Goal: Task Accomplishment & Management: Complete application form

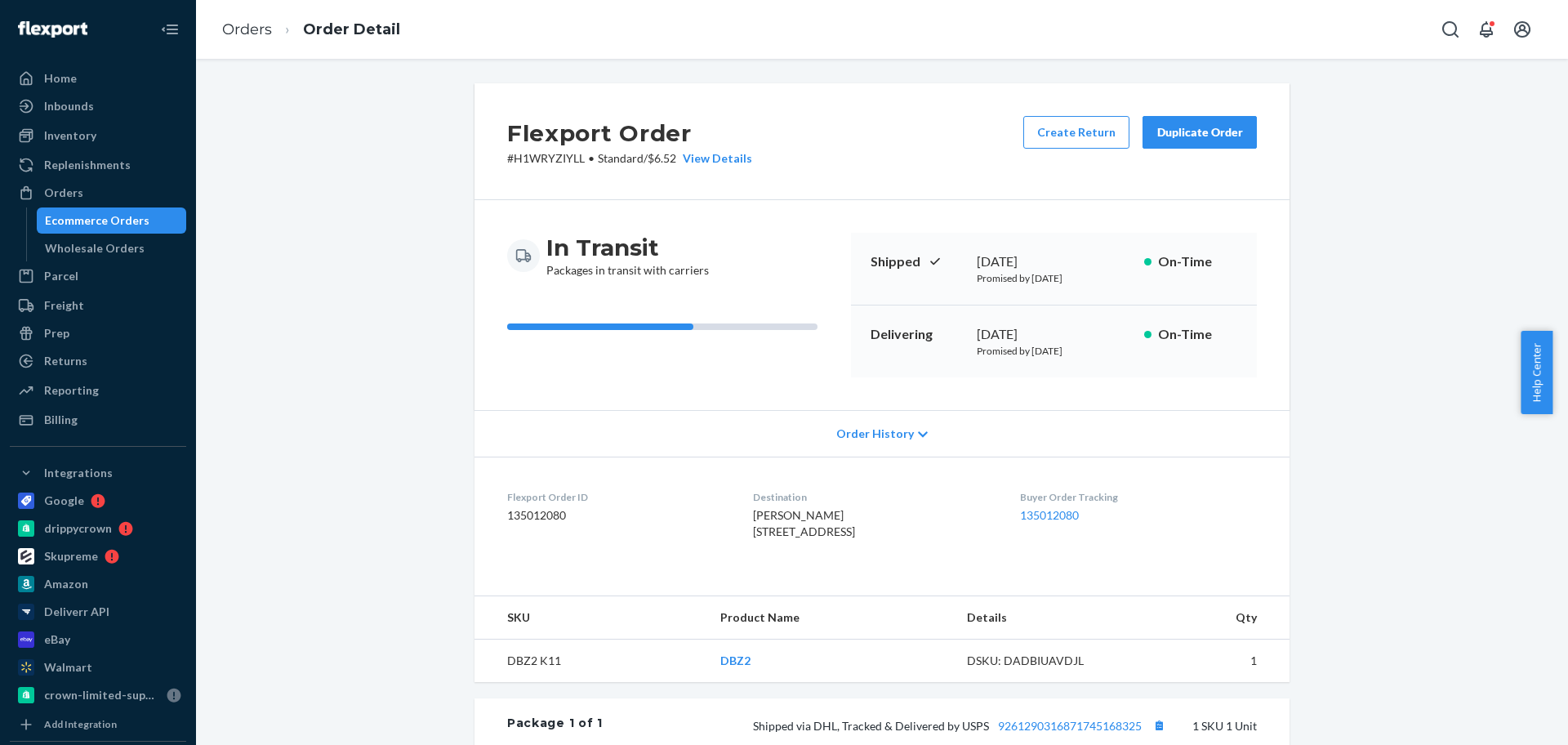
click at [195, 188] on div "Home Inbounds Shipping Plans Problems Inventory Products Replenishments Orders …" at bounding box center [784, 372] width 1568 height 745
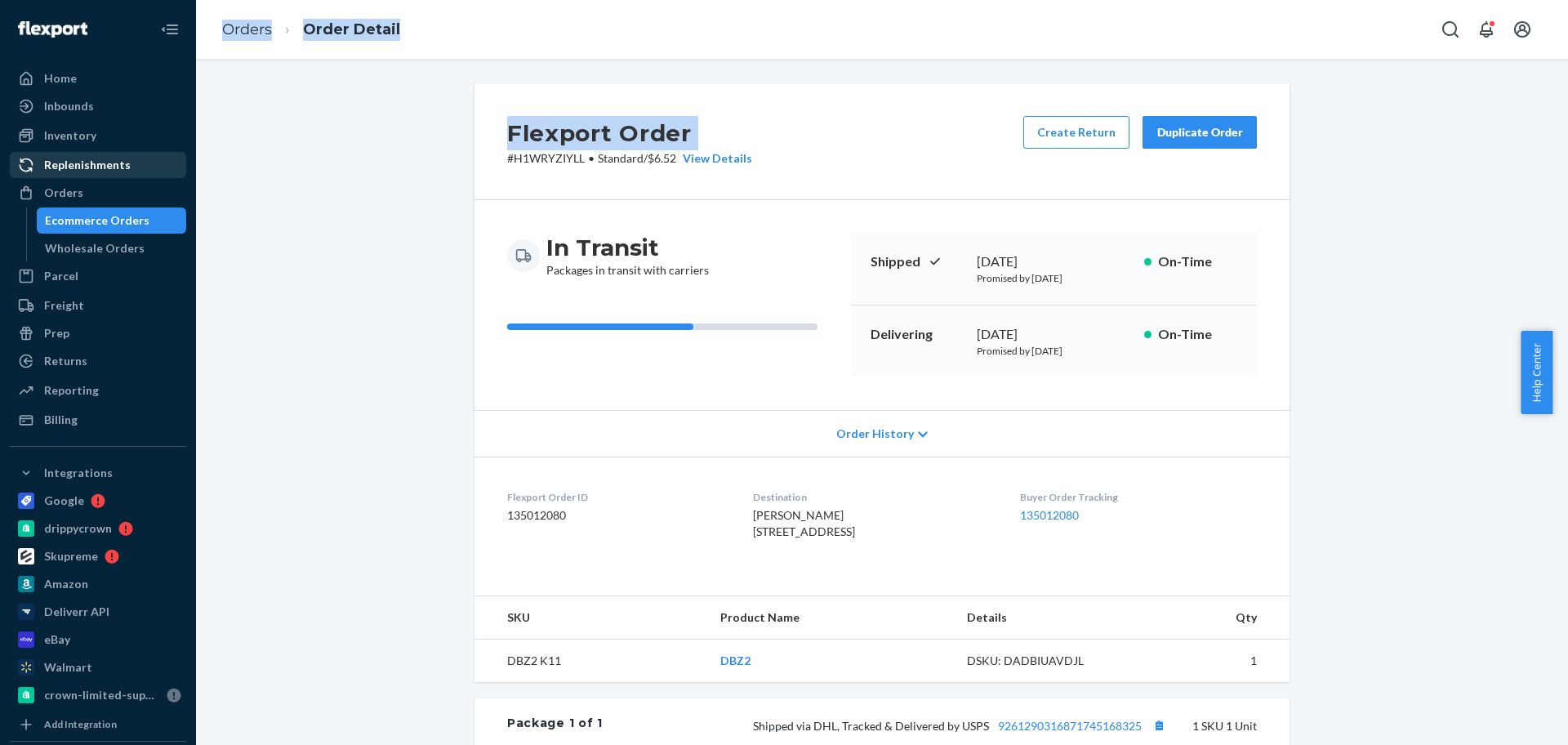
click at [109, 190] on div "Orders" at bounding box center [97, 193] width 173 height 22
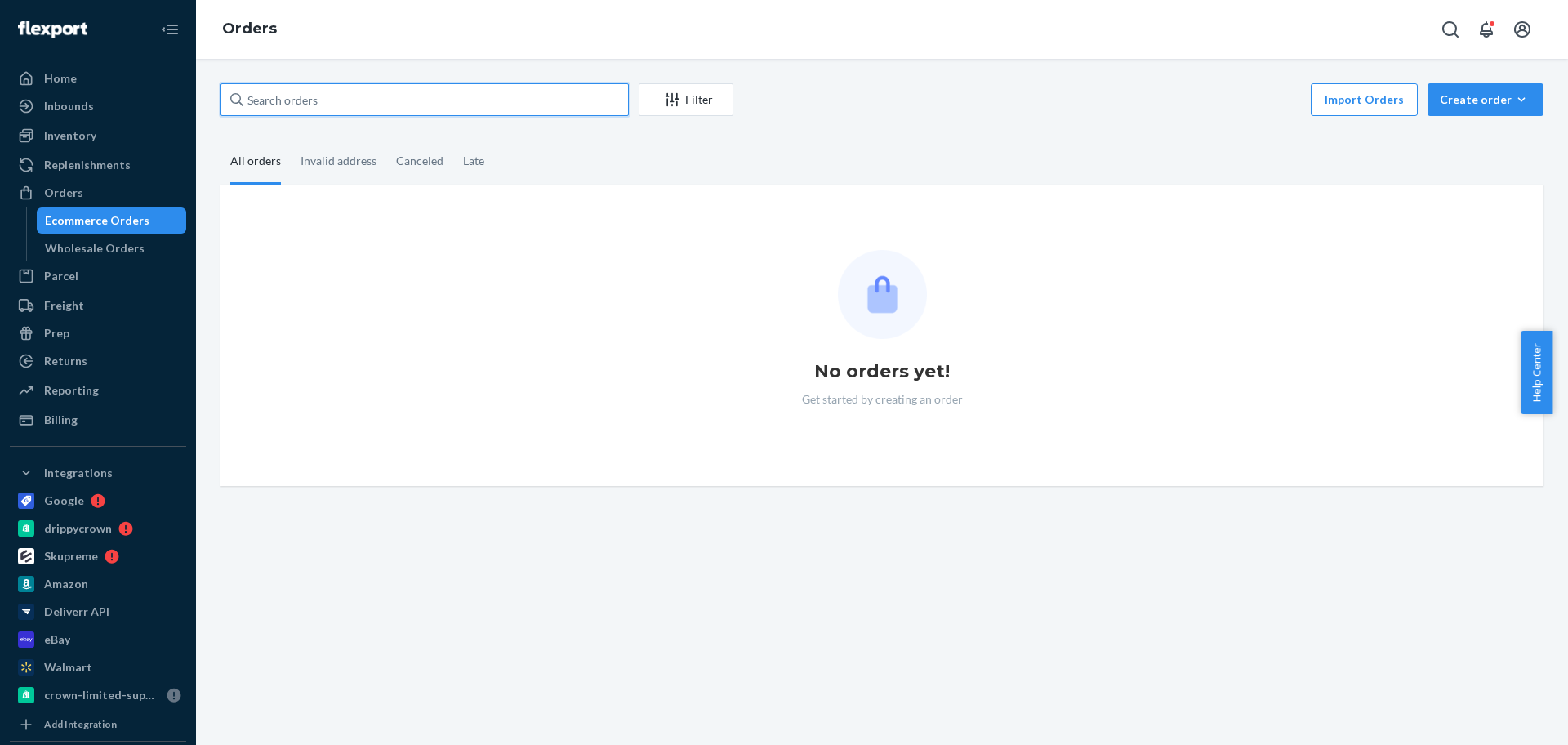
click at [331, 93] on input "text" at bounding box center [424, 99] width 408 height 33
paste input "[PERSON_NAME]"
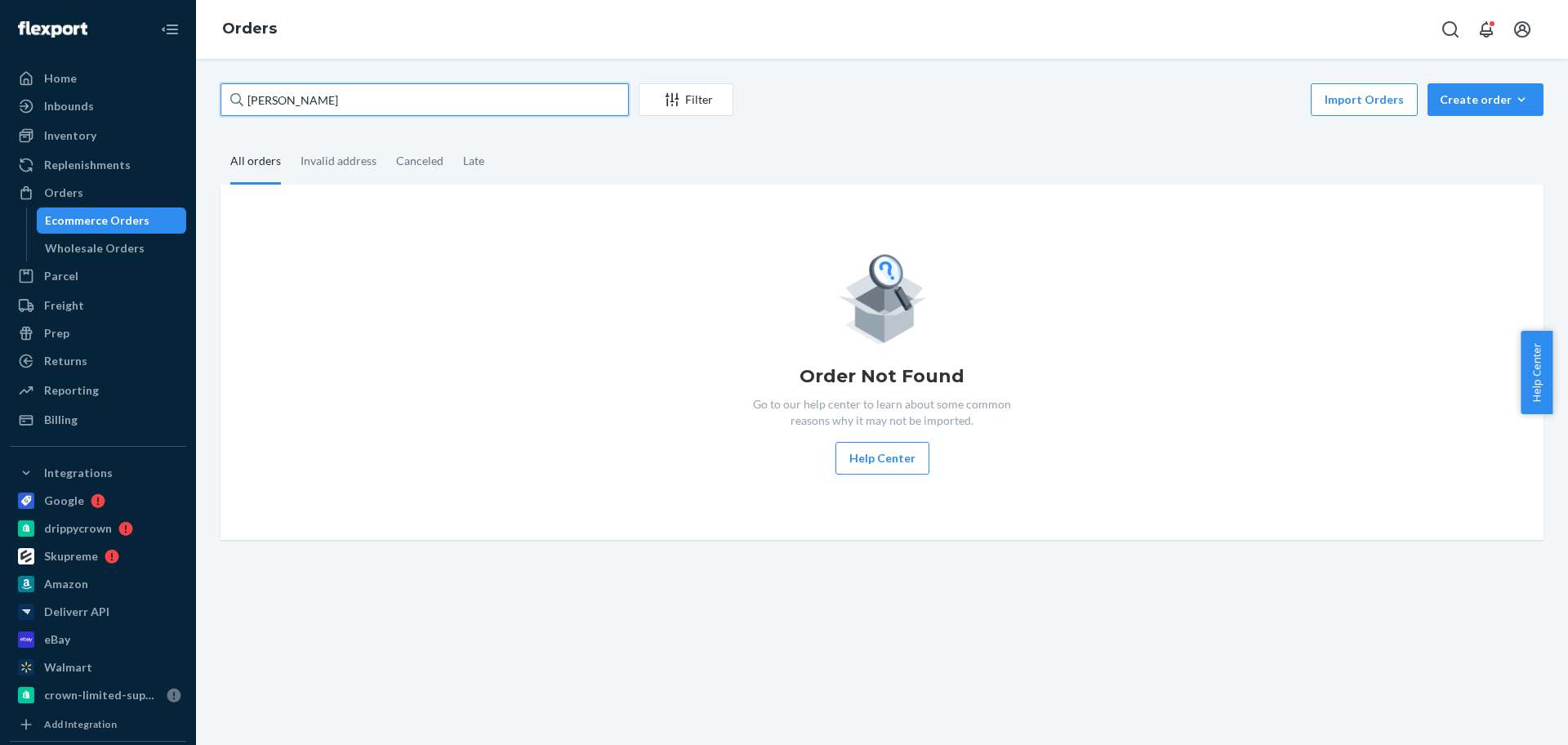
type input "[PERSON_NAME]"
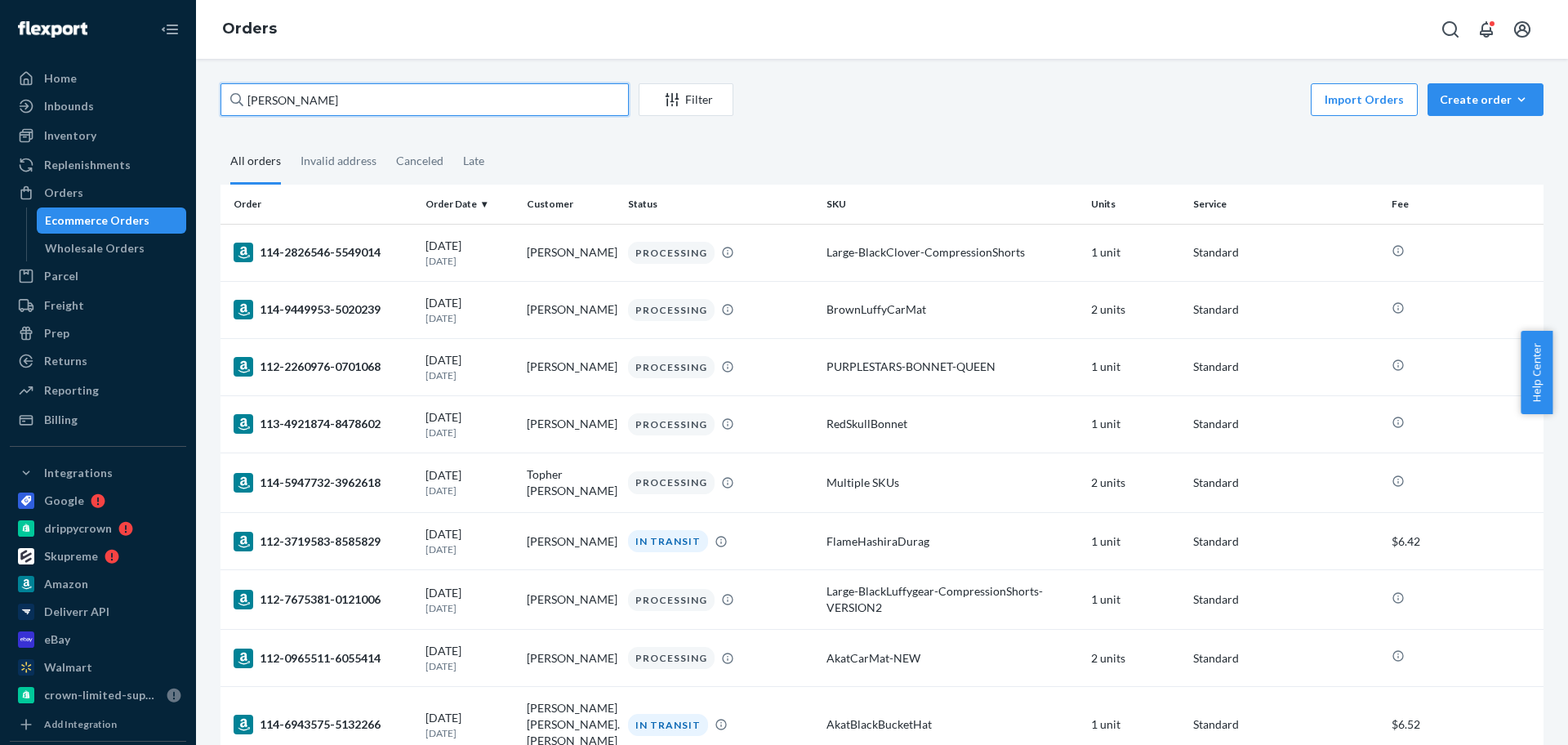
click at [354, 97] on input "[PERSON_NAME]" at bounding box center [424, 99] width 408 height 33
paste input "[PERSON_NAME]"
type input "[PERSON_NAME]"
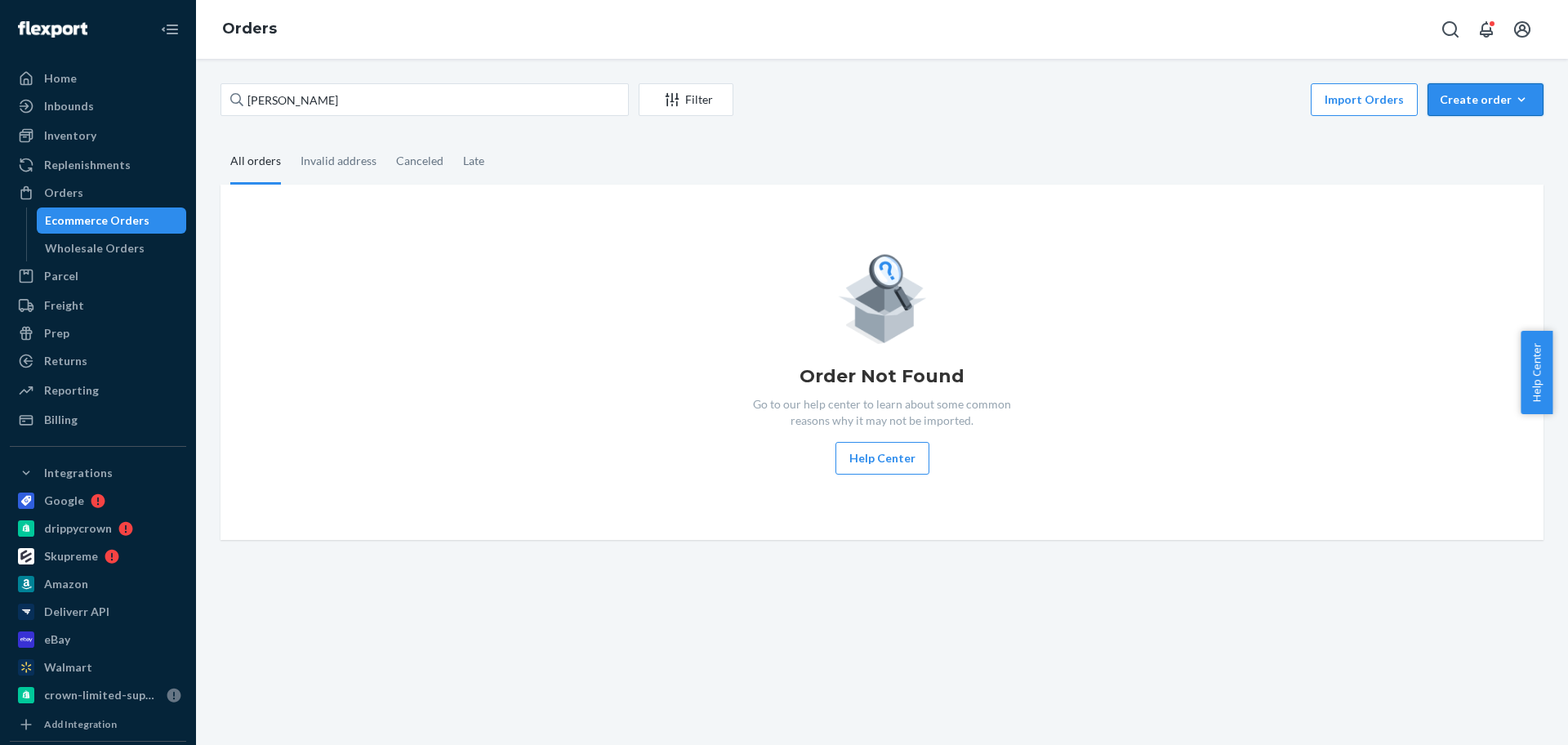
click at [1465, 95] on div "Create order" at bounding box center [1486, 99] width 92 height 16
click at [1460, 141] on span "Ecommerce order" at bounding box center [1496, 139] width 101 height 11
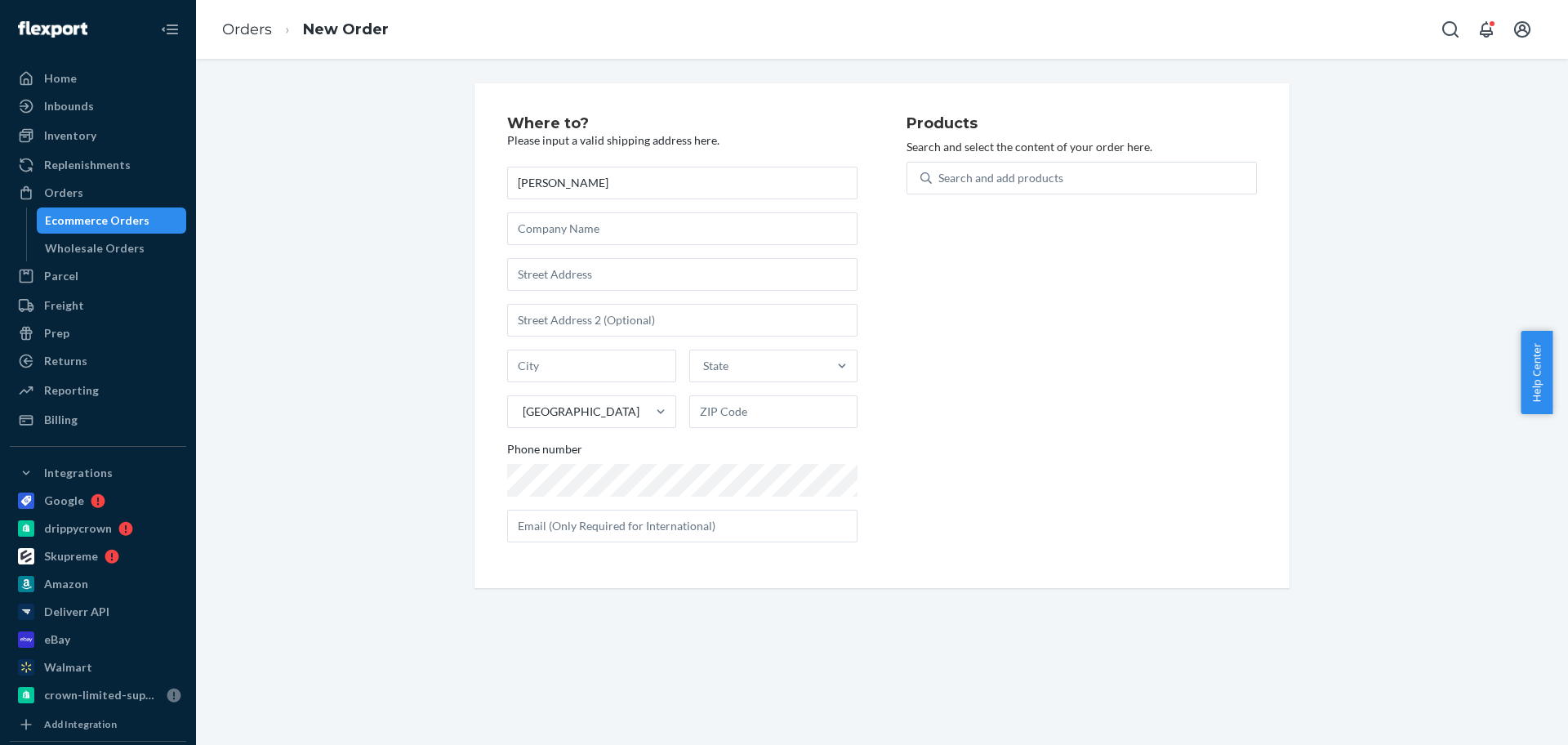
type input "[PERSON_NAME]"
drag, startPoint x: 584, startPoint y: 276, endPoint x: 629, endPoint y: 207, distance: 82.4
click at [584, 276] on input "text" at bounding box center [683, 275] width 350 height 33
paste input "[STREET_ADDRESS]"
type input "[STREET_ADDRESS]"
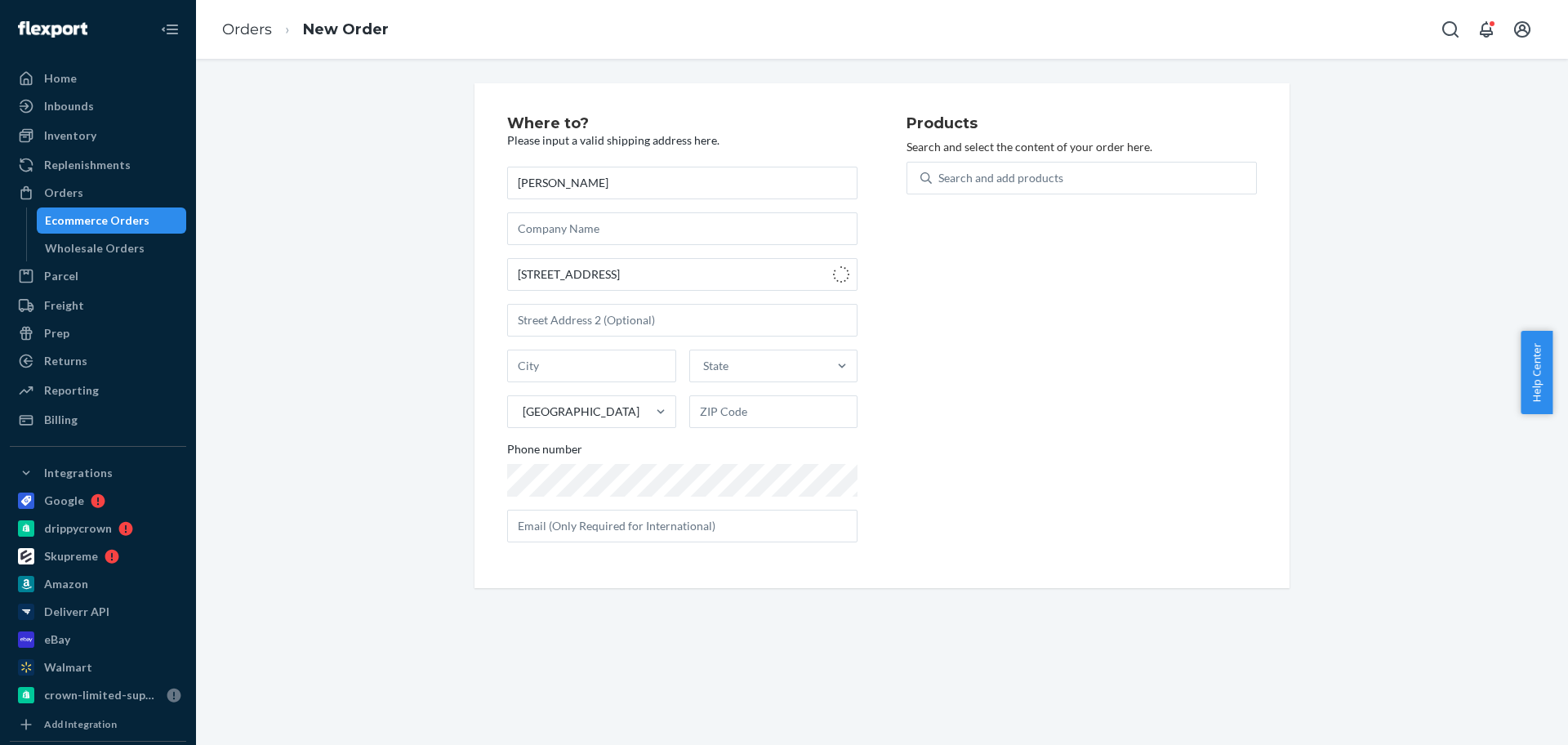
type input "Suite 106"
type input "Austin"
type input "78758"
type input "[STREET_ADDRESS]"
click at [947, 182] on div "Search and add products" at bounding box center [1000, 177] width 125 height 16
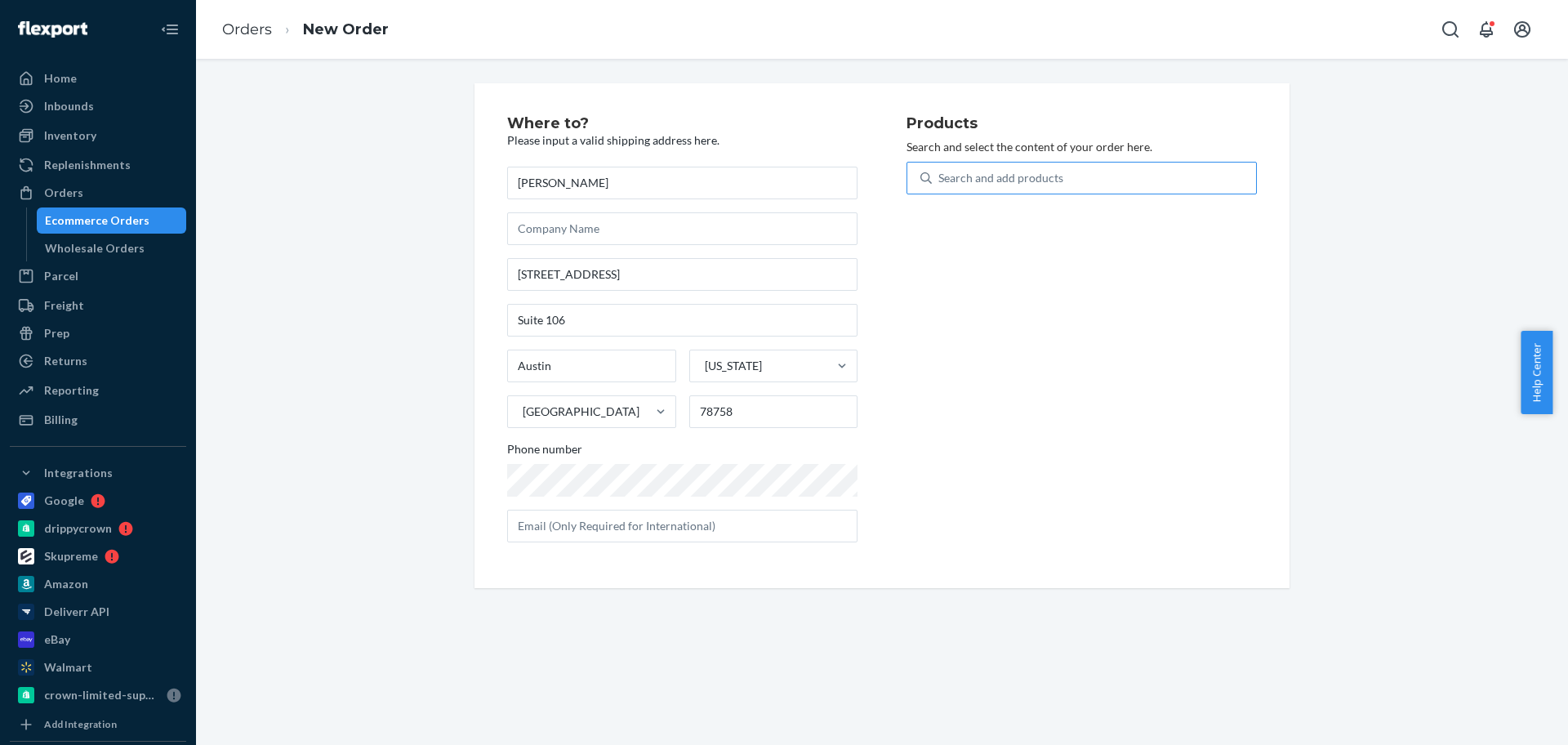
click at [940, 182] on input "Search and add products" at bounding box center [939, 177] width 2 height 16
type input "darkhu"
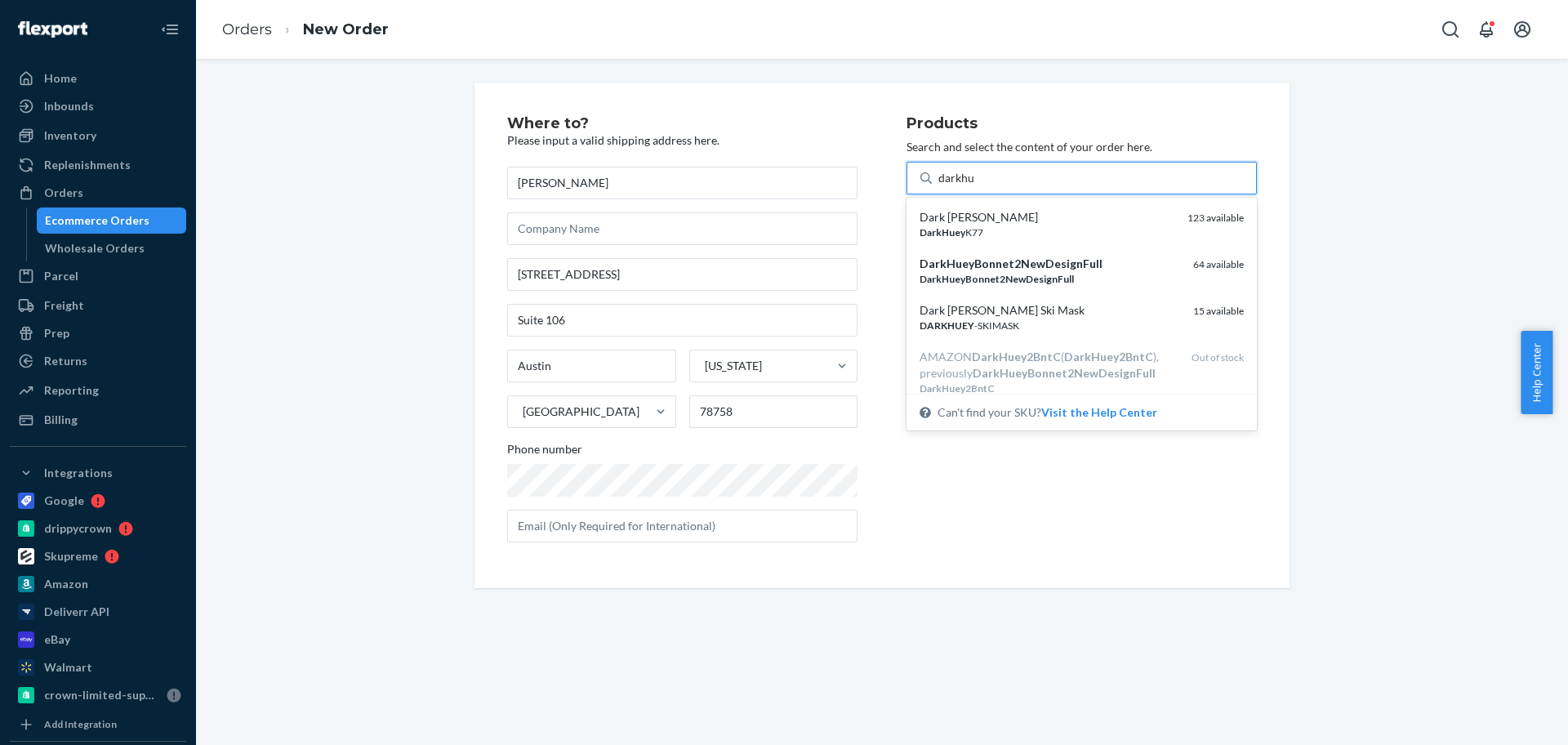
click at [1014, 270] on em "DarkHueyBonnet2NewDesignFull" at bounding box center [1011, 263] width 183 height 14
click at [975, 186] on input "darkhu" at bounding box center [956, 177] width 37 height 16
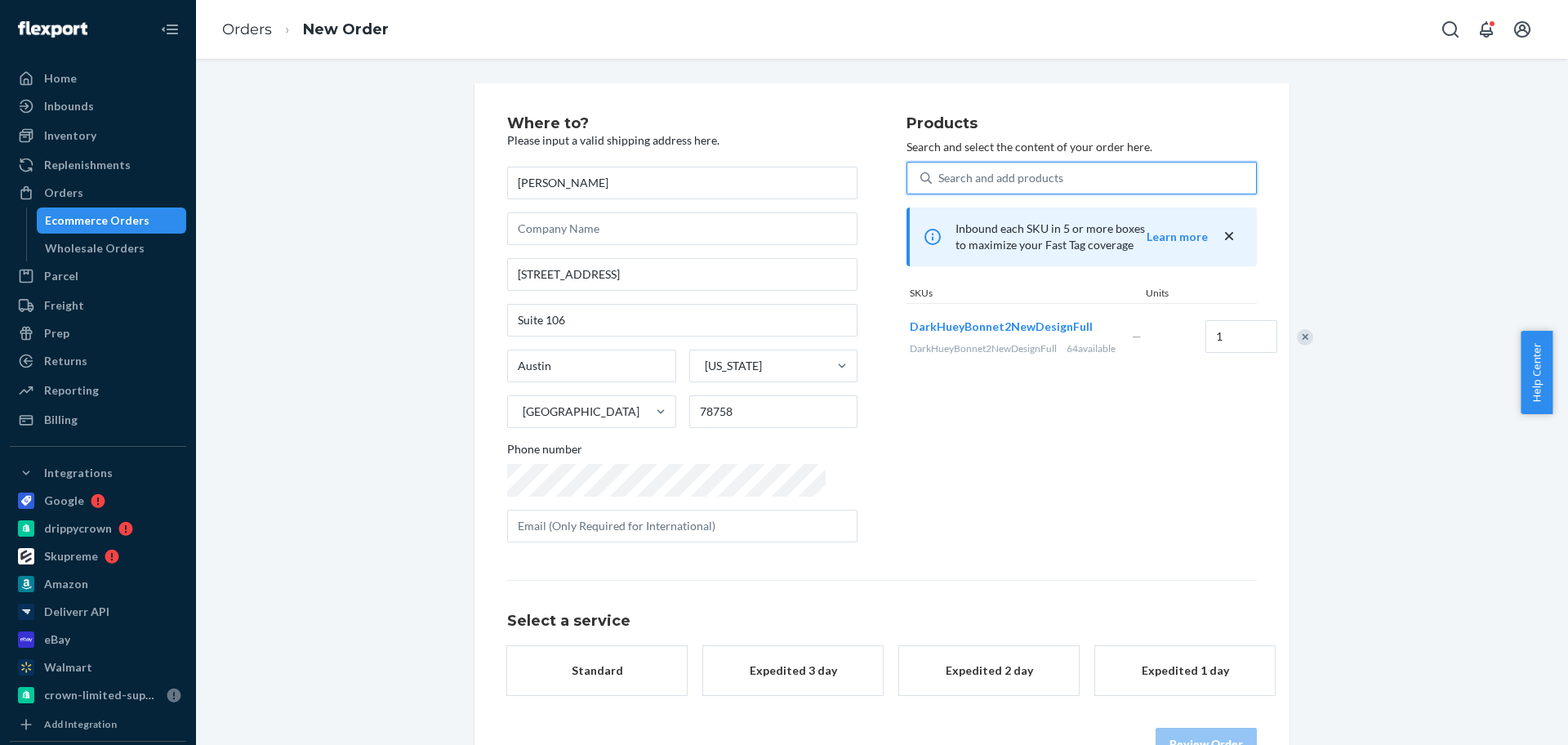
drag, startPoint x: 638, startPoint y: 679, endPoint x: 918, endPoint y: 635, distance: 283.4
click at [637, 678] on button "Standard" at bounding box center [598, 671] width 180 height 49
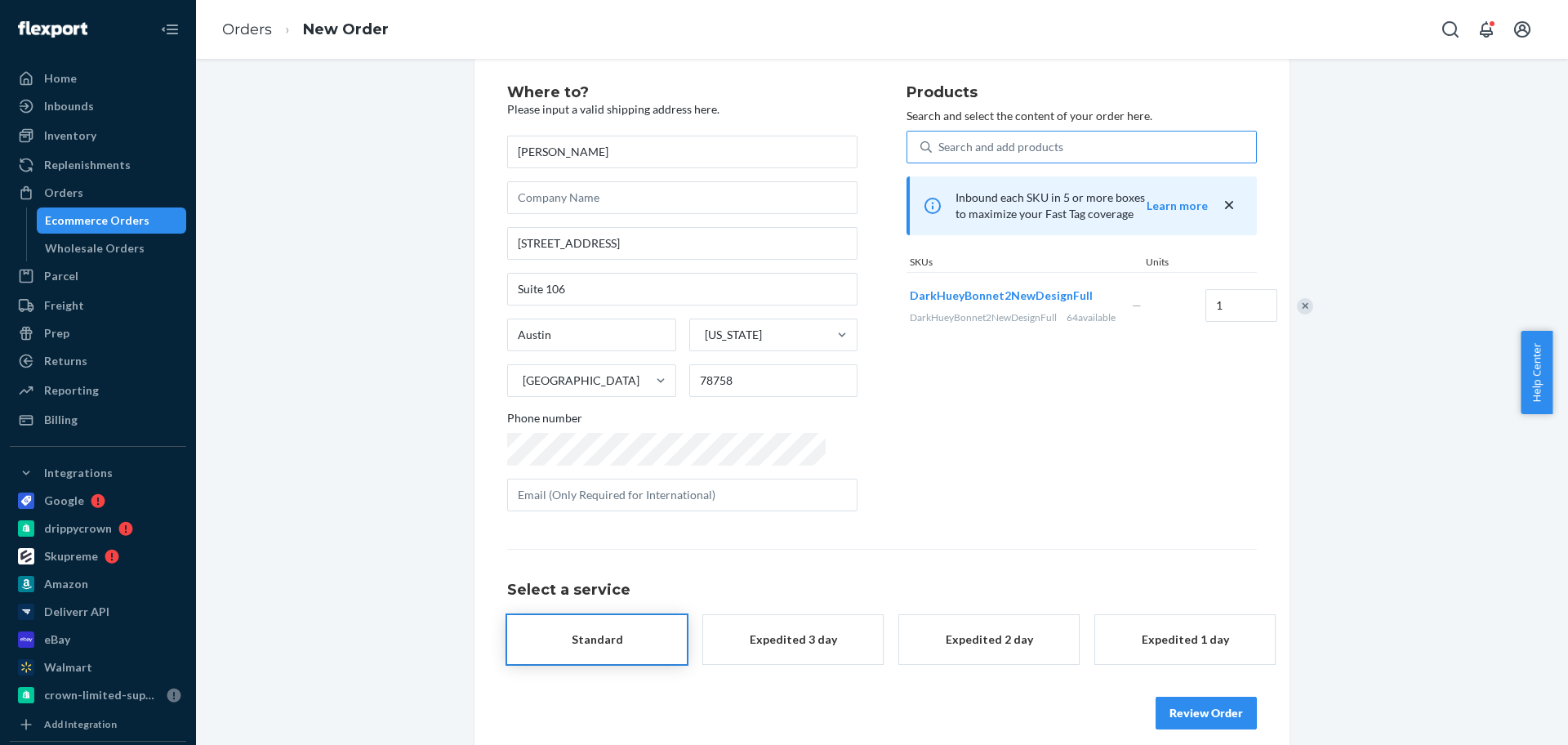
scroll to position [48, 0]
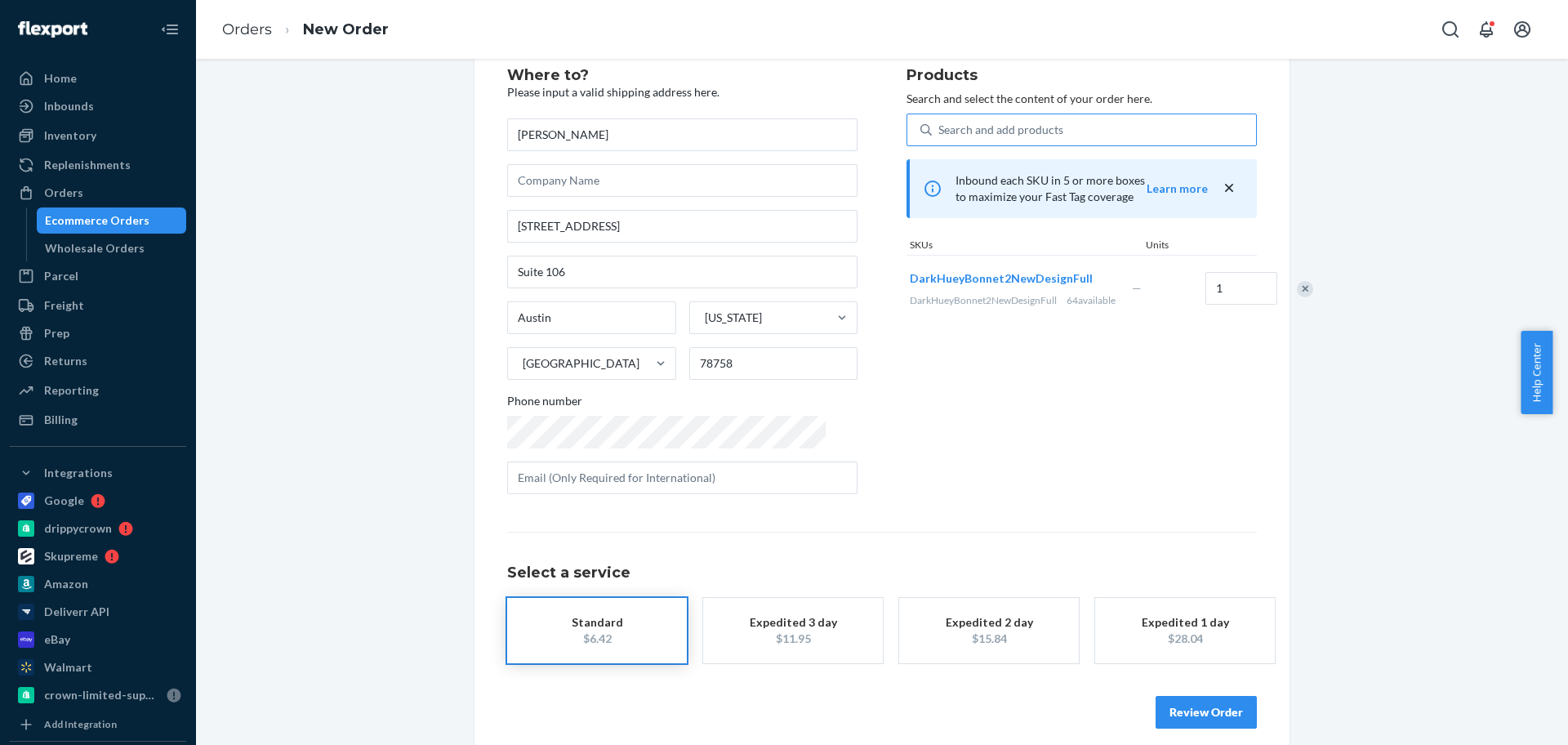
drag, startPoint x: 1179, startPoint y: 697, endPoint x: 1178, endPoint y: 689, distance: 8.1
click at [1180, 697] on button "Review Order" at bounding box center [1206, 712] width 101 height 33
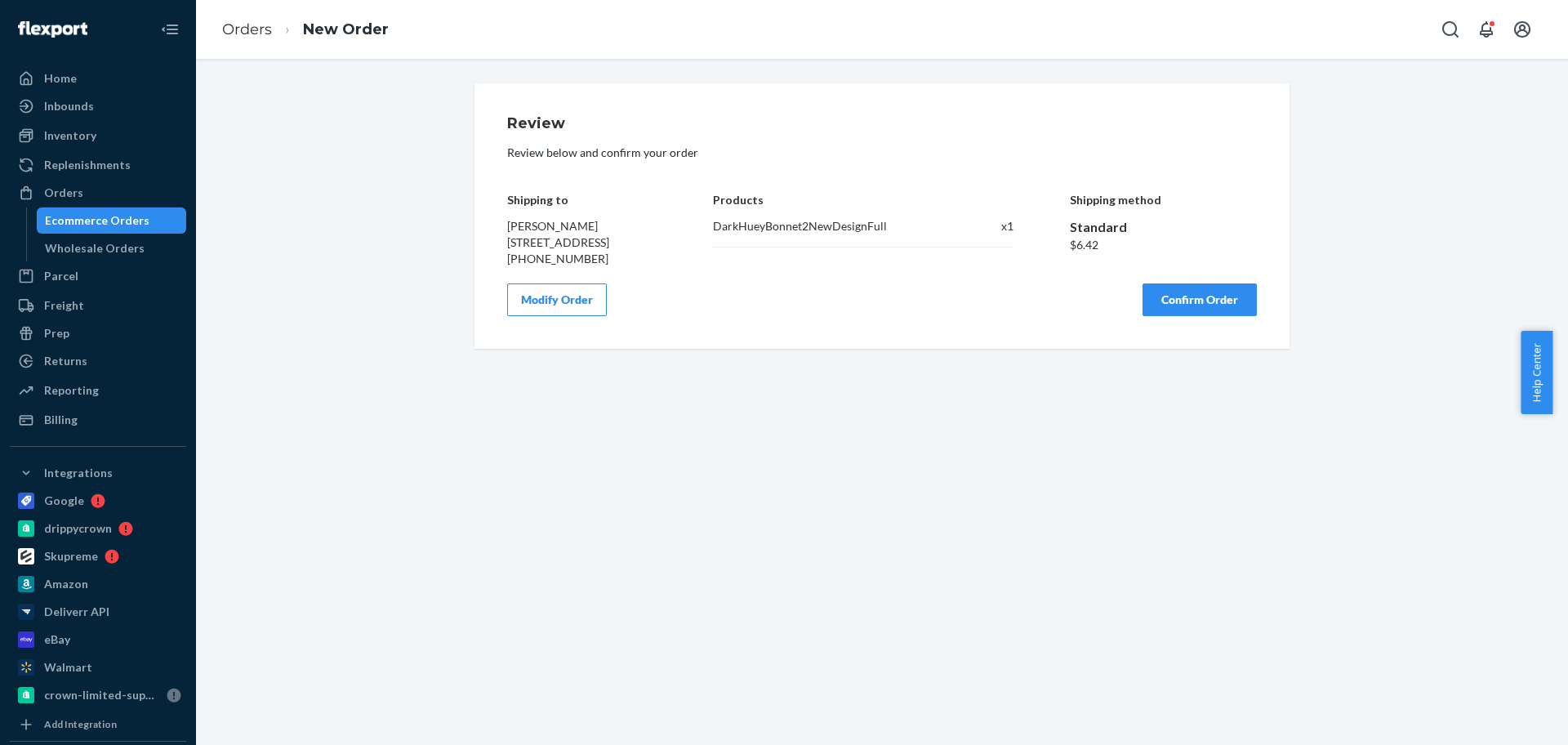
click at [1217, 316] on button "Confirm Order" at bounding box center [1200, 300] width 114 height 33
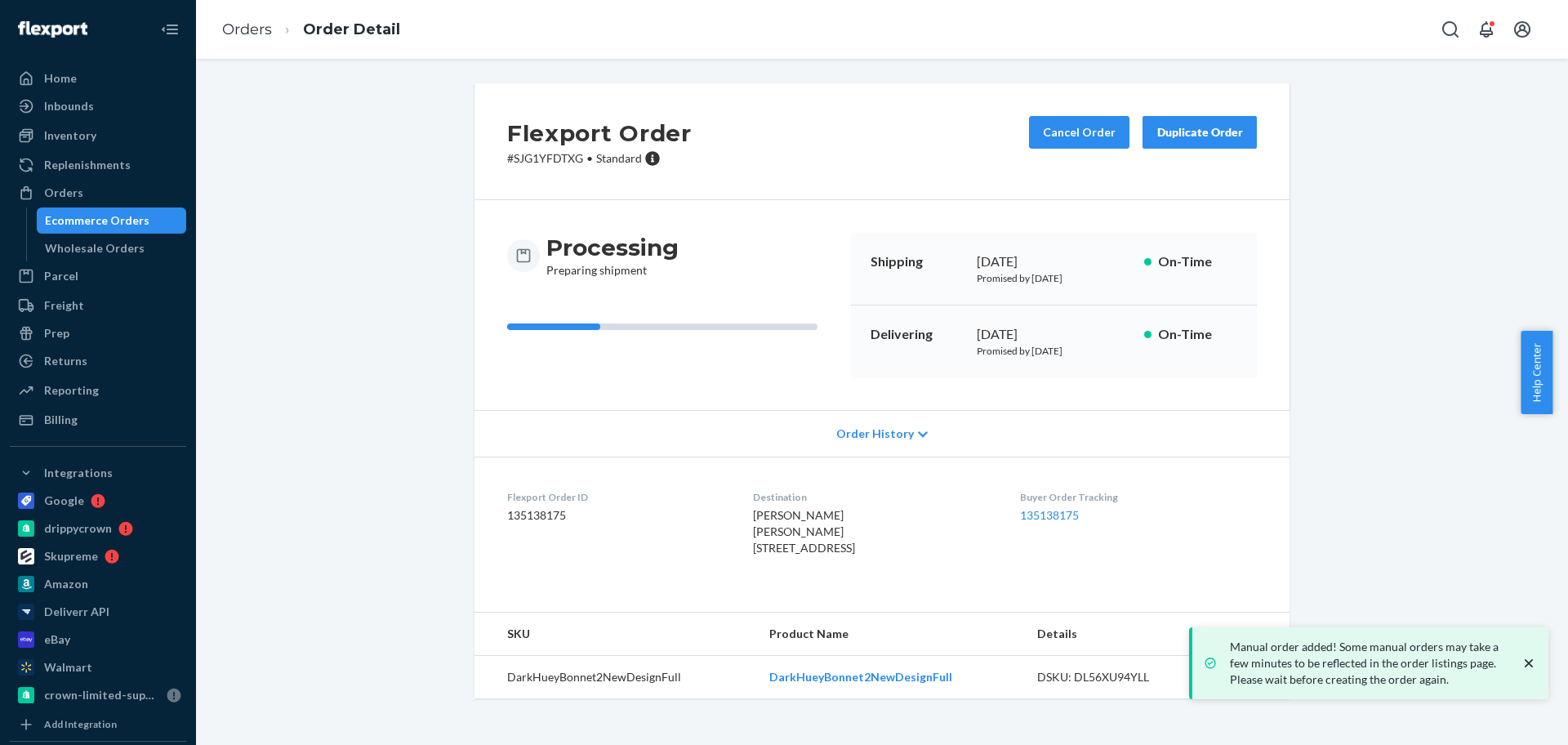
drag, startPoint x: 152, startPoint y: 195, endPoint x: 199, endPoint y: 155, distance: 61.7
click at [152, 195] on div "Orders" at bounding box center [97, 193] width 173 height 22
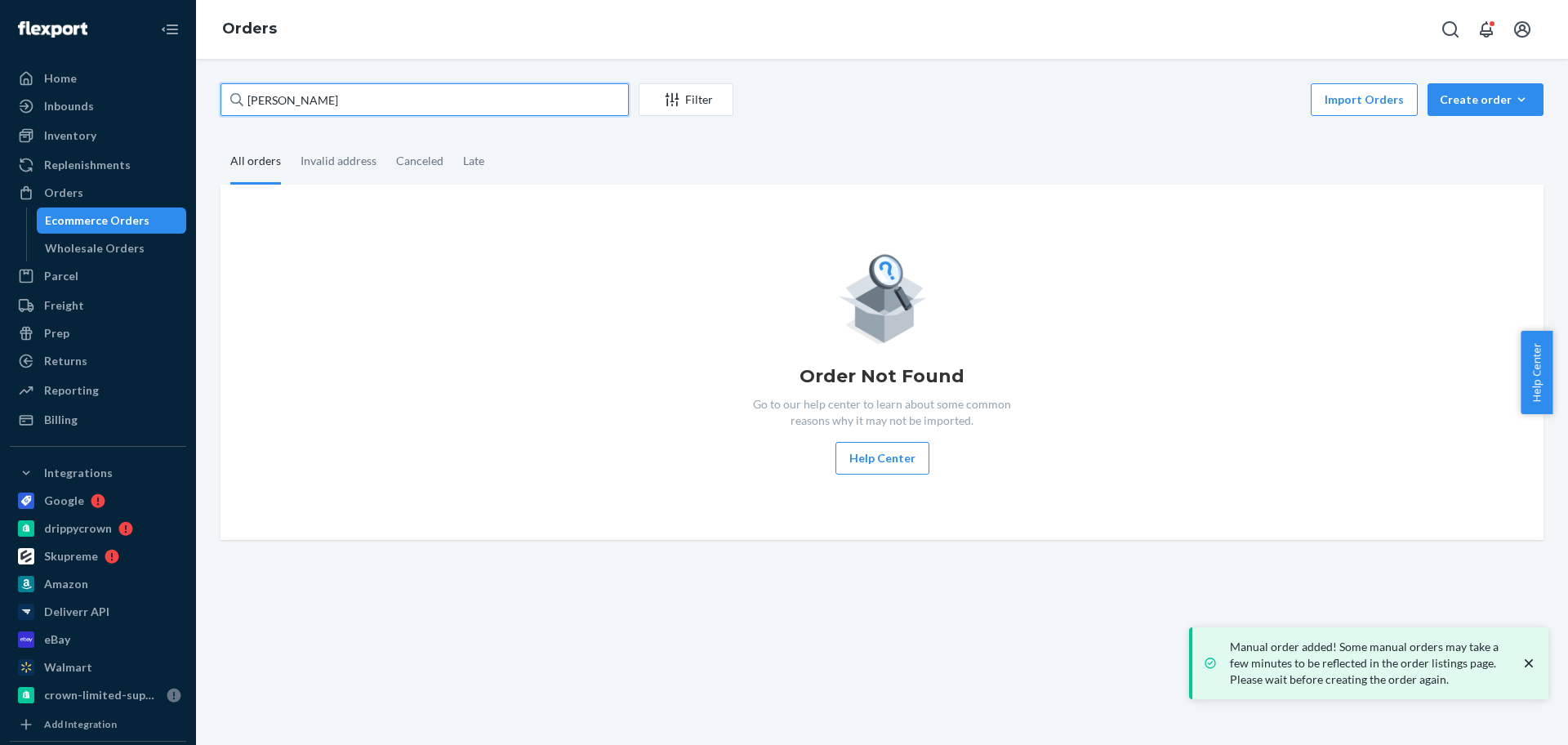
click at [307, 105] on input "[PERSON_NAME]" at bounding box center [424, 99] width 408 height 33
paste input "[PERSON_NAME]"
type input "[PERSON_NAME]"
click at [1477, 102] on div "Create order" at bounding box center [1486, 99] width 92 height 16
click at [1479, 142] on span "Ecommerce order" at bounding box center [1496, 139] width 101 height 11
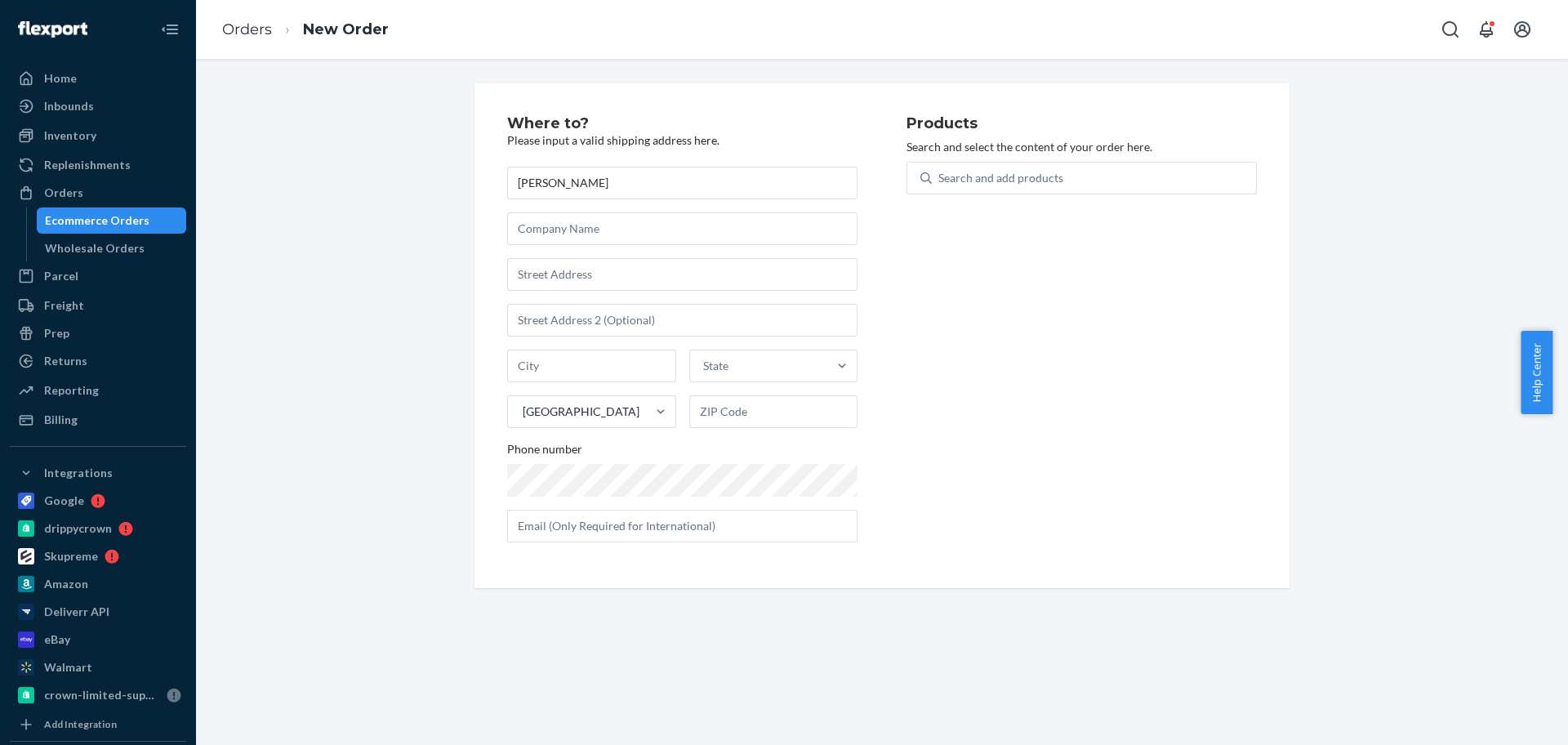
type input "[PERSON_NAME]"
click at [1356, 440] on div "Where to? Please input a valid shipping address here. [PERSON_NAME] State [GEOG…" at bounding box center [881, 335] width 1348 height 505
click at [606, 279] on input "text" at bounding box center [683, 275] width 350 height 33
paste input "[STREET_ADDRESS]"
type input "[STREET_ADDRESS]"
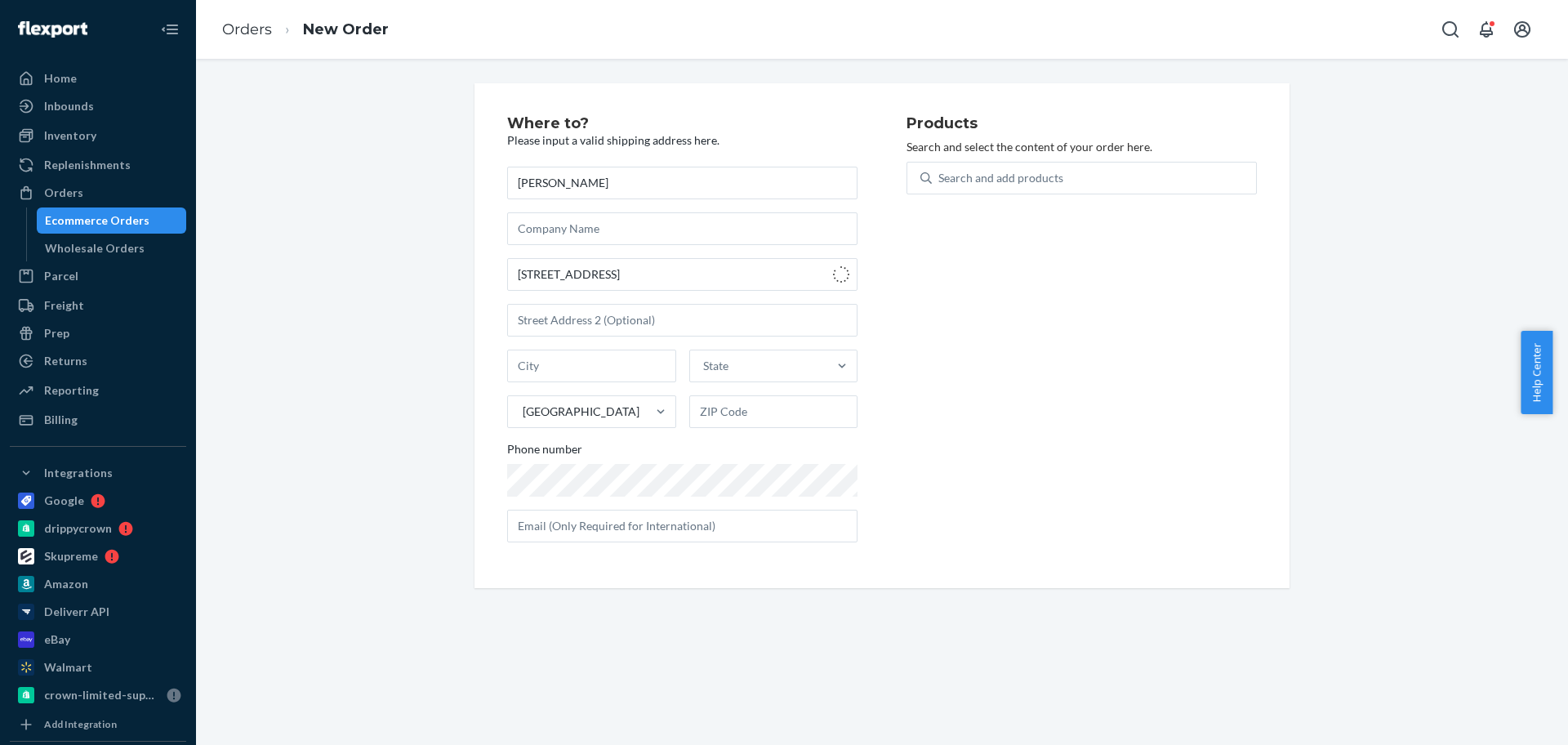
type input "[PERSON_NAME]"
type input "33549"
click at [1122, 188] on div "Search and add products" at bounding box center [1094, 177] width 324 height 29
click at [940, 186] on input "0 results available. Use Up and Down to choose options, press Enter to select t…" at bounding box center [939, 177] width 2 height 16
type input "k11"
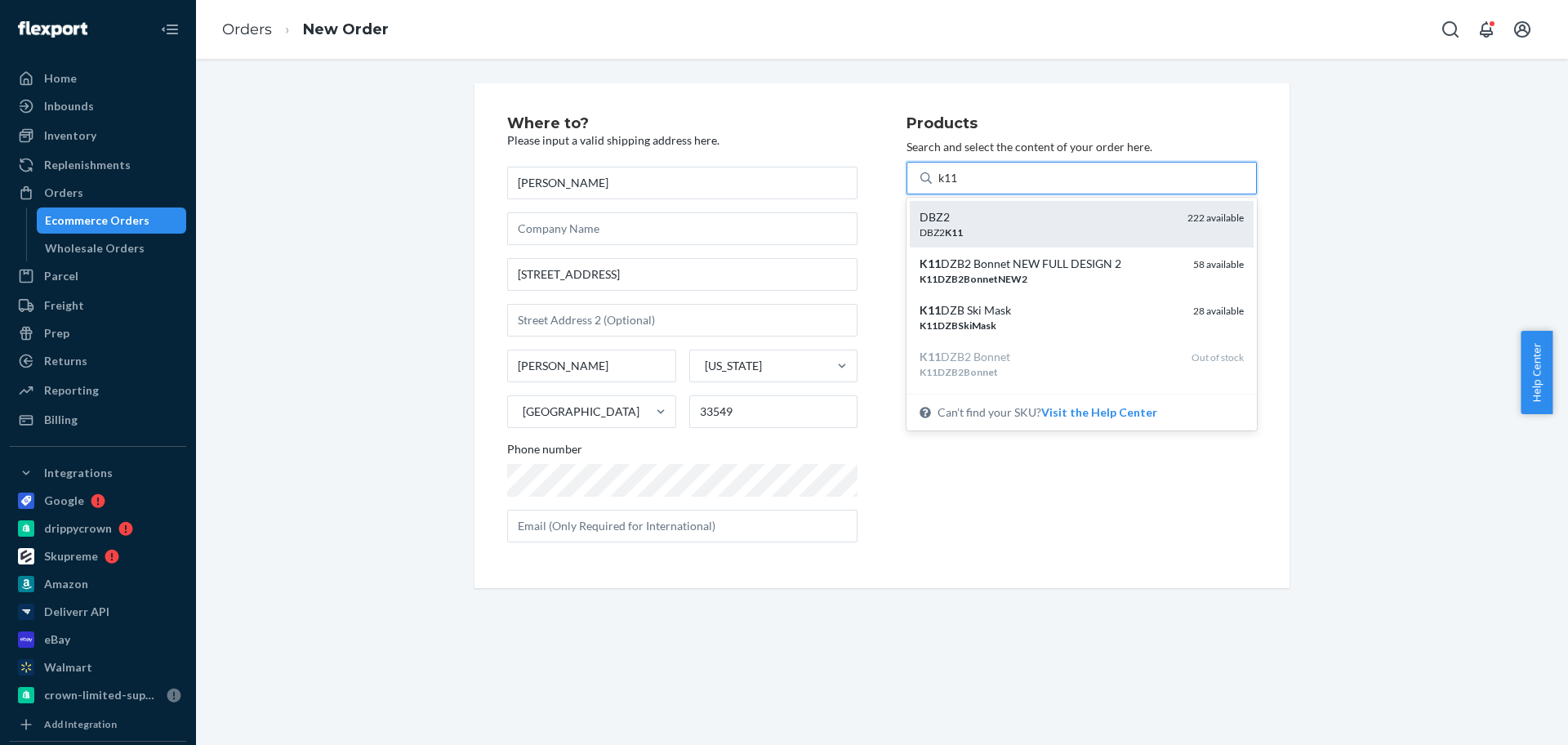
click at [1021, 222] on div "DBZ2" at bounding box center [1047, 216] width 255 height 16
click at [960, 186] on input "k11" at bounding box center [949, 177] width 22 height 16
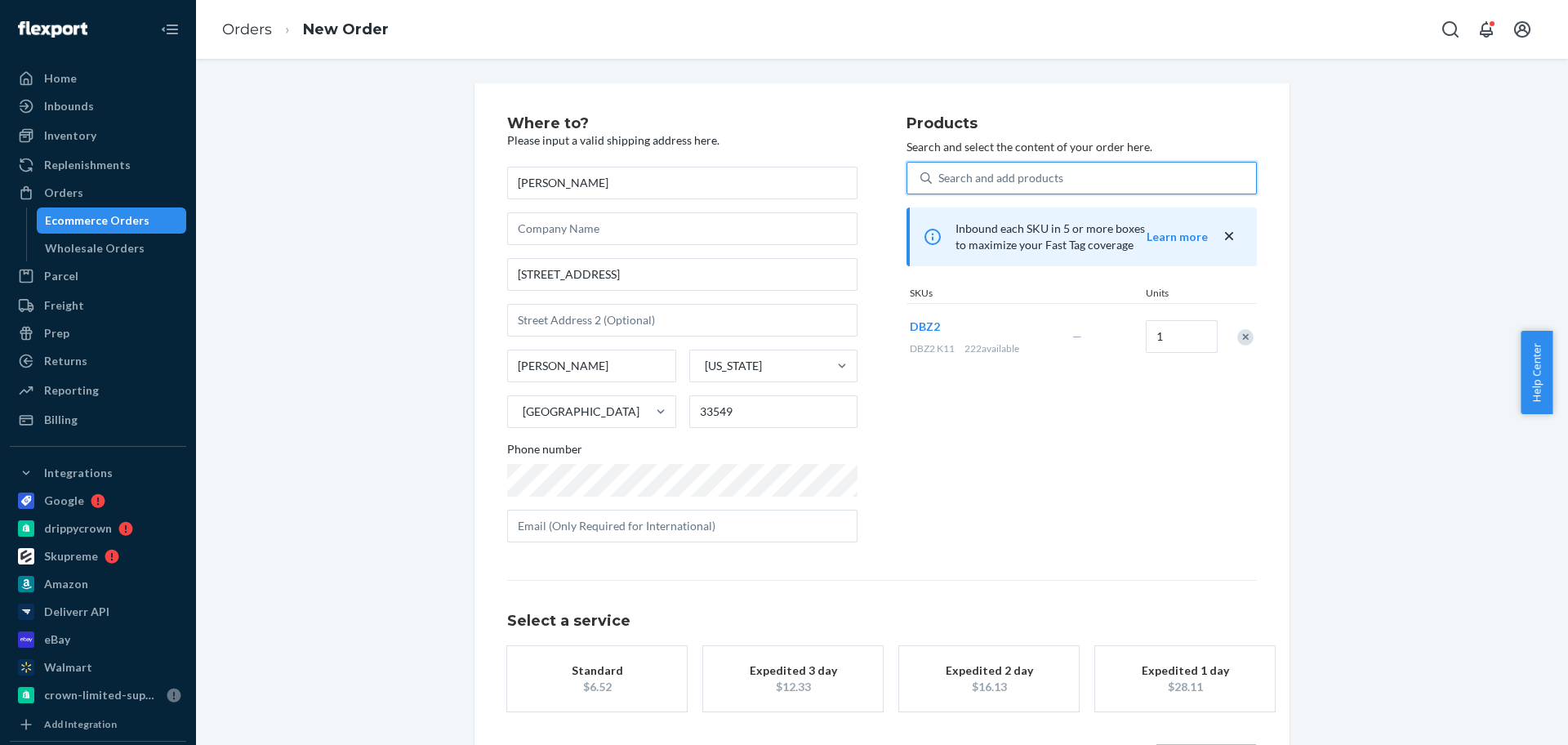
click at [651, 680] on div "$6.52" at bounding box center [598, 687] width 131 height 16
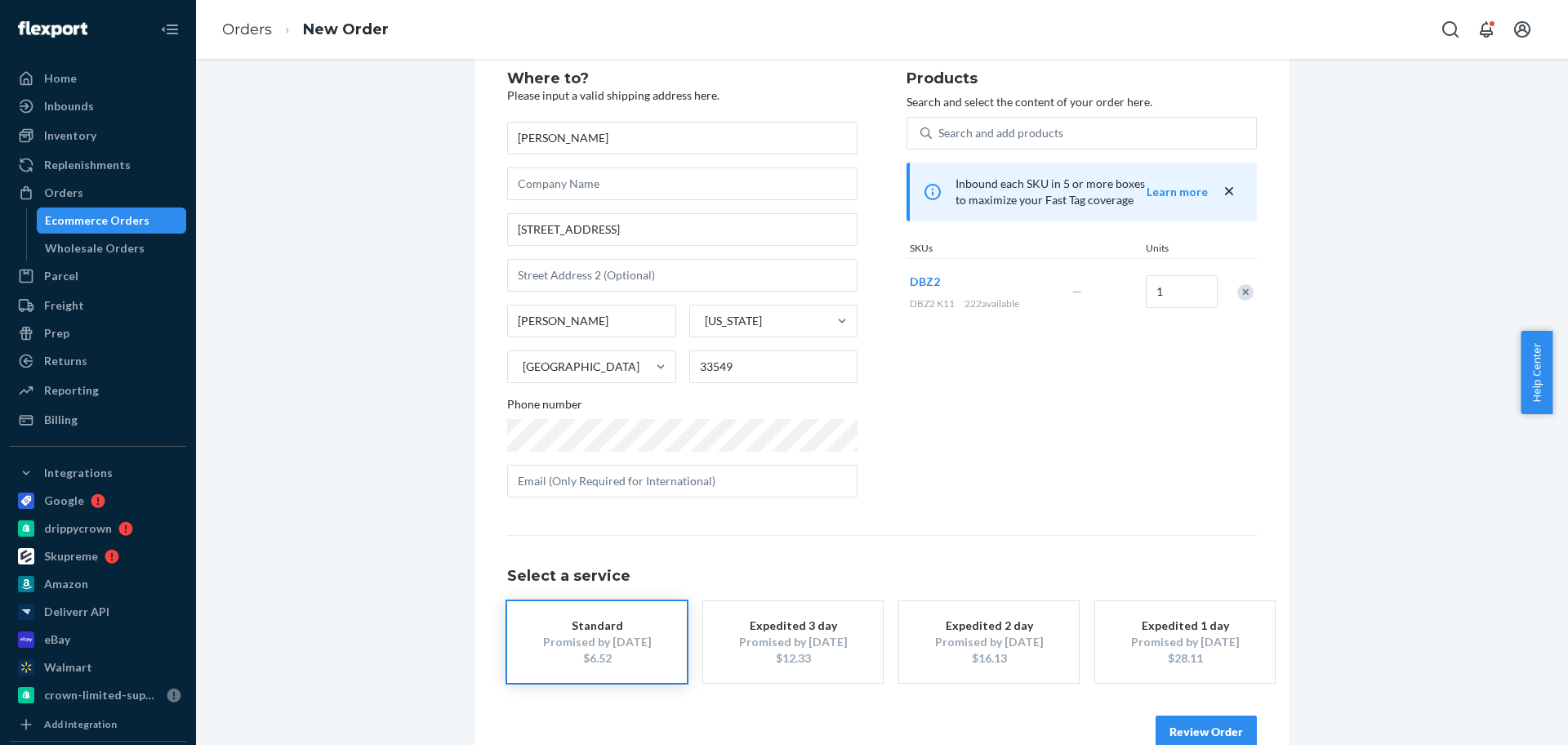
scroll to position [81, 0]
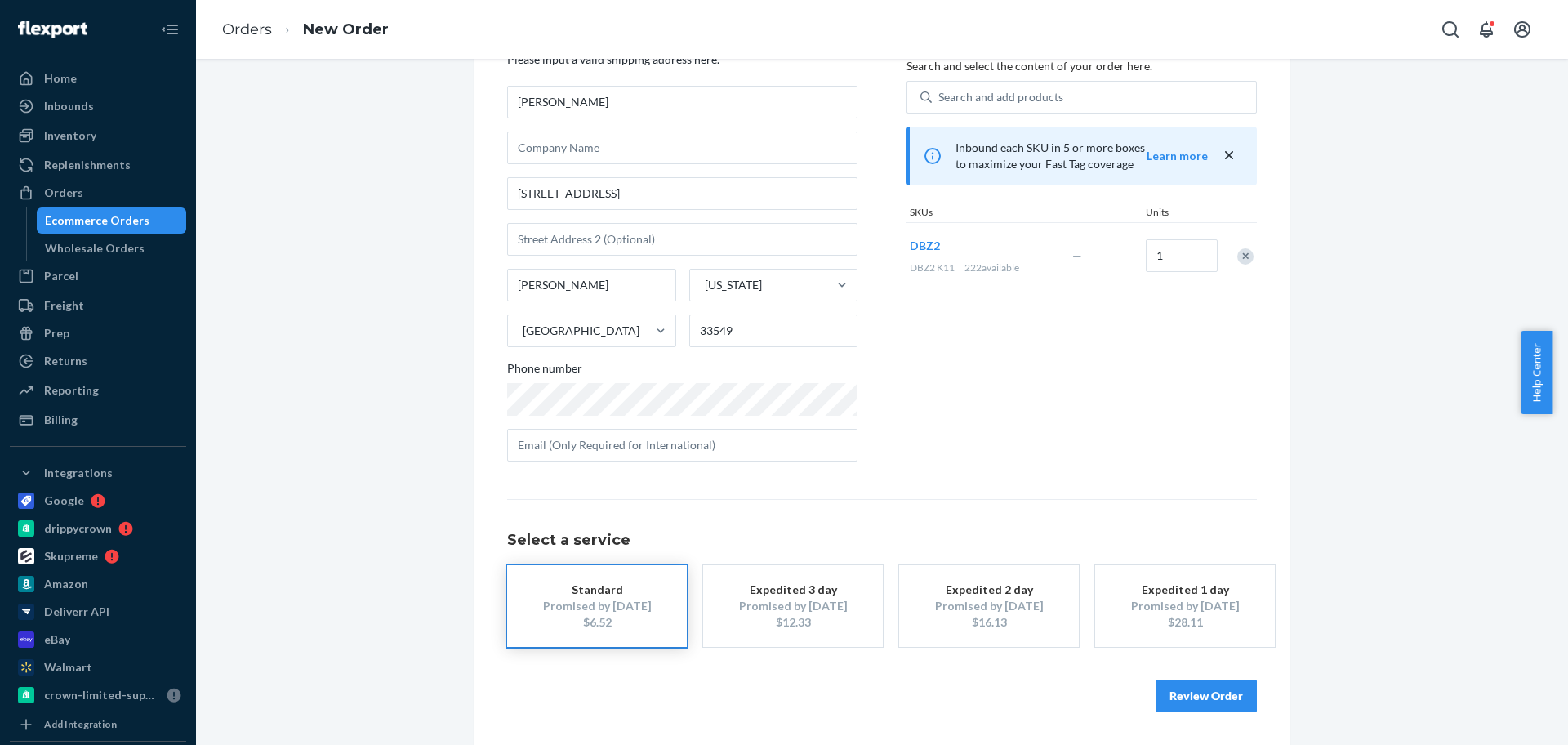
click at [1228, 693] on button "Review Order" at bounding box center [1206, 695] width 101 height 33
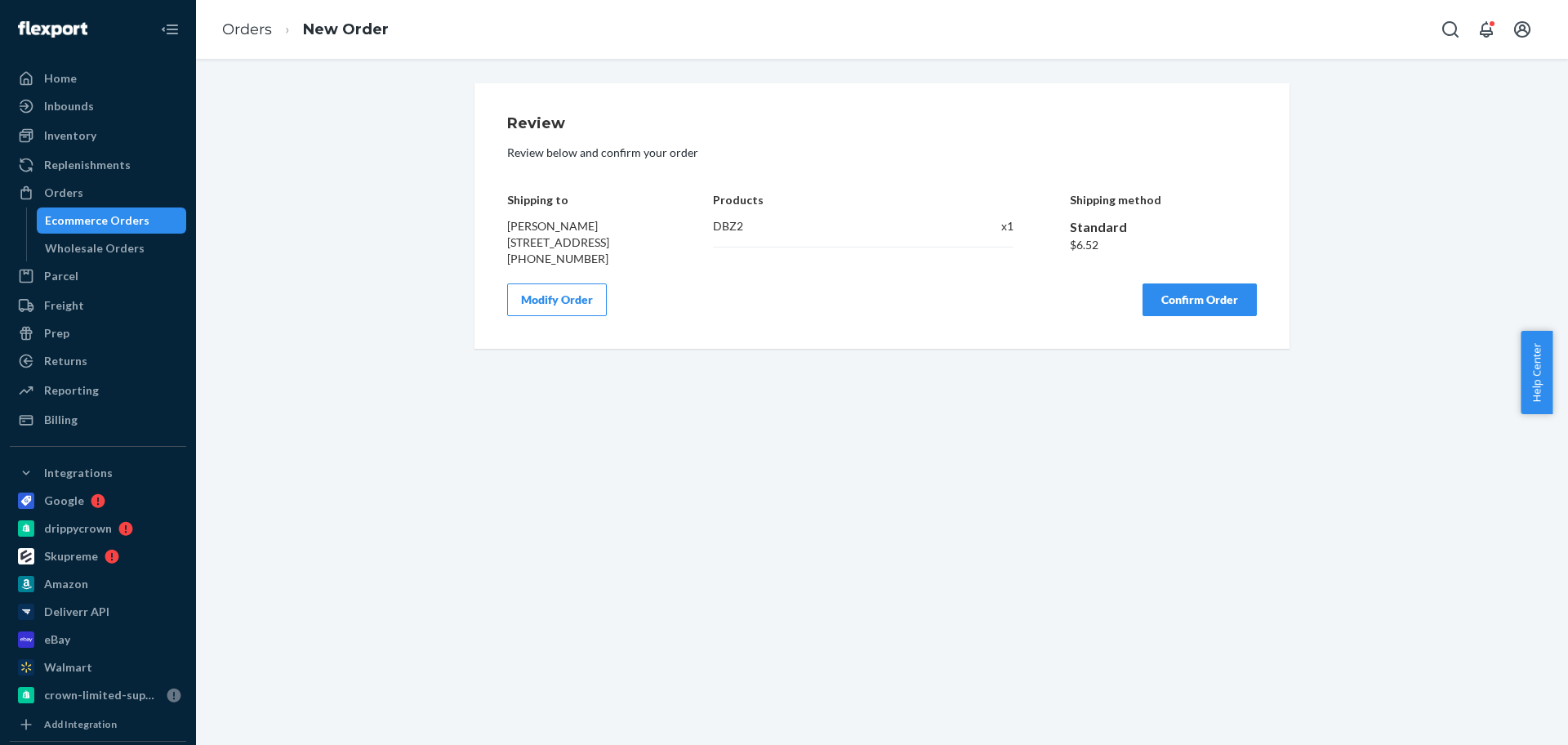
click at [1223, 316] on button "Confirm Order" at bounding box center [1200, 300] width 114 height 33
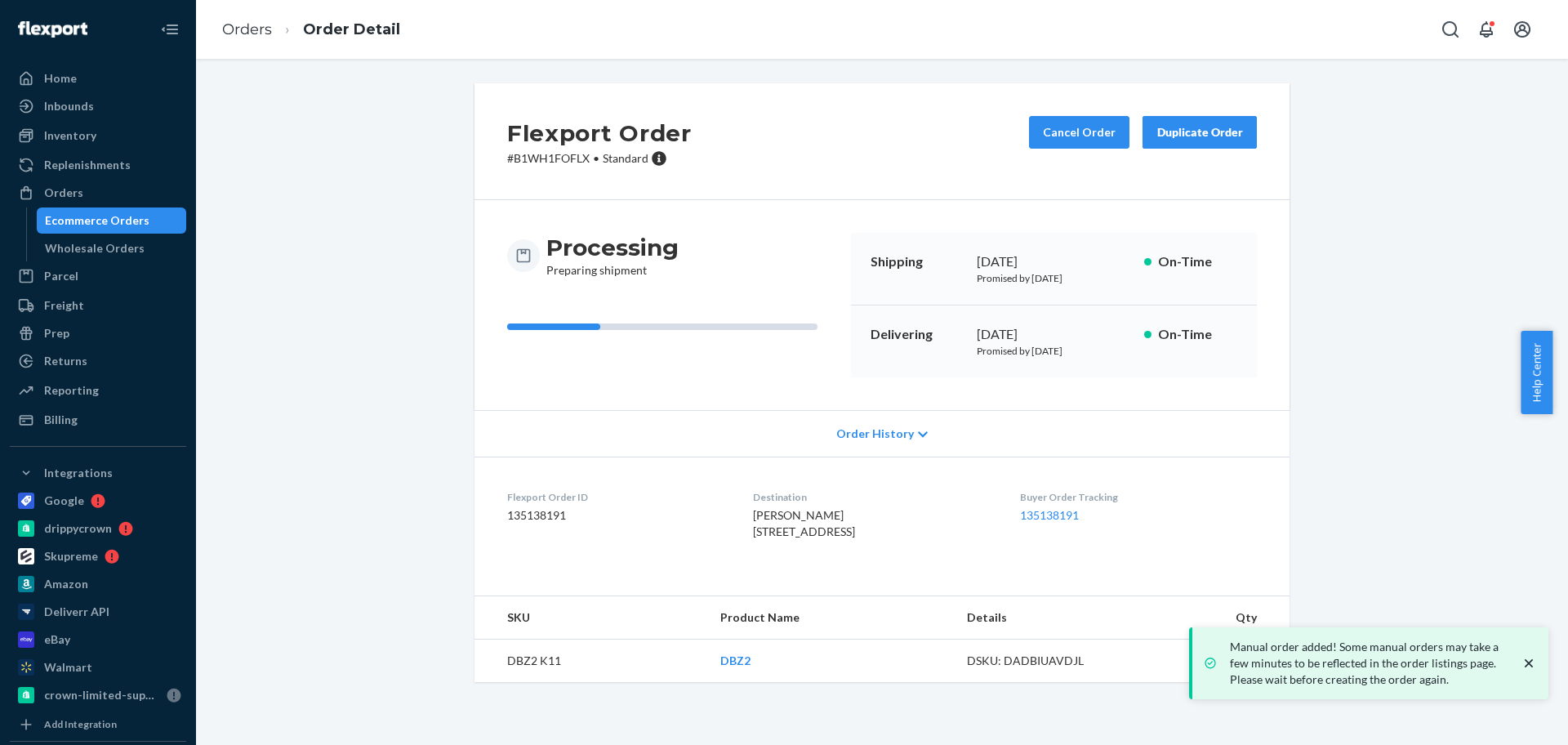
click at [1309, 357] on div "Flexport Order # B1WH1FOFLX • Standard Cancel Order Duplicate Order Processing …" at bounding box center [881, 393] width 1348 height 618
drag, startPoint x: 118, startPoint y: 195, endPoint x: 201, endPoint y: 66, distance: 153.4
click at [118, 195] on div "Orders" at bounding box center [97, 193] width 173 height 22
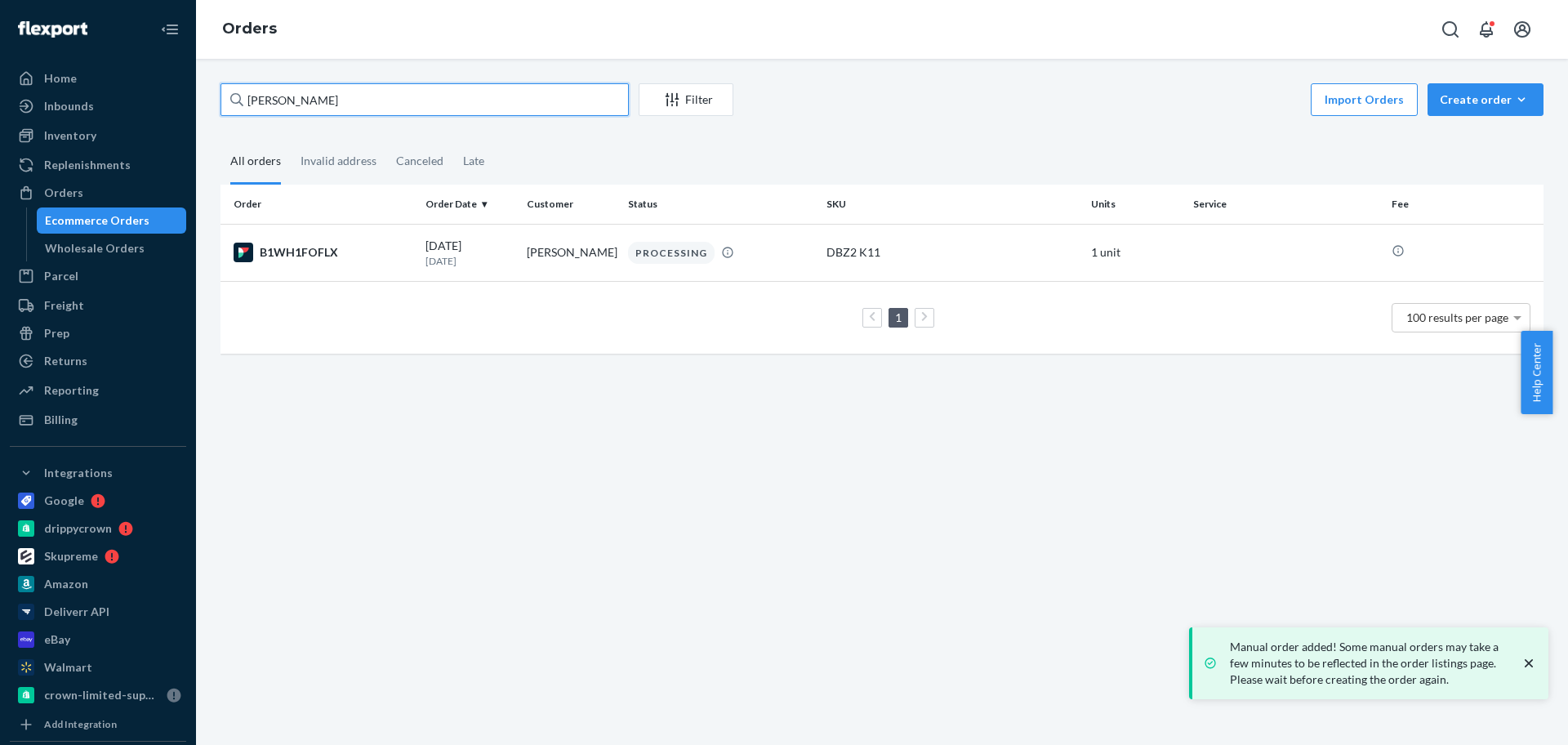
click at [283, 94] on input "[PERSON_NAME]" at bounding box center [424, 99] width 408 height 33
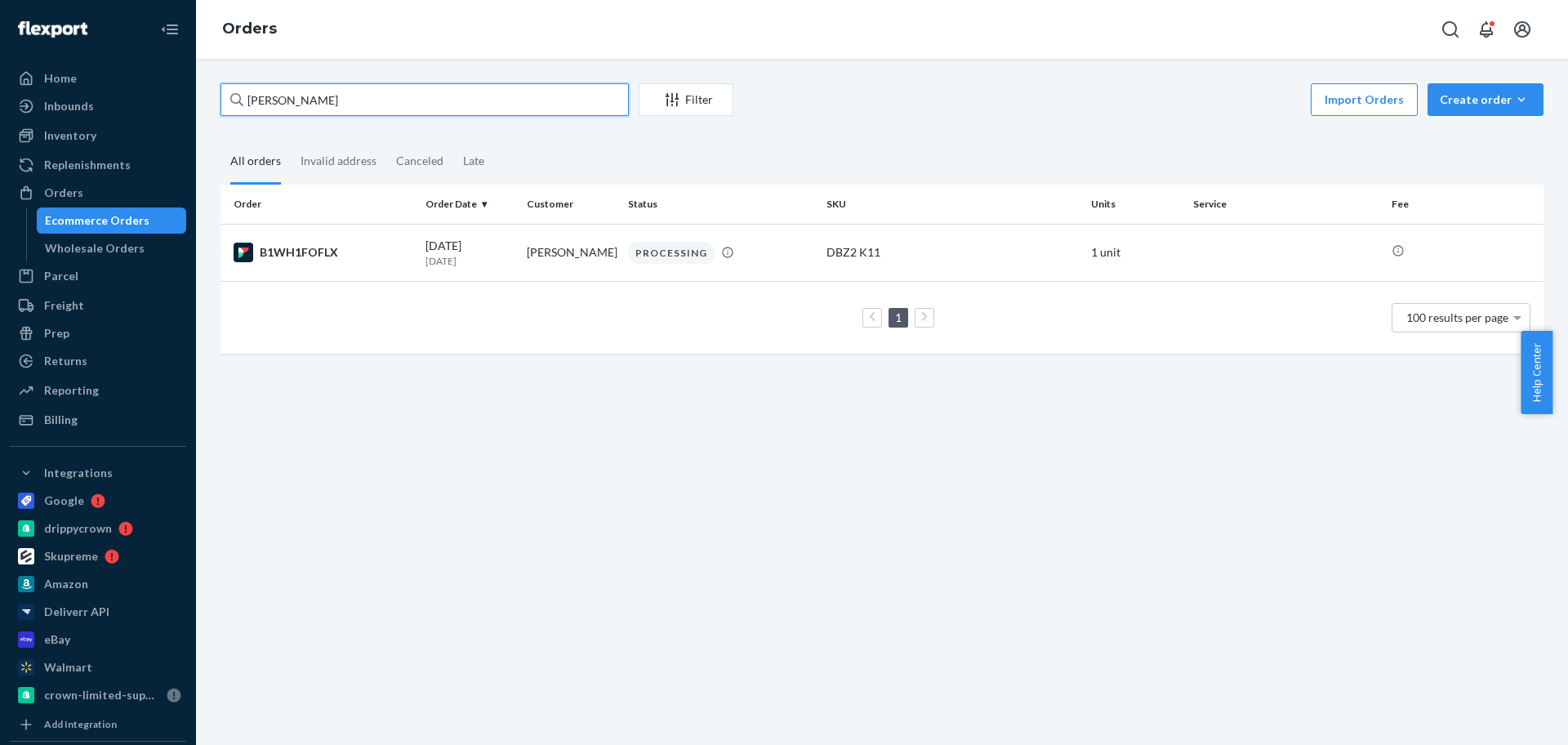
paste input "Lexie Head"
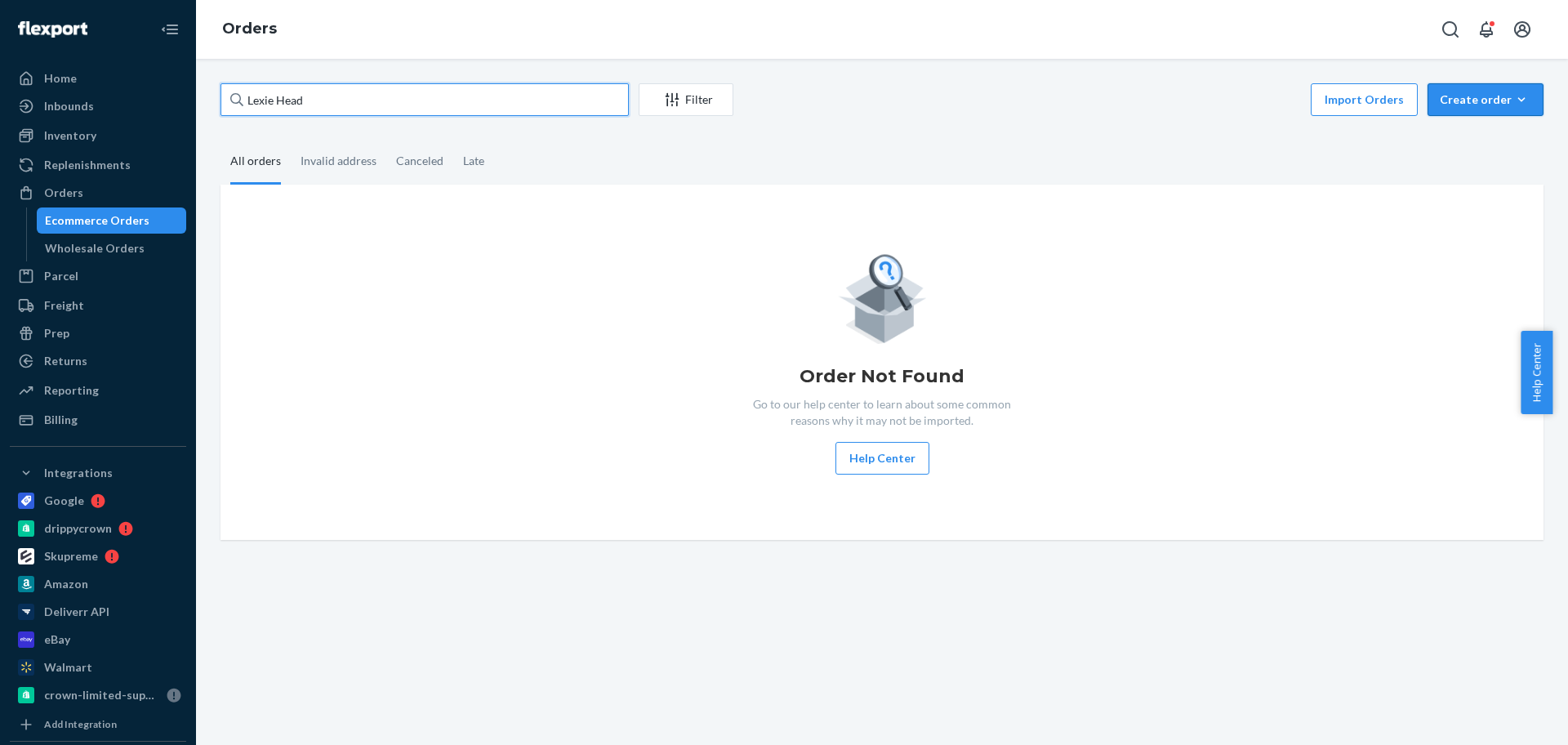
type input "Lexie Head"
click at [1477, 99] on div "Create order" at bounding box center [1486, 99] width 92 height 16
click at [1445, 143] on span "Ecommerce order" at bounding box center [1496, 139] width 101 height 11
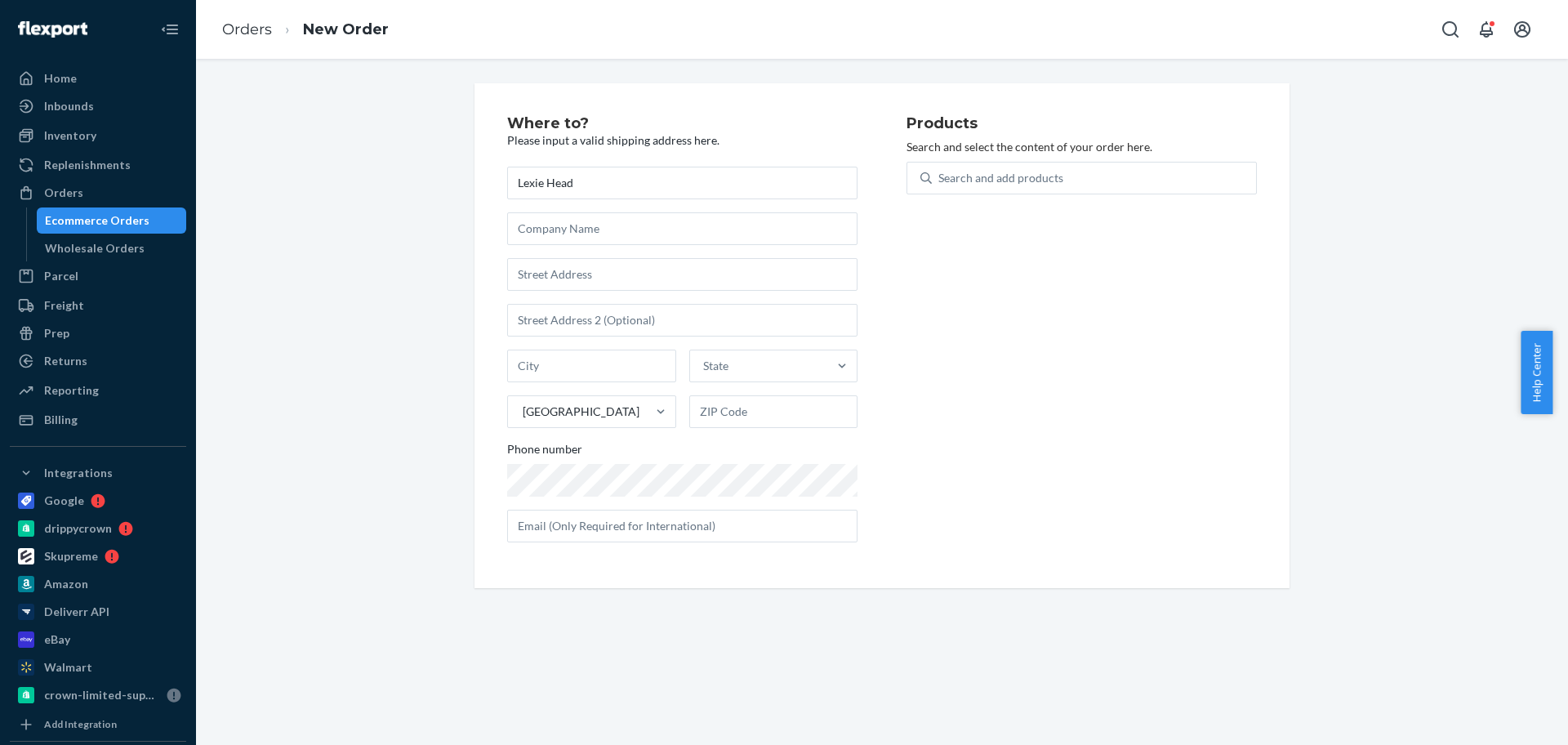
type input "Lexie Head"
click at [595, 274] on input "text" at bounding box center [683, 275] width 350 height 33
paste input "[STREET_ADDRESS][PERSON_NAME]"
type input "[STREET_ADDRESS][PERSON_NAME]"
type input "1618"
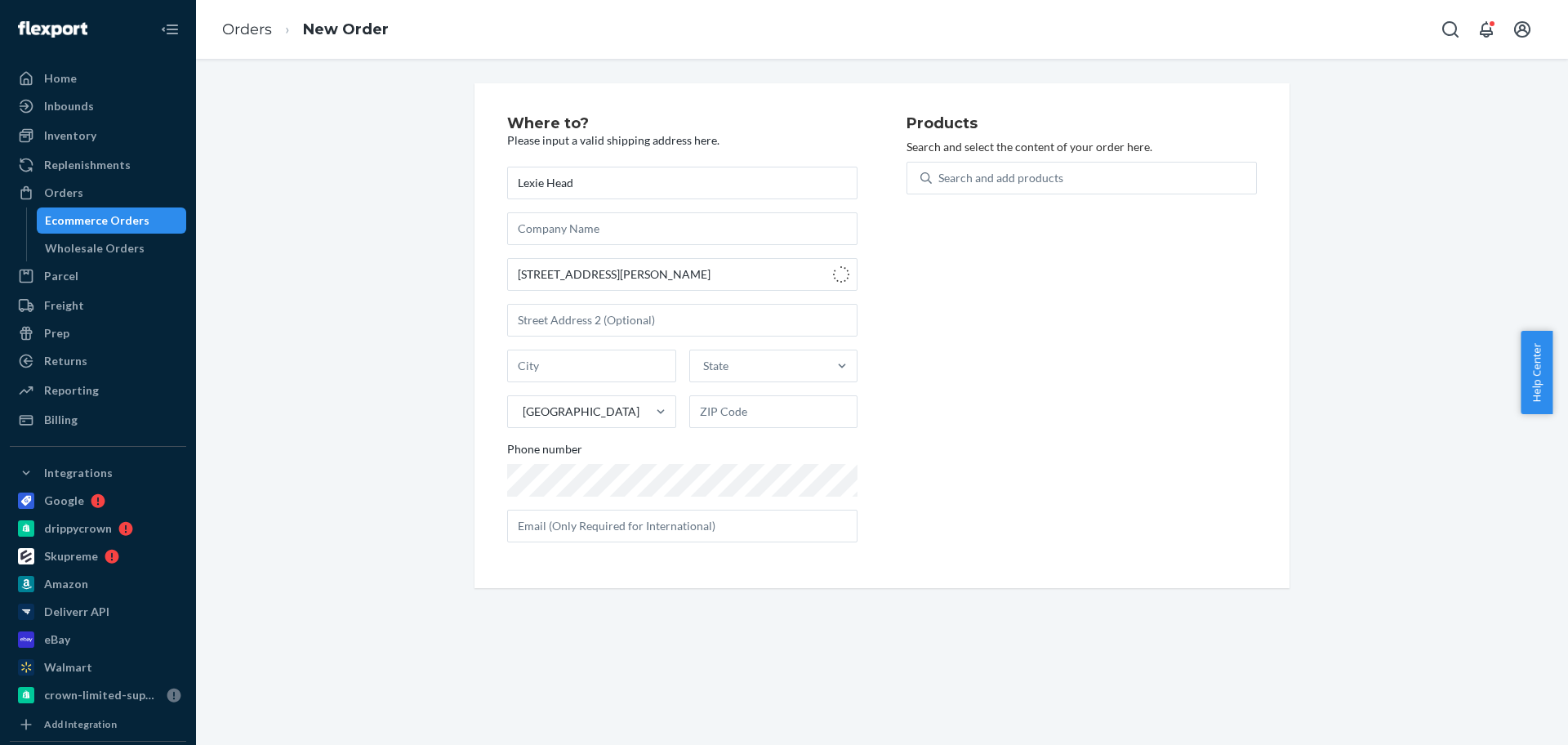
type input "[GEOGRAPHIC_DATA]"
type input "70508"
click at [1023, 178] on div "Search and add products" at bounding box center [1000, 177] width 125 height 16
click at [940, 178] on input "0 results available. Use Up and Down to choose options, press Enter to select t…" at bounding box center [939, 177] width 2 height 16
type input "k11"
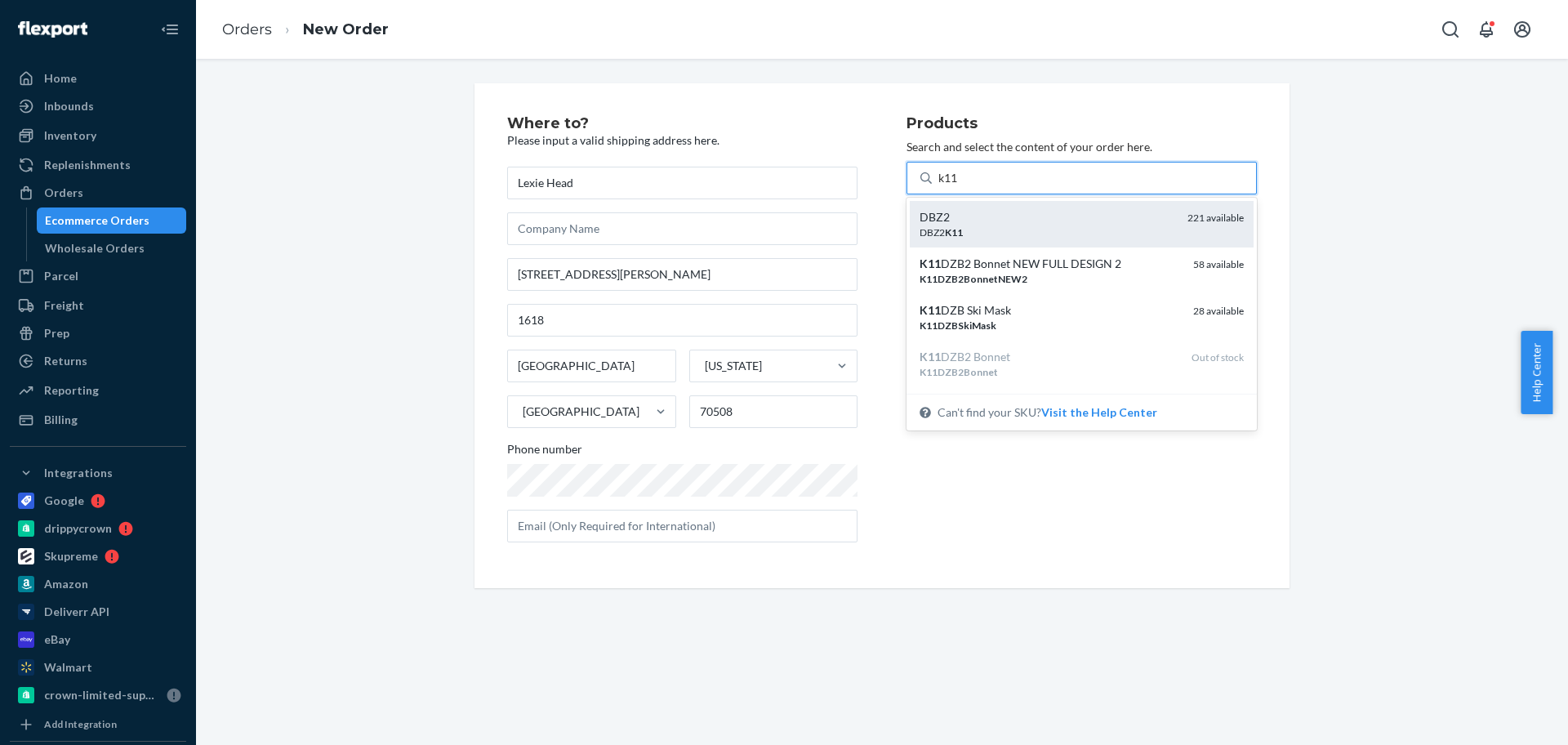
click at [973, 221] on div "DBZ2" at bounding box center [1047, 216] width 255 height 16
click at [960, 186] on input "k11" at bounding box center [949, 177] width 22 height 16
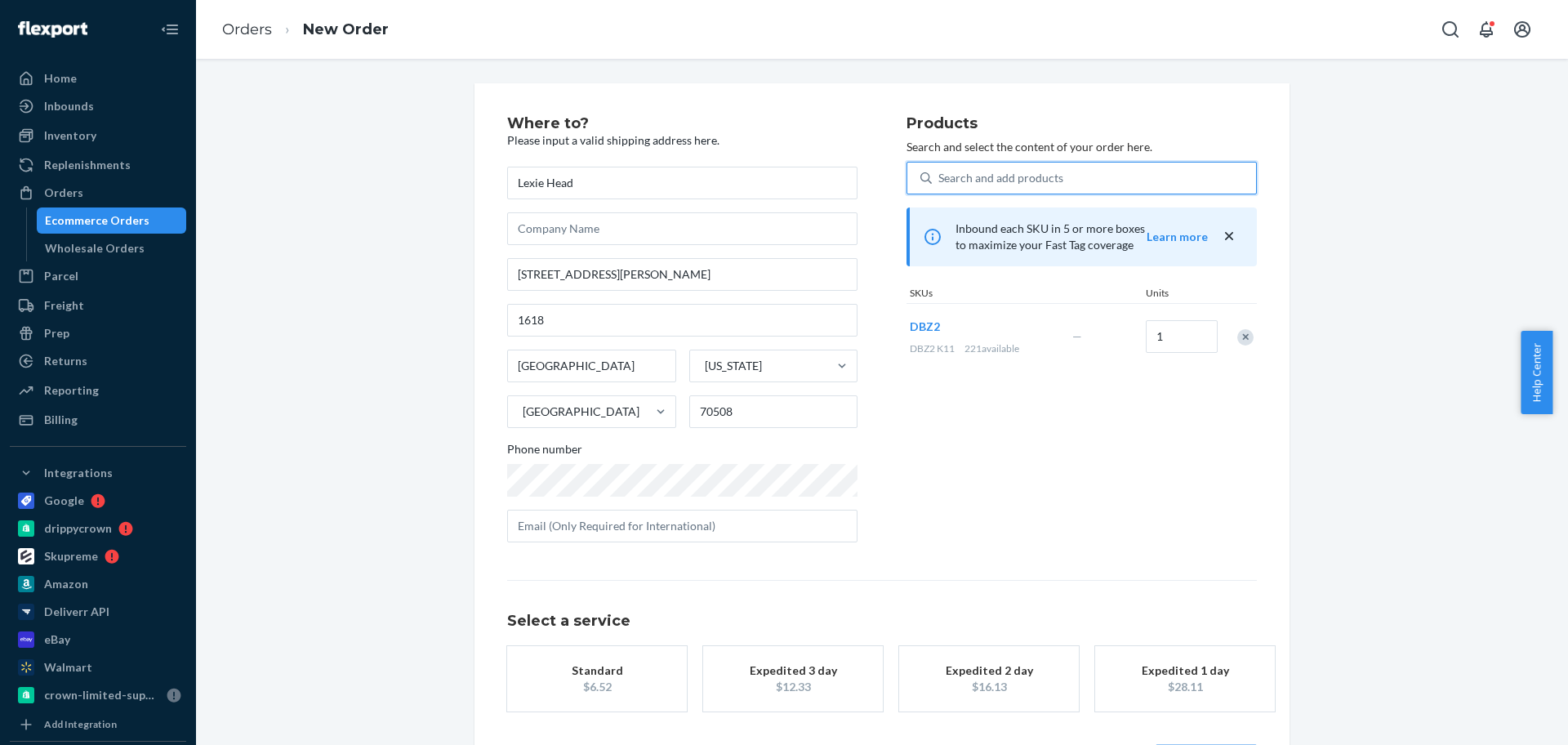
drag, startPoint x: 638, startPoint y: 676, endPoint x: 829, endPoint y: 596, distance: 207.1
click at [639, 675] on div "Standard" at bounding box center [598, 670] width 131 height 16
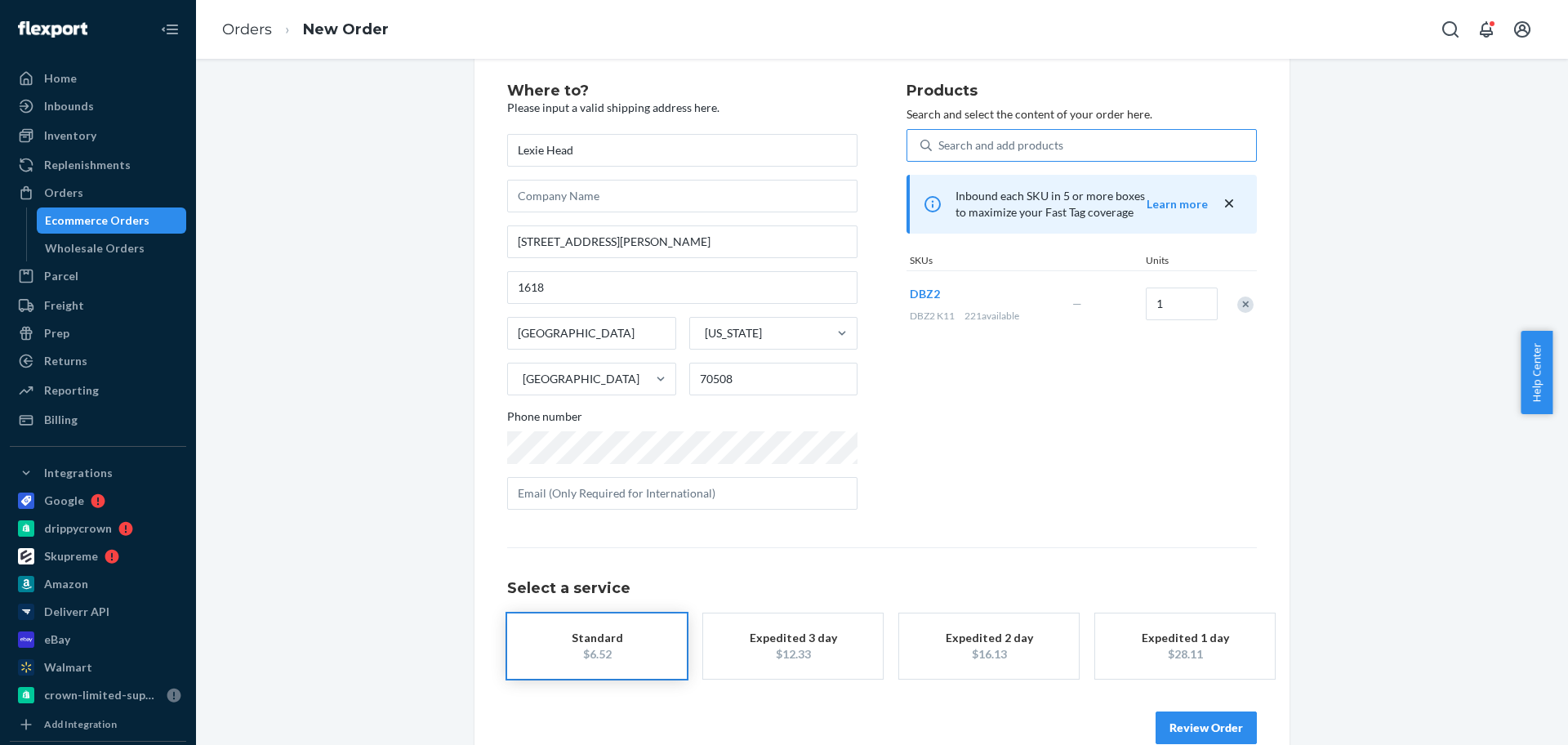
scroll to position [65, 0]
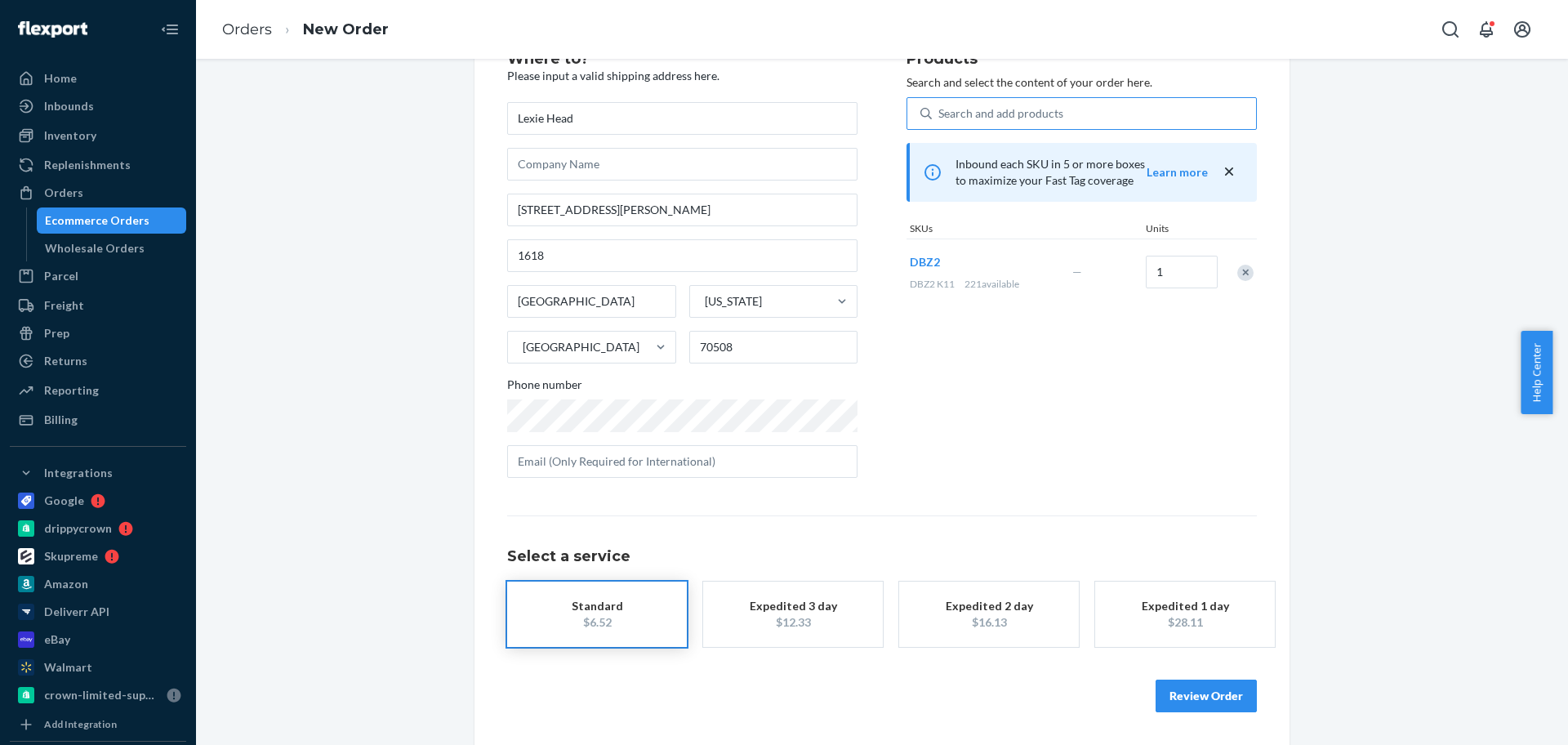
click at [1195, 698] on button "Review Order" at bounding box center [1206, 695] width 101 height 33
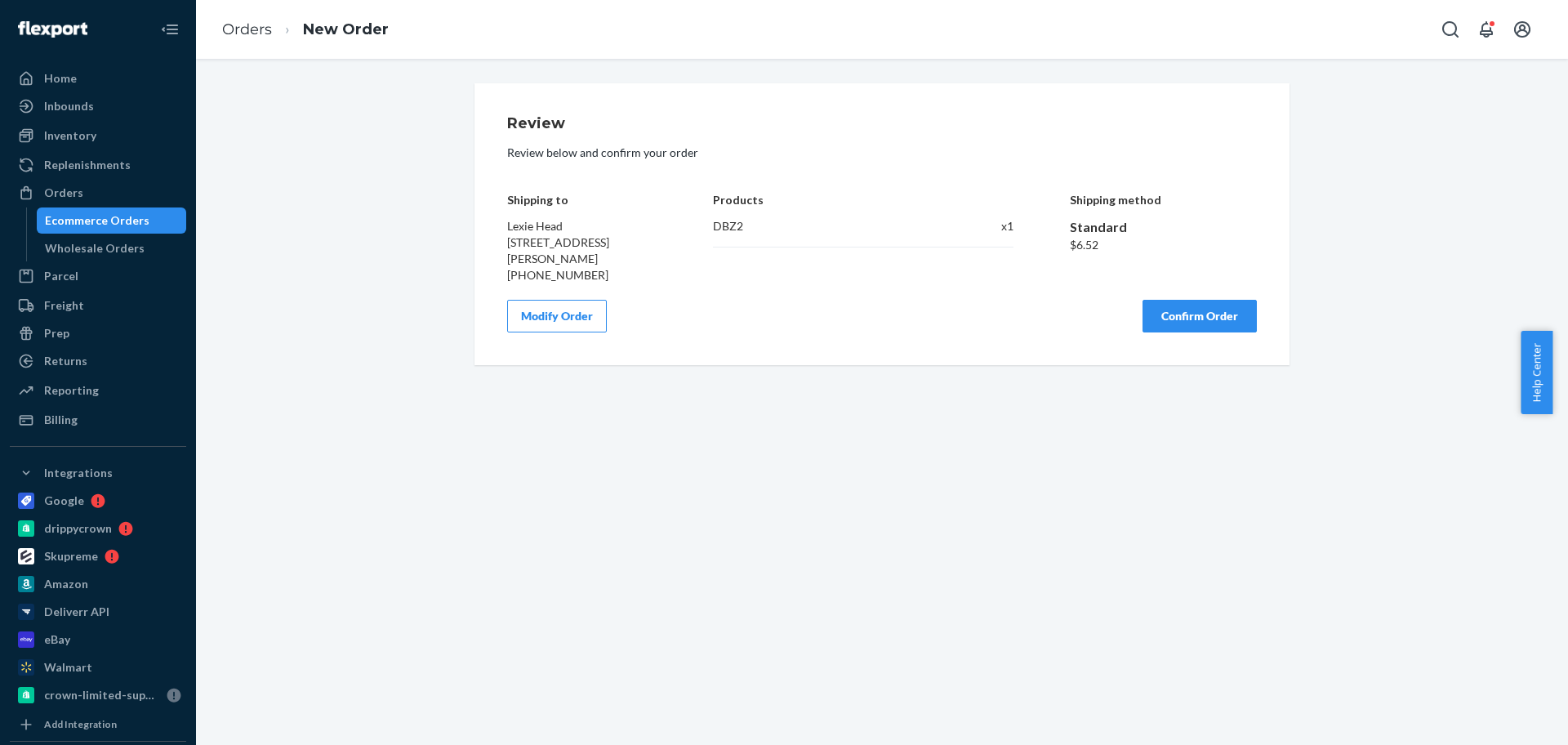
scroll to position [0, 0]
click at [1227, 333] on button "Confirm Order" at bounding box center [1200, 316] width 114 height 33
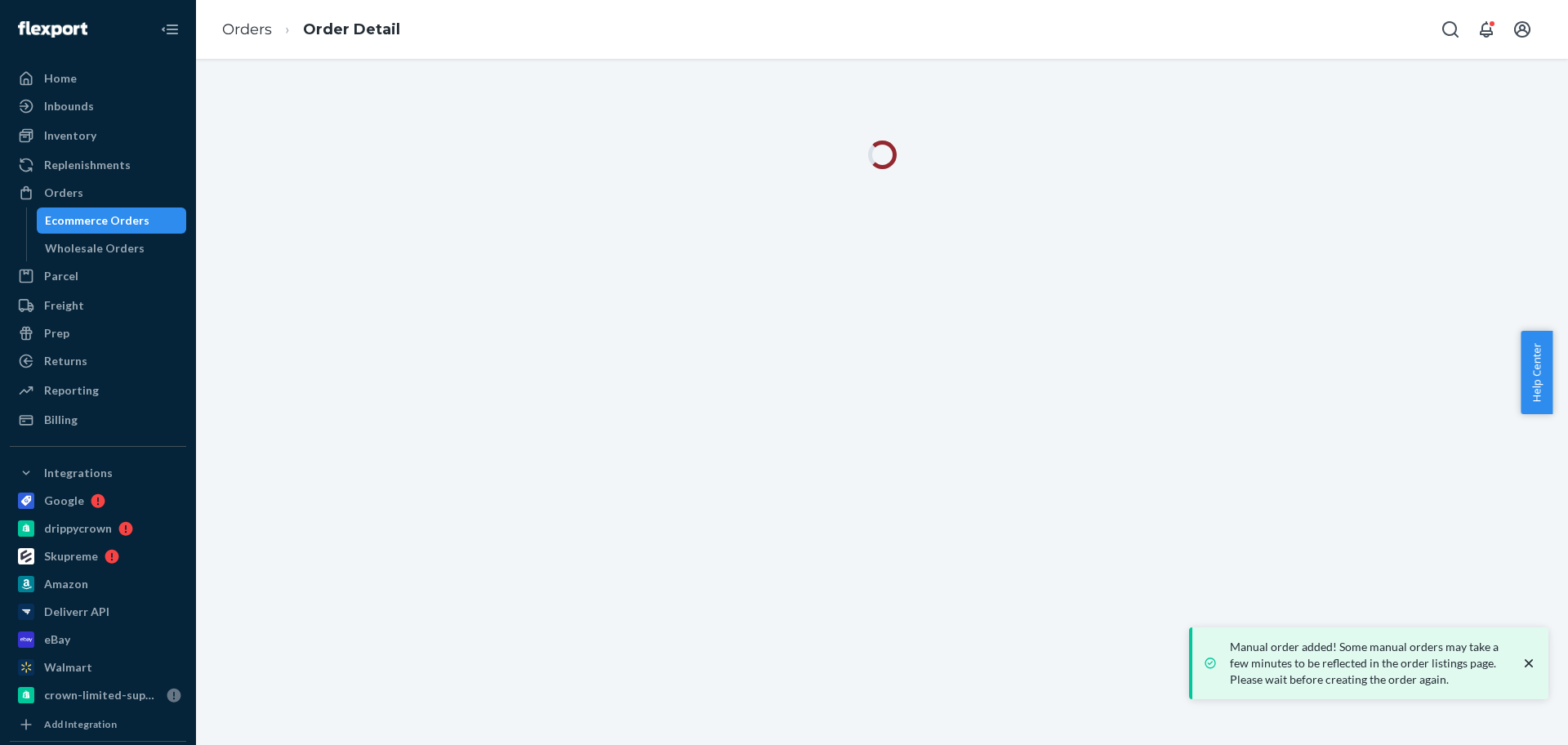
drag, startPoint x: 73, startPoint y: 186, endPoint x: 191, endPoint y: 159, distance: 121.0
click at [75, 186] on div "Orders" at bounding box center [64, 192] width 39 height 16
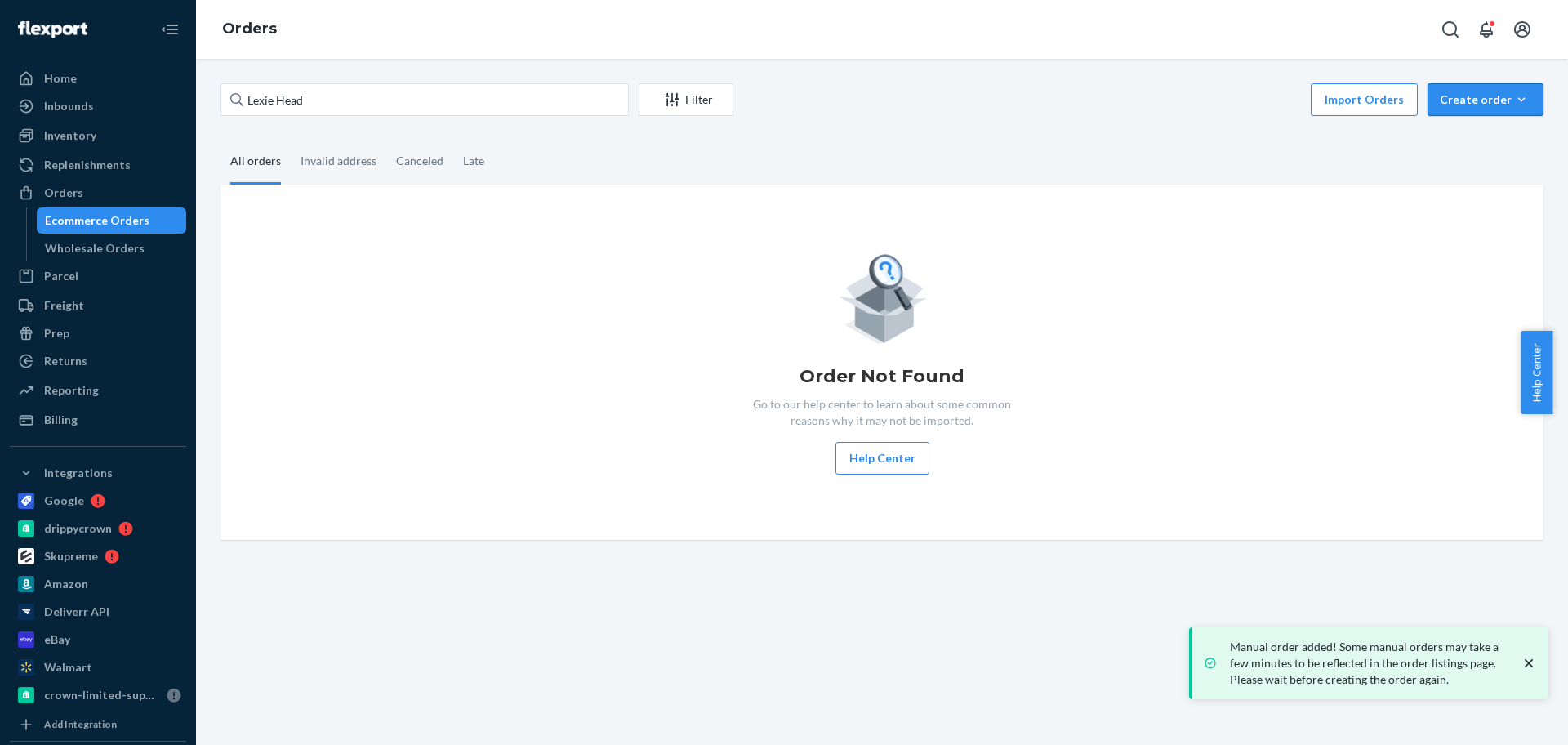
click at [1454, 111] on button "Create order Ecommerce order Removal order" at bounding box center [1486, 99] width 116 height 33
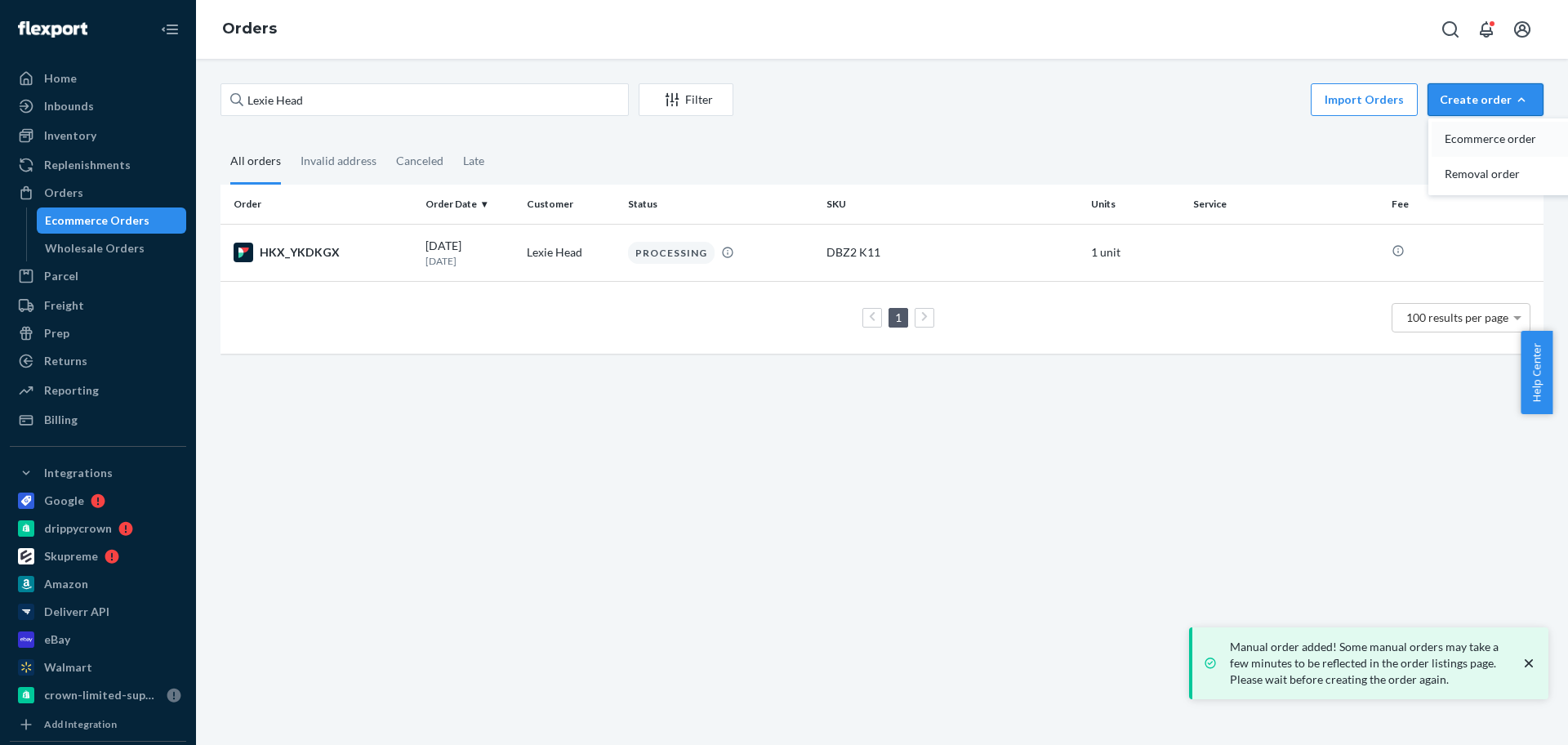
click at [1457, 142] on span "Ecommerce order" at bounding box center [1496, 139] width 101 height 11
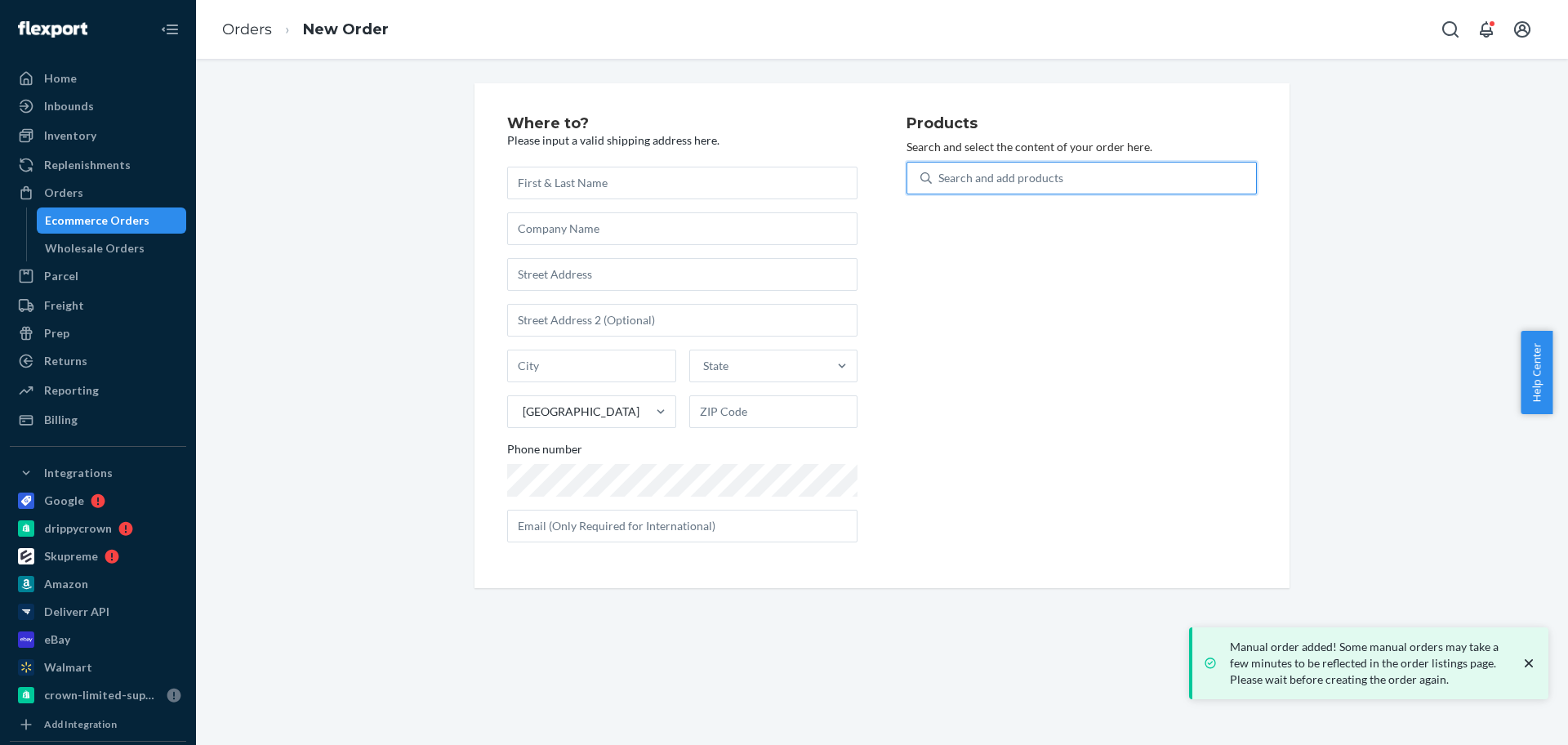
click at [1123, 179] on div "Search and add products" at bounding box center [1094, 177] width 324 height 29
click at [940, 179] on input "0 results available. Use Up and Down to choose options, press Enter to select t…" at bounding box center [939, 177] width 2 height 16
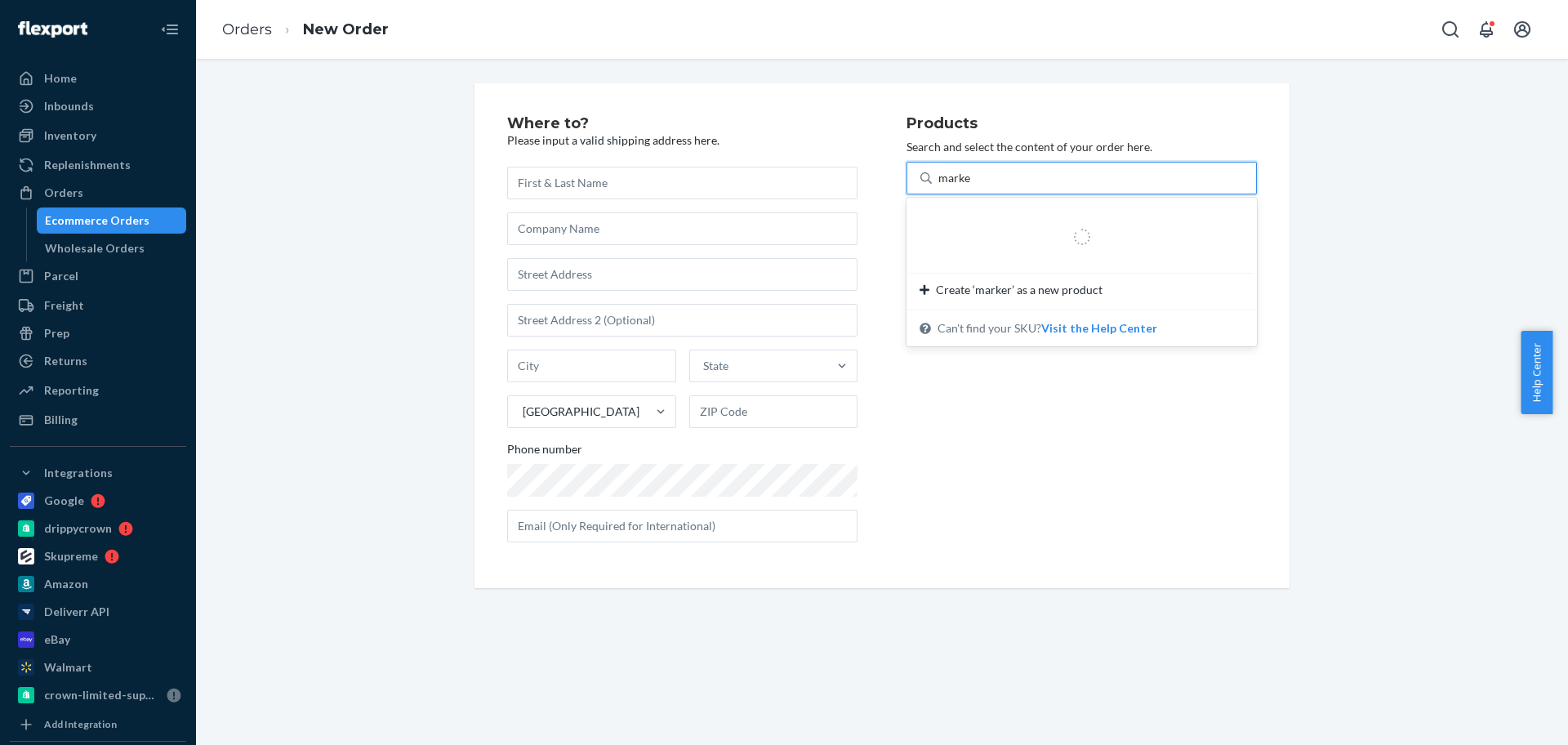
type input "marker"
click at [1000, 175] on div "Search and add products" at bounding box center [1094, 177] width 324 height 29
click at [940, 175] on input "0 results available. Select is focused ,type to refine list, press Down to open…" at bounding box center [939, 177] width 2 height 16
type input "golf"
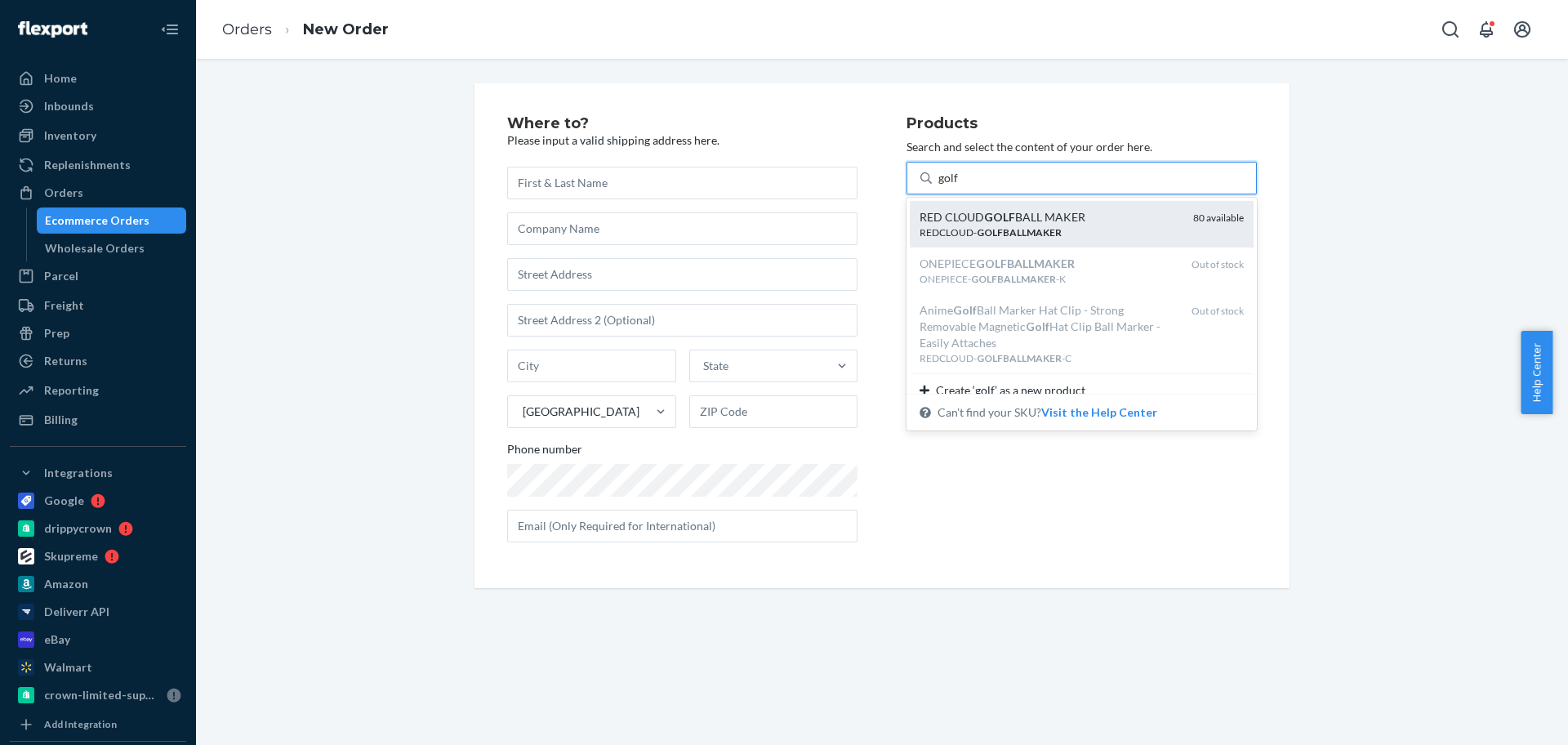
click at [1052, 222] on div "RED CLOUD GOLF BALL MAKER" at bounding box center [1050, 216] width 260 height 16
click at [959, 186] on input "golf" at bounding box center [949, 177] width 21 height 16
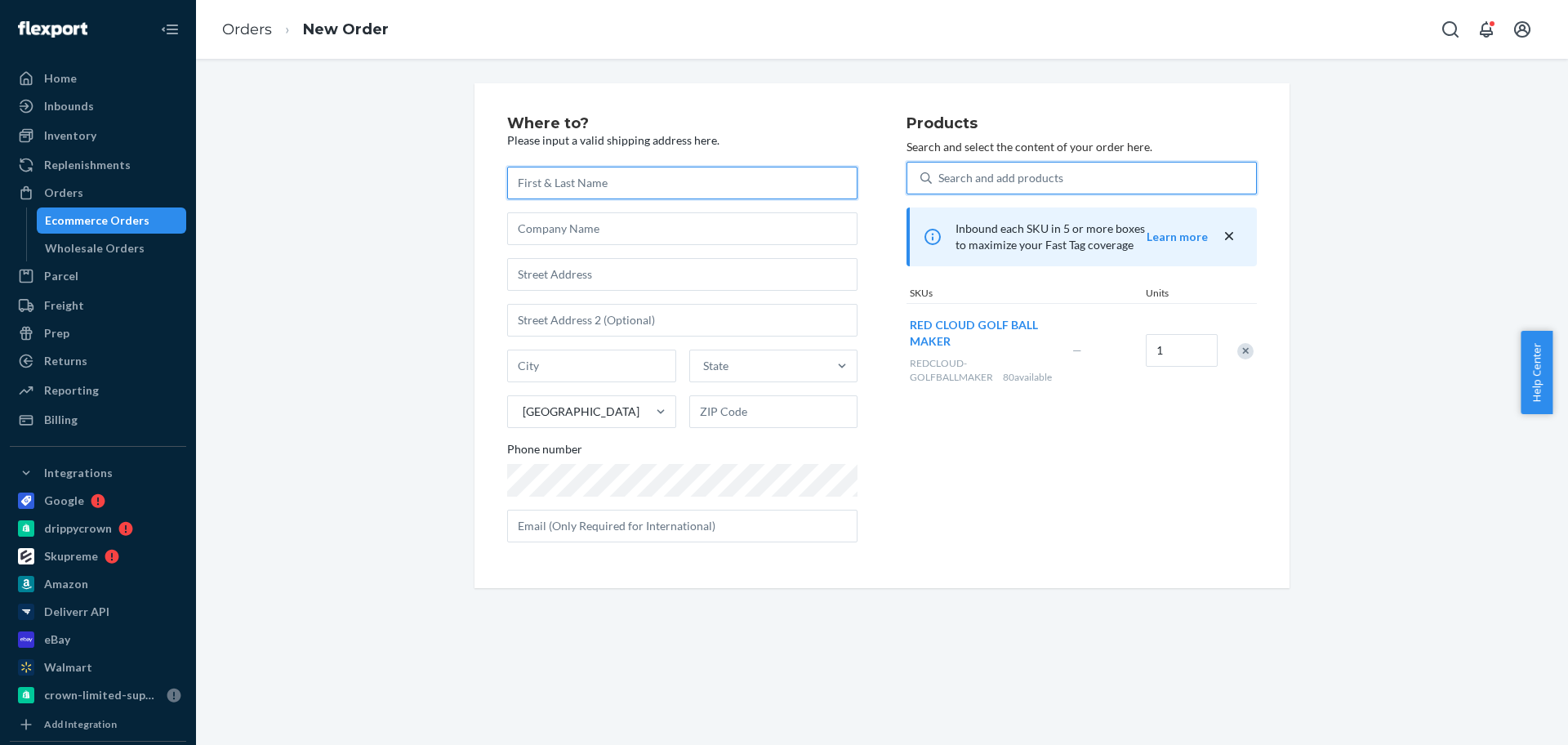
click at [572, 170] on input "text" at bounding box center [683, 183] width 350 height 33
paste input "[PERSON_NAME]"
type input "[PERSON_NAME]"
click at [636, 277] on input "text" at bounding box center [683, 275] width 350 height 33
paste input "[STREET_ADDRESS]"
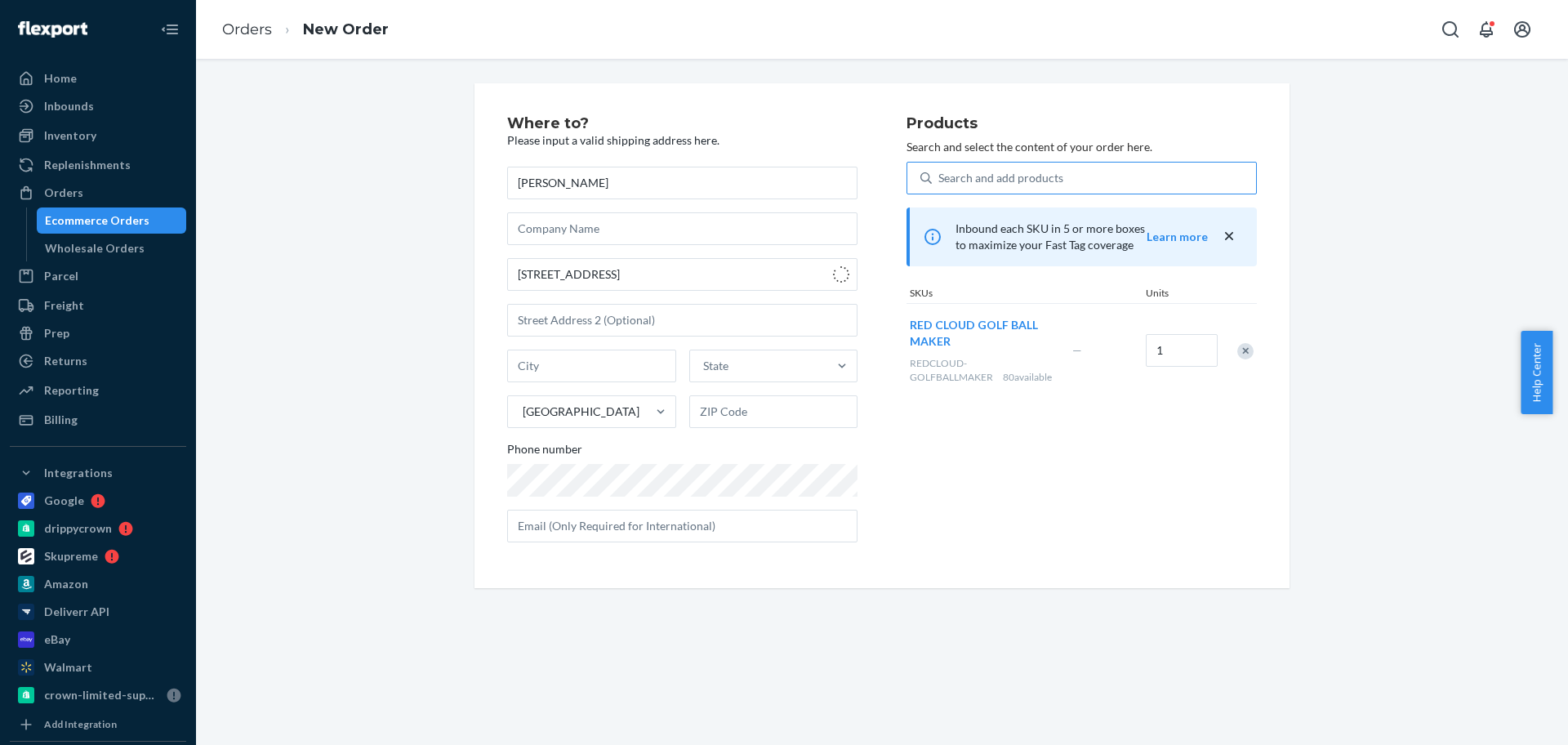
type input "[STREET_ADDRESS]"
type input "[GEOGRAPHIC_DATA]"
type input "55902"
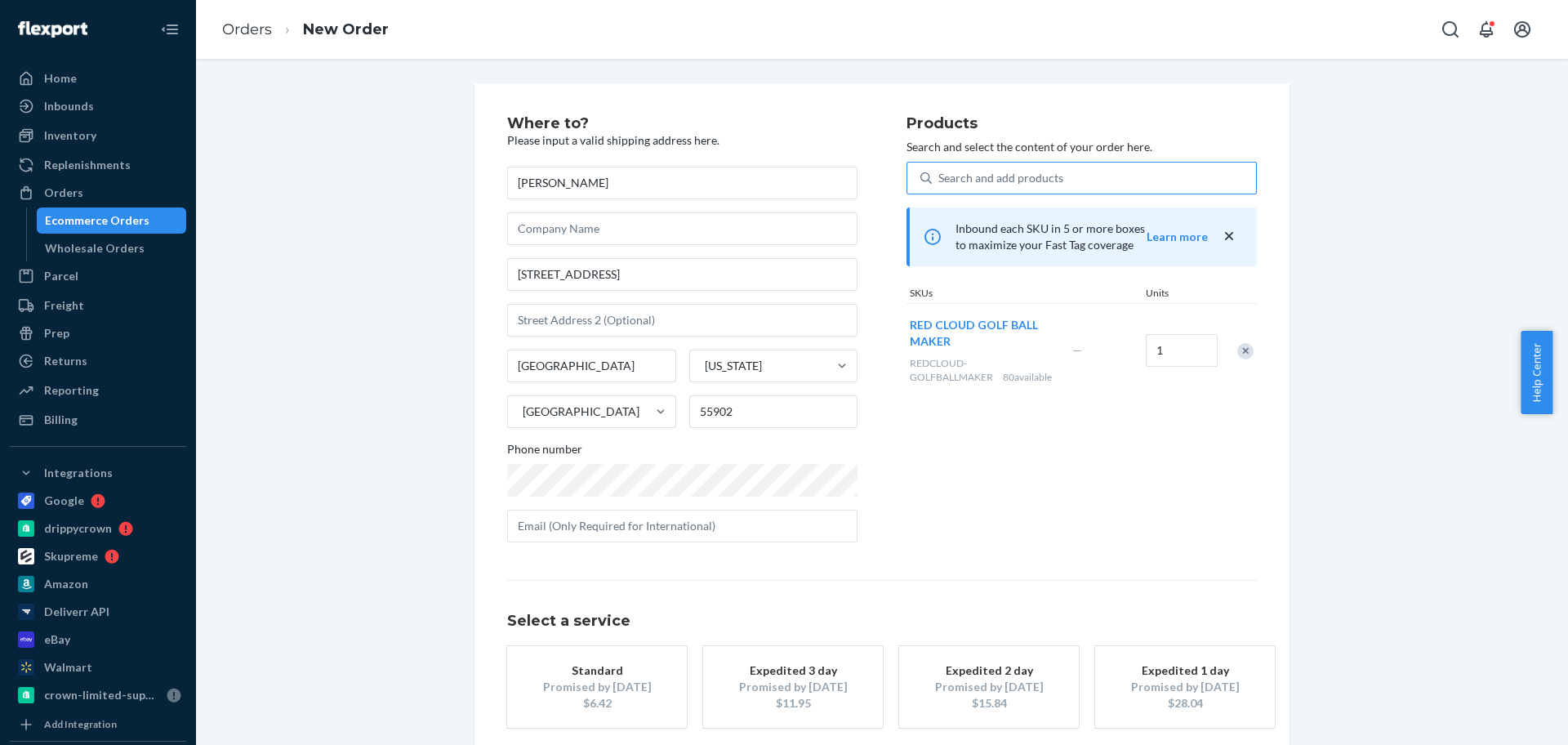
drag, startPoint x: 616, startPoint y: 686, endPoint x: 847, endPoint y: 659, distance: 232.6
click at [617, 686] on div "Promised by [DATE]" at bounding box center [598, 687] width 131 height 16
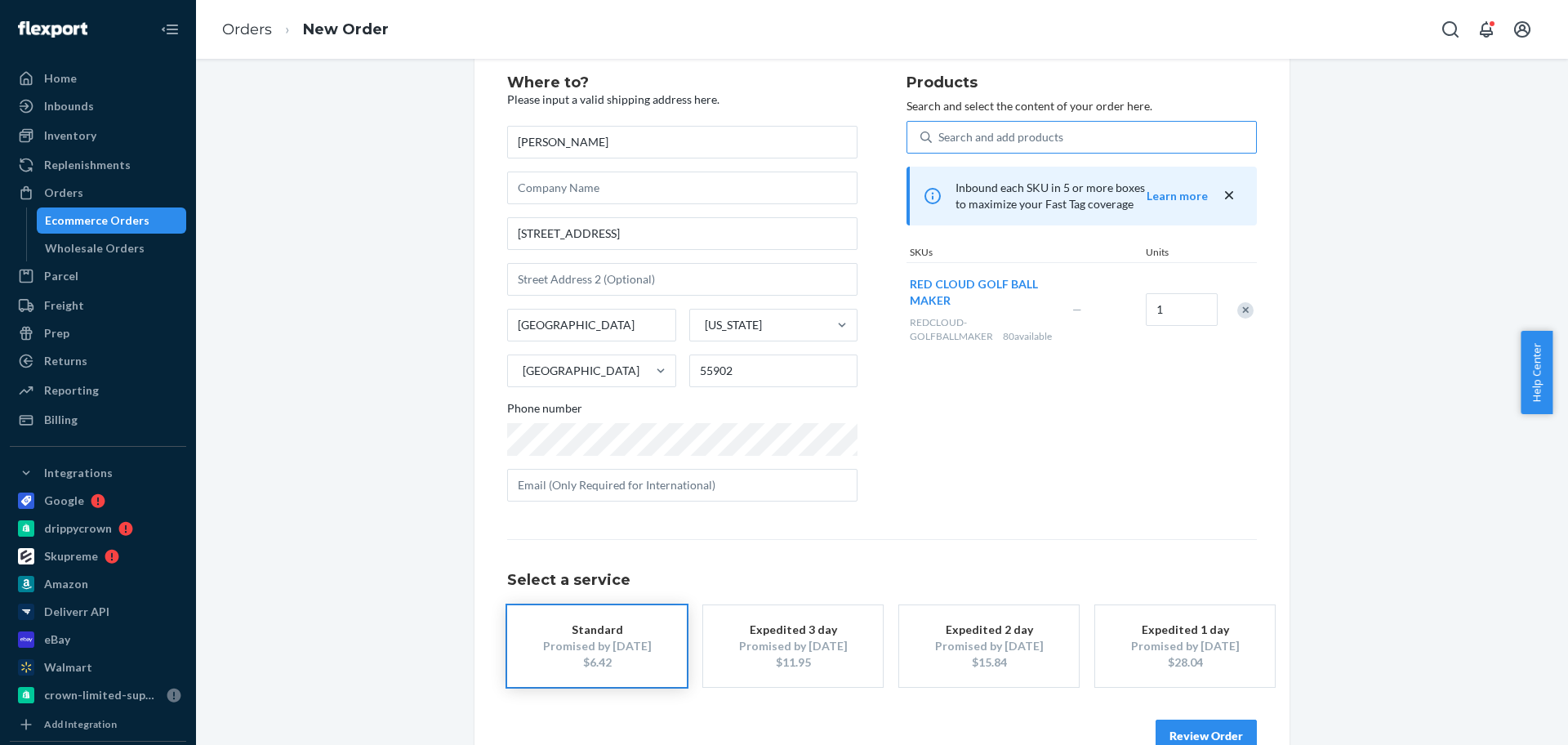
scroll to position [81, 0]
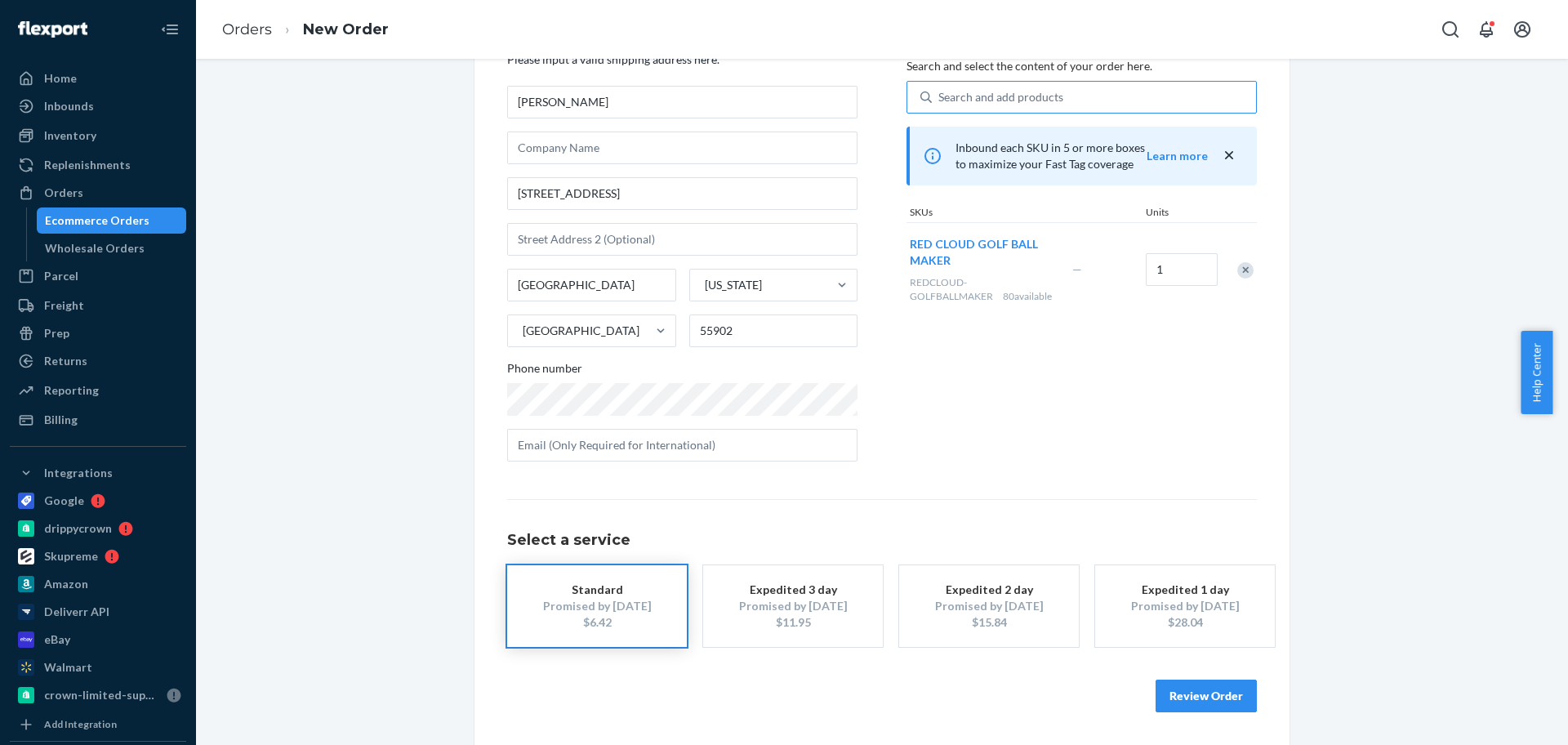
click at [1180, 698] on button "Review Order" at bounding box center [1206, 695] width 101 height 33
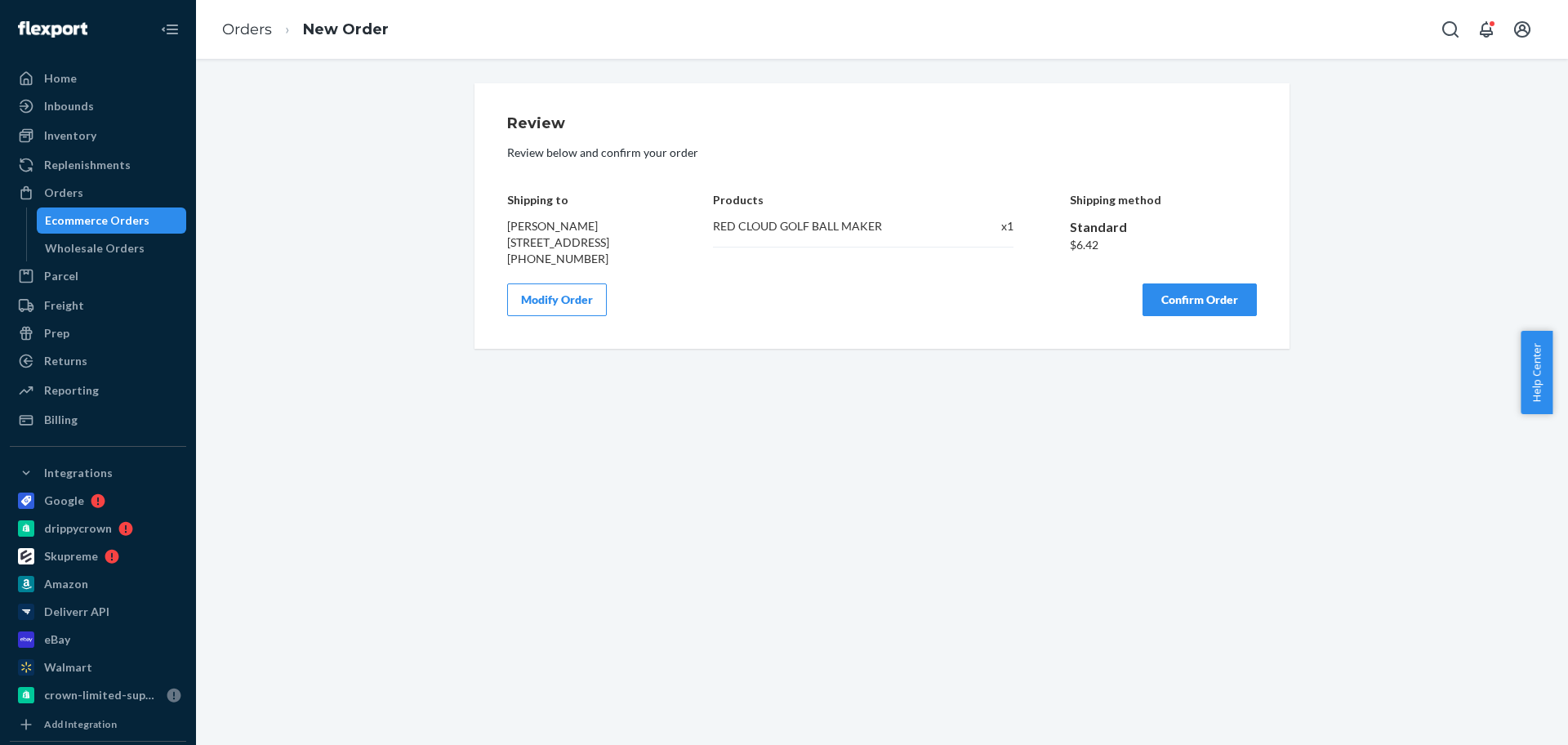
scroll to position [0, 0]
click at [1213, 310] on button "Confirm Order" at bounding box center [1200, 300] width 114 height 33
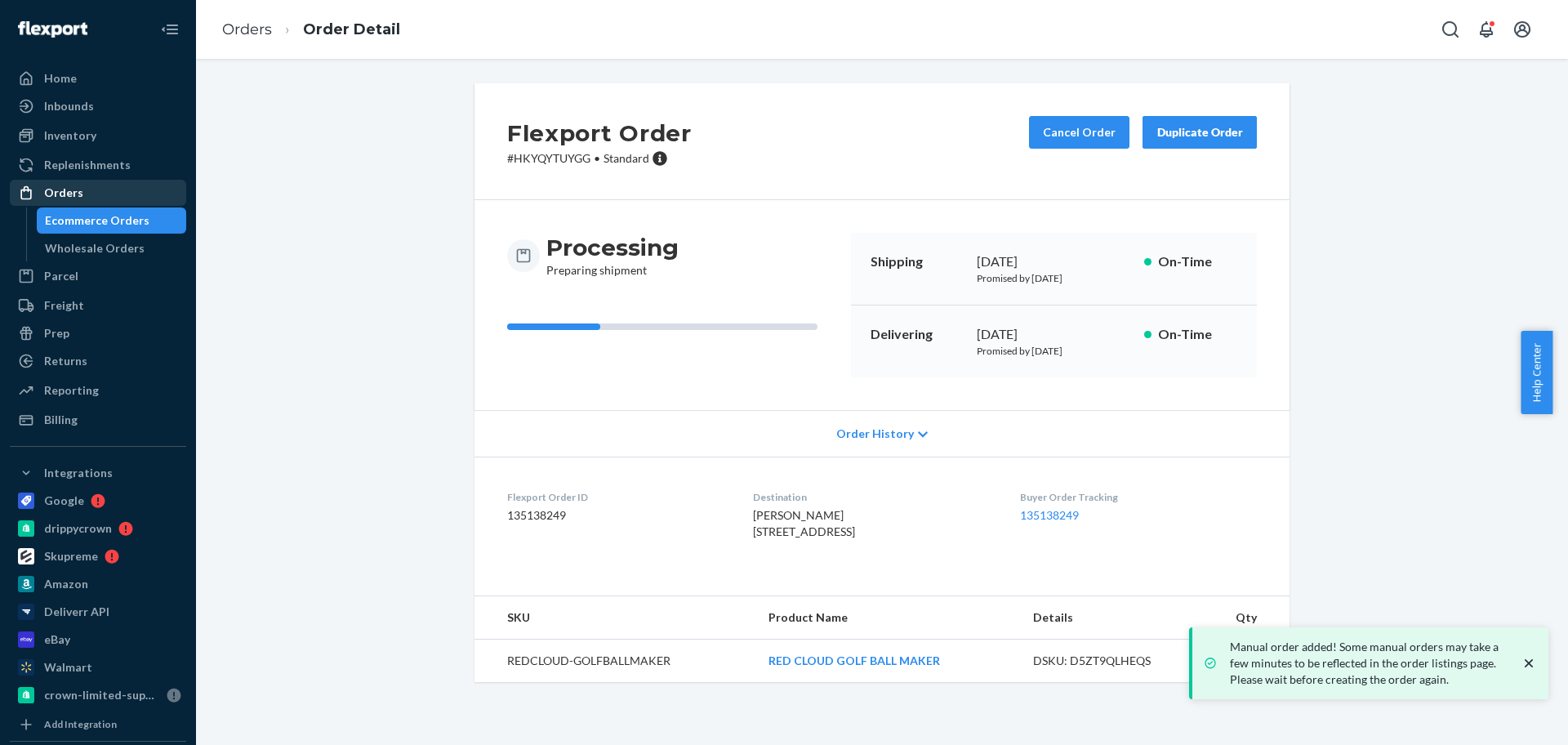
click at [138, 193] on div "Orders" at bounding box center [97, 193] width 173 height 22
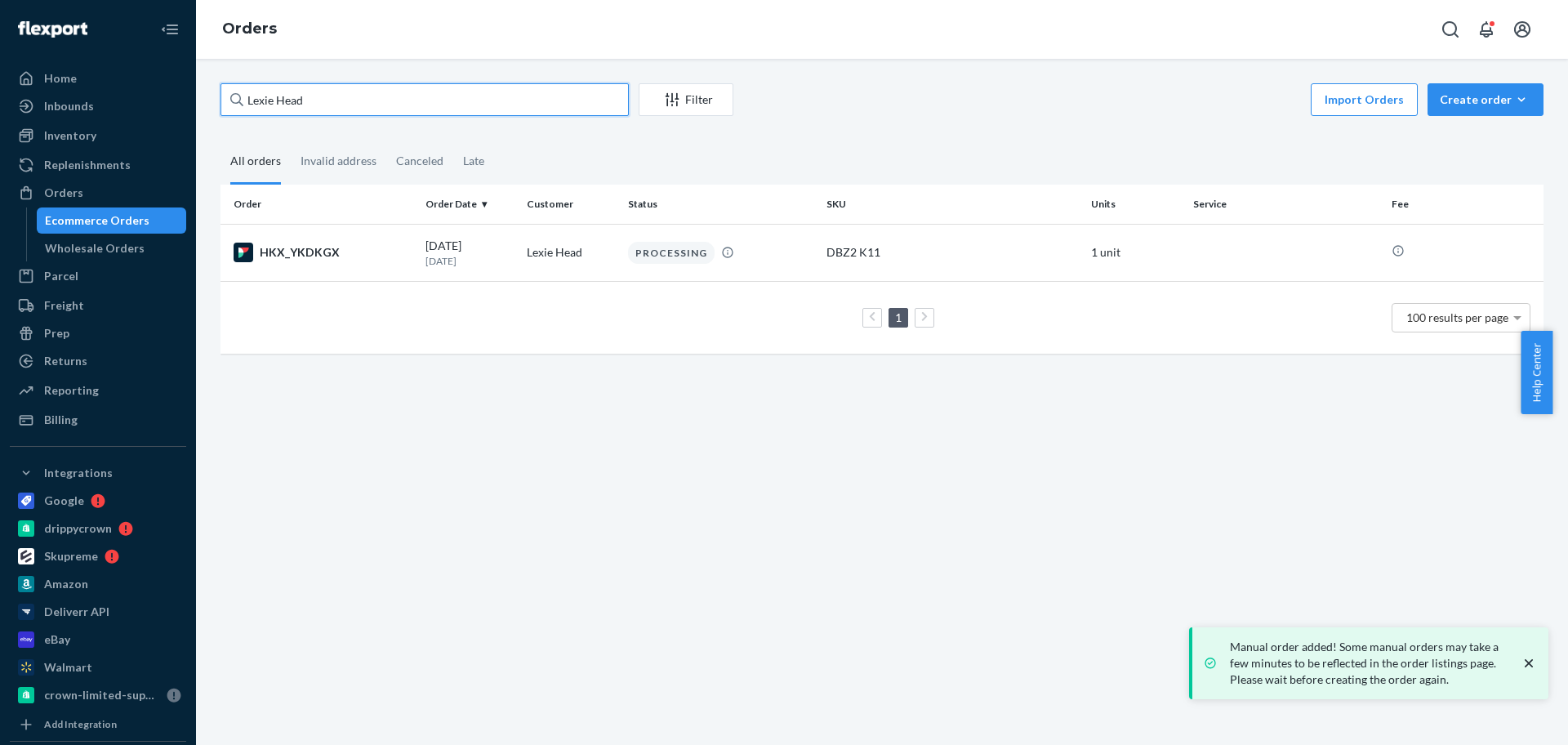
click at [333, 106] on input "Lexie Head" at bounding box center [424, 99] width 408 height 33
paste input "[PERSON_NAME]"
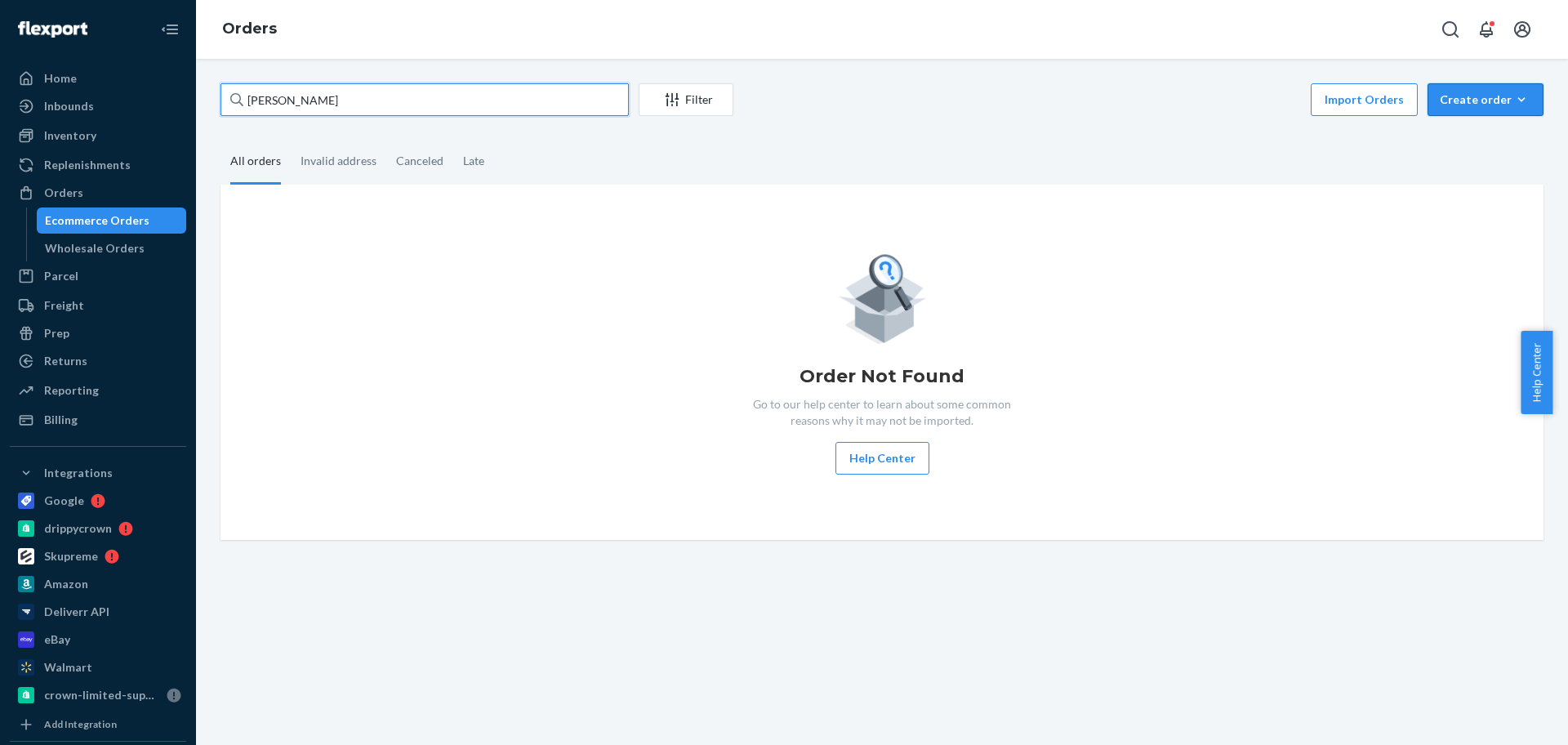
type input "[PERSON_NAME]"
click at [1441, 96] on div "Create order" at bounding box center [1486, 99] width 92 height 16
click at [1447, 133] on span "Ecommerce order" at bounding box center [1496, 139] width 101 height 11
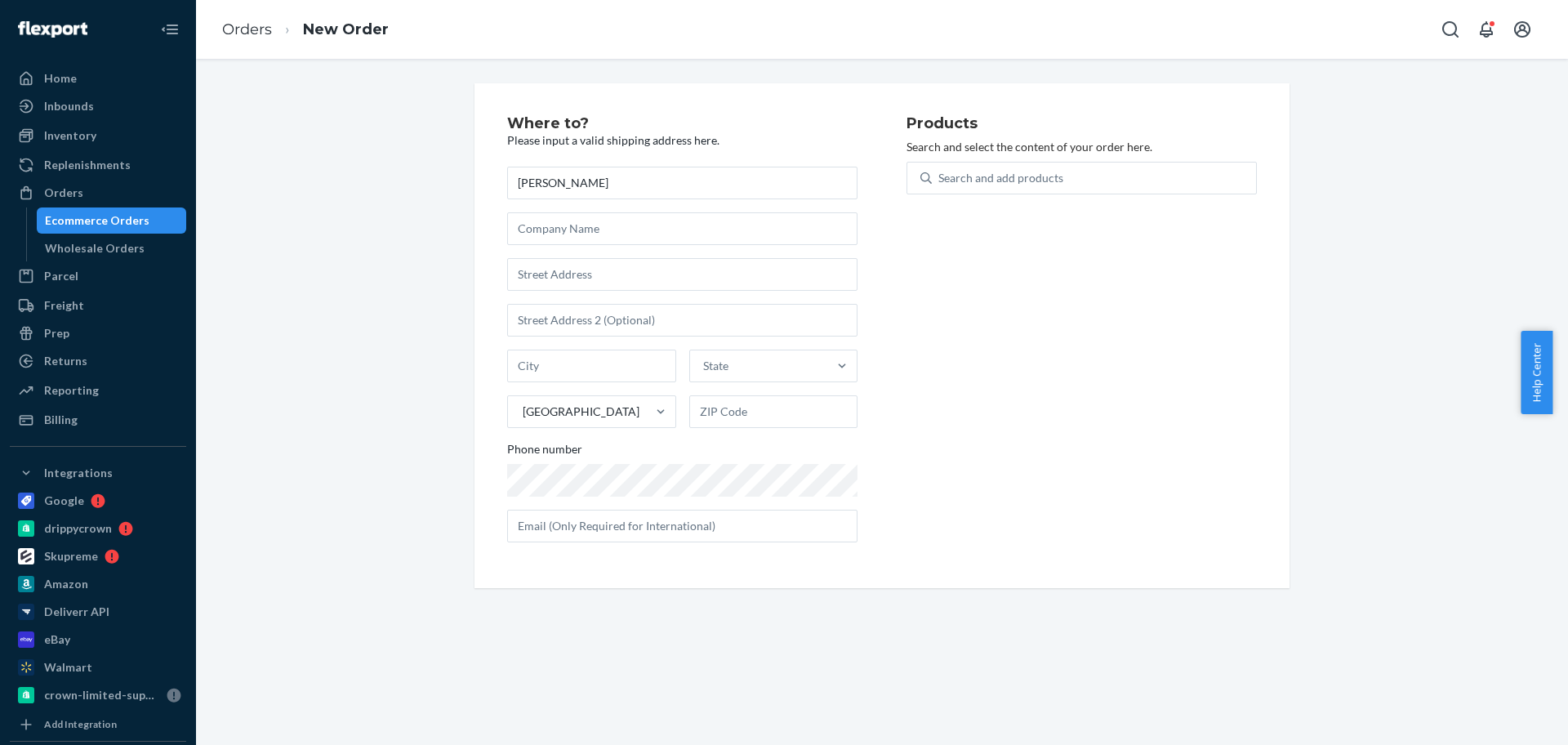
type input "[PERSON_NAME]"
click at [598, 275] on input "text" at bounding box center [683, 275] width 350 height 33
paste input "[STREET_ADDRESS][PERSON_NAME]"
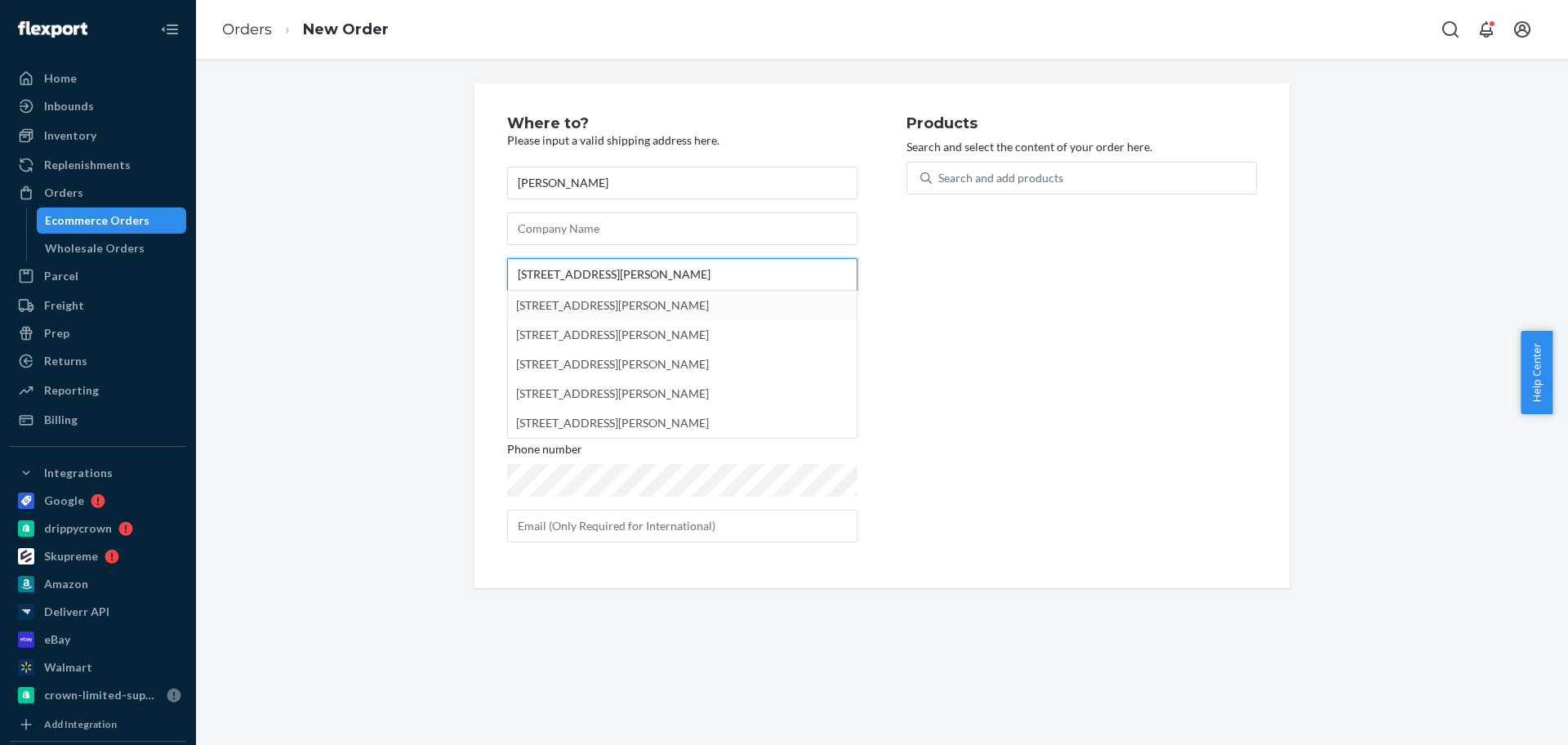
type input "[STREET_ADDRESS][PERSON_NAME]"
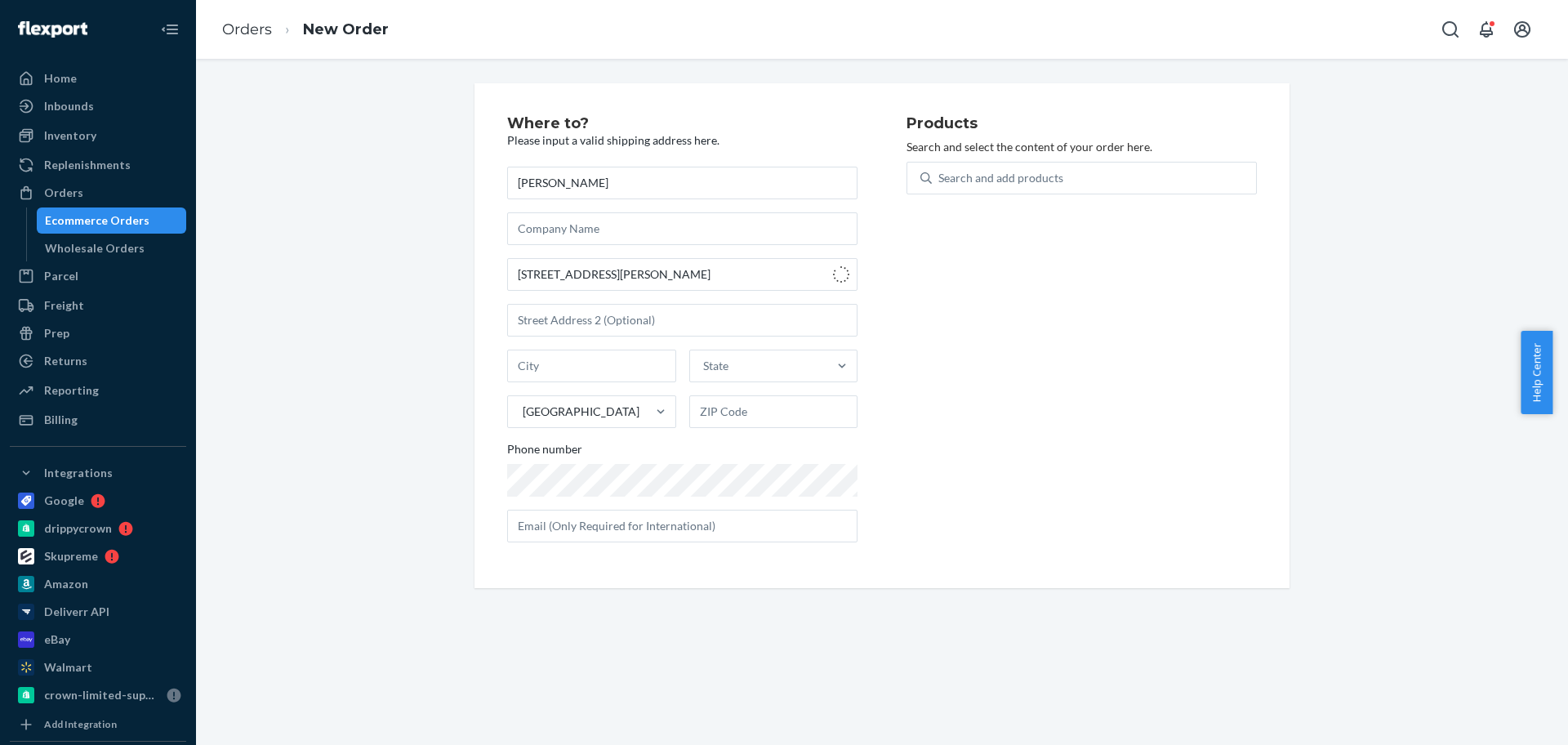
type input "[GEOGRAPHIC_DATA]"
type input "46227"
click at [980, 173] on div "Search and add products" at bounding box center [1000, 177] width 125 height 16
click at [940, 173] on input "0 results available. Use Up and Down to choose options, press Enter to select t…" at bounding box center [939, 177] width 2 height 16
type input "k11"
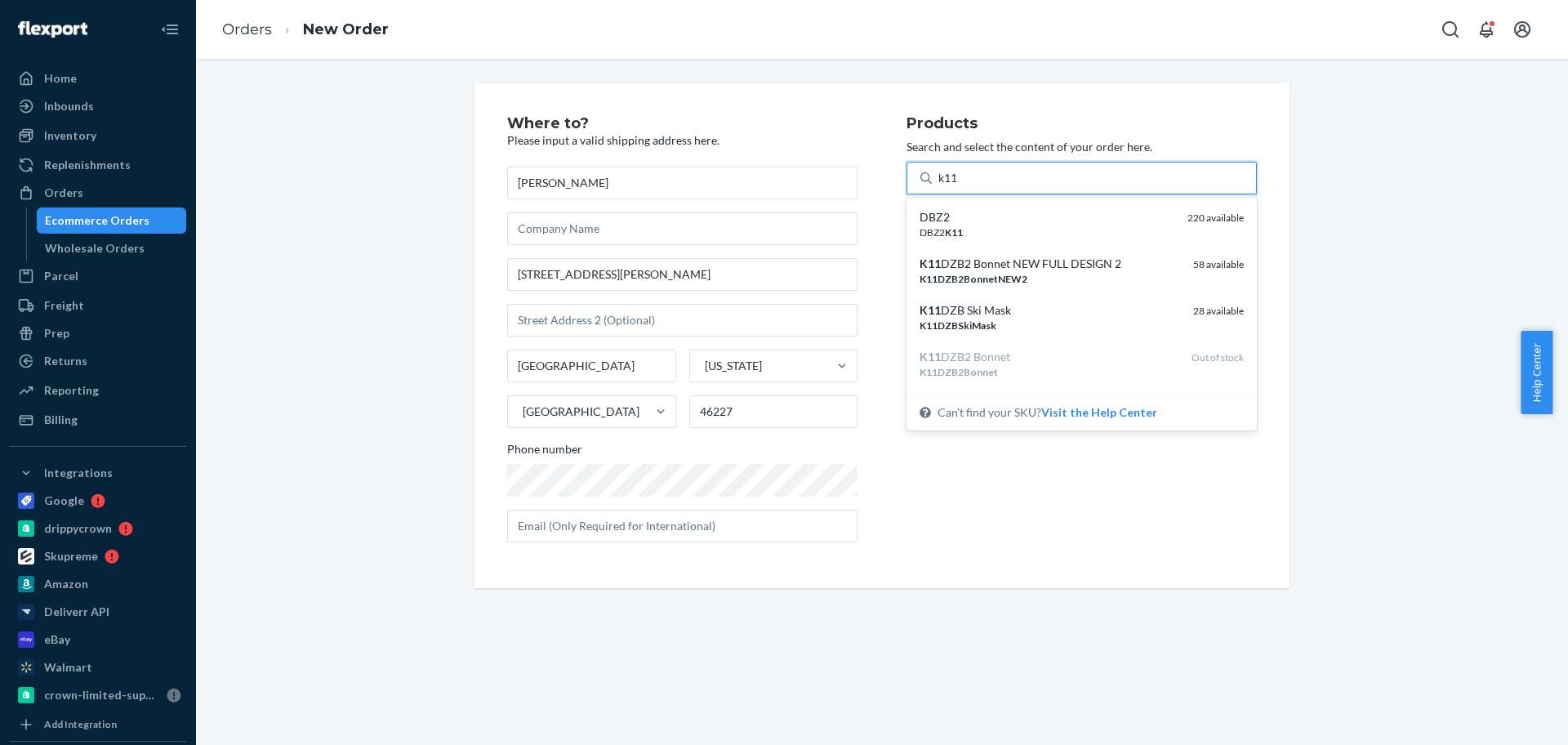
drag, startPoint x: 1012, startPoint y: 210, endPoint x: 997, endPoint y: 328, distance: 118.9
click at [1012, 210] on div "DBZ2" at bounding box center [1047, 216] width 255 height 16
click at [960, 186] on input "k11" at bounding box center [949, 177] width 22 height 16
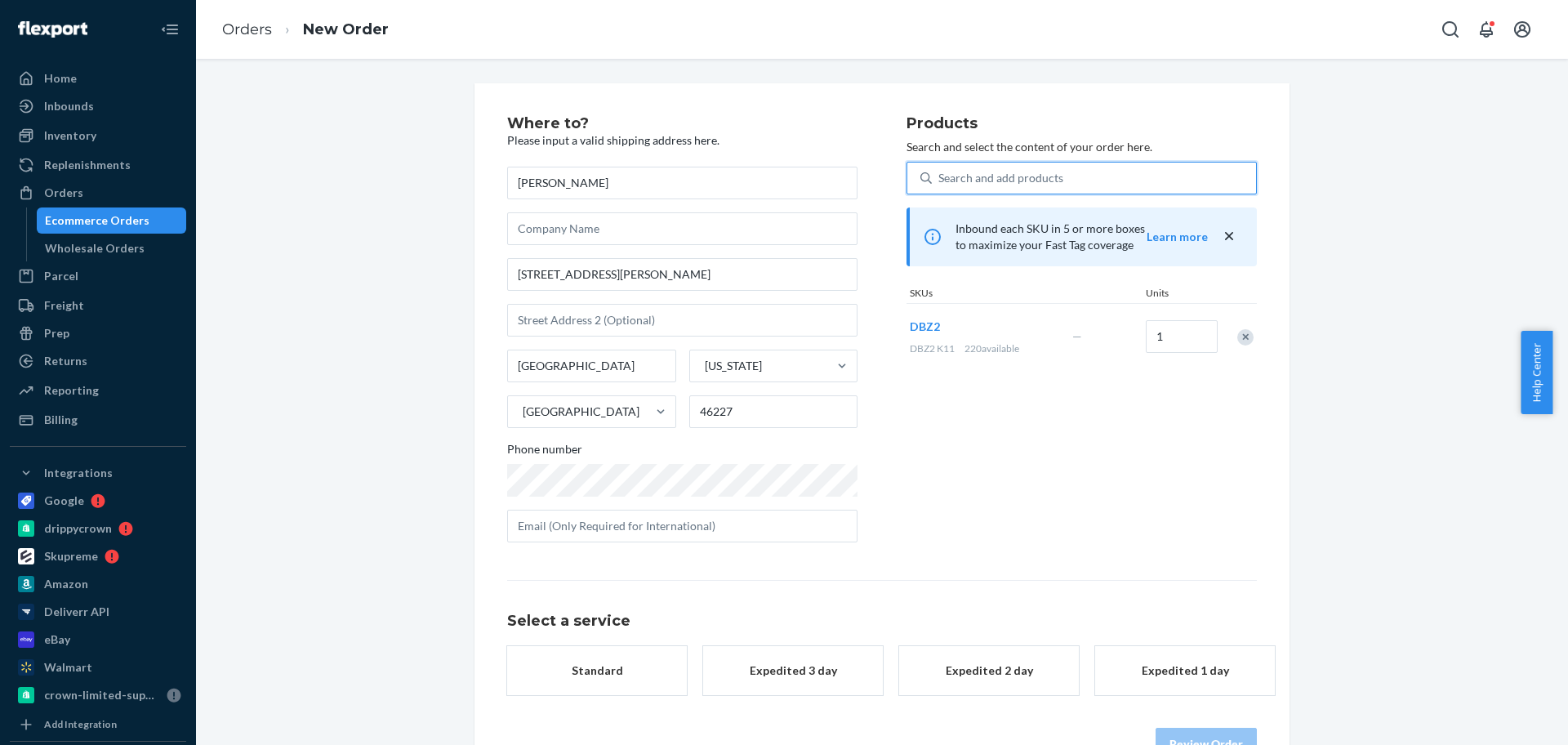
click at [603, 674] on div "Standard" at bounding box center [598, 670] width 131 height 16
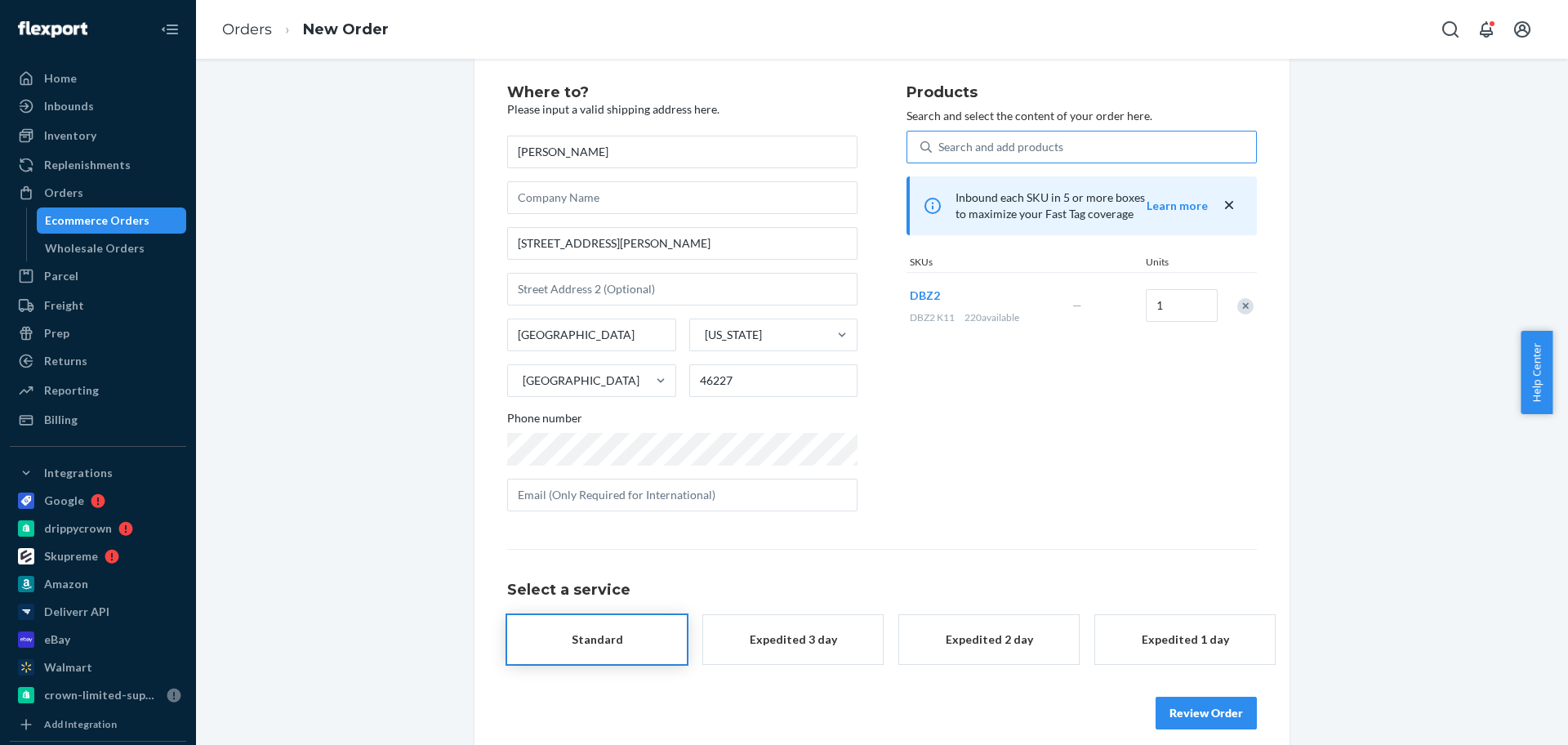
scroll to position [48, 0]
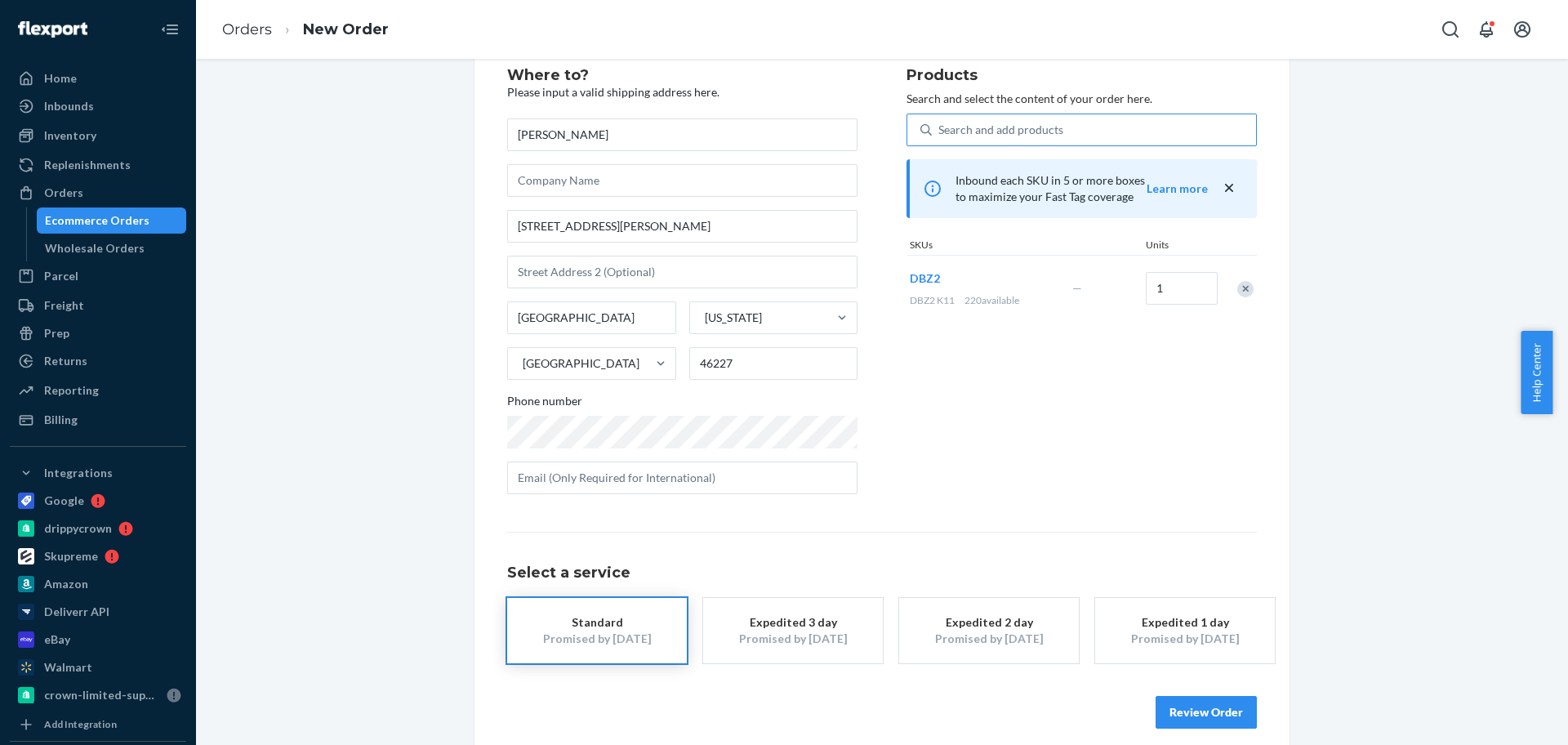
click at [1222, 696] on button "Review Order" at bounding box center [1206, 712] width 101 height 33
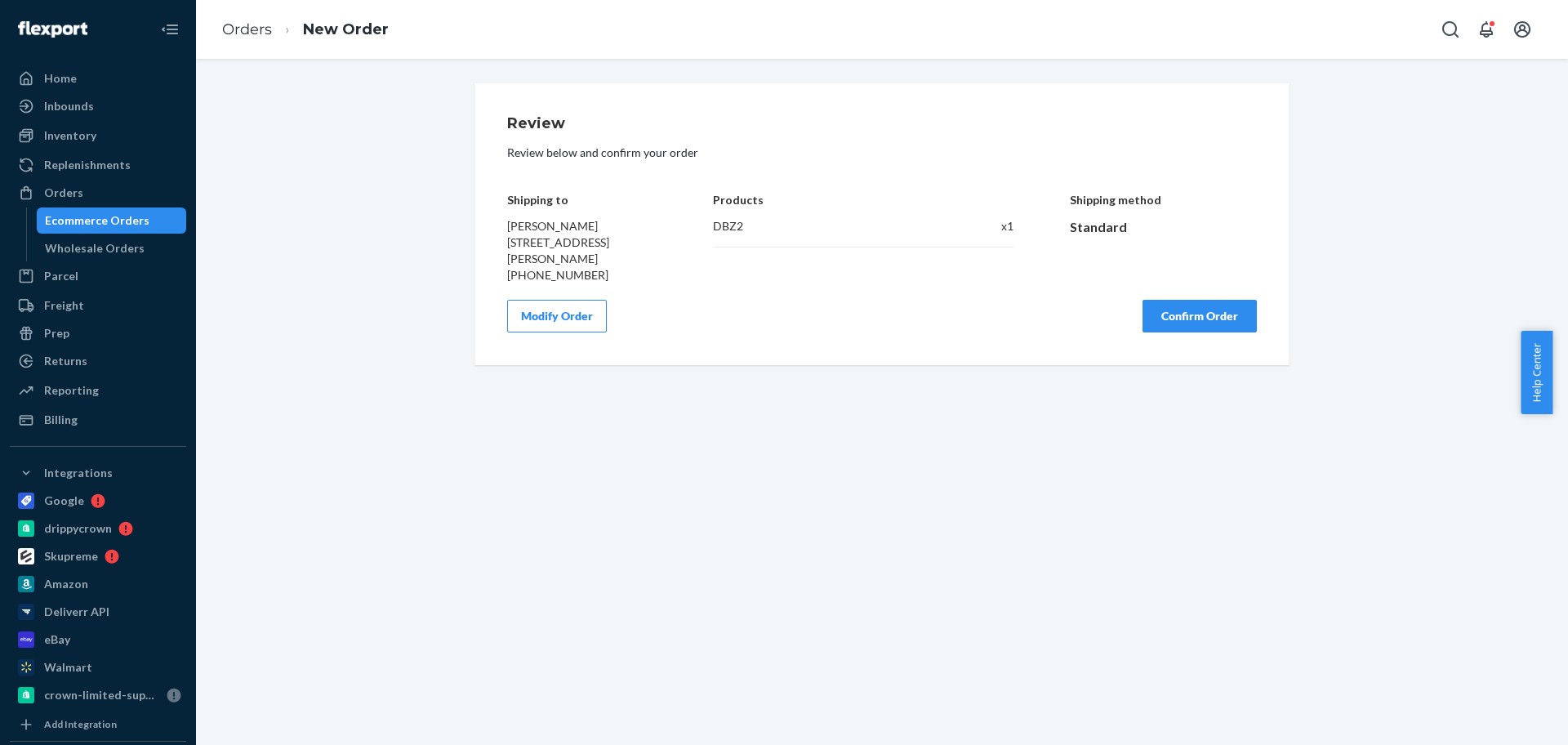
scroll to position [0, 0]
click at [1203, 321] on button "Confirm Order" at bounding box center [1200, 316] width 114 height 33
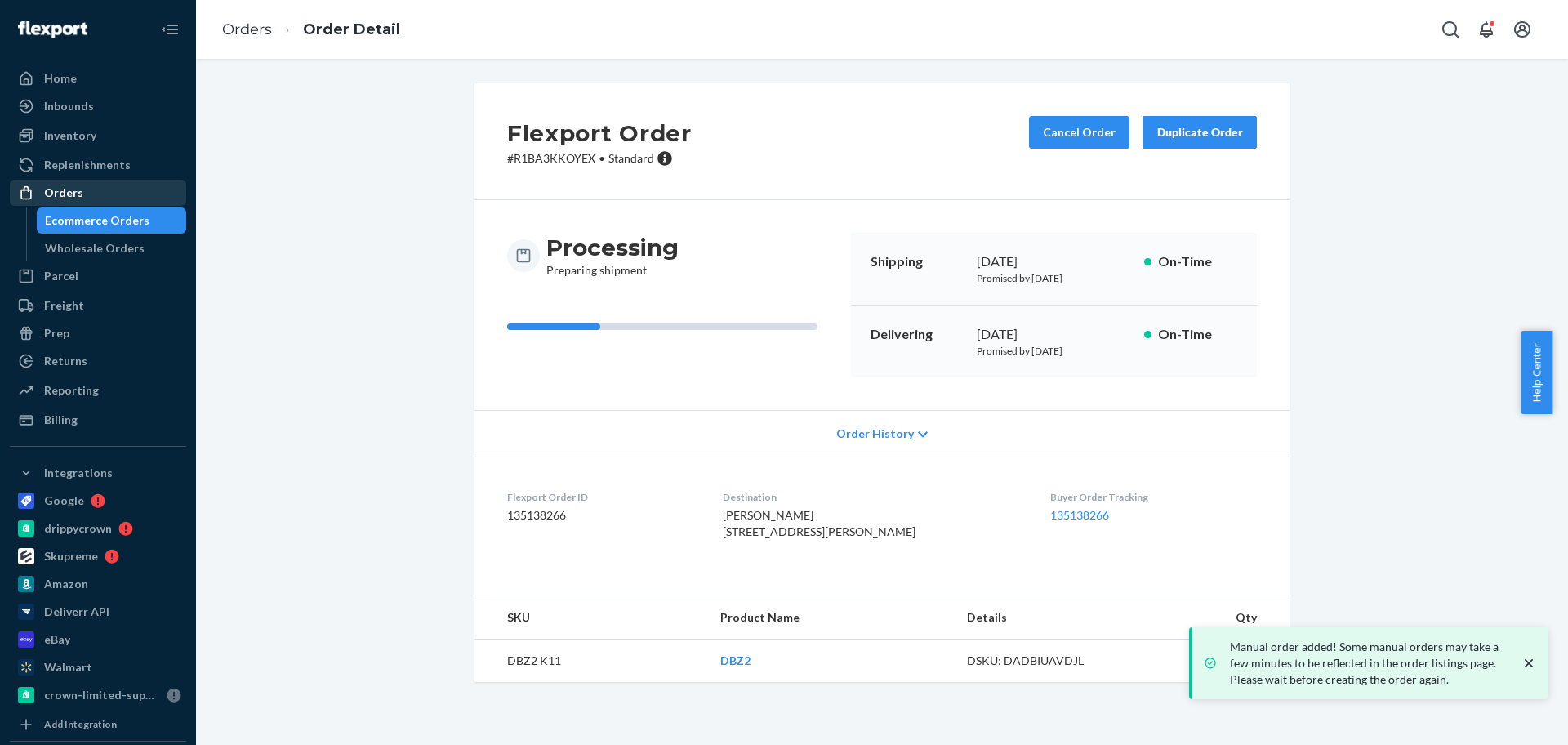
click at [93, 204] on link "Orders" at bounding box center [97, 193] width 176 height 26
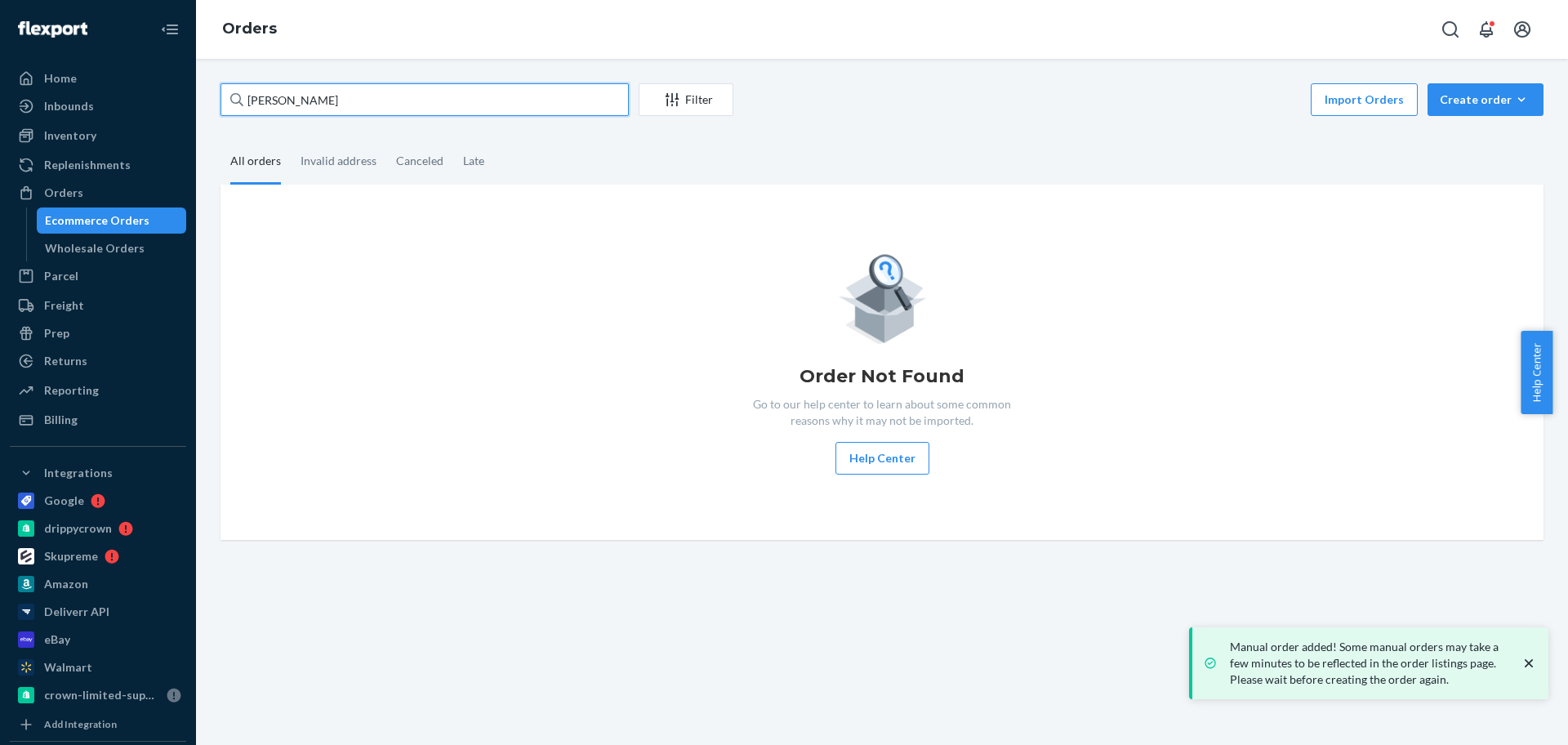
click at [348, 102] on input "[PERSON_NAME]" at bounding box center [424, 99] width 408 height 33
paste input "[PERSON_NAME]"
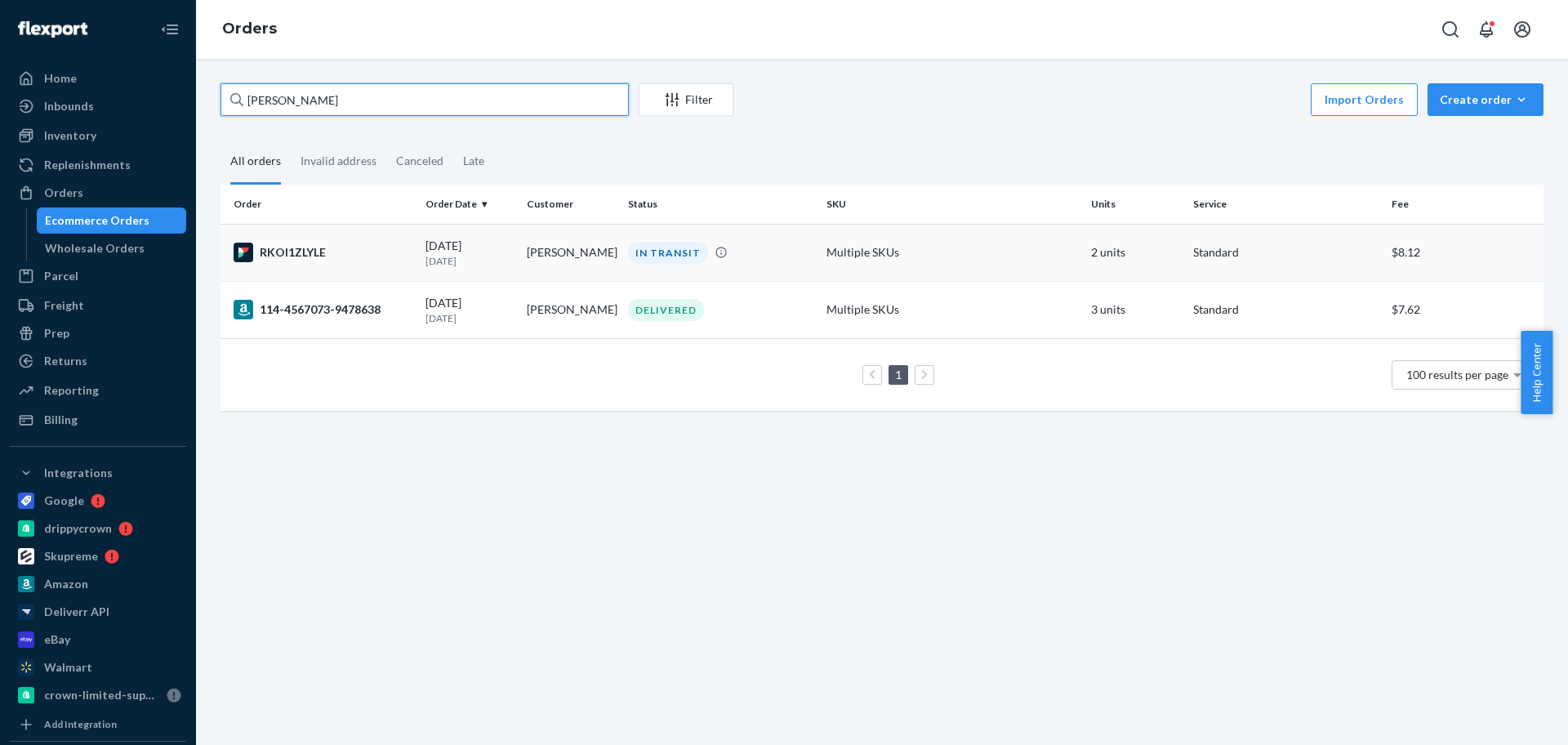
type input "[PERSON_NAME]"
click at [553, 255] on td "[PERSON_NAME]" at bounding box center [570, 252] width 101 height 57
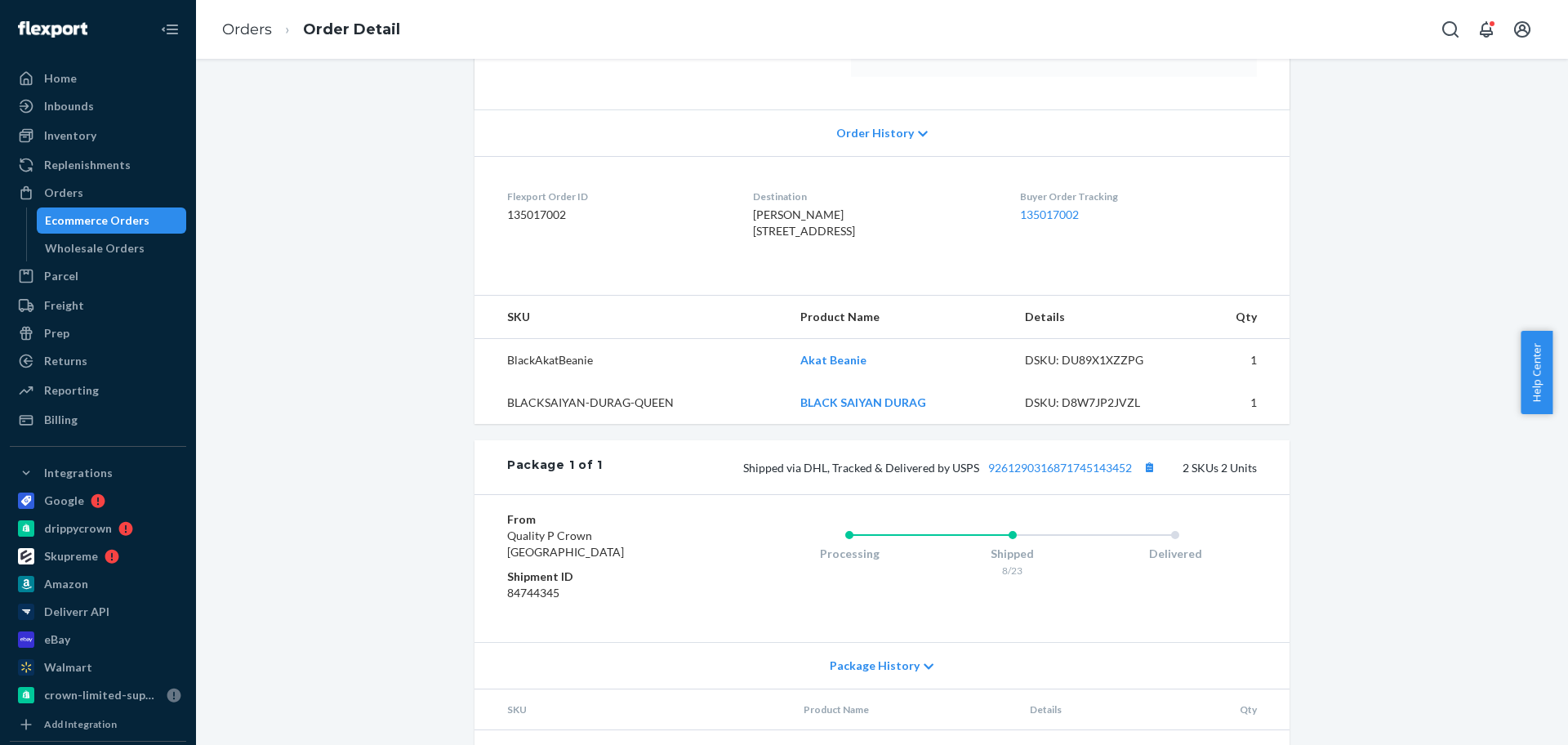
scroll to position [424, 0]
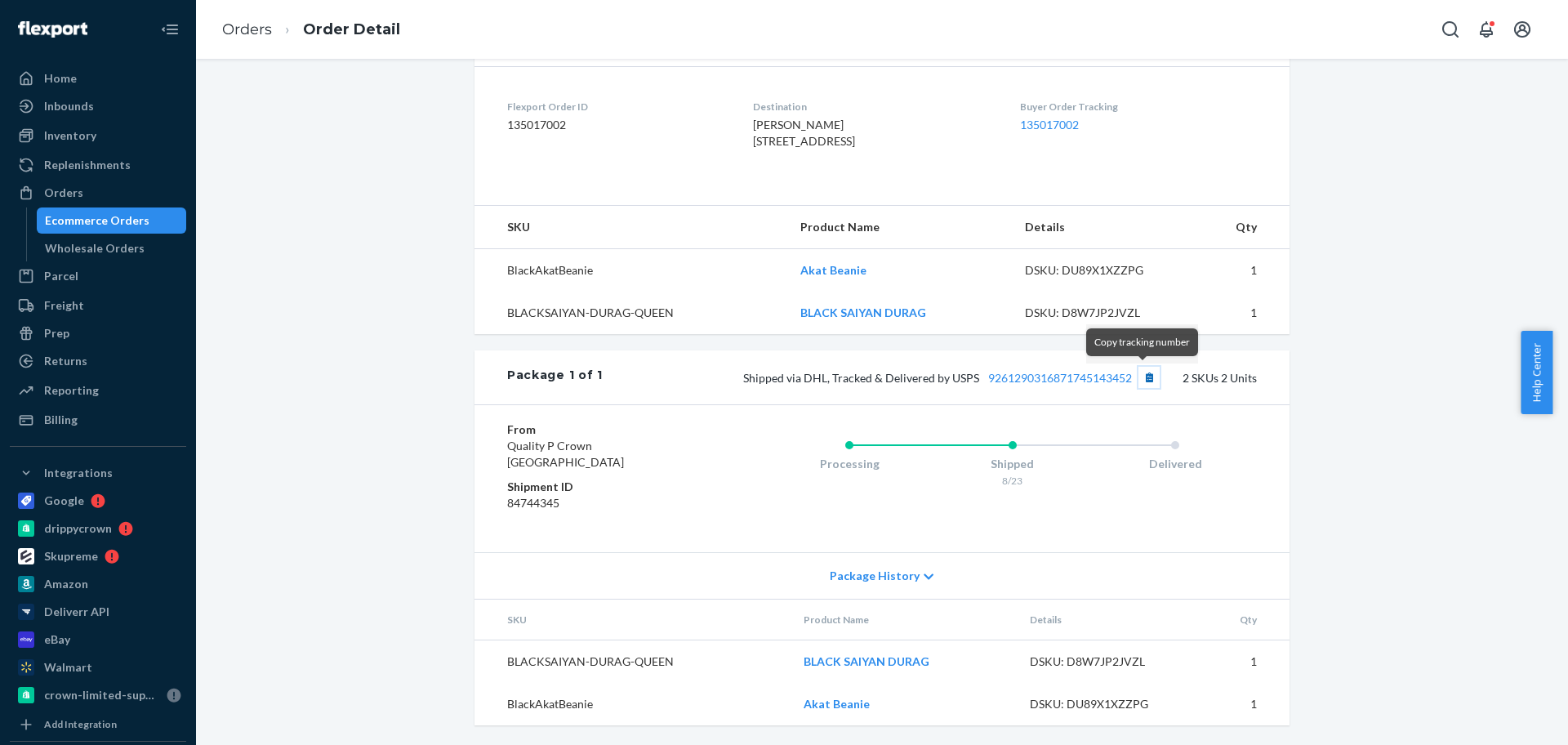
click at [1148, 374] on button "Copy tracking number" at bounding box center [1149, 378] width 22 height 22
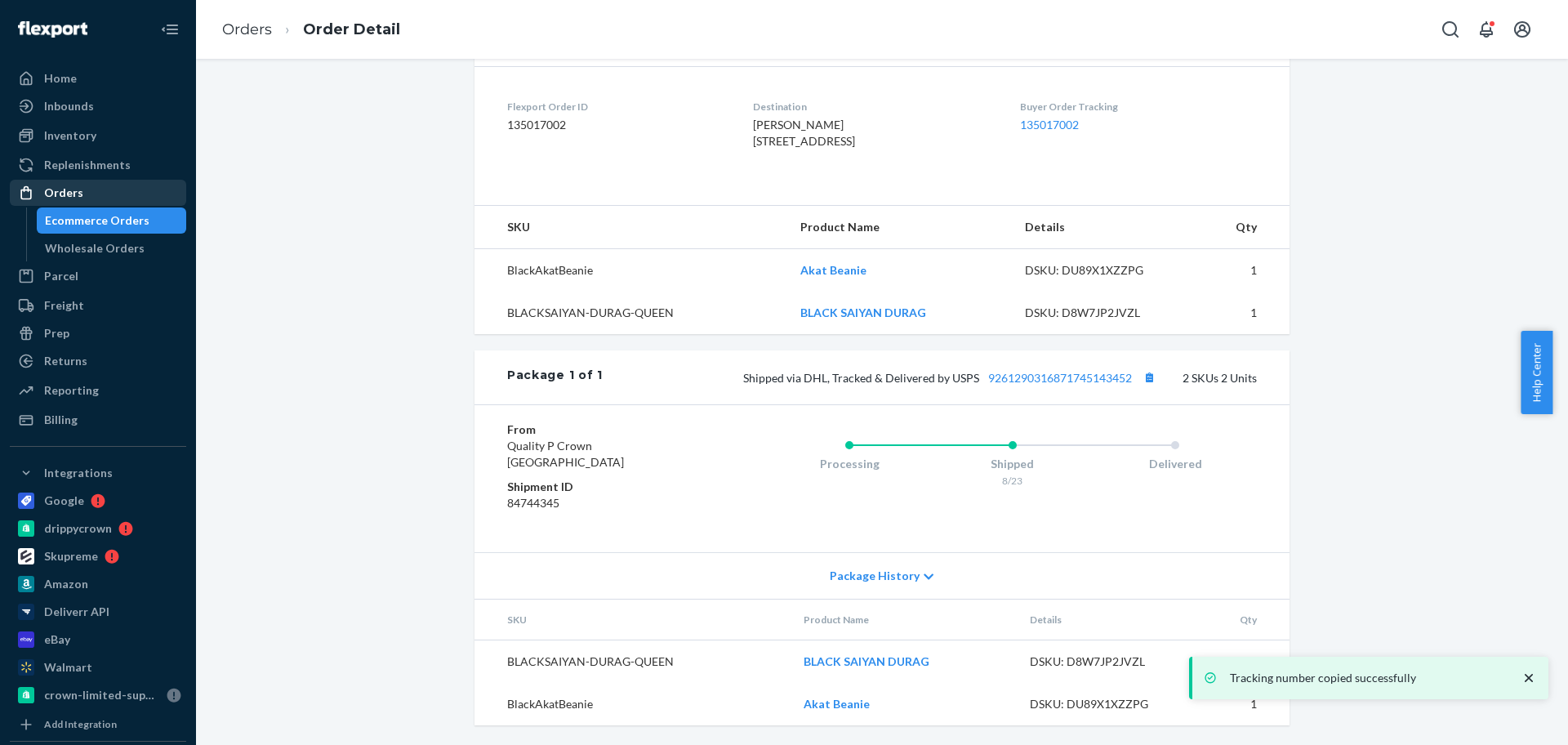
click at [117, 187] on div "Orders" at bounding box center [97, 193] width 173 height 22
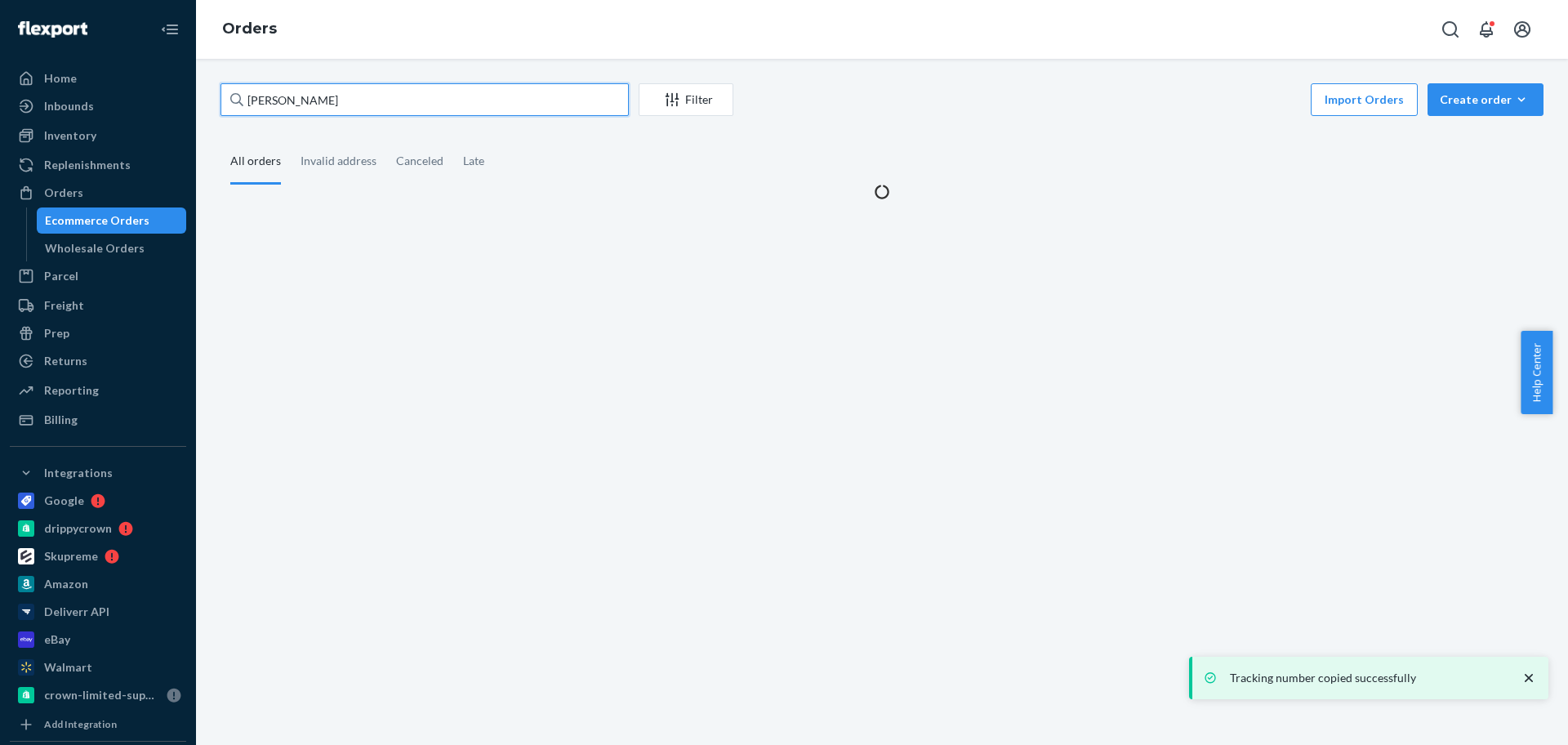
click at [316, 107] on input "[PERSON_NAME]" at bounding box center [424, 99] width 408 height 33
paste input "[PERSON_NAME] [PERSON_NAME]"
type input "[PERSON_NAME] [PERSON_NAME]"
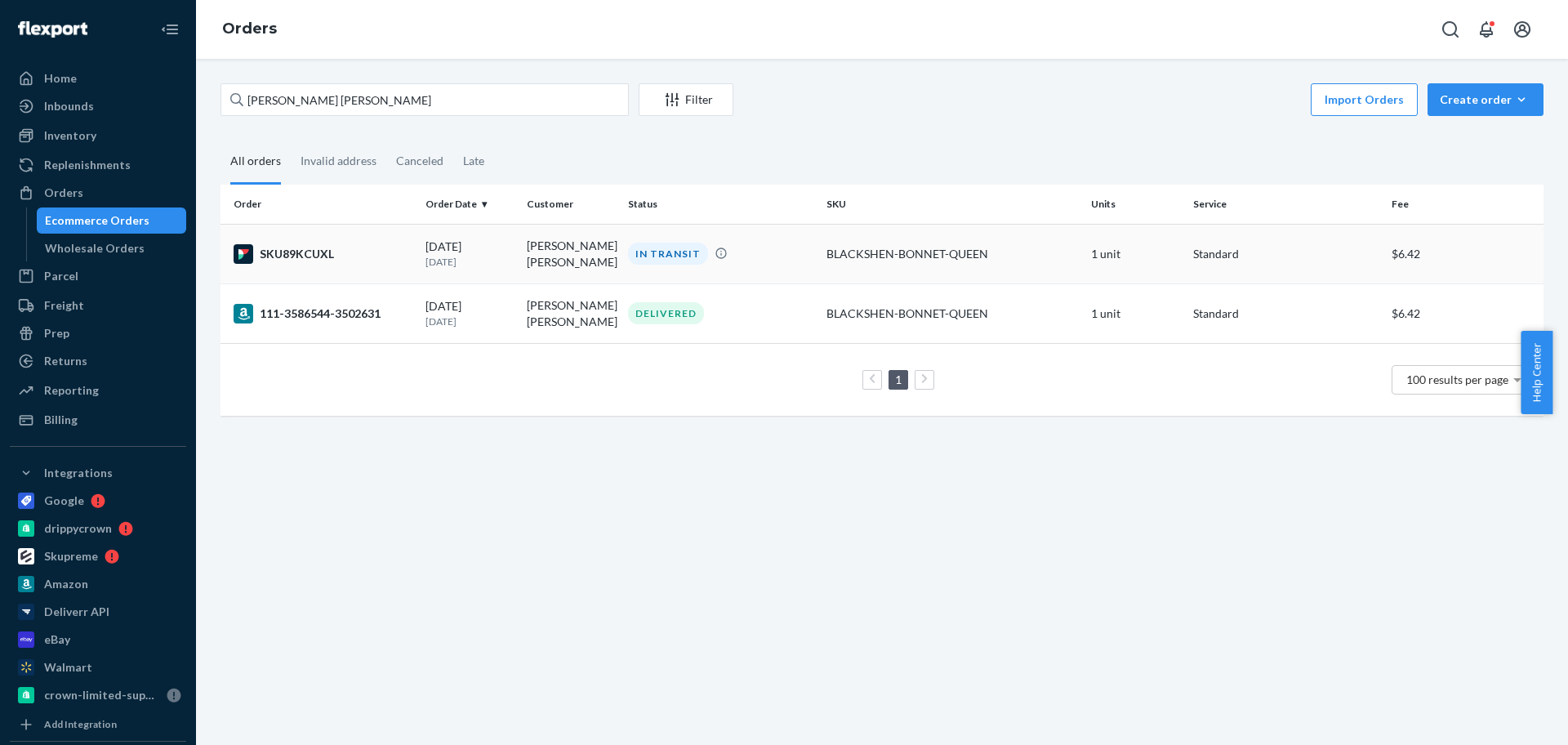
click at [581, 254] on td "[PERSON_NAME] [PERSON_NAME]" at bounding box center [570, 254] width 101 height 60
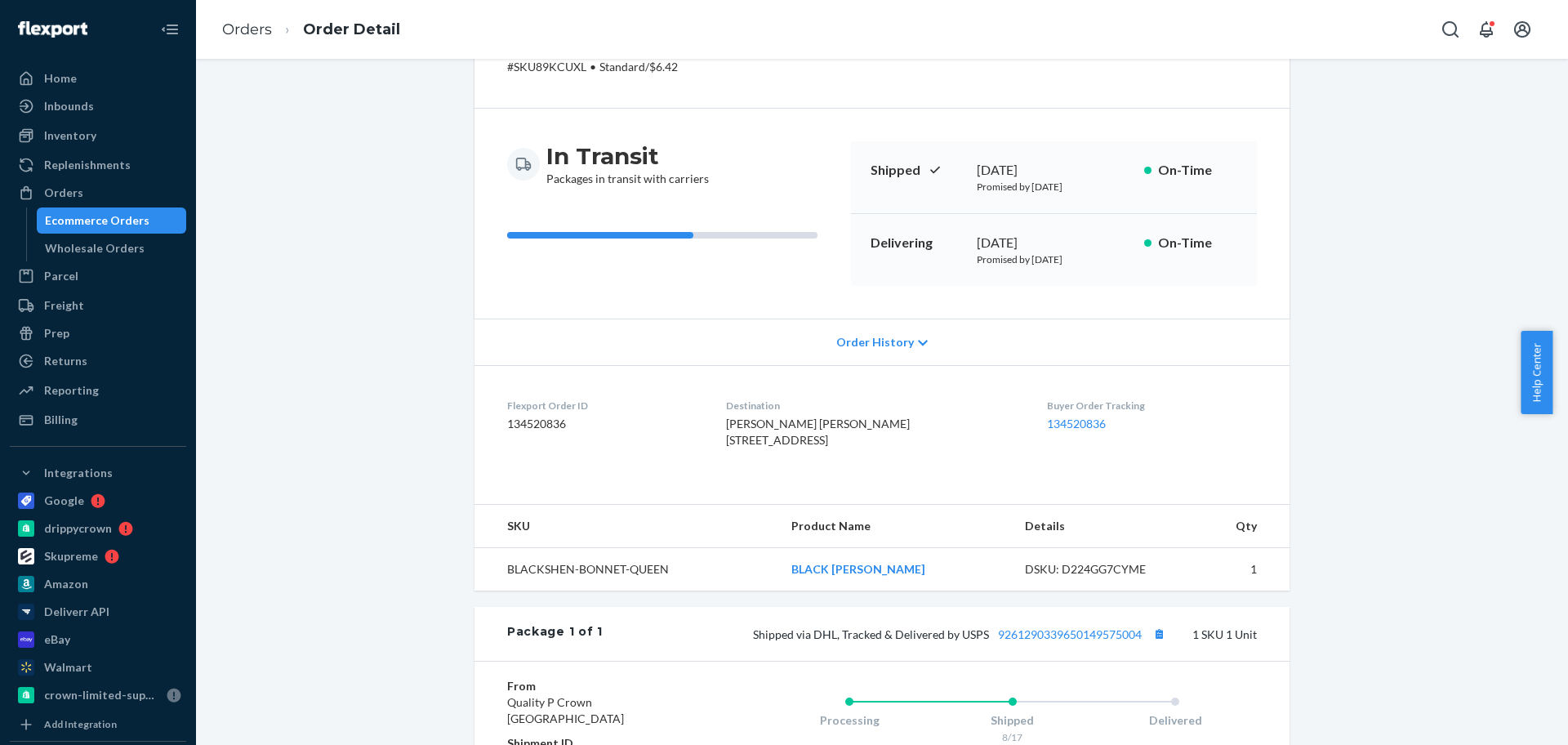
scroll to position [338, 0]
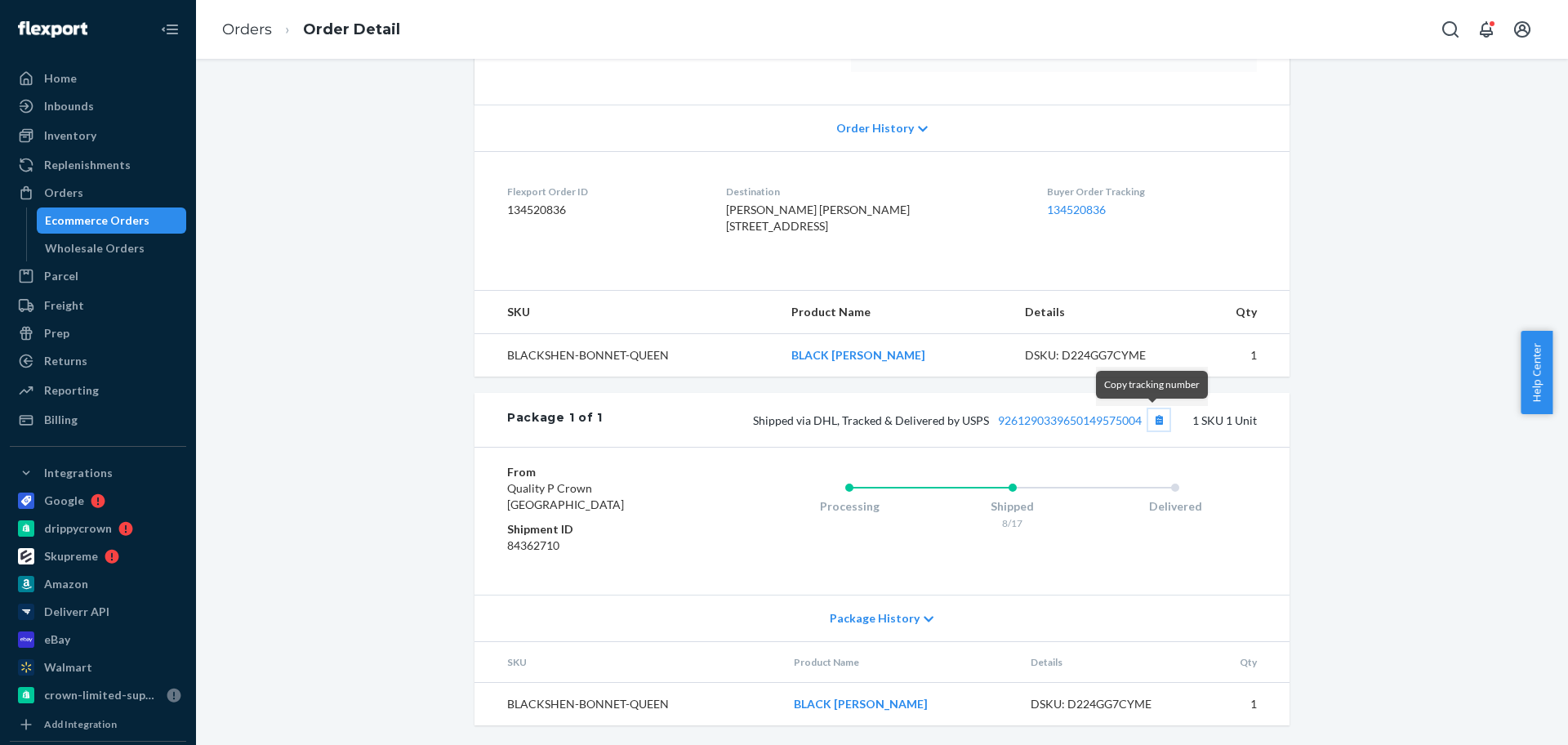
drag, startPoint x: 1153, startPoint y: 420, endPoint x: 454, endPoint y: 8, distance: 811.4
click at [1153, 420] on button "Copy tracking number" at bounding box center [1159, 420] width 22 height 22
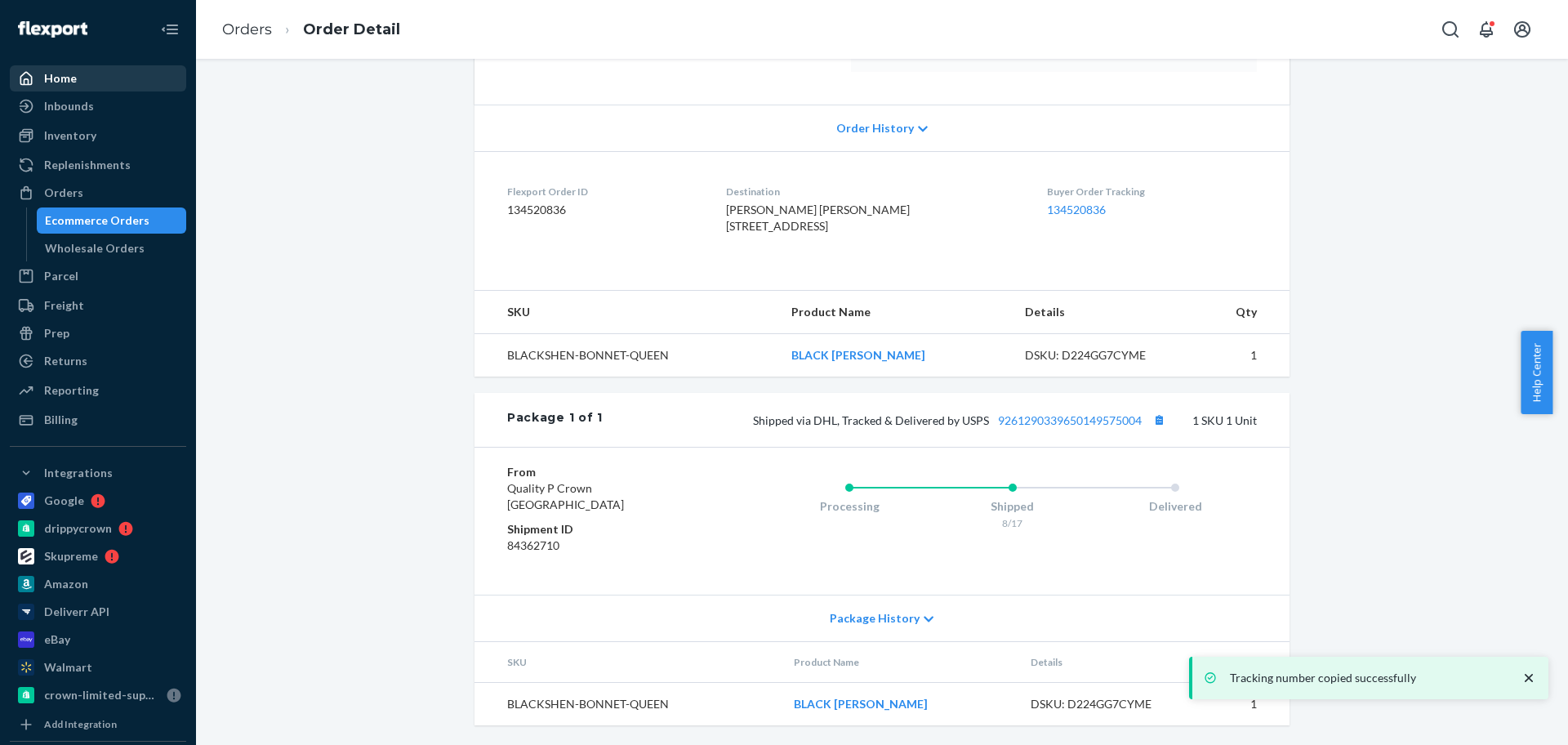
drag, startPoint x: 106, startPoint y: 204, endPoint x: 150, endPoint y: 84, distance: 127.8
click at [107, 204] on link "Orders" at bounding box center [97, 193] width 176 height 26
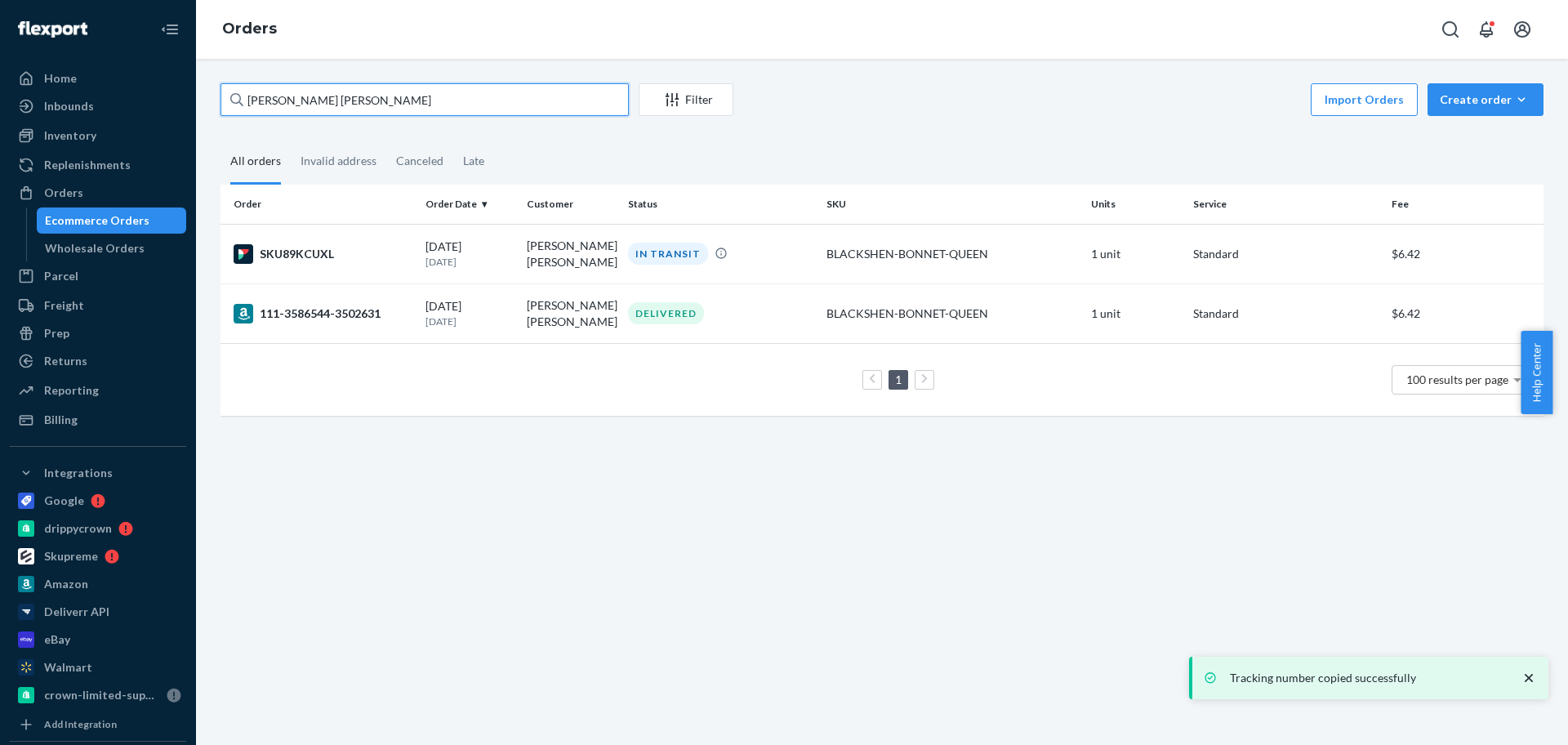
click at [359, 102] on input "[PERSON_NAME] [PERSON_NAME]" at bounding box center [424, 99] width 408 height 33
paste input "[PERSON_NAME]"
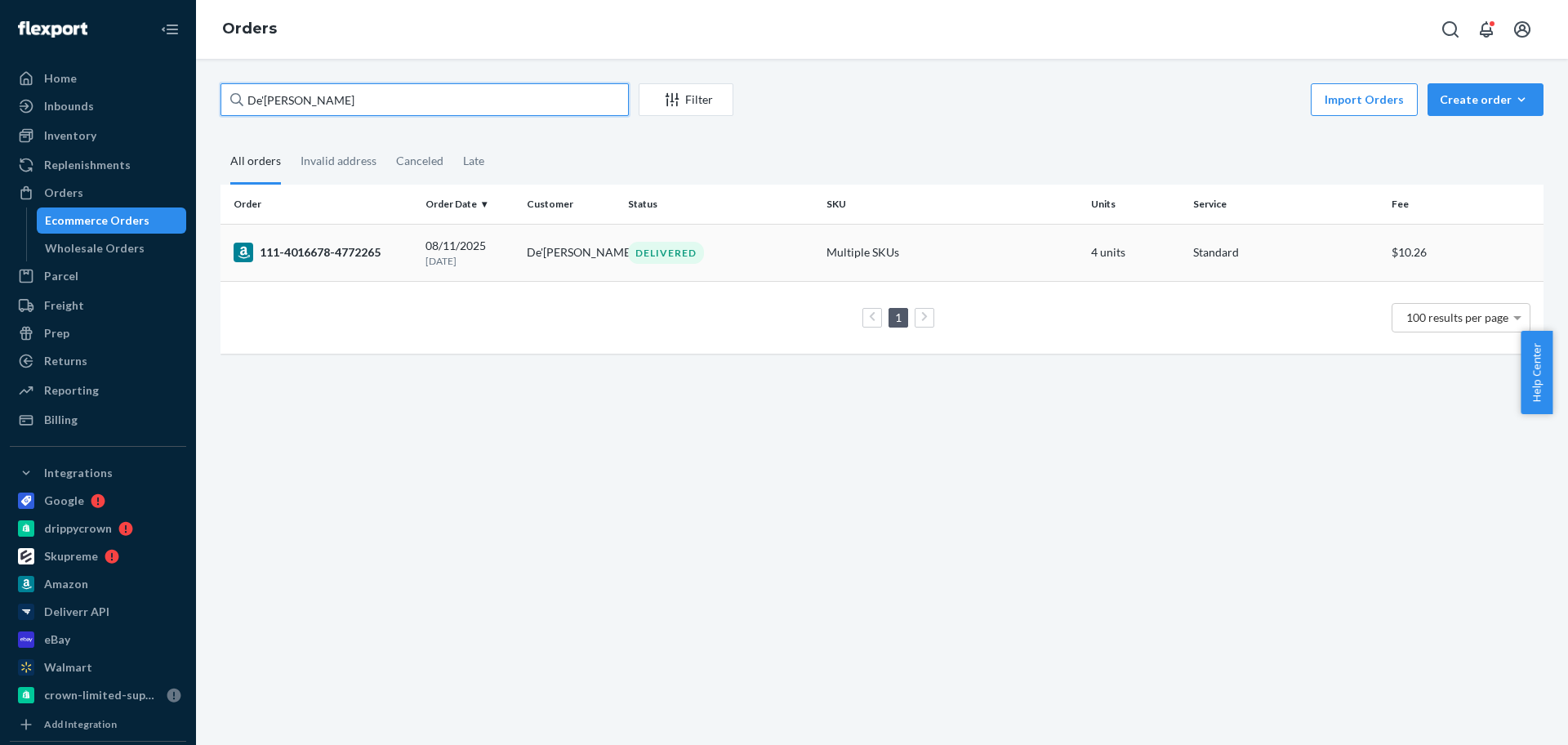
type input "De'[PERSON_NAME]"
click at [540, 263] on td "De'[PERSON_NAME]" at bounding box center [570, 252] width 101 height 57
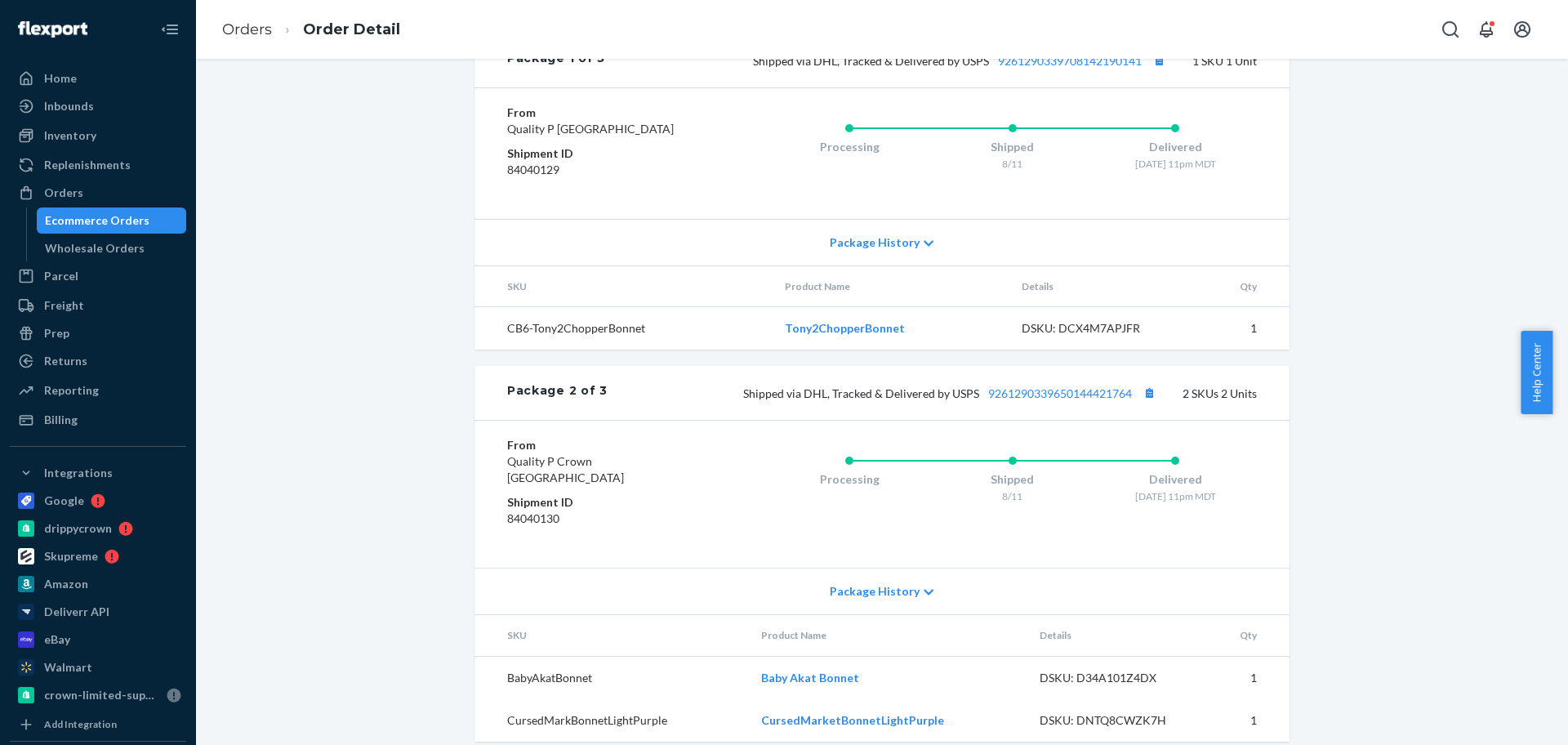
scroll to position [817, 0]
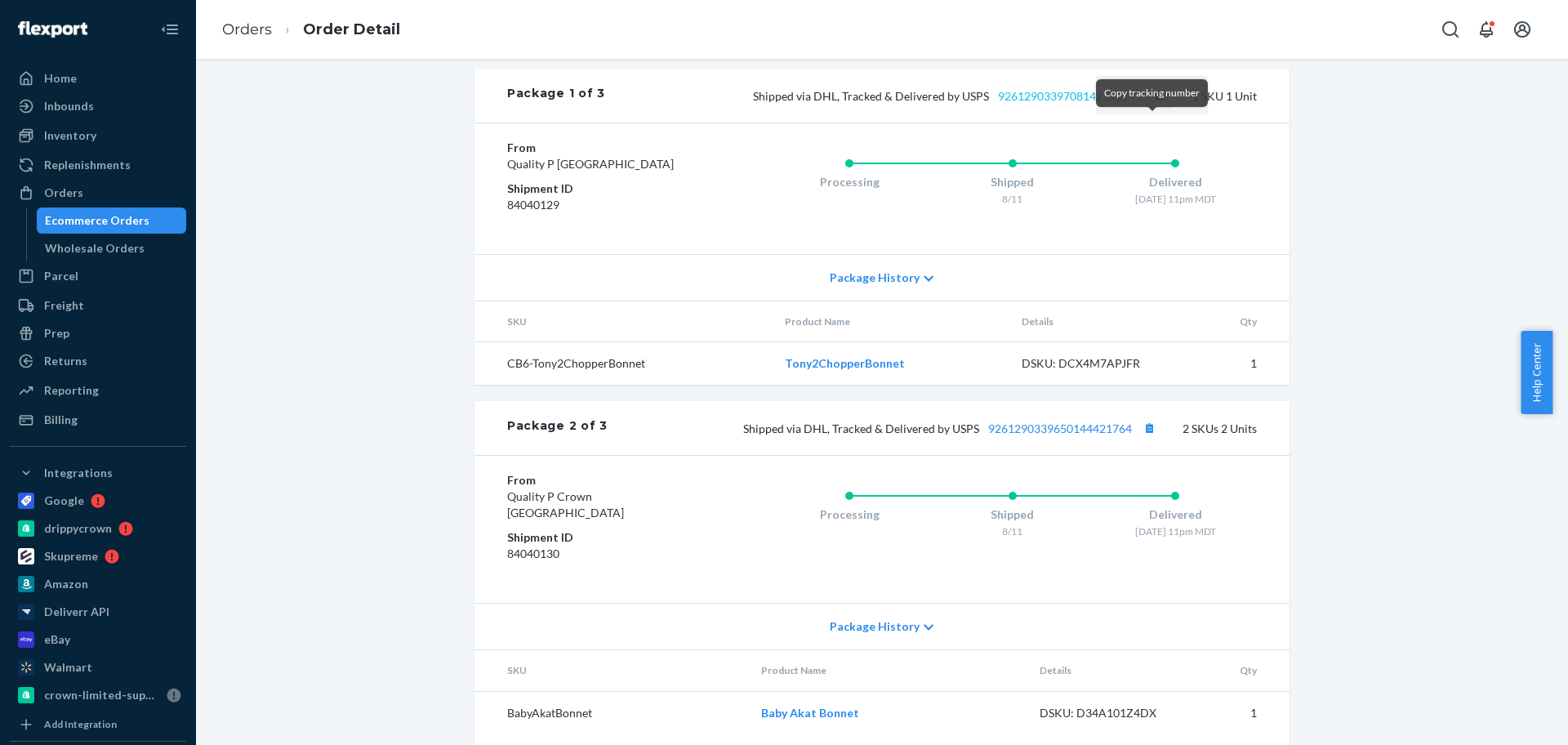
drag, startPoint x: 1146, startPoint y: 132, endPoint x: 1107, endPoint y: 126, distance: 39.5
click at [1148, 106] on button "Copy tracking number" at bounding box center [1159, 96] width 22 height 22
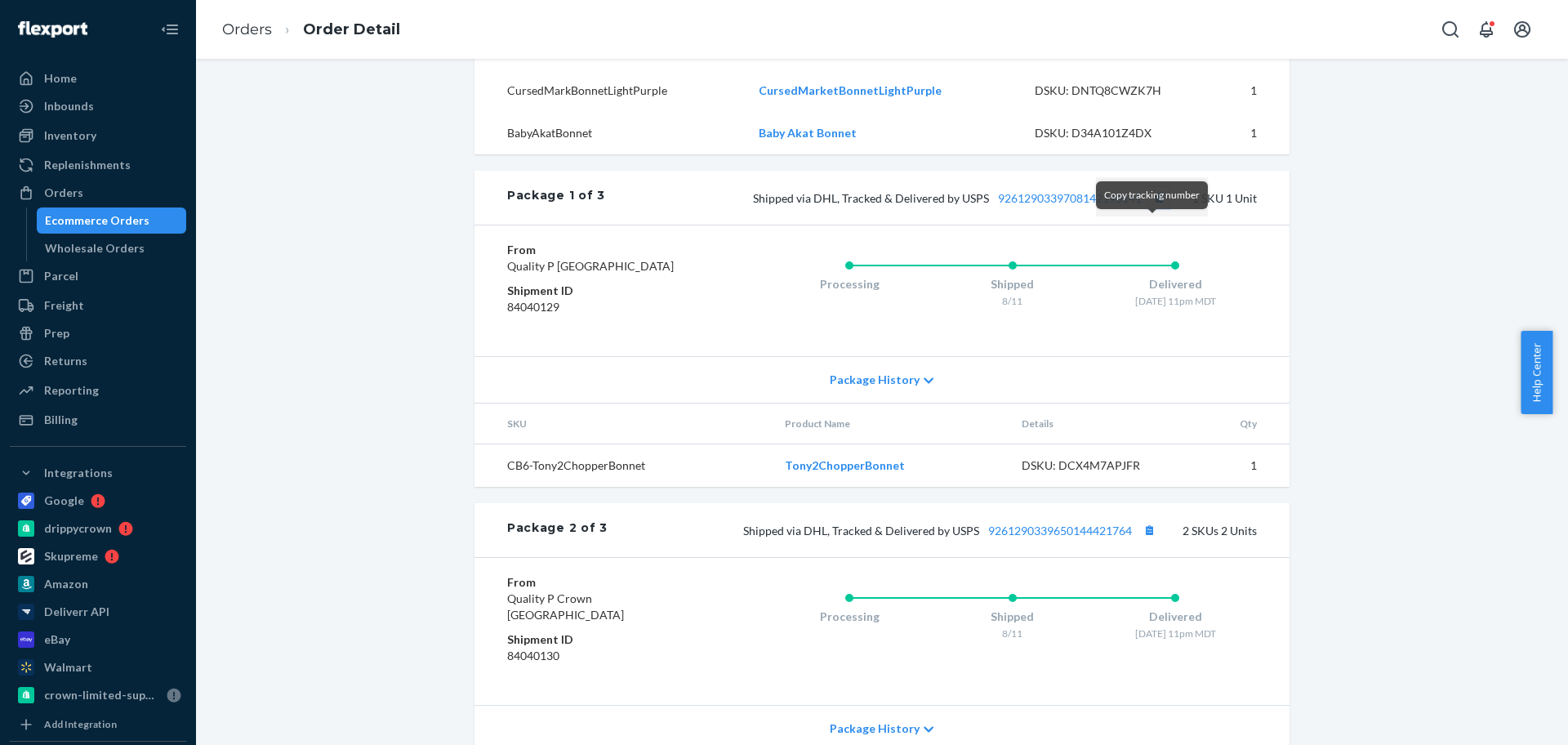
click at [1148, 208] on button "Copy tracking number" at bounding box center [1159, 198] width 22 height 22
click at [1152, 208] on button "Copy tracking number" at bounding box center [1159, 198] width 22 height 22
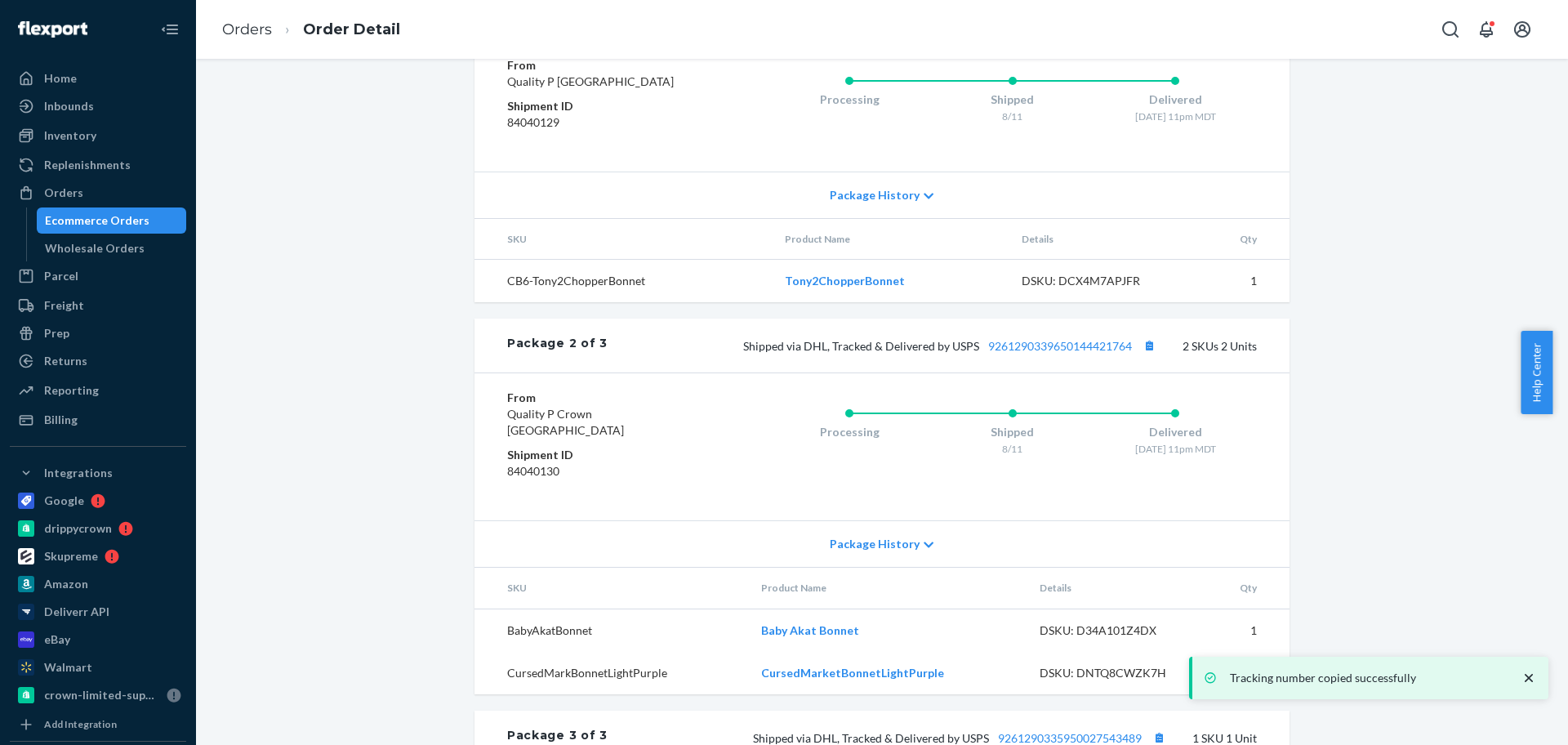
scroll to position [919, 0]
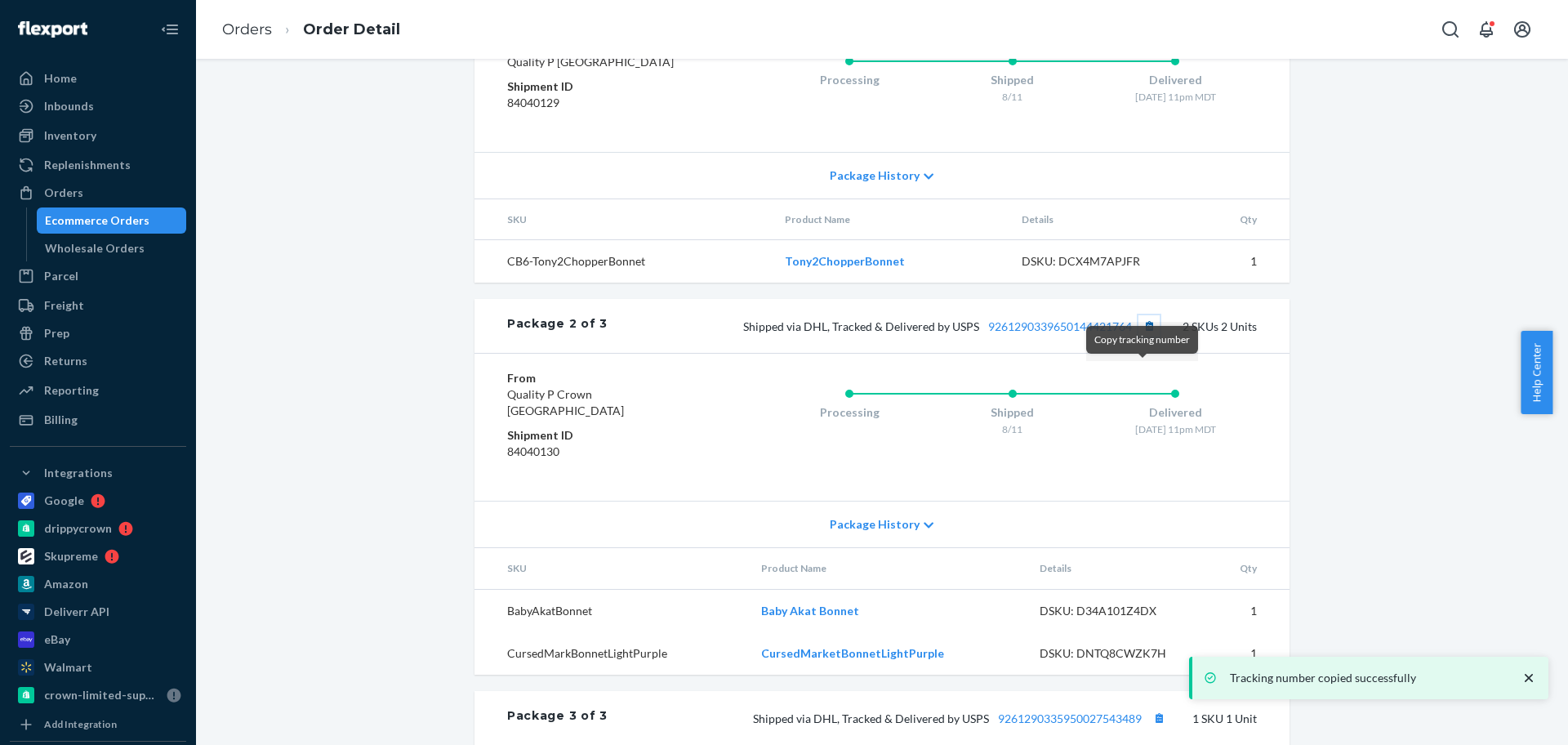
click at [1139, 336] on button "Copy tracking number" at bounding box center [1149, 326] width 22 height 22
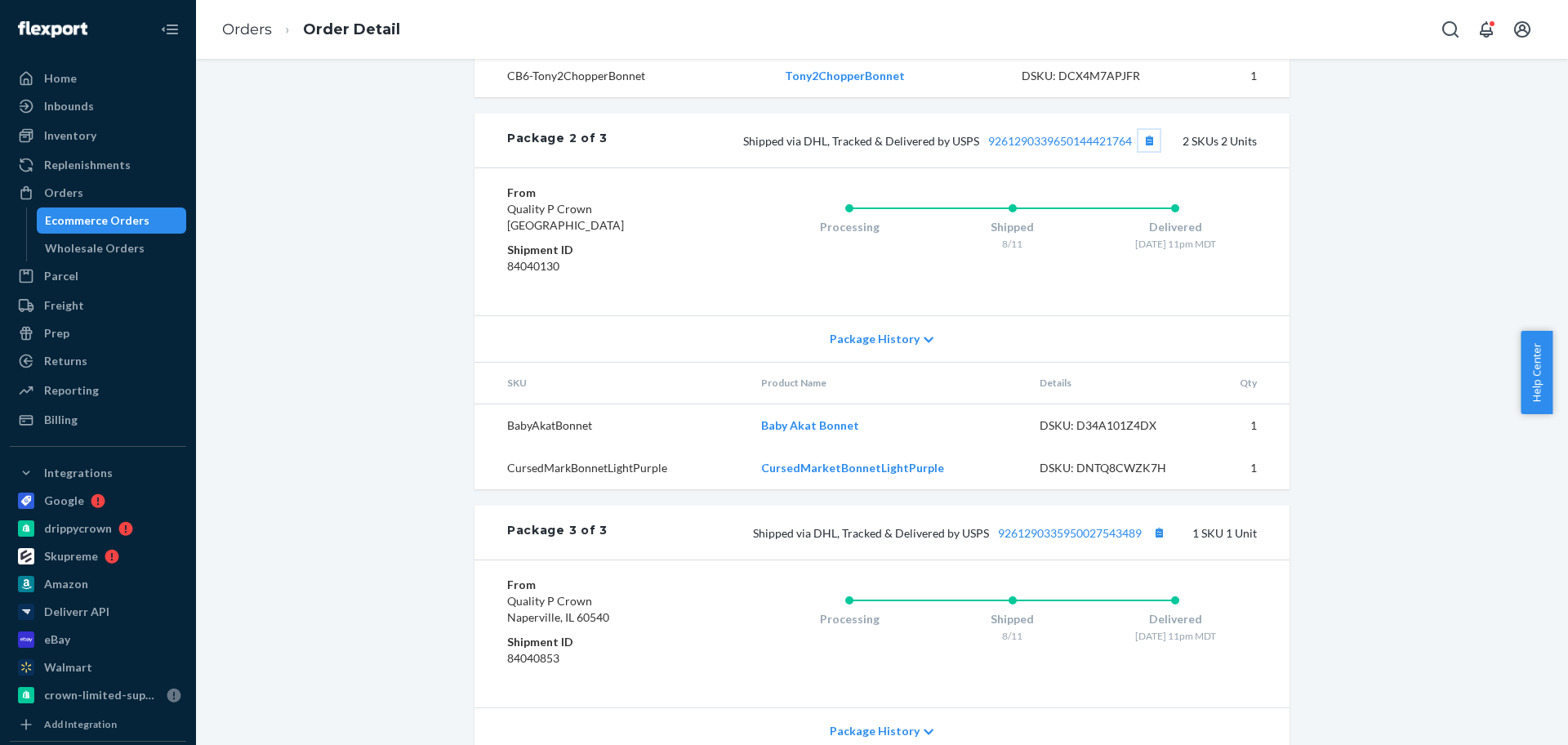
scroll to position [1267, 0]
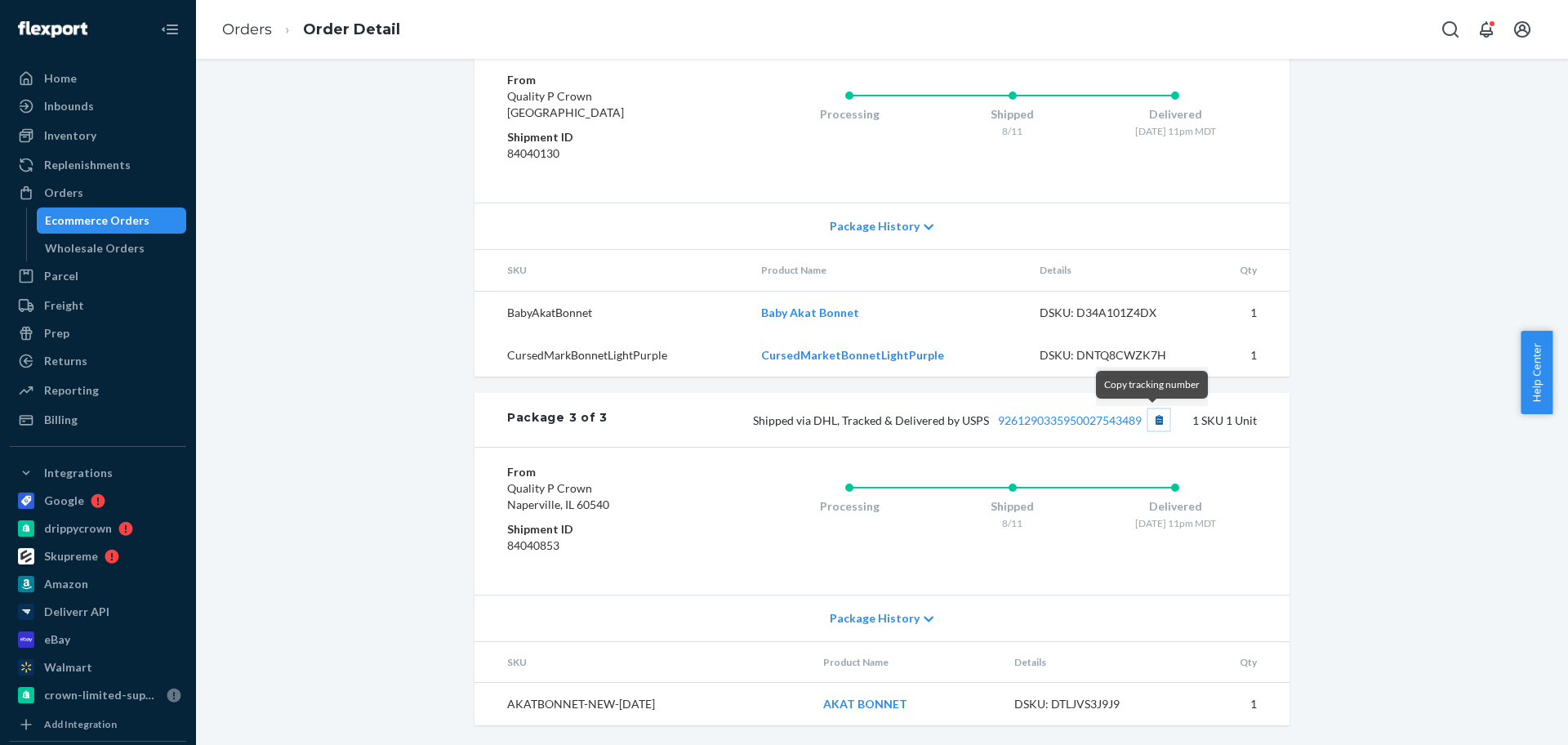
click at [1154, 417] on button "Copy tracking number" at bounding box center [1159, 420] width 22 height 22
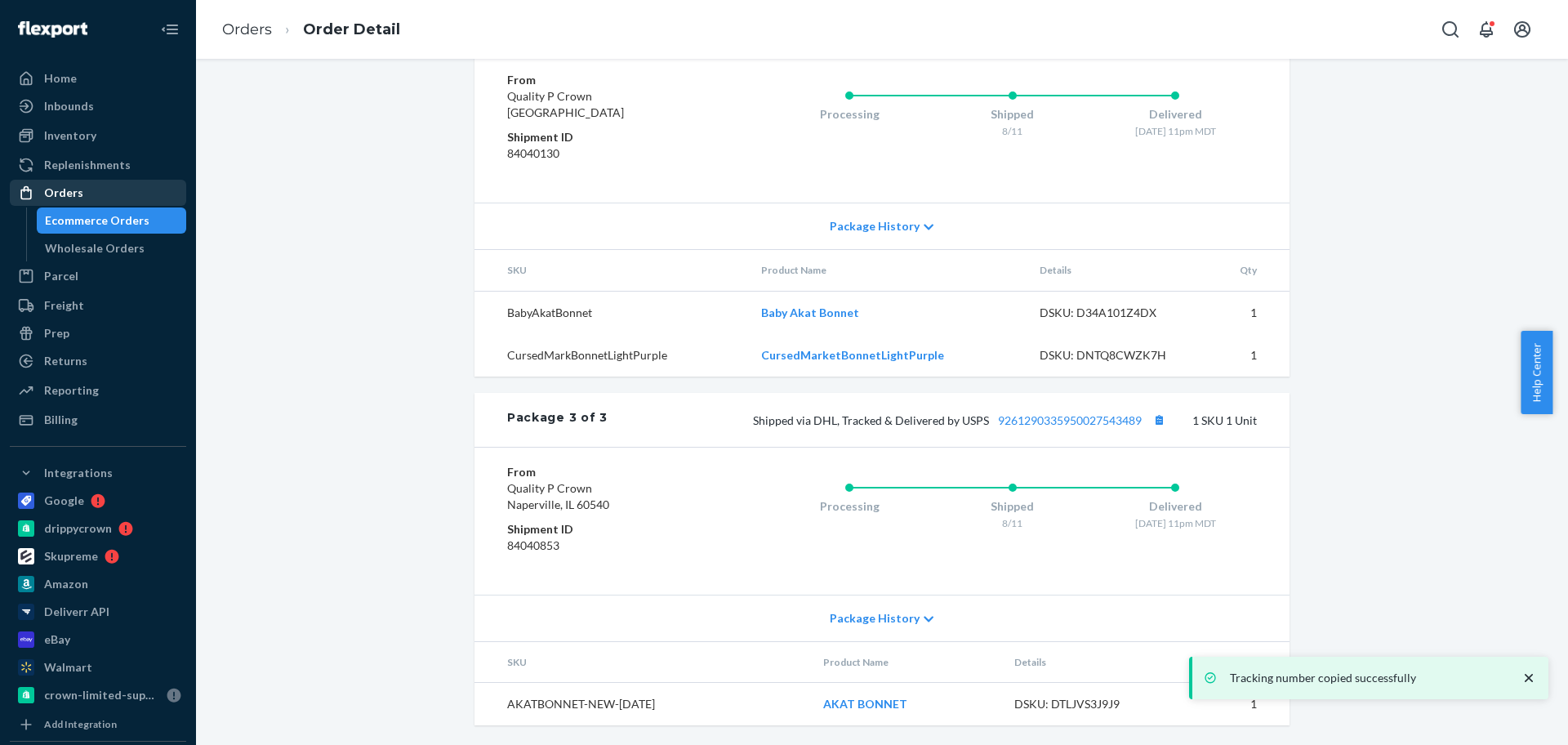
click at [133, 191] on div "Orders" at bounding box center [97, 193] width 173 height 22
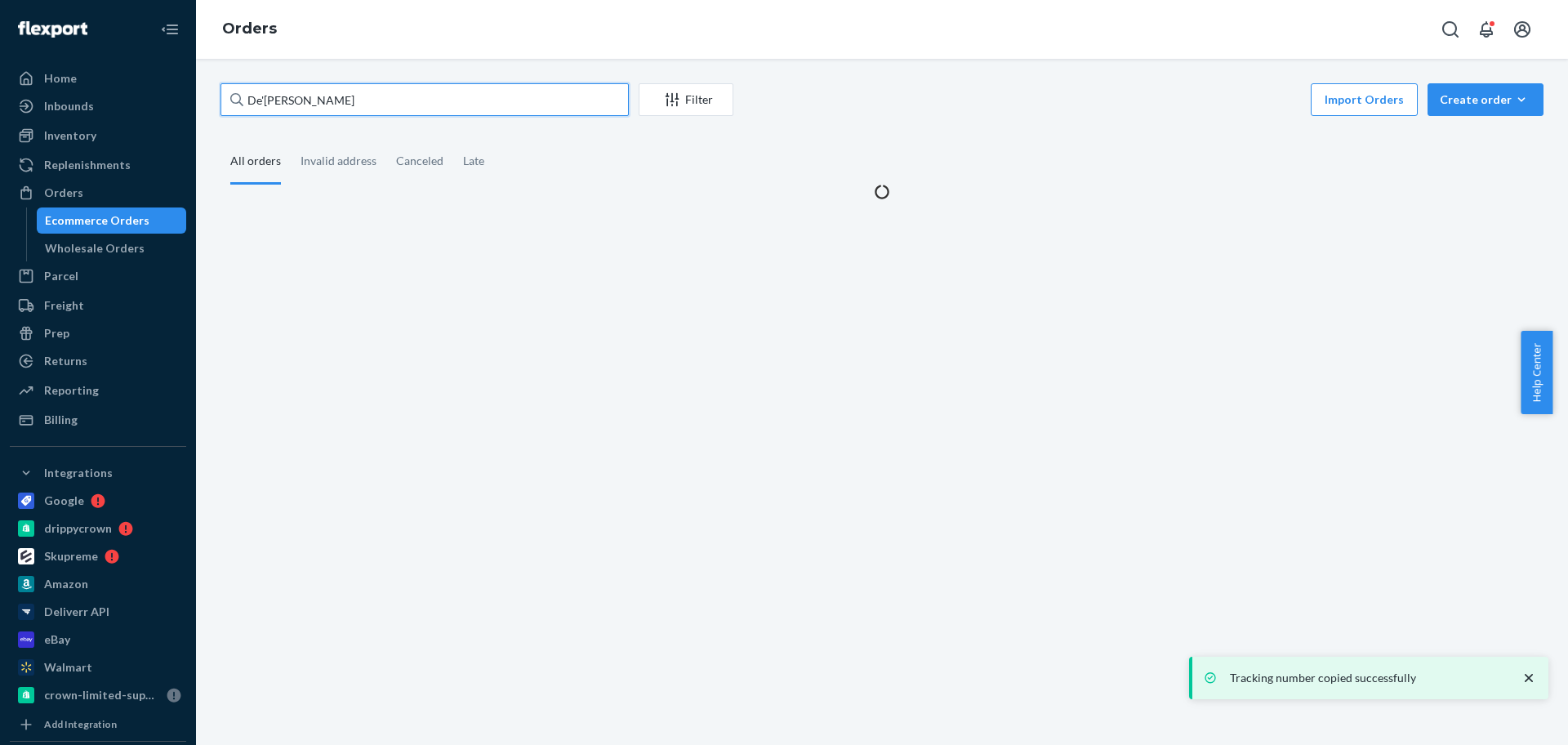
click at [348, 95] on input "De'[PERSON_NAME]" at bounding box center [424, 99] width 408 height 33
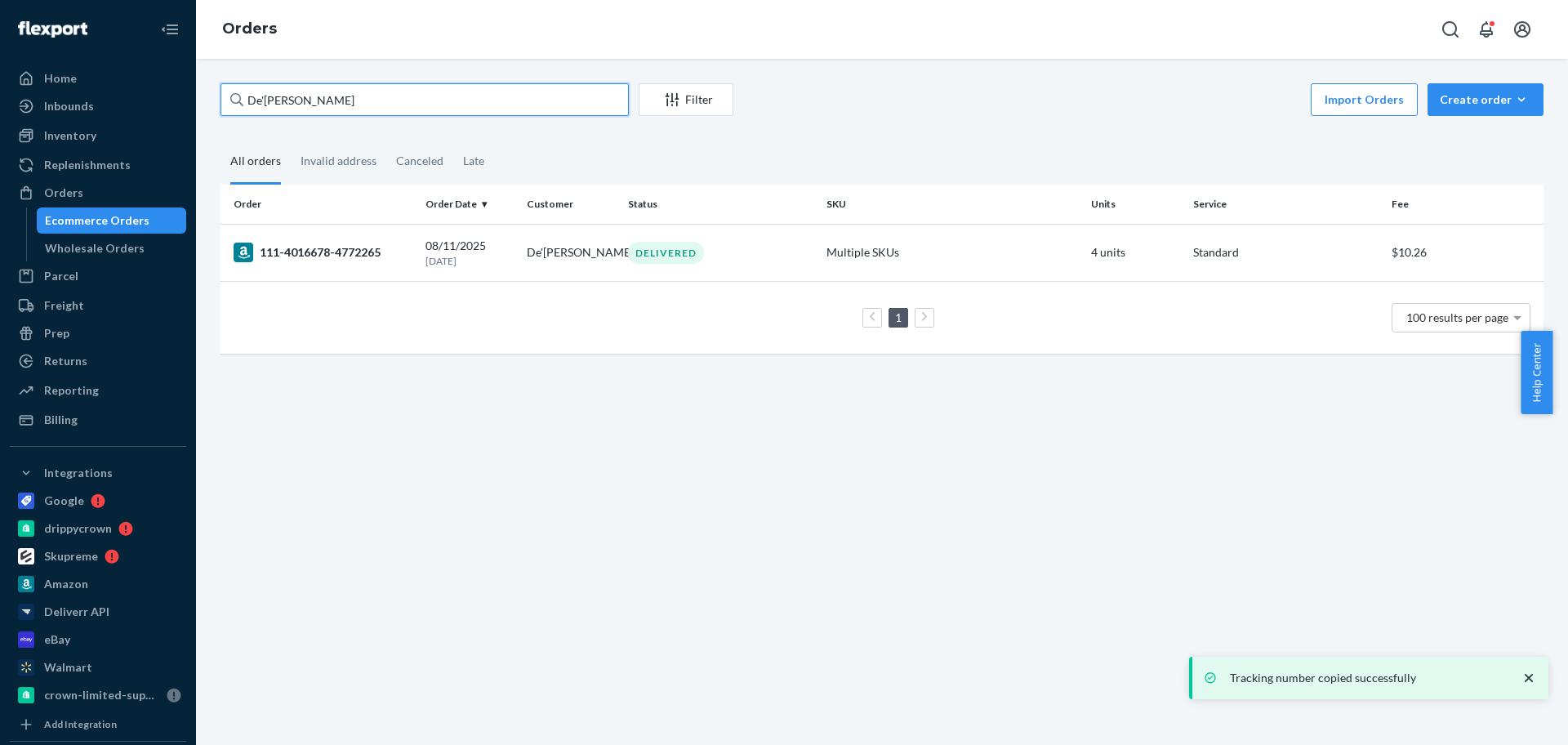
paste input "[PERSON_NAME]"
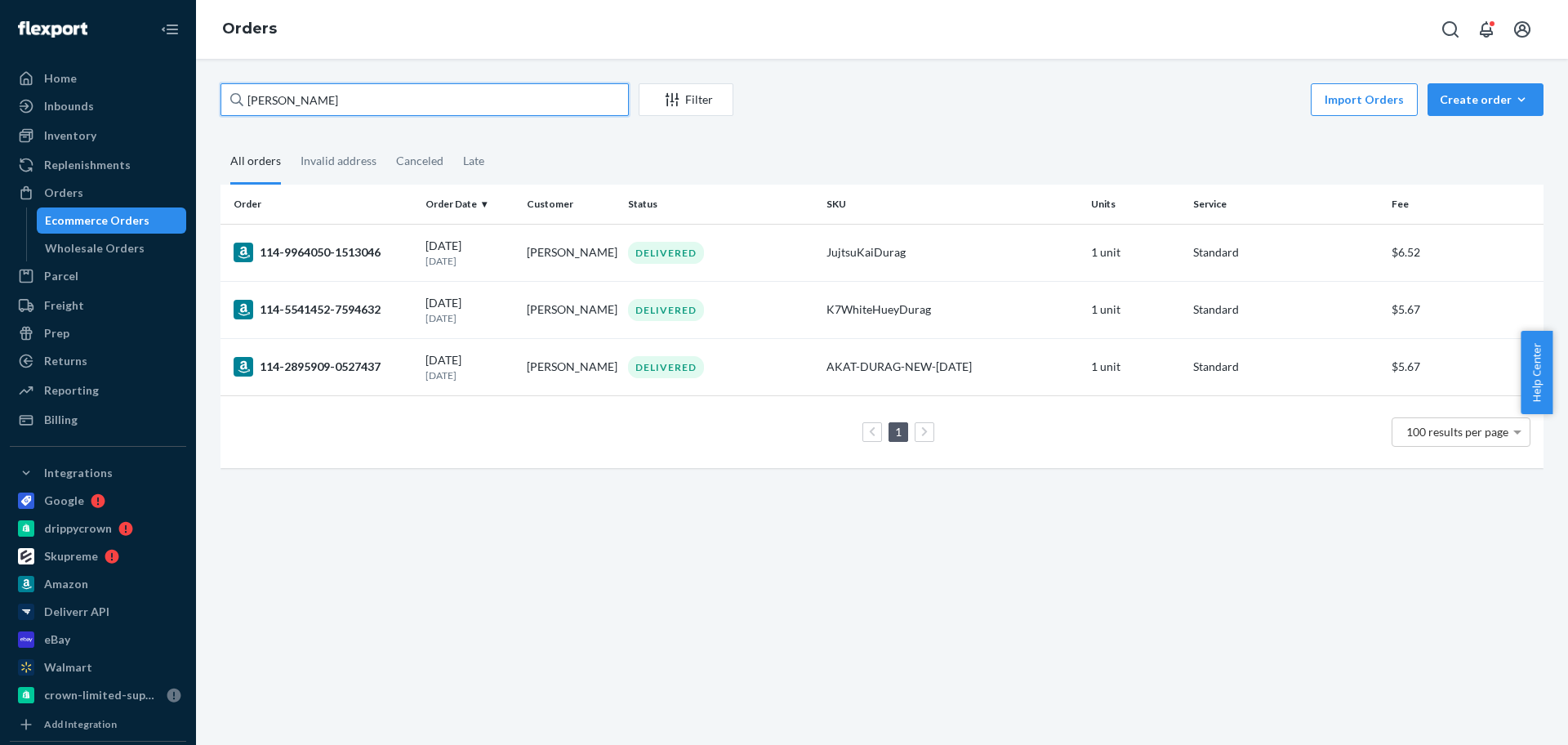
type input "[PERSON_NAME]"
click at [1474, 94] on div "Create order" at bounding box center [1486, 99] width 92 height 16
click at [1475, 135] on span "Ecommerce order" at bounding box center [1496, 139] width 101 height 11
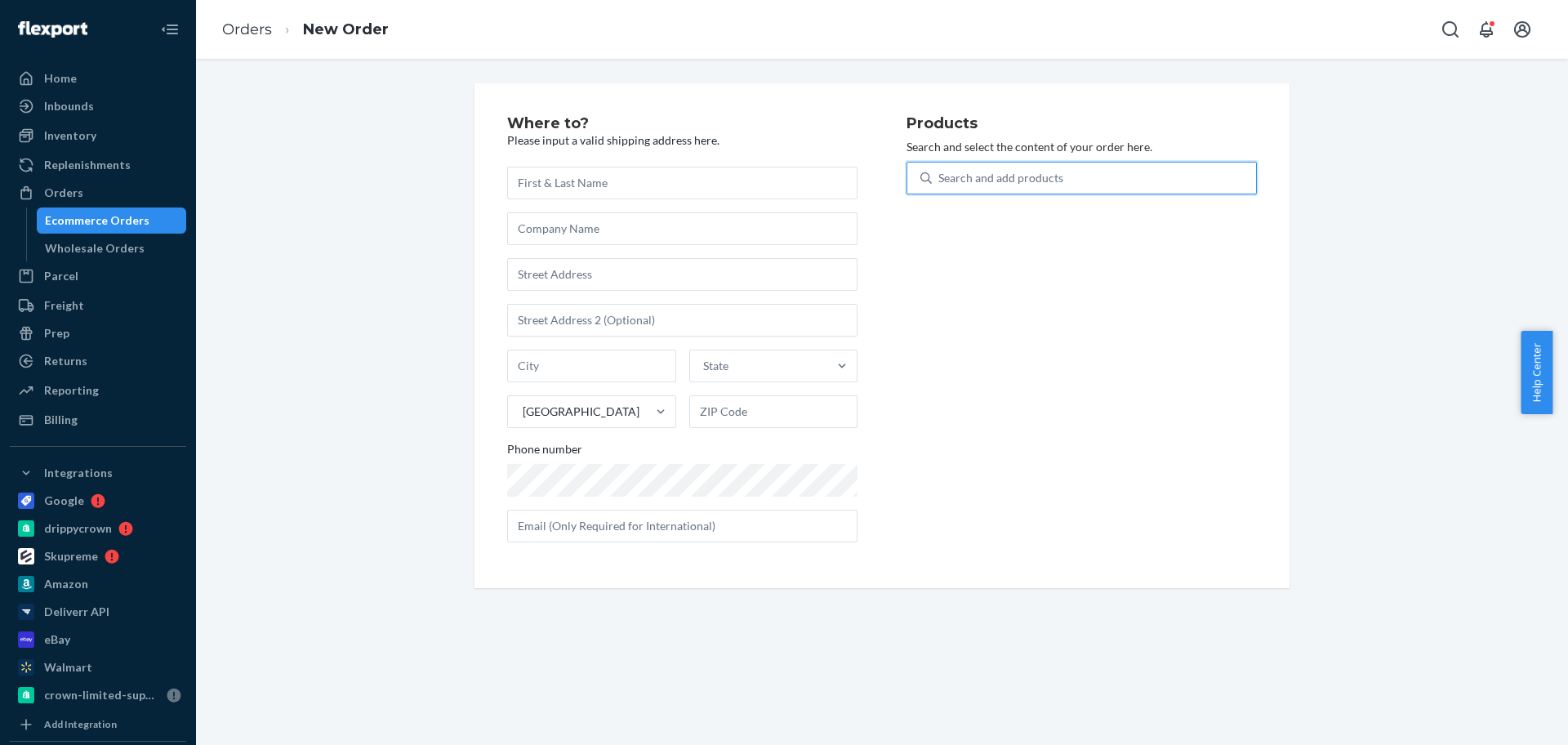
click at [1184, 179] on div "Search and add products" at bounding box center [1094, 177] width 324 height 29
click at [940, 179] on input "0 results available. Use Up and Down to choose options, press Enter to select t…" at bounding box center [939, 177] width 2 height 16
paste input "YELLOWJUJUTSU-DURAG-Q"
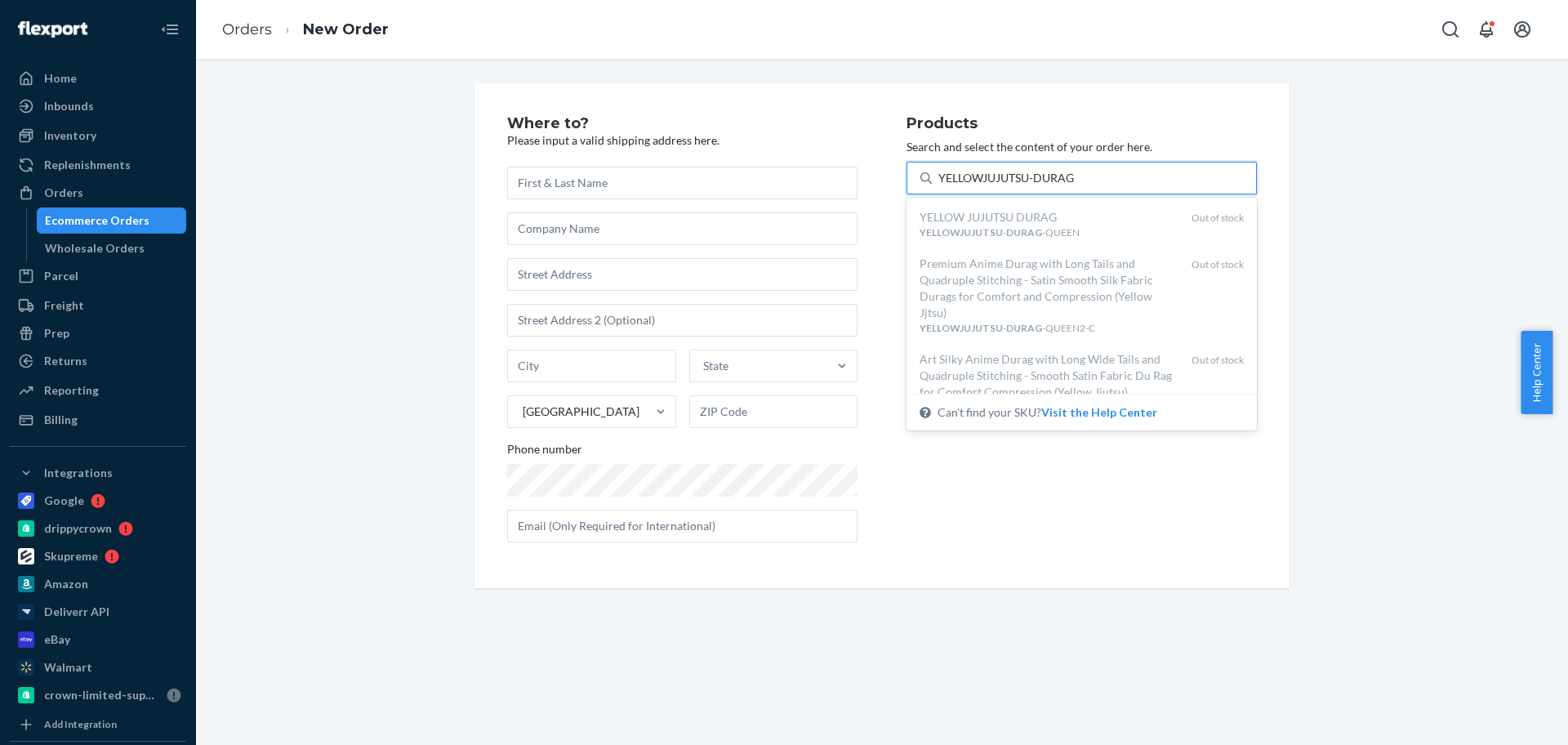
type input "YELLOWJUJUTSU-DURAG"
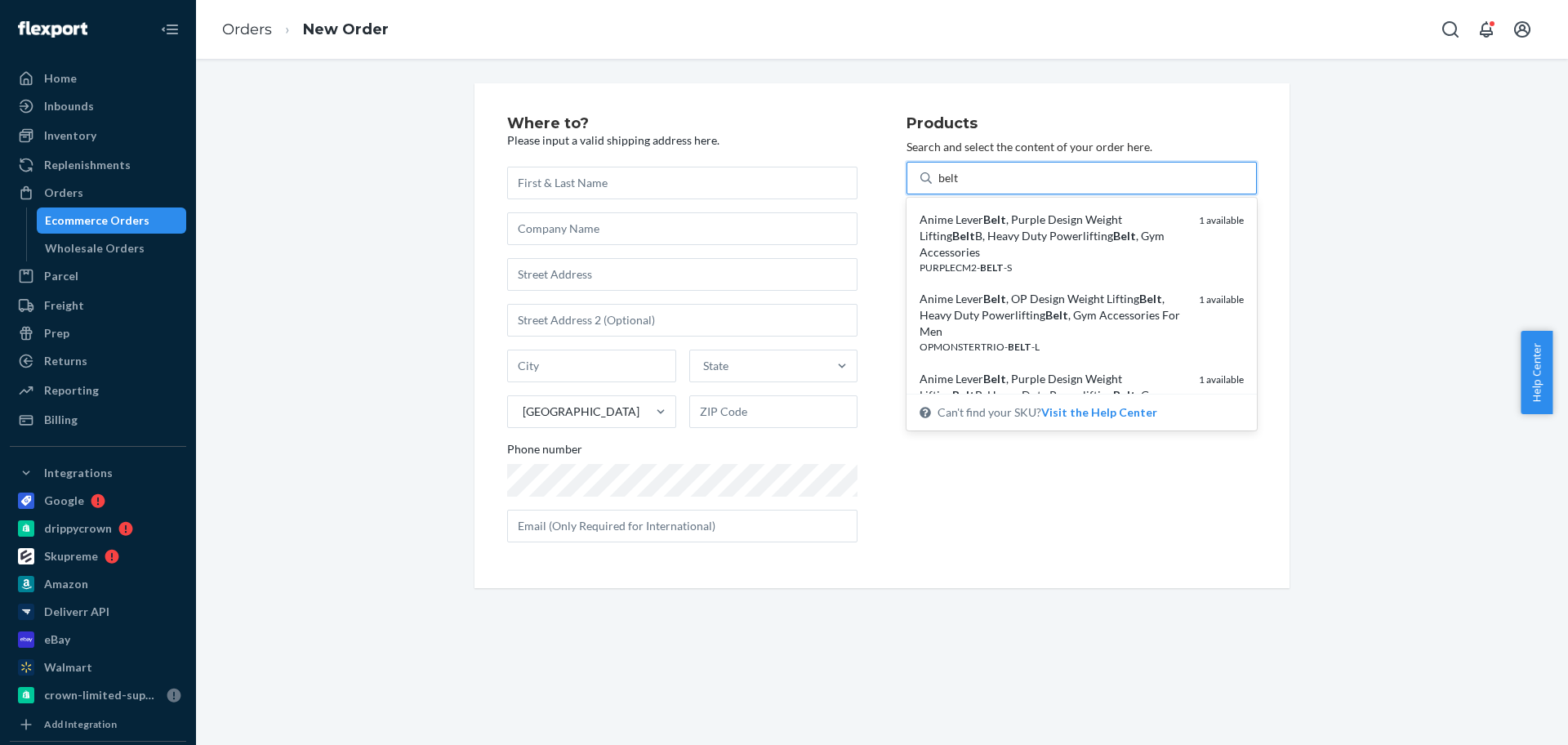
scroll to position [613, 0]
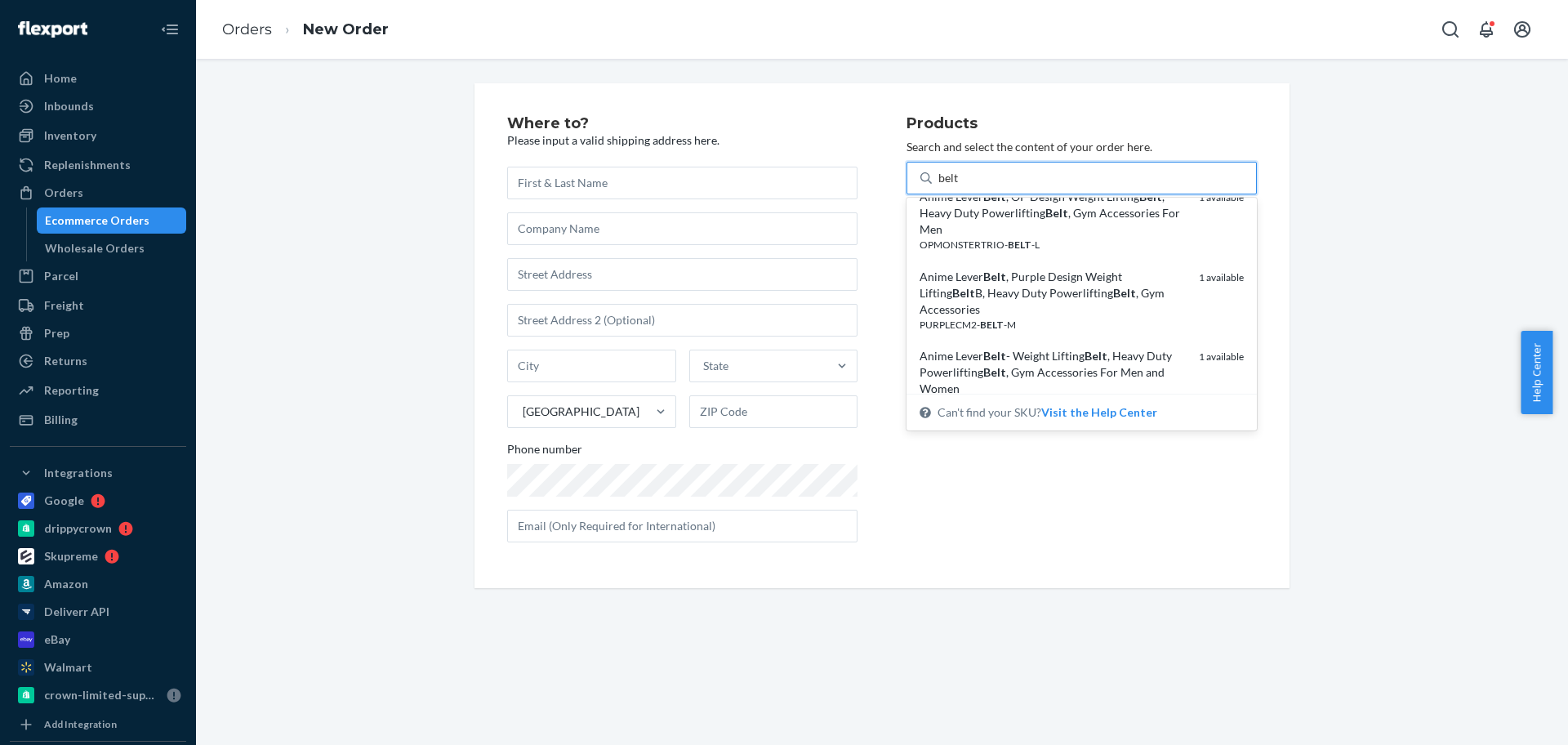
type input "belt"
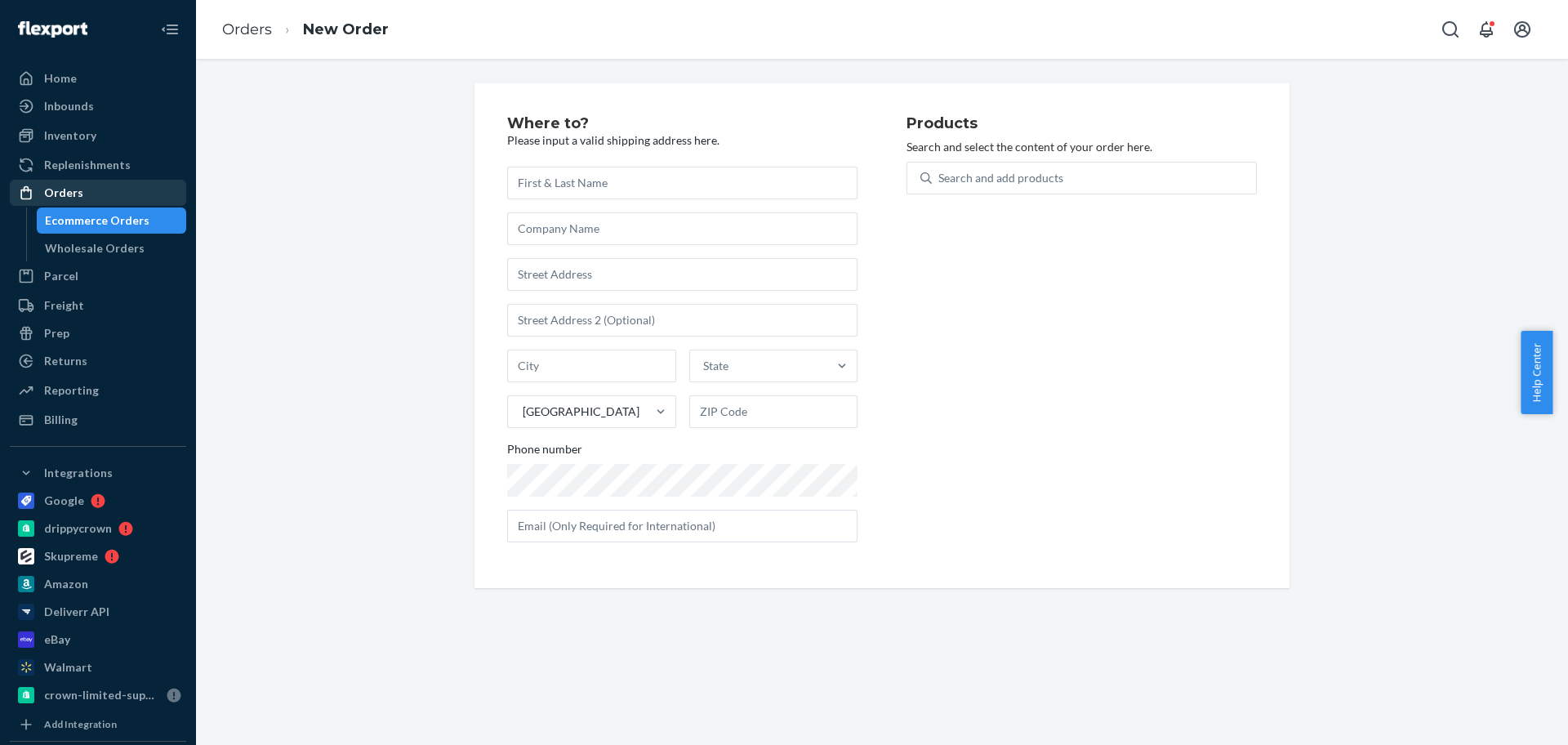
click at [129, 200] on div "Orders" at bounding box center [97, 193] width 173 height 22
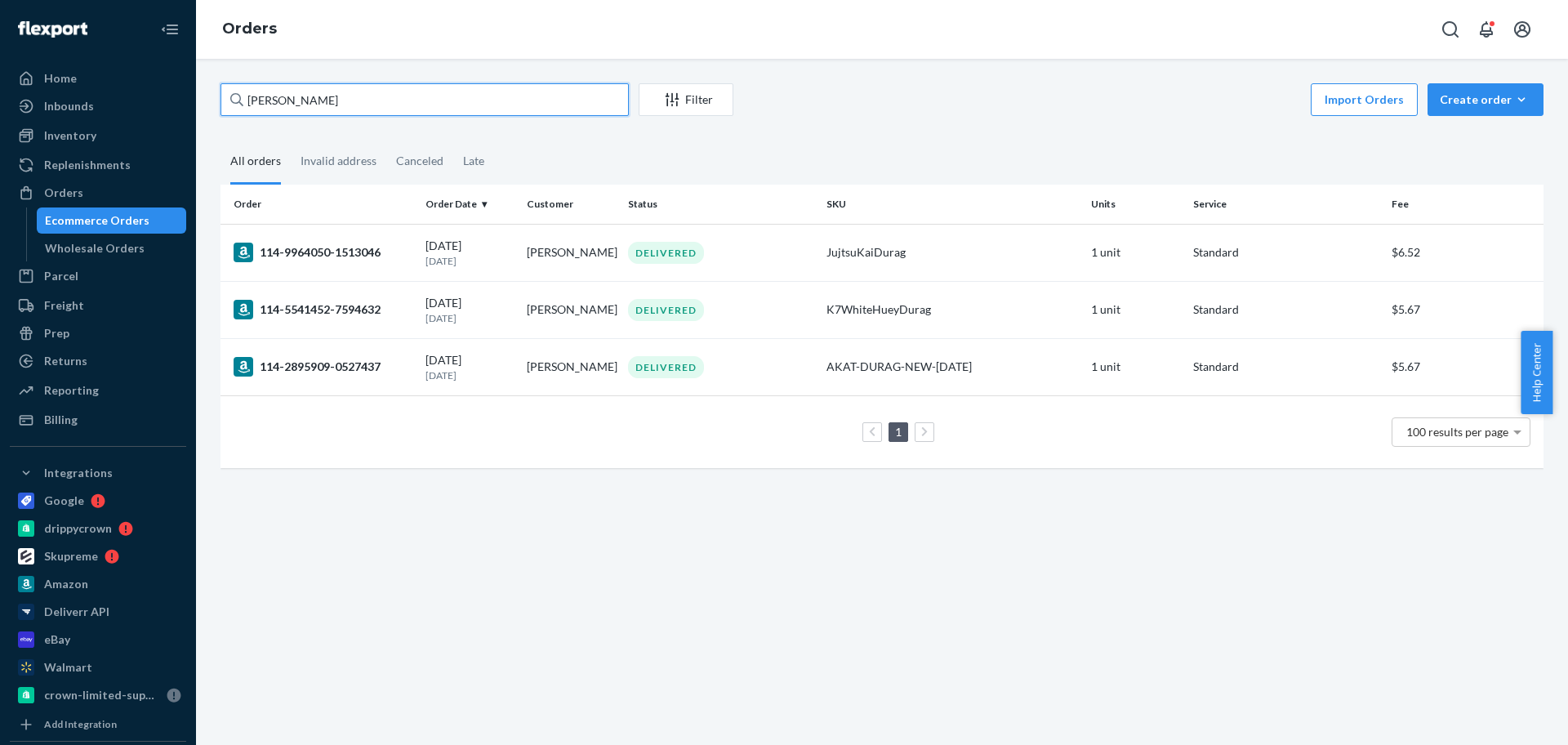
click at [310, 108] on input "[PERSON_NAME]" at bounding box center [424, 99] width 408 height 33
paste input "[PERSON_NAME]"
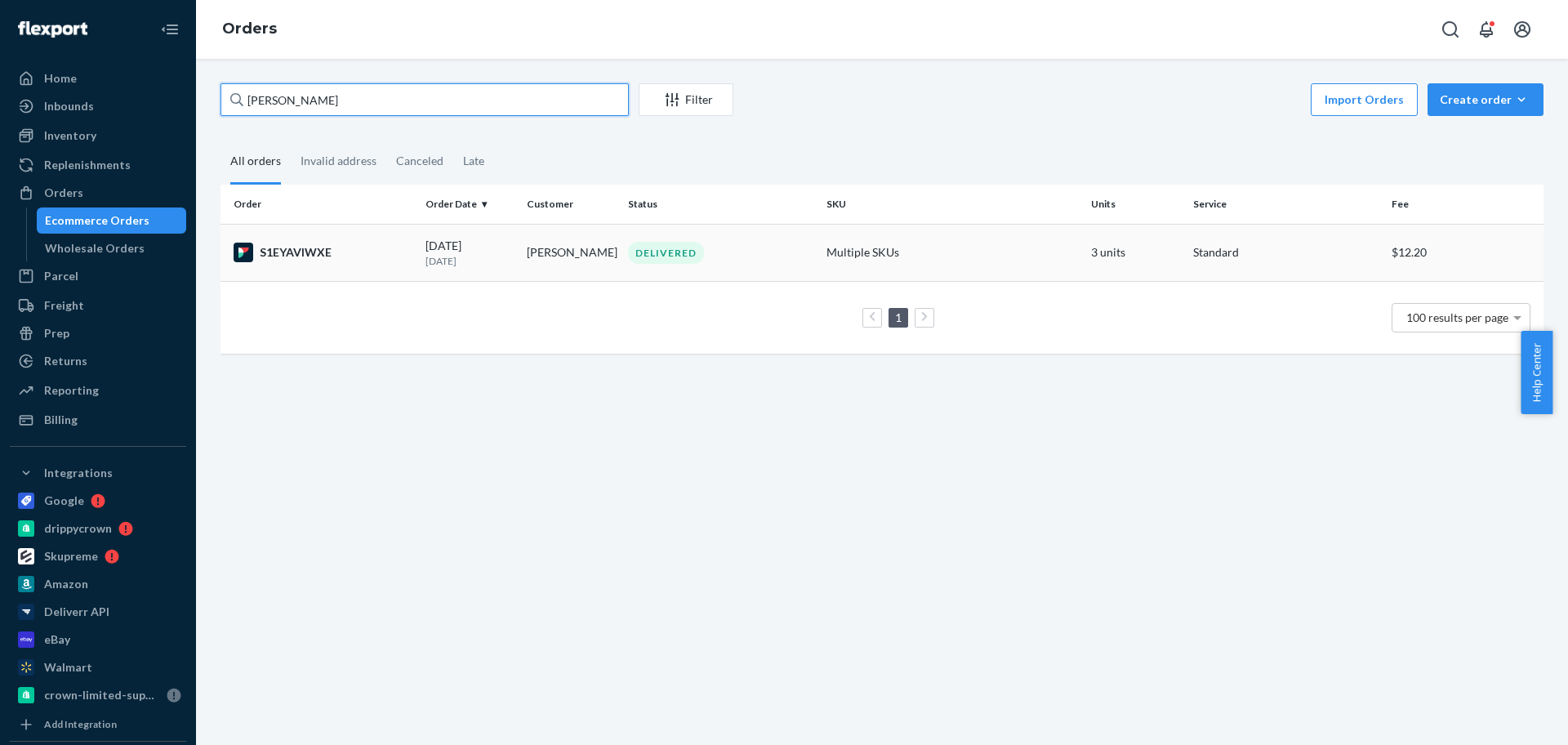
type input "[PERSON_NAME]"
click at [571, 234] on td "[PERSON_NAME]" at bounding box center [570, 252] width 101 height 57
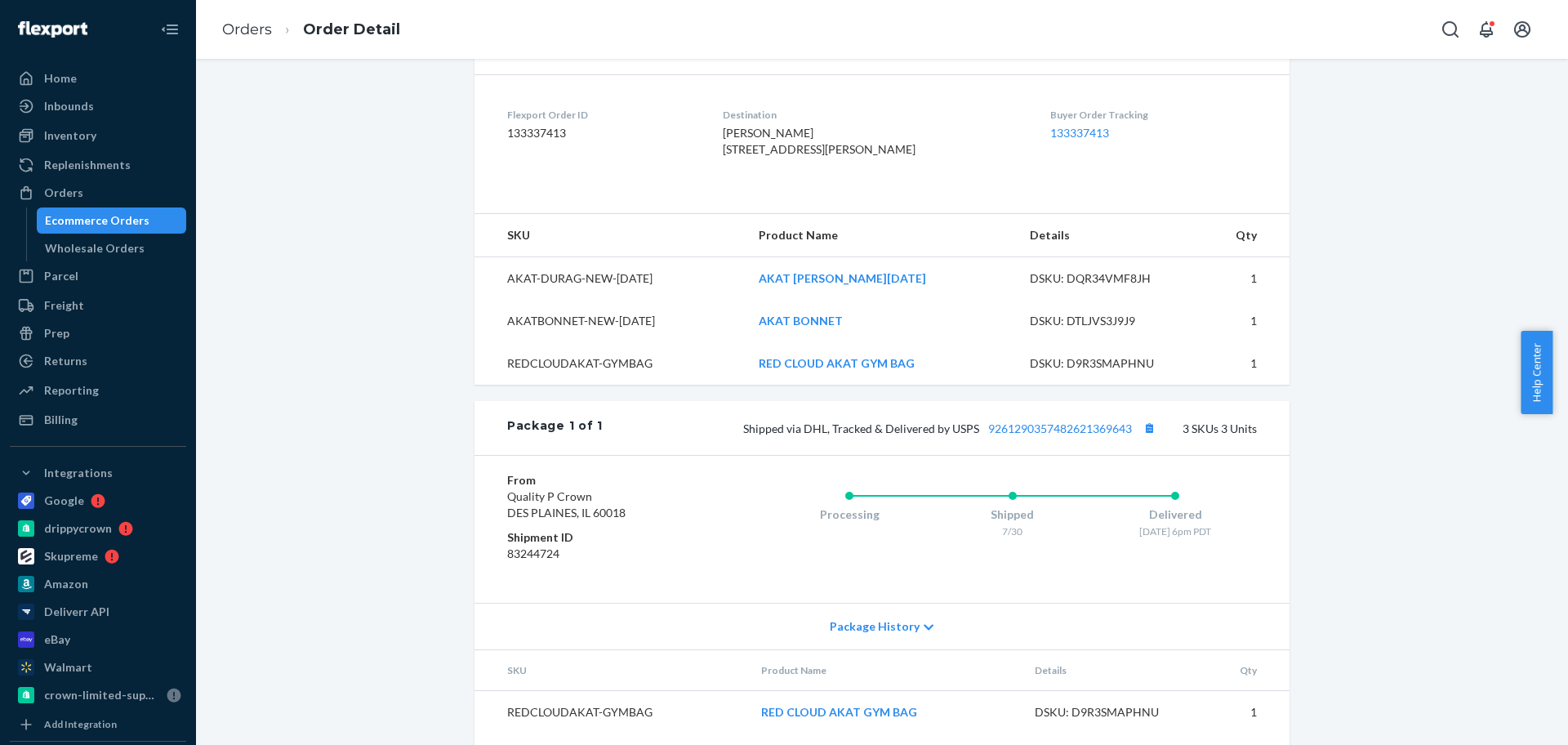
scroll to position [508, 0]
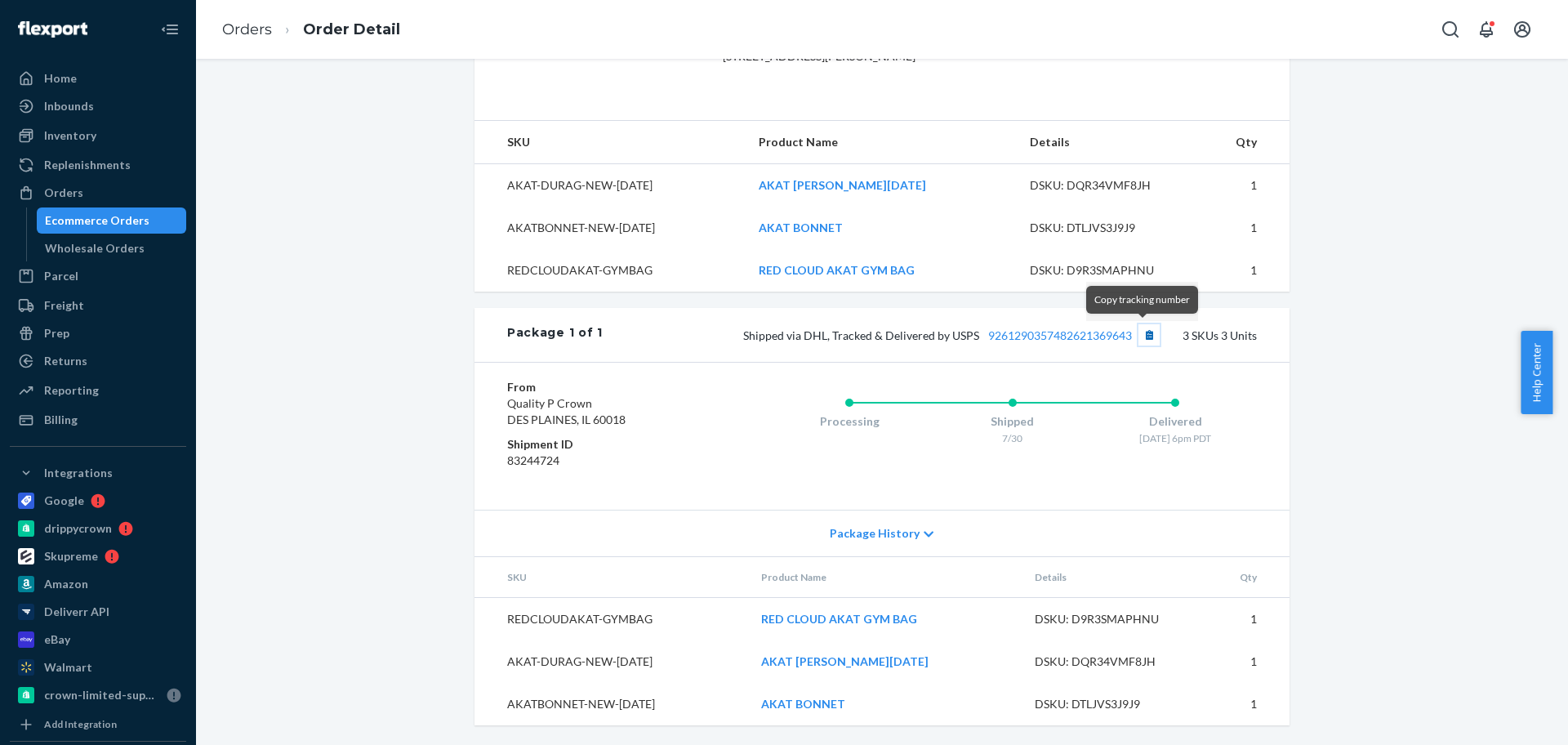
click at [1142, 330] on button "Copy tracking number" at bounding box center [1149, 335] width 22 height 22
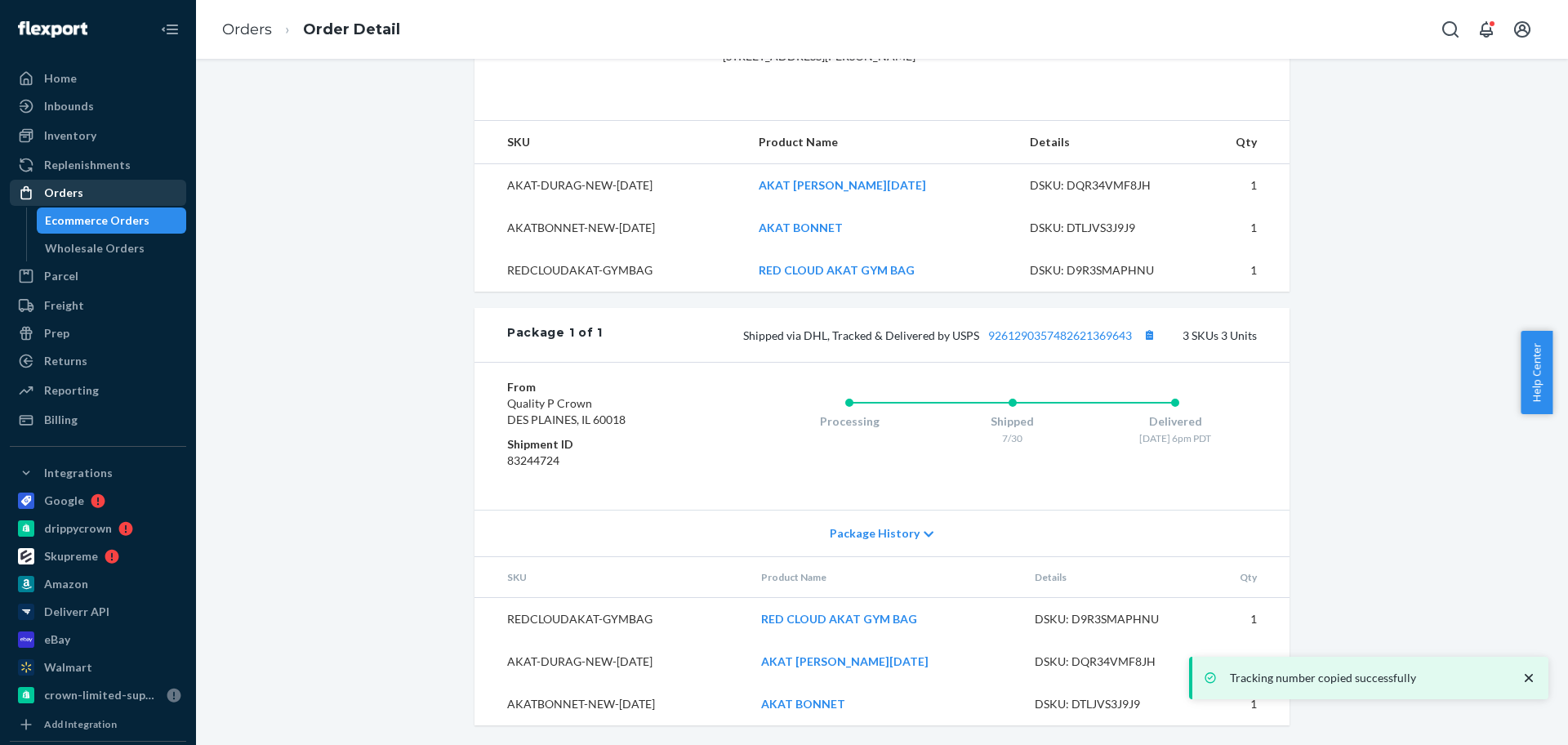
click at [126, 190] on div "Orders" at bounding box center [97, 193] width 173 height 22
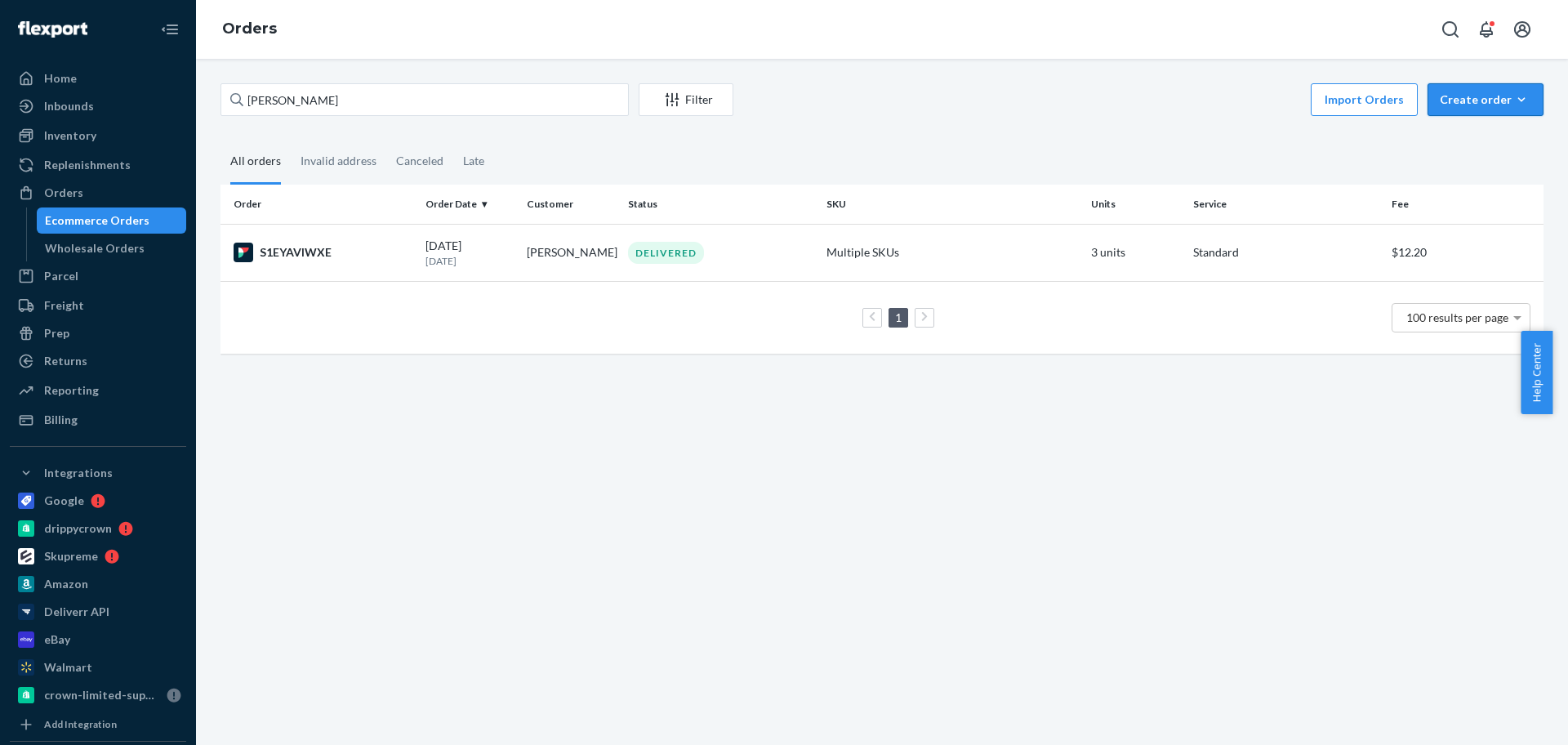
click at [1501, 112] on button "Create order Ecommerce order Removal order" at bounding box center [1486, 99] width 116 height 33
click at [1494, 127] on button "Ecommerce order" at bounding box center [1510, 139] width 156 height 35
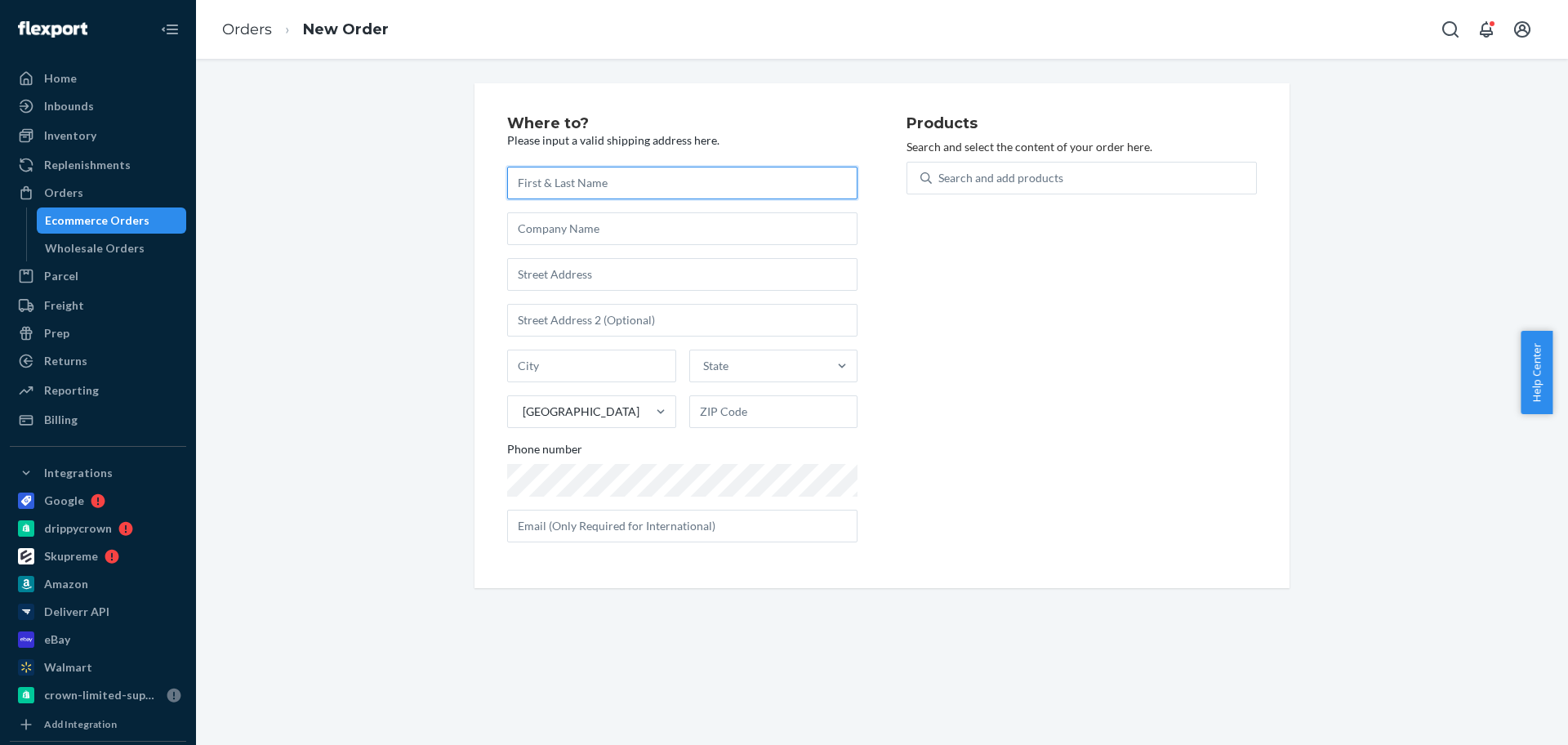
paste input "[PERSON_NAME]"
type input "[PERSON_NAME]"
click at [587, 277] on input "text" at bounding box center [683, 275] width 350 height 33
paste input "[STREET_ADDRESS]"
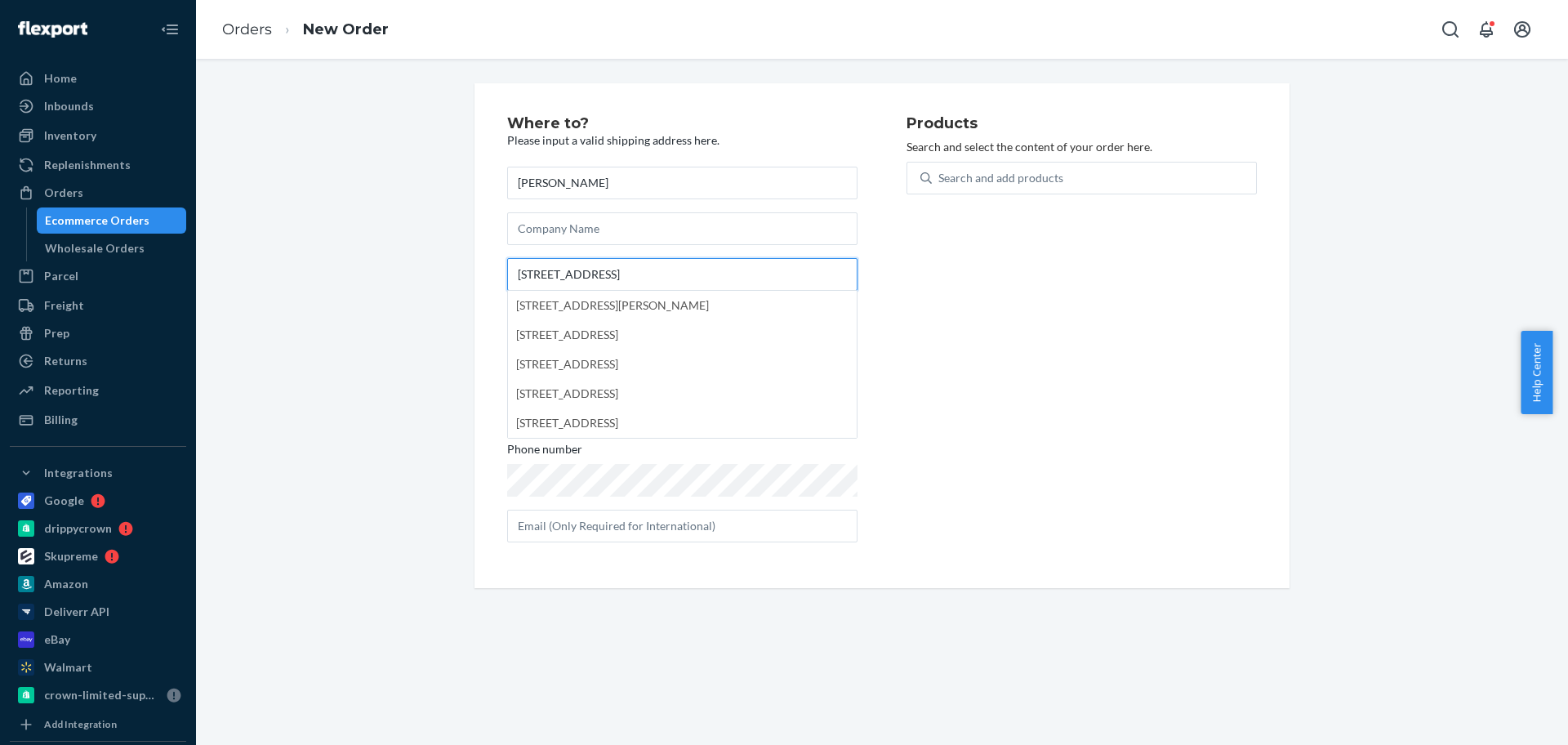
type input "[STREET_ADDRESS]"
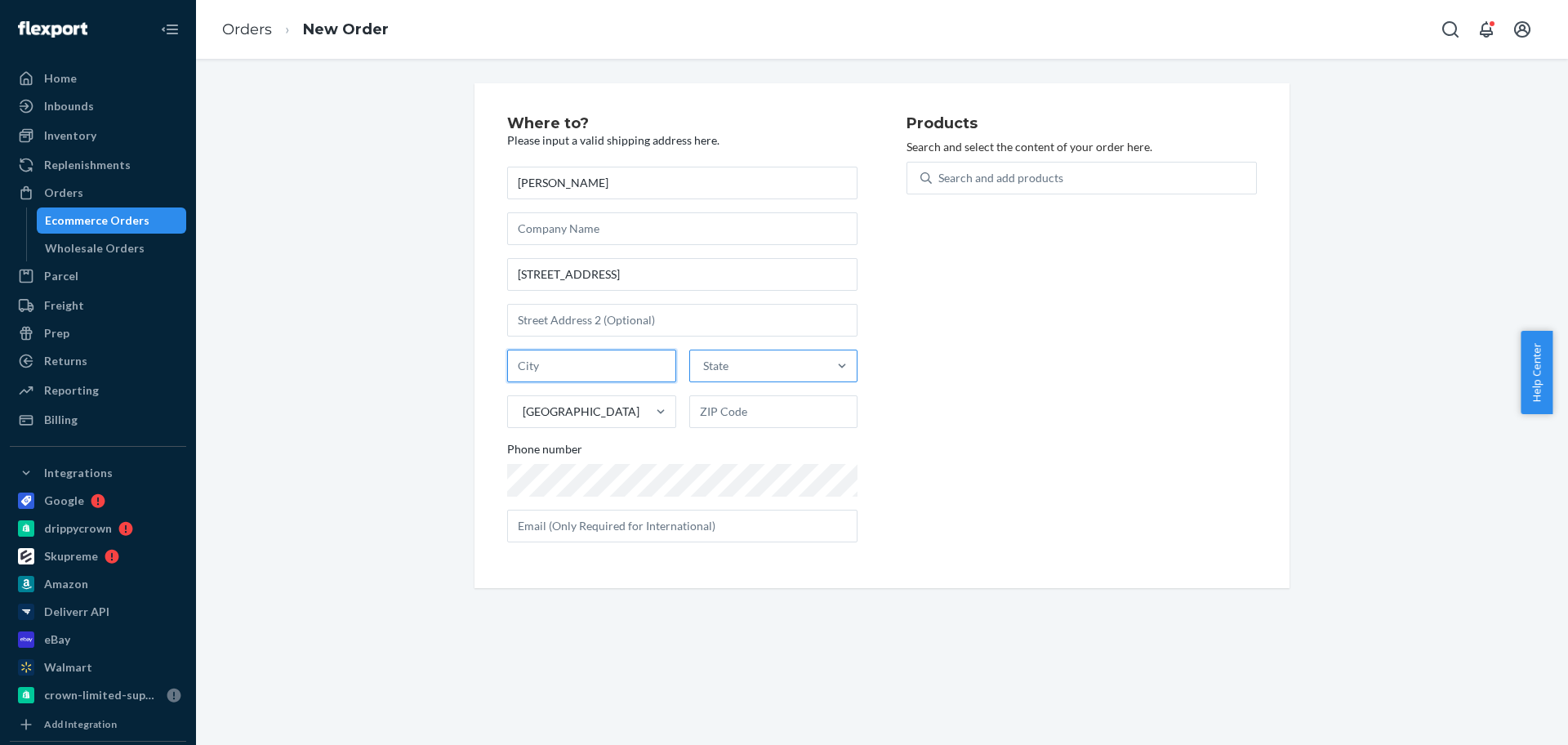
drag, startPoint x: 630, startPoint y: 361, endPoint x: 699, endPoint y: 367, distance: 69.3
click at [630, 361] on input "text" at bounding box center [592, 365] width 170 height 33
paste input "[GEOGRAPHIC_DATA]"
type input "[GEOGRAPHIC_DATA]"
click at [710, 365] on div "State" at bounding box center [716, 365] width 25 height 16
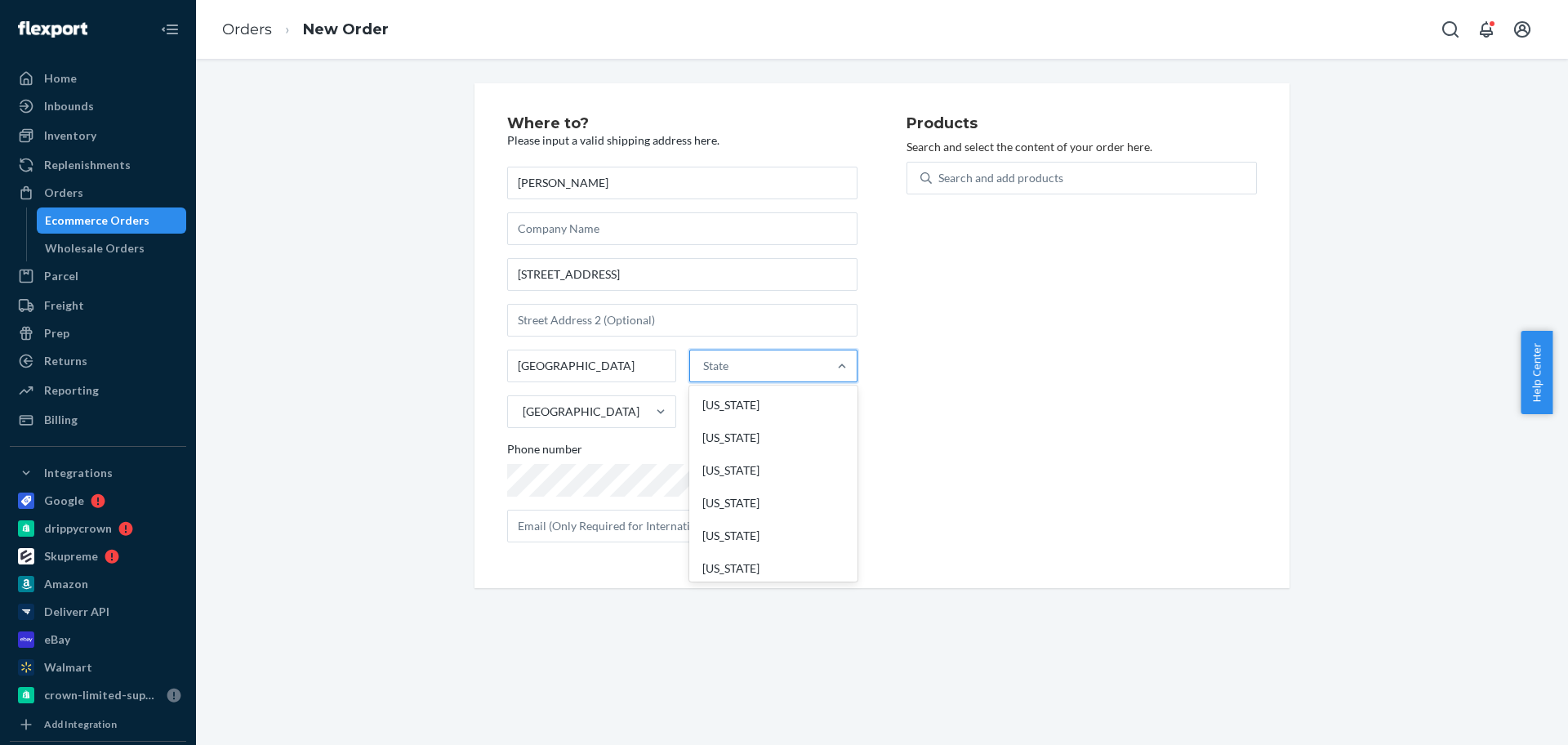
click at [705, 365] on input "option [US_STATE] focused, 1 of 59. 59 results available. Use Up and Down to ch…" at bounding box center [704, 365] width 2 height 16
type input "la"
click at [732, 493] on div "[US_STATE]" at bounding box center [772, 503] width 165 height 33
click at [711, 374] on input "la" at bounding box center [704, 365] width 10 height 16
click at [767, 412] on input "text" at bounding box center [774, 411] width 170 height 33
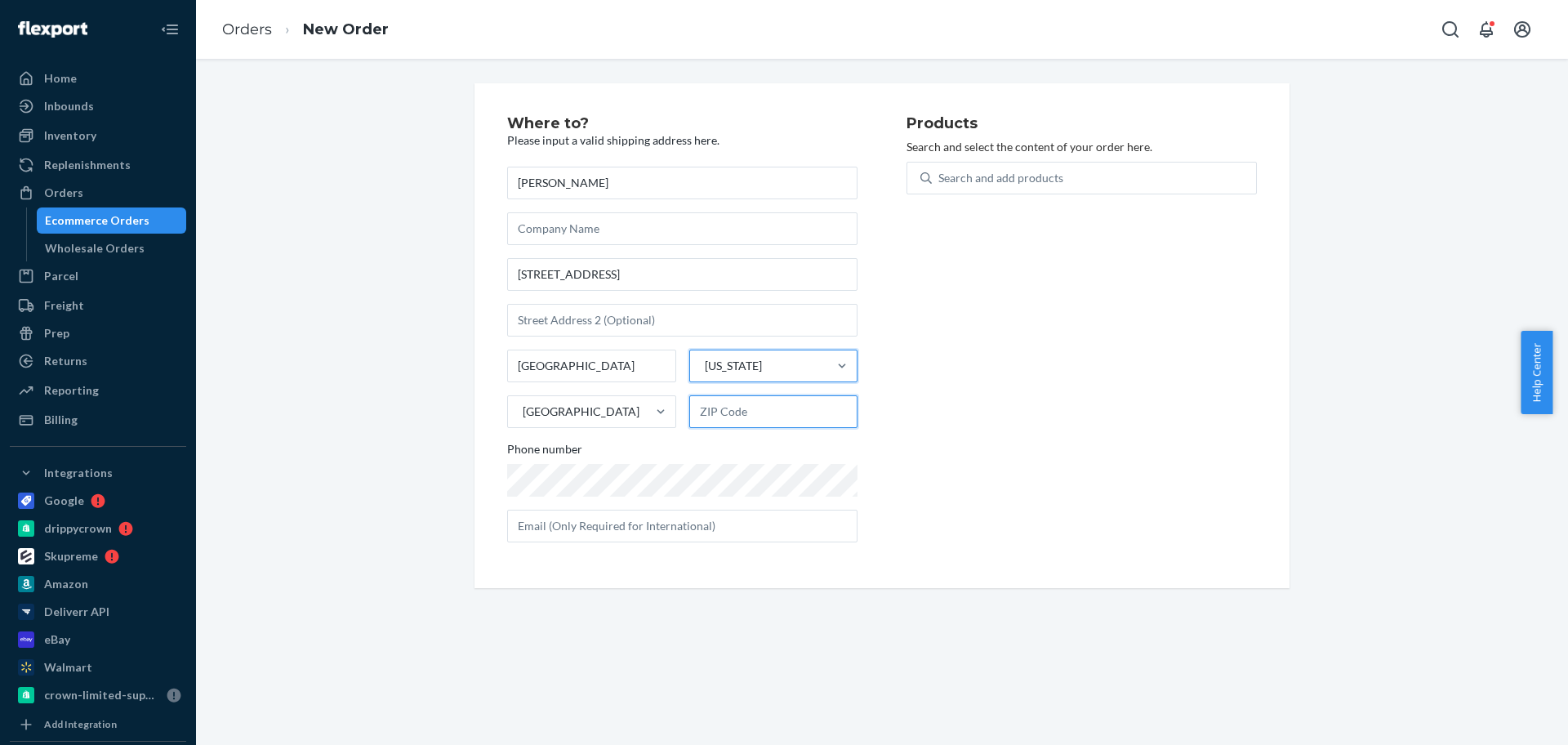
paste input "71110"
type input "71110"
click at [939, 182] on div "Search and add products" at bounding box center [1000, 177] width 125 height 16
click at [939, 182] on input "0 results available. Use Up and Down to choose options, press Enter to select t…" at bounding box center [939, 177] width 2 height 16
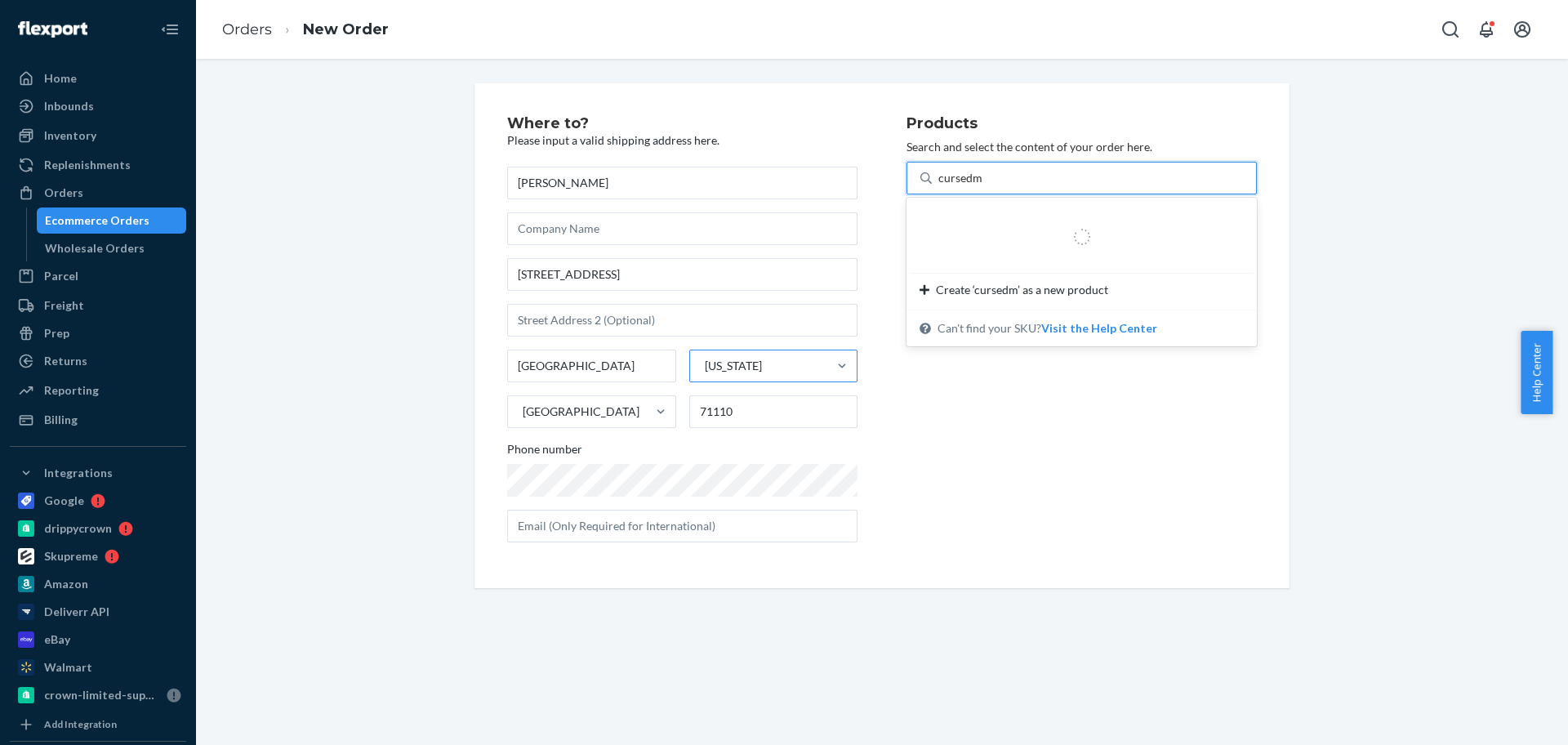
type input "cursedma"
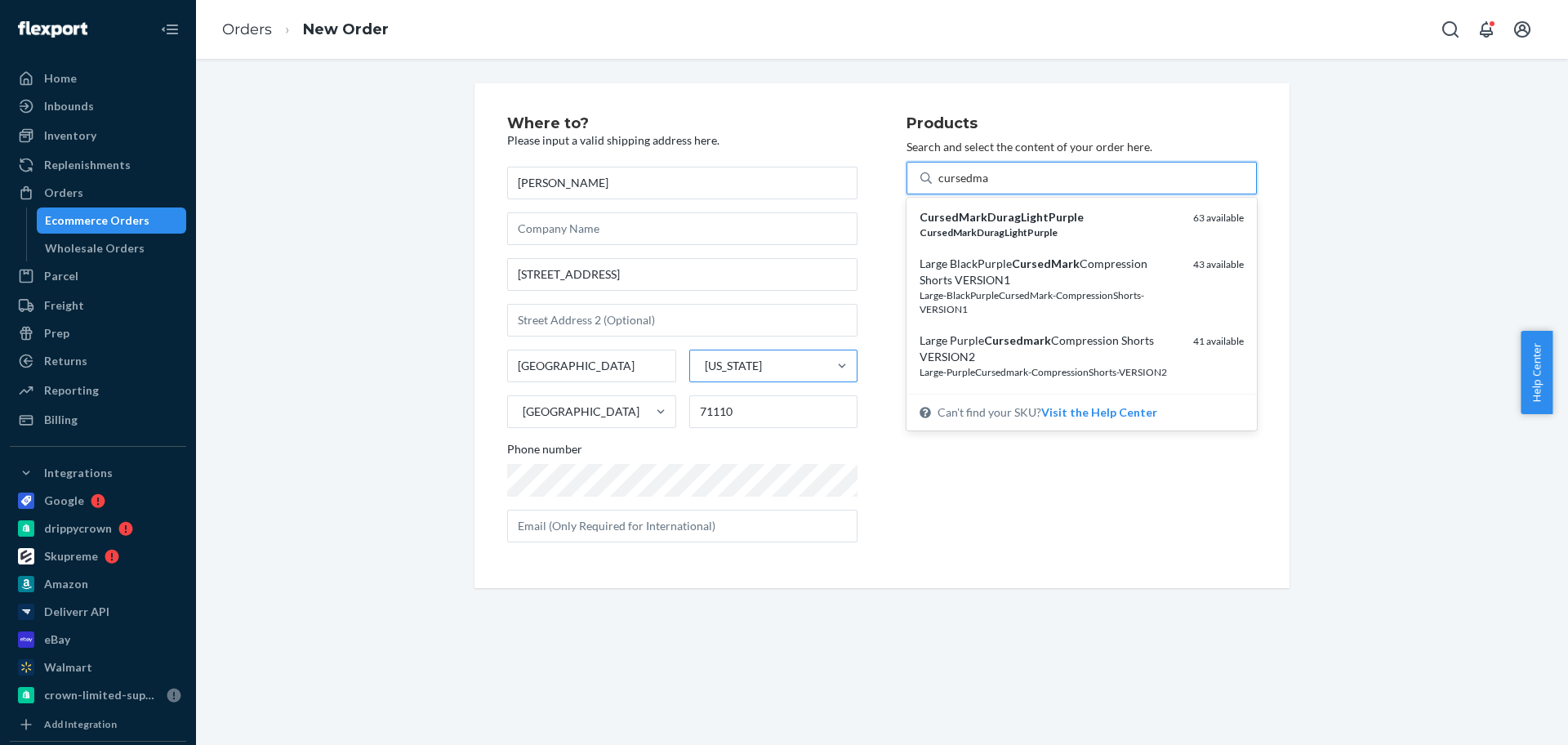
drag, startPoint x: 1033, startPoint y: 227, endPoint x: 1073, endPoint y: 277, distance: 64.0
click at [1033, 226] on div "CursedMarkDuragLightPurple" at bounding box center [1050, 232] width 260 height 14
click at [989, 186] on input "cursedma" at bounding box center [964, 177] width 51 height 16
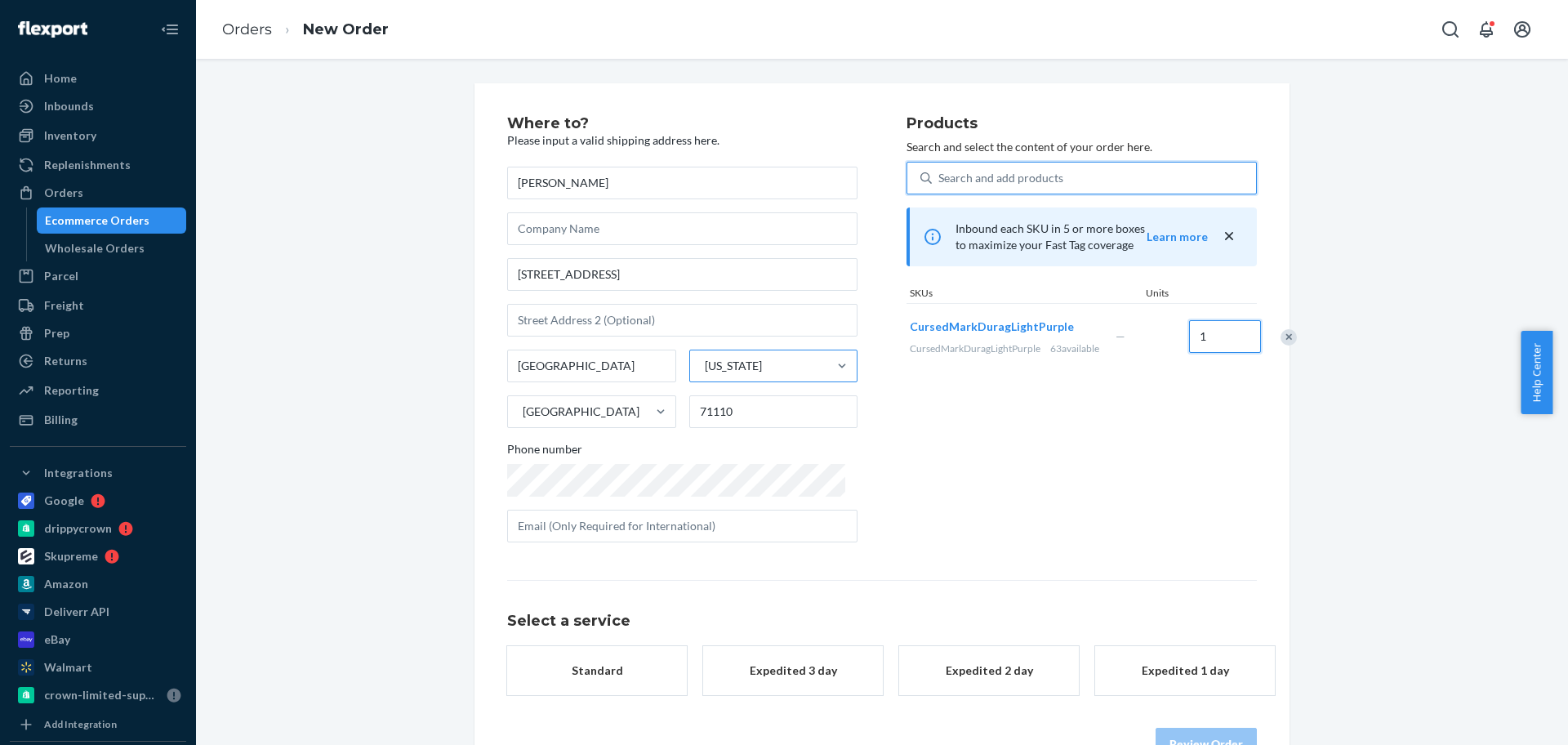
click at [1190, 347] on input "1" at bounding box center [1225, 336] width 72 height 33
type input "2"
click at [686, 667] on div "Standard $6.52 Expedited 3 day $12.33 Expedited 2 day $16.13 Expedited 1 day $2…" at bounding box center [882, 679] width 749 height 66
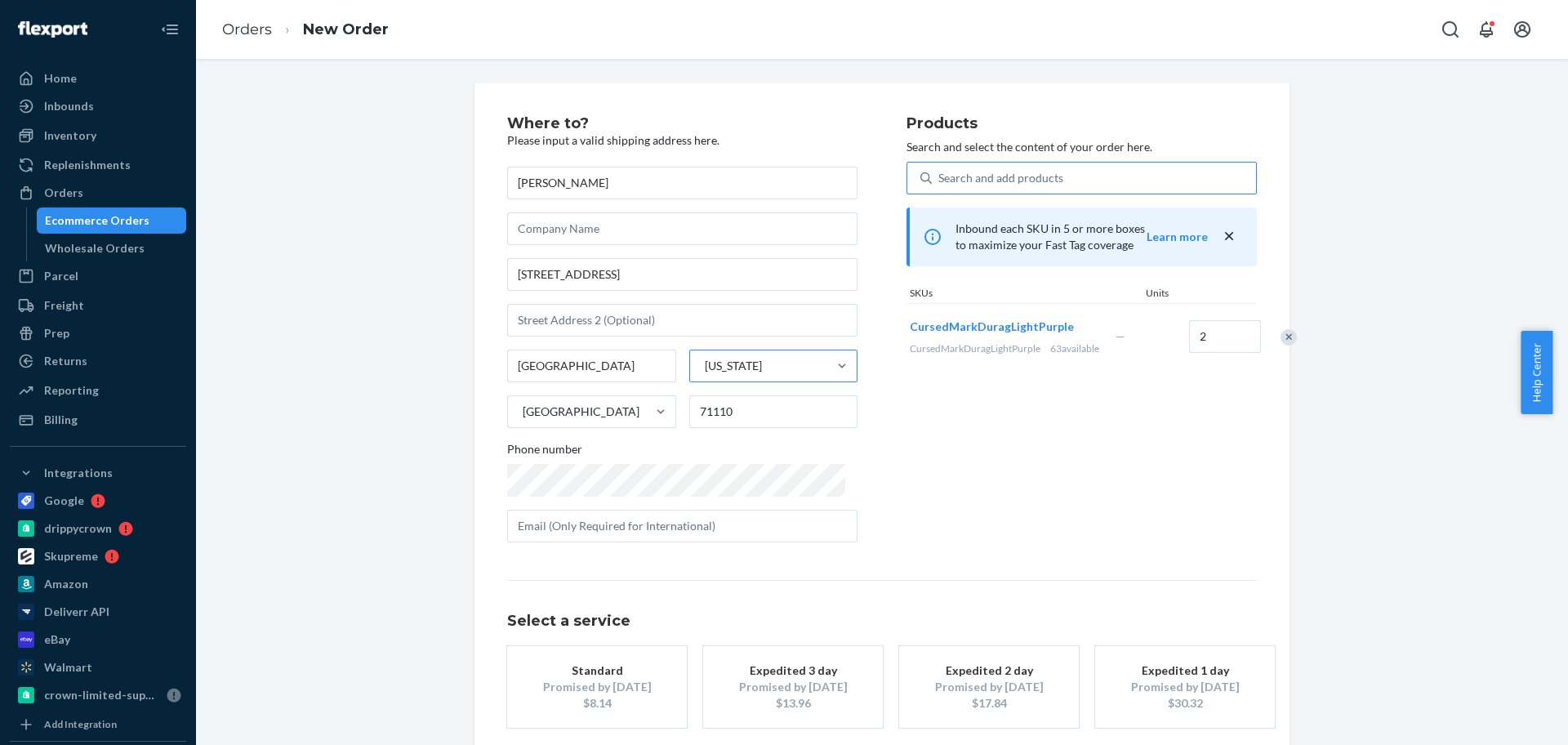
click at [673, 667] on button "Standard Promised by [DATE] $8.14" at bounding box center [598, 687] width 180 height 82
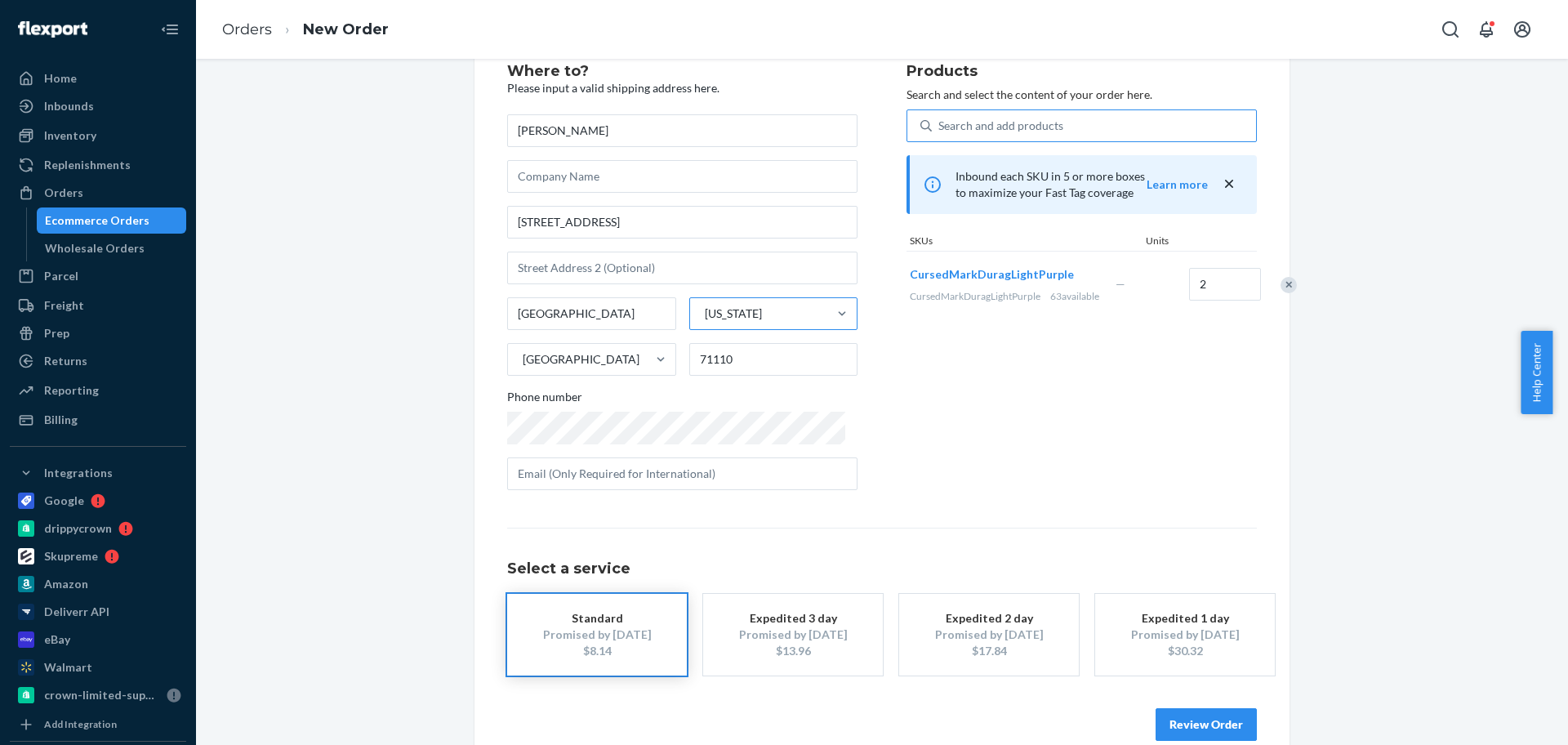
scroll to position [81, 0]
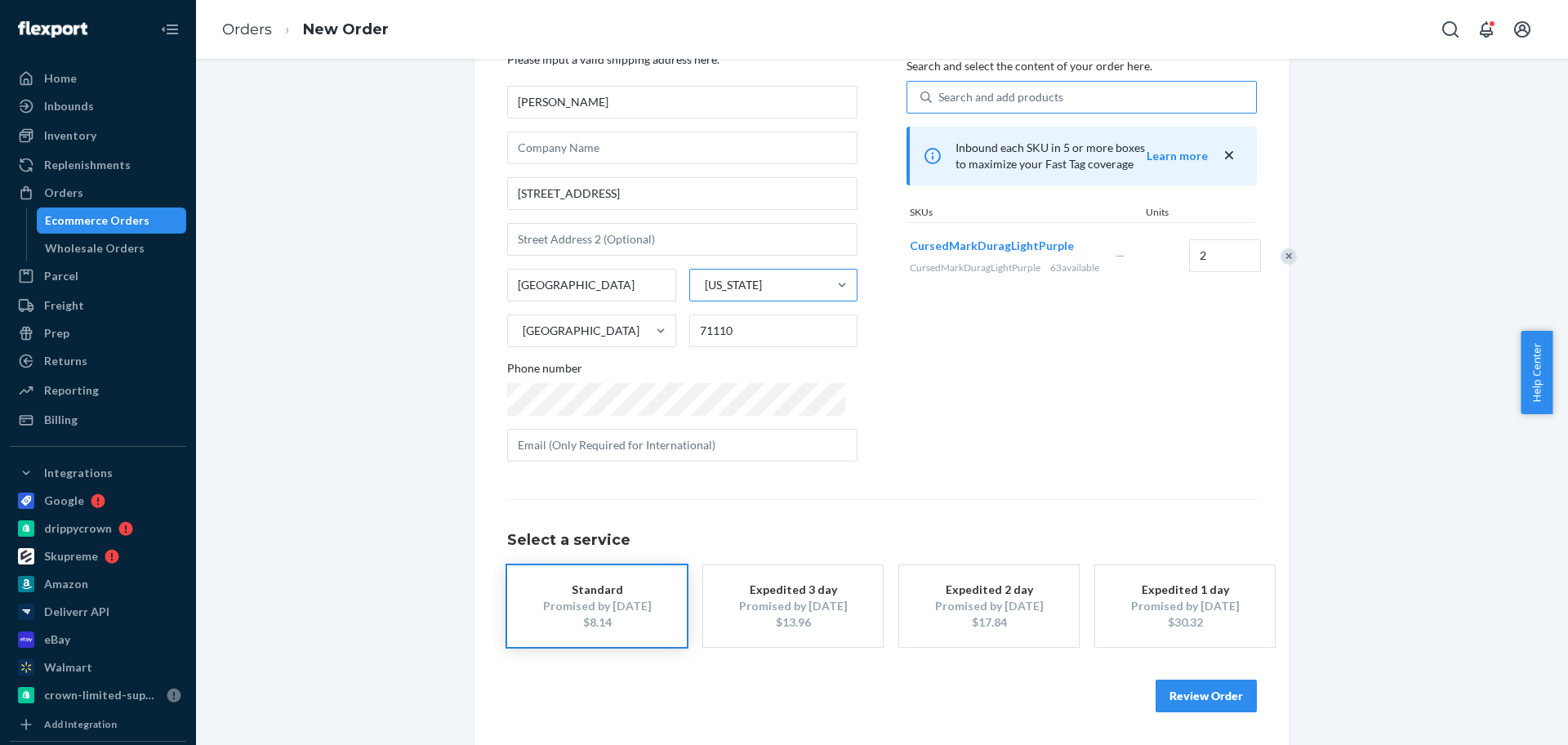
click at [1209, 691] on button "Review Order" at bounding box center [1206, 695] width 101 height 33
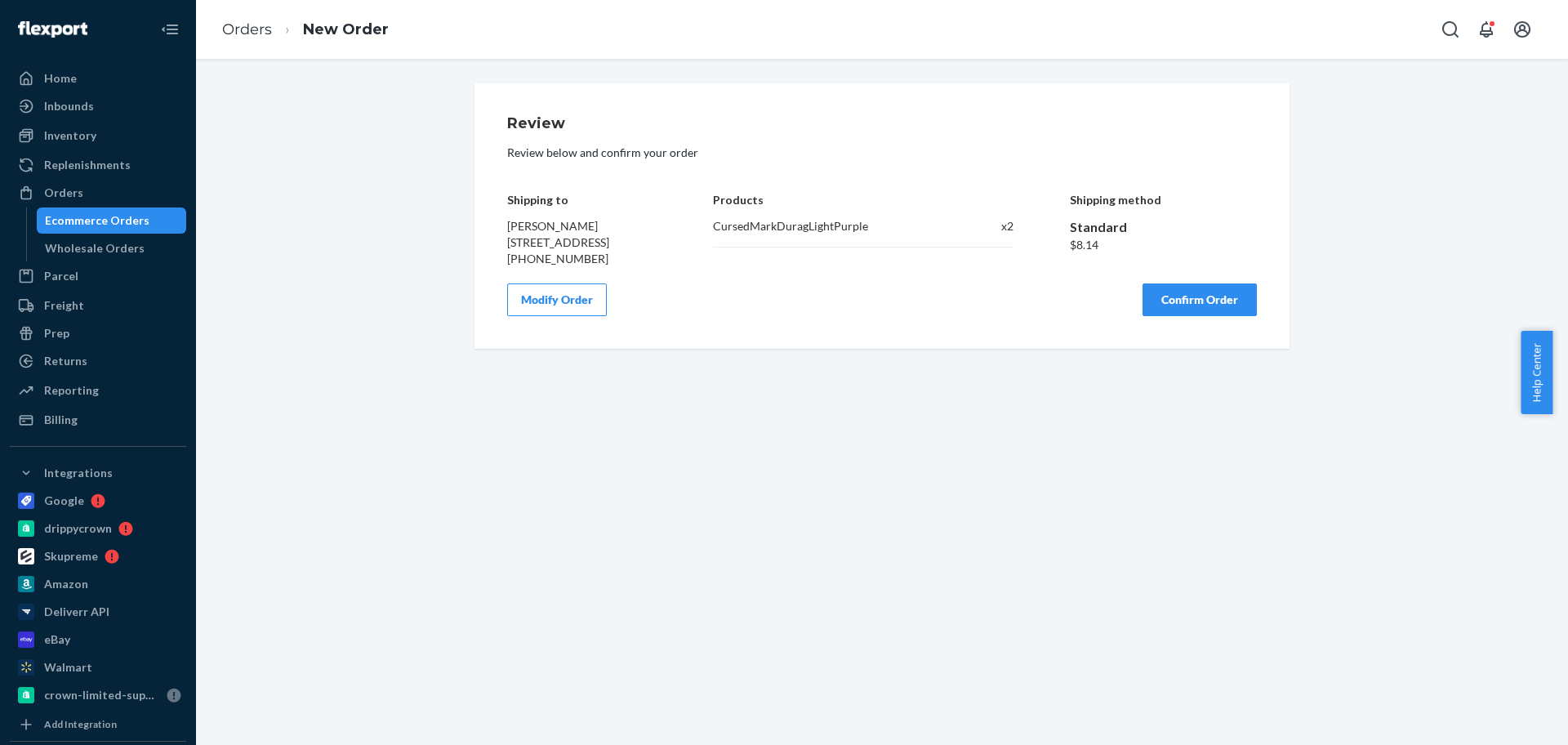
scroll to position [0, 0]
click at [1213, 316] on button "Confirm Order" at bounding box center [1200, 300] width 114 height 33
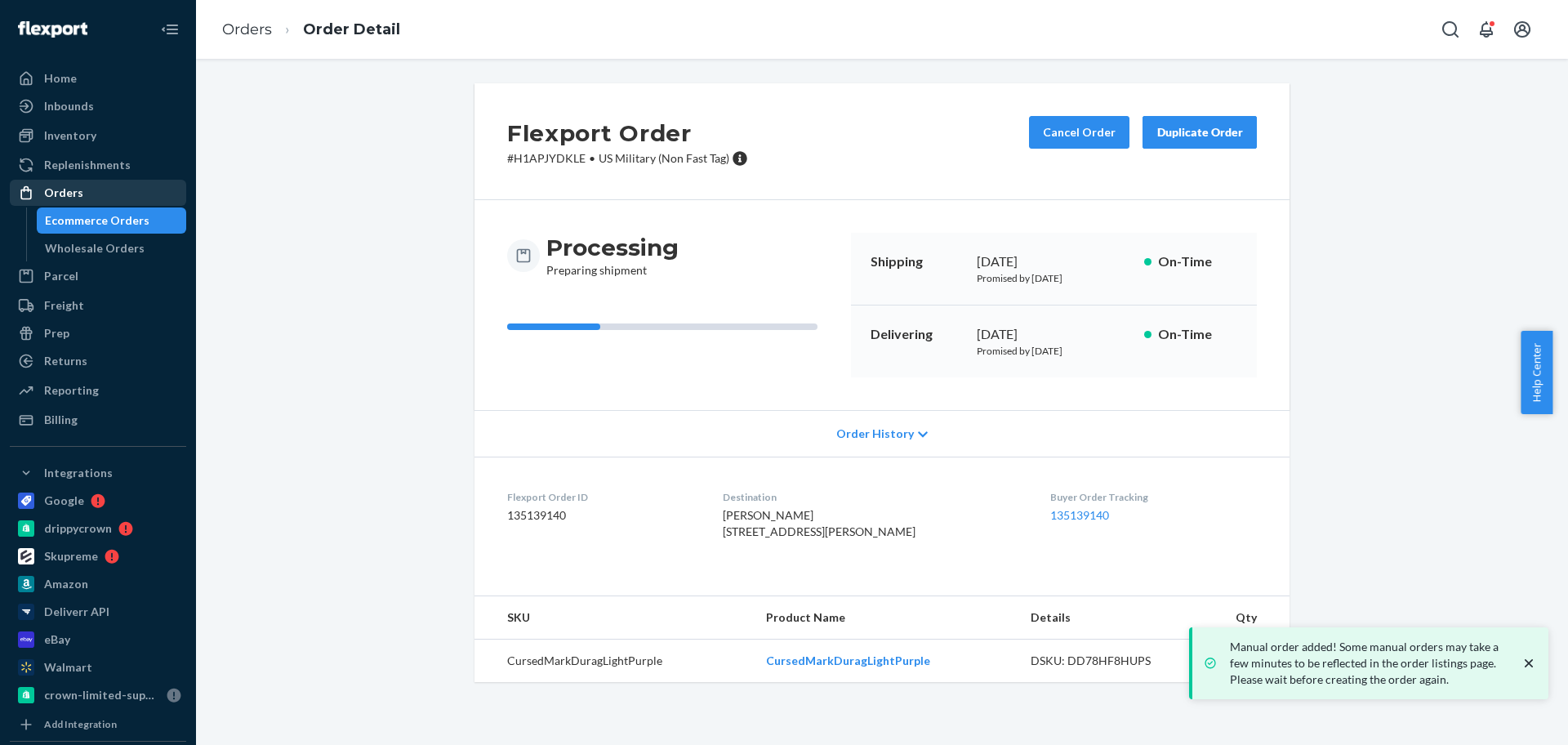
click at [97, 196] on div "Orders" at bounding box center [97, 193] width 173 height 22
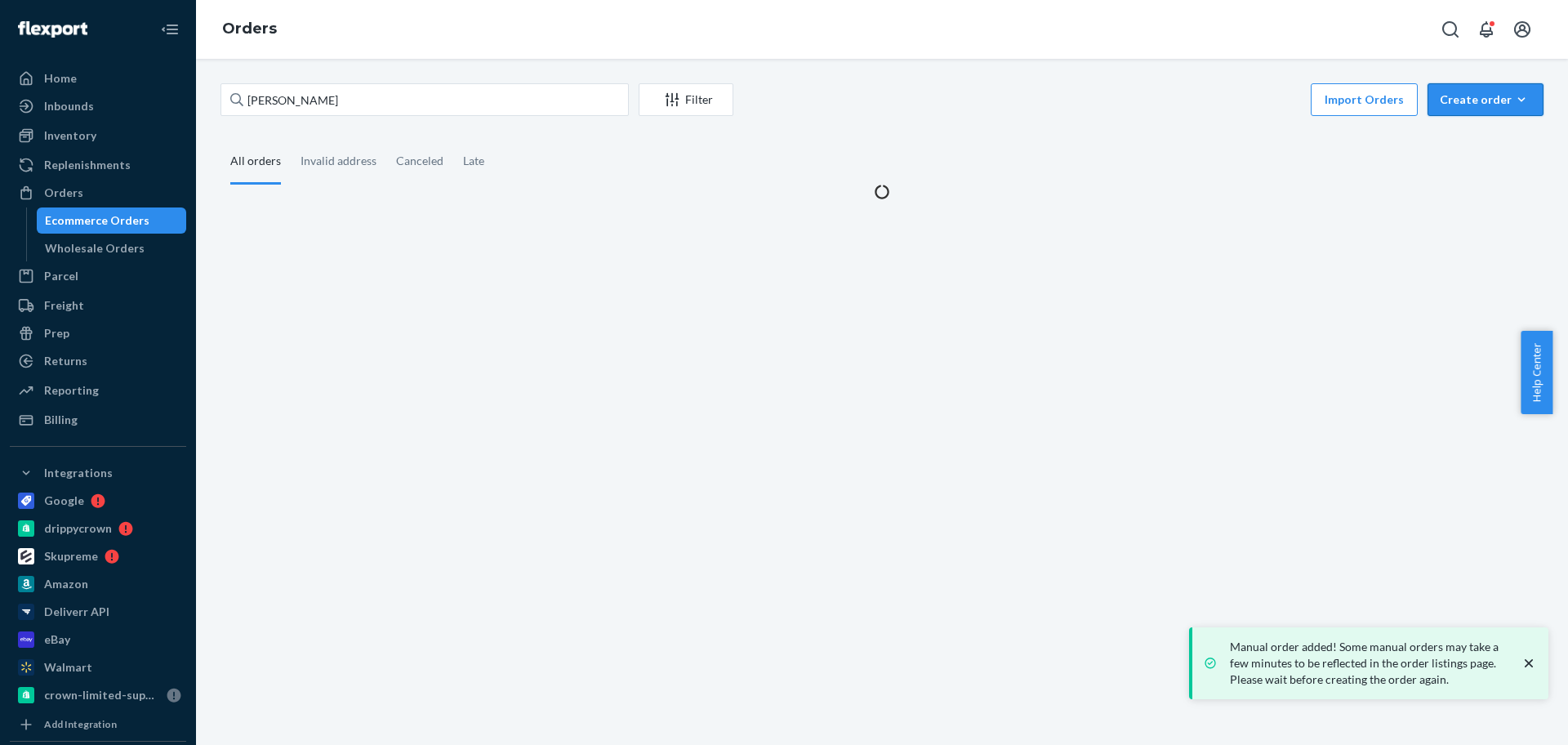
click at [1427, 95] on button "Create order Ecommerce order Removal order" at bounding box center [1486, 99] width 116 height 33
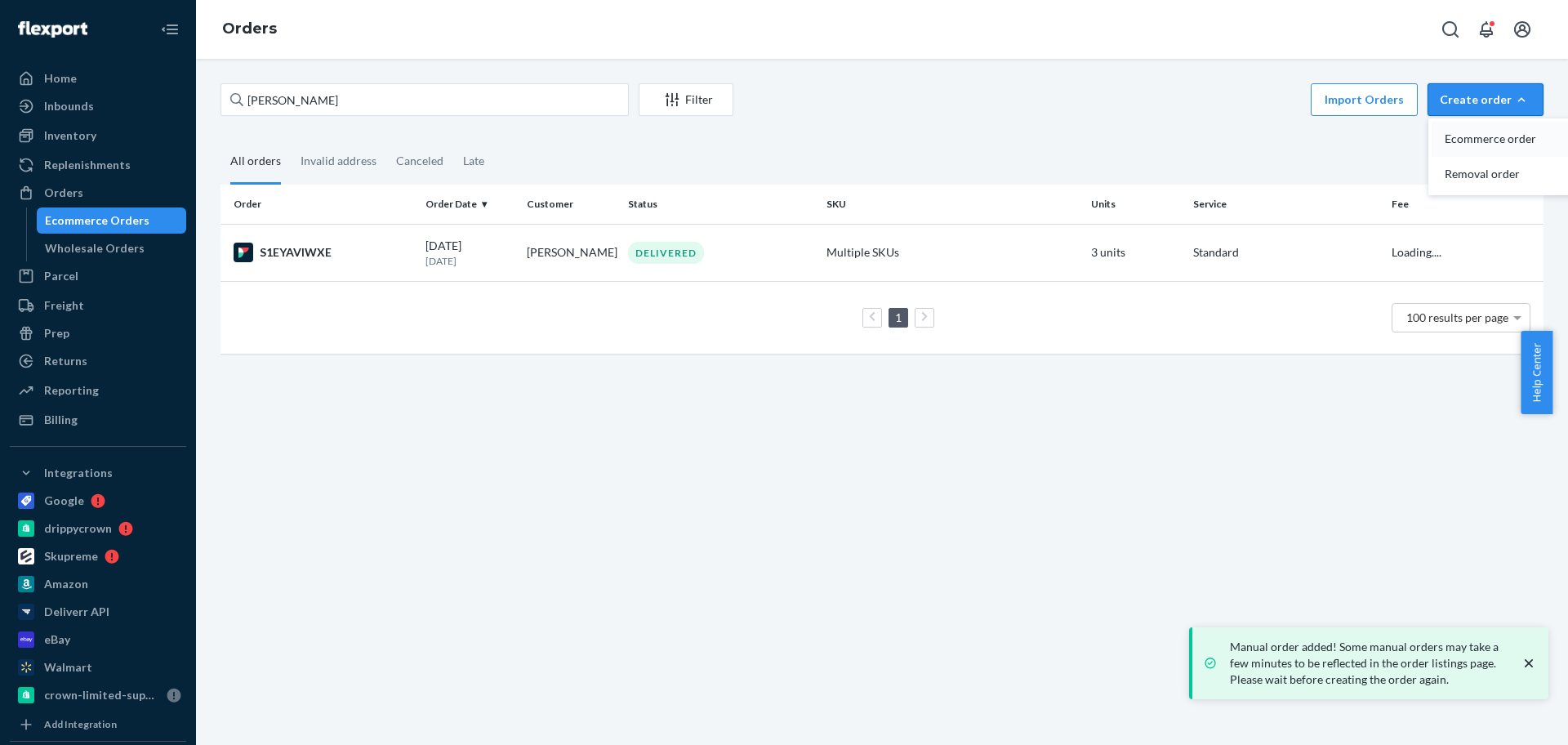
click at [1432, 124] on button "Ecommerce order" at bounding box center [1510, 139] width 156 height 35
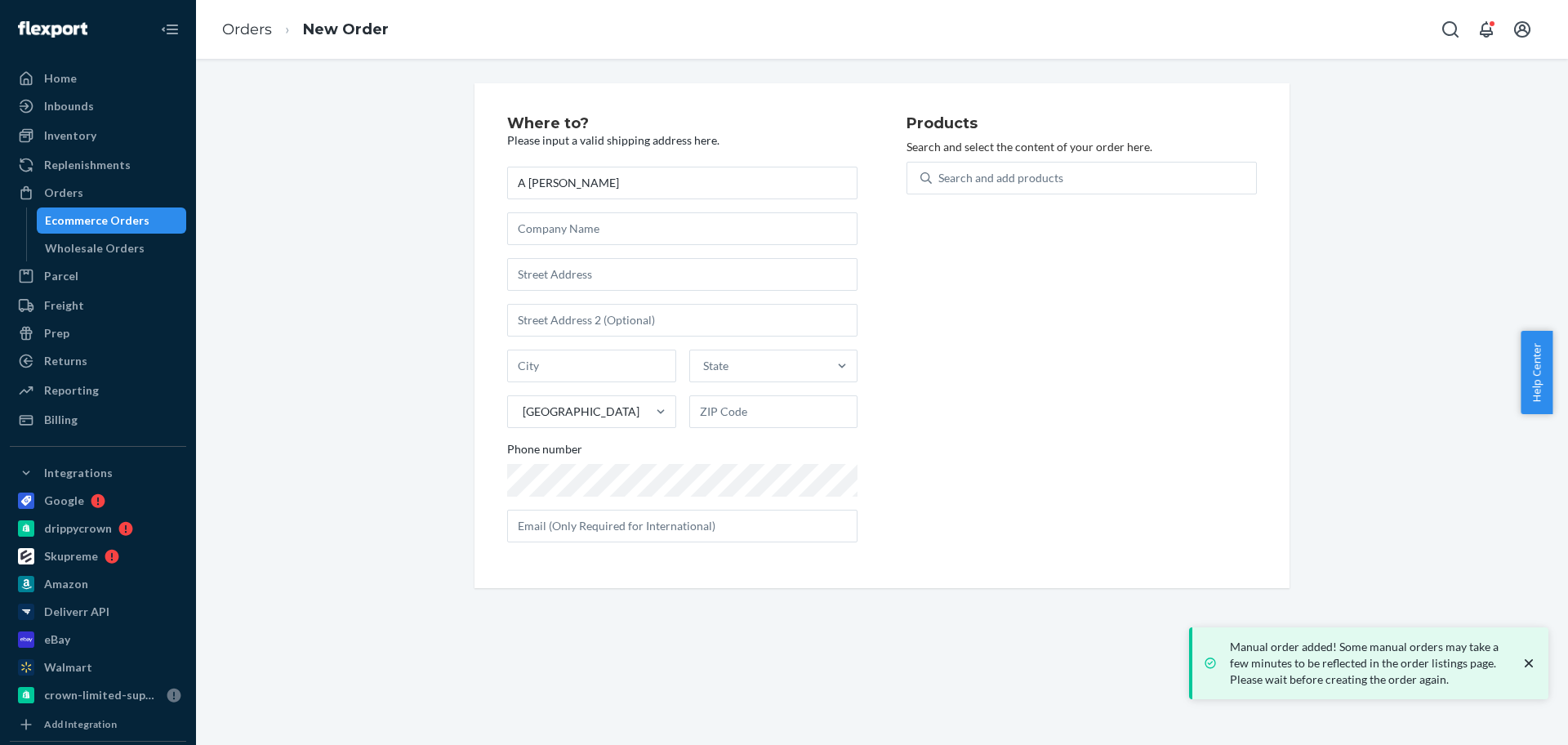
type input "A [PERSON_NAME]"
click at [610, 275] on input "text" at bounding box center [683, 275] width 350 height 33
paste input "[STREET_ADDRESS]"
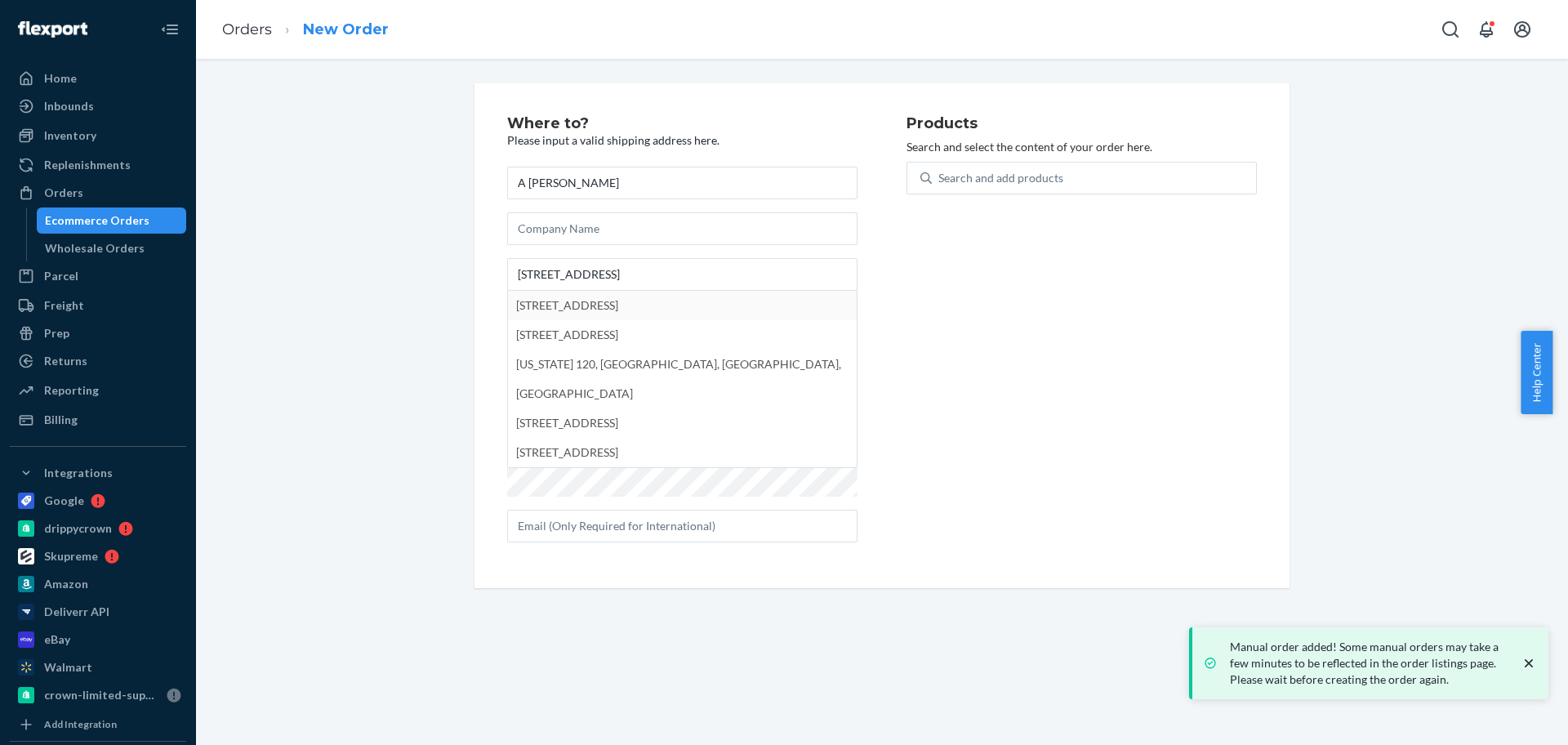
type input "[STREET_ADDRESS]"
type input "120"
type input "Duluth"
type input "30096"
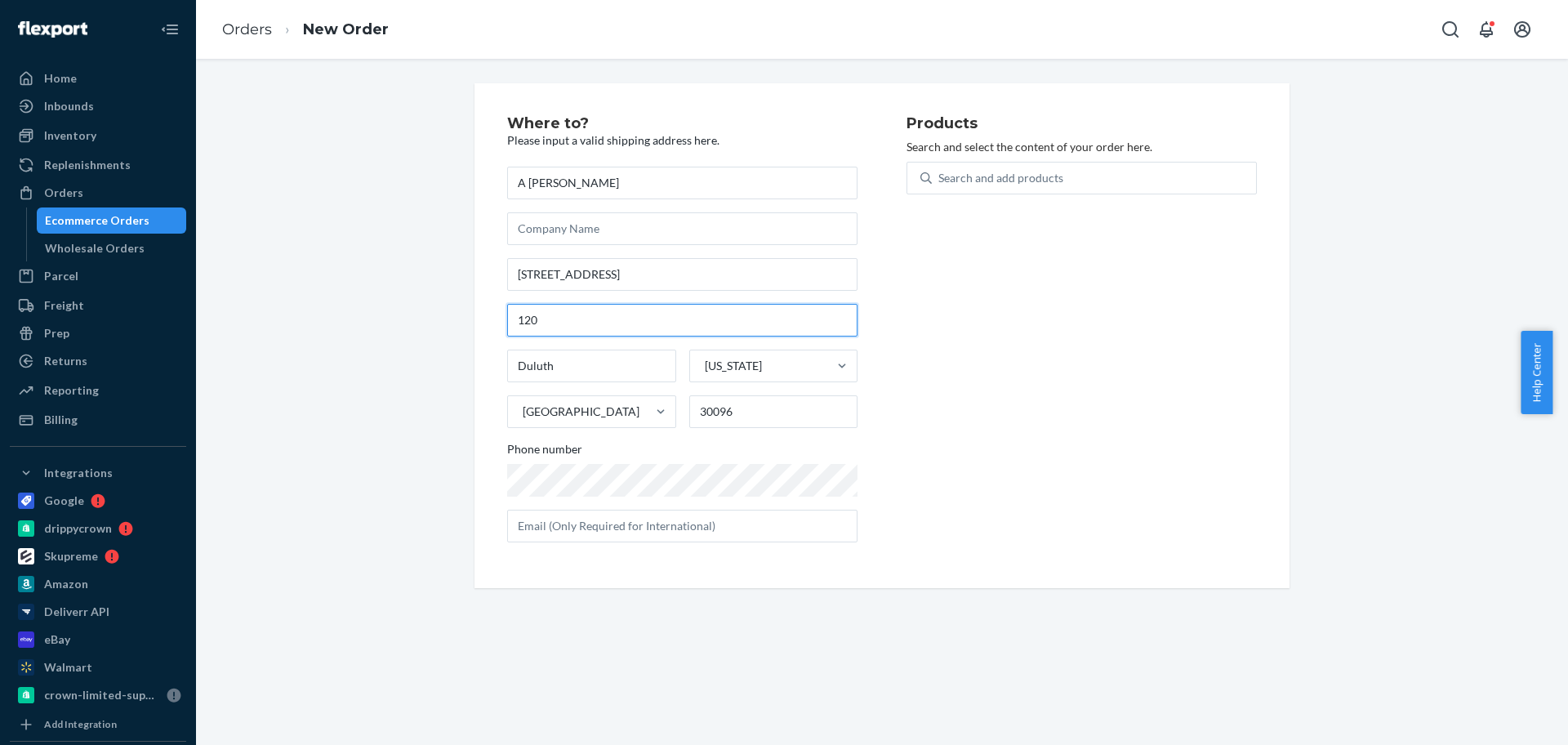
click at [584, 324] on input "120" at bounding box center [683, 320] width 350 height 33
click at [651, 275] on input "[STREET_ADDRESS]" at bounding box center [683, 275] width 350 height 33
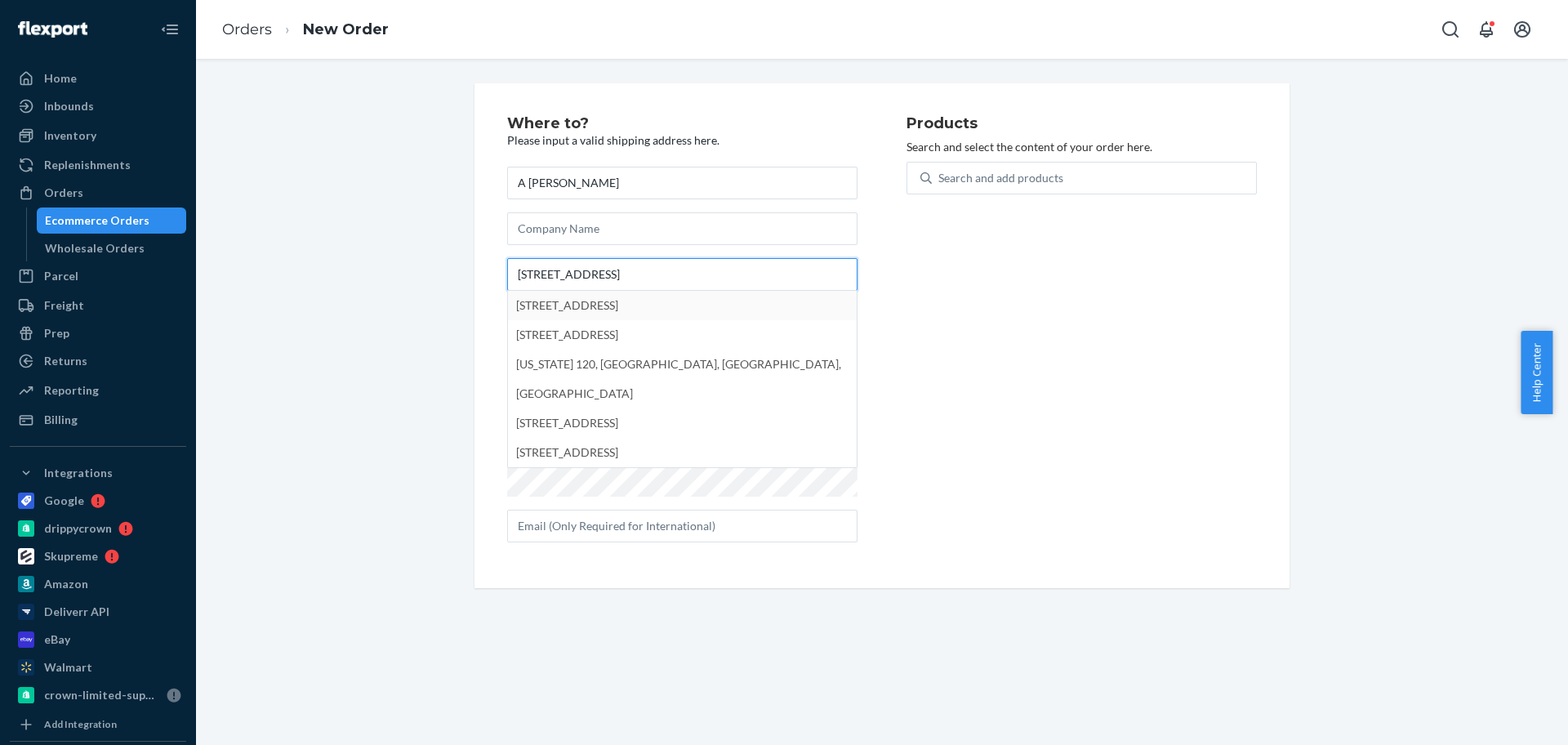
click at [603, 276] on input "[STREET_ADDRESS]" at bounding box center [683, 275] width 350 height 33
type input "[STREET_ADDRESS]"
click at [981, 354] on div "Products Search and select the content of your order here. Search and add produ…" at bounding box center [1082, 335] width 350 height 440
click at [999, 329] on div "Products Search and select the content of your order here. Search and add produ…" at bounding box center [1082, 335] width 350 height 440
click at [758, 275] on input "[STREET_ADDRESS]" at bounding box center [683, 275] width 350 height 33
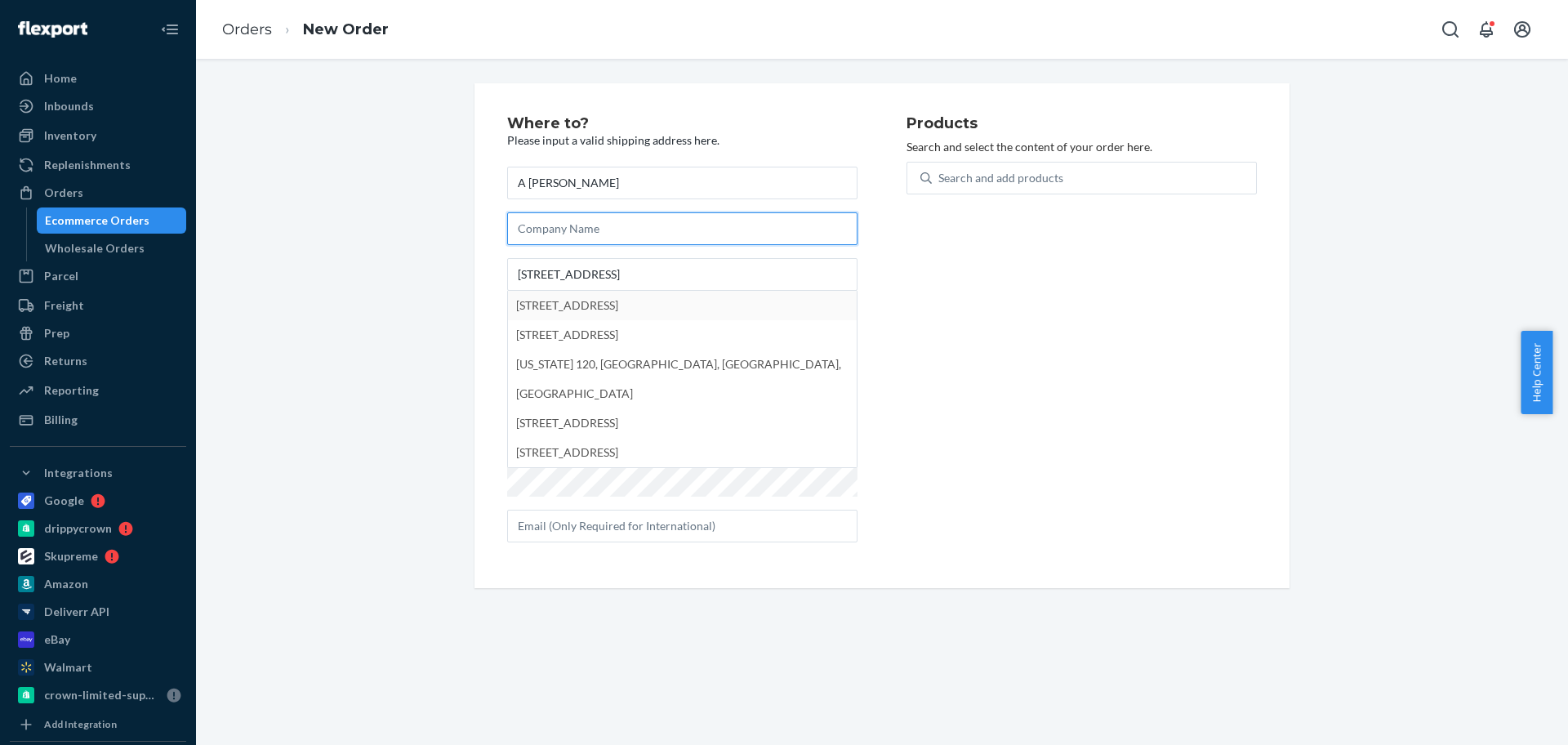
click at [675, 231] on input "text" at bounding box center [683, 229] width 350 height 33
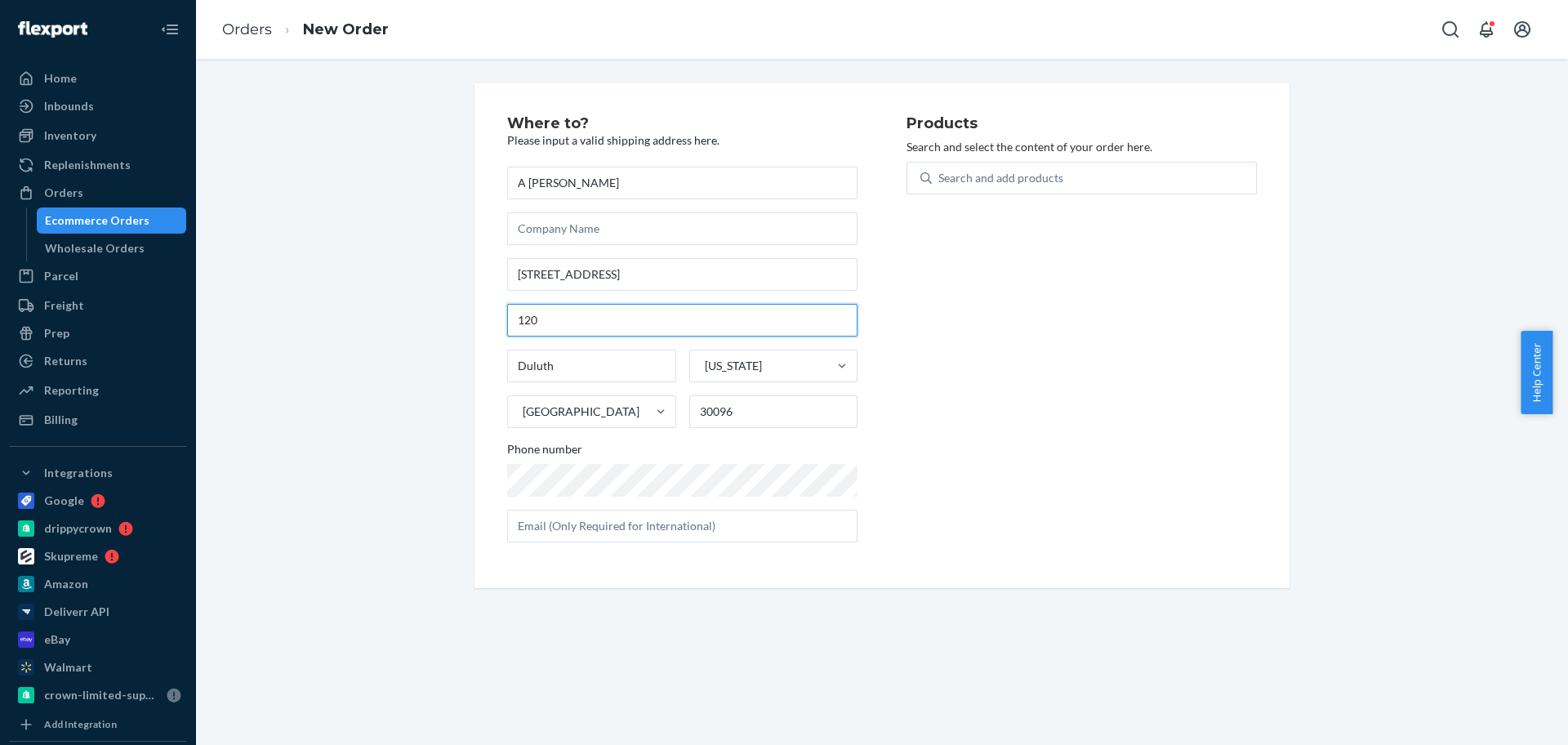
click at [584, 311] on input "120" at bounding box center [683, 320] width 350 height 33
paste input "5356"
type input "5356"
click at [960, 176] on div "Search and add products" at bounding box center [1000, 177] width 125 height 16
click at [940, 176] on input "Search and add products" at bounding box center [939, 177] width 2 height 16
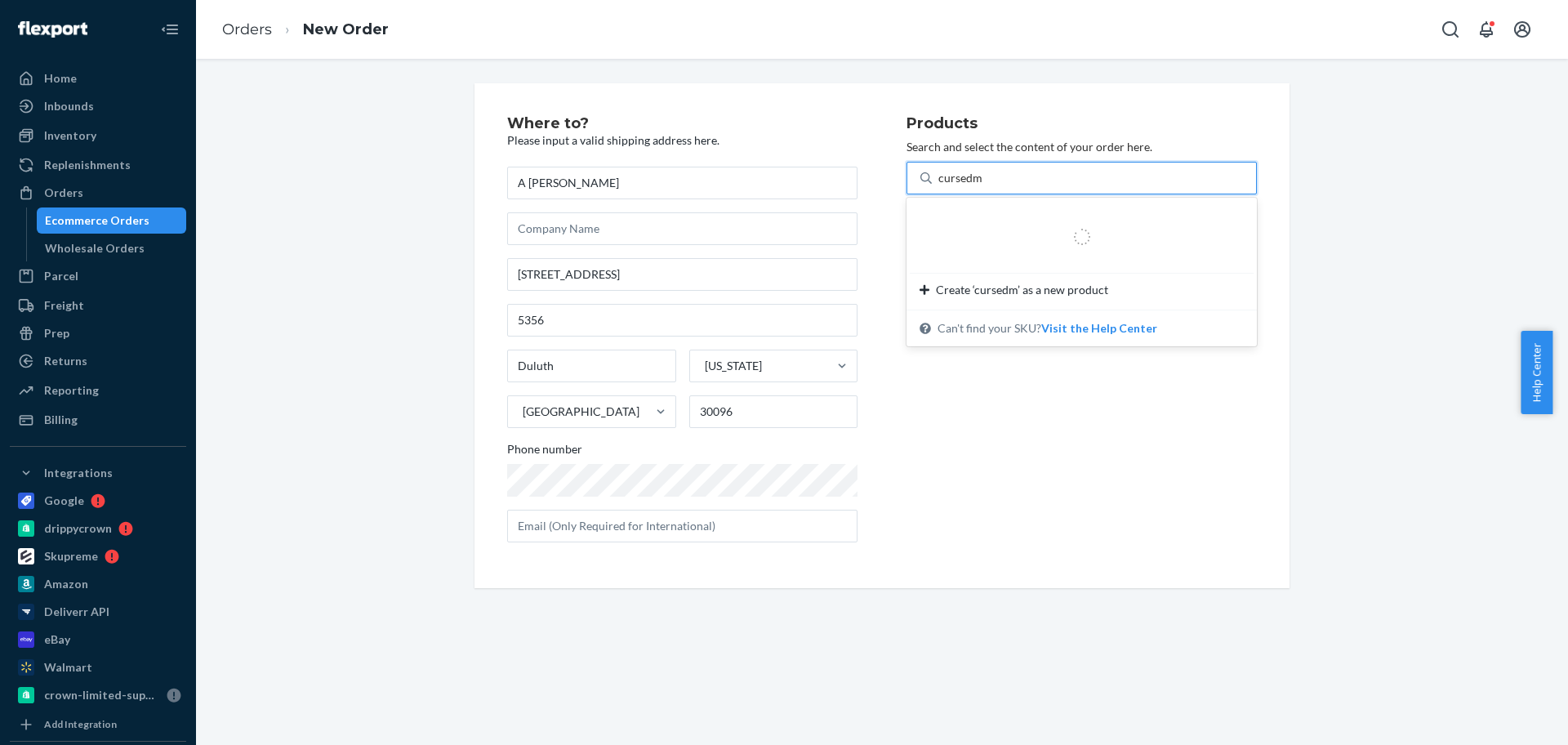
type input "cursedma"
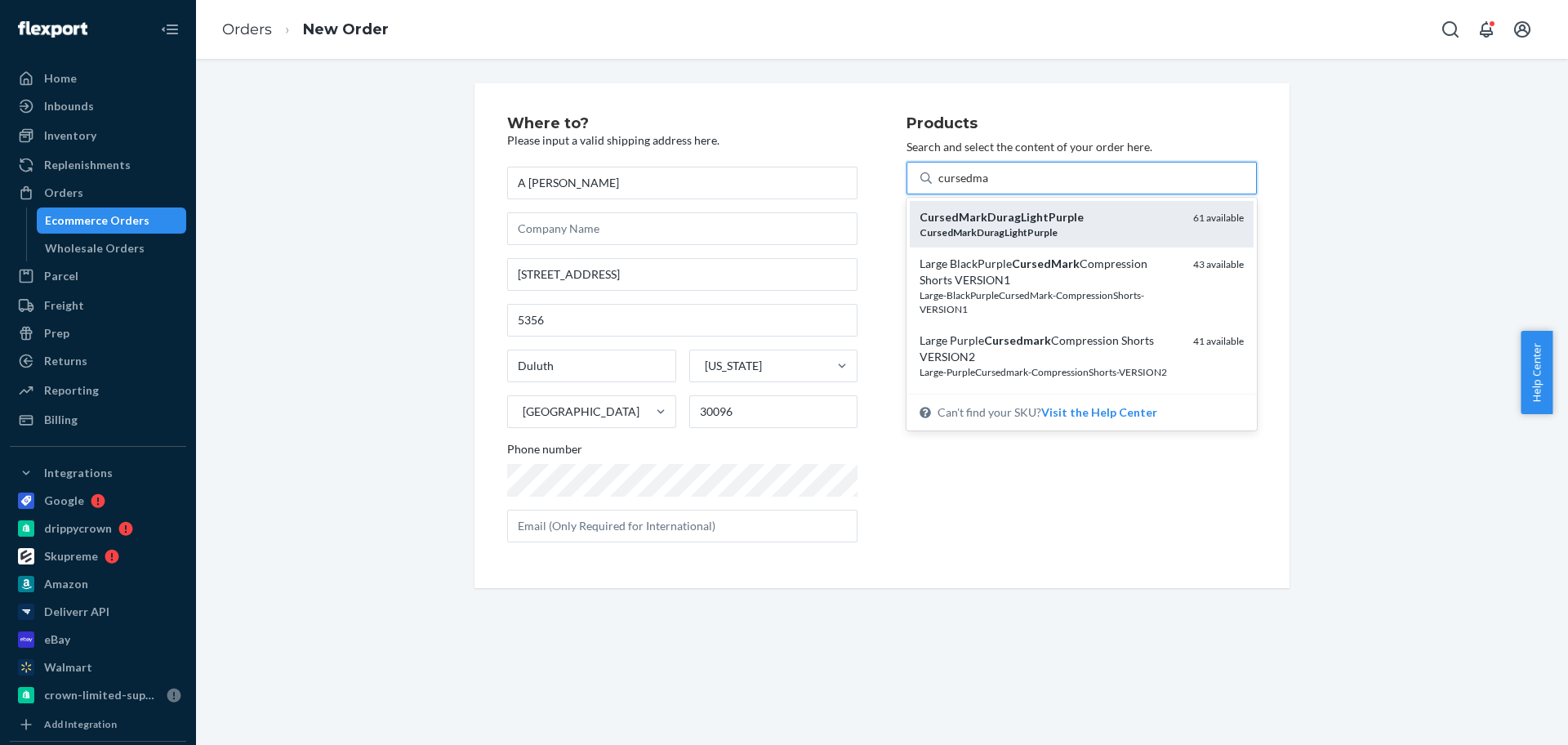
click at [1020, 234] on em "CursedMarkDuragLightPurple" at bounding box center [988, 232] width 138 height 12
click at [989, 186] on input "cursedma" at bounding box center [964, 177] width 51 height 16
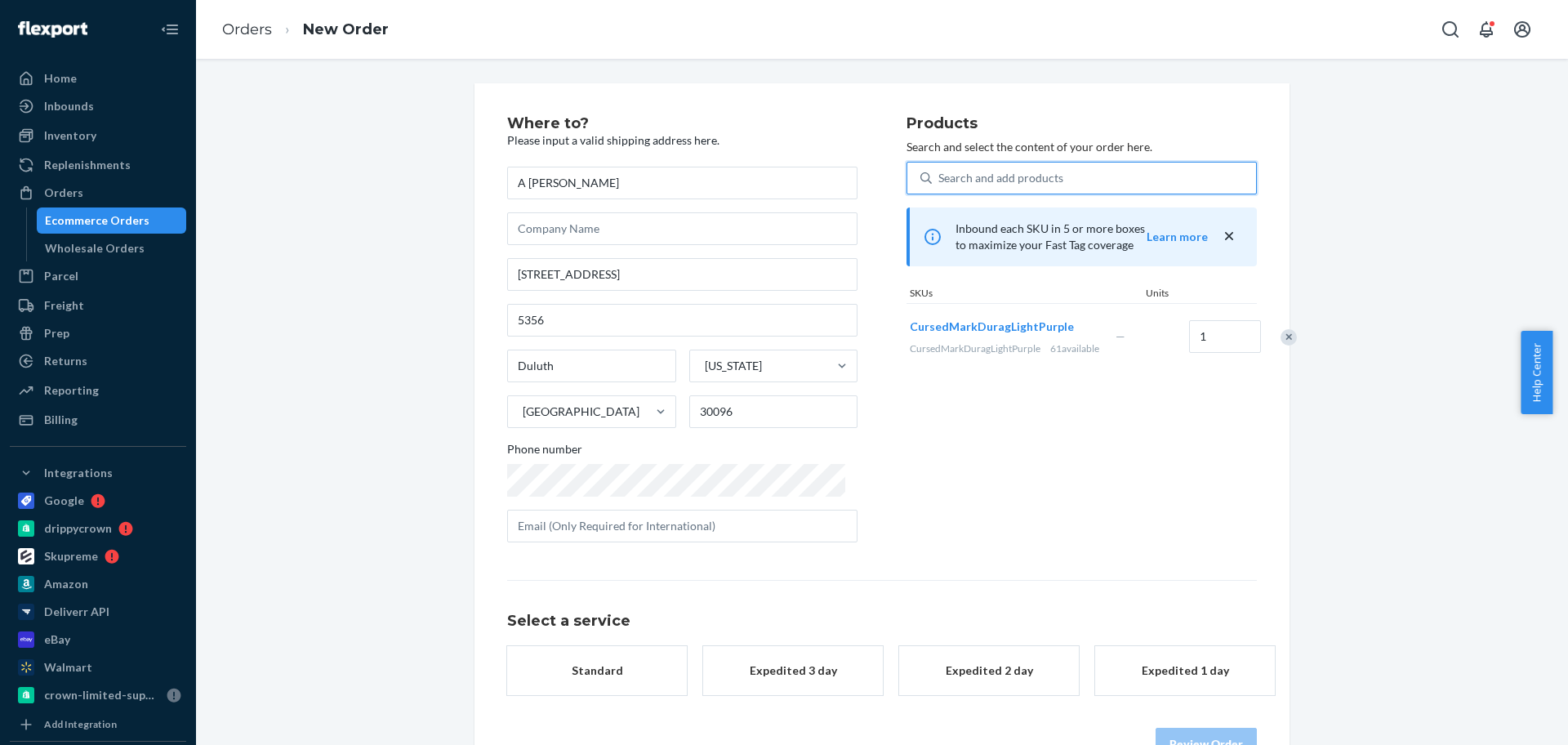
drag, startPoint x: 622, startPoint y: 673, endPoint x: 963, endPoint y: 588, distance: 351.4
click at [622, 673] on div "Standard" at bounding box center [598, 670] width 131 height 16
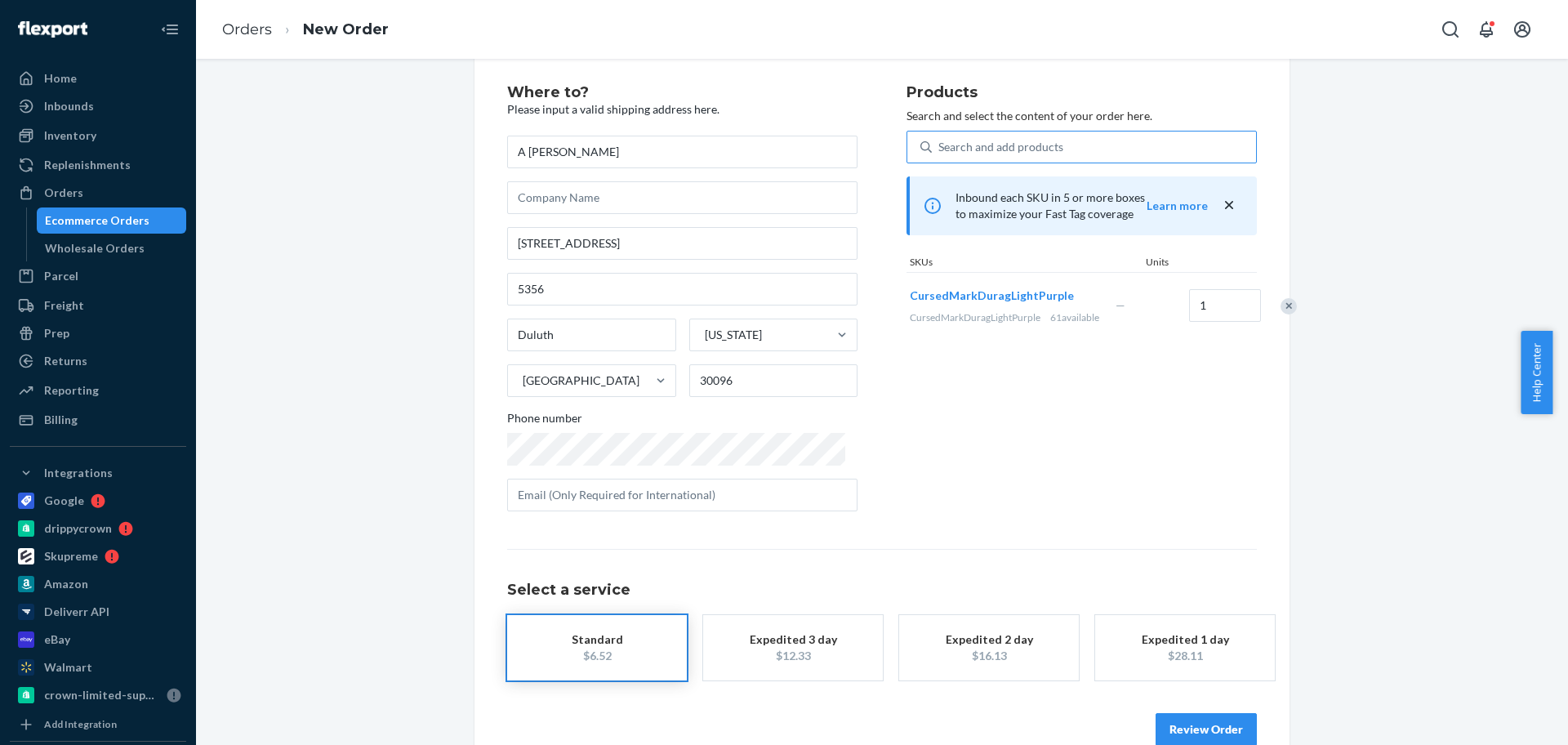
scroll to position [48, 0]
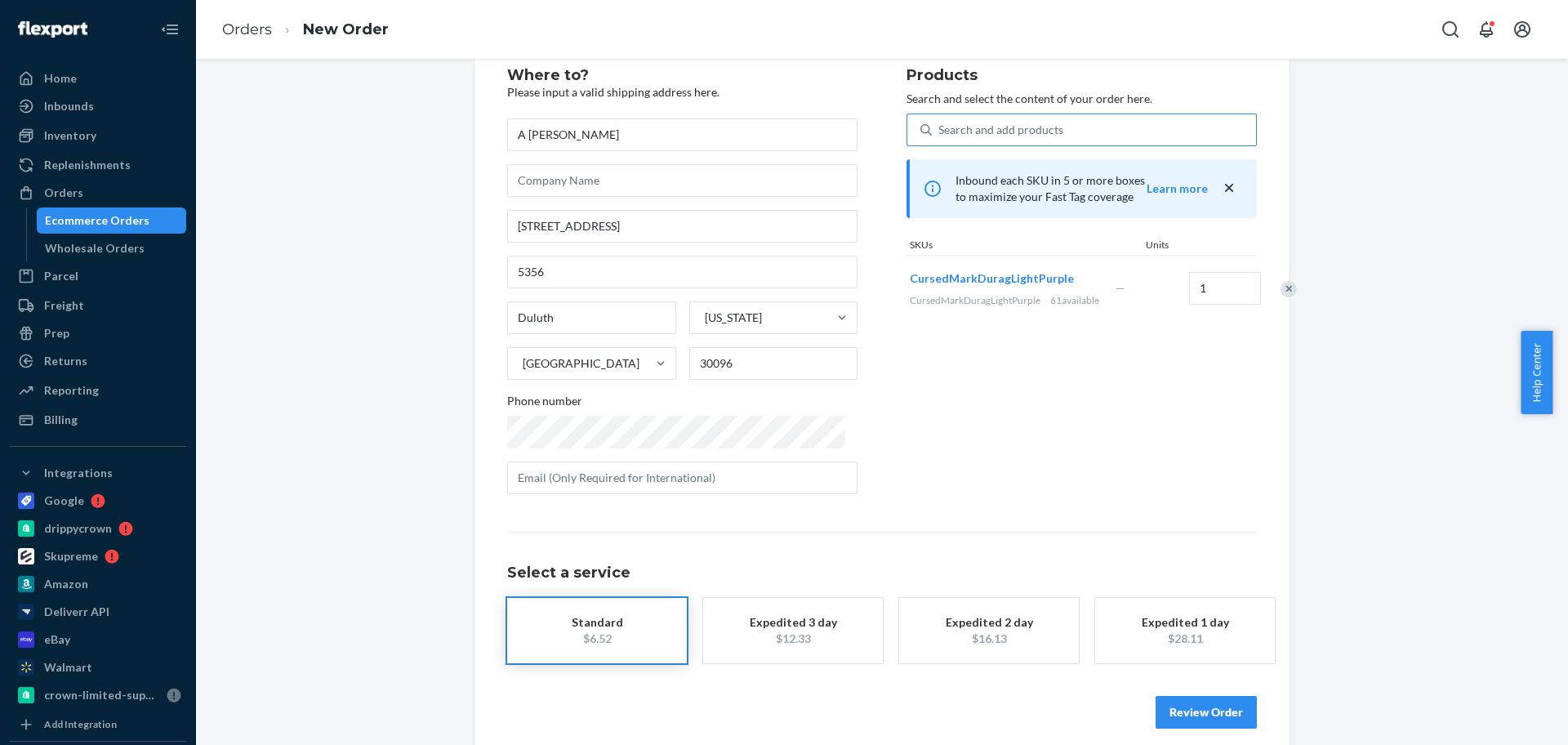
drag, startPoint x: 1198, startPoint y: 716, endPoint x: 1193, endPoint y: 399, distance: 317.0
click at [1199, 716] on button "Review Order" at bounding box center [1206, 712] width 101 height 33
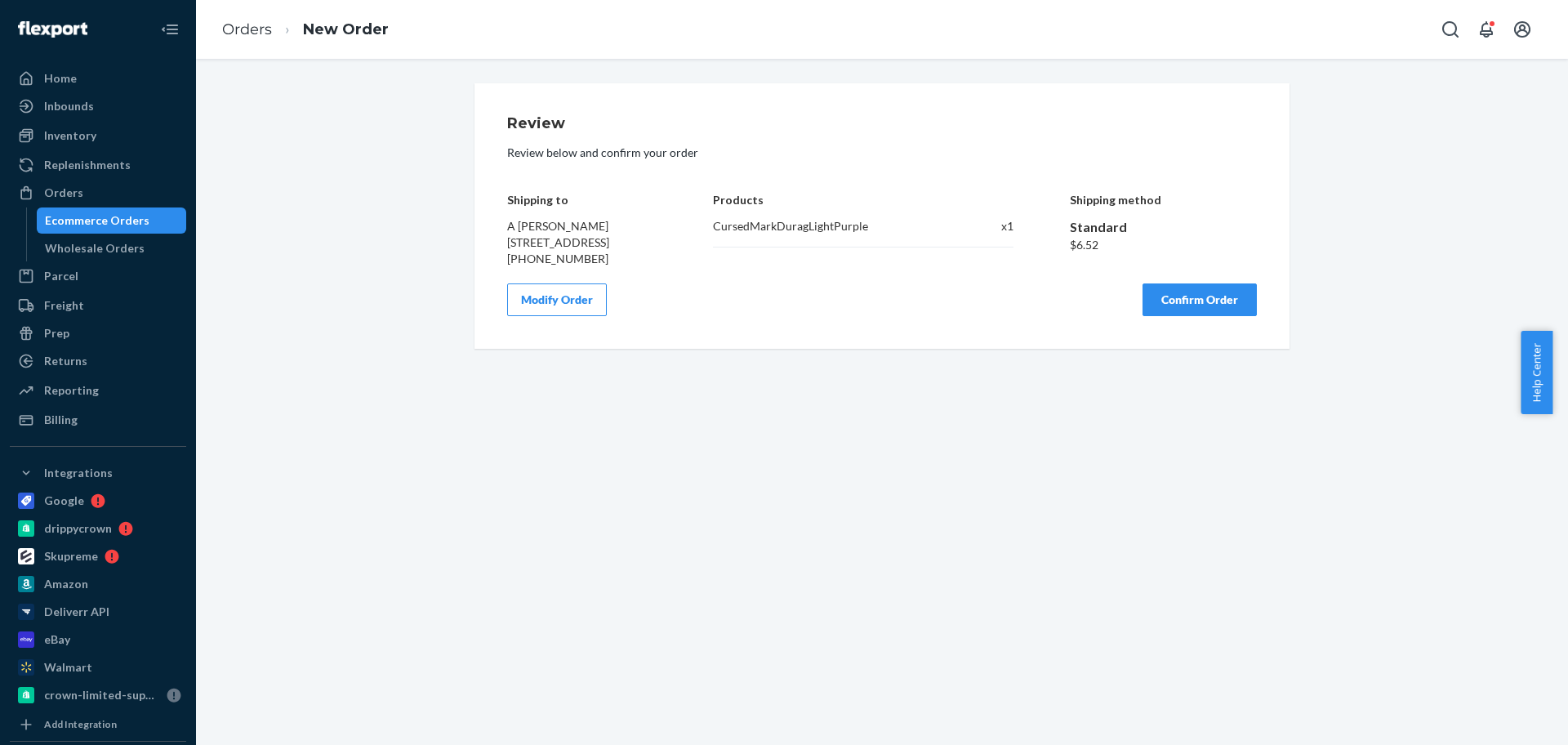
drag, startPoint x: 1238, startPoint y: 329, endPoint x: 600, endPoint y: 16, distance: 710.6
click at [1236, 316] on button "Confirm Order" at bounding box center [1200, 300] width 114 height 33
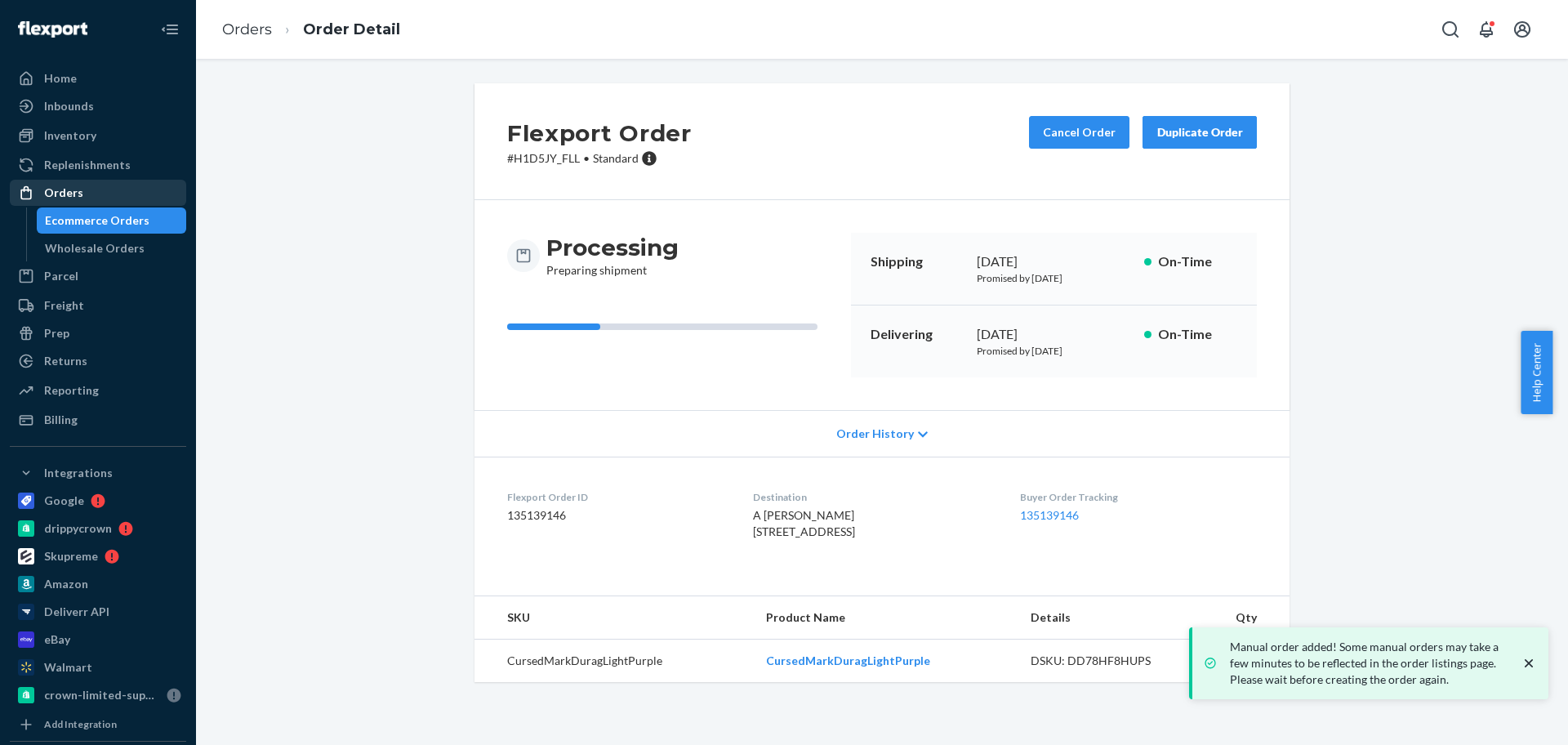
click at [98, 195] on div "Orders" at bounding box center [97, 193] width 173 height 22
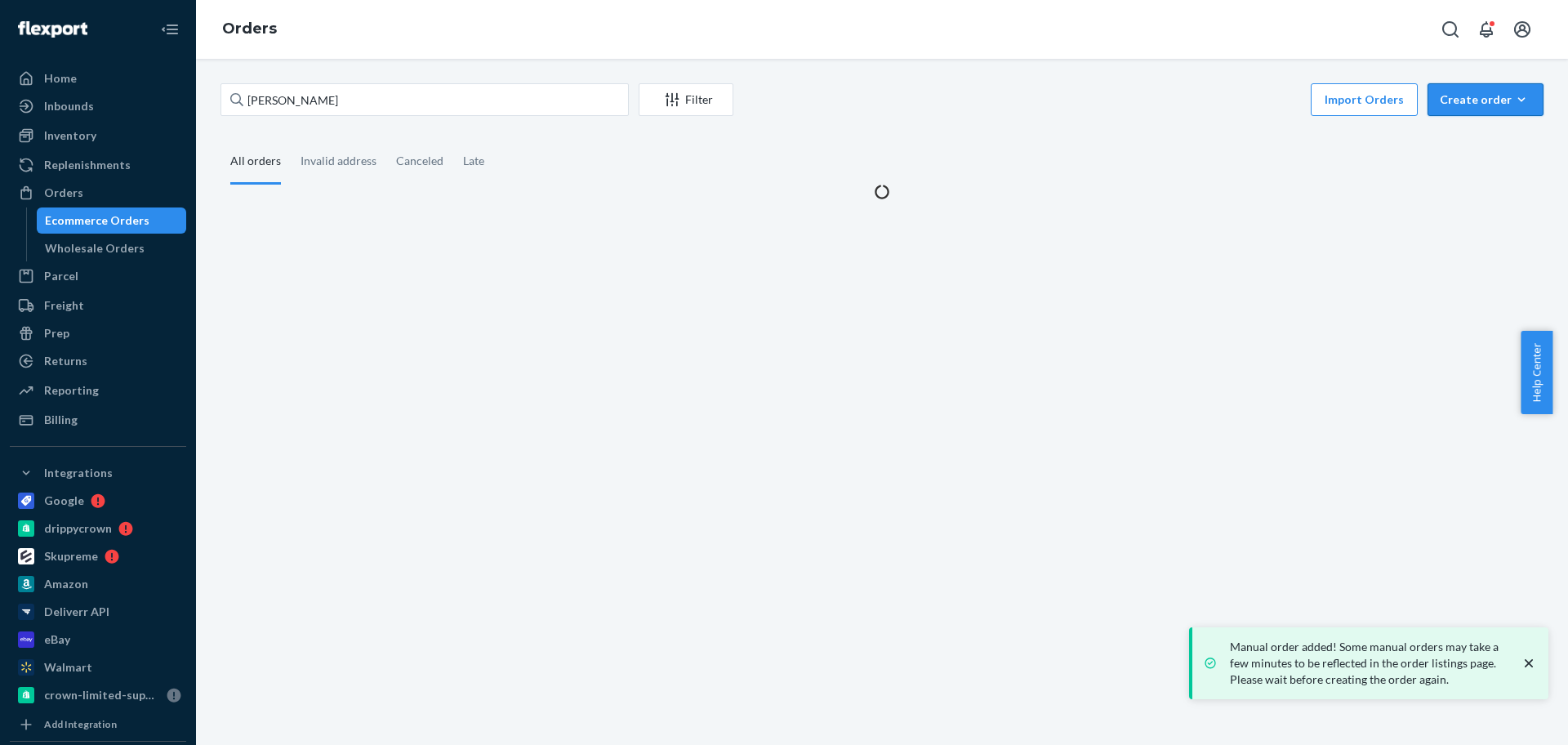
click at [1440, 104] on div "Create order" at bounding box center [1486, 99] width 92 height 16
click at [1445, 134] on span "Ecommerce order" at bounding box center [1496, 139] width 101 height 11
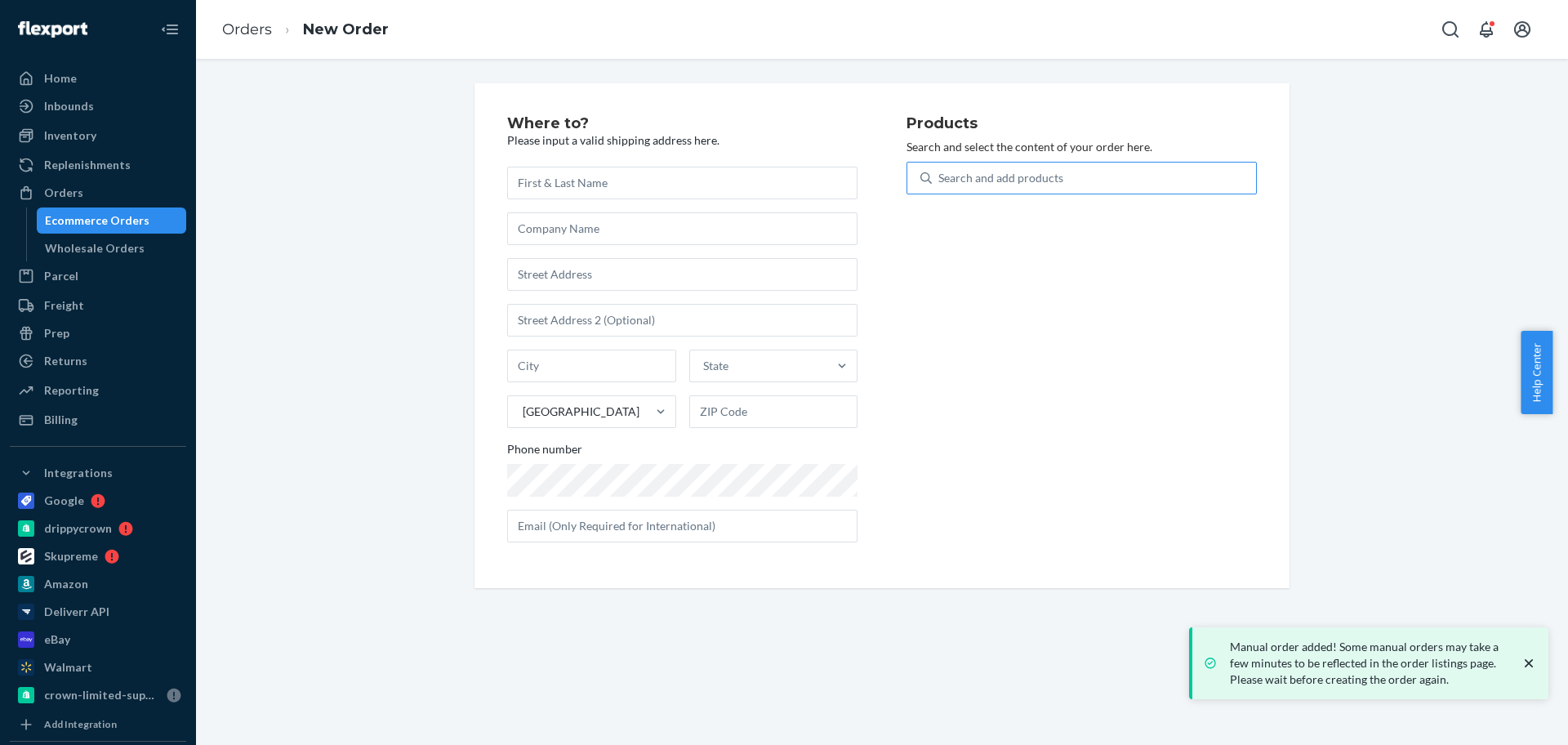
click at [1089, 182] on div "Search and add products" at bounding box center [1094, 177] width 324 height 29
click at [940, 182] on input "Search and add products" at bounding box center [939, 177] width 2 height 16
paste input "ORANGE-KONOHAGROUP-[GEOGRAPHIC_DATA]"
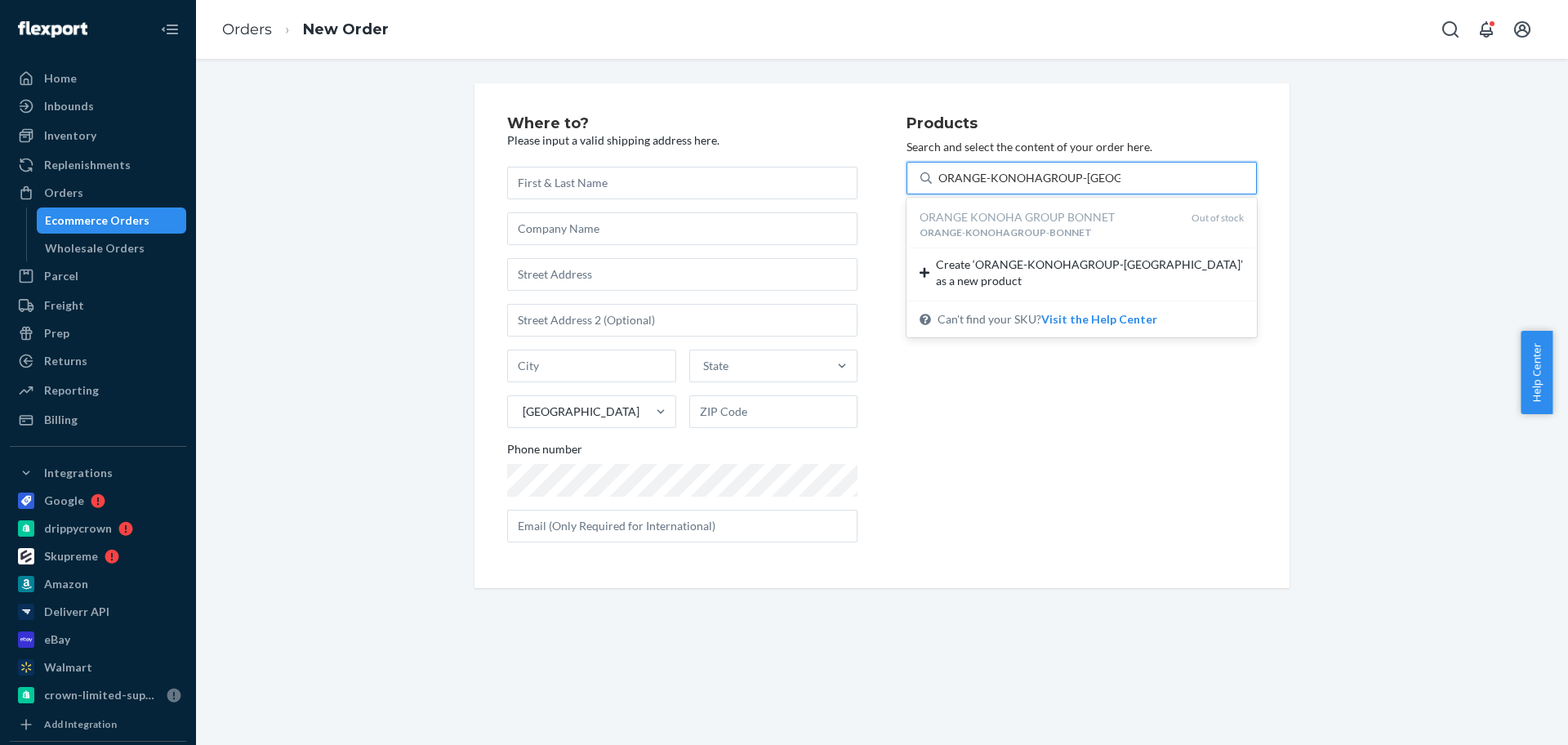
type input "ORANGE-KONOHAGROUP-[GEOGRAPHIC_DATA]"
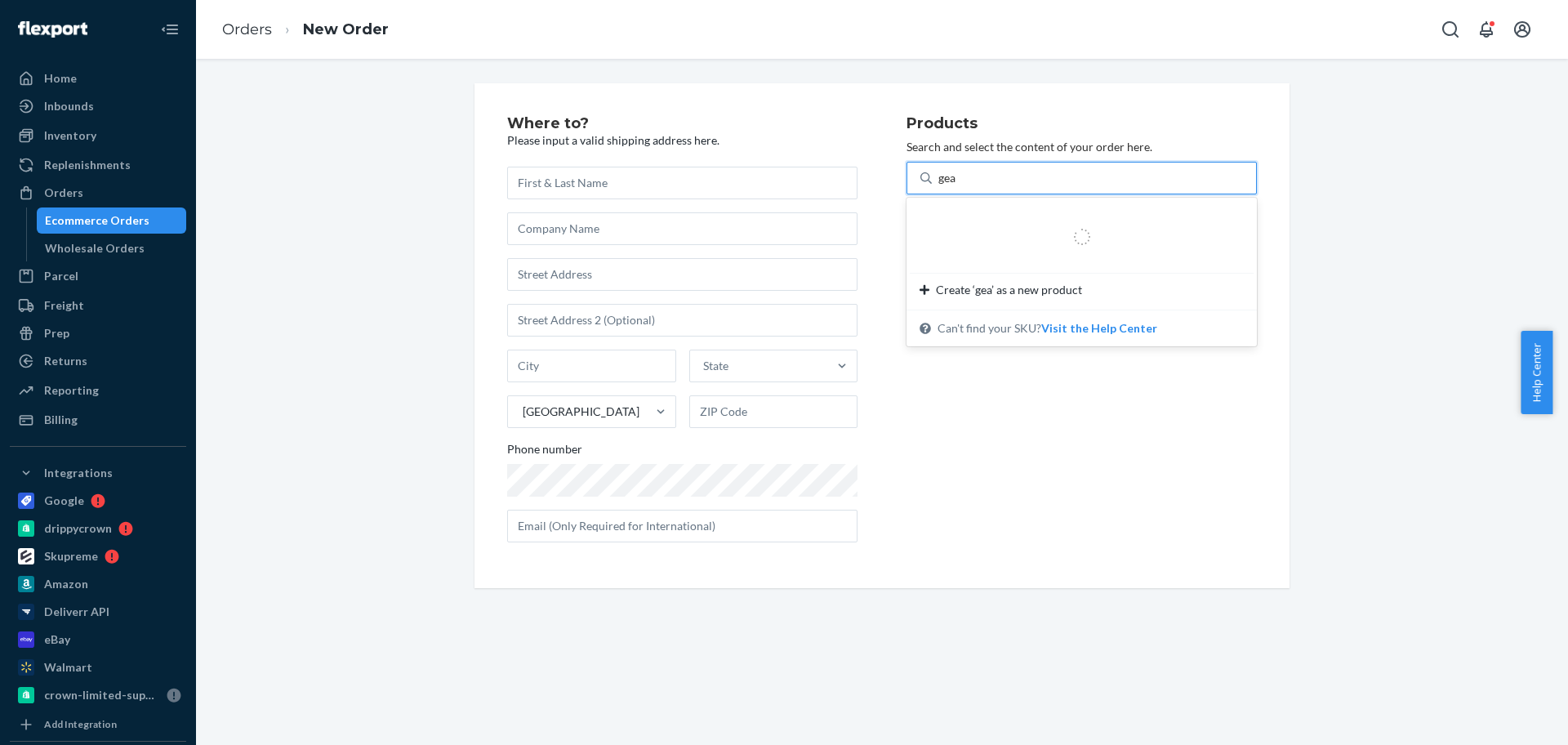
type input "gear"
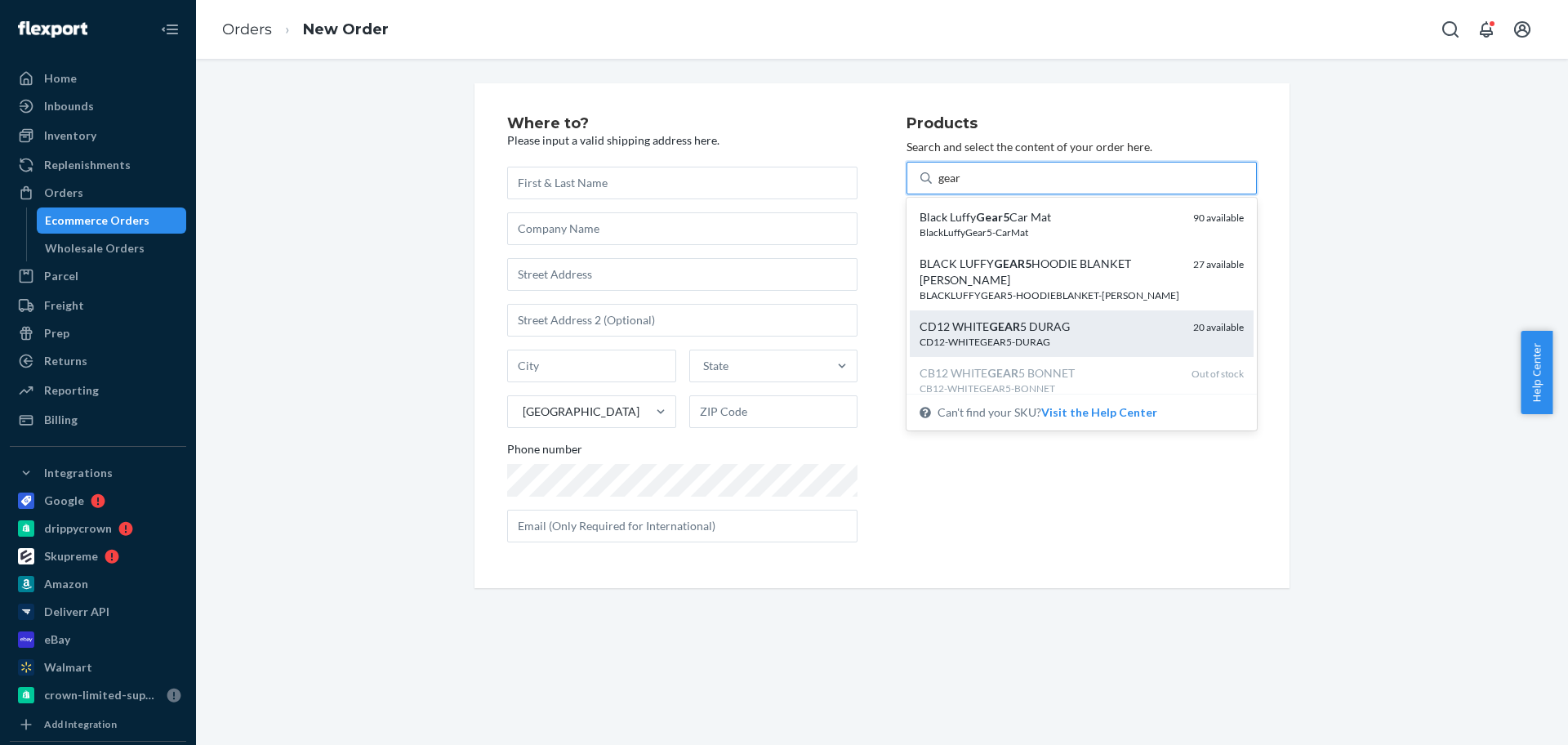
click at [1082, 345] on div "CD12-WHITEGEAR5-DURAG" at bounding box center [1050, 342] width 260 height 14
click at [962, 186] on input "gear" at bounding box center [950, 177] width 23 height 16
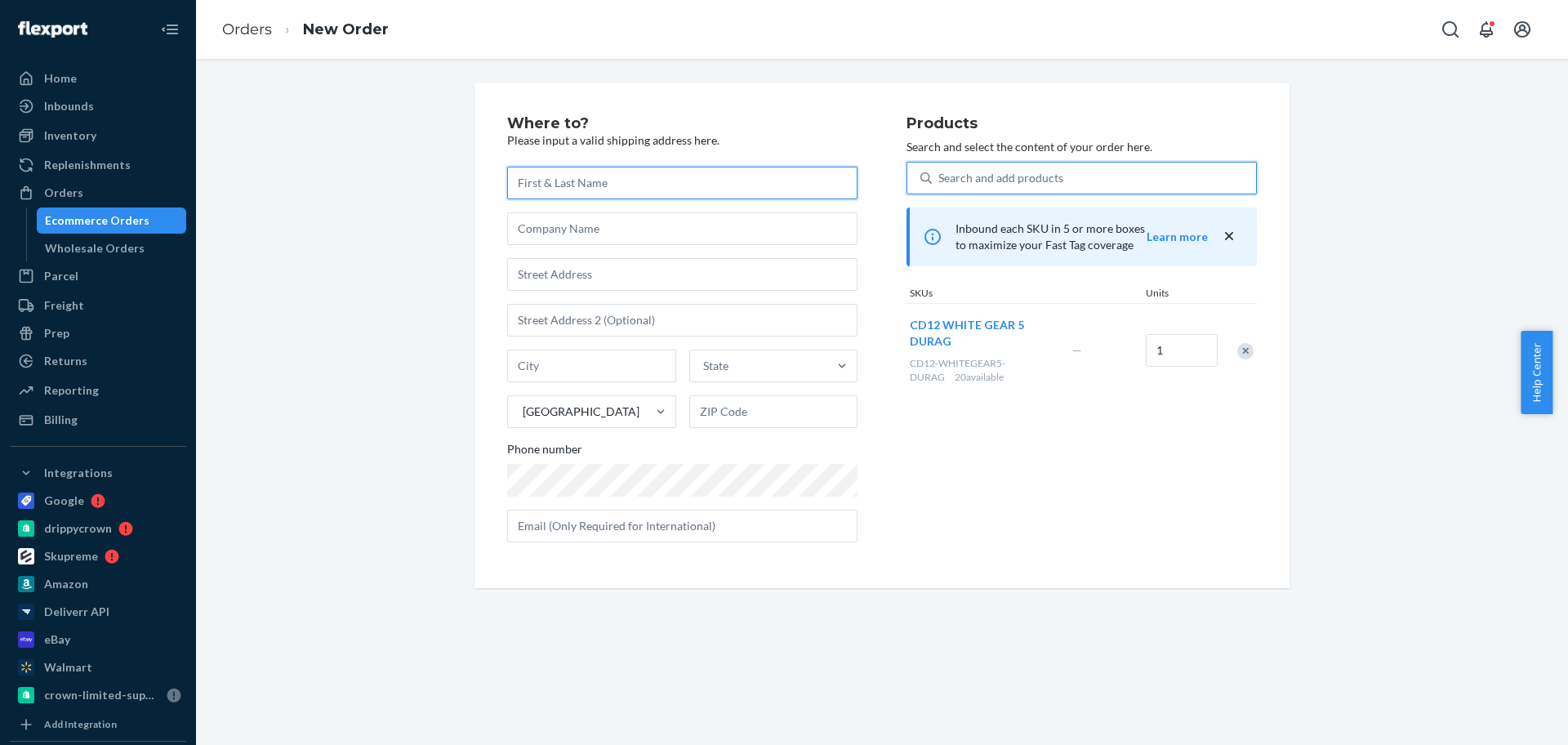
click at [615, 193] on input "text" at bounding box center [683, 183] width 350 height 33
paste input "[PERSON_NAME]"
type input "[PERSON_NAME]"
drag, startPoint x: 625, startPoint y: 265, endPoint x: 629, endPoint y: 257, distance: 8.9
click at [625, 265] on input "text" at bounding box center [683, 275] width 350 height 33
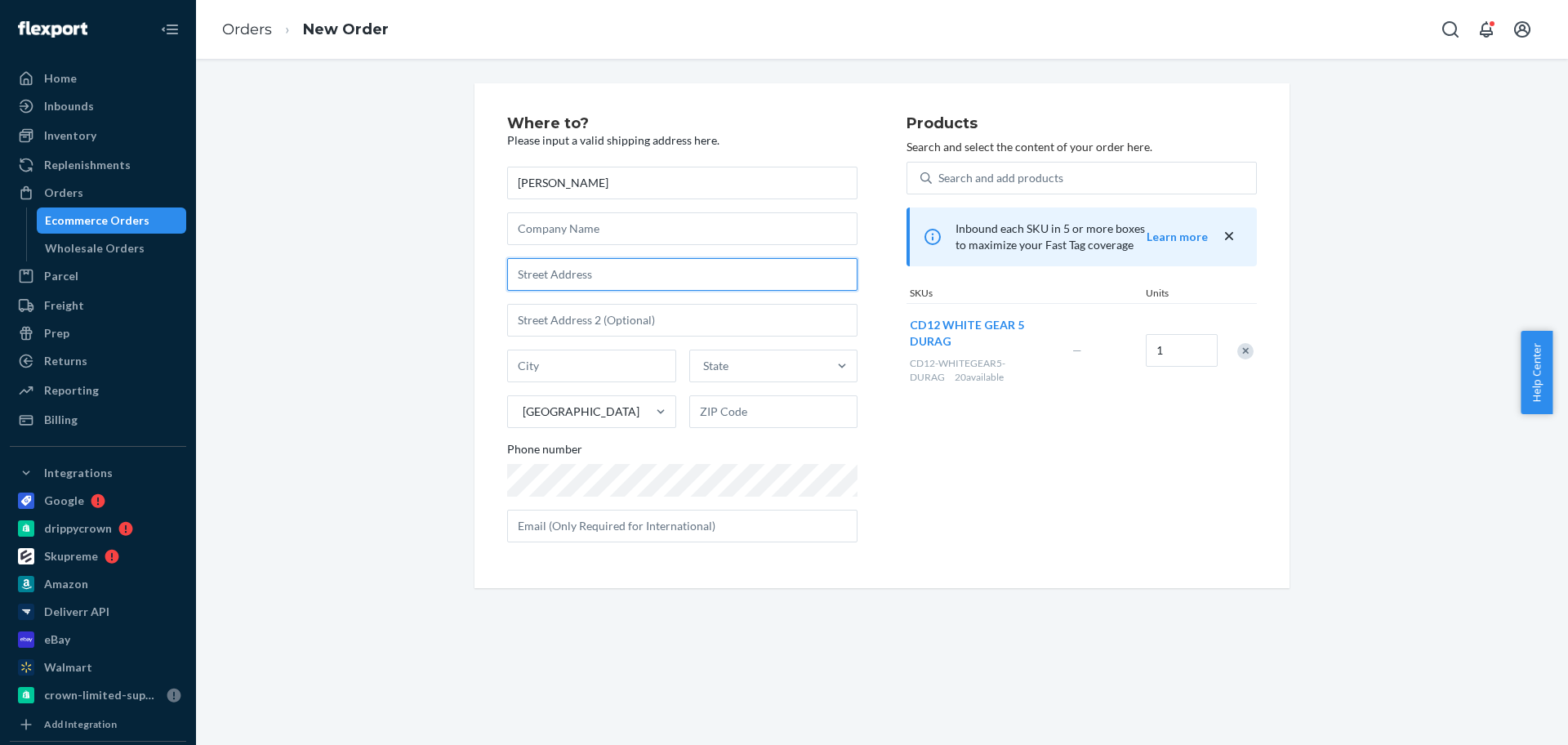
paste input "[STREET_ADDRESS][PERSON_NAME]"
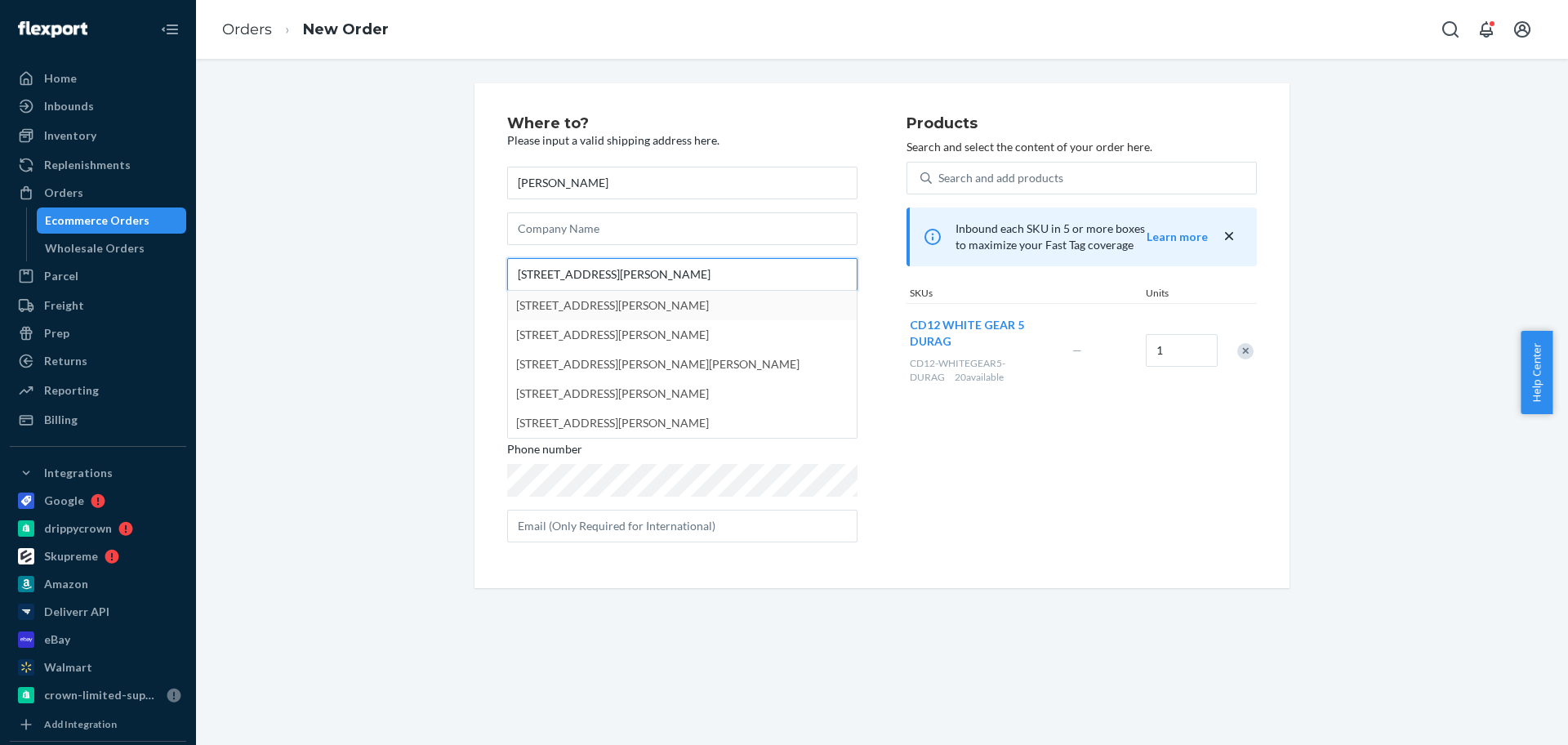
type input "[STREET_ADDRESS][PERSON_NAME]"
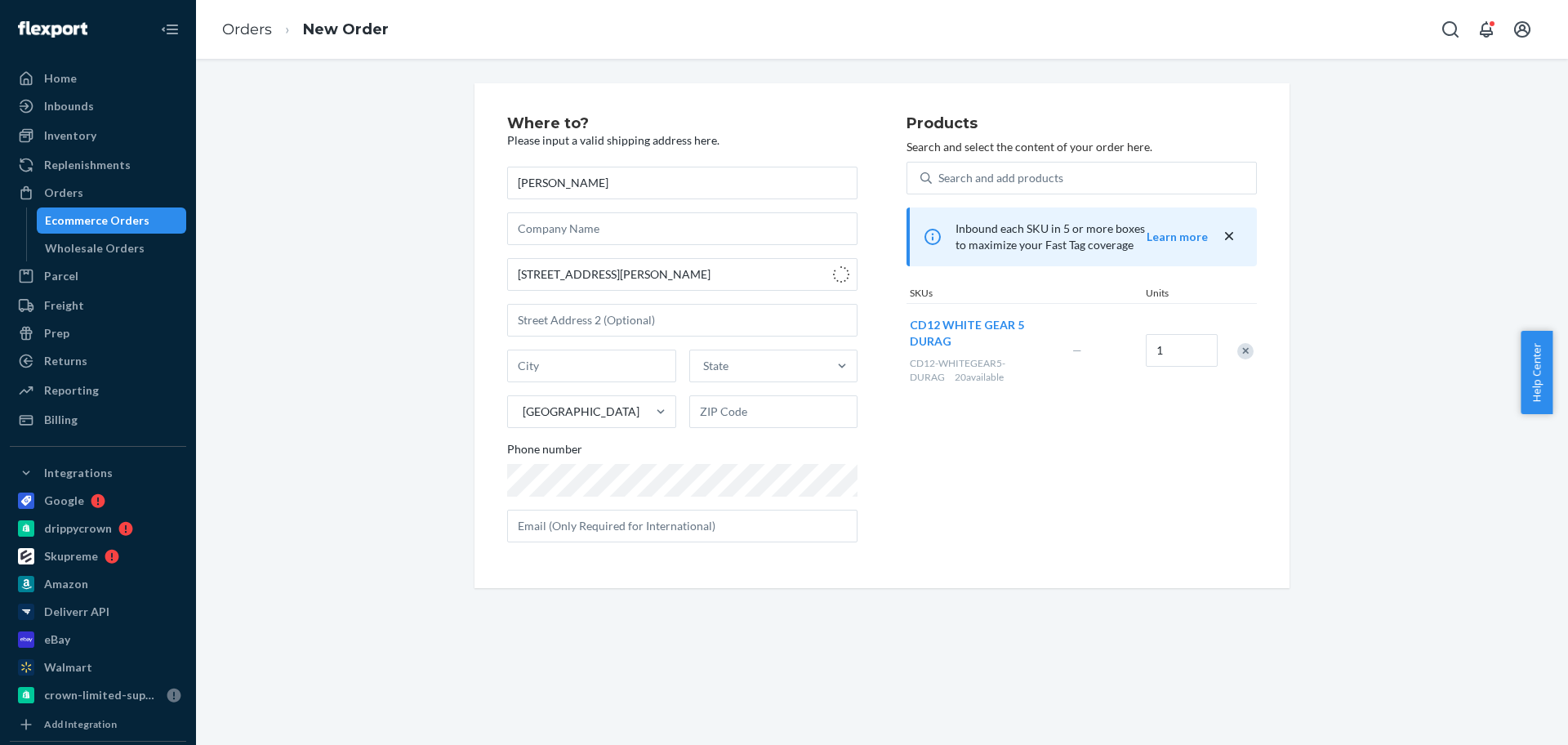
type input "[PERSON_NAME]"
type input "30016"
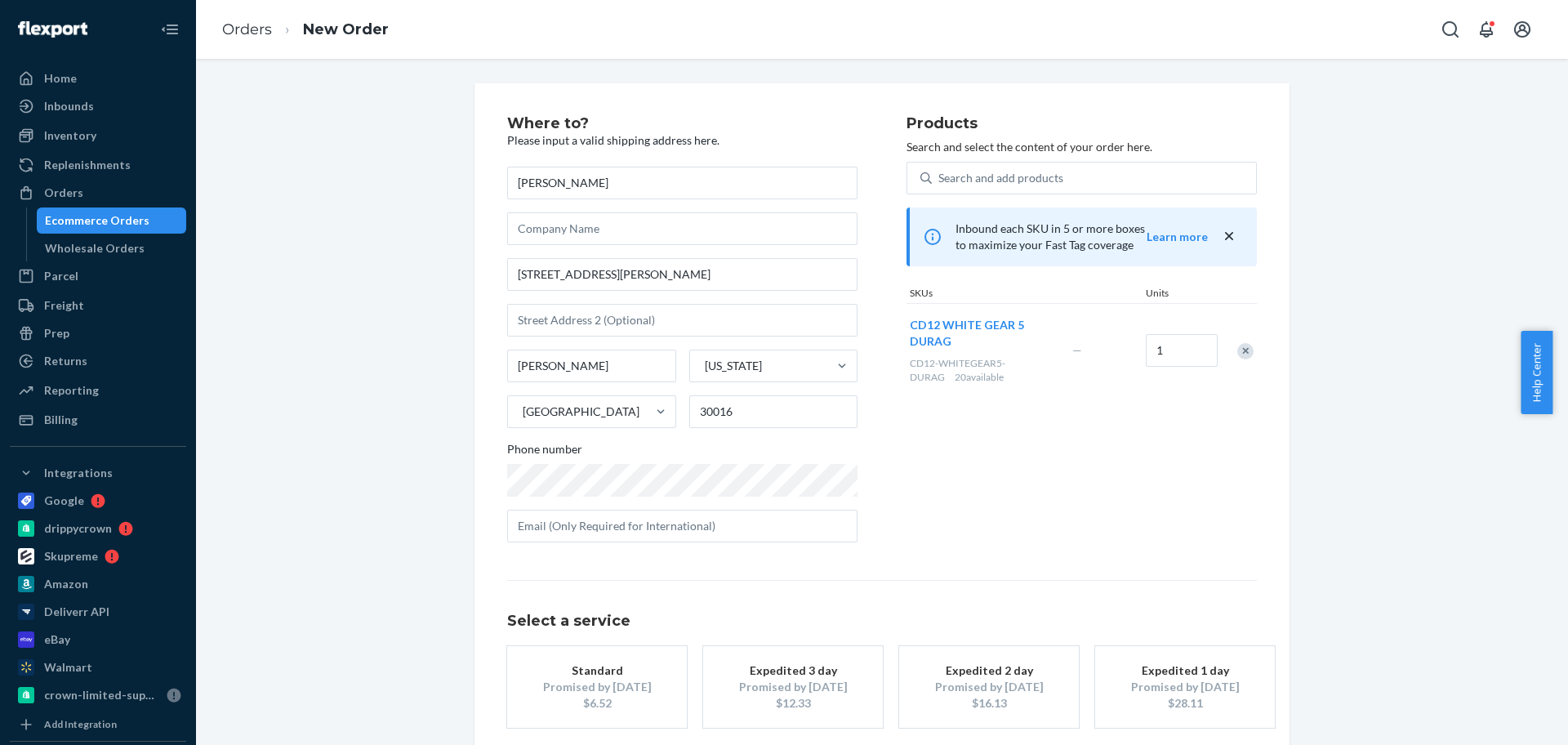
drag, startPoint x: 629, startPoint y: 674, endPoint x: 1045, endPoint y: 729, distance: 419.6
click at [629, 674] on div "Standard" at bounding box center [598, 670] width 131 height 16
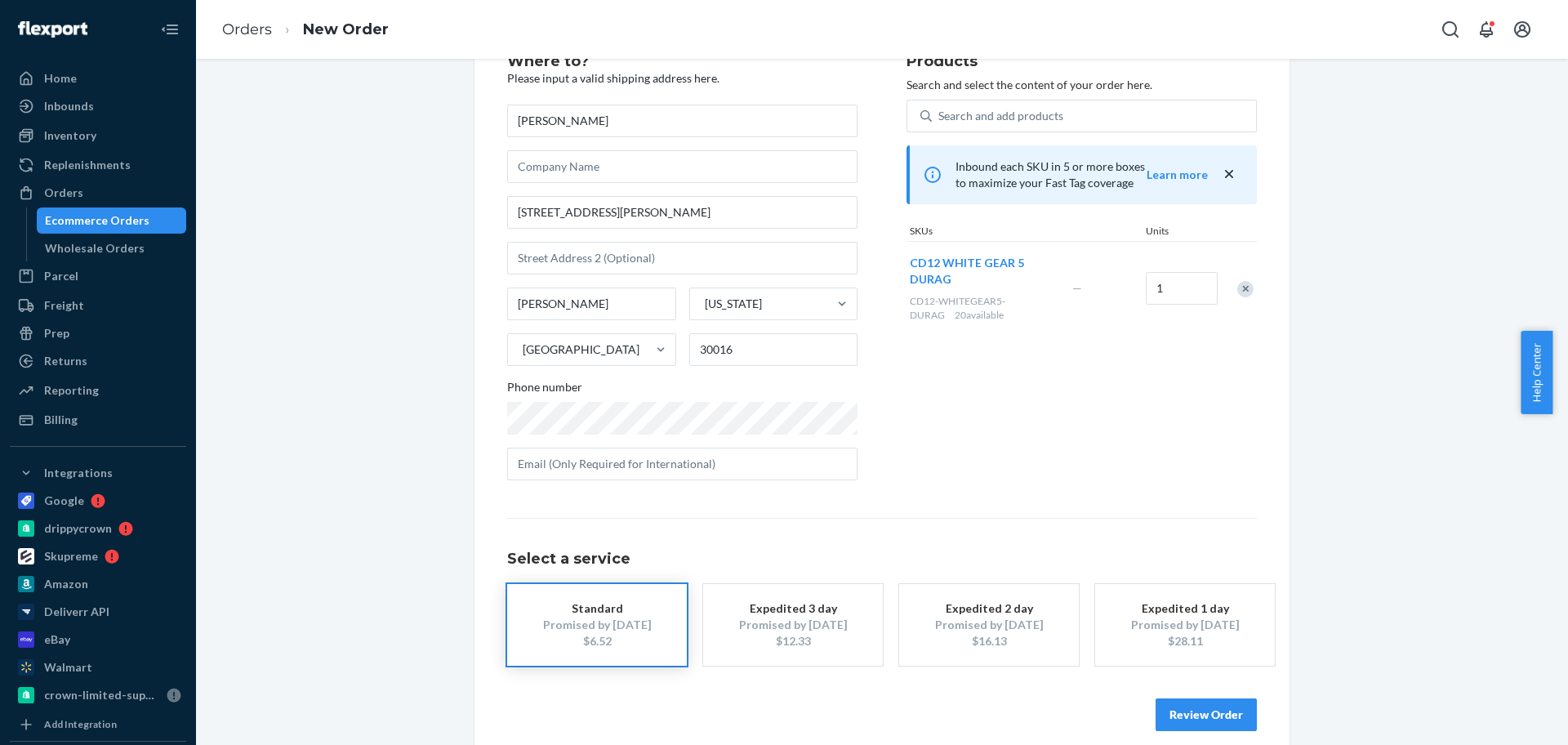
scroll to position [81, 0]
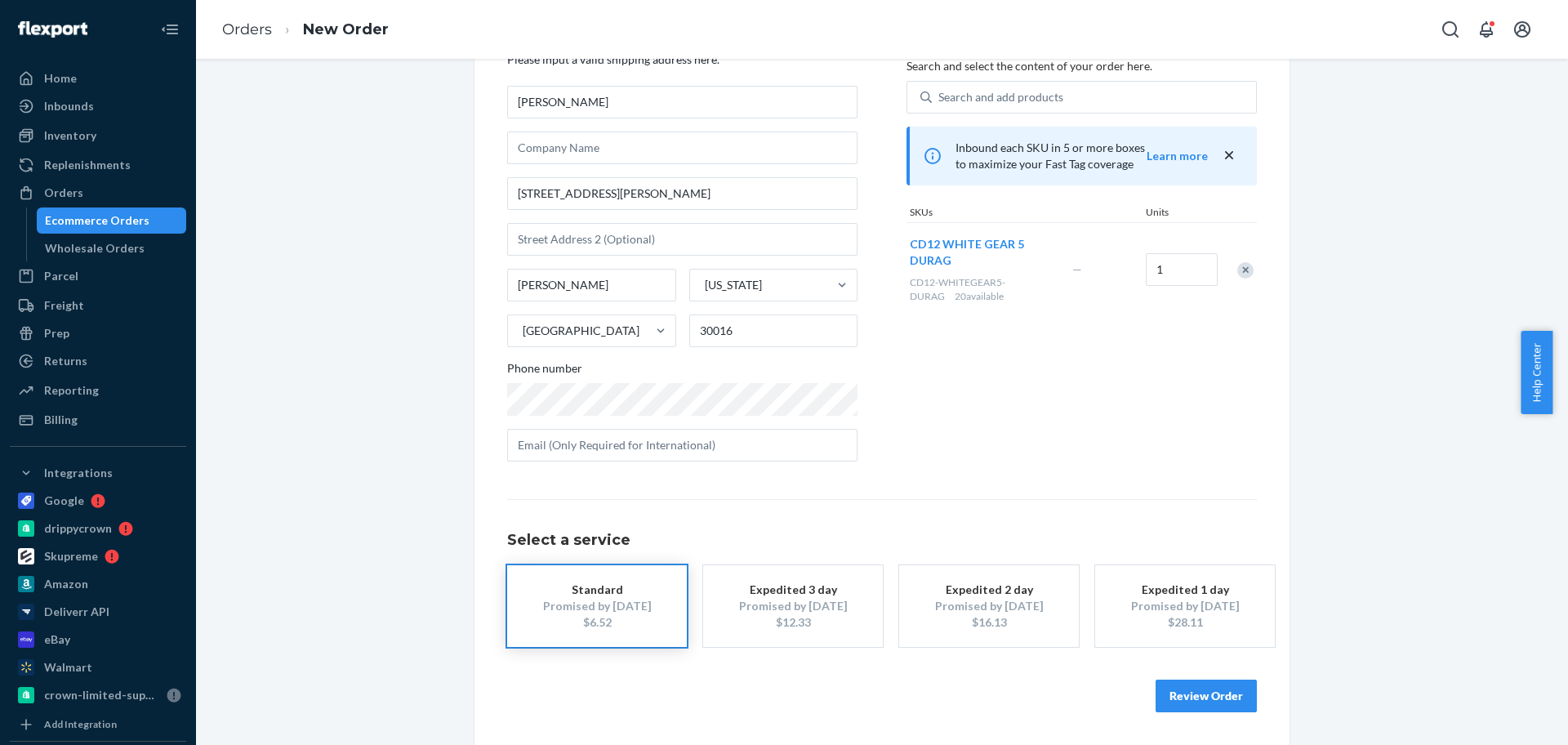
drag, startPoint x: 1190, startPoint y: 700, endPoint x: 1196, endPoint y: 575, distance: 125.1
click at [1190, 699] on button "Review Order" at bounding box center [1206, 695] width 101 height 33
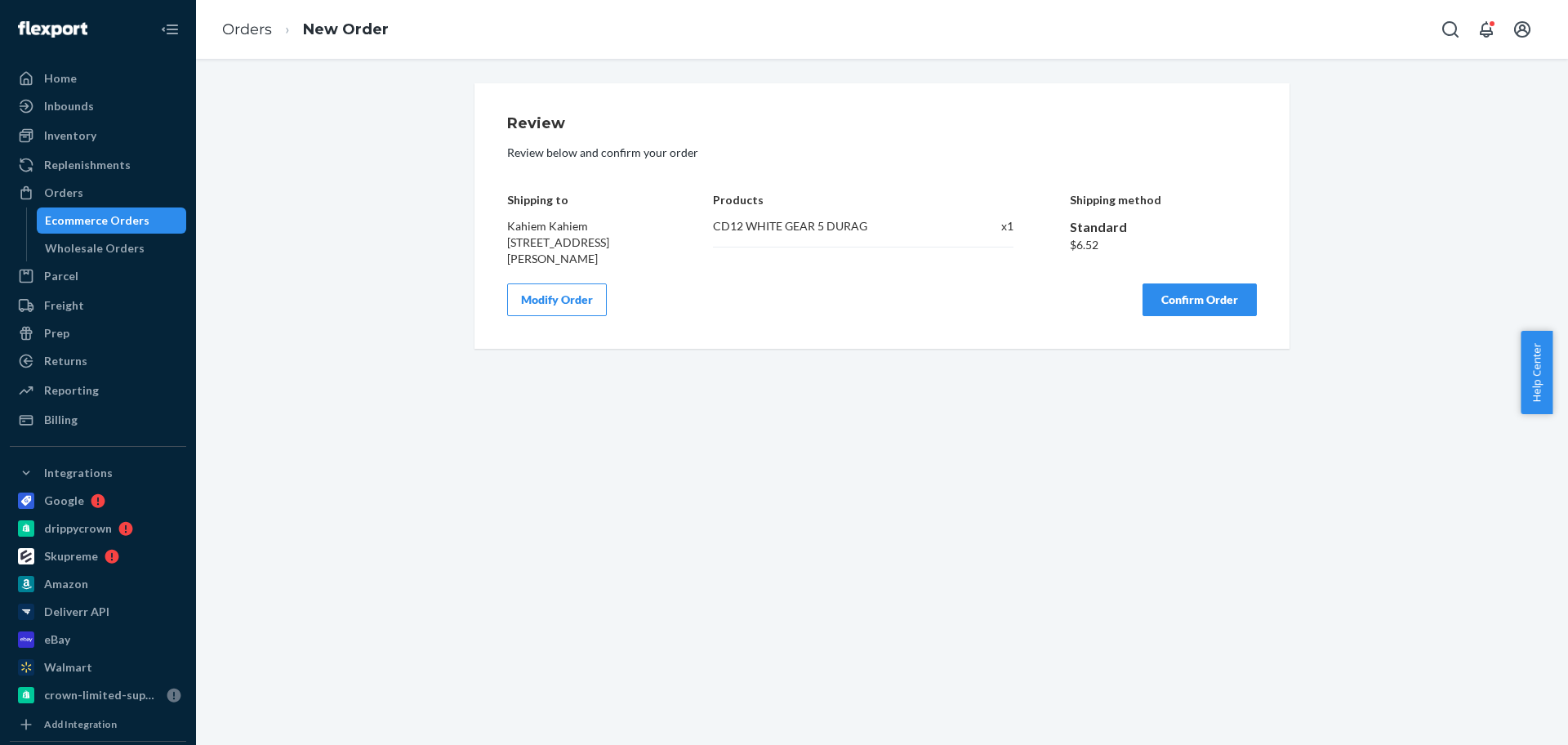
click at [1211, 298] on button "Confirm Order" at bounding box center [1200, 300] width 114 height 33
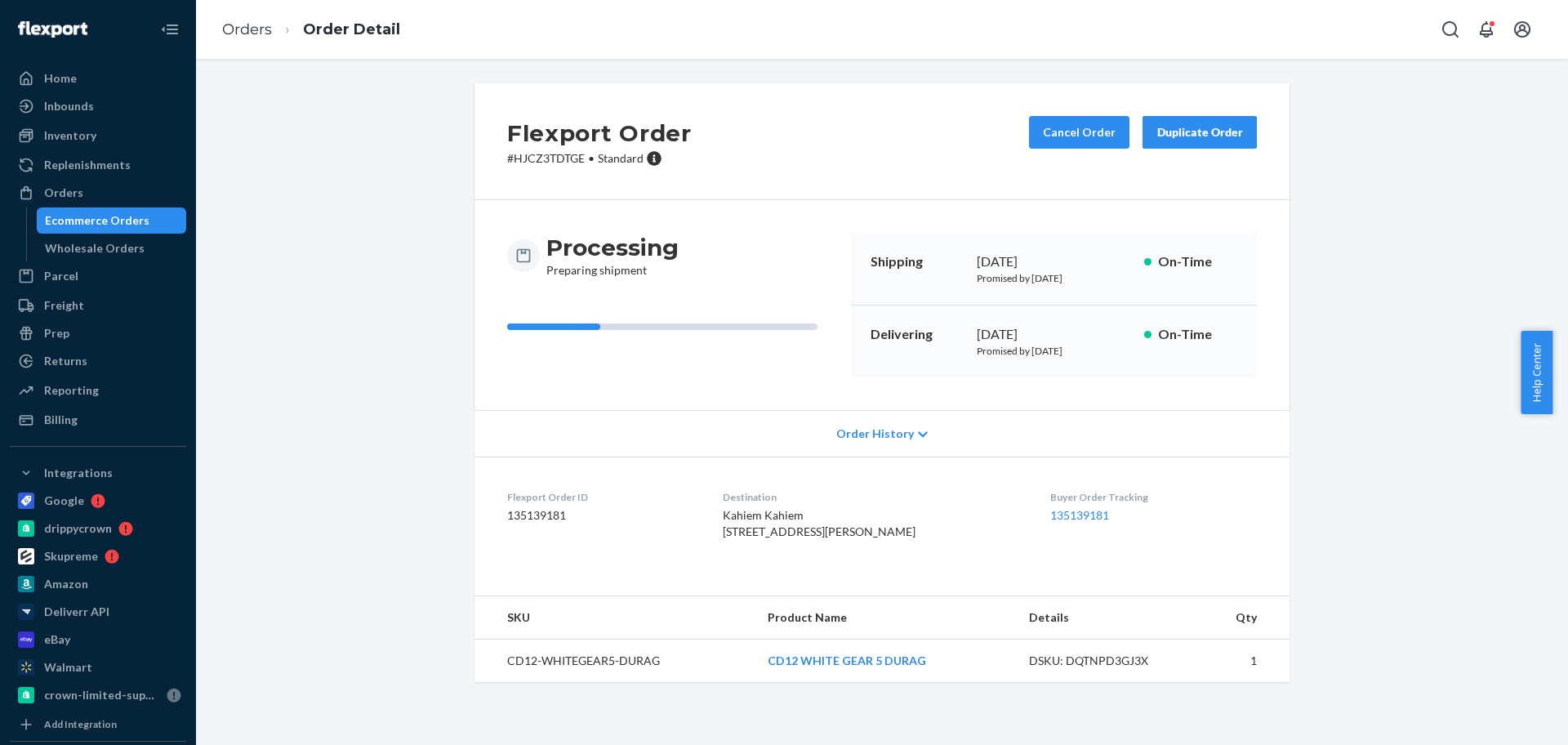
drag, startPoint x: 134, startPoint y: 198, endPoint x: 588, endPoint y: 79, distance: 469.3
click at [134, 198] on div "Orders" at bounding box center [97, 193] width 173 height 22
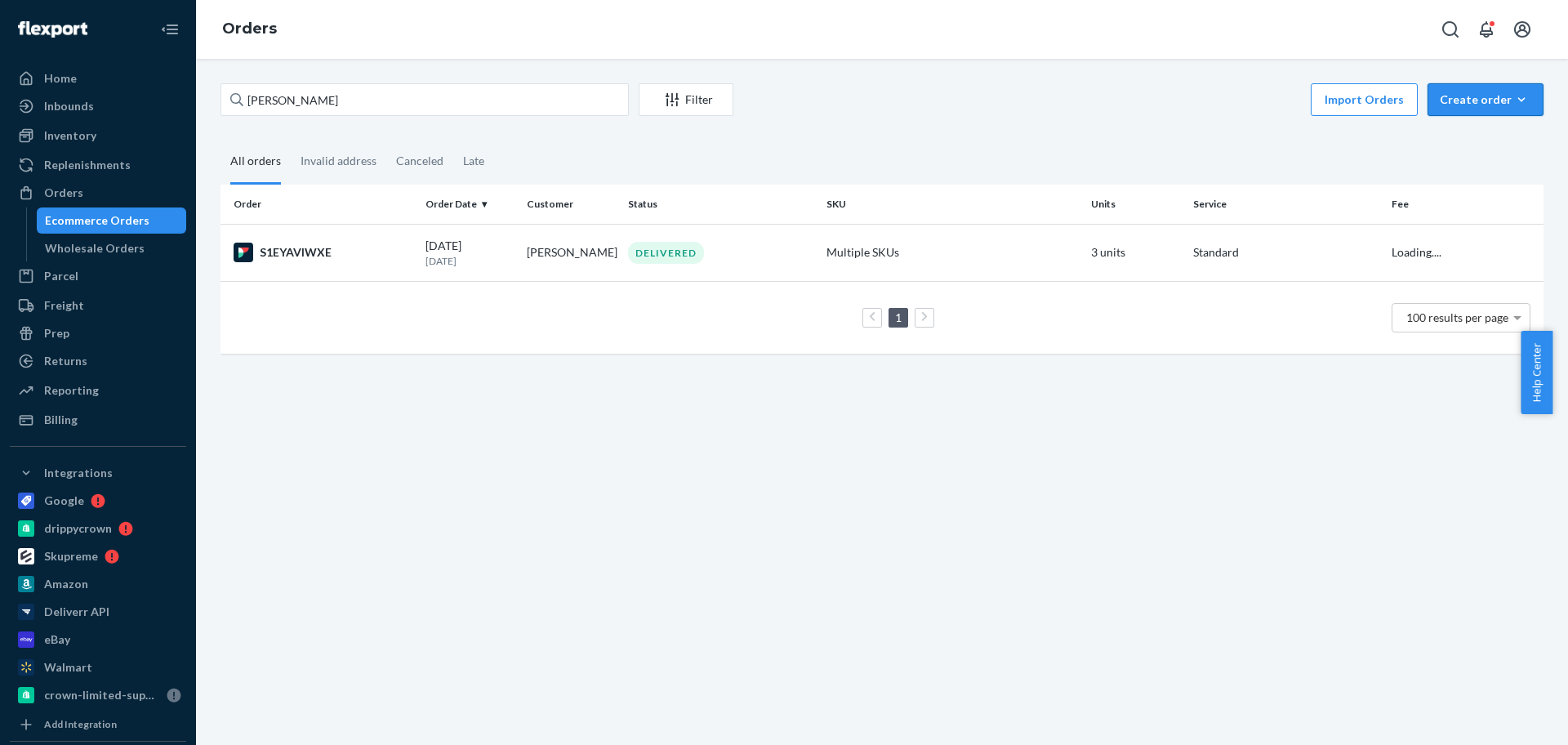
click at [1482, 99] on div "Create order" at bounding box center [1486, 99] width 92 height 16
click at [1445, 138] on span "Ecommerce order" at bounding box center [1496, 139] width 101 height 11
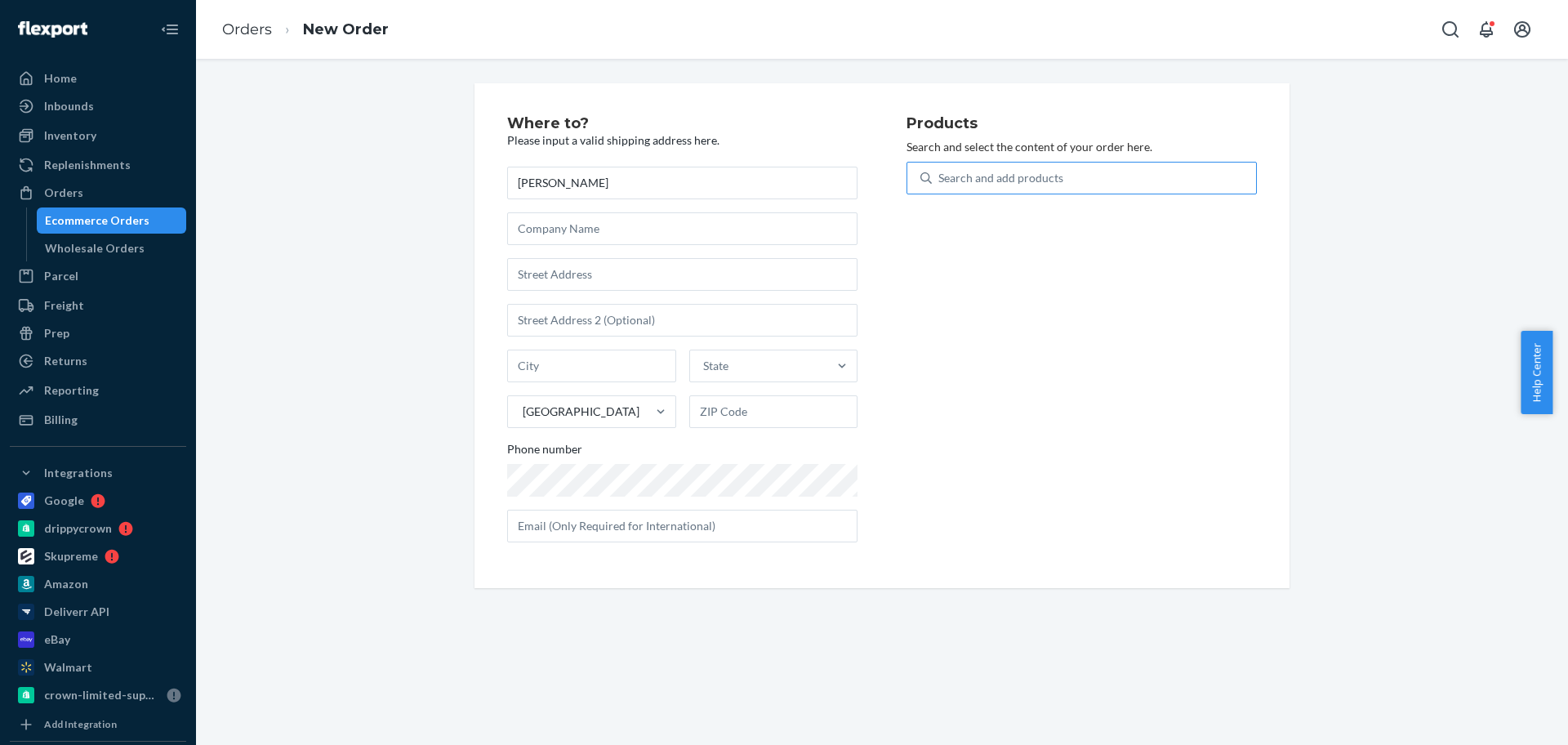
type input "[PERSON_NAME]"
click at [986, 176] on div "Search and add products" at bounding box center [1000, 177] width 125 height 16
click at [940, 176] on input "Search and add products" at bounding box center [939, 177] width 2 height 16
type input "k36"
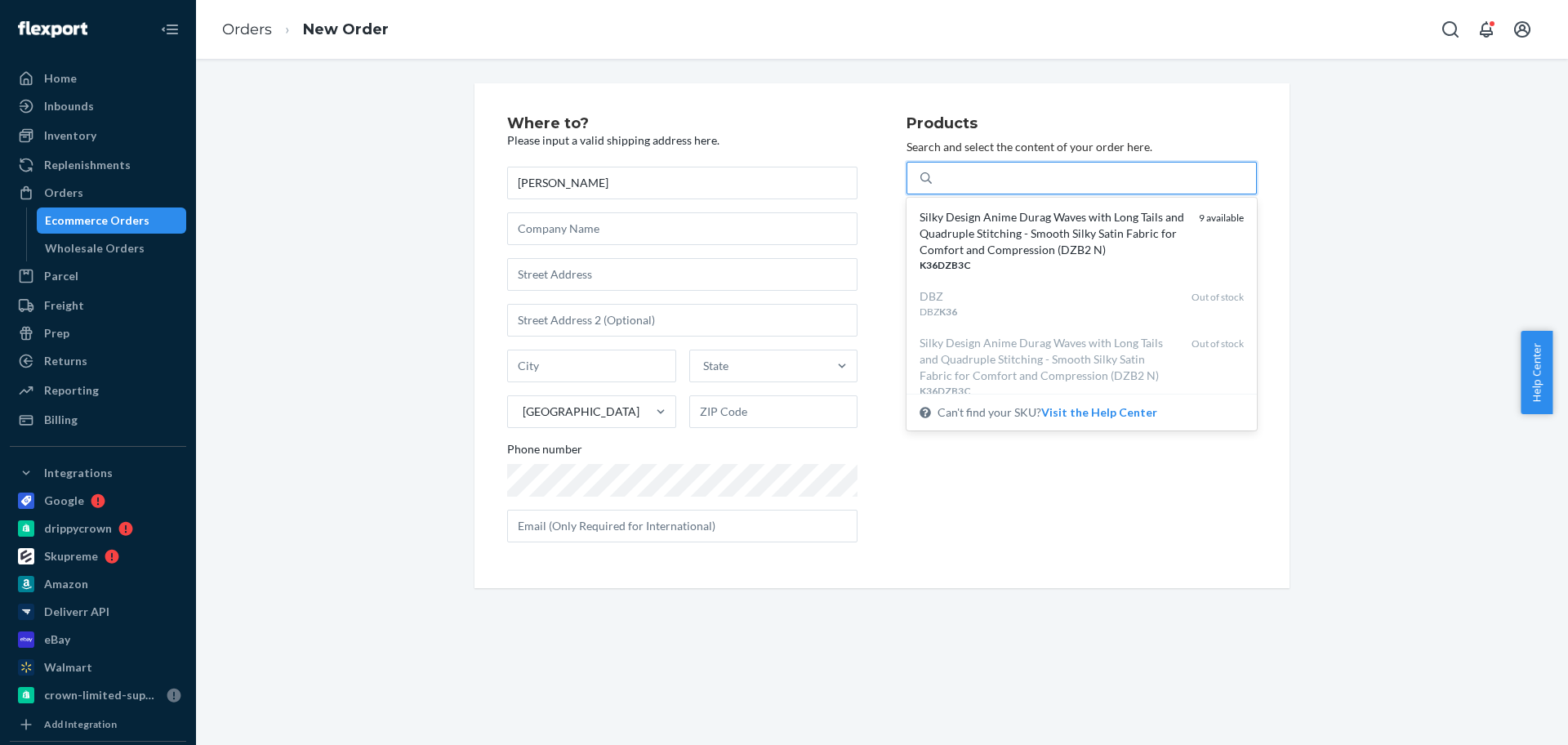
click at [987, 177] on div "k36" at bounding box center [1094, 177] width 324 height 29
click at [960, 177] on input "option undefined focused, 1 of 5. 5 results available for search term k36. Use …" at bounding box center [949, 177] width 22 height 16
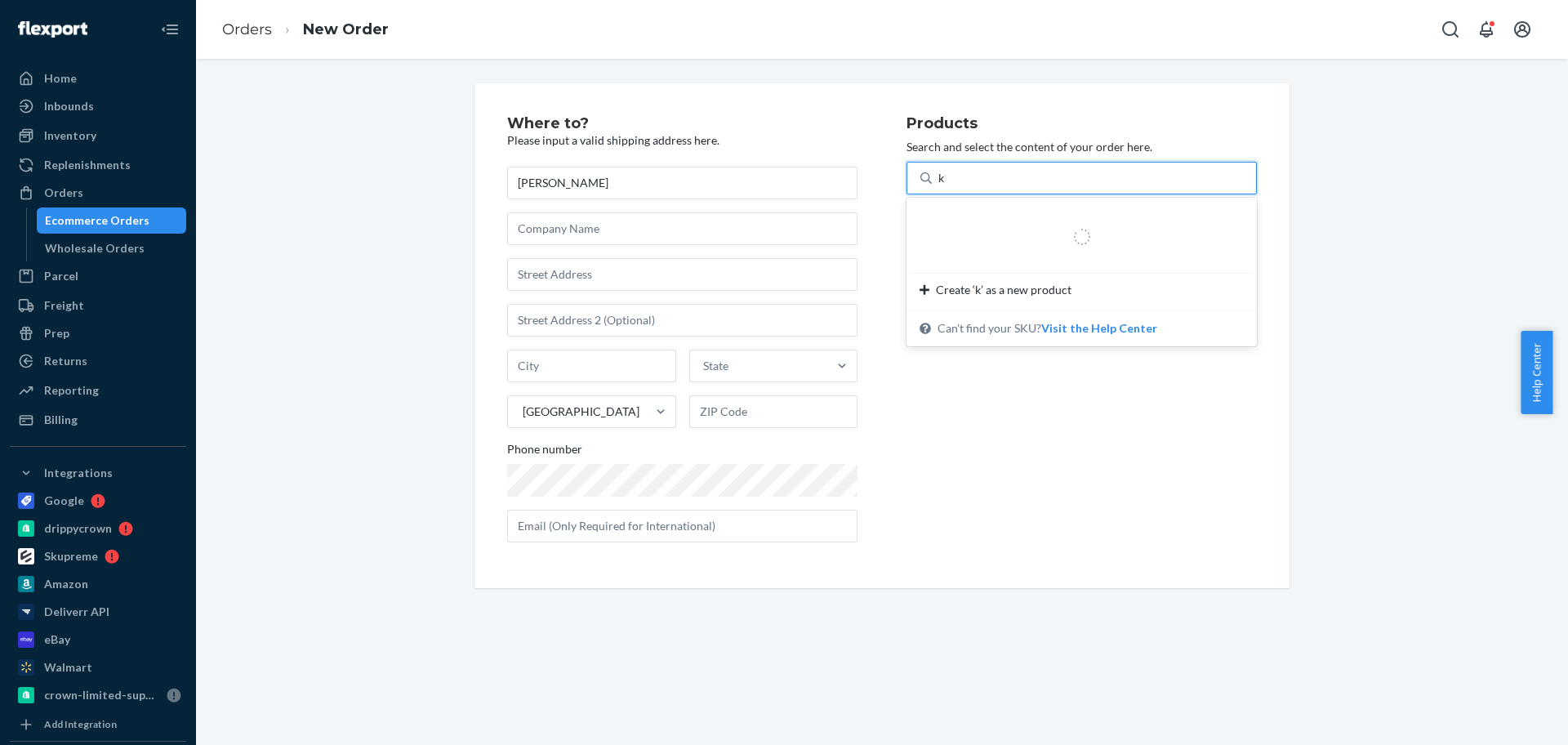
type input "k11"
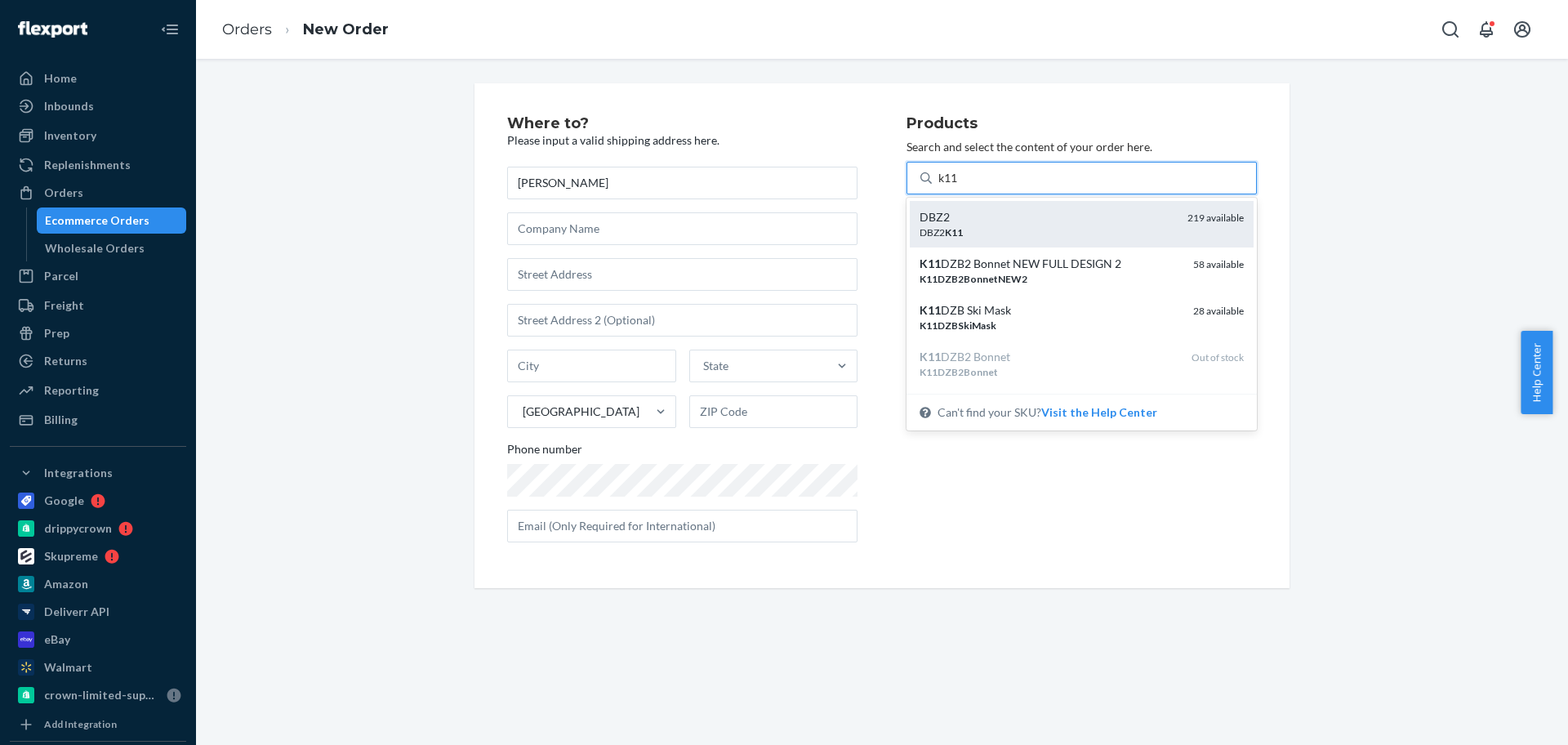
drag, startPoint x: 998, startPoint y: 220, endPoint x: 776, endPoint y: 114, distance: 246.0
click at [997, 220] on div "DBZ2" at bounding box center [1047, 216] width 255 height 16
click at [960, 186] on input "k11" at bounding box center [949, 177] width 22 height 16
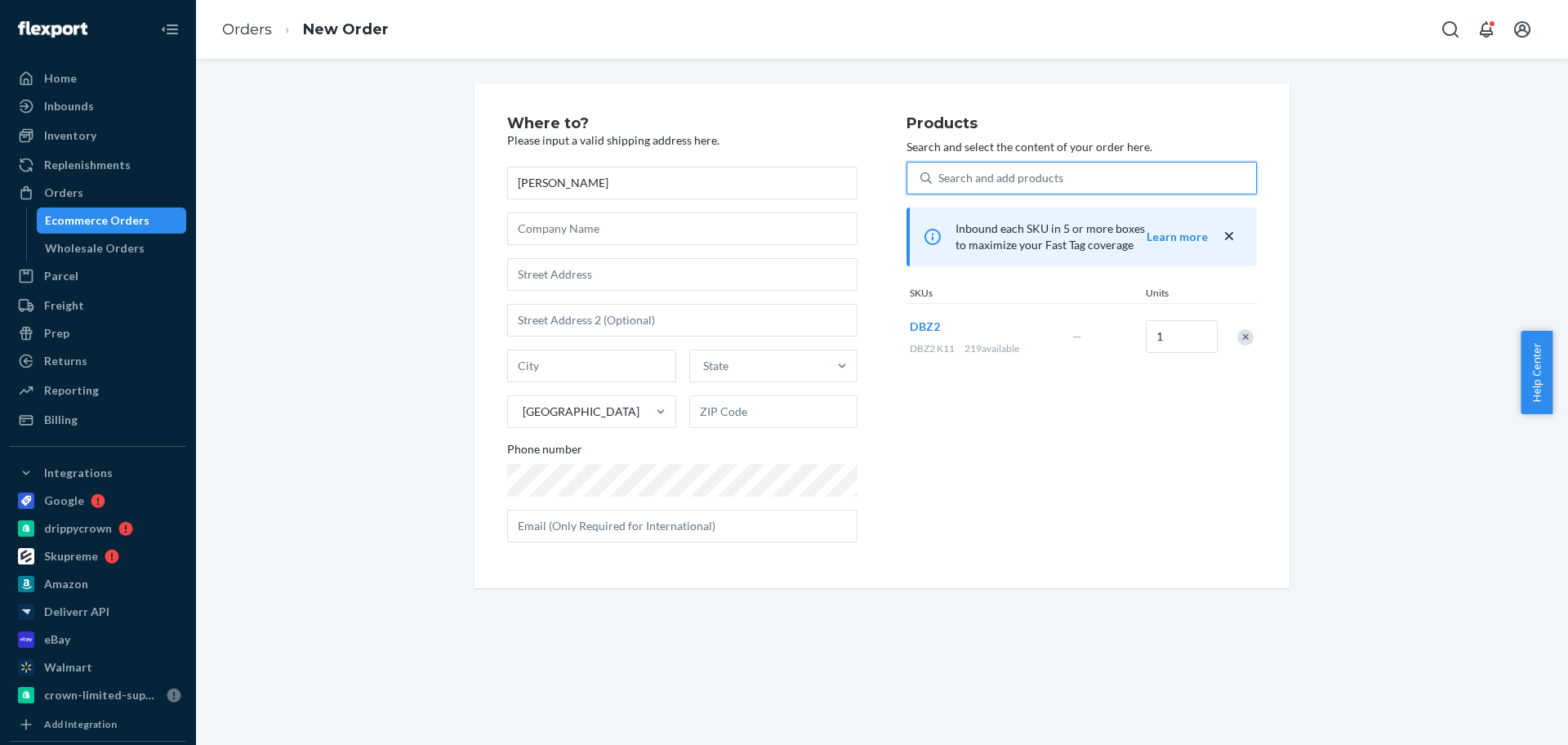
paste input "Kakashi"
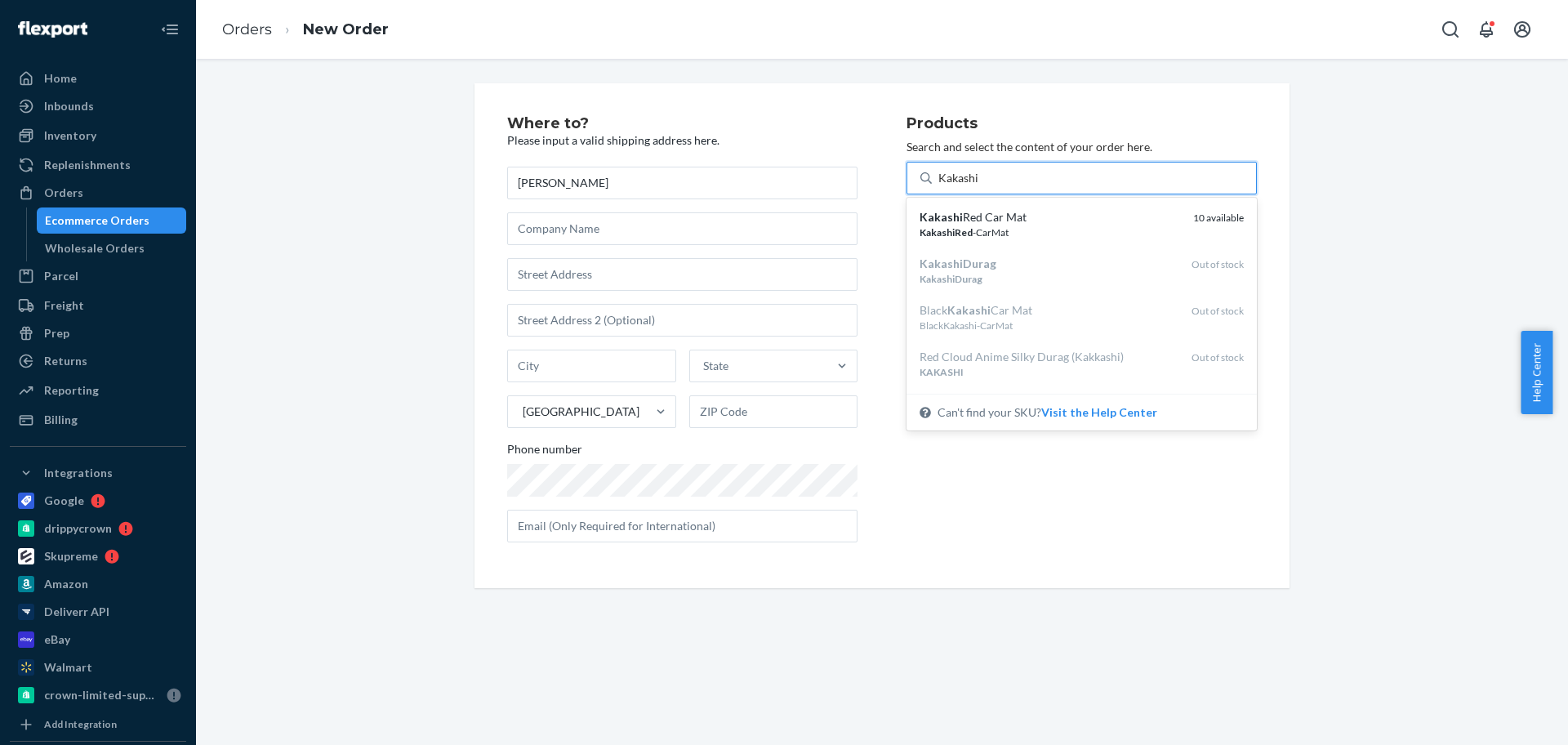
type input "Kakashi"
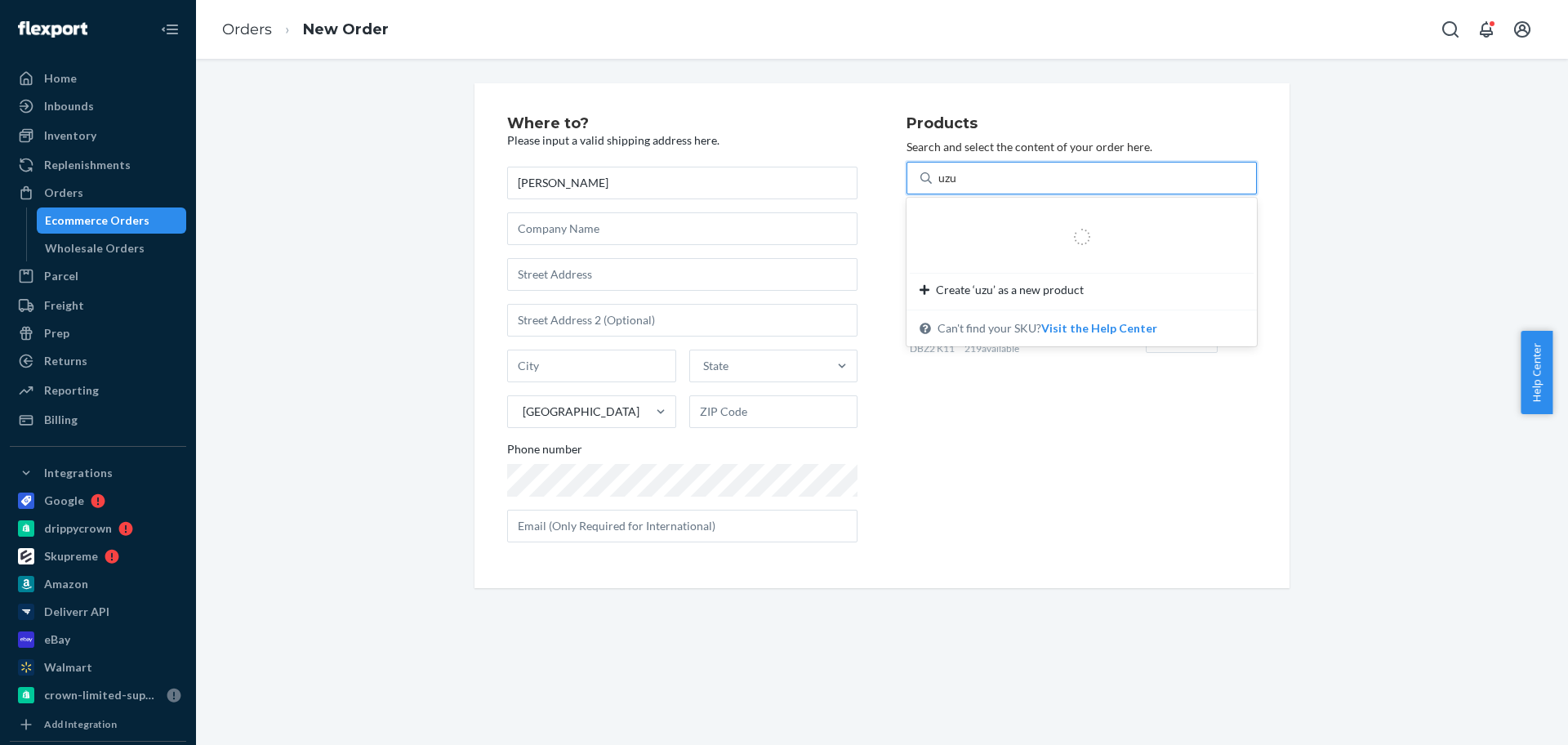
type input "uzui"
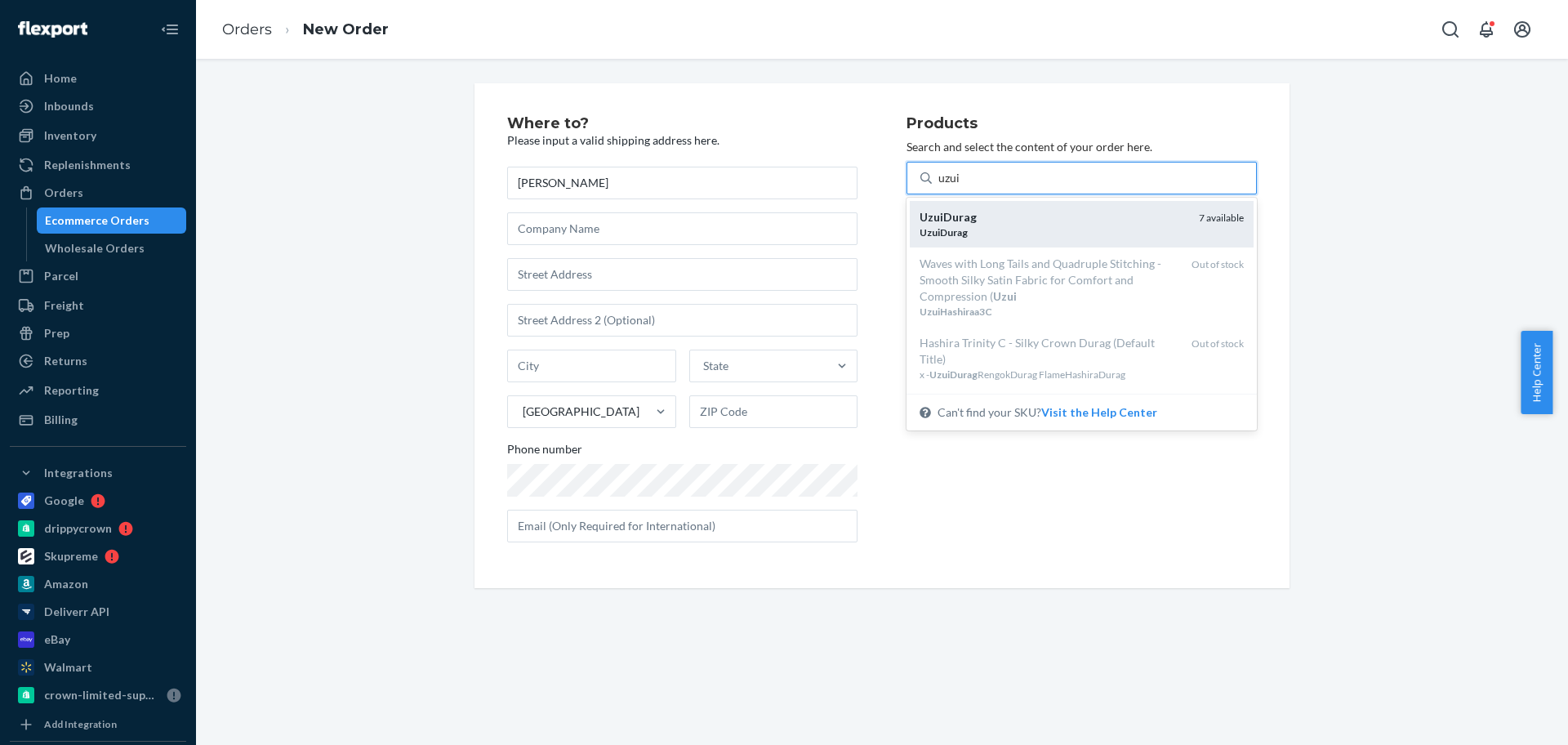
click at [998, 216] on div "UzuiDurag" at bounding box center [1053, 216] width 266 height 16
click at [961, 186] on input "uzui" at bounding box center [950, 177] width 22 height 16
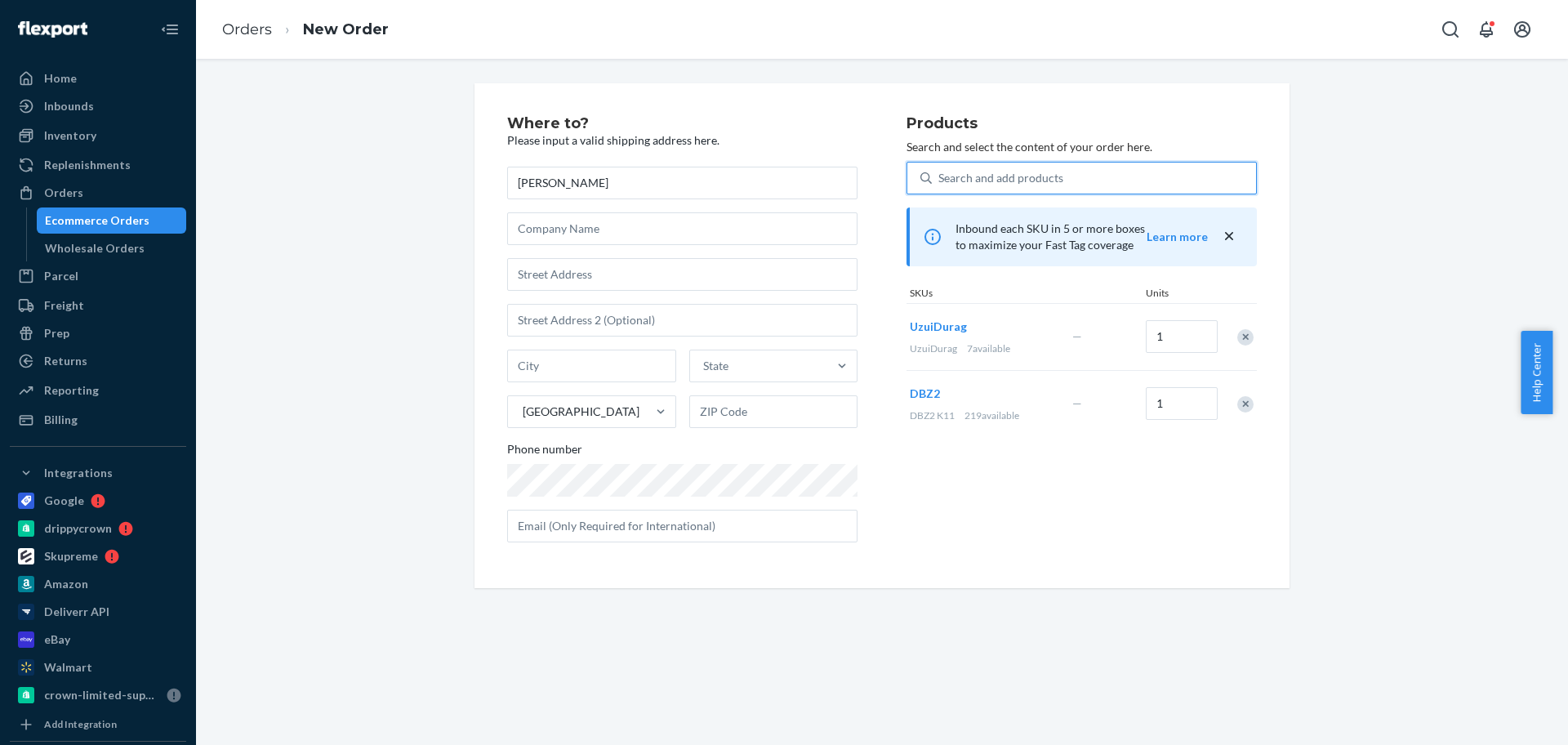
paste input "CD9"
type input "CD9"
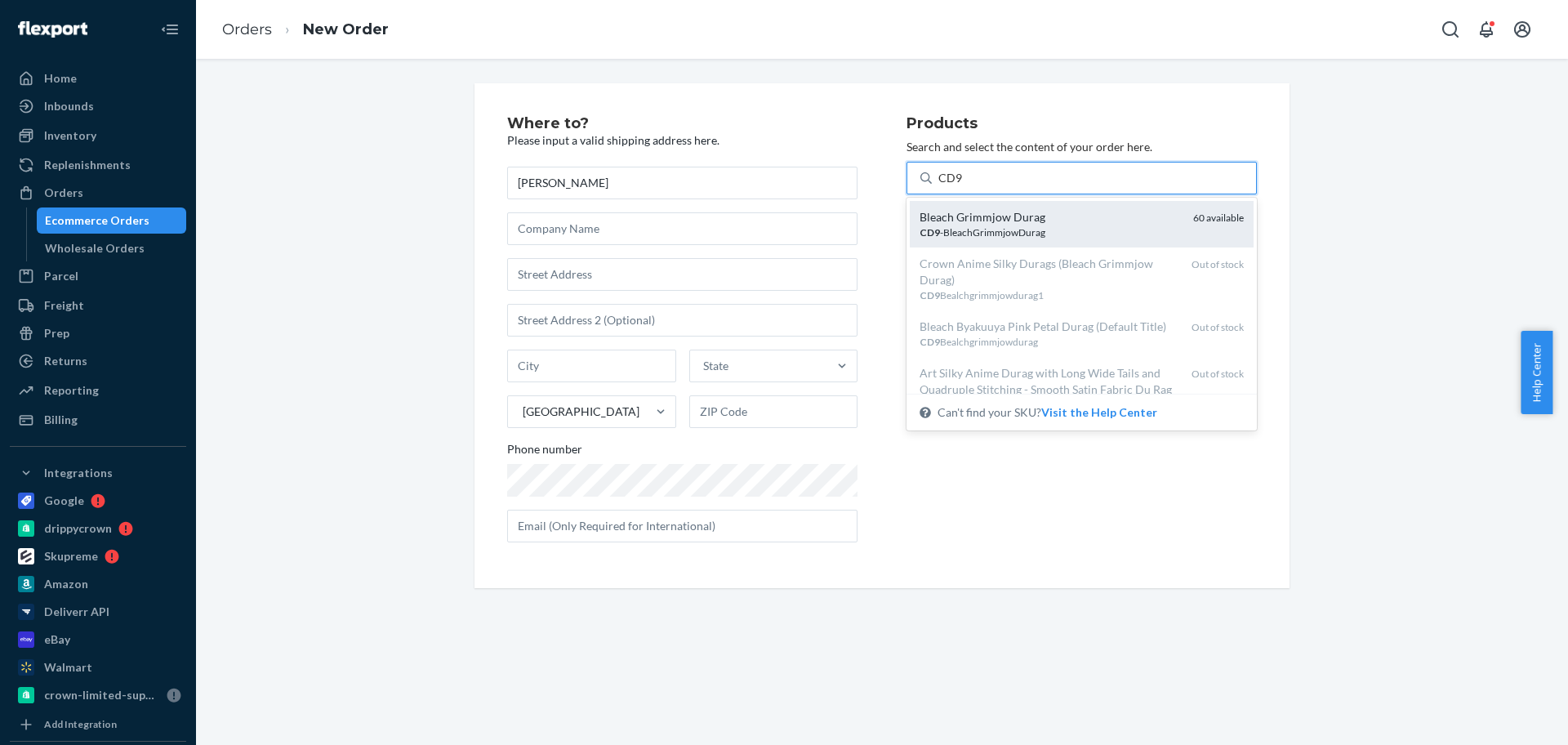
click at [1025, 223] on div "Bleach Grimmjow Durag" at bounding box center [1050, 216] width 260 height 16
click at [963, 186] on input "CD9" at bounding box center [951, 177] width 24 height 16
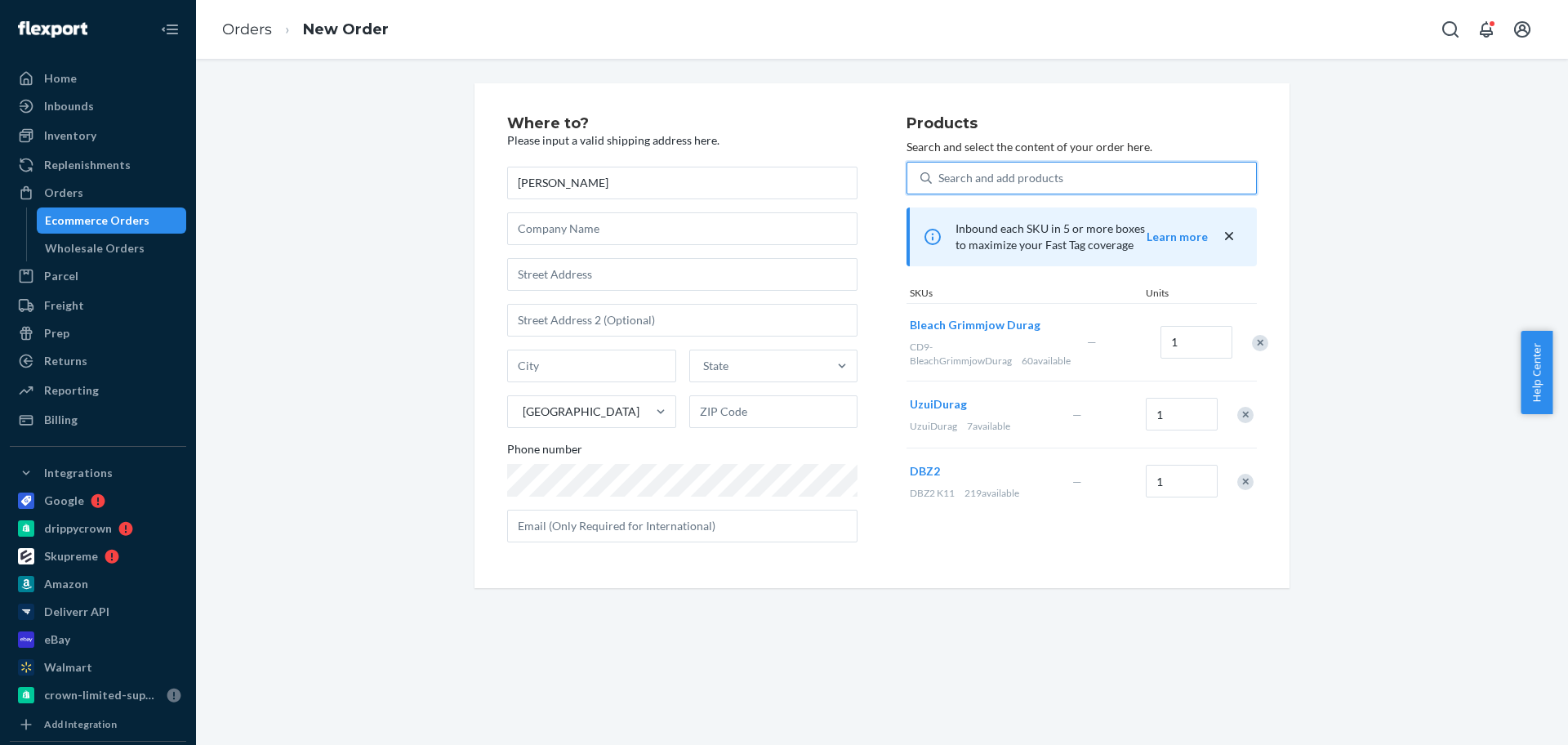
click at [1101, 182] on div "Search and add products" at bounding box center [1094, 177] width 324 height 29
click at [940, 182] on input "0 results available. Select is focused ,type to refine list, press Down to open…" at bounding box center [939, 177] width 2 height 16
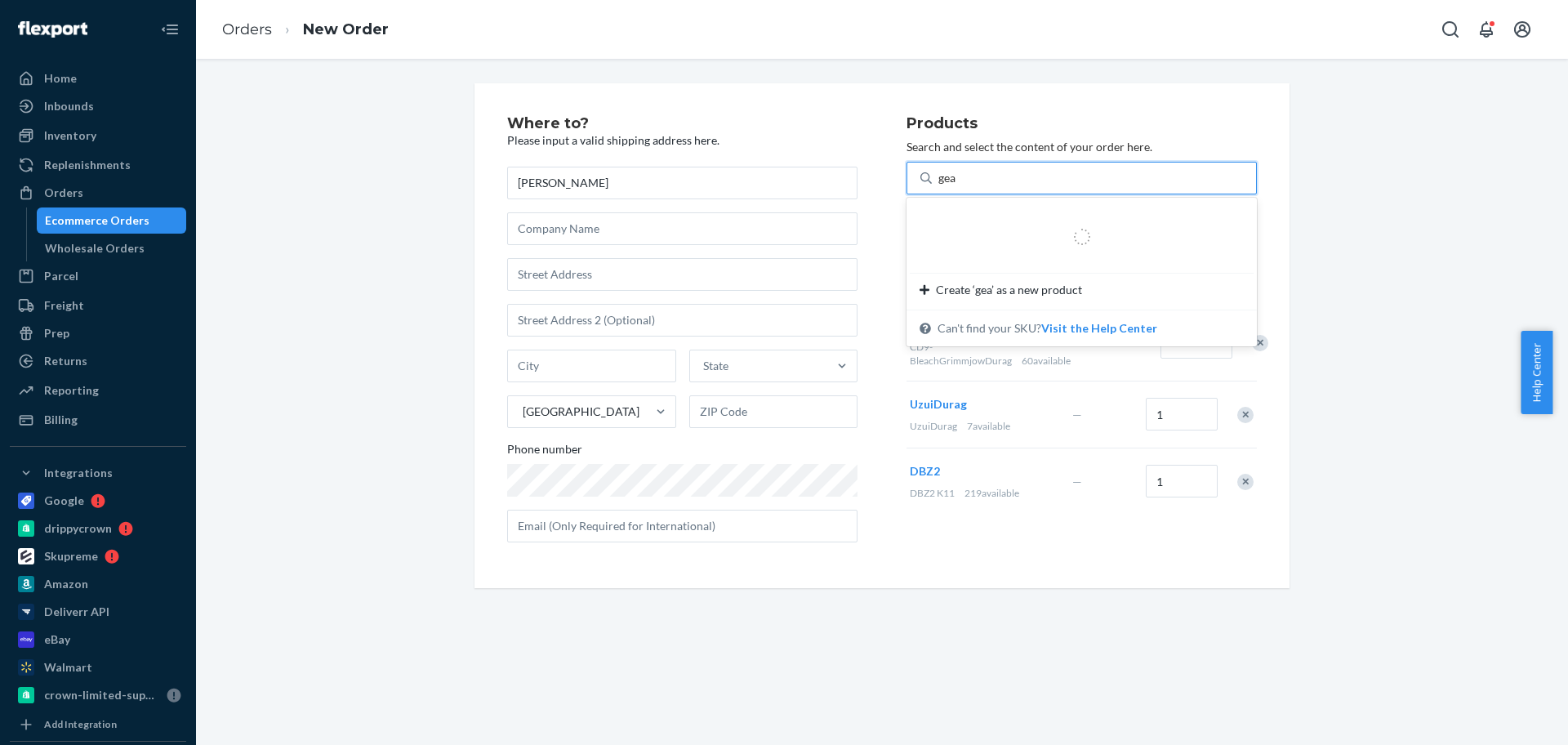
type input "gear"
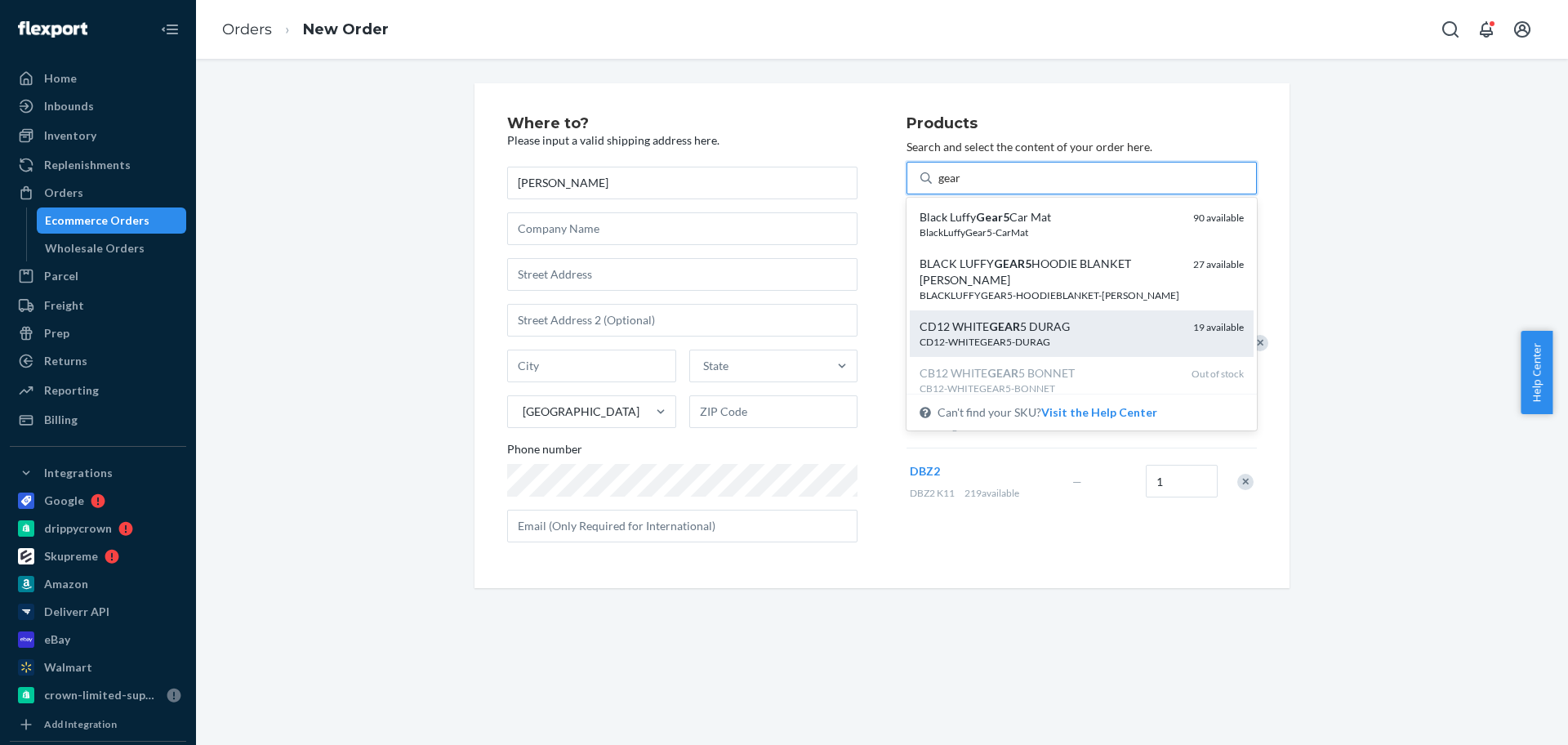
click at [1056, 334] on div "CD12 WHITE GEAR 5 DURAG" at bounding box center [1050, 326] width 260 height 16
click at [962, 186] on input "gear" at bounding box center [950, 177] width 23 height 16
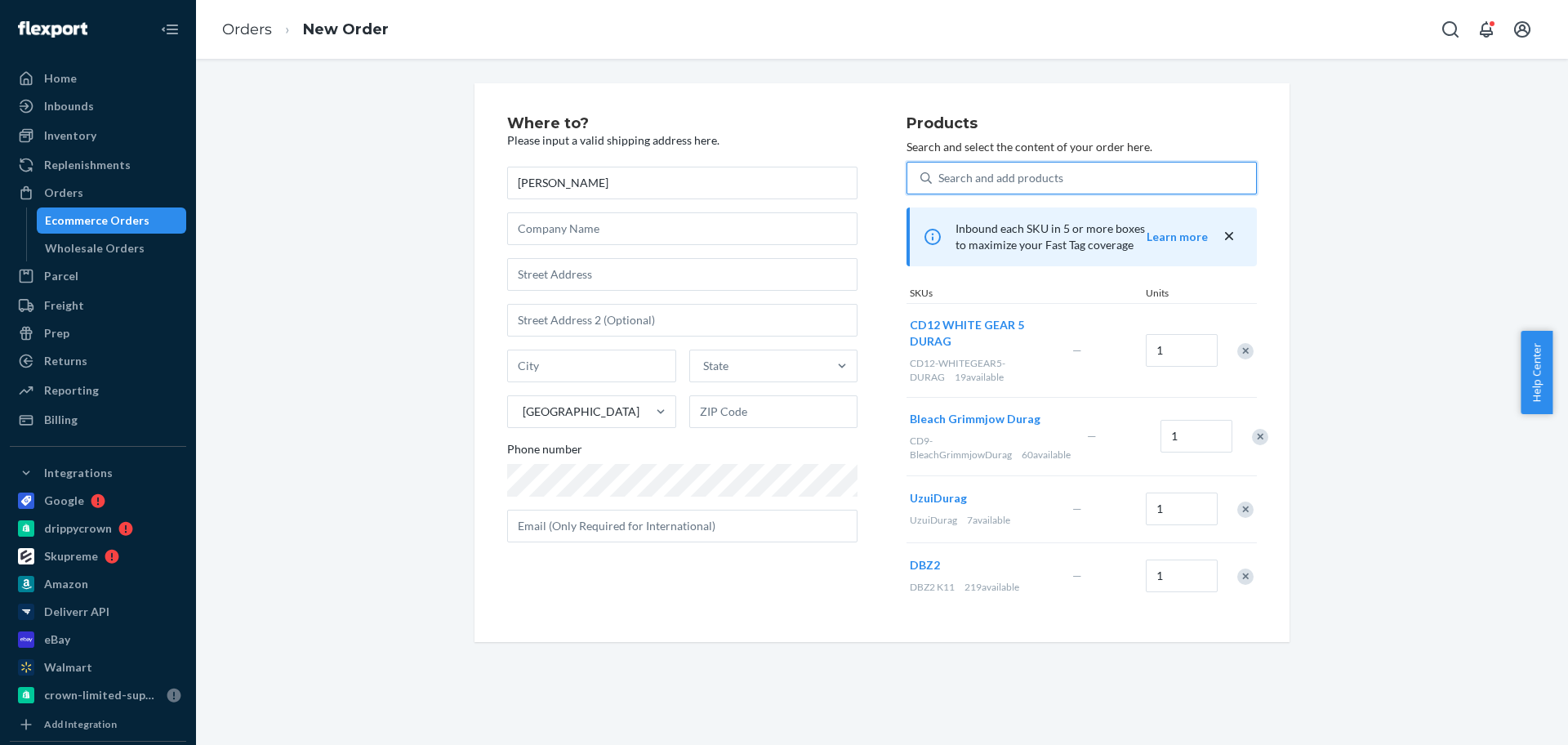
click at [1038, 175] on div "Search and add products" at bounding box center [1000, 177] width 125 height 16
click at [940, 175] on input "0 results available. Select is focused ,type to refine list, press Down to open…" at bounding box center [939, 177] width 2 height 16
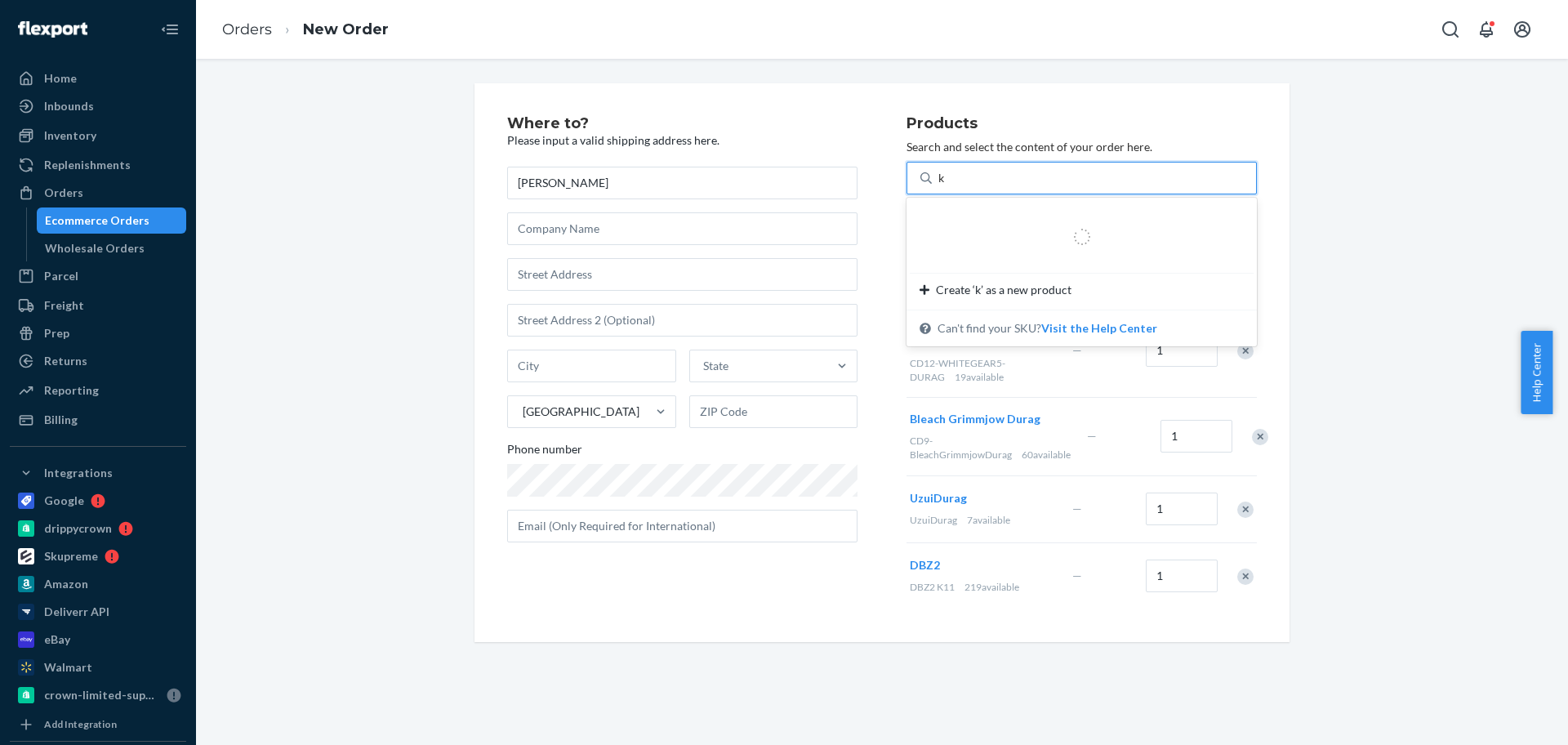
type input "k7"
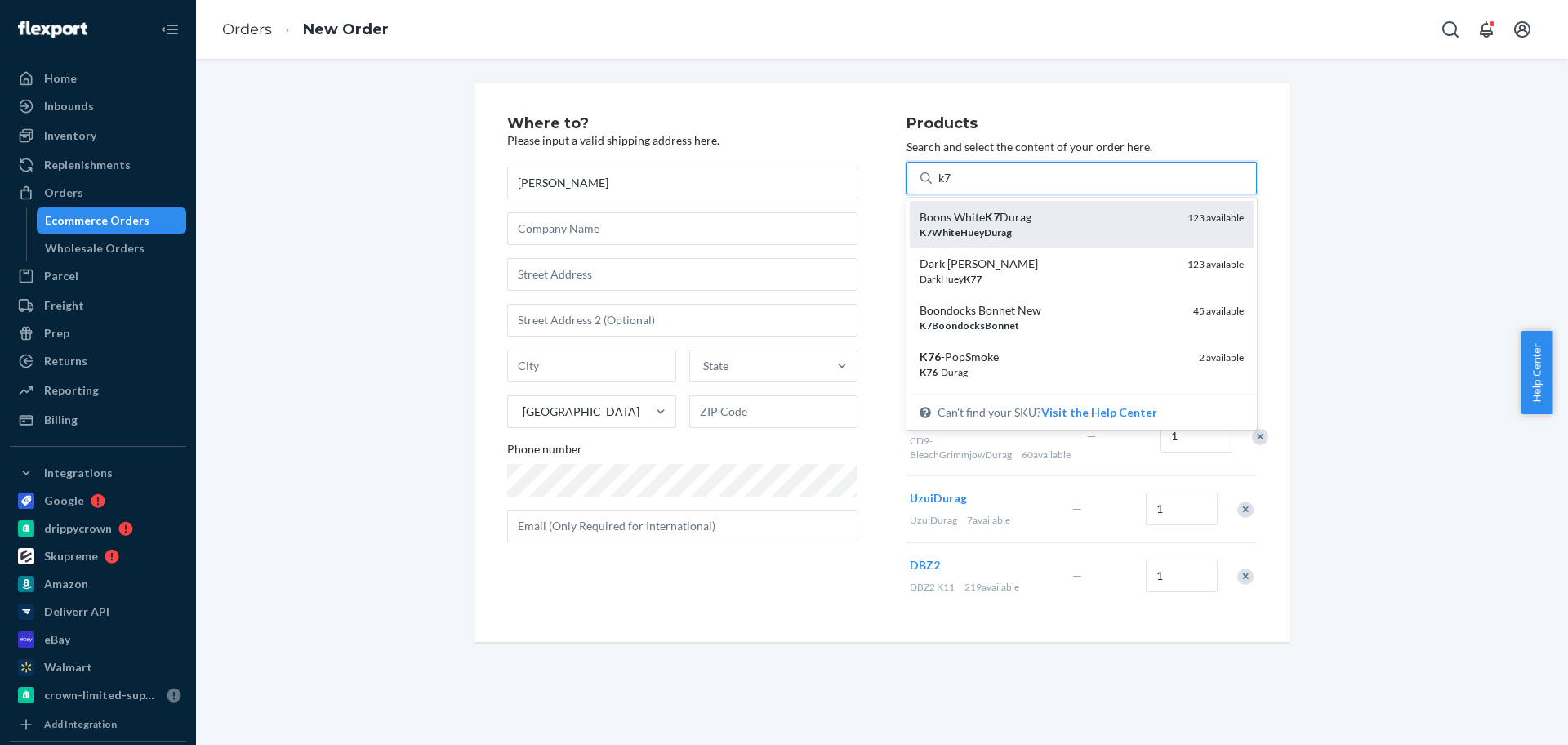
click at [1031, 224] on div "Boons White K7 Durag" at bounding box center [1047, 216] width 255 height 16
click at [953, 186] on input "k7" at bounding box center [945, 177] width 14 height 16
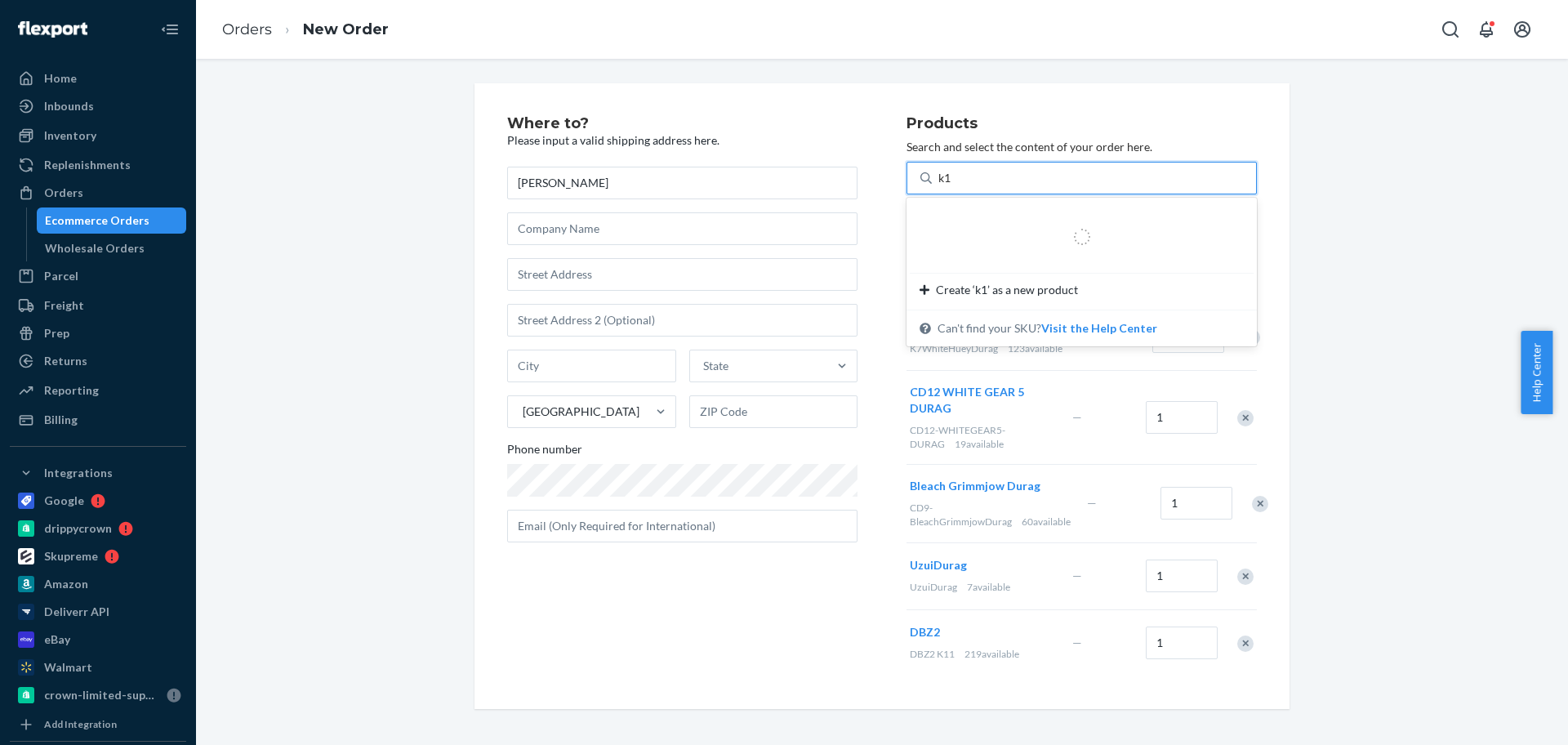
type input "k10"
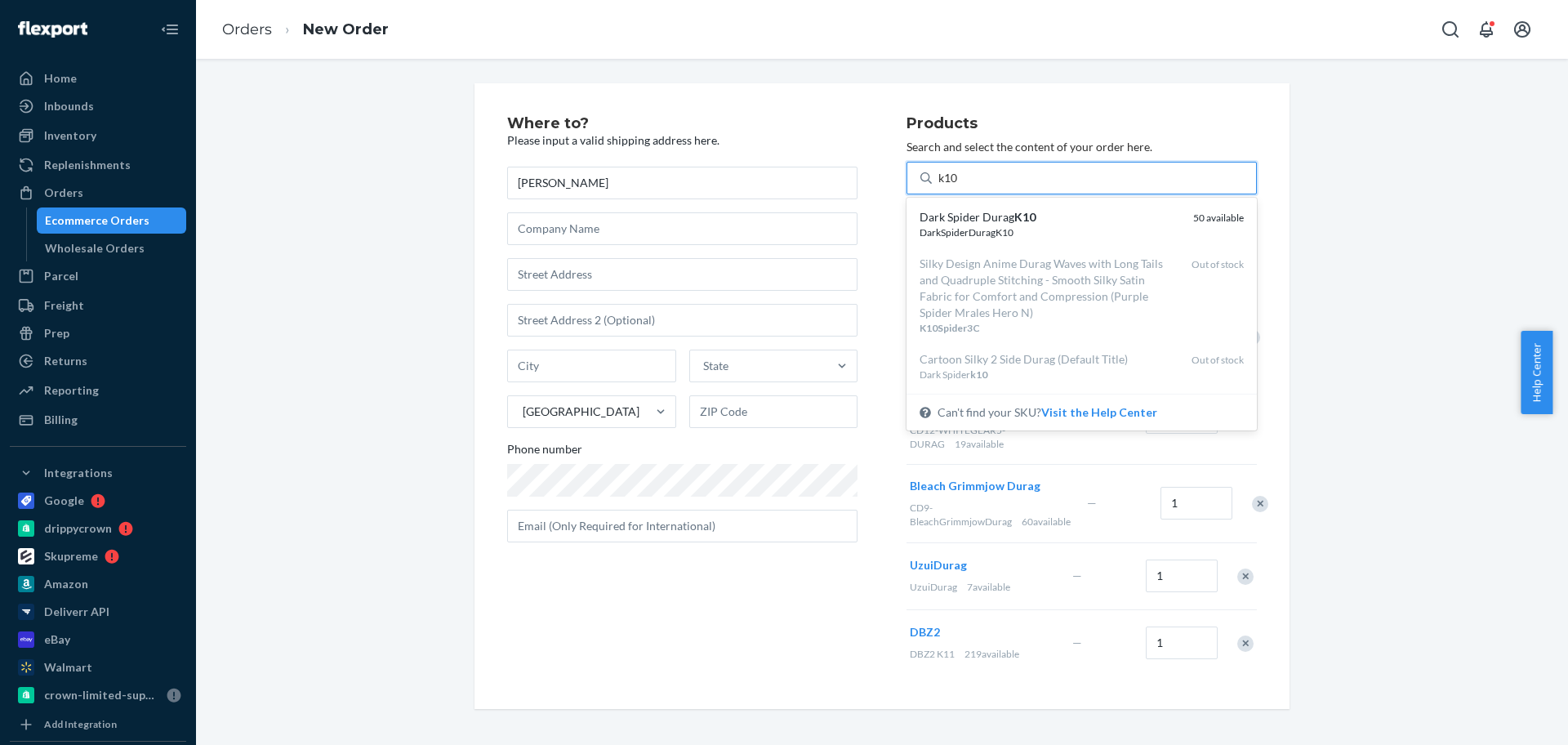
drag, startPoint x: 1031, startPoint y: 227, endPoint x: 762, endPoint y: 101, distance: 297.0
click at [1032, 227] on div "DarkSpiderDuragK10" at bounding box center [1050, 232] width 260 height 14
click at [960, 186] on input "k10" at bounding box center [949, 177] width 22 height 16
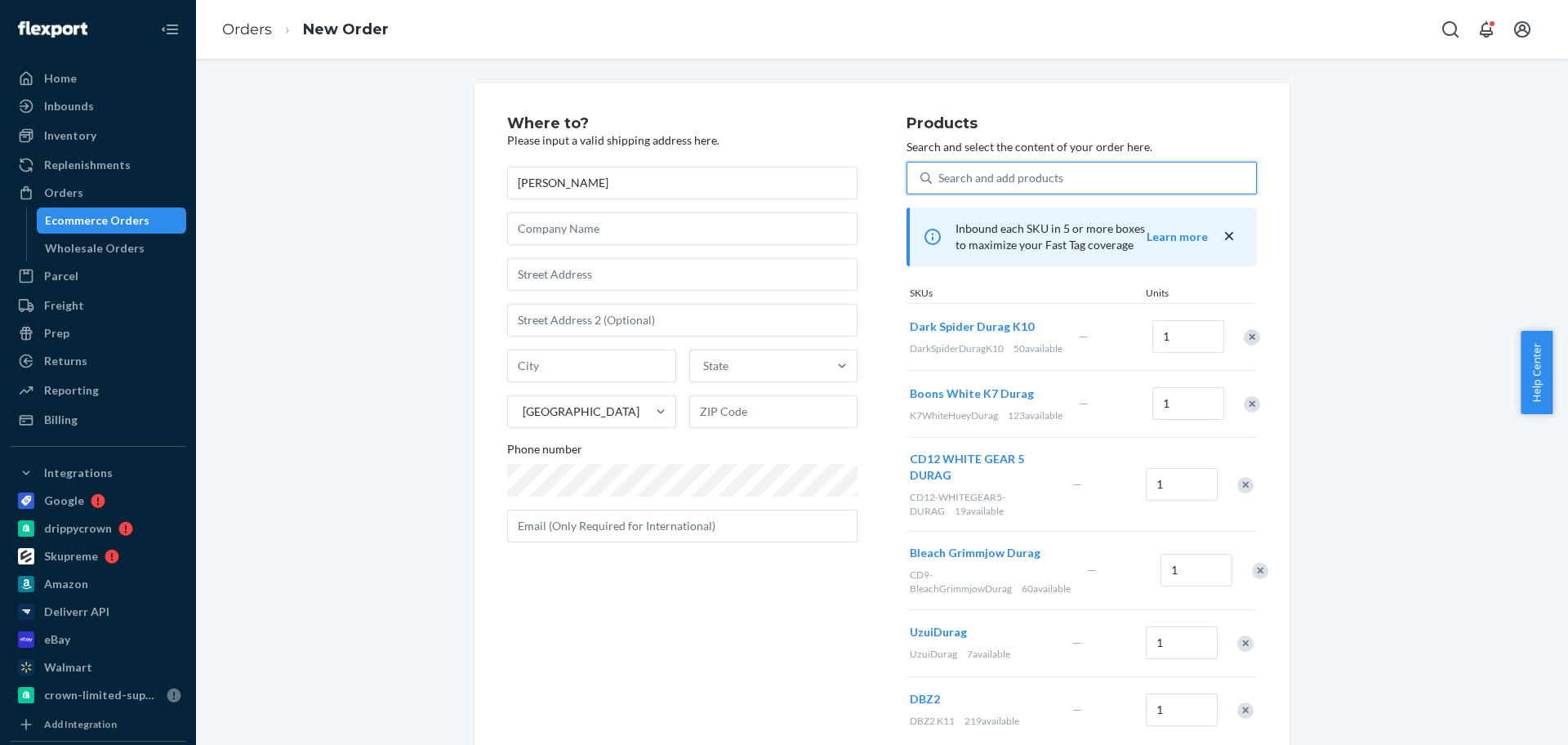
paste input "Yellow Spong"
type input "Yellow Spong"
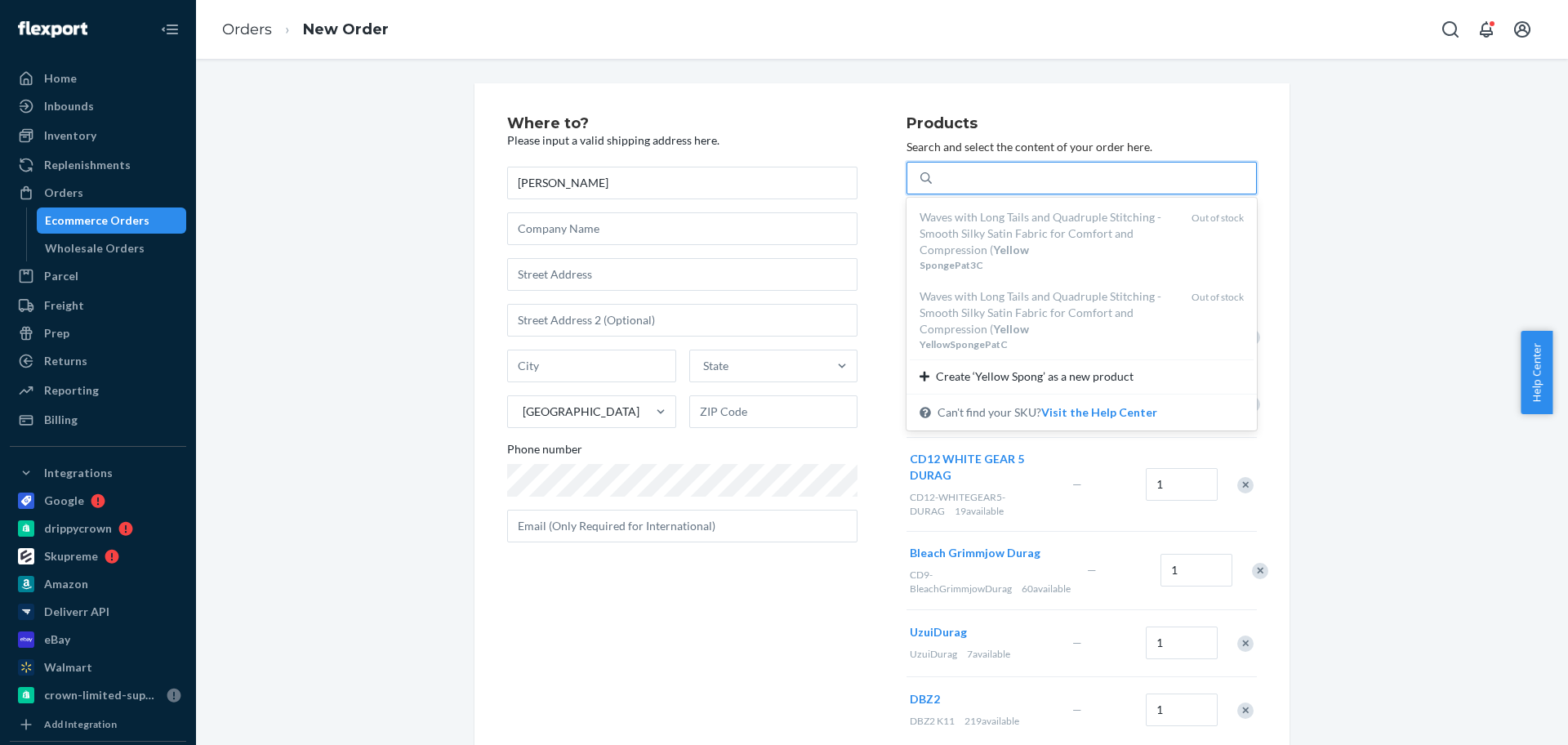
click at [1011, 180] on div "Yellow Spong" at bounding box center [1094, 177] width 324 height 29
click at [1006, 180] on input "option undefined focused, 1 of 2. 2 results available for search term Yellow Sp…" at bounding box center [972, 177] width 67 height 16
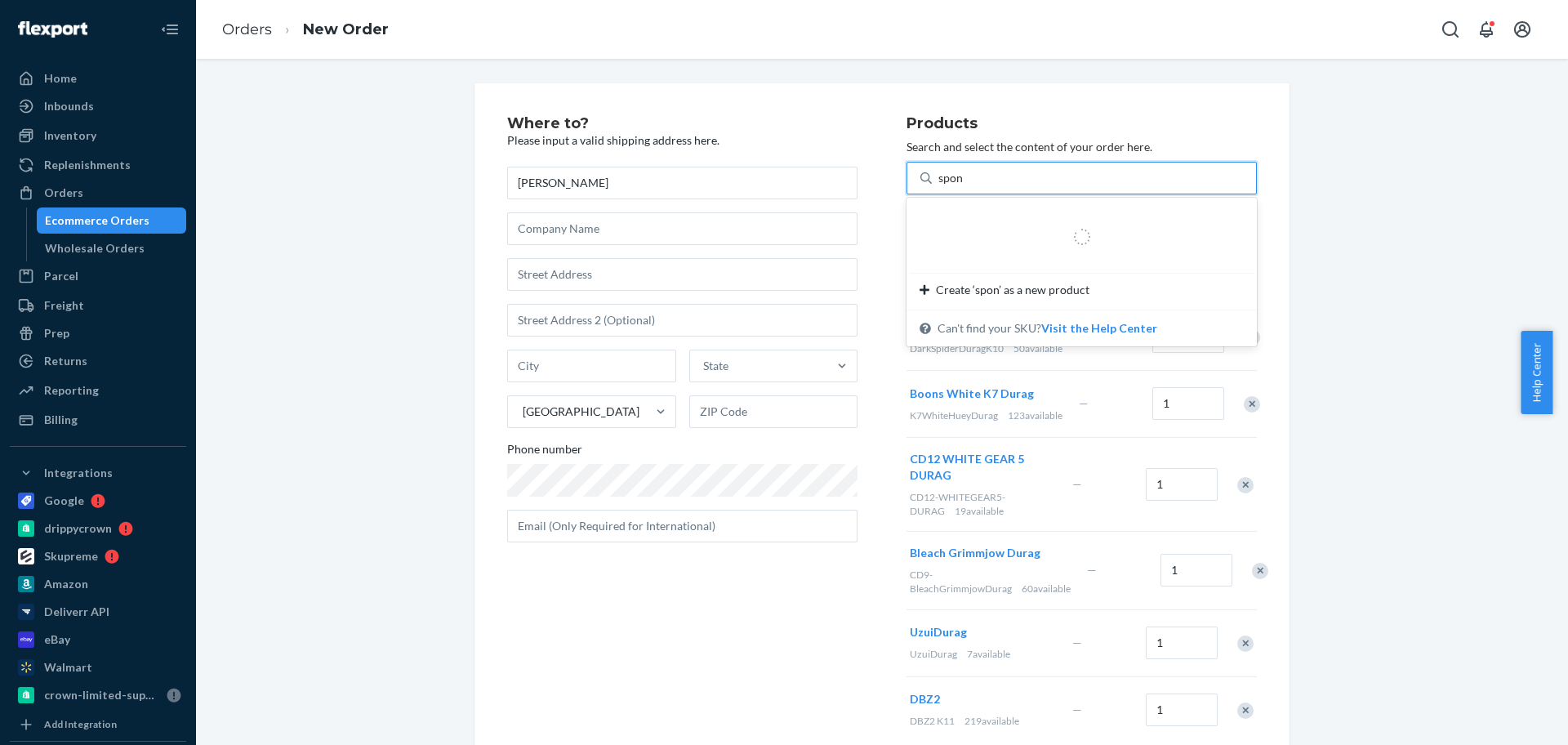
type input "spong"
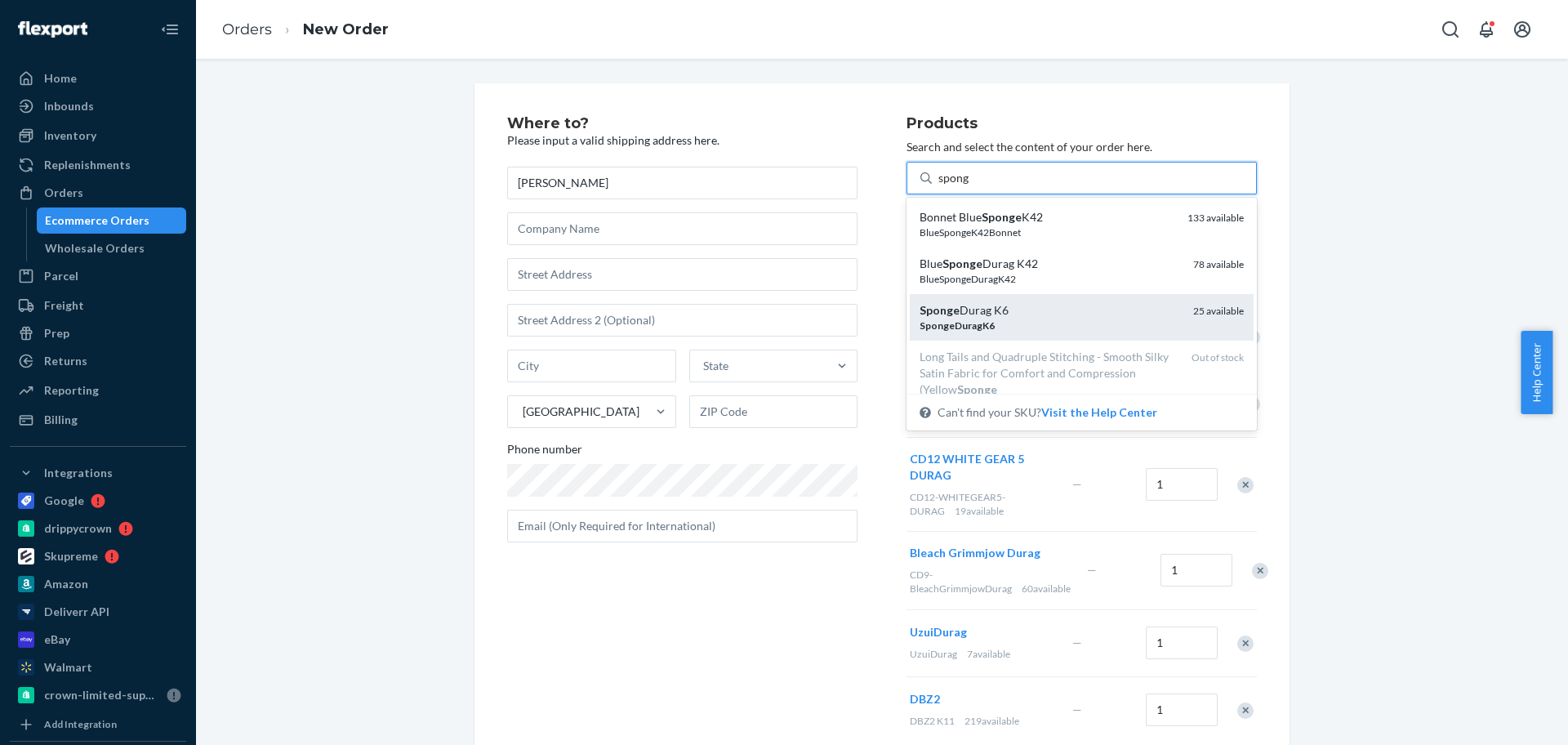
click at [1011, 316] on div "Sponge Durag K6" at bounding box center [1050, 310] width 260 height 16
click at [970, 186] on input "spong" at bounding box center [954, 177] width 32 height 16
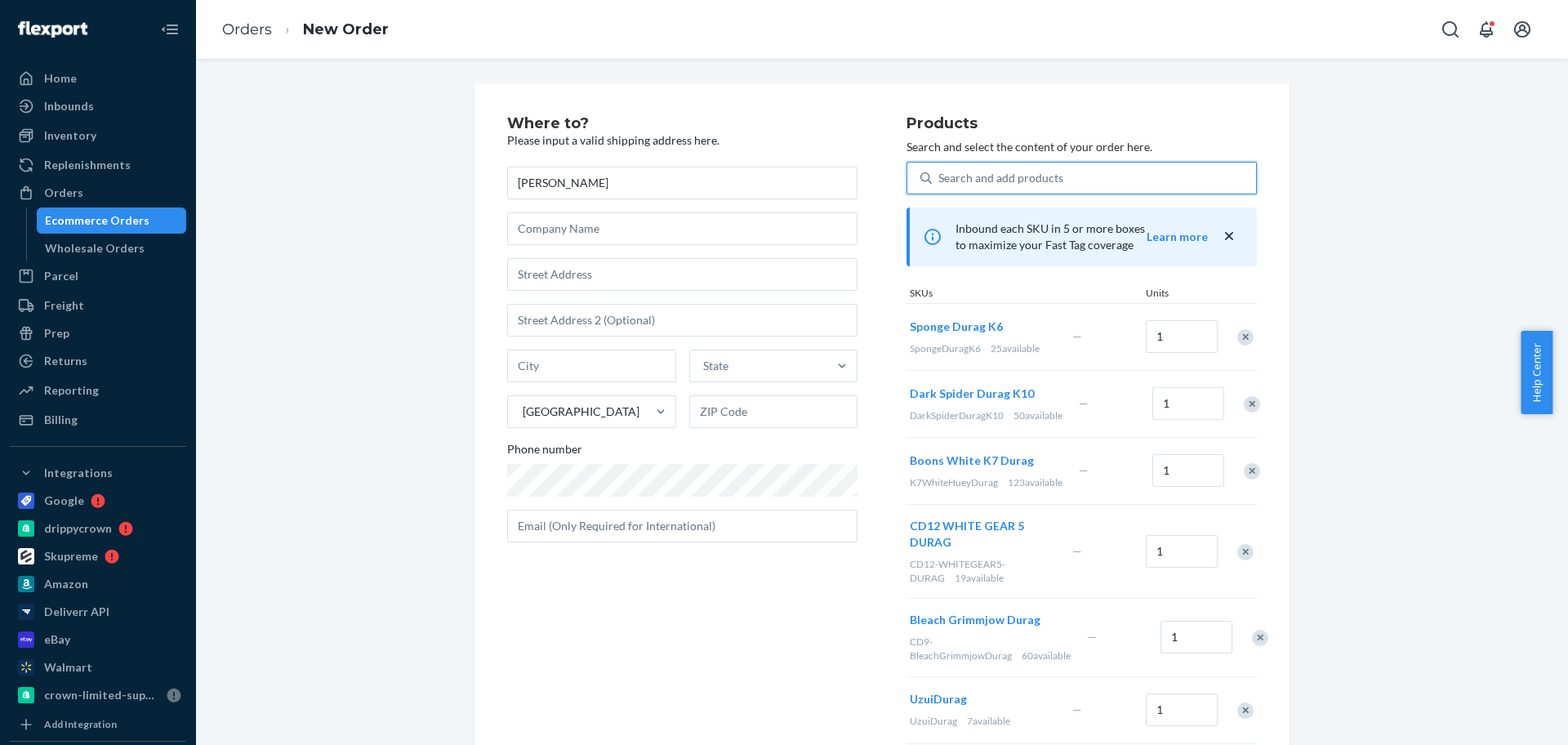
click at [1011, 174] on div "Search and add products" at bounding box center [1000, 177] width 125 height 16
click at [940, 174] on input "0 results available. Select is focused ,type to refine list, press Down to open…" at bounding box center [939, 177] width 2 height 16
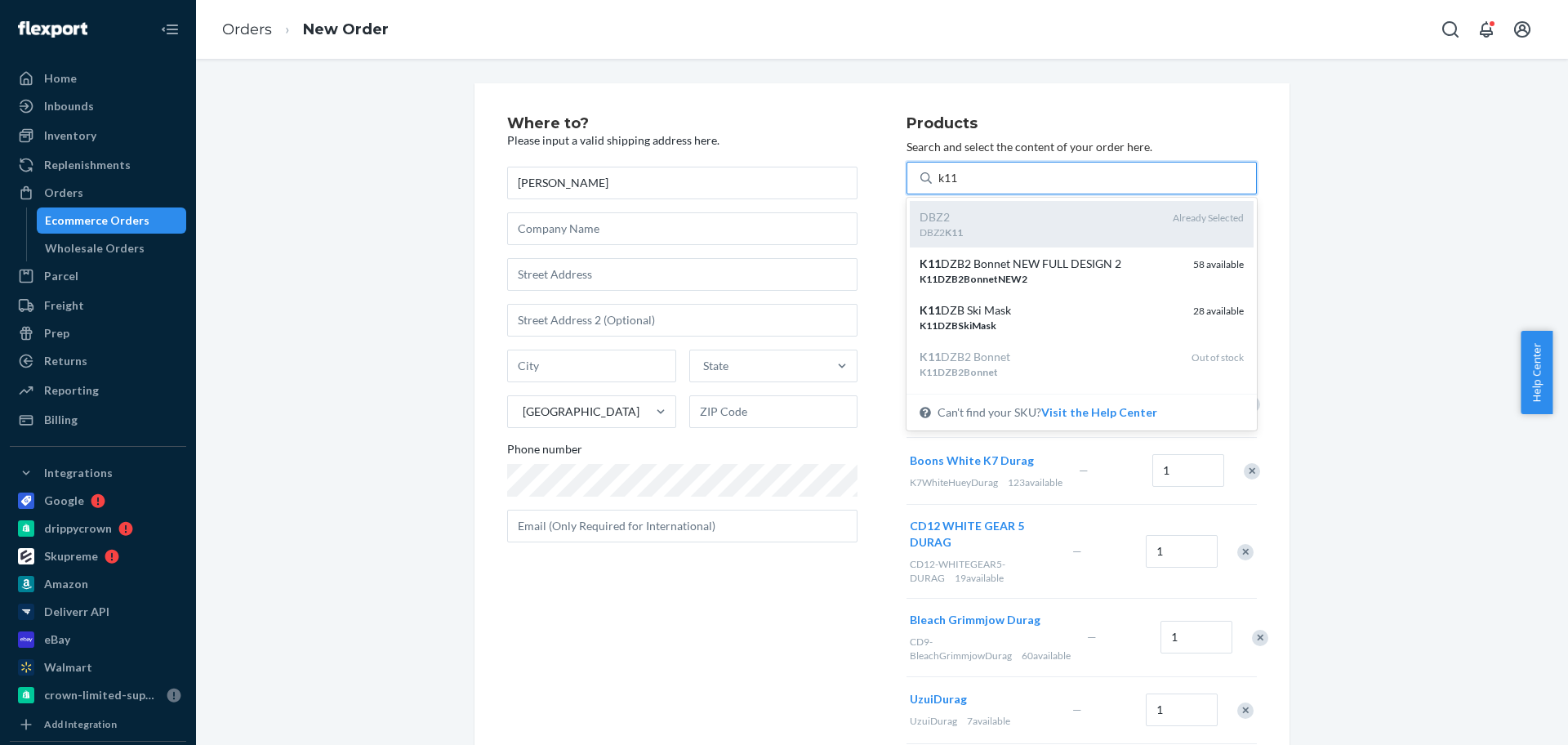
click at [981, 228] on div "DBZ2 K11" at bounding box center [1040, 232] width 240 height 14
click at [960, 186] on input "k11" at bounding box center [949, 177] width 22 height 16
type input "k11"
click at [1442, 353] on div "Where to? Please input a valid shipping address here. [PERSON_NAME] State [GEOG…" at bounding box center [881, 463] width 1348 height 760
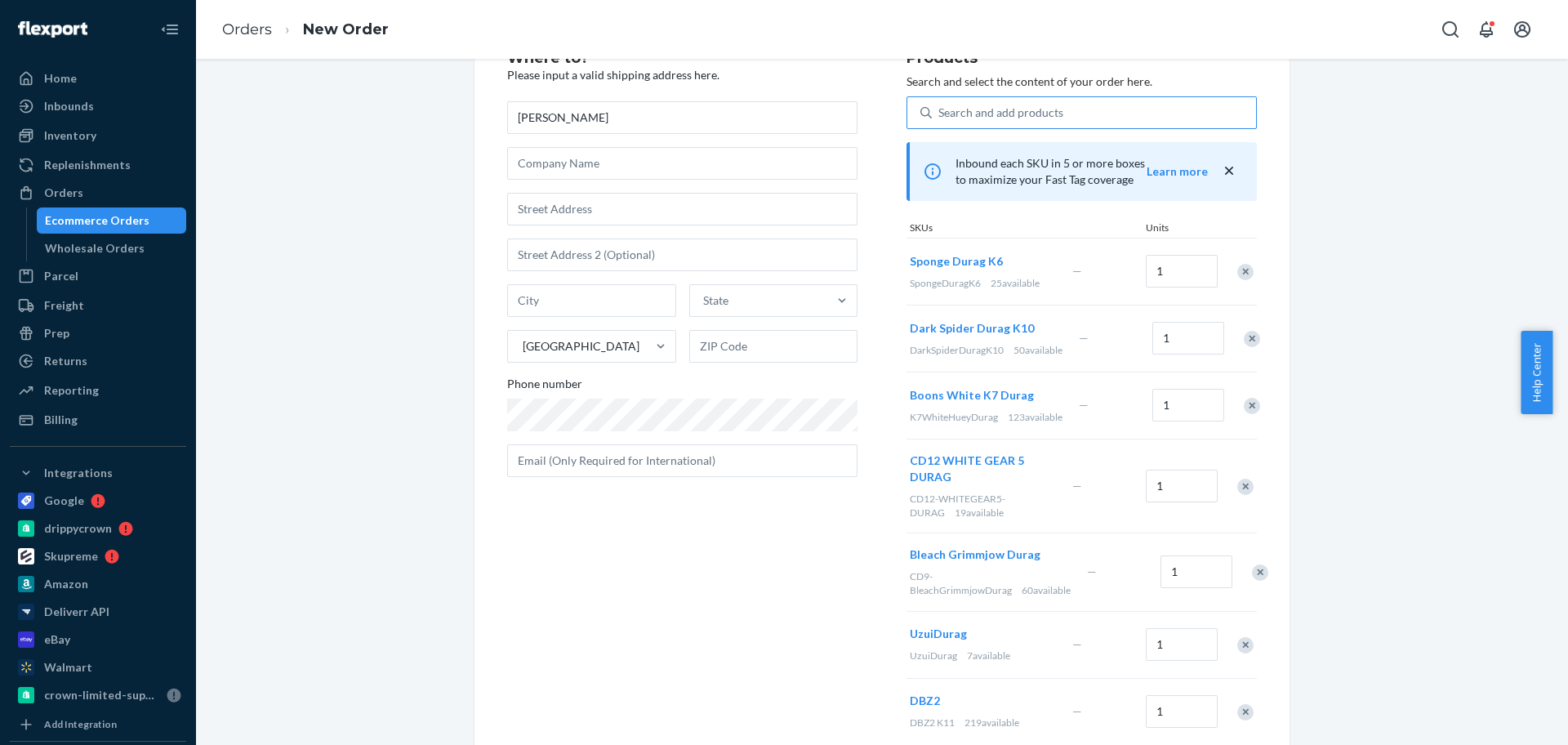
scroll to position [119, 0]
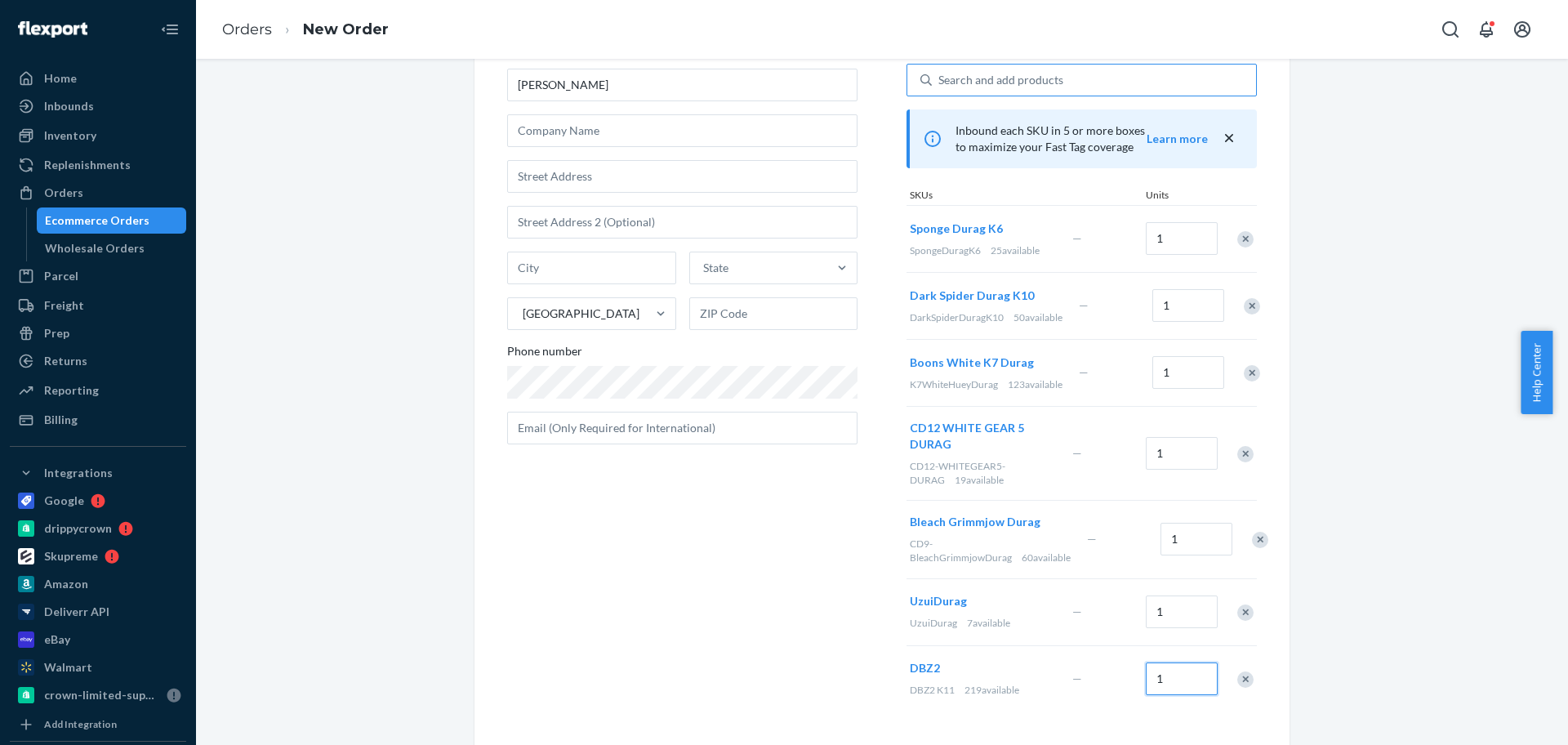
click at [1174, 675] on input "1" at bounding box center [1181, 678] width 72 height 33
click at [1172, 675] on input "1" at bounding box center [1181, 678] width 72 height 33
type input "2"
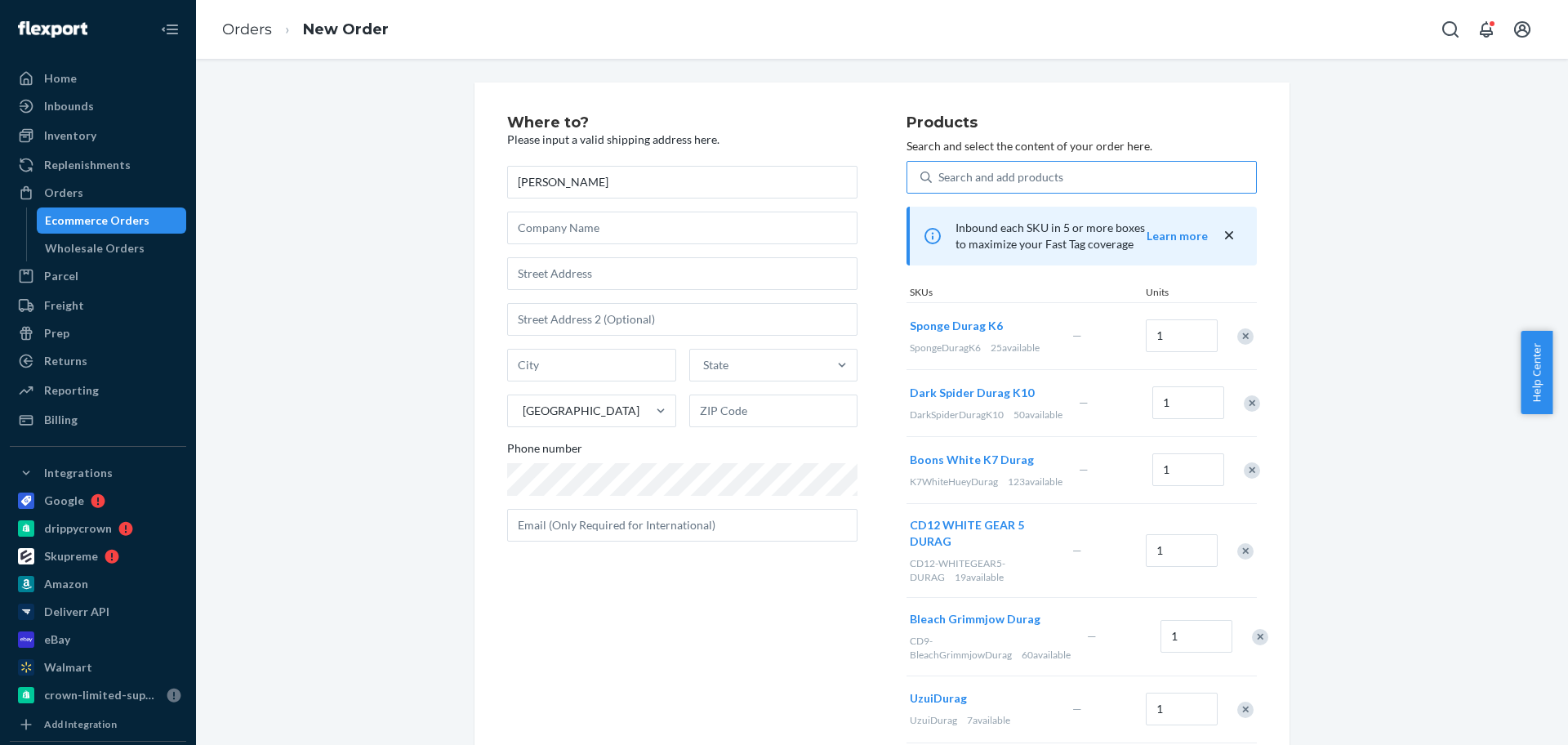
scroll to position [0, 0]
click at [1001, 177] on div "Search and add products" at bounding box center [1000, 177] width 125 height 16
click at [940, 177] on input "Search and add products" at bounding box center [939, 177] width 2 height 16
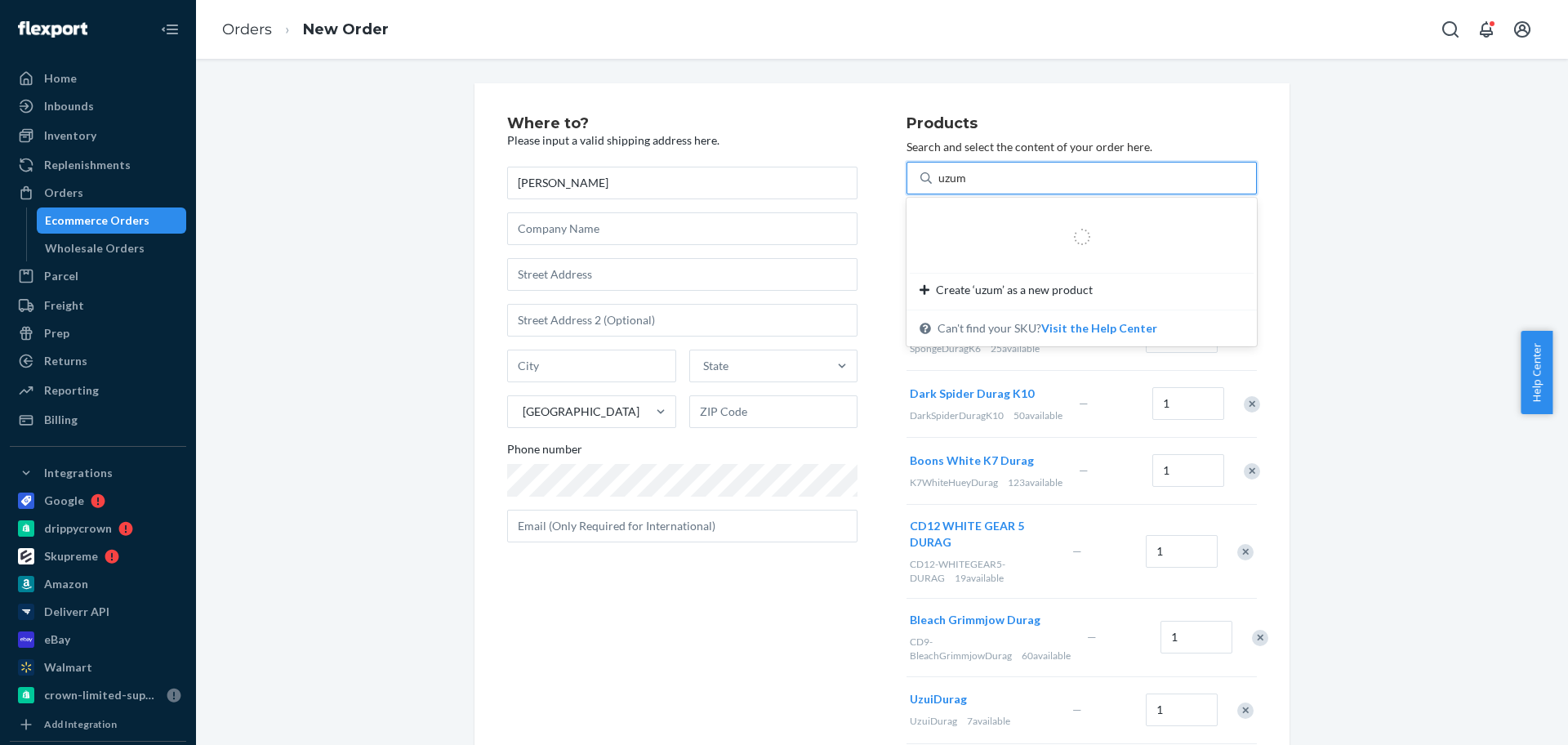
type input "uzuma"
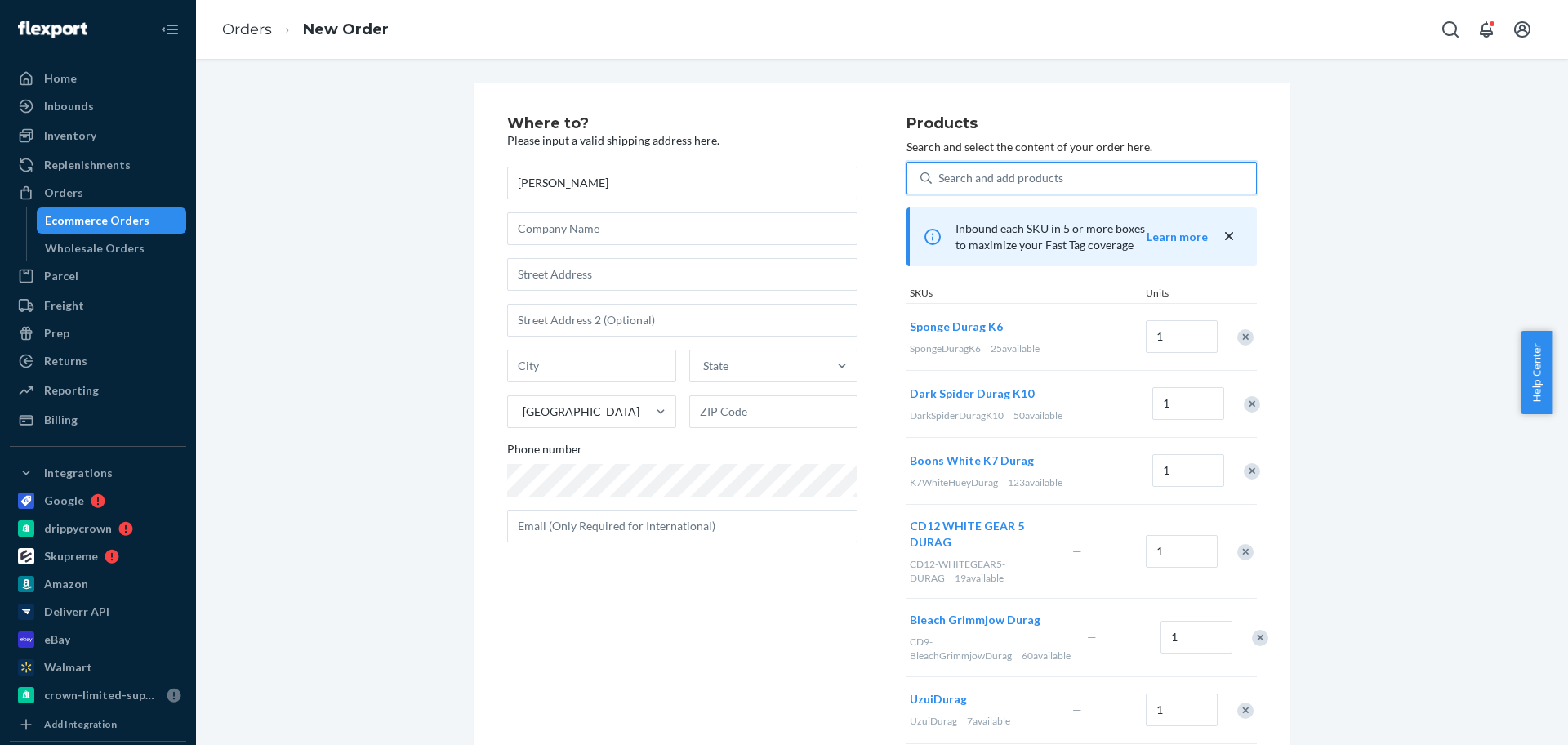
click at [1001, 177] on div "Search and add products" at bounding box center [1094, 177] width 324 height 29
click at [940, 177] on input "0 results available. Select is focused ,type to refine list, press Down to open…" at bounding box center [939, 177] width 2 height 16
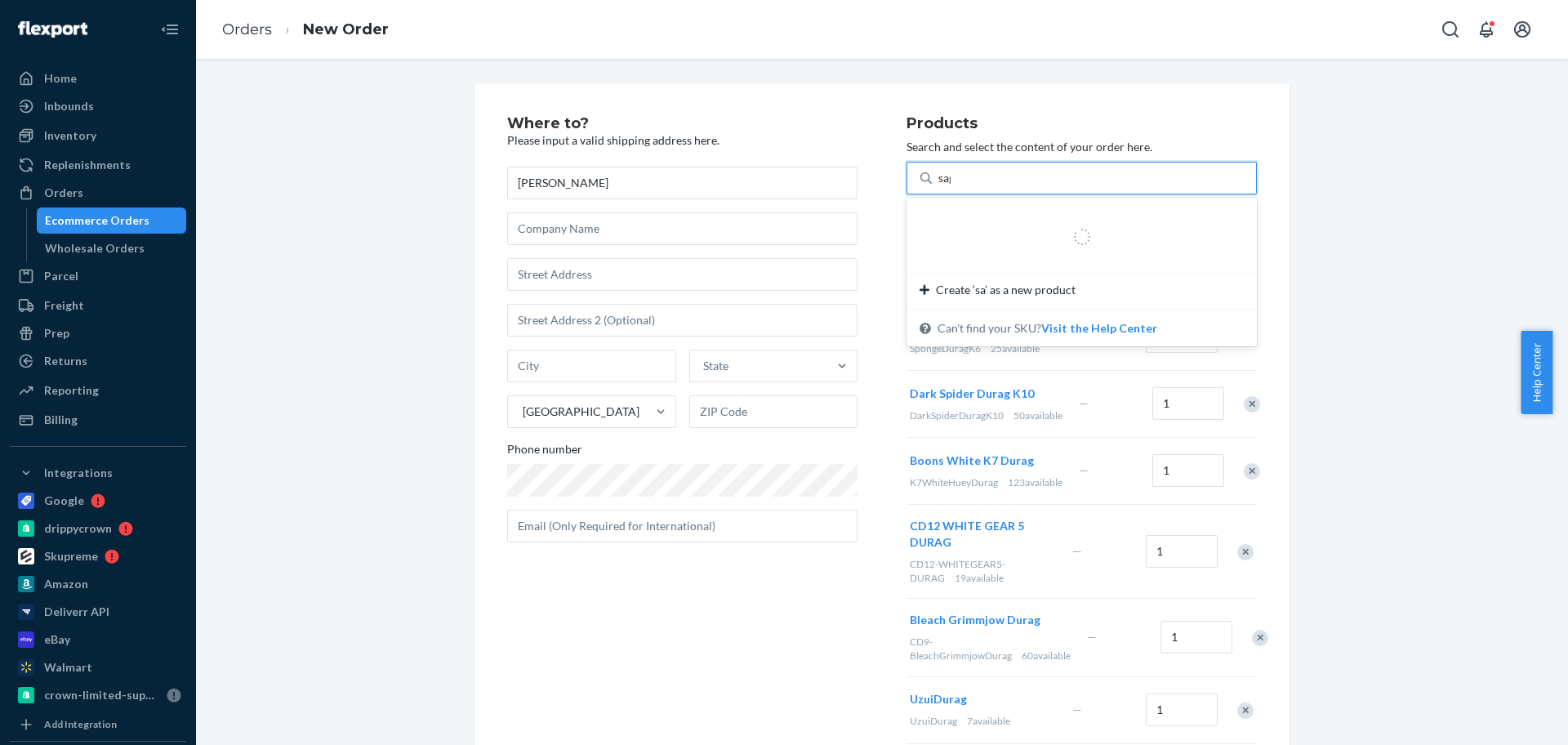
type input "sage"
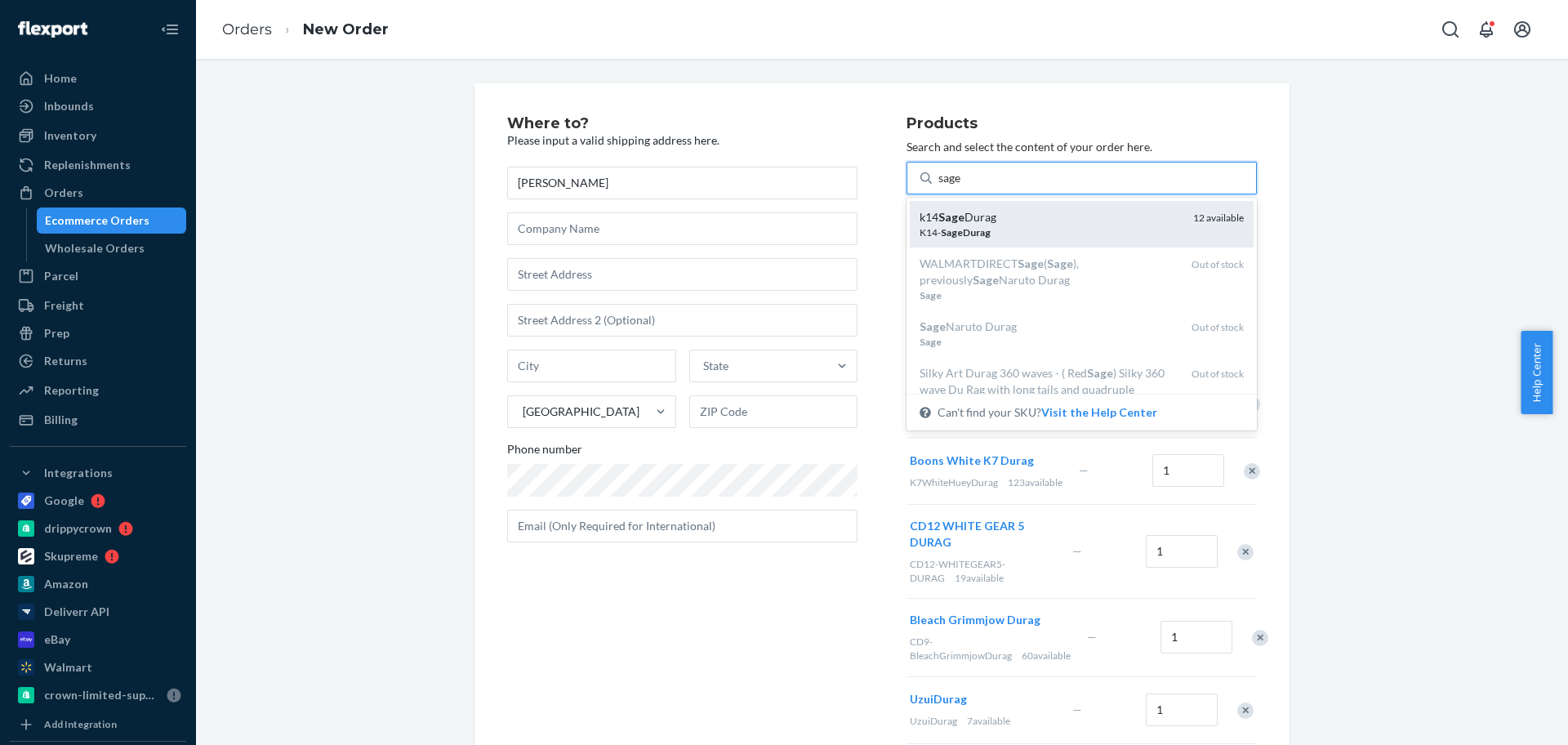
click at [1010, 218] on div "k14 Sage Durag" at bounding box center [1050, 216] width 260 height 16
click at [963, 186] on input "sage" at bounding box center [951, 177] width 24 height 16
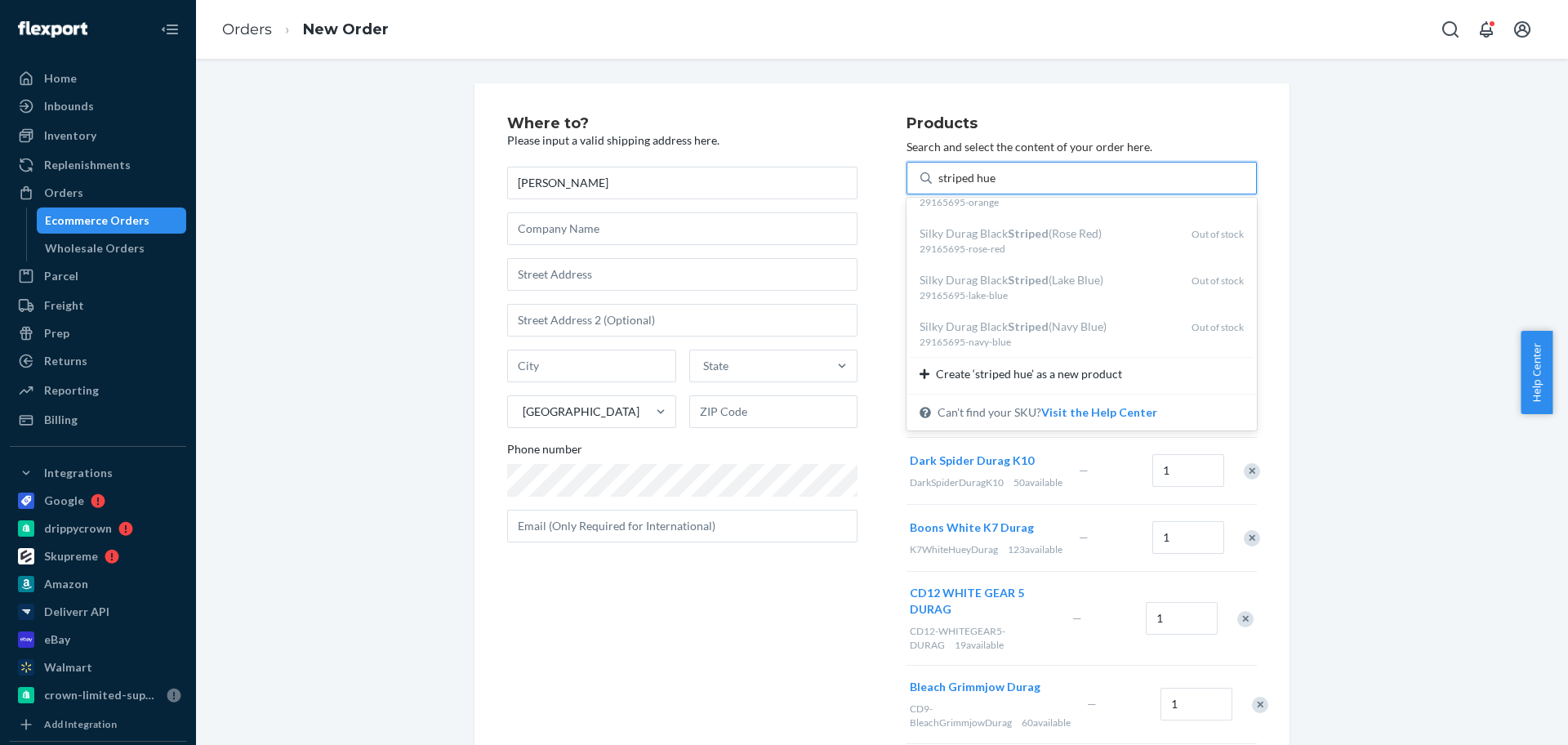
type input "striped [PERSON_NAME]"
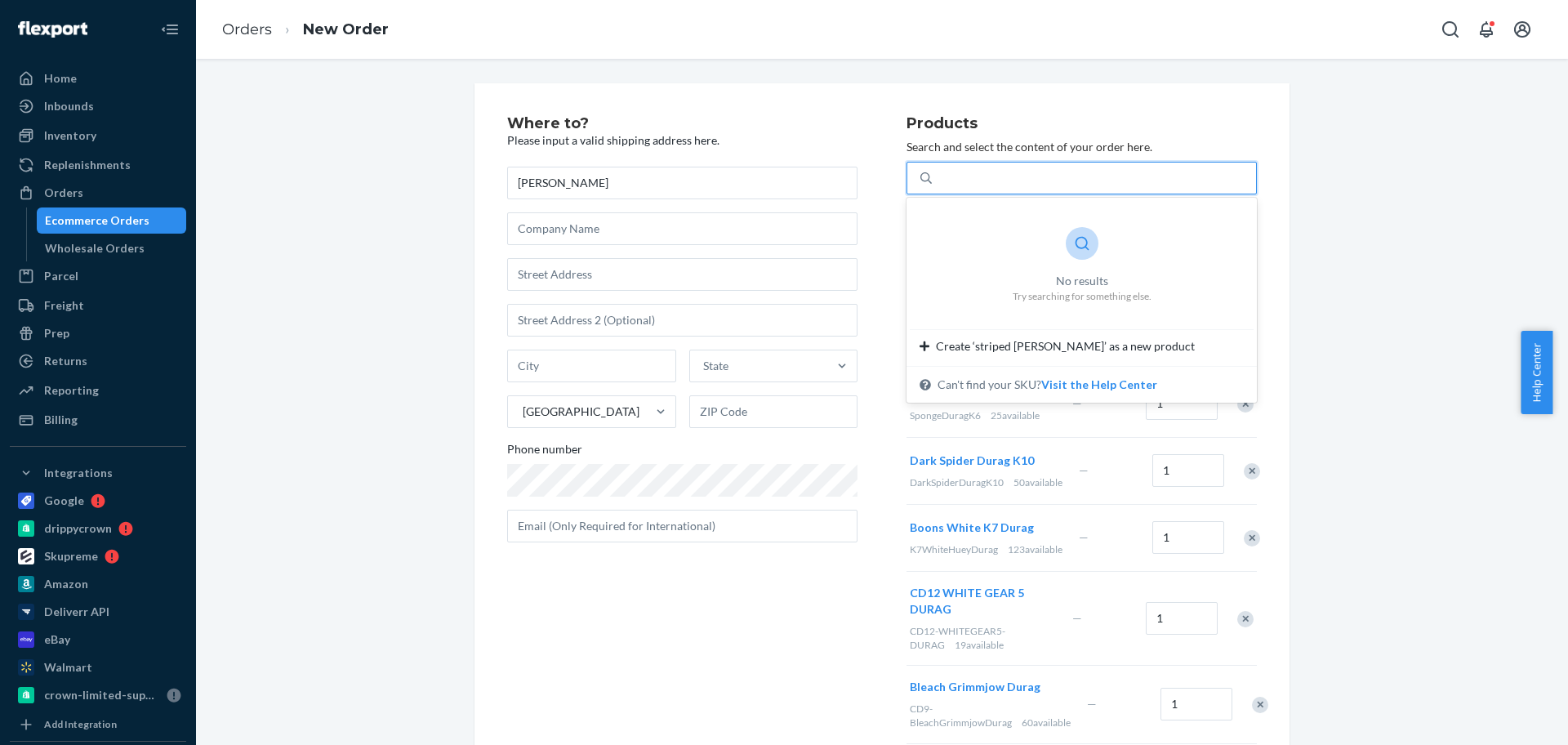
click at [1049, 163] on div "striped [PERSON_NAME]" at bounding box center [1094, 177] width 324 height 29
click at [1002, 170] on input "0 results available for search term striped [PERSON_NAME]. Select is focused ,t…" at bounding box center [970, 177] width 64 height 16
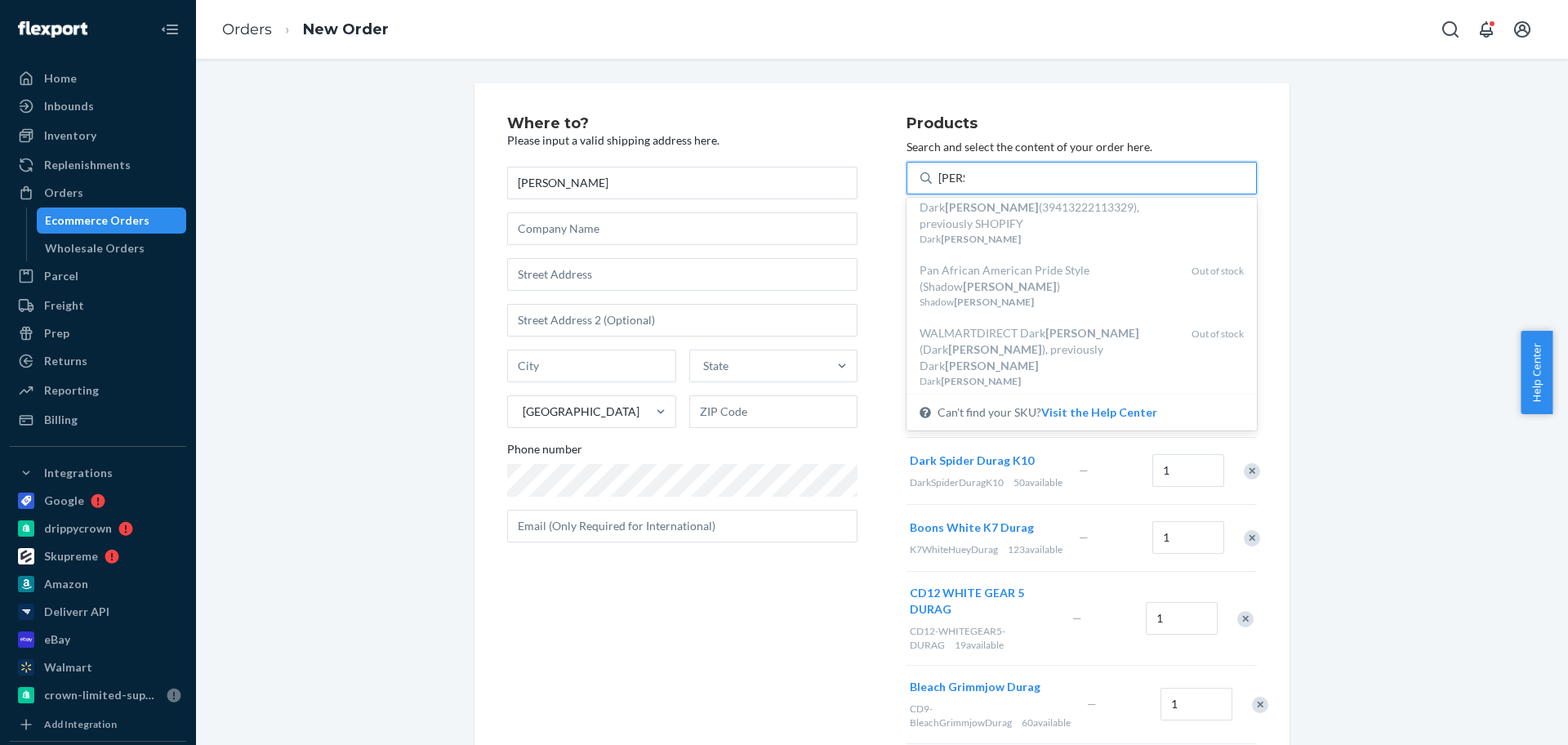
scroll to position [511, 0]
type input "[PERSON_NAME]"
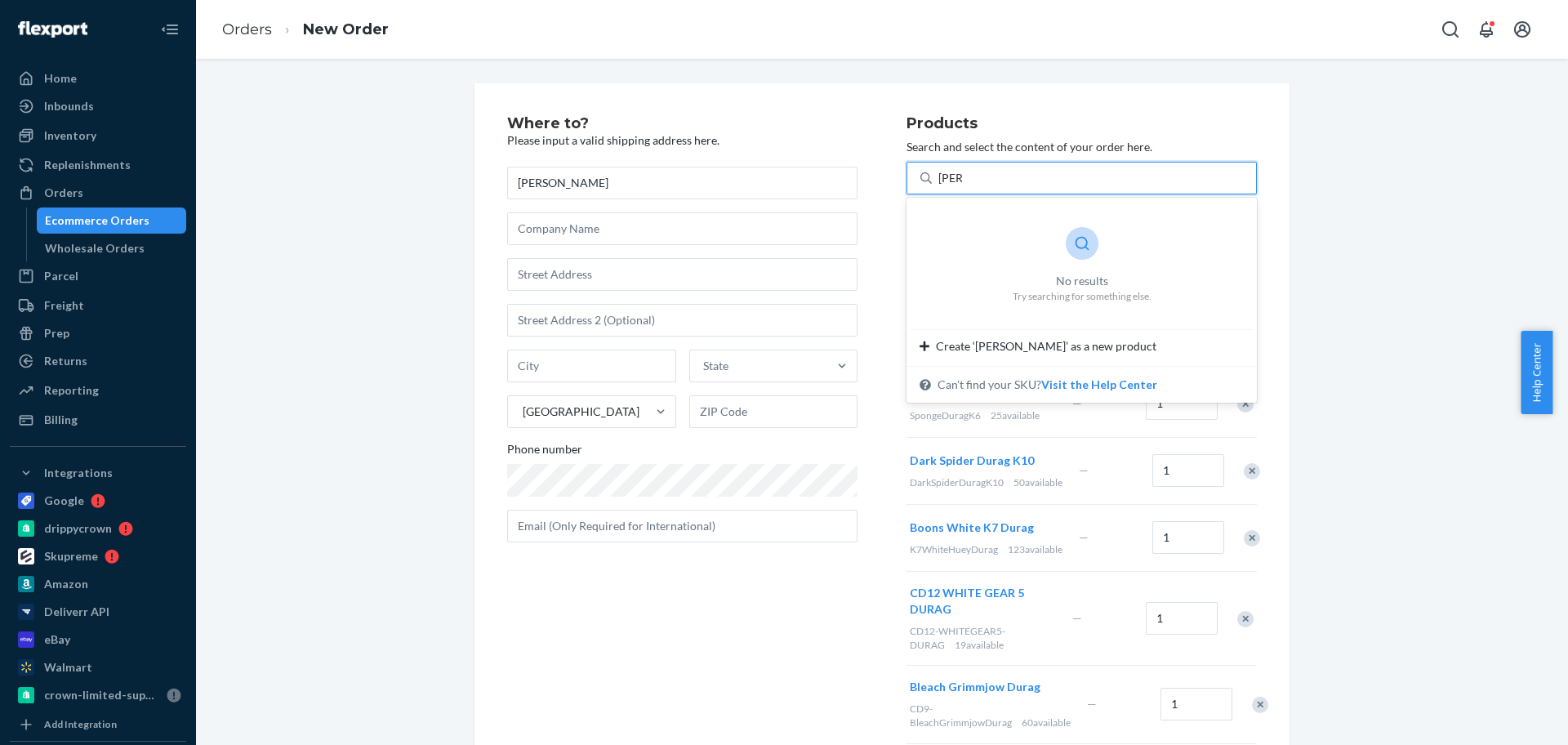
type input "[PERSON_NAME]"
type input "league"
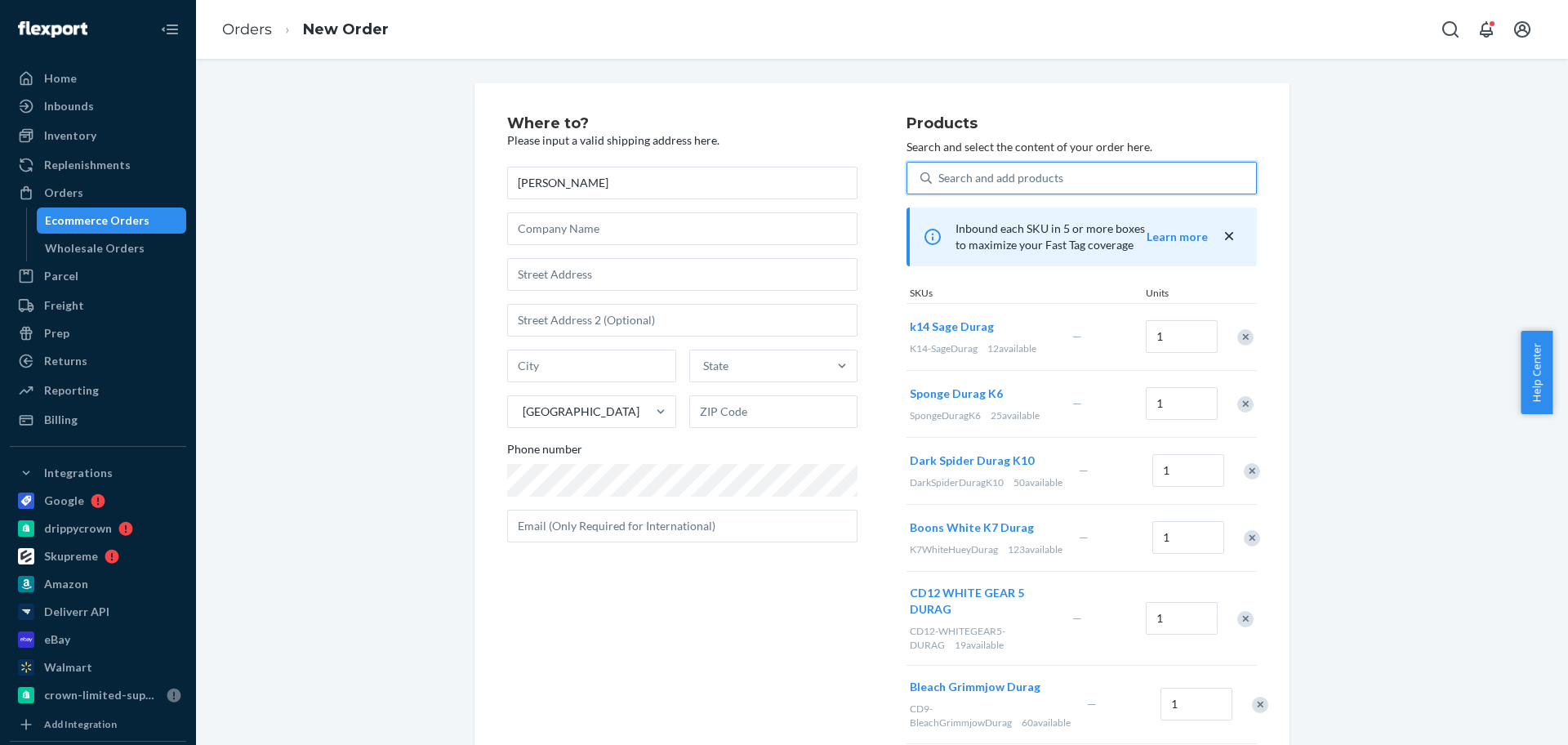
click at [1024, 174] on div "Search and add products" at bounding box center [1000, 177] width 125 height 16
click at [940, 174] on input "0 results available. Select is focused ,type to refine list, press Down to open…" at bounding box center [939, 177] width 2 height 16
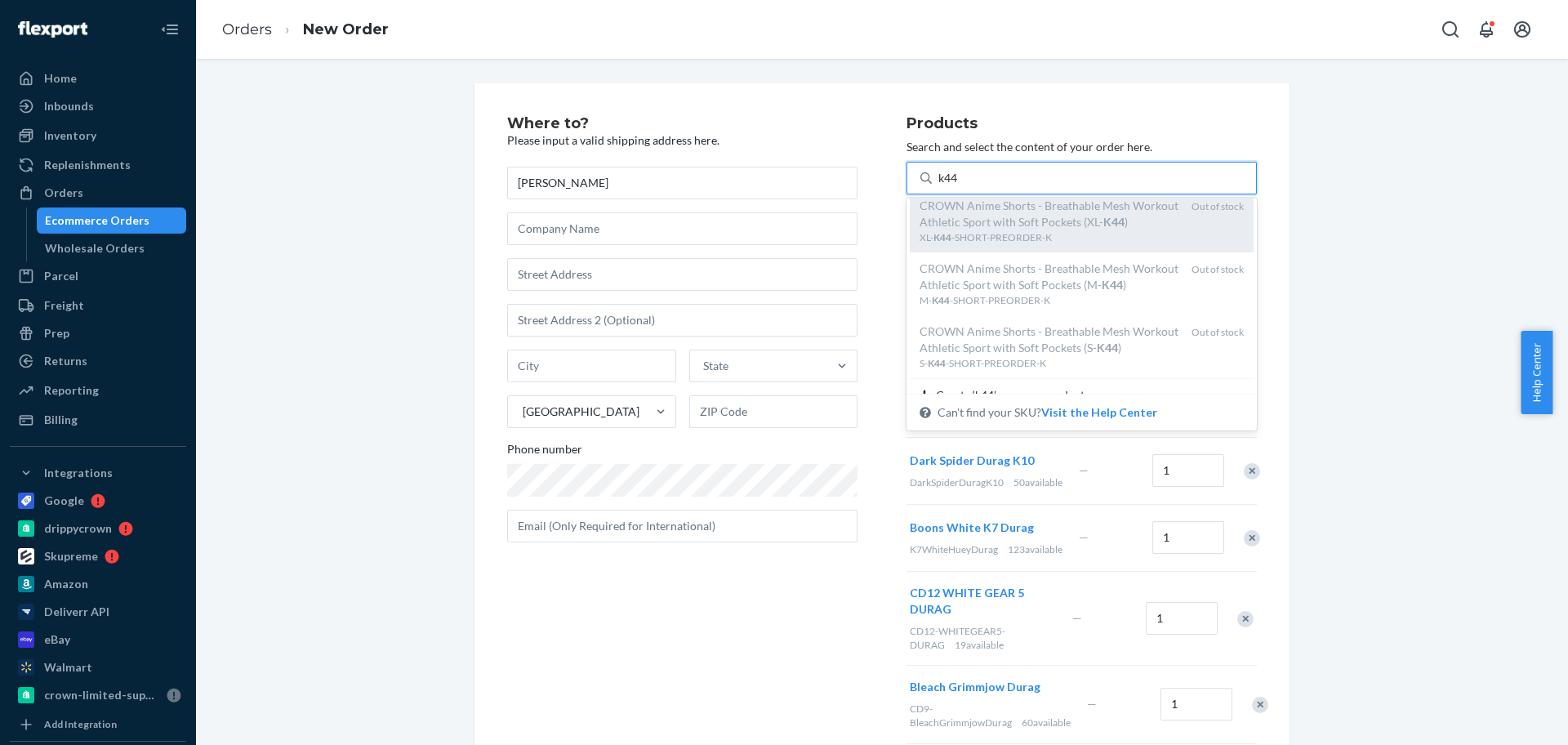
scroll to position [0, 0]
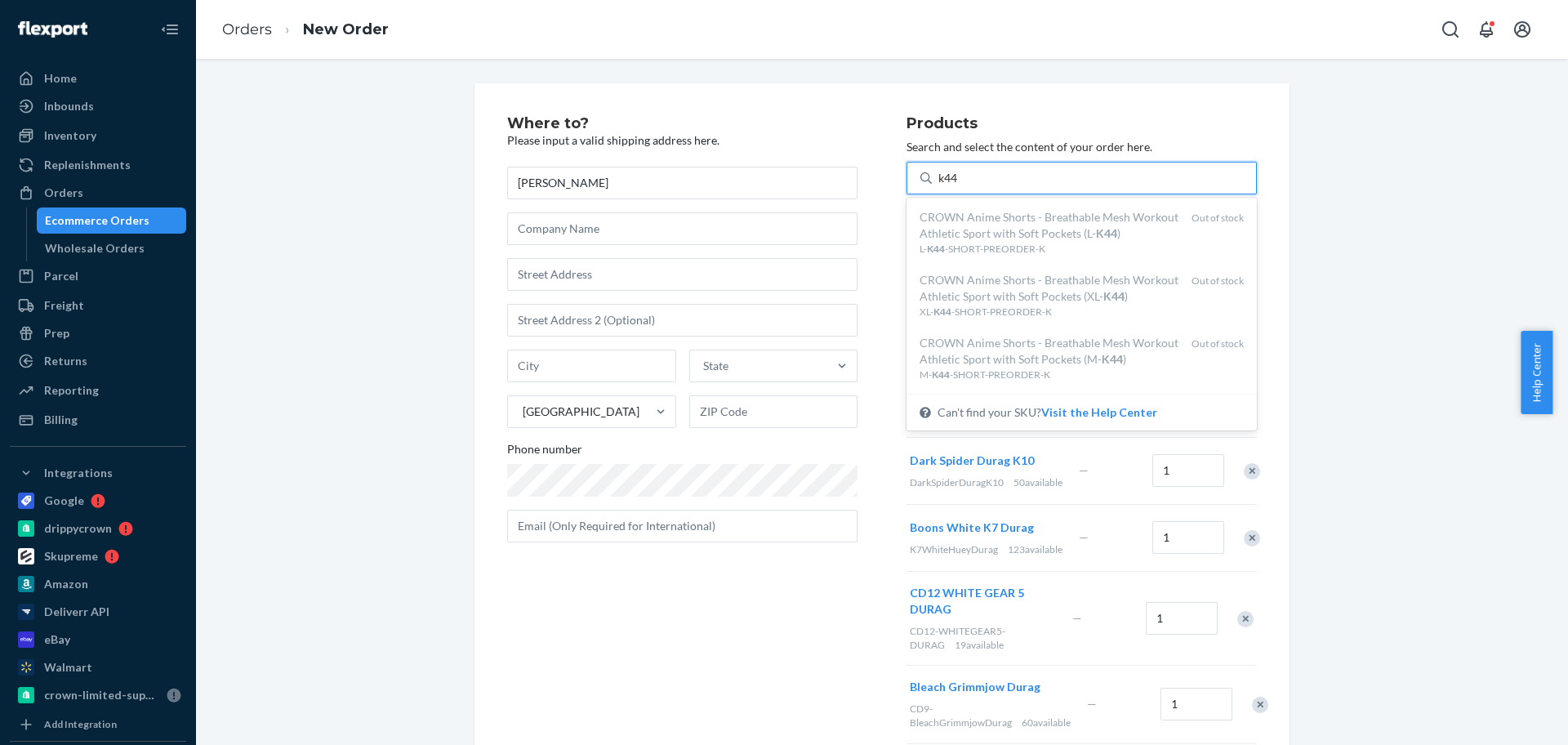
type input "k44"
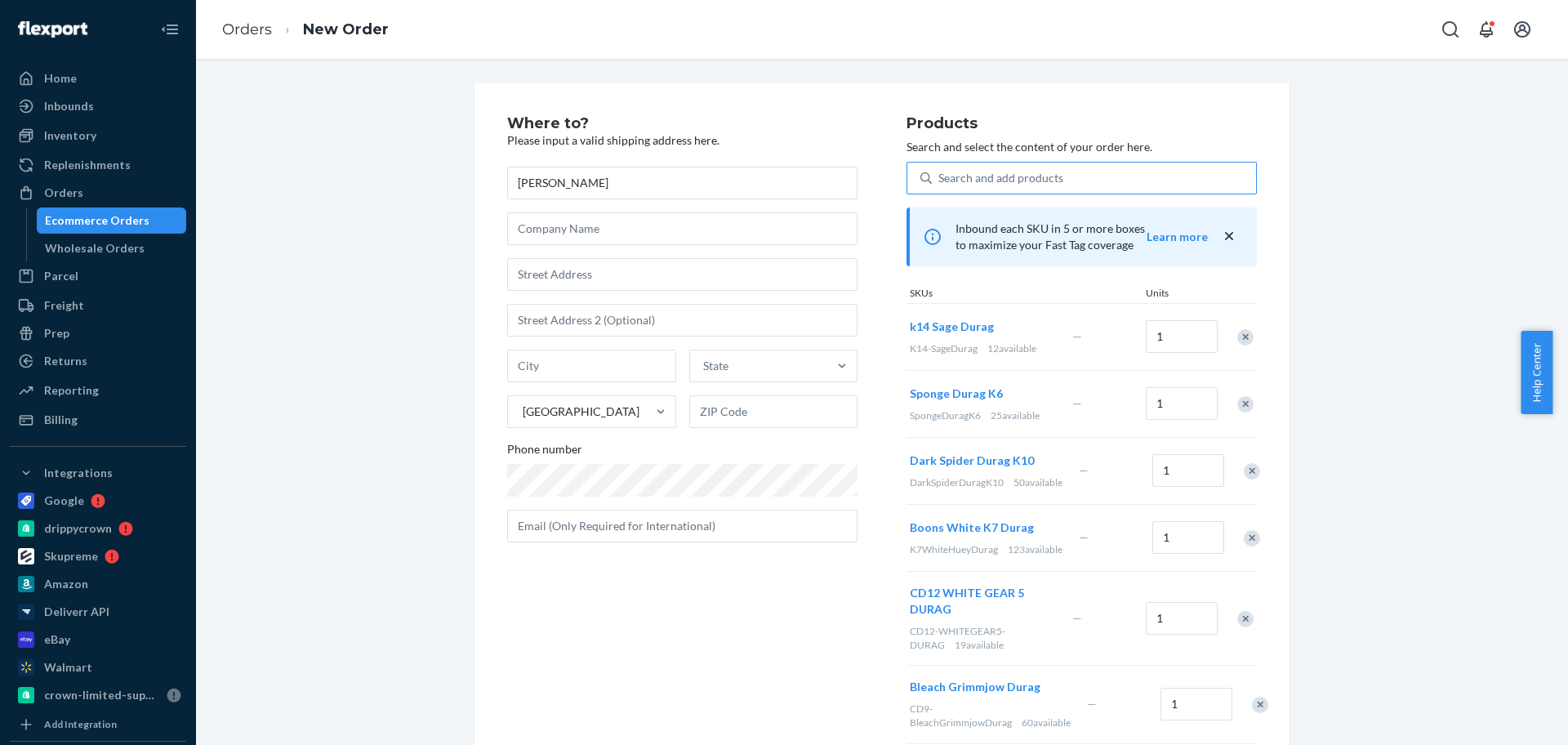
click at [266, 334] on div "Where to? Please input a valid shipping address here. [PERSON_NAME] State [GEOG…" at bounding box center [881, 497] width 1348 height 827
click at [1015, 171] on div "Search and add products" at bounding box center [1000, 177] width 125 height 16
click at [940, 171] on input "Search and add products" at bounding box center [939, 177] width 2 height 16
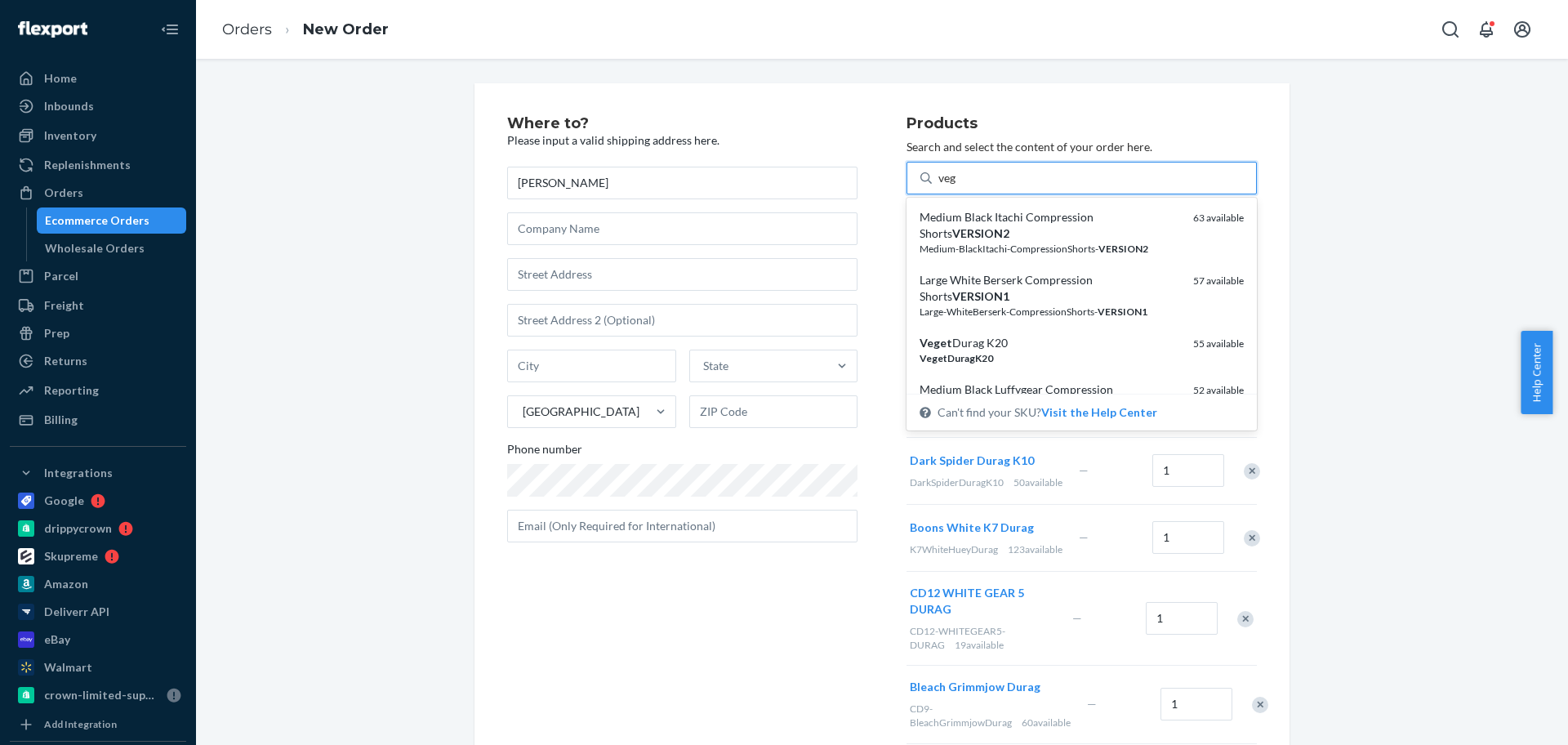
type input "vege"
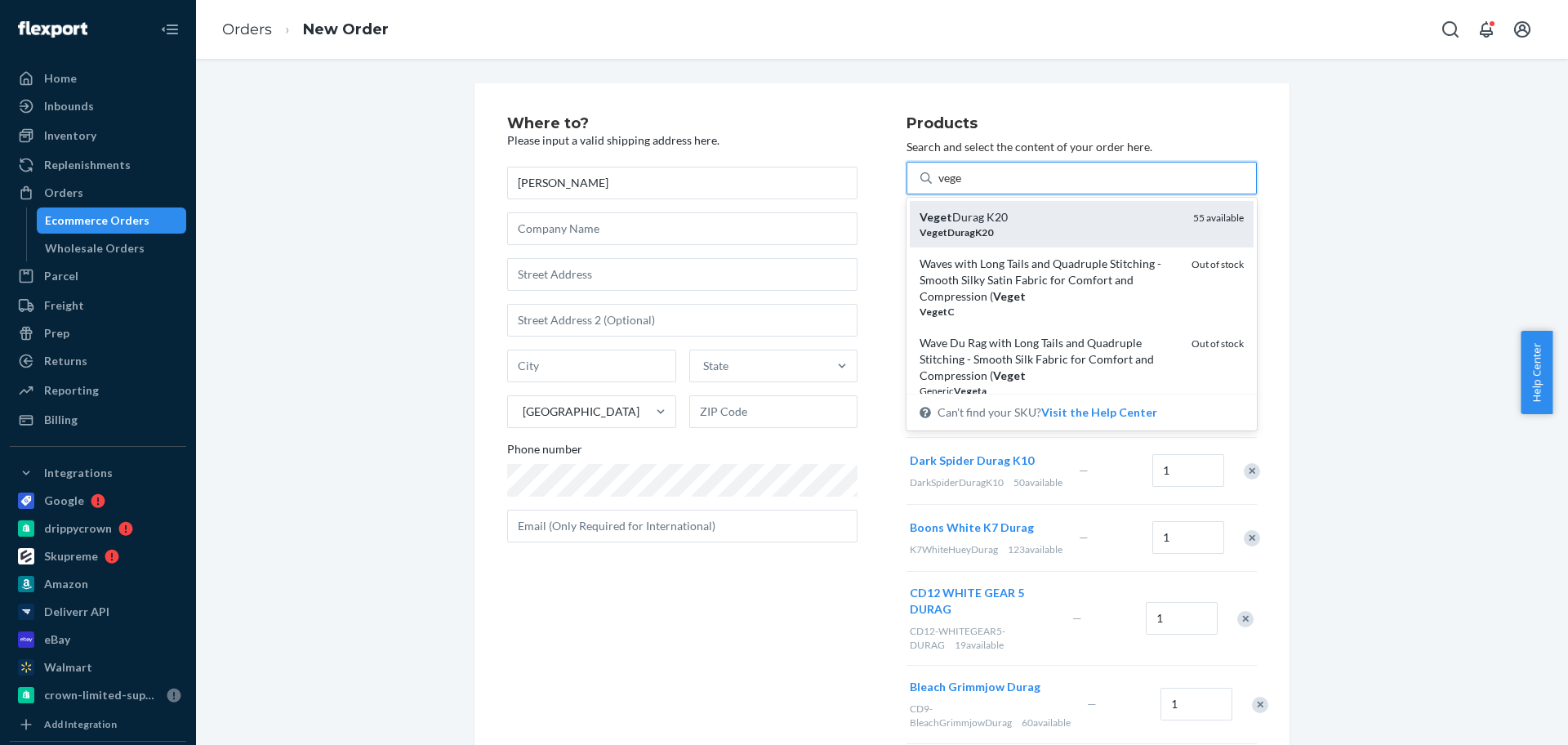
click at [1017, 221] on div "Veget Durag K20" at bounding box center [1050, 216] width 260 height 16
click at [964, 186] on input "vege" at bounding box center [951, 177] width 25 height 16
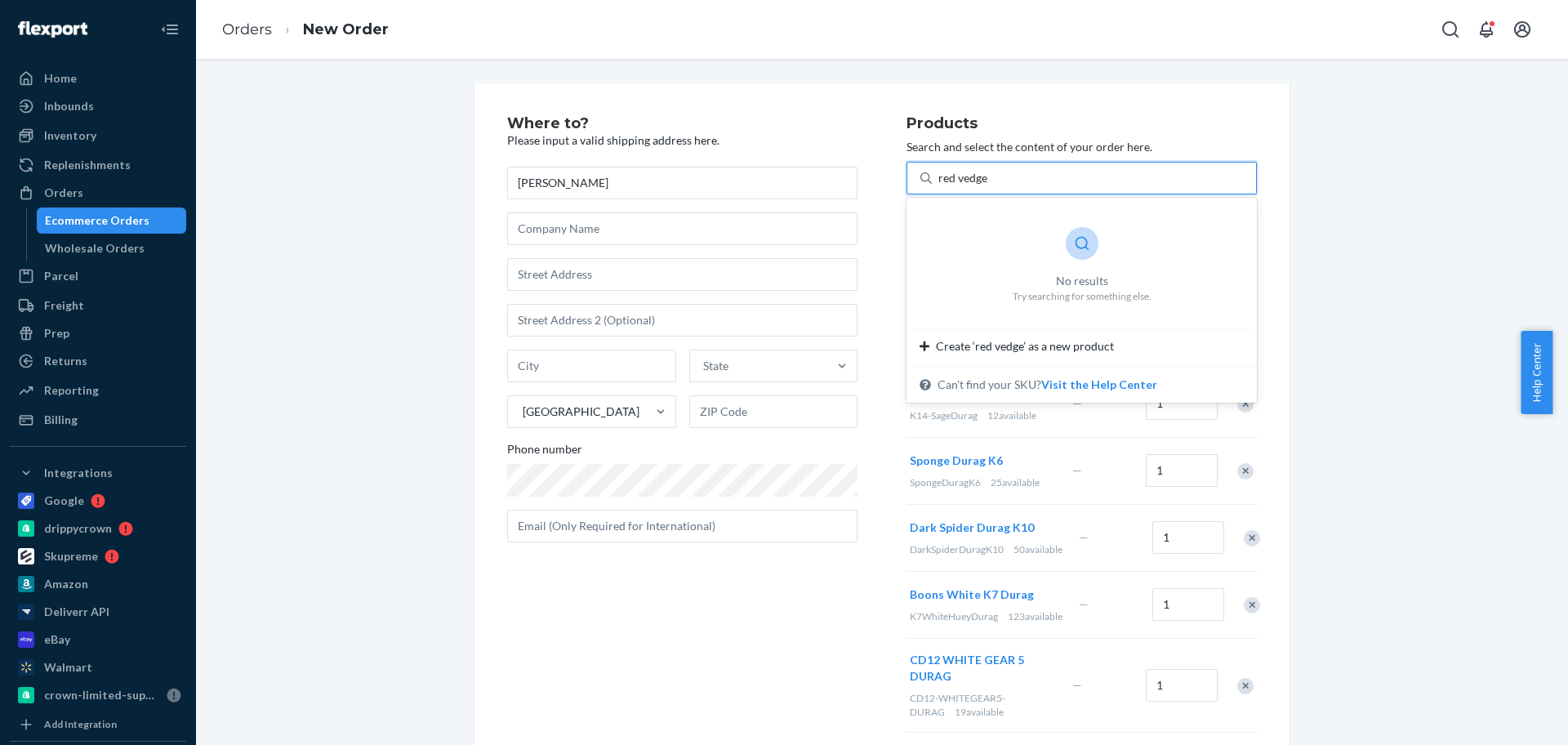
type input "red vedge"
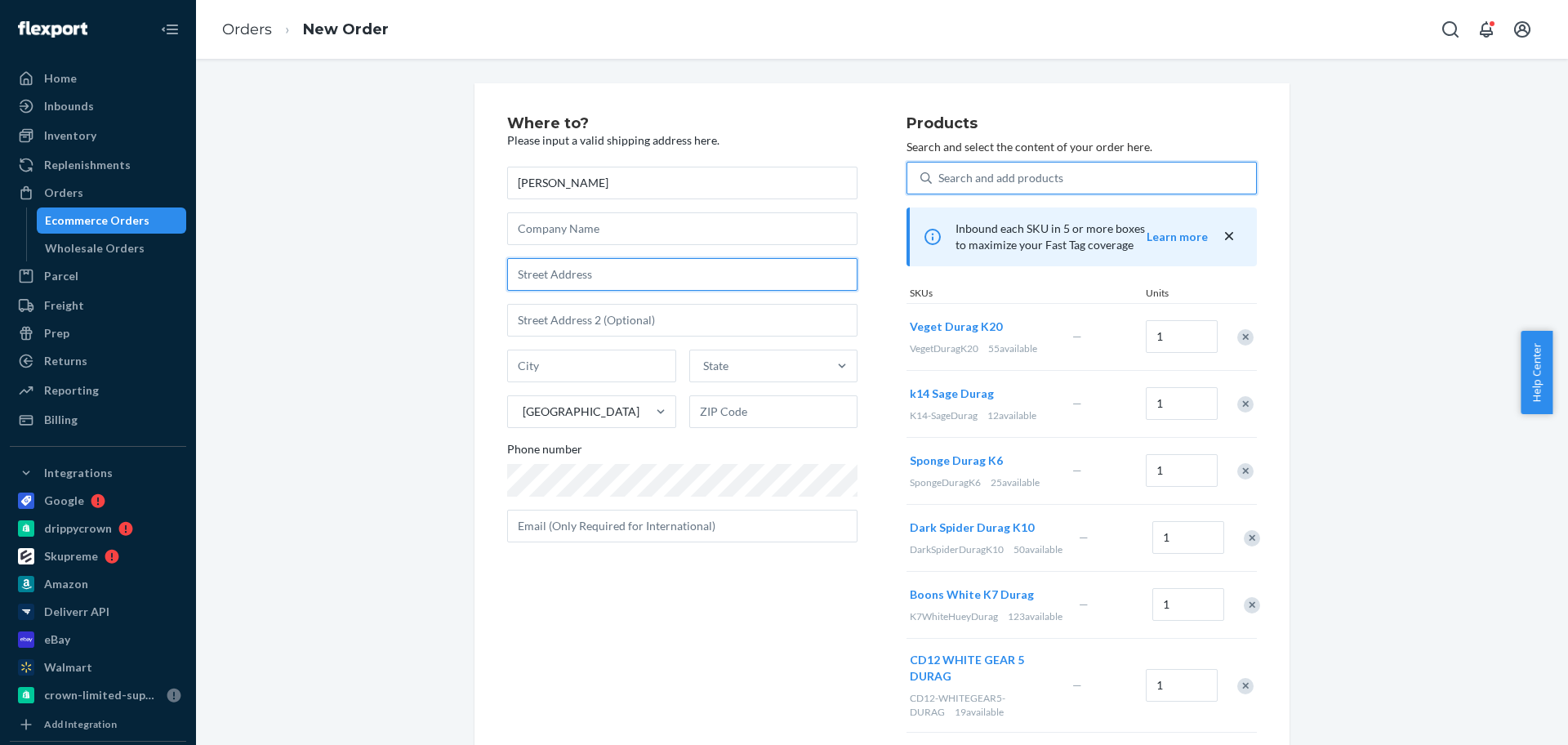
click at [602, 274] on input "text" at bounding box center [683, 275] width 350 height 33
paste input "[STREET_ADDRESS][PERSON_NAME]"
type input "[PERSON_NAME]"
type input "[US_STATE]"
type input "77358"
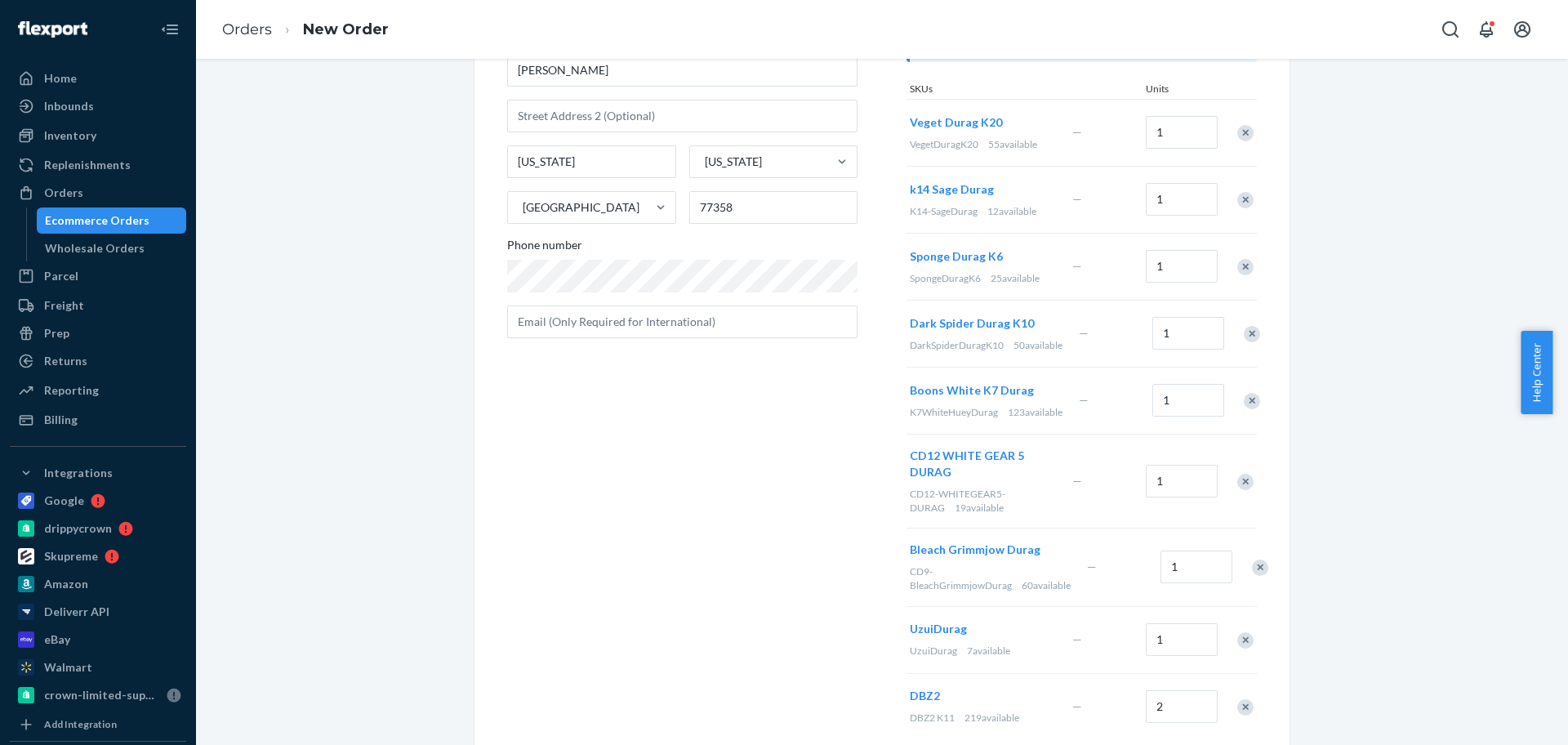
scroll to position [491, 0]
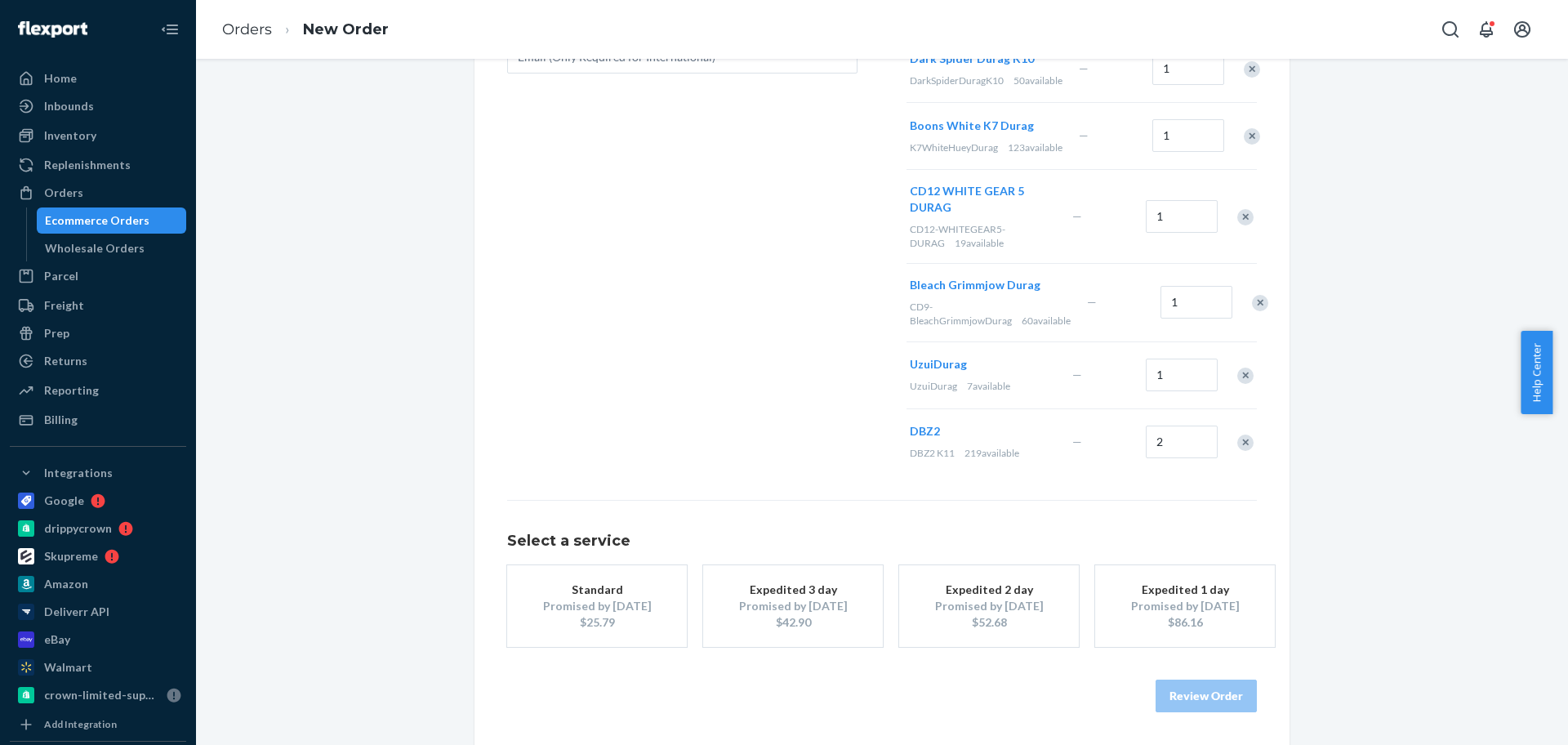
click at [615, 564] on div "Select a service Standard Promised by [DATE] $25.79 Expedited 3 day Promised by…" at bounding box center [882, 574] width 749 height 148
click at [633, 590] on div "Standard" at bounding box center [598, 589] width 131 height 16
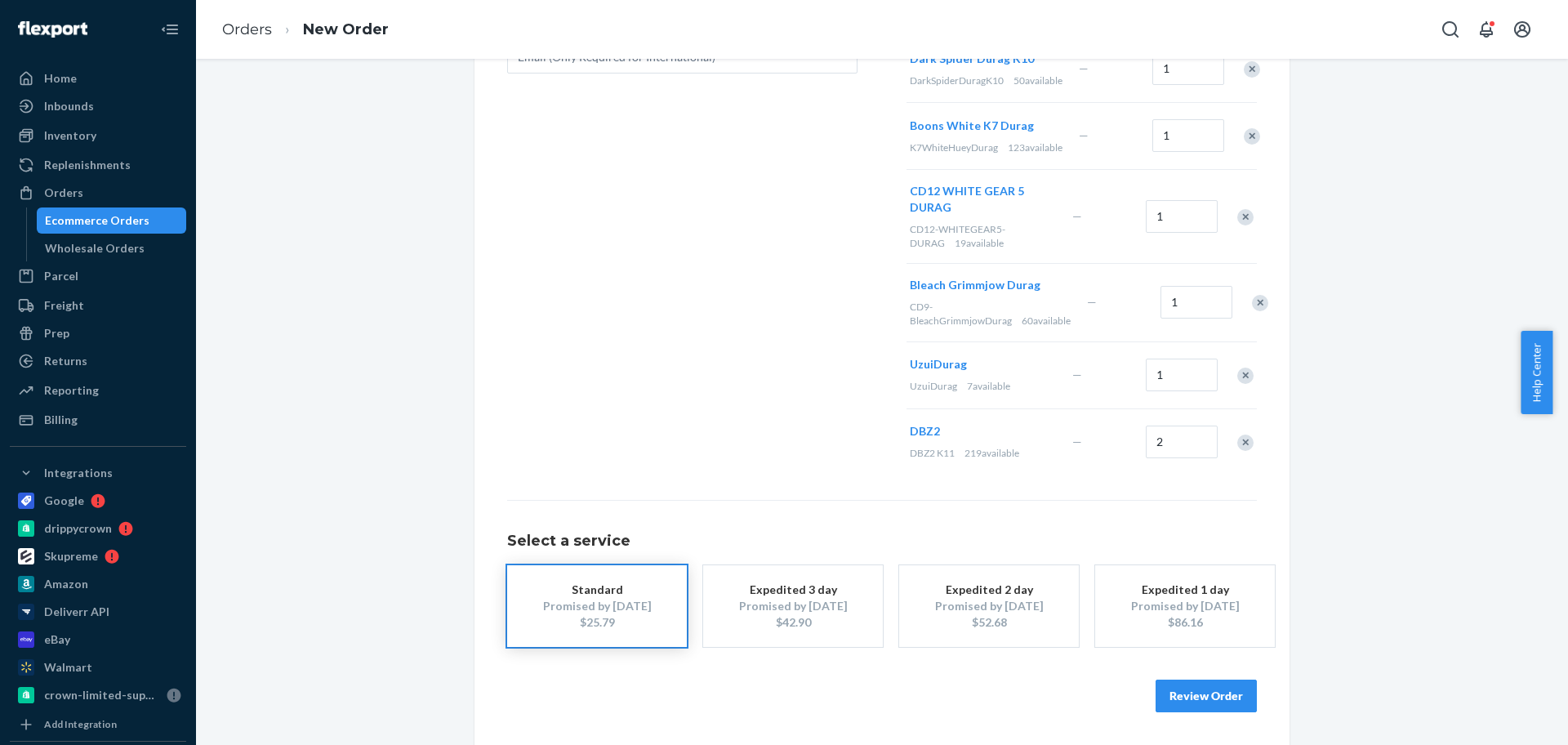
click at [1202, 691] on button "Review Order" at bounding box center [1206, 695] width 101 height 33
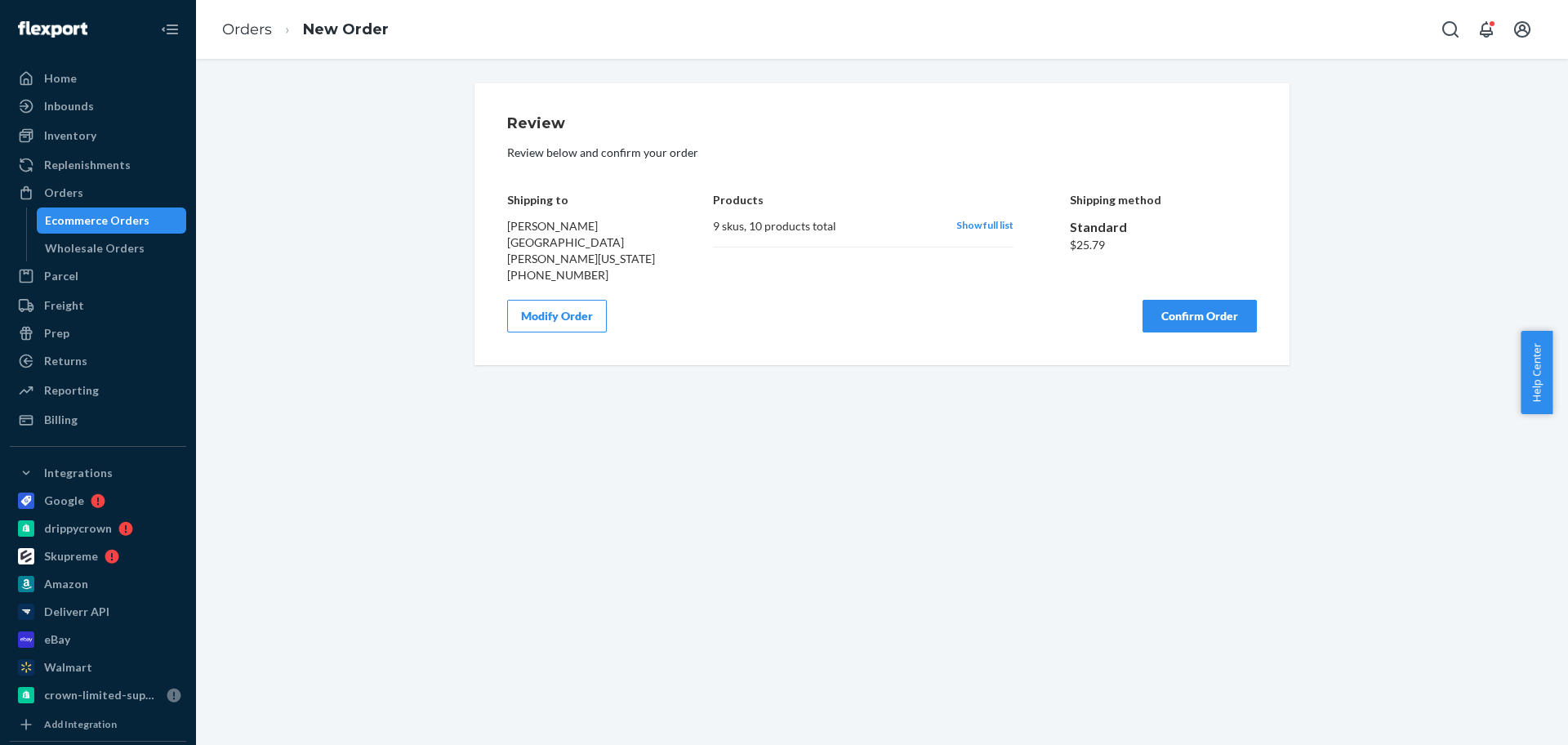
click at [1199, 320] on button "Confirm Order" at bounding box center [1200, 316] width 114 height 33
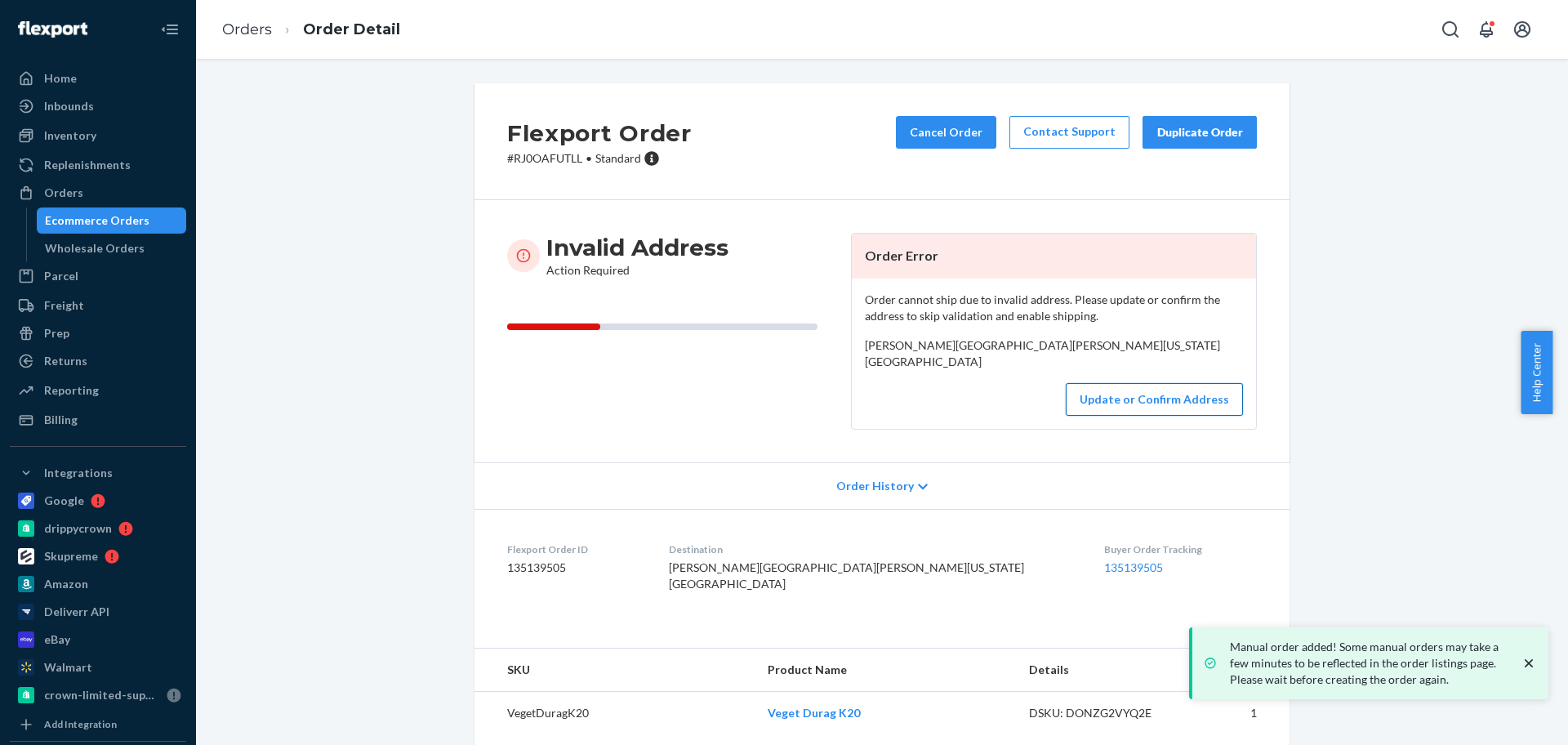
click at [1095, 416] on button "Update or Confirm Address" at bounding box center [1154, 399] width 177 height 33
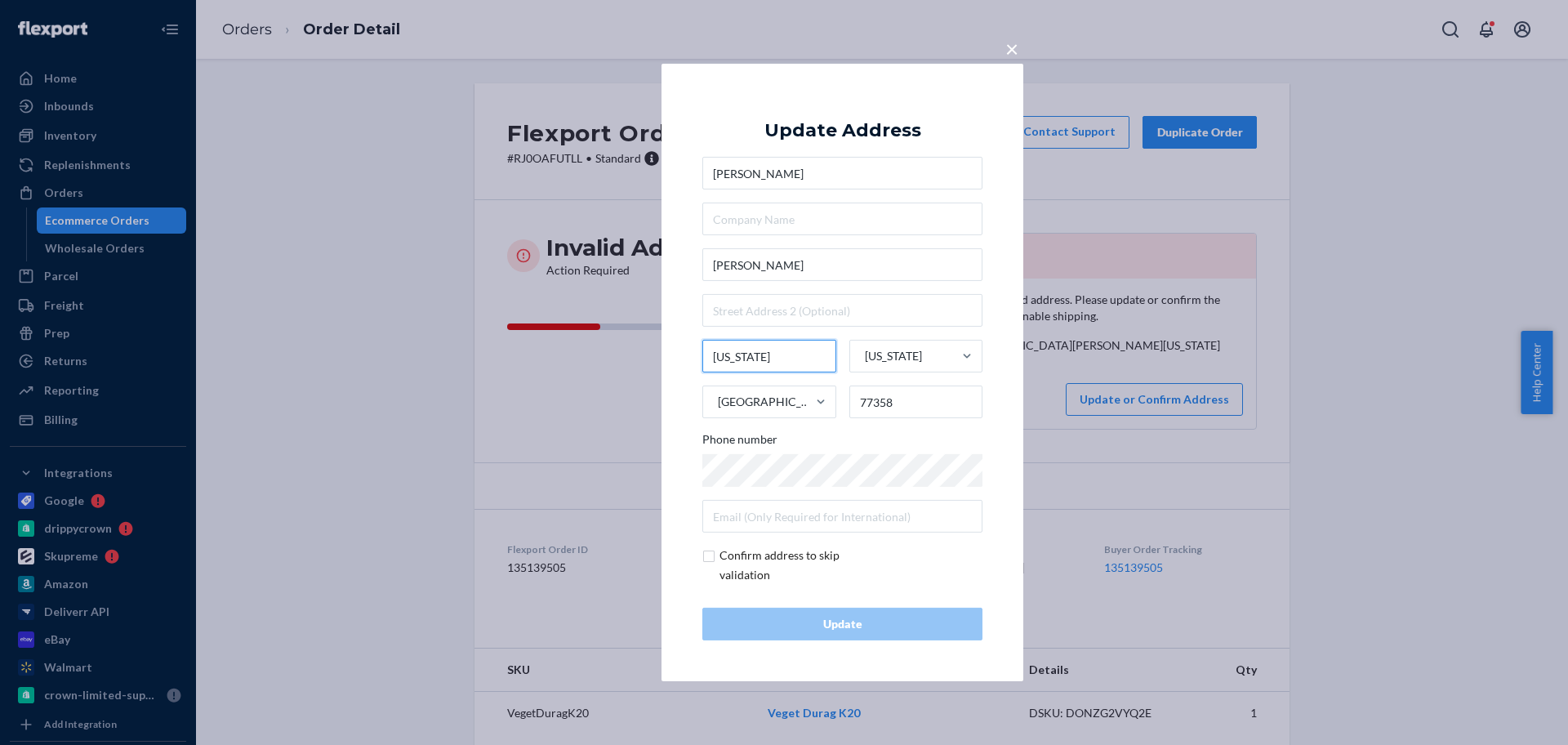
click at [769, 367] on input "[US_STATE]" at bounding box center [769, 356] width 134 height 33
paste input "New Waverly"
type input "New Waverly"
click at [709, 553] on input "checkbox" at bounding box center [797, 565] width 190 height 39
checkbox input "true"
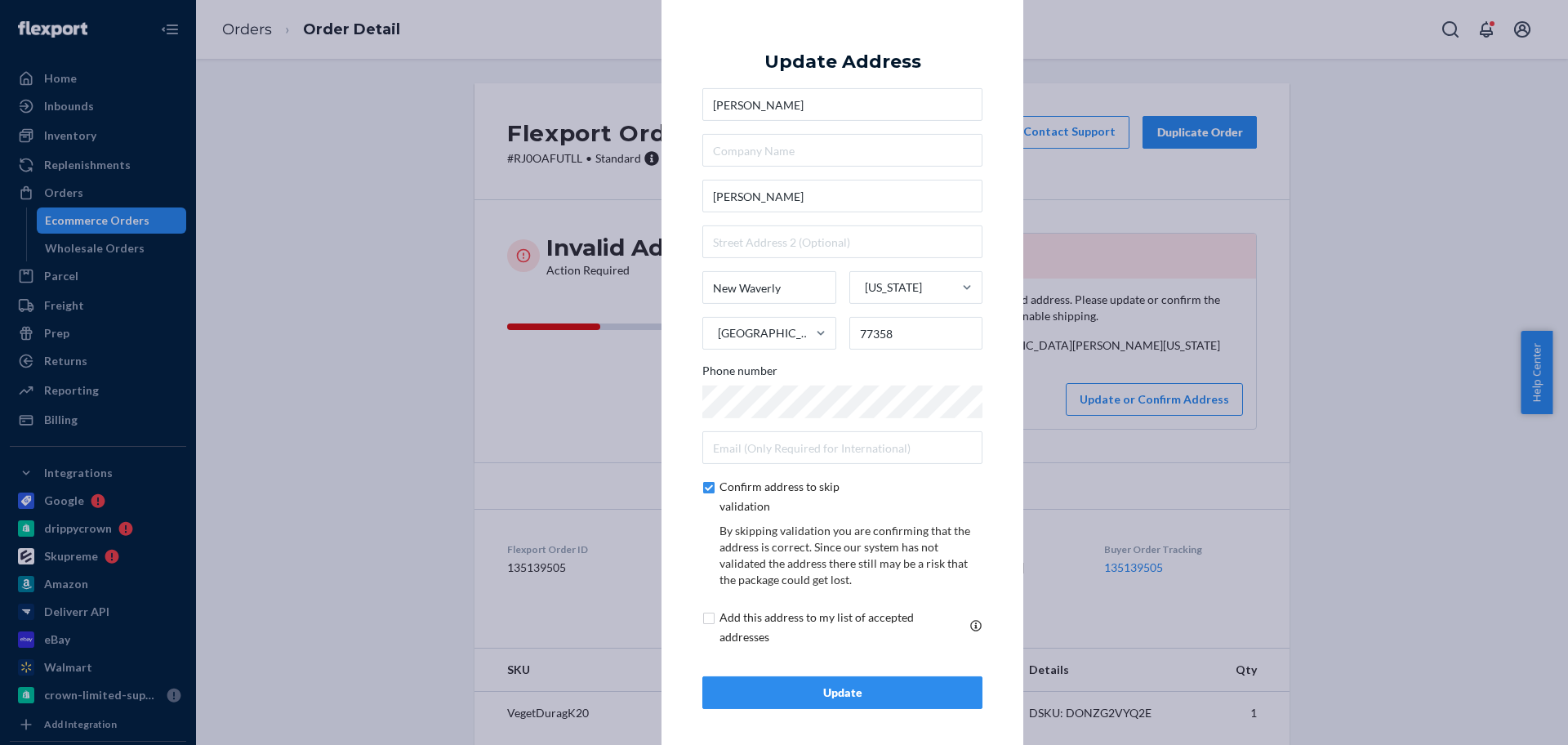
click at [854, 687] on div "Update" at bounding box center [842, 693] width 252 height 16
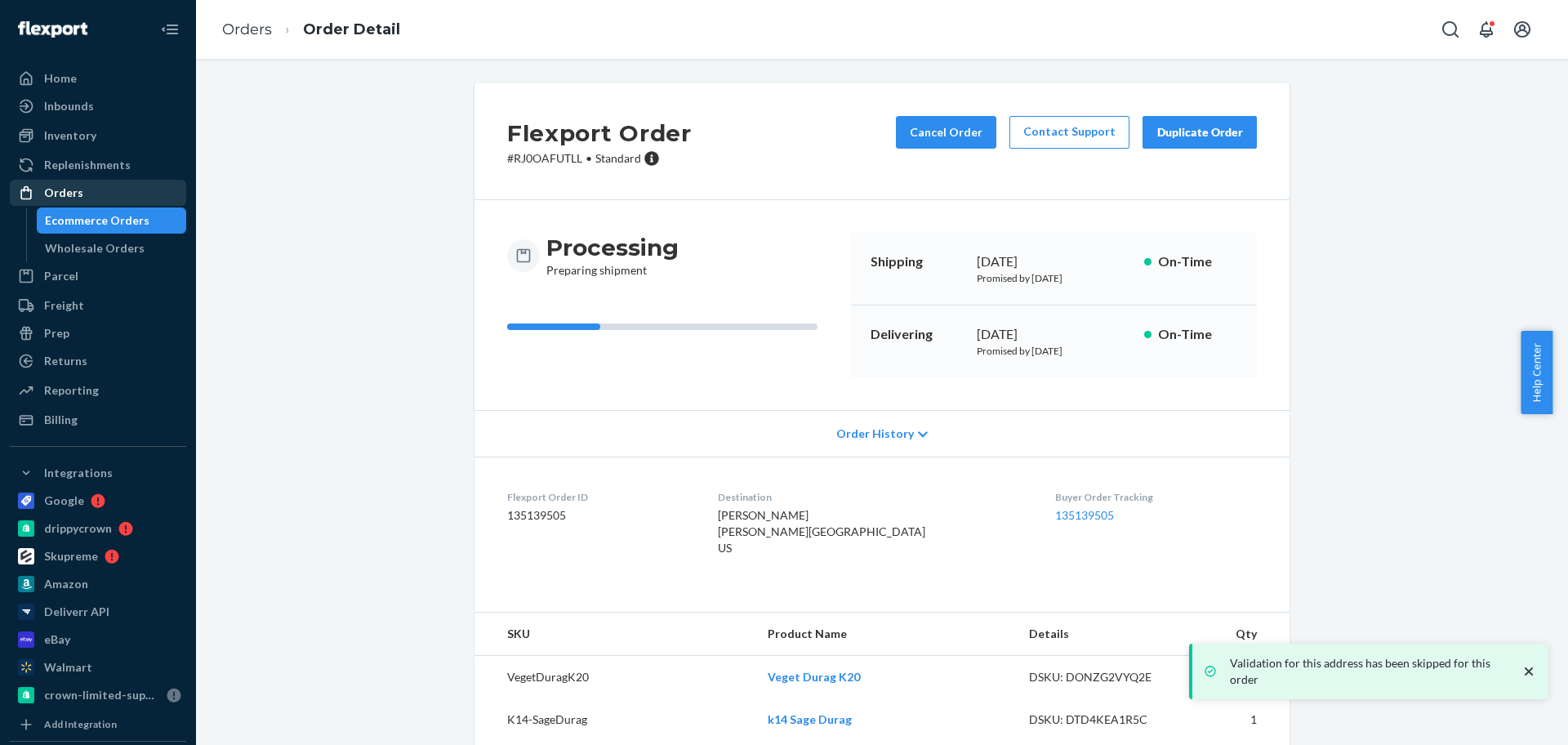
click at [117, 195] on div "Orders" at bounding box center [97, 193] width 173 height 22
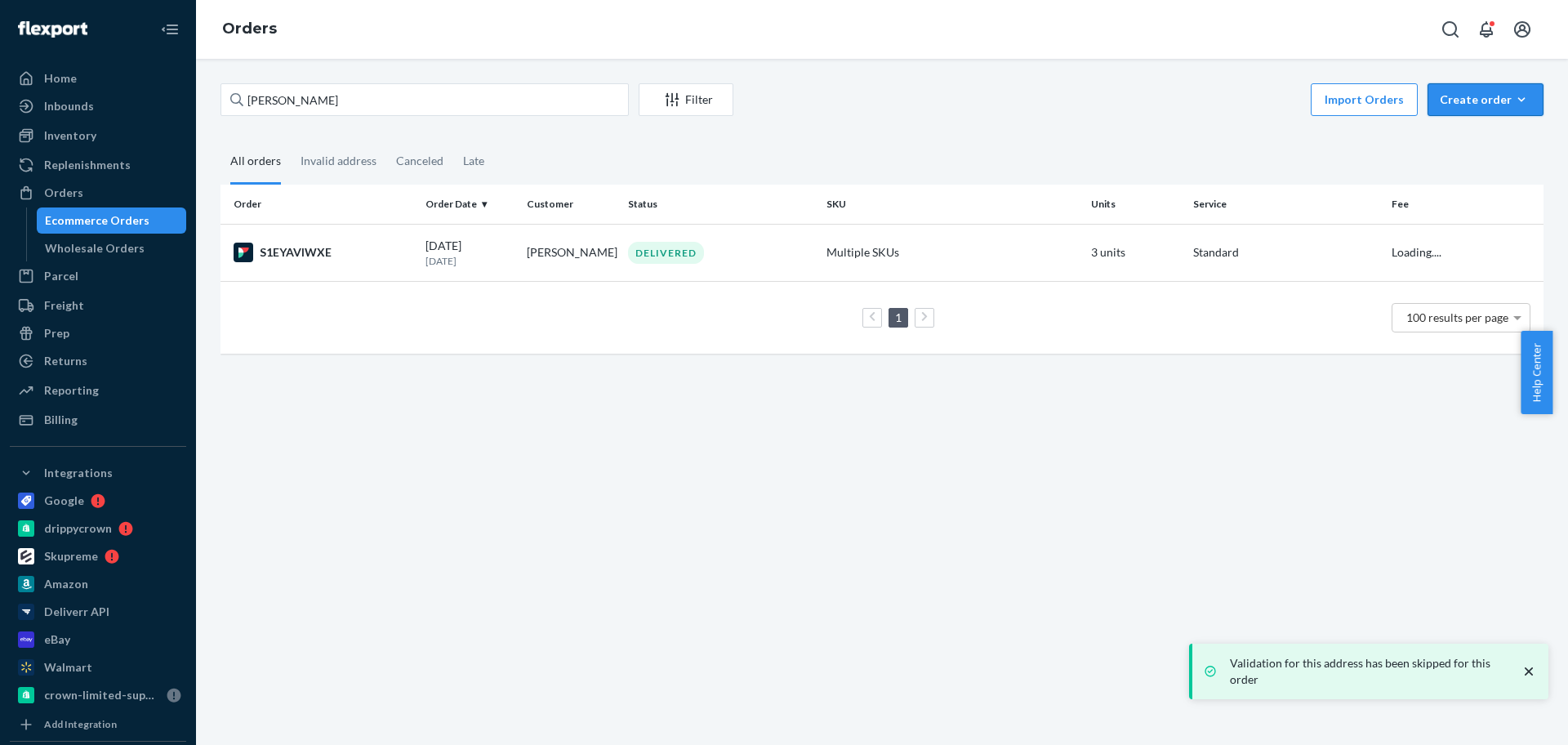
click at [1448, 113] on button "Create order Ecommerce order Removal order" at bounding box center [1486, 99] width 116 height 33
click at [1445, 135] on span "Ecommerce order" at bounding box center [1496, 139] width 101 height 11
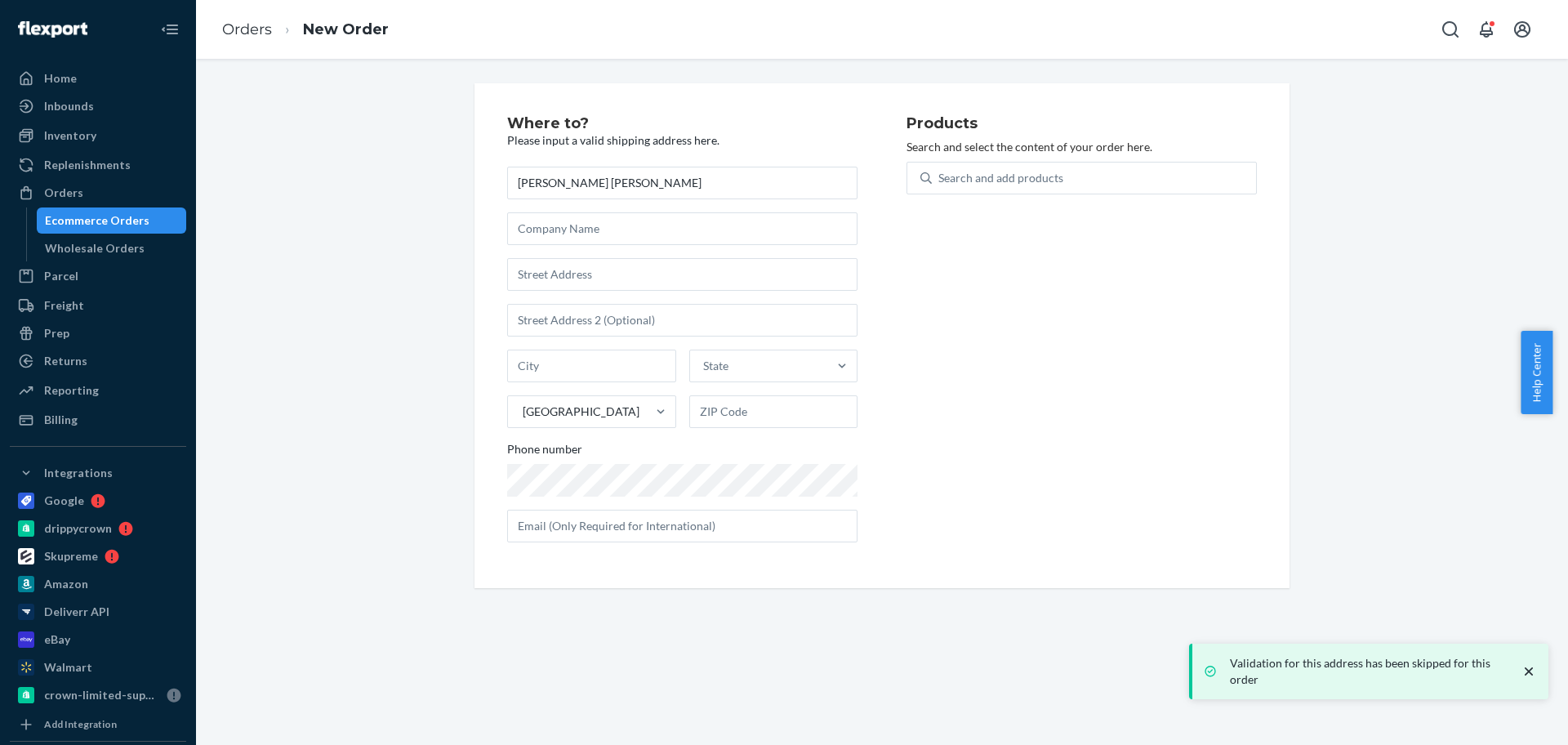
type input "[PERSON_NAME] [PERSON_NAME]"
click at [563, 272] on input "text" at bounding box center [683, 275] width 350 height 33
paste input "[STREET_ADDRESS]"
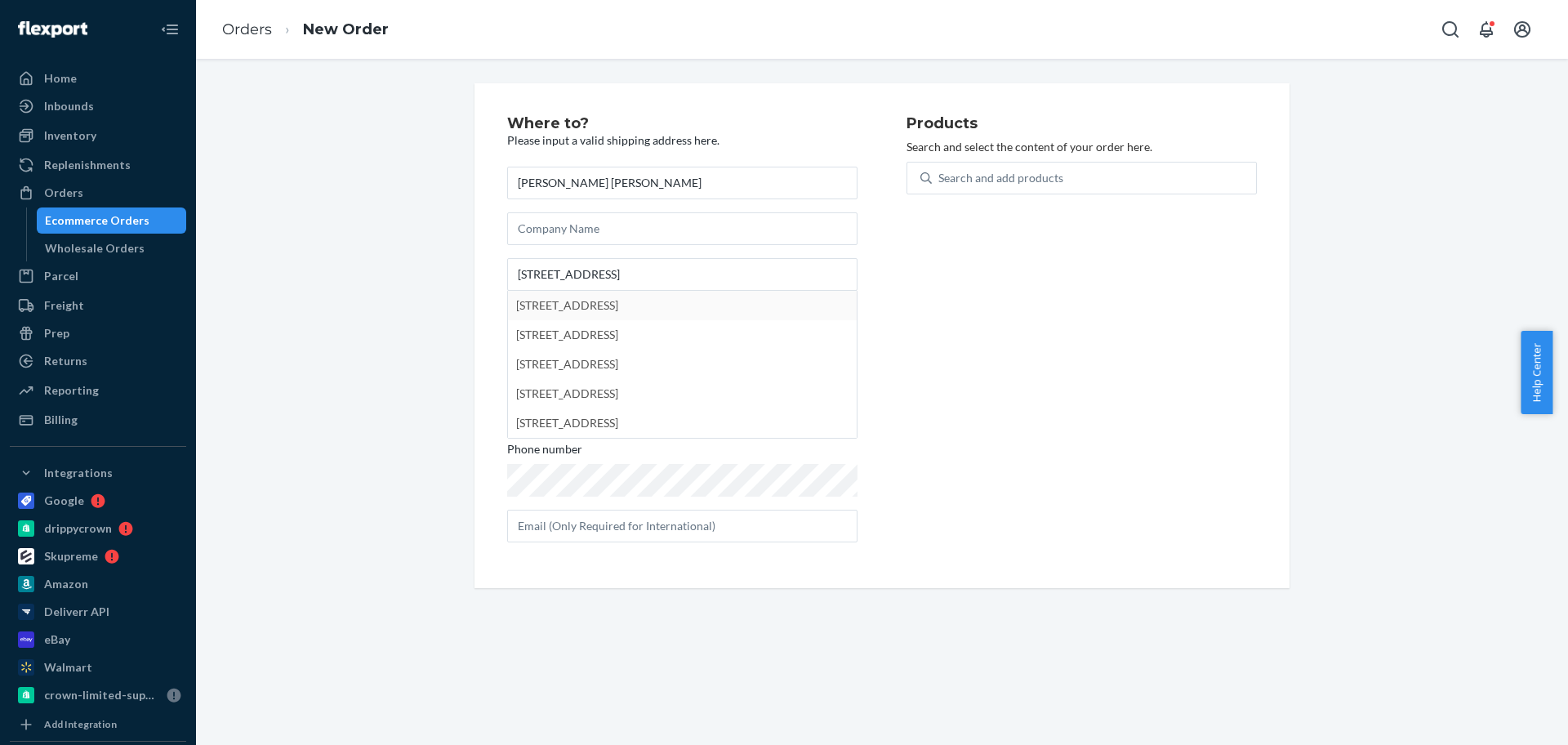
type input "2024 Broadacres Dr"
type input "Clementon"
type input "08021"
click at [1019, 181] on div "Search and add products" at bounding box center [1000, 177] width 125 height 16
click at [940, 181] on input "Search and add products" at bounding box center [939, 177] width 2 height 16
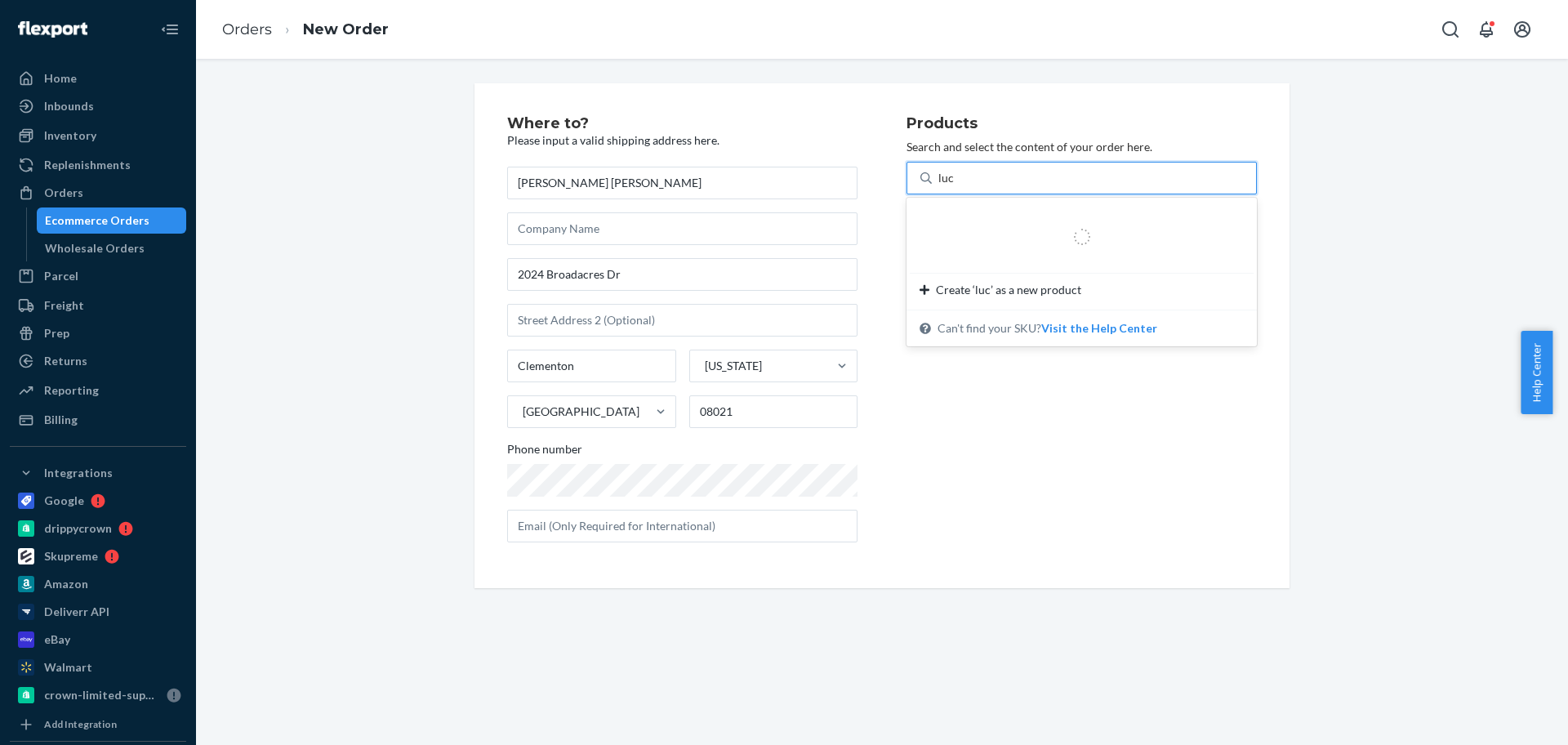
type input "luci"
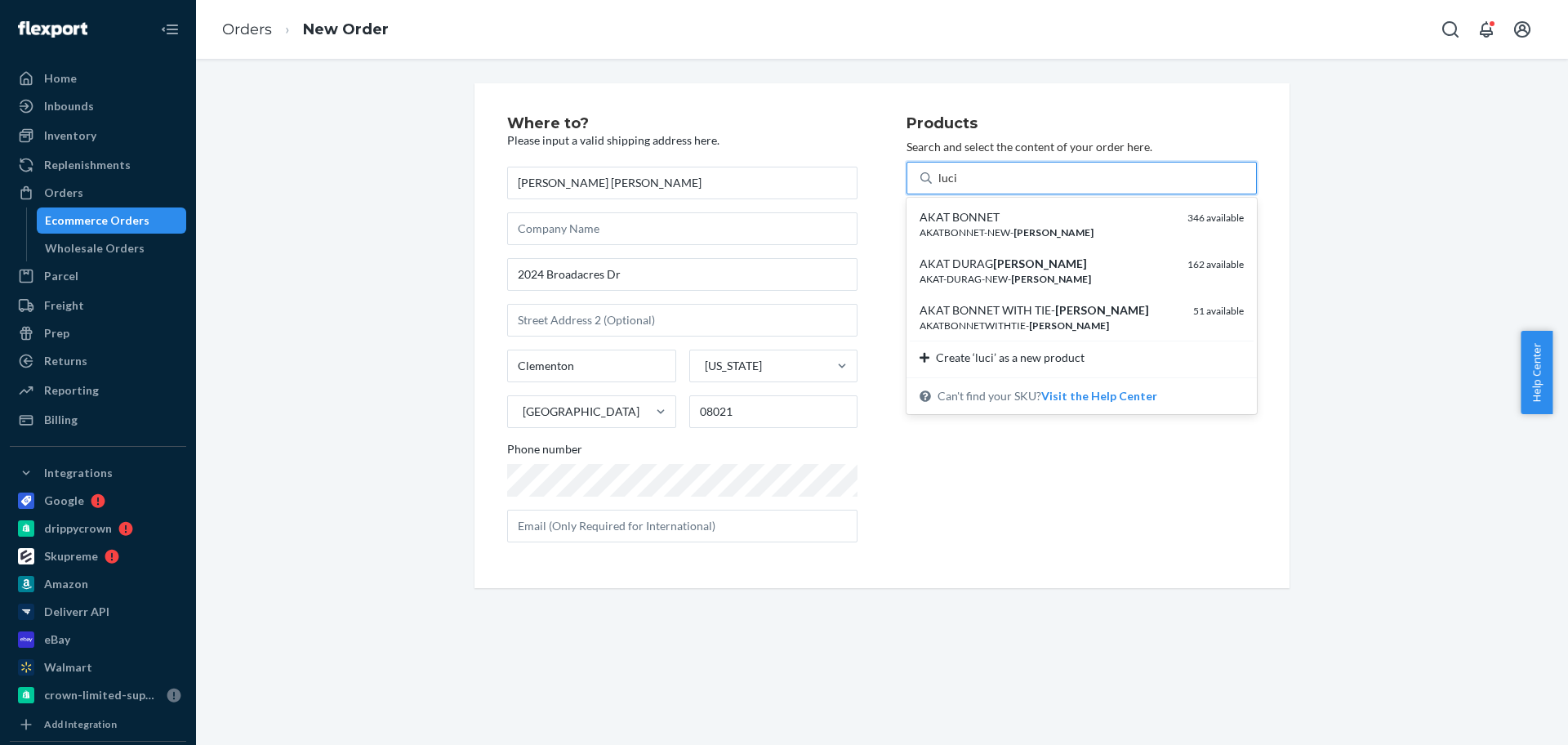
drag, startPoint x: 1031, startPoint y: 207, endPoint x: 1150, endPoint y: 395, distance: 222.5
click at [1031, 208] on div "AKAT BONNET AKATBONNET-NEW- [DATE] 346 available" at bounding box center [1081, 225] width 344 height 47
click at [958, 186] on input "luci" at bounding box center [948, 177] width 20 height 16
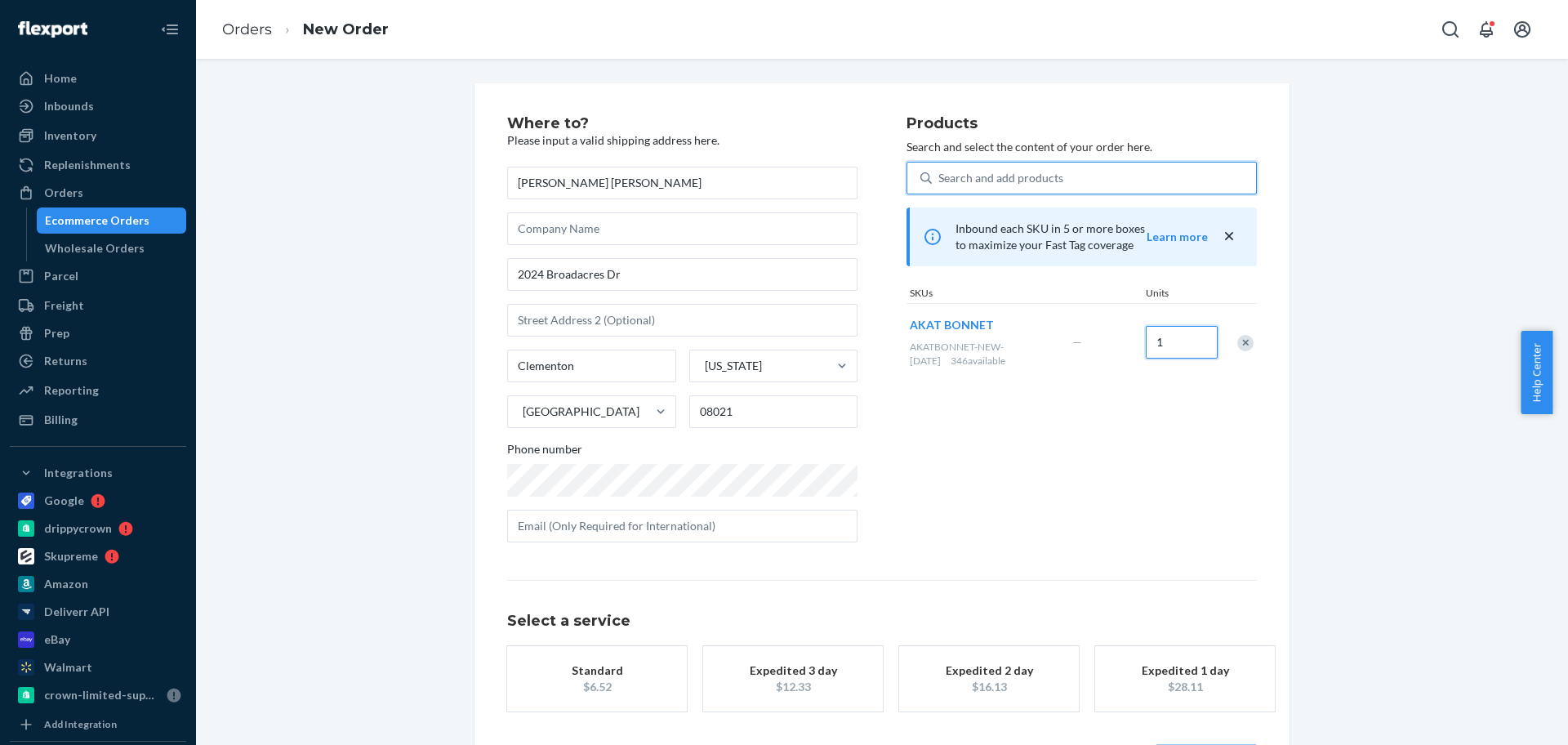
click at [1158, 343] on input "1" at bounding box center [1181, 342] width 72 height 33
type input "2"
click at [652, 686] on div "$8.14" at bounding box center [598, 687] width 131 height 16
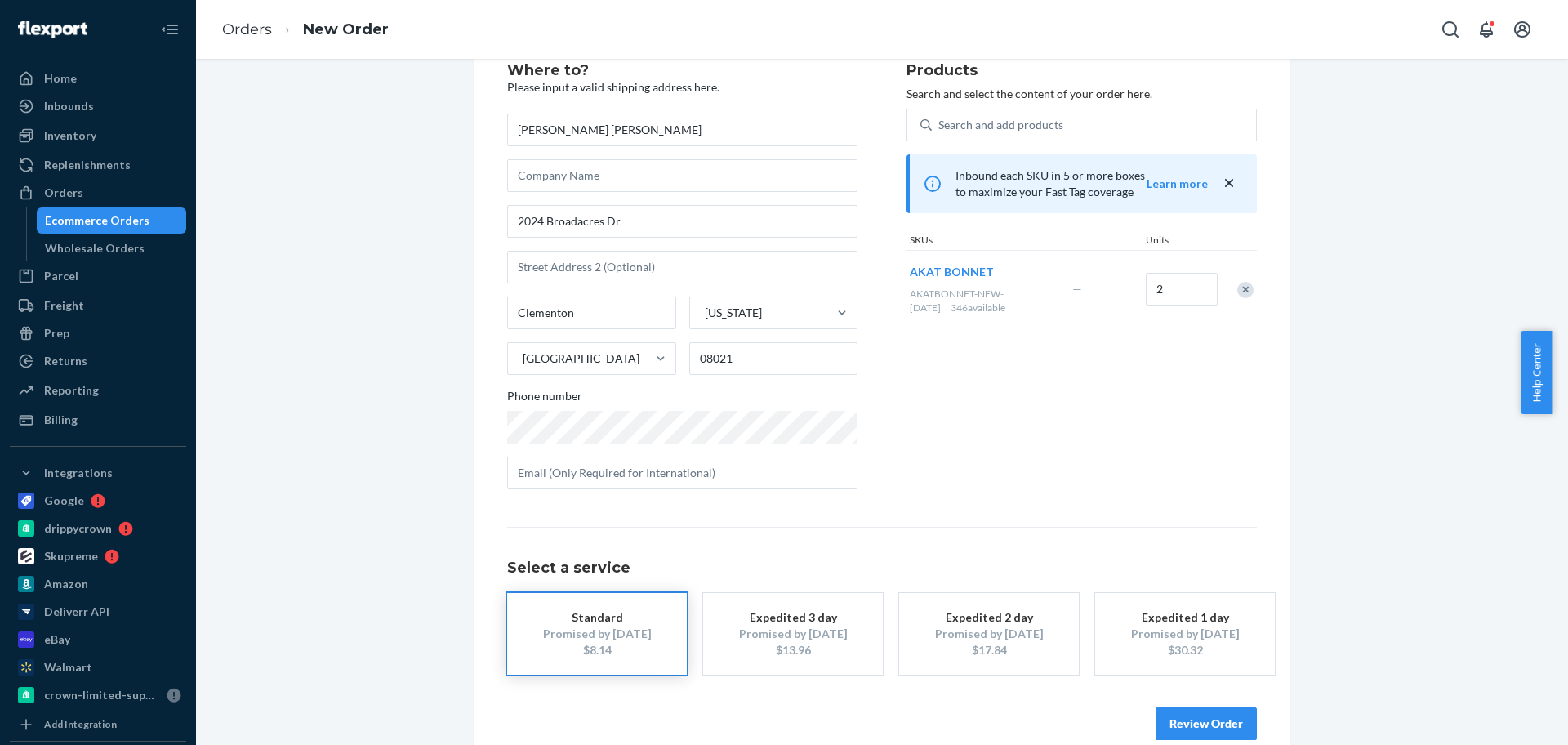
scroll to position [81, 0]
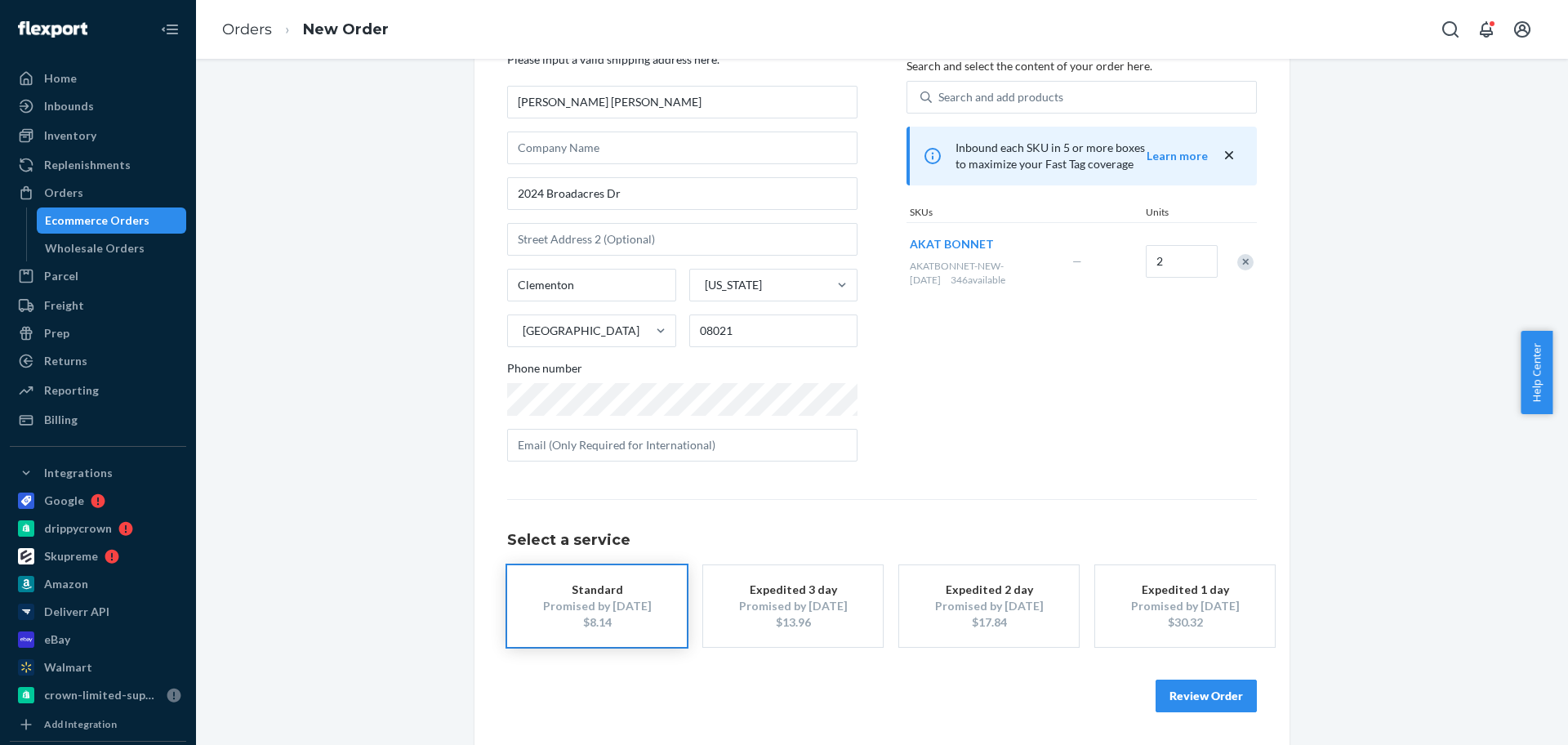
click at [1203, 698] on button "Review Order" at bounding box center [1206, 695] width 101 height 33
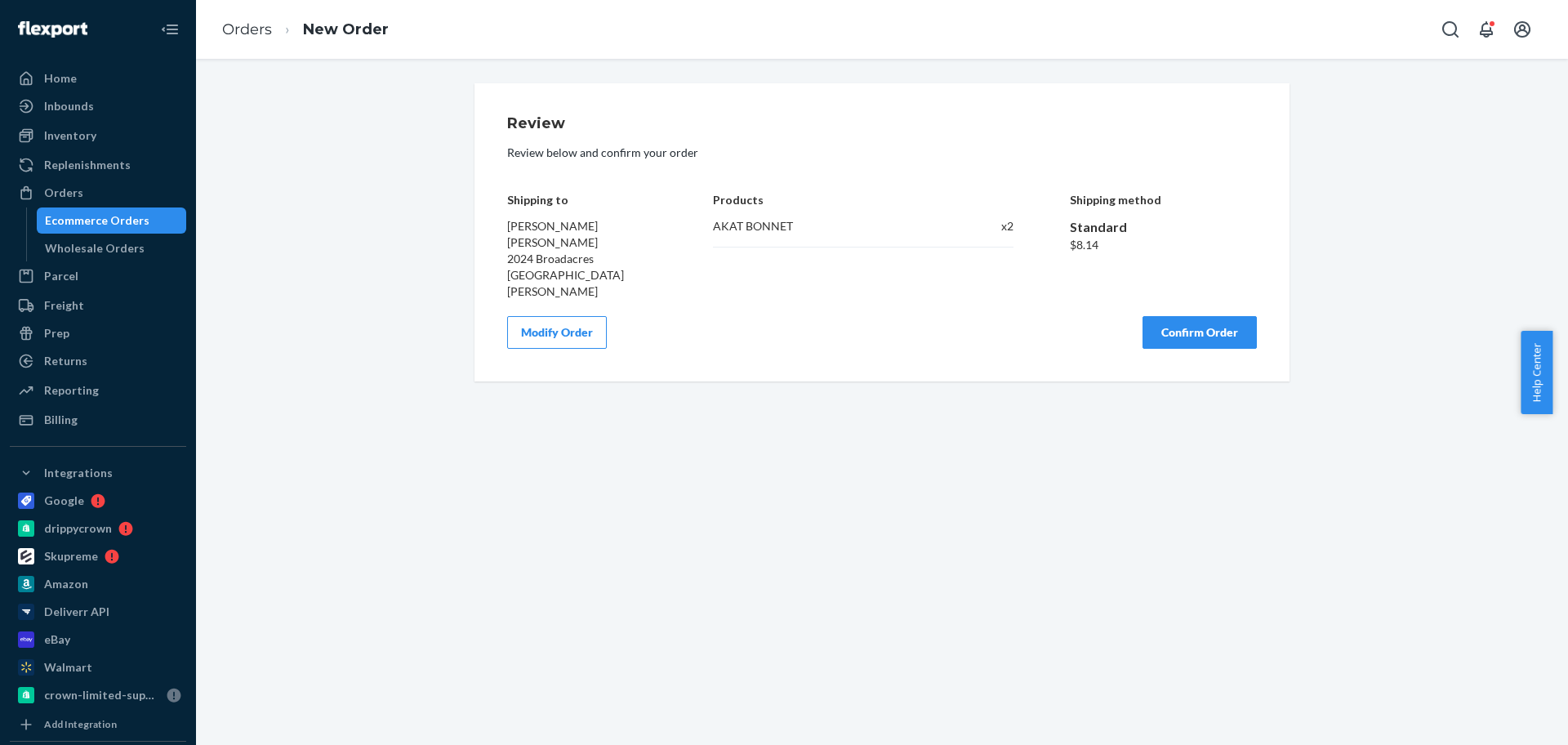
scroll to position [0, 0]
click at [1197, 316] on button "Confirm Order" at bounding box center [1200, 332] width 114 height 33
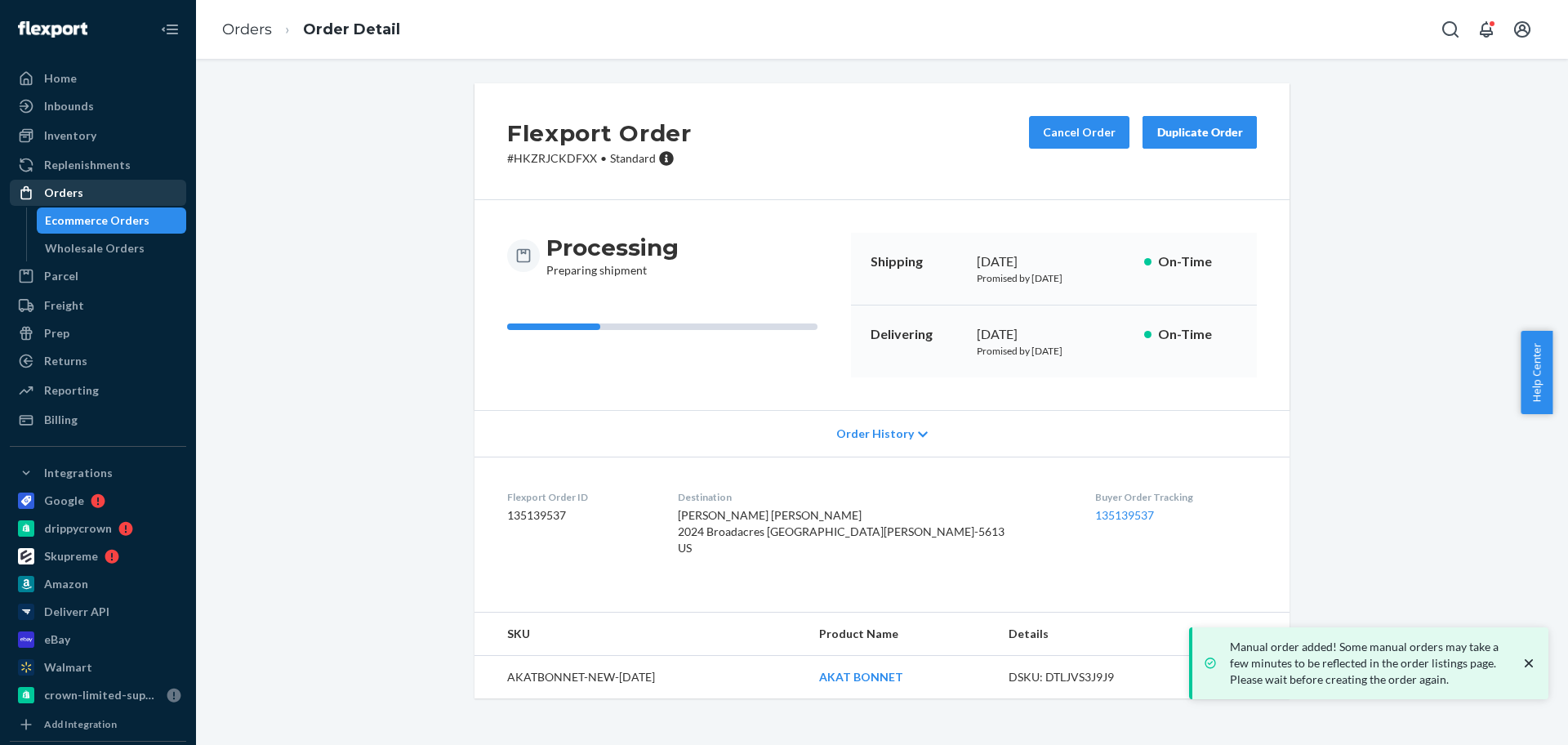
click at [147, 182] on div "Orders" at bounding box center [97, 193] width 173 height 22
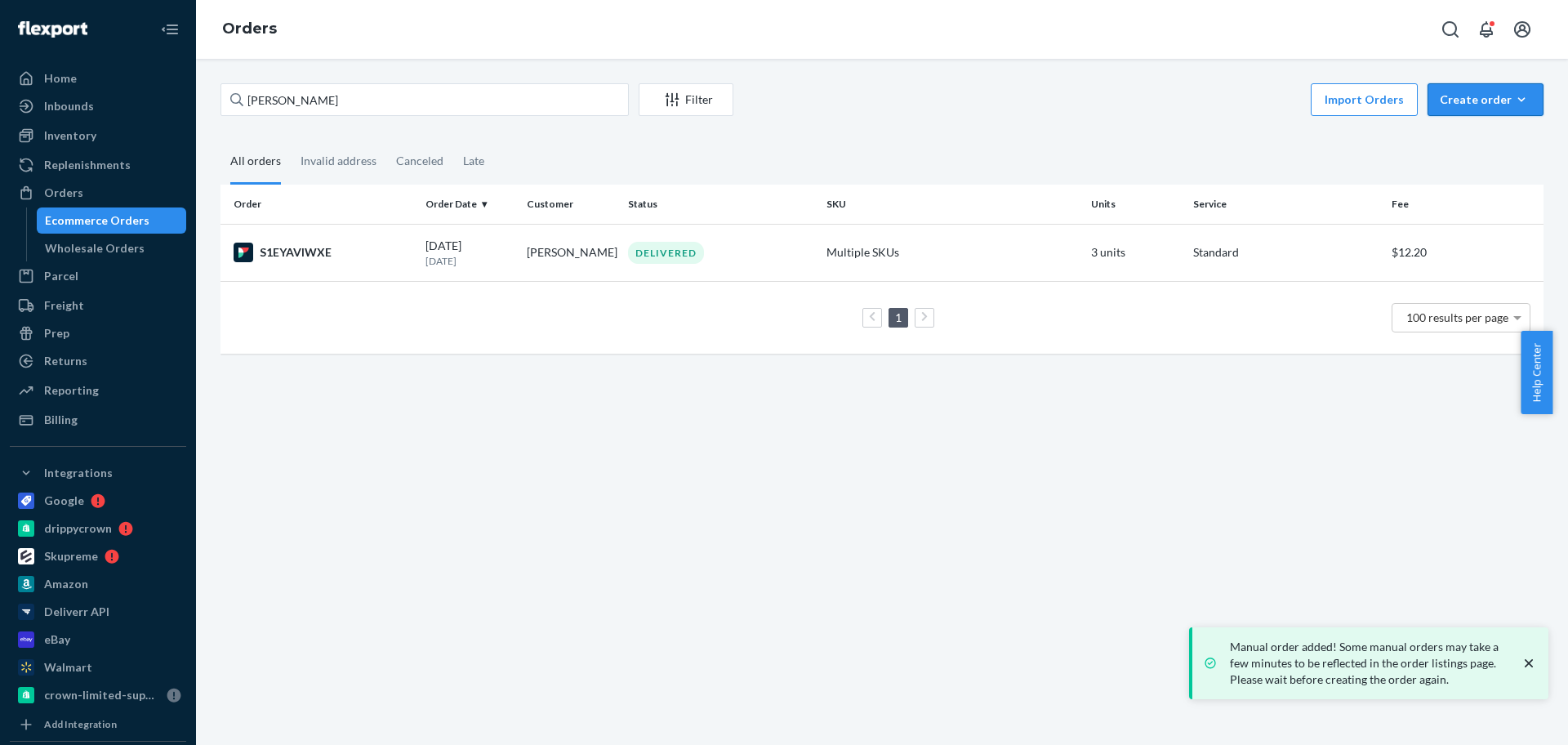
click at [1462, 102] on div "Create order" at bounding box center [1486, 99] width 92 height 16
click at [1466, 129] on button "Ecommerce order" at bounding box center [1510, 139] width 156 height 35
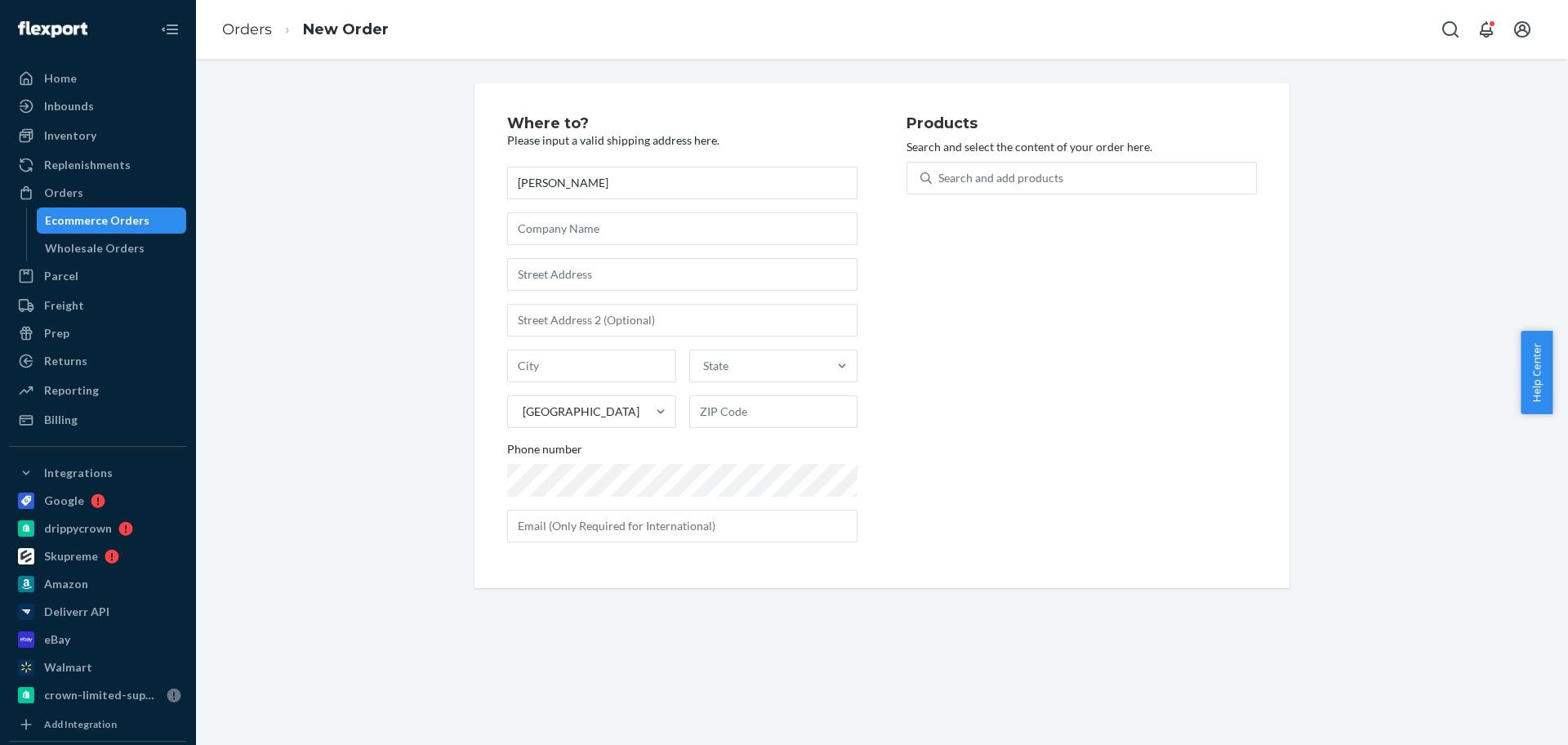
type input "[PERSON_NAME]"
click at [606, 292] on div "[PERSON_NAME] State [GEOGRAPHIC_DATA] Phone number" at bounding box center [683, 354] width 350 height 376
click at [622, 277] on input "text" at bounding box center [683, 275] width 350 height 33
paste input "[STREET_ADDRESS]"
type input "[STREET_ADDRESS]"
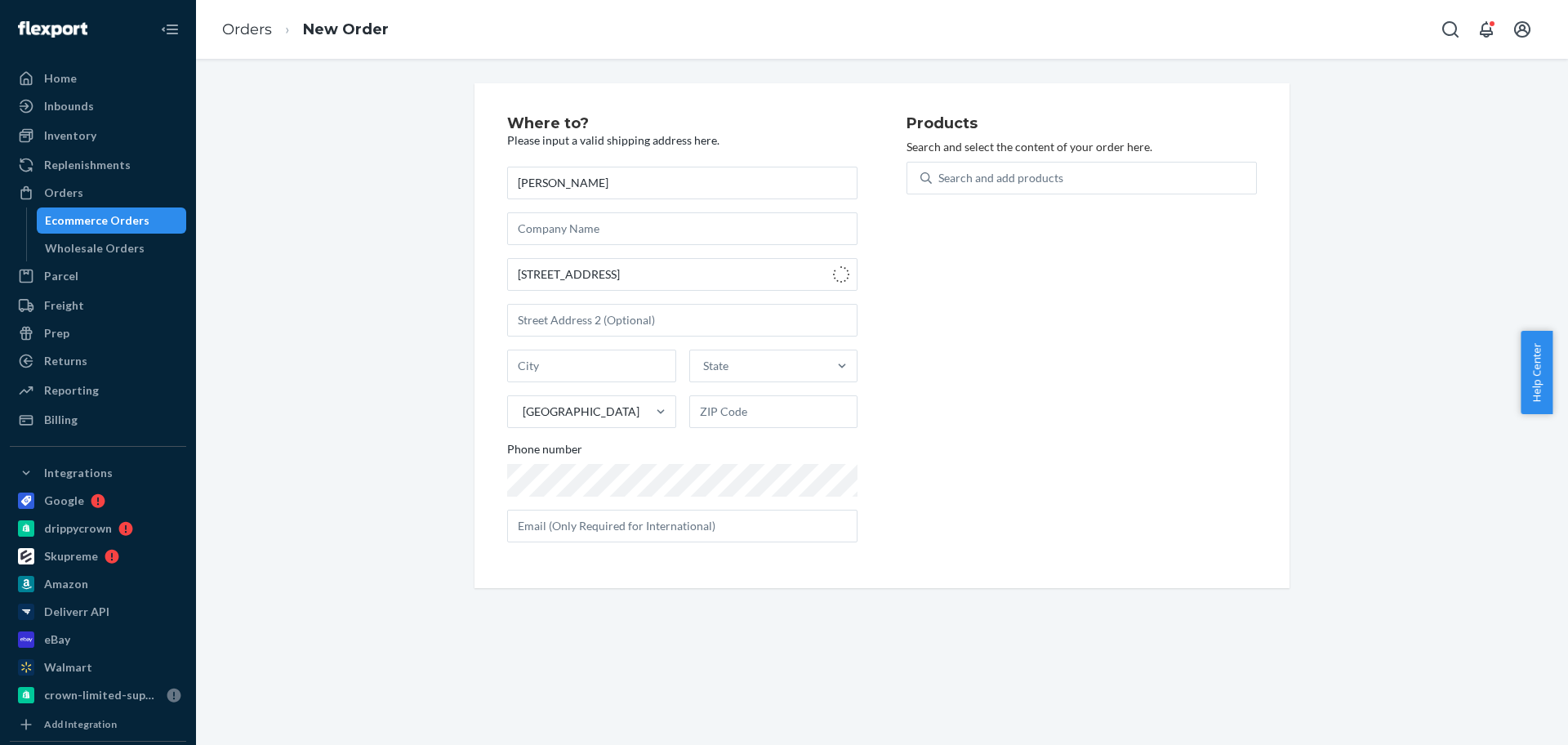
type input "[GEOGRAPHIC_DATA][PERSON_NAME]"
type input "10804"
click at [595, 316] on input "text" at bounding box center [683, 320] width 350 height 33
paste input "BLDG C Apt TX BSMT"
type input "BLDG C Apt TX BSMT"
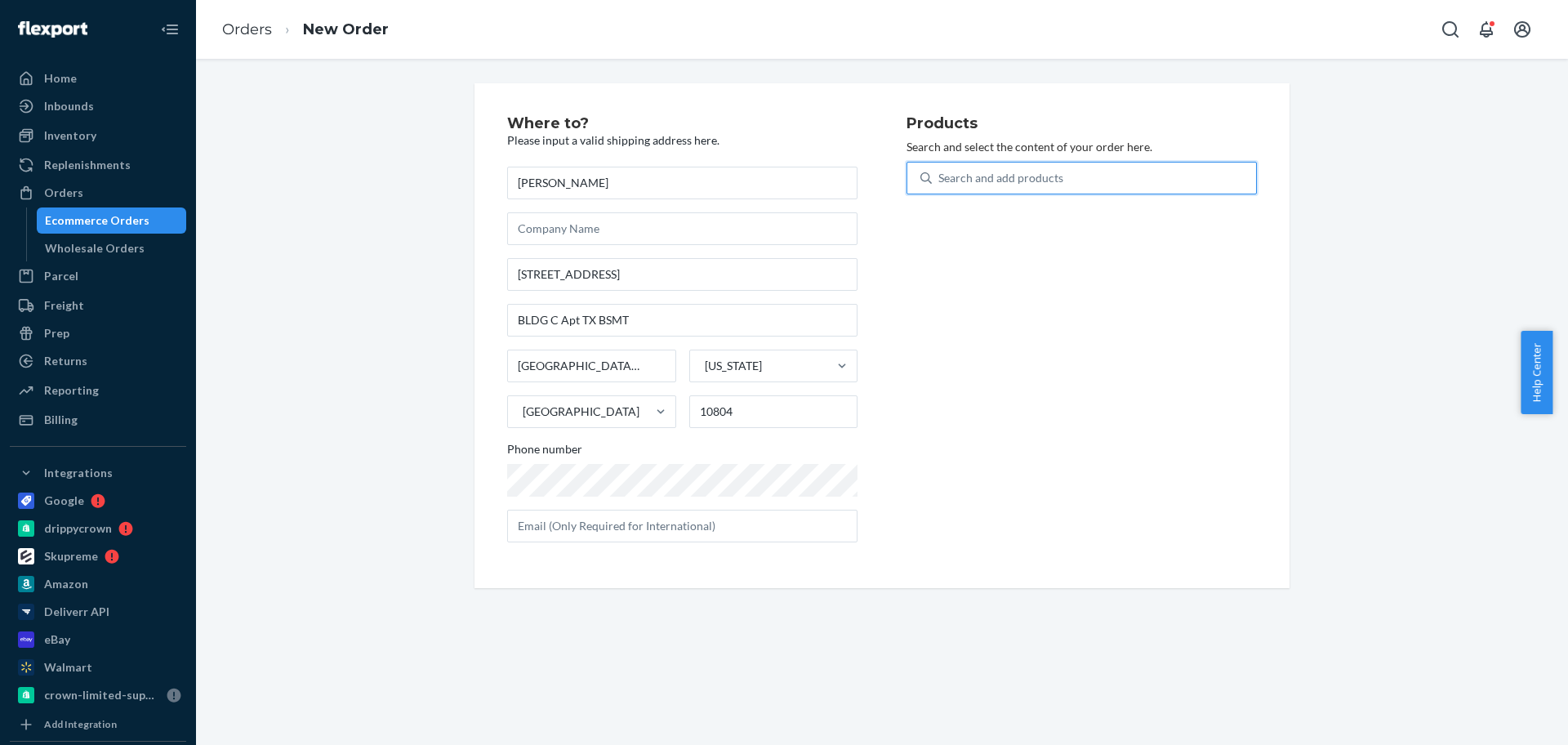
click at [949, 186] on div "Search and add products" at bounding box center [1094, 177] width 324 height 29
click at [940, 186] on input "0 results available. Use Up and Down to choose options, press Enter to select t…" at bounding box center [939, 177] width 2 height 16
type input "knuc"
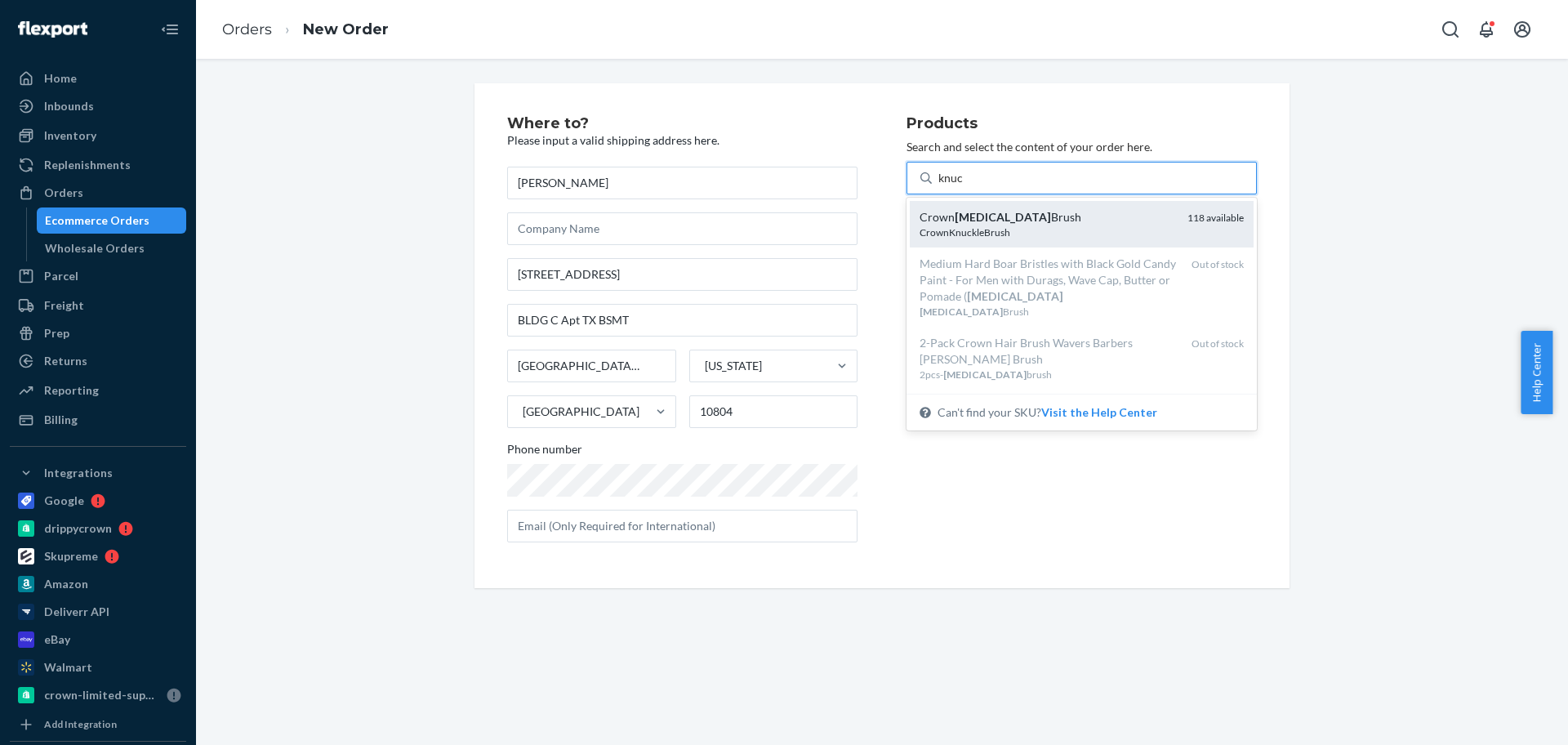
click at [1005, 220] on div "Crown [MEDICAL_DATA] Brush" at bounding box center [1047, 216] width 255 height 16
click at [964, 186] on input "knuc" at bounding box center [951, 177] width 25 height 16
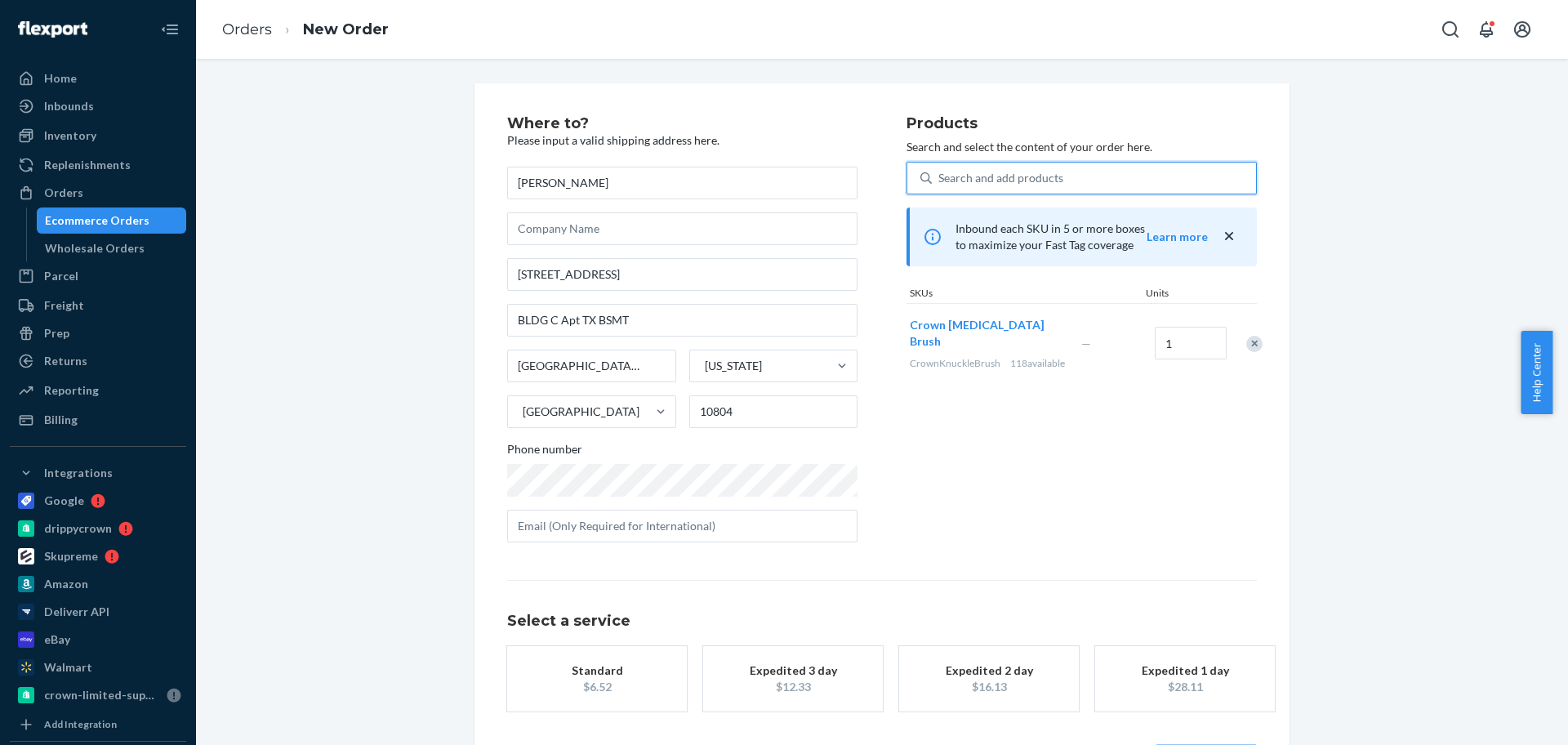
click at [644, 667] on div "Standard" at bounding box center [598, 670] width 131 height 16
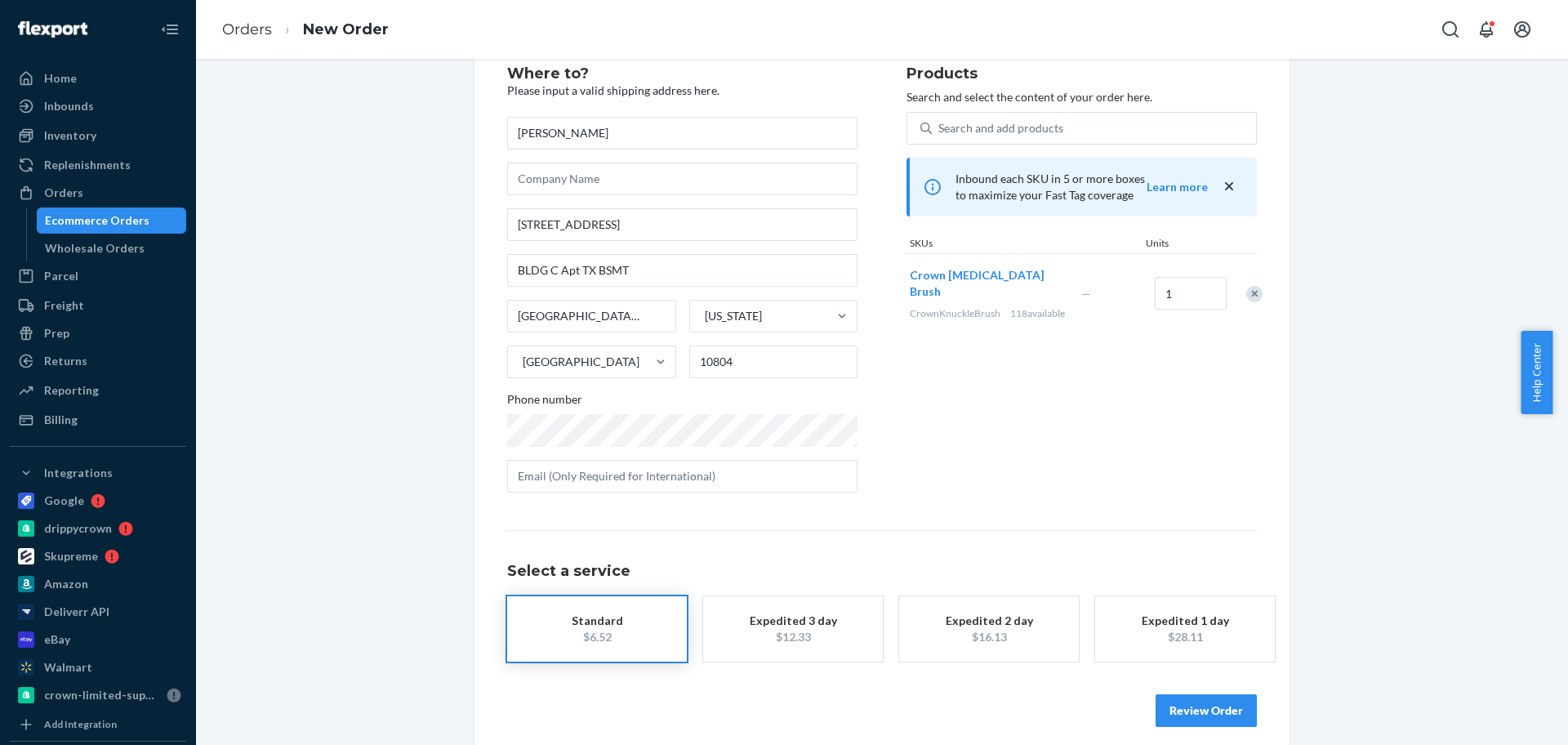
scroll to position [65, 0]
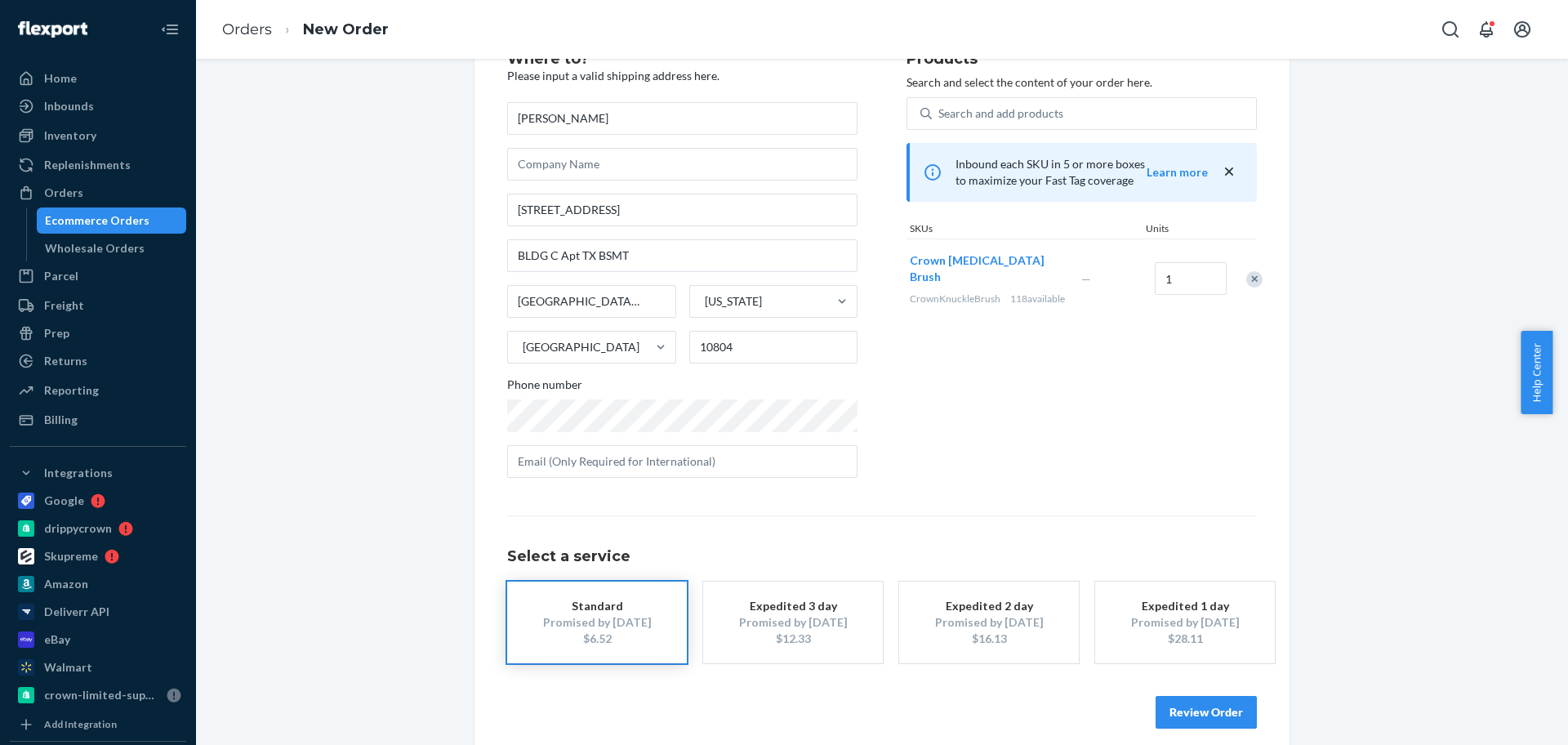
click at [1228, 693] on div "Review Order" at bounding box center [882, 704] width 749 height 49
drag, startPoint x: 1210, startPoint y: 706, endPoint x: 1217, endPoint y: 606, distance: 100.2
click at [1209, 706] on button "Review Order" at bounding box center [1206, 712] width 101 height 33
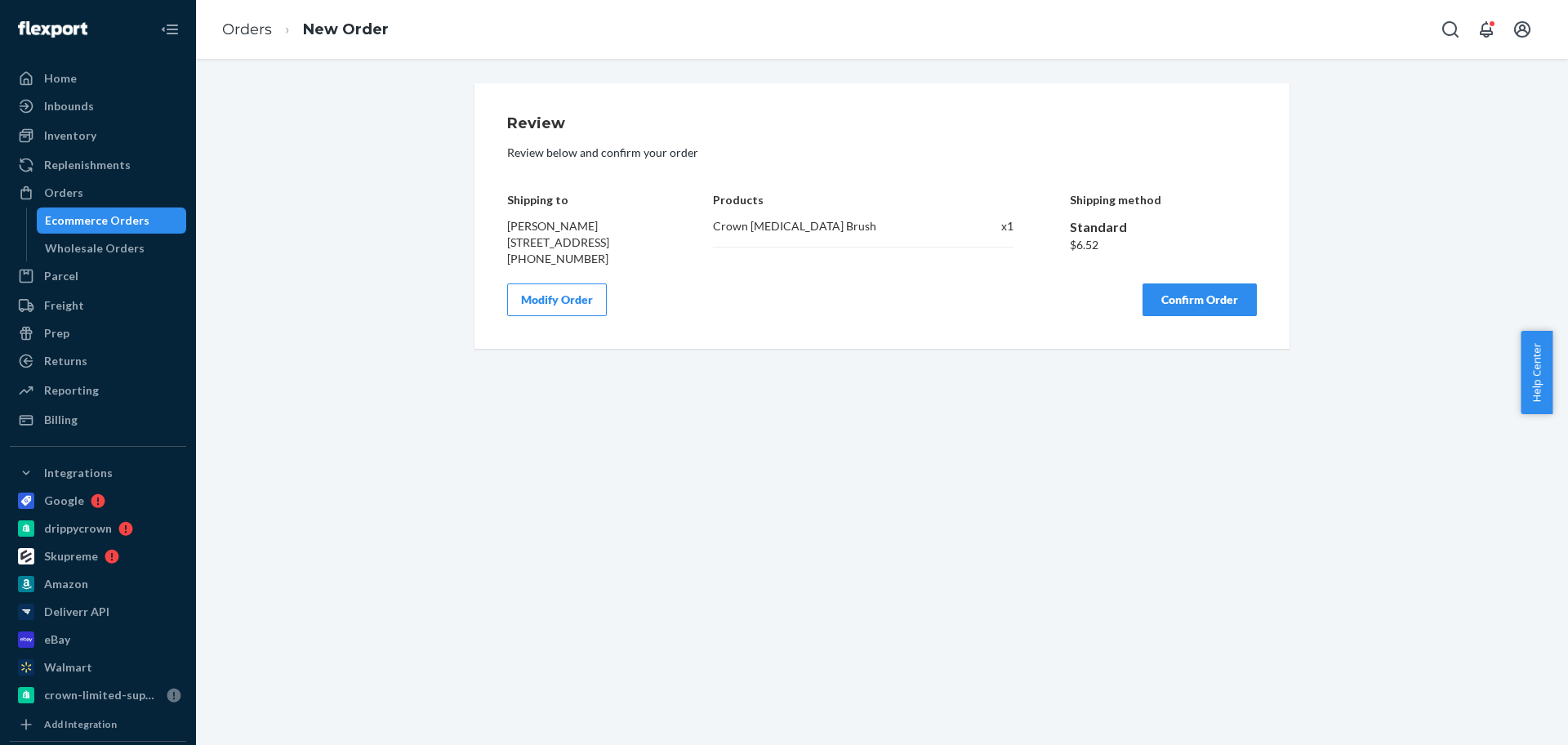
drag, startPoint x: 1200, startPoint y: 335, endPoint x: 1006, endPoint y: 230, distance: 220.6
click at [1199, 316] on button "Confirm Order" at bounding box center [1200, 300] width 114 height 33
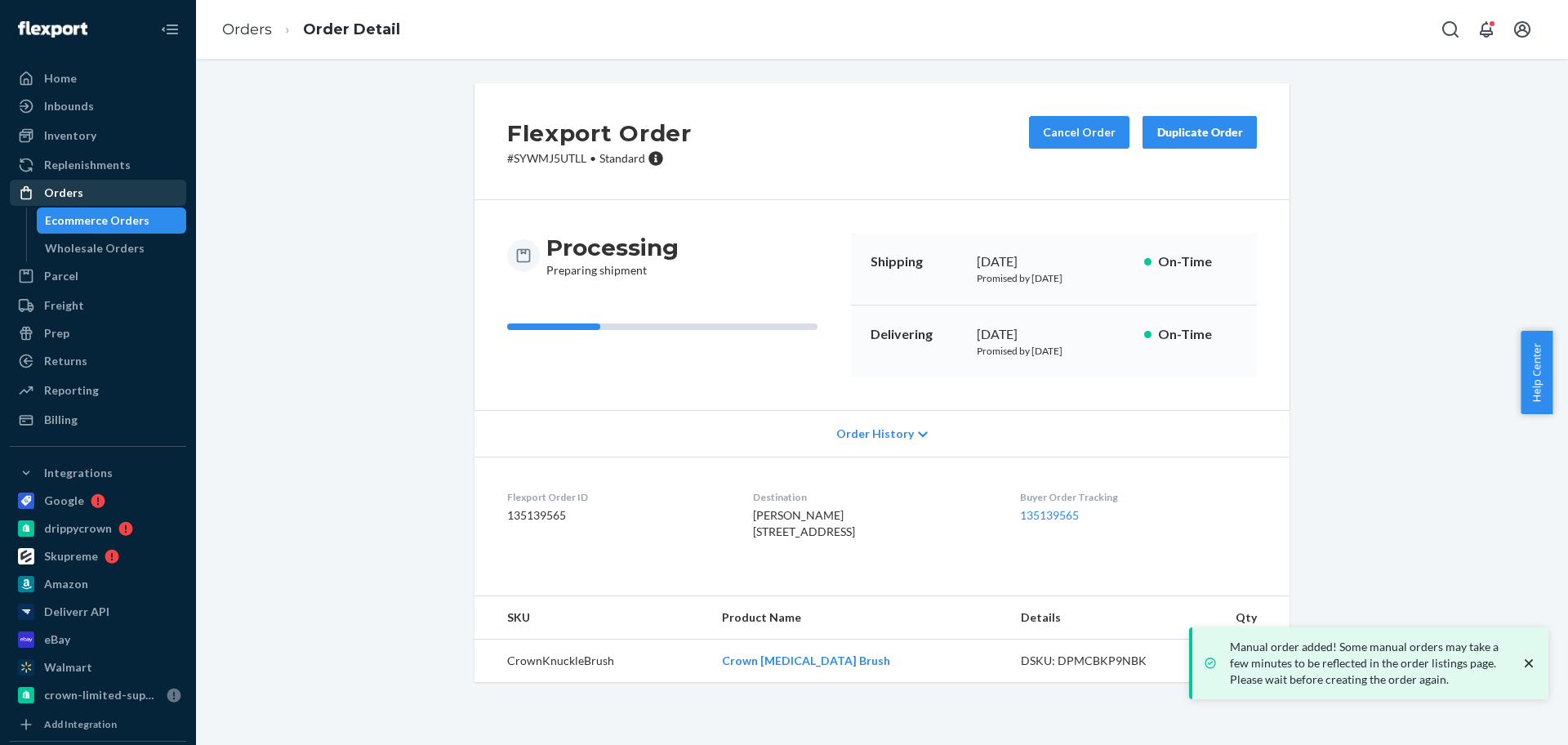
click at [126, 188] on div "Orders" at bounding box center [97, 193] width 173 height 22
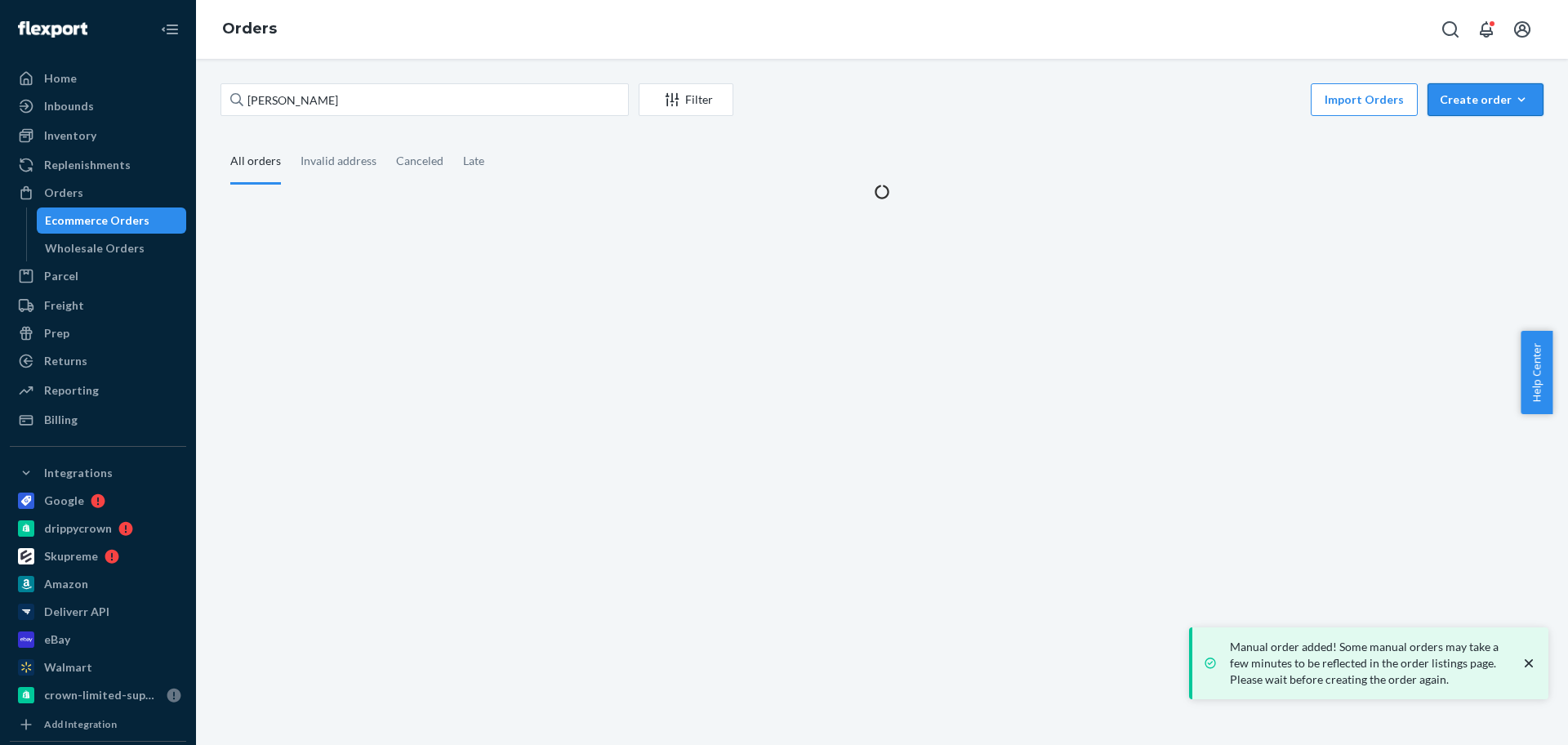
drag, startPoint x: 1479, startPoint y: 99, endPoint x: 1465, endPoint y: 136, distance: 39.6
click at [1478, 99] on div "Create order" at bounding box center [1486, 99] width 92 height 16
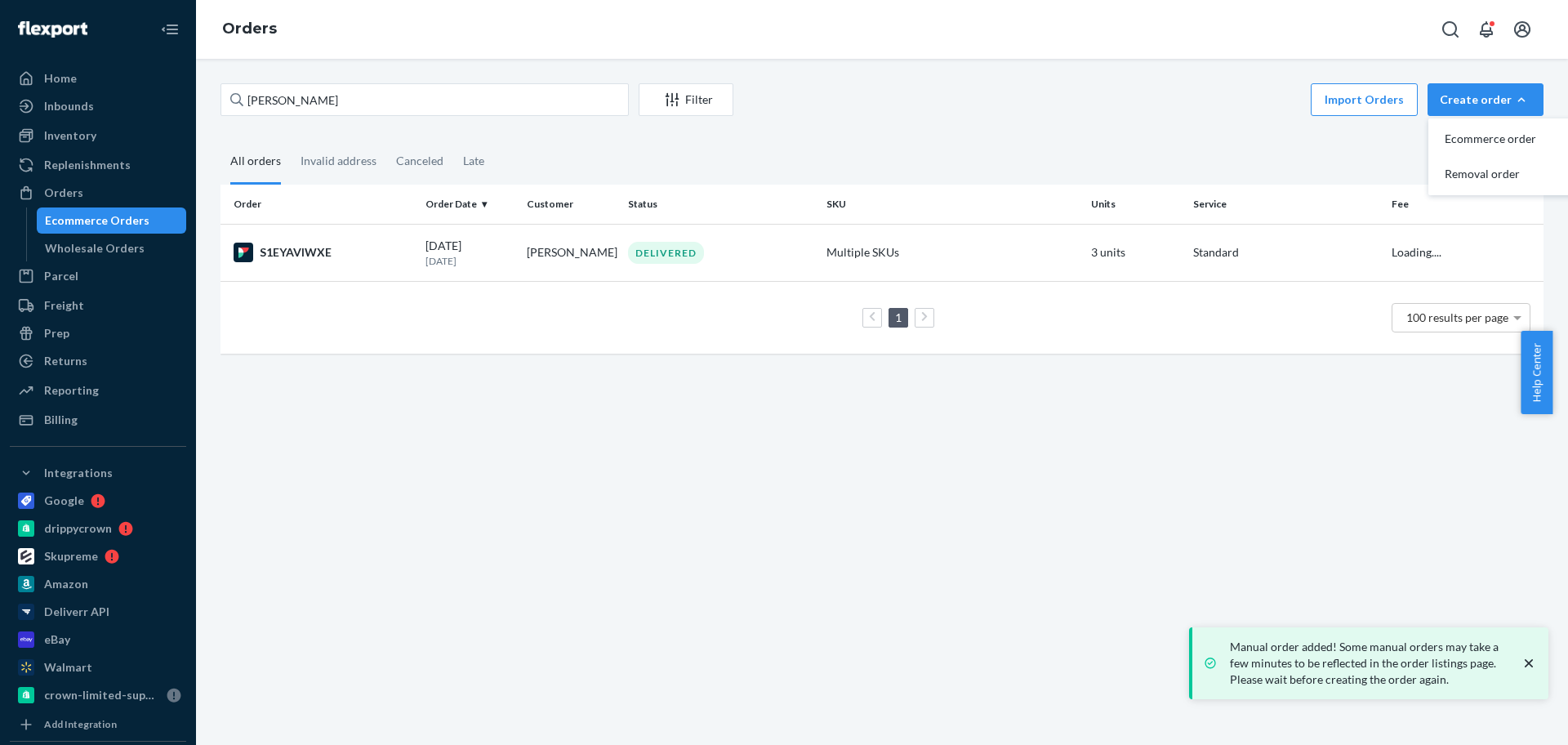
click at [1464, 135] on span "Ecommerce order" at bounding box center [1496, 139] width 101 height 11
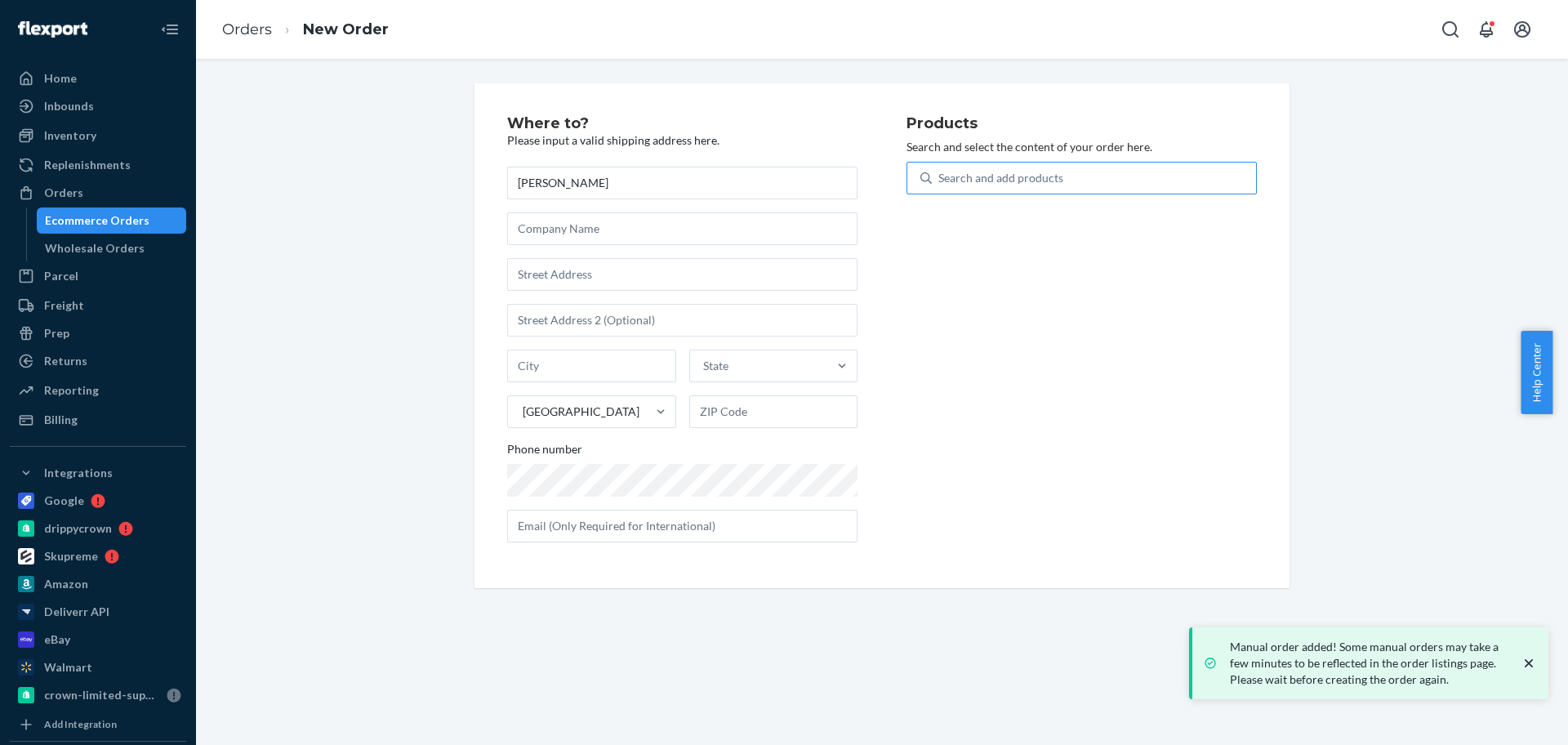
type input "[PERSON_NAME]"
click at [967, 175] on div "Search and add products" at bounding box center [1000, 177] width 125 height 16
click at [940, 175] on input "Search and add products" at bounding box center [939, 177] width 2 height 16
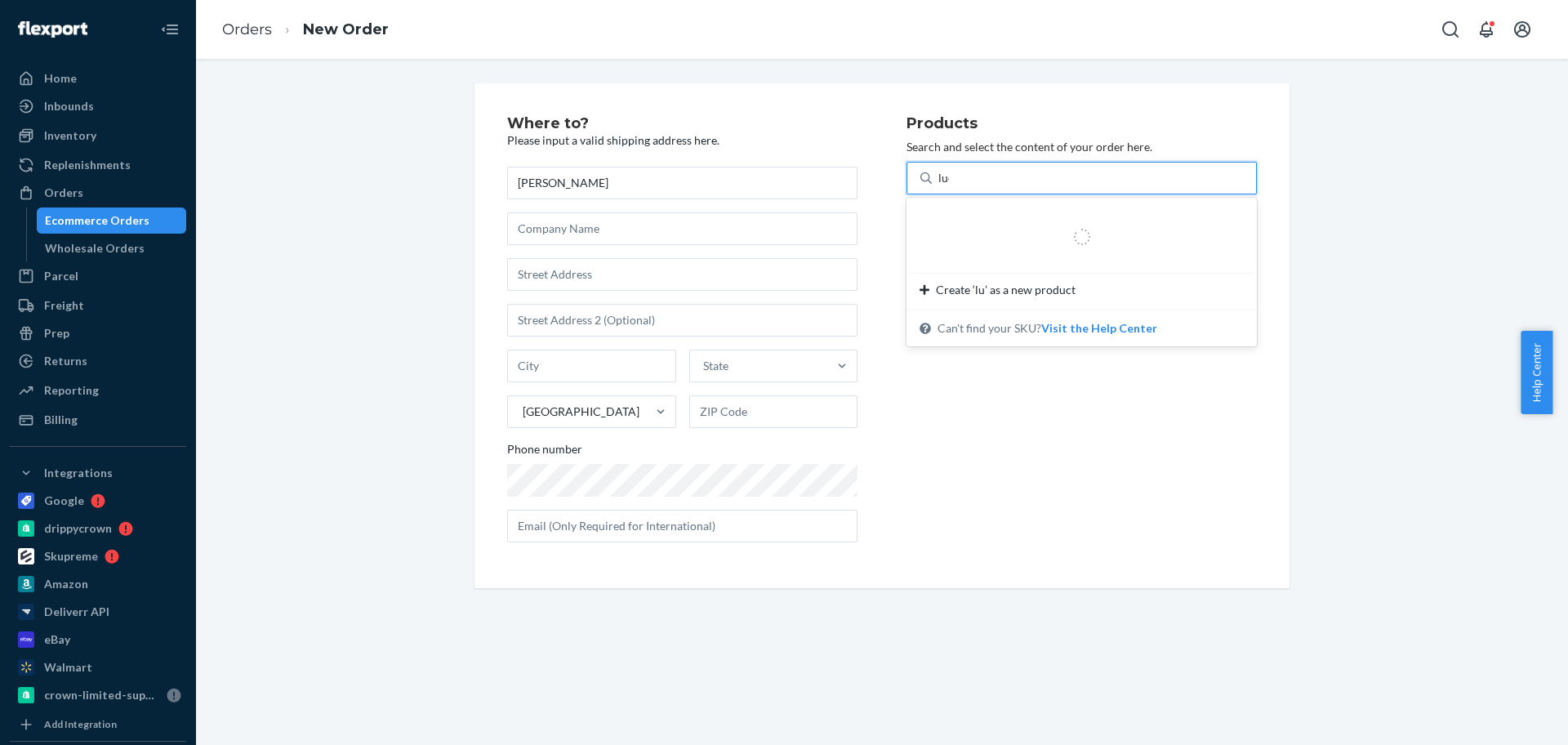
type input "luci"
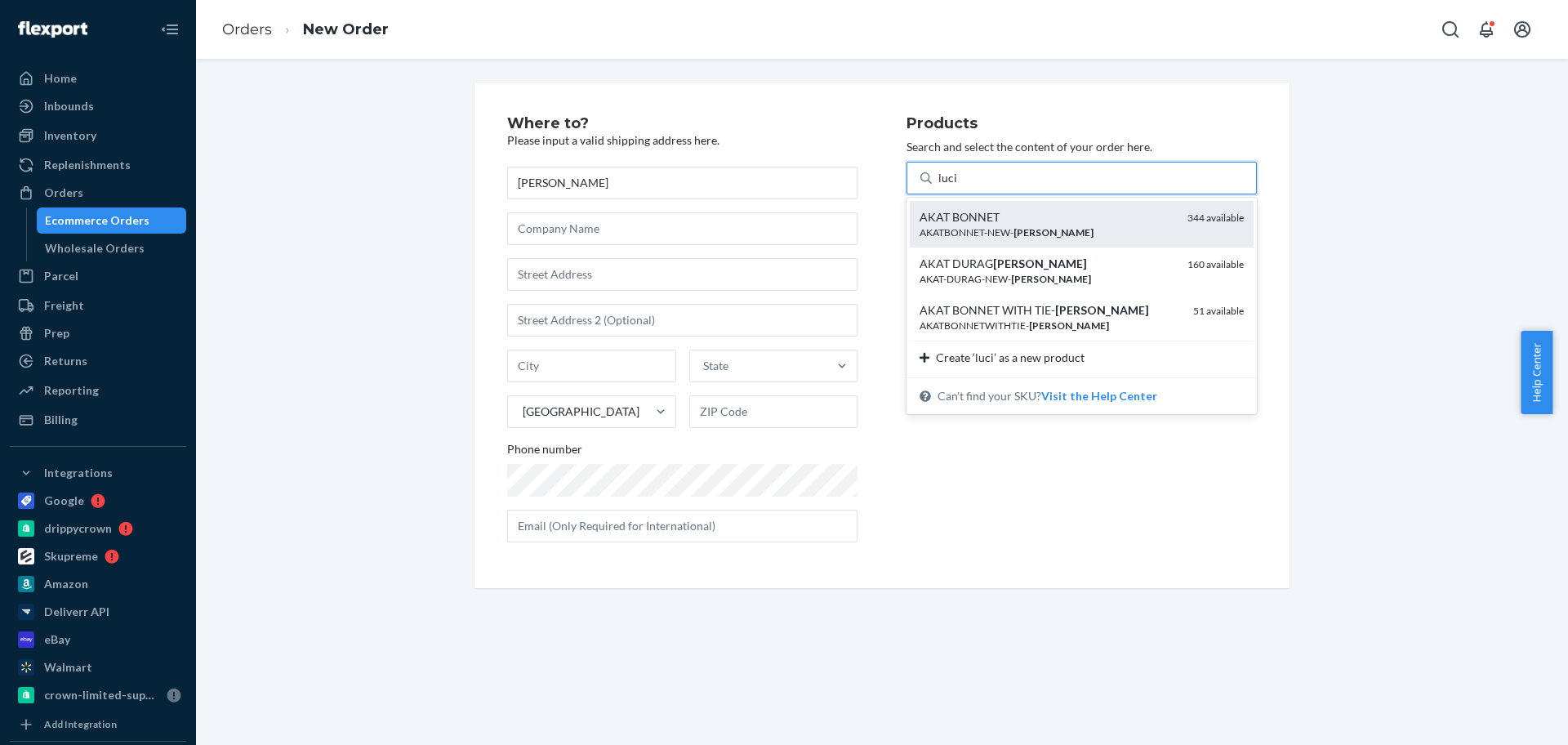
click at [1013, 201] on div "AKAT BONNET AKATBONNET-NEW- [DATE] 344 available" at bounding box center [1081, 225] width 344 height 47
click at [958, 186] on input "luci" at bounding box center [948, 177] width 20 height 16
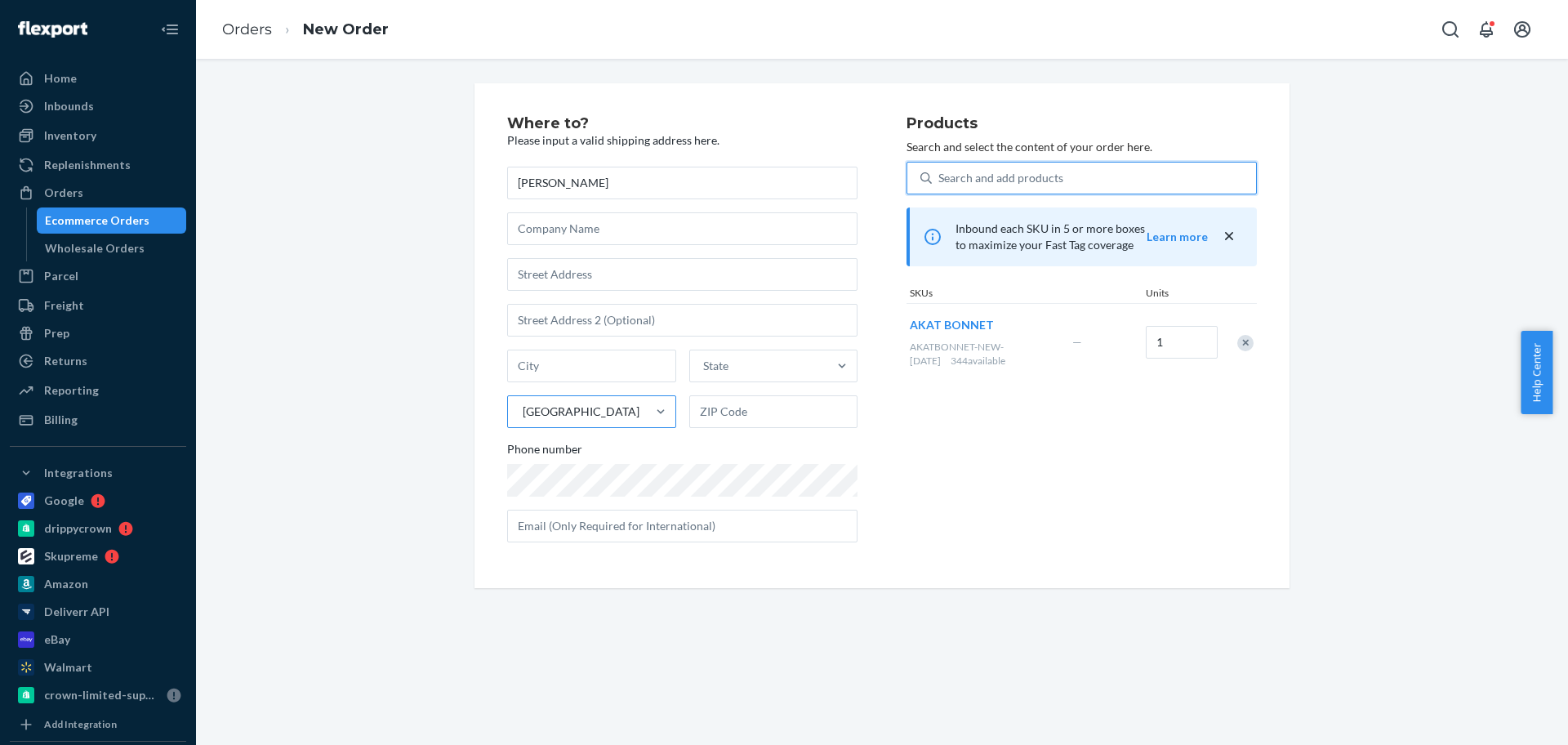
click at [583, 408] on div "[GEOGRAPHIC_DATA]" at bounding box center [581, 411] width 117 height 16
click at [523, 408] on input "[GEOGRAPHIC_DATA]" at bounding box center [522, 411] width 2 height 16
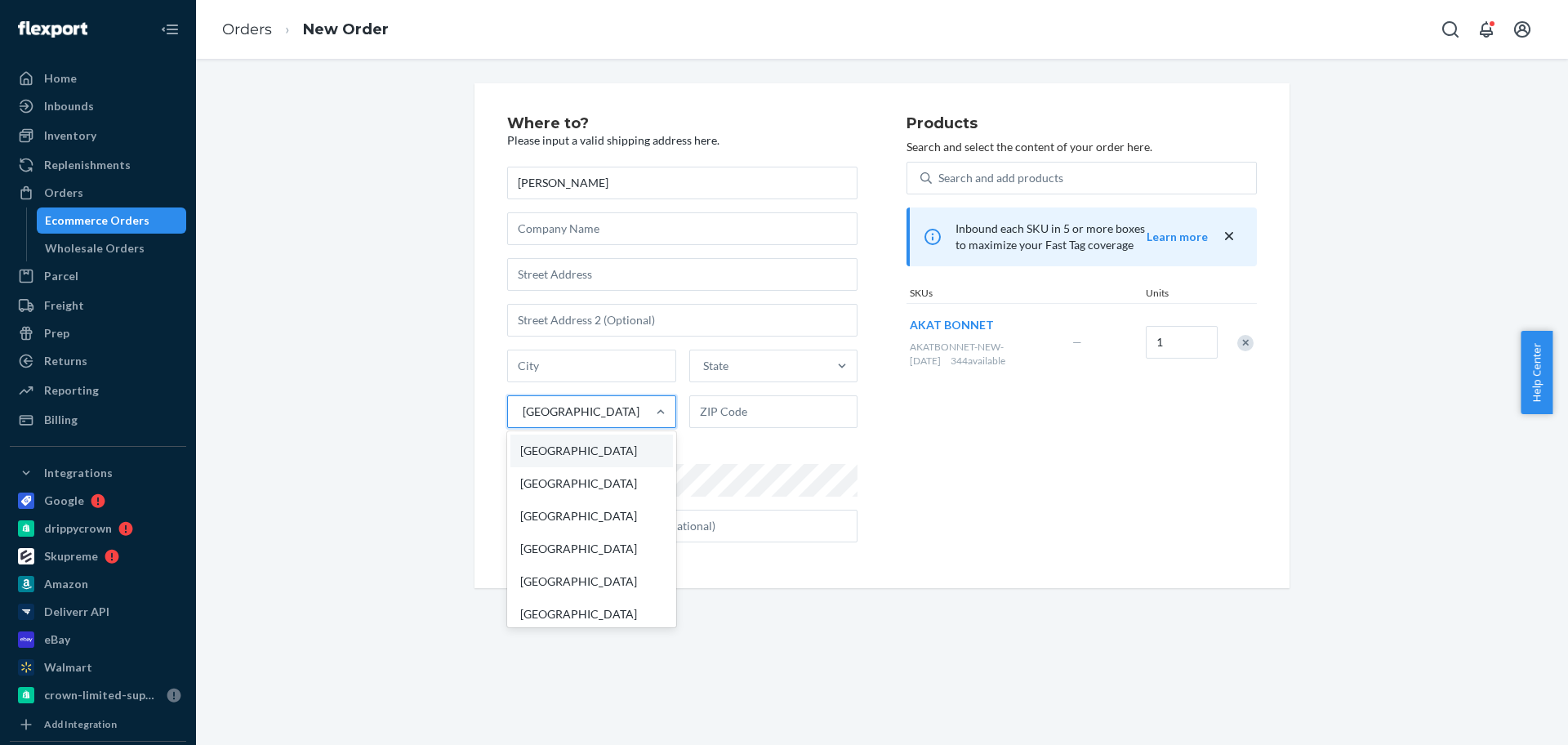
click at [583, 408] on div "[GEOGRAPHIC_DATA]" at bounding box center [581, 411] width 117 height 16
click at [523, 408] on input "option [GEOGRAPHIC_DATA] focused, 1 of 241. 241 results available. Use Up and D…" at bounding box center [522, 411] width 2 height 16
click at [583, 408] on div "[GEOGRAPHIC_DATA]" at bounding box center [581, 411] width 117 height 16
click at [523, 408] on input "option [GEOGRAPHIC_DATA] focused, 1 of 241. 241 results available. Use Up and D…" at bounding box center [522, 411] width 2 height 16
type input "unite"
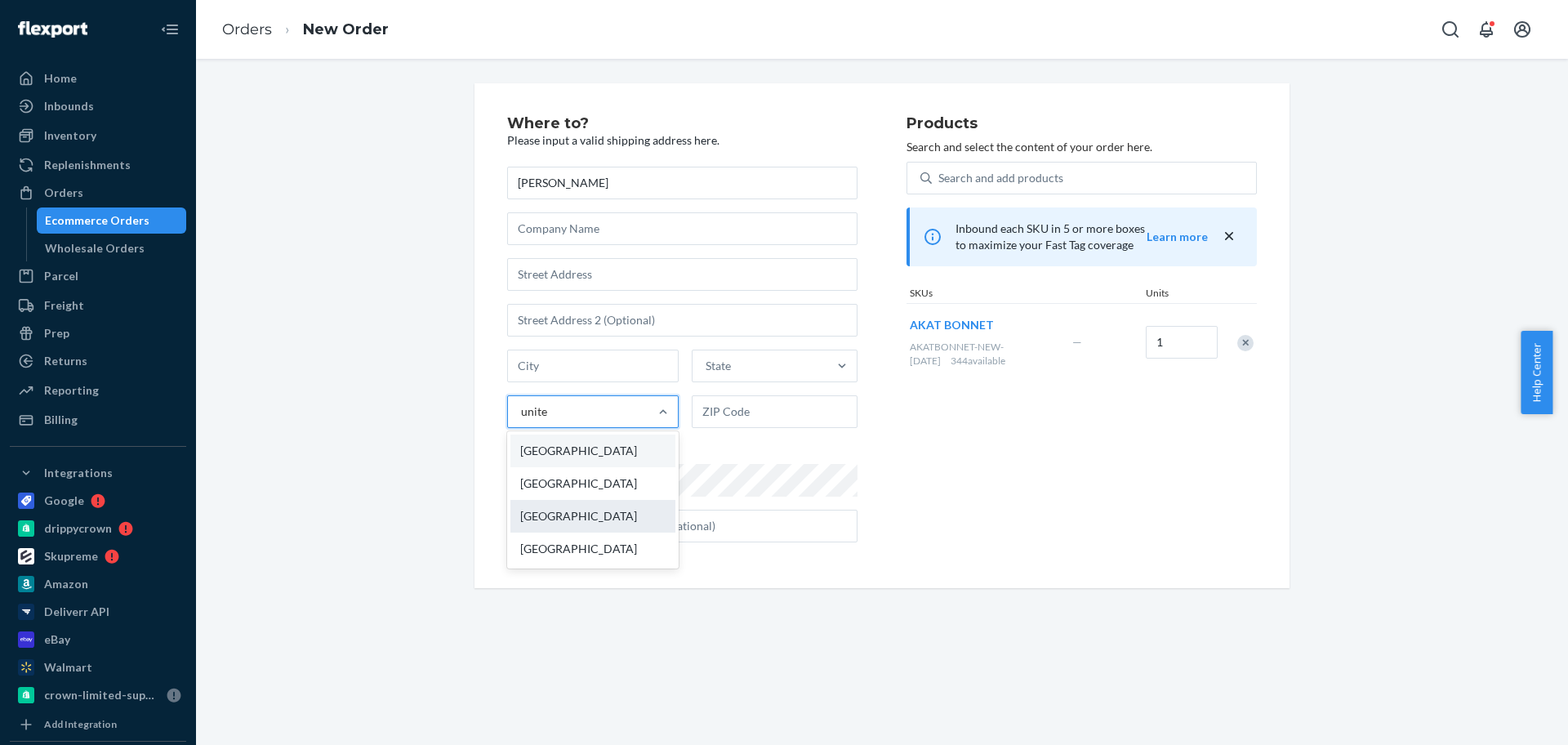
click at [606, 520] on div "[GEOGRAPHIC_DATA]" at bounding box center [593, 516] width 165 height 33
click at [549, 420] on input "unite" at bounding box center [535, 411] width 28 height 16
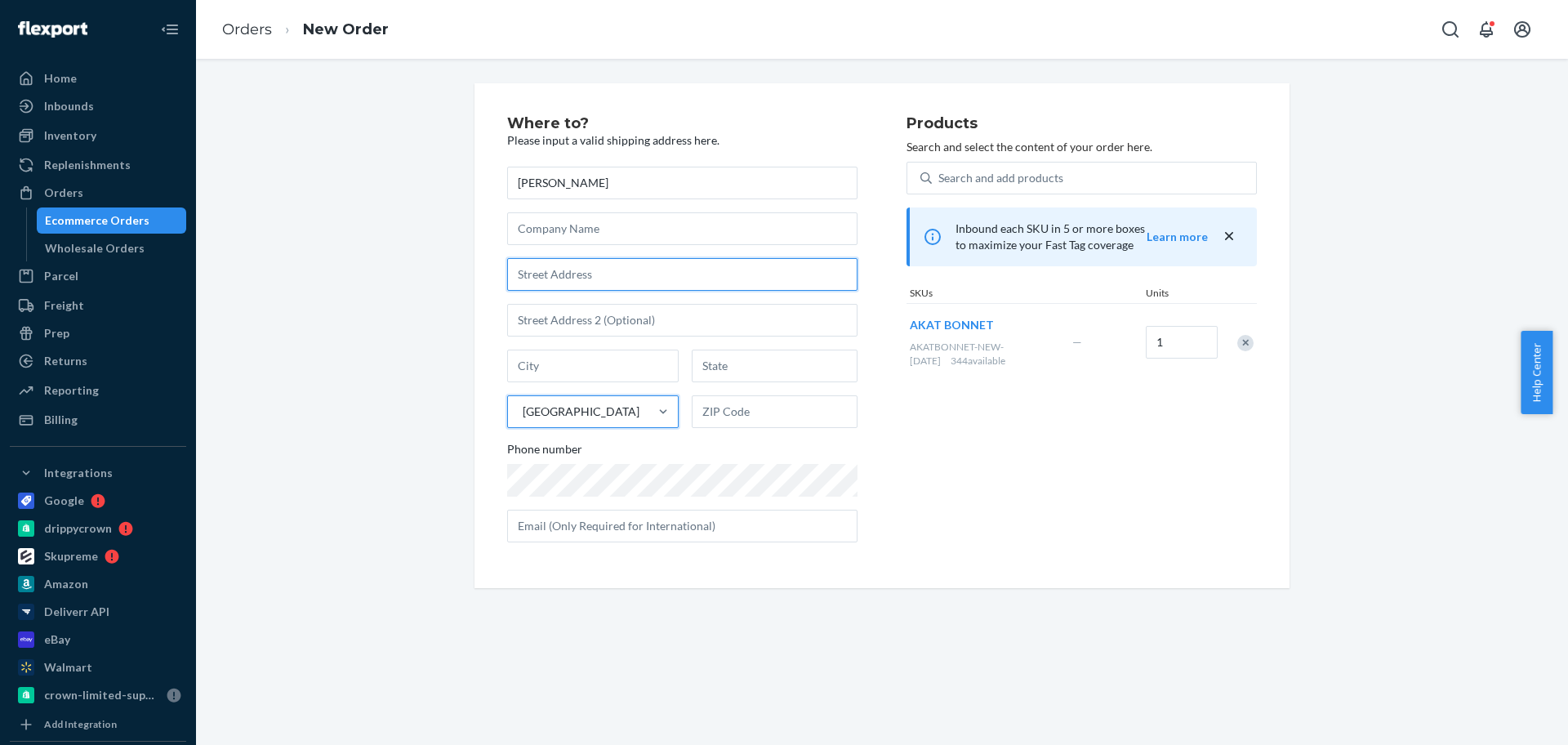
click at [600, 275] on input "text" at bounding box center [683, 275] width 350 height 33
paste input "[STREET_ADDRESS]"
type input "[STREET_ADDRESS]"
type input "Newport Pagnell"
type input "MK16 9BA"
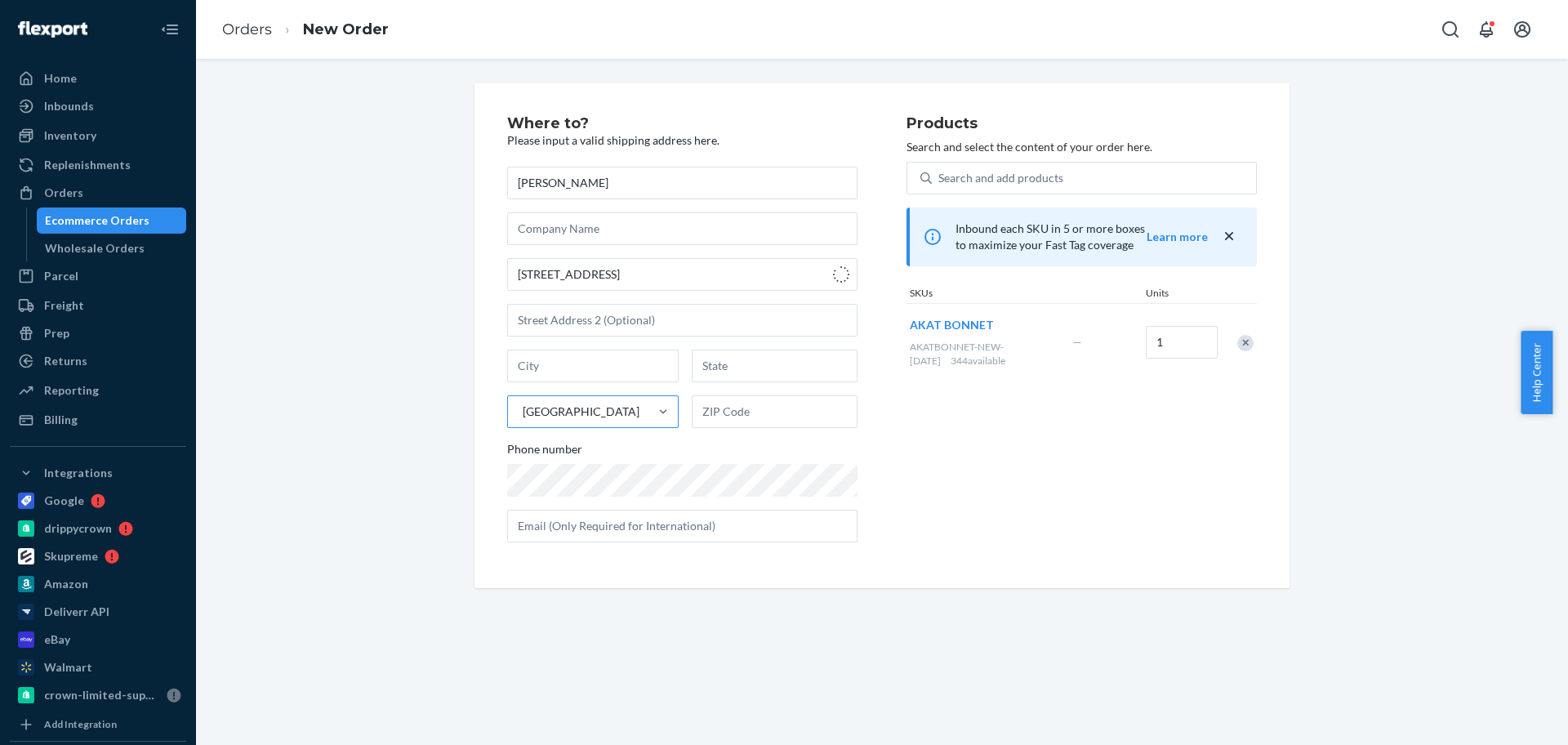
type input "[GEOGRAPHIC_DATA]"
click at [594, 322] on input "text" at bounding box center [683, 320] width 350 height 33
paste input "Tickford Superstore"
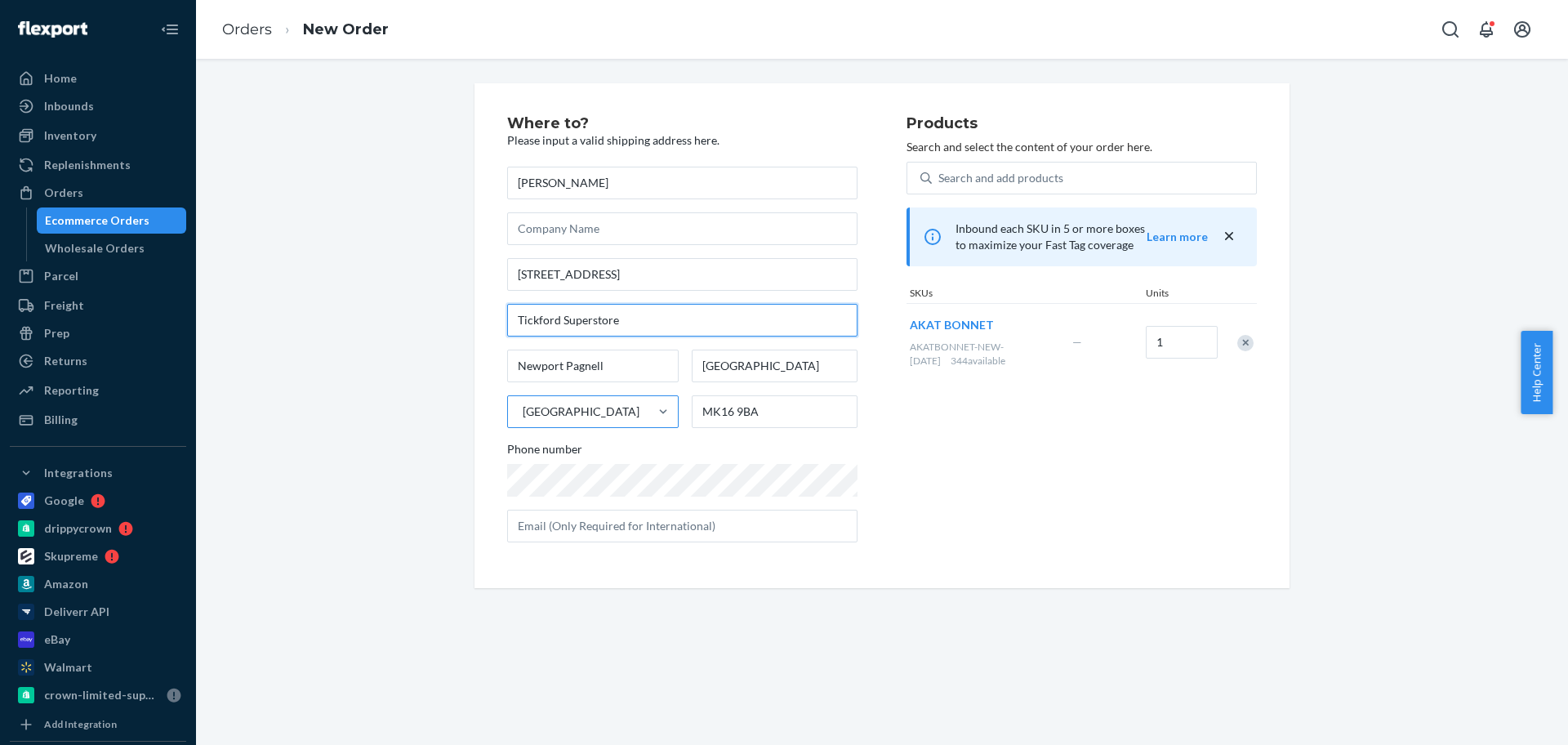
type input "Tickford Superstore"
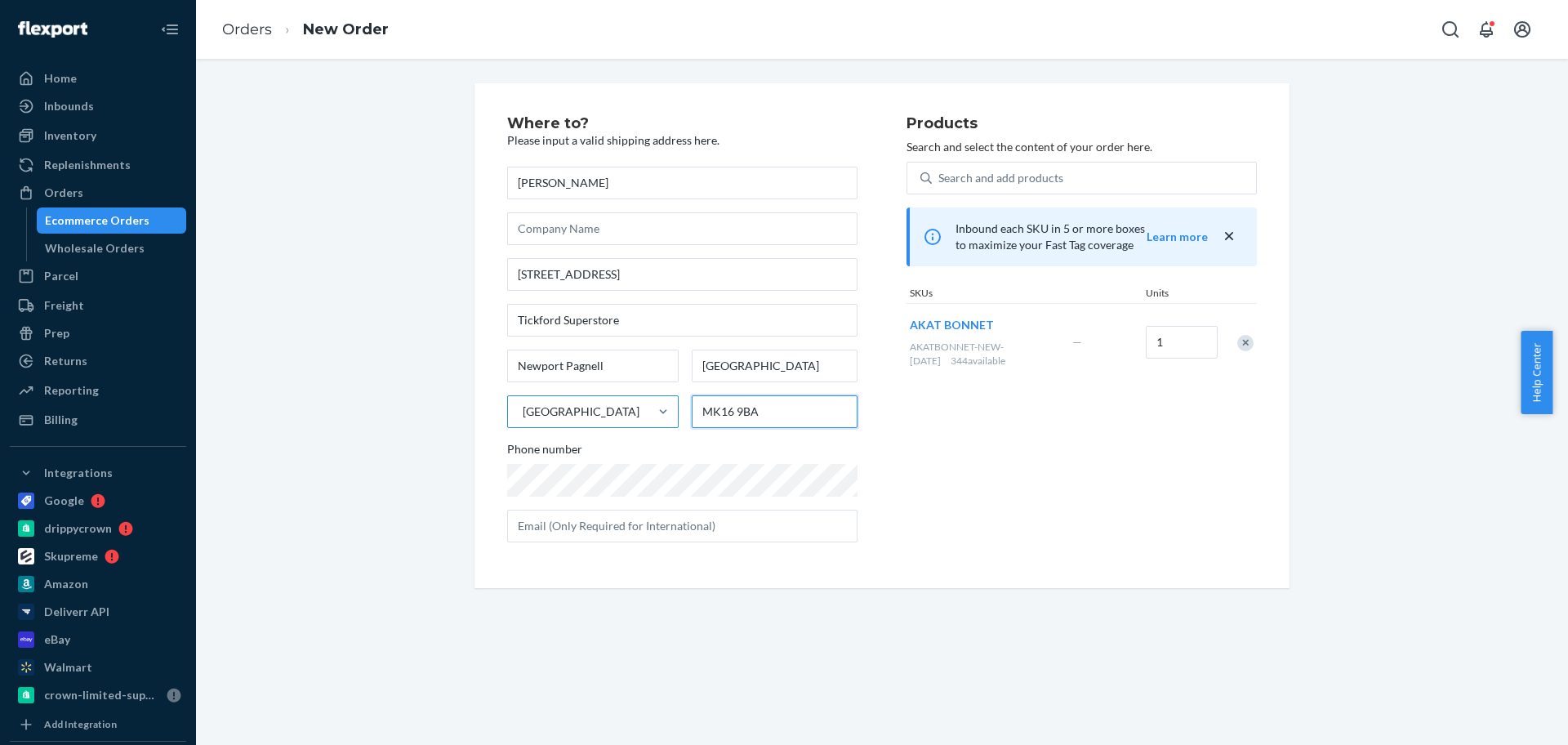
click at [824, 410] on input "MK16 9BA" at bounding box center [775, 411] width 166 height 33
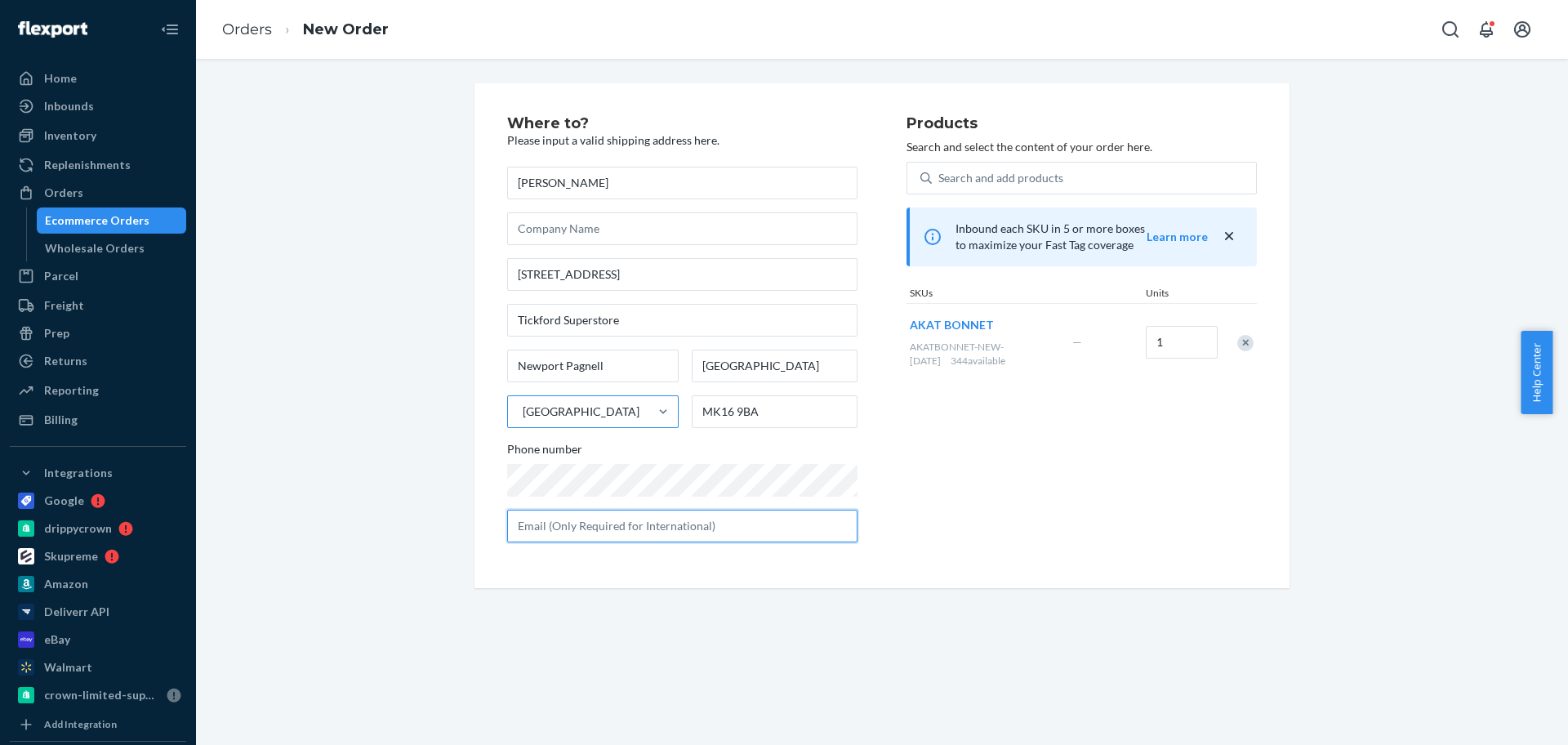
click at [641, 520] on input "text" at bounding box center [683, 526] width 350 height 33
paste input "[EMAIL_ADDRESS][DOMAIN_NAME]"
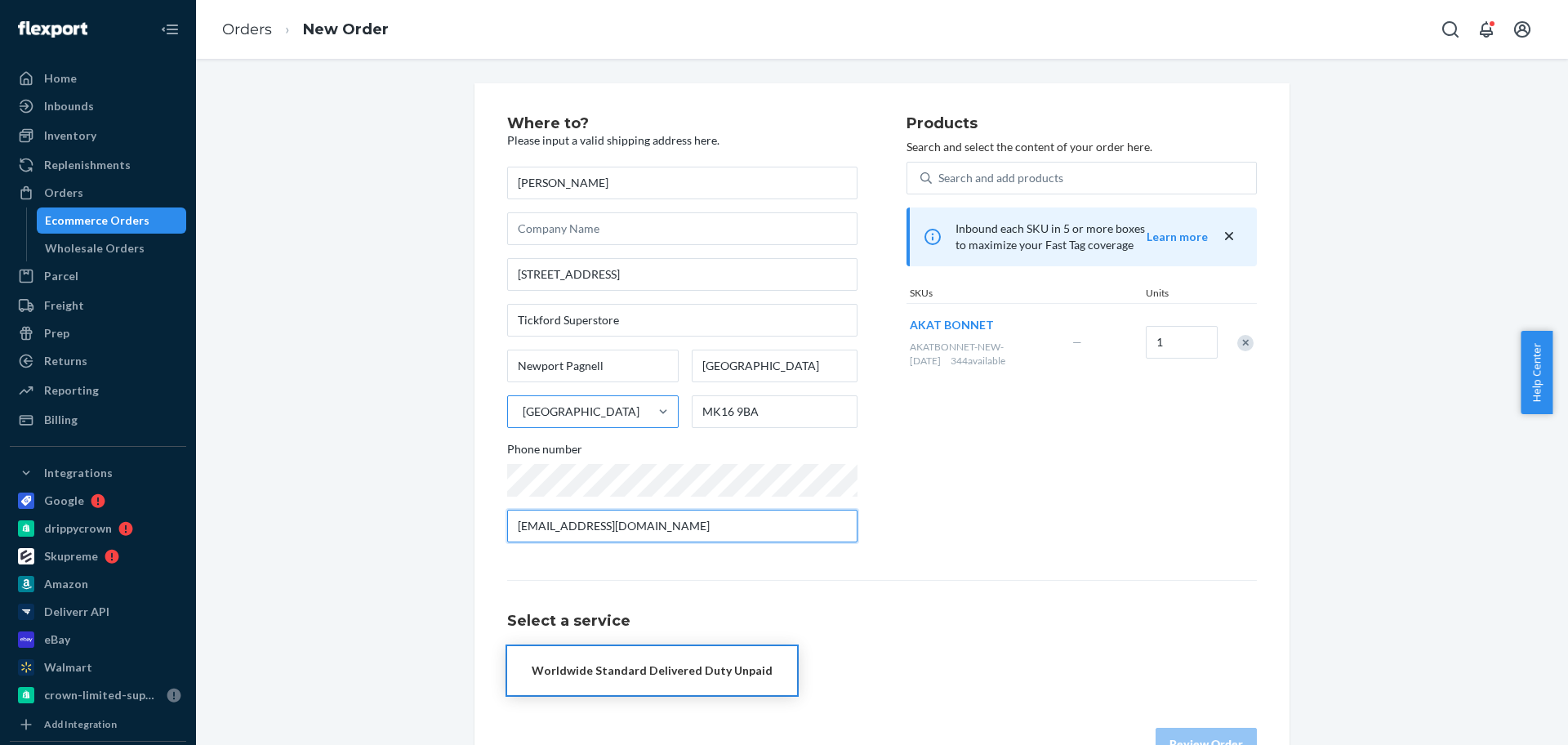
type input "[EMAIL_ADDRESS][DOMAIN_NAME]"
drag, startPoint x: 651, startPoint y: 678, endPoint x: 1089, endPoint y: 675, distance: 438.0
click at [652, 678] on div "Worldwide Standard Delivered Duty Unpaid" at bounding box center [652, 670] width 241 height 16
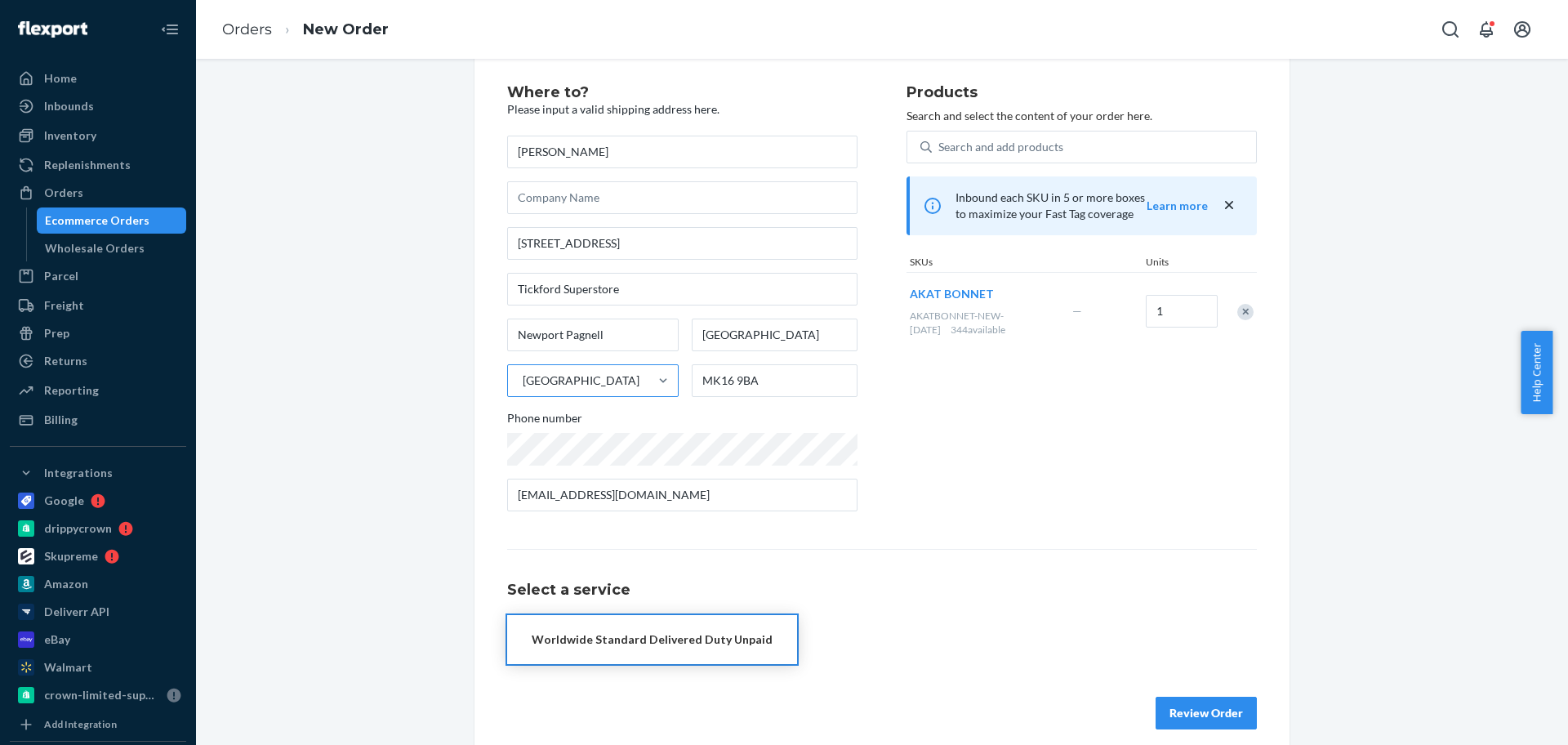
scroll to position [48, 0]
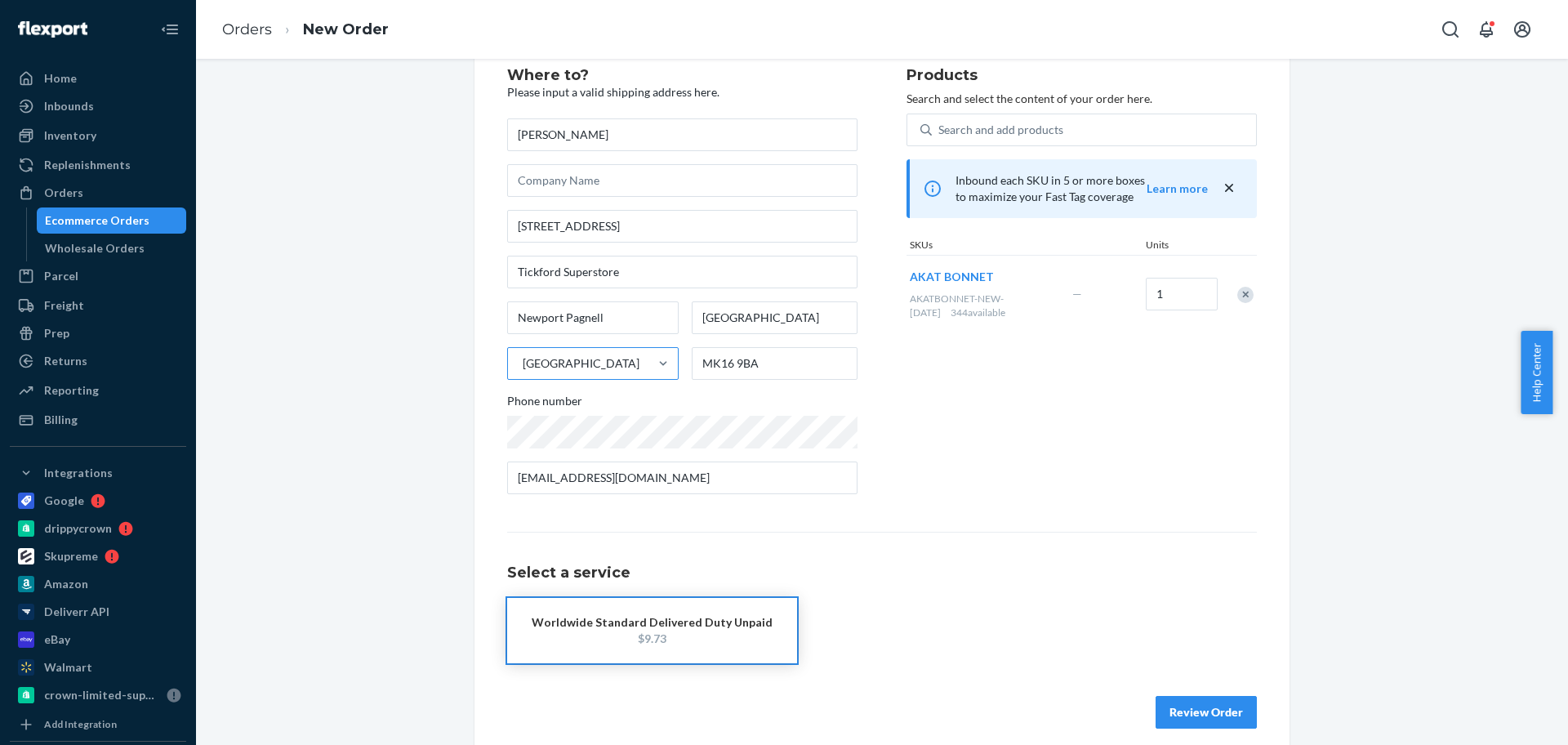
click at [1199, 702] on button "Review Order" at bounding box center [1206, 712] width 101 height 33
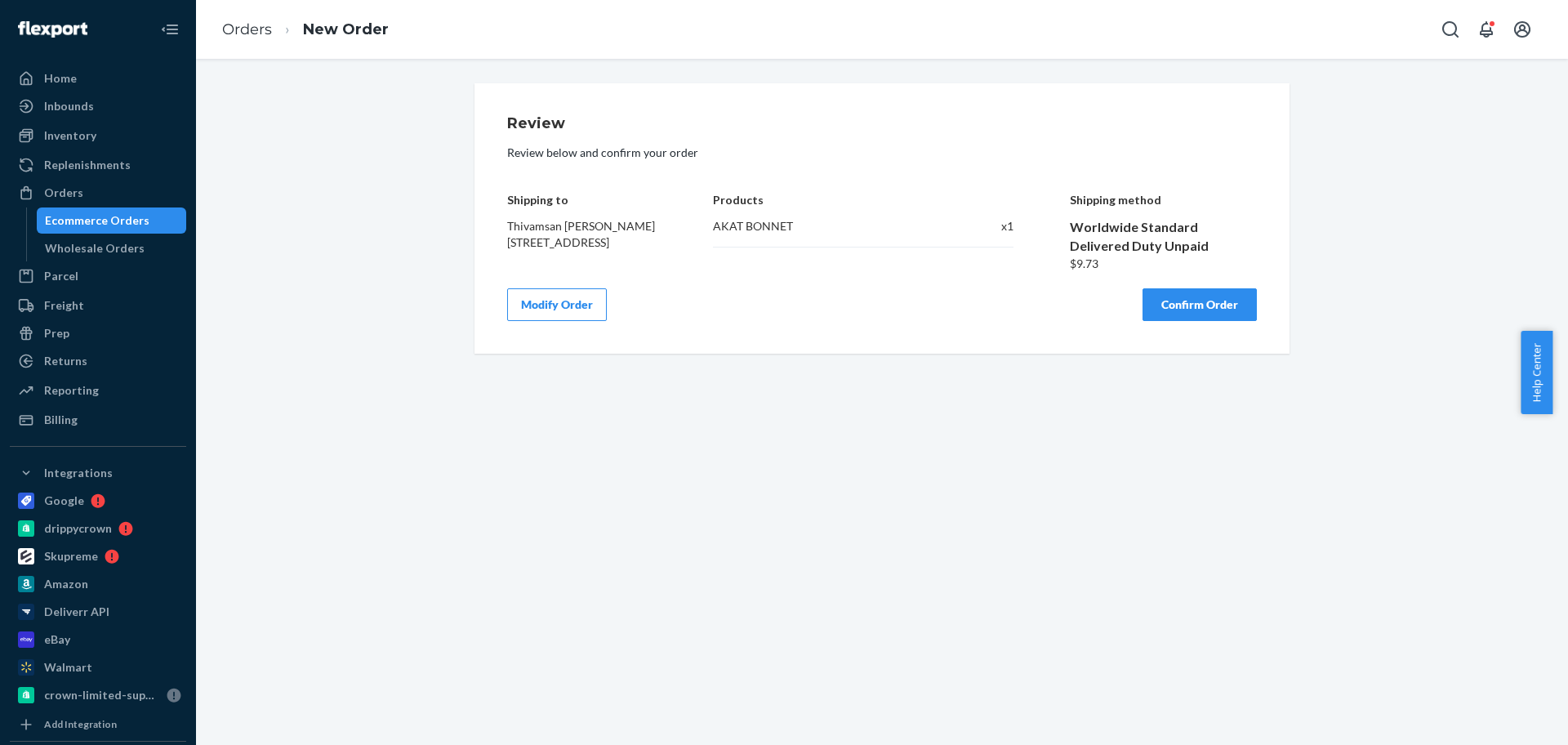
click at [1205, 321] on button "Confirm Order" at bounding box center [1200, 305] width 114 height 33
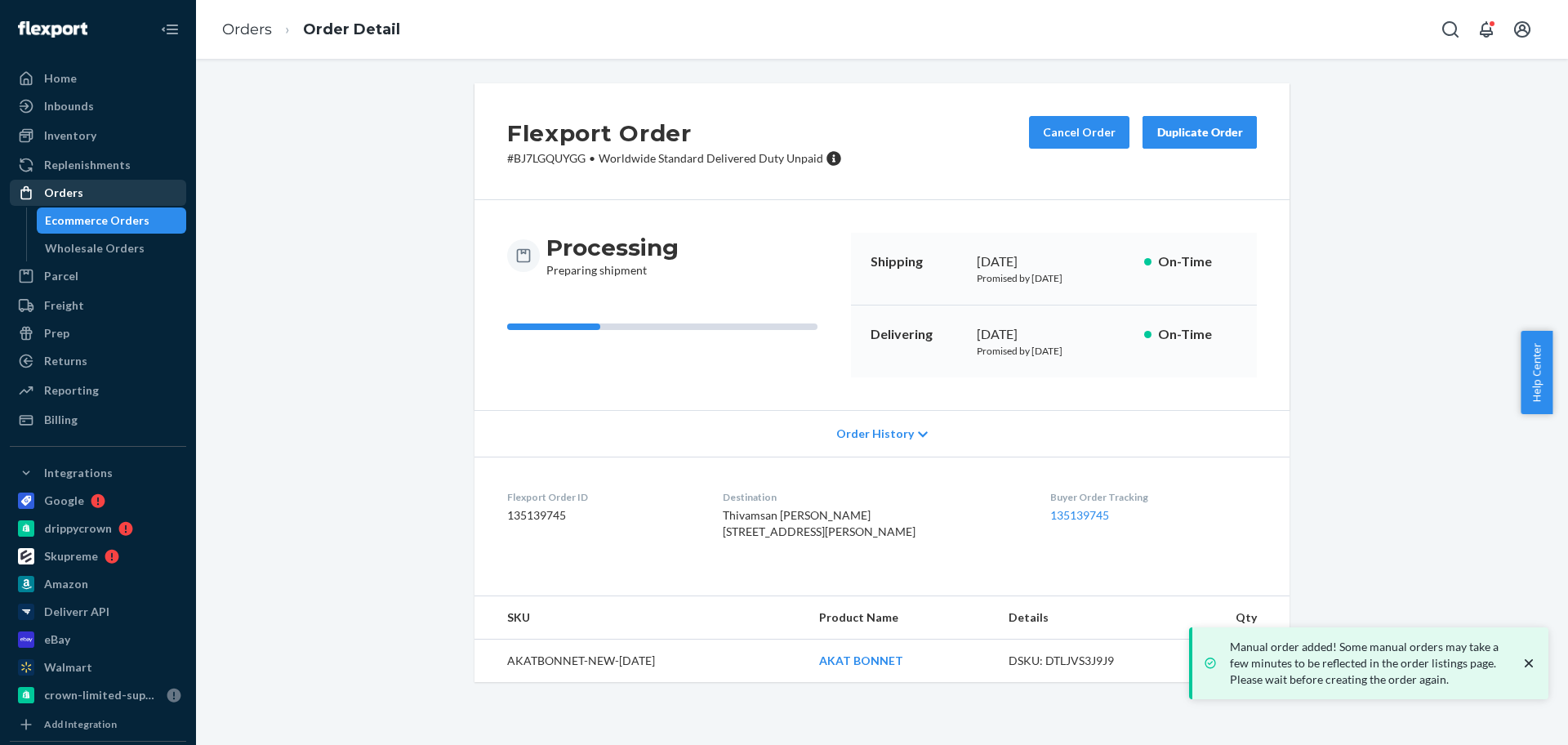
click at [67, 182] on div "Orders" at bounding box center [97, 193] width 173 height 22
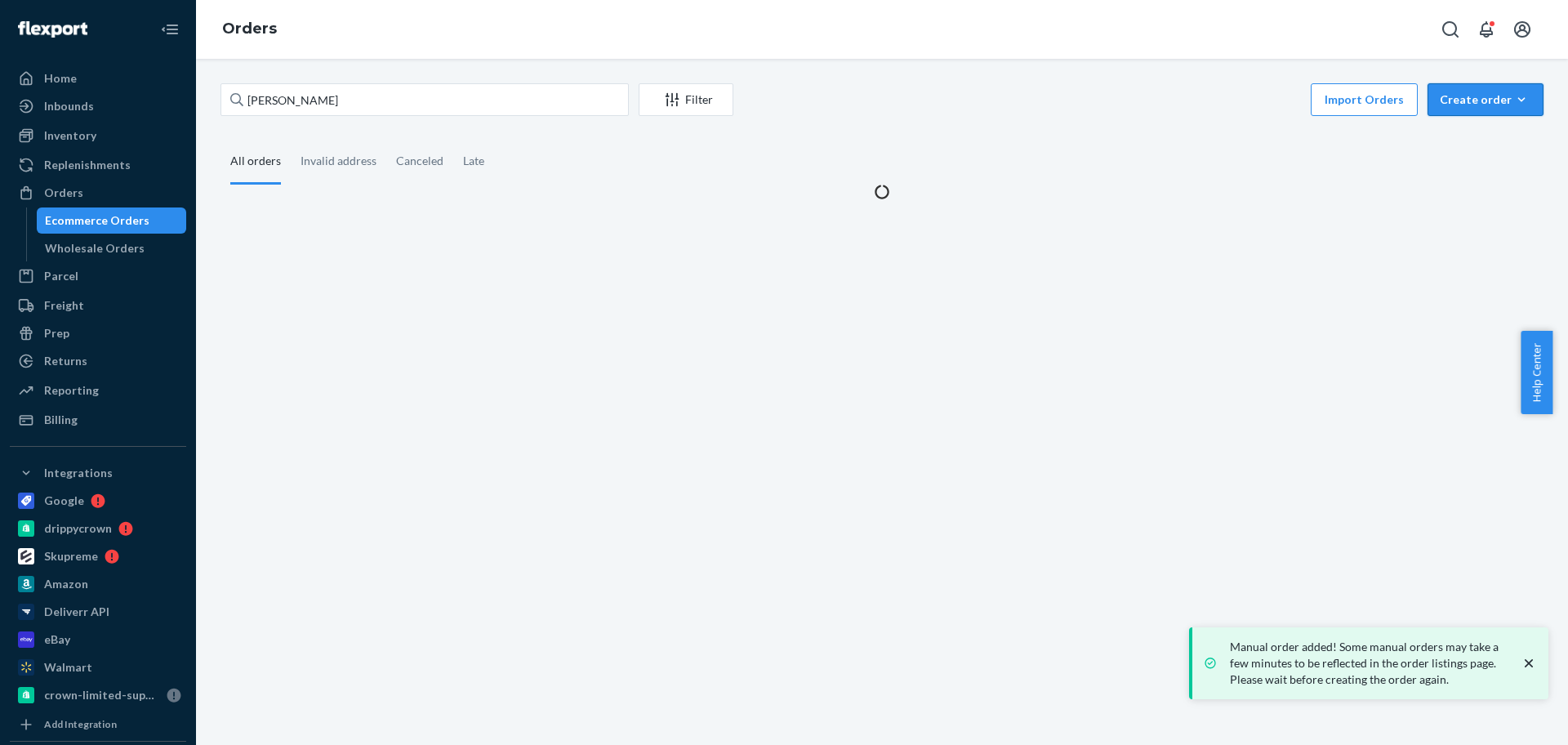
click at [1443, 107] on div "Create order" at bounding box center [1486, 99] width 92 height 16
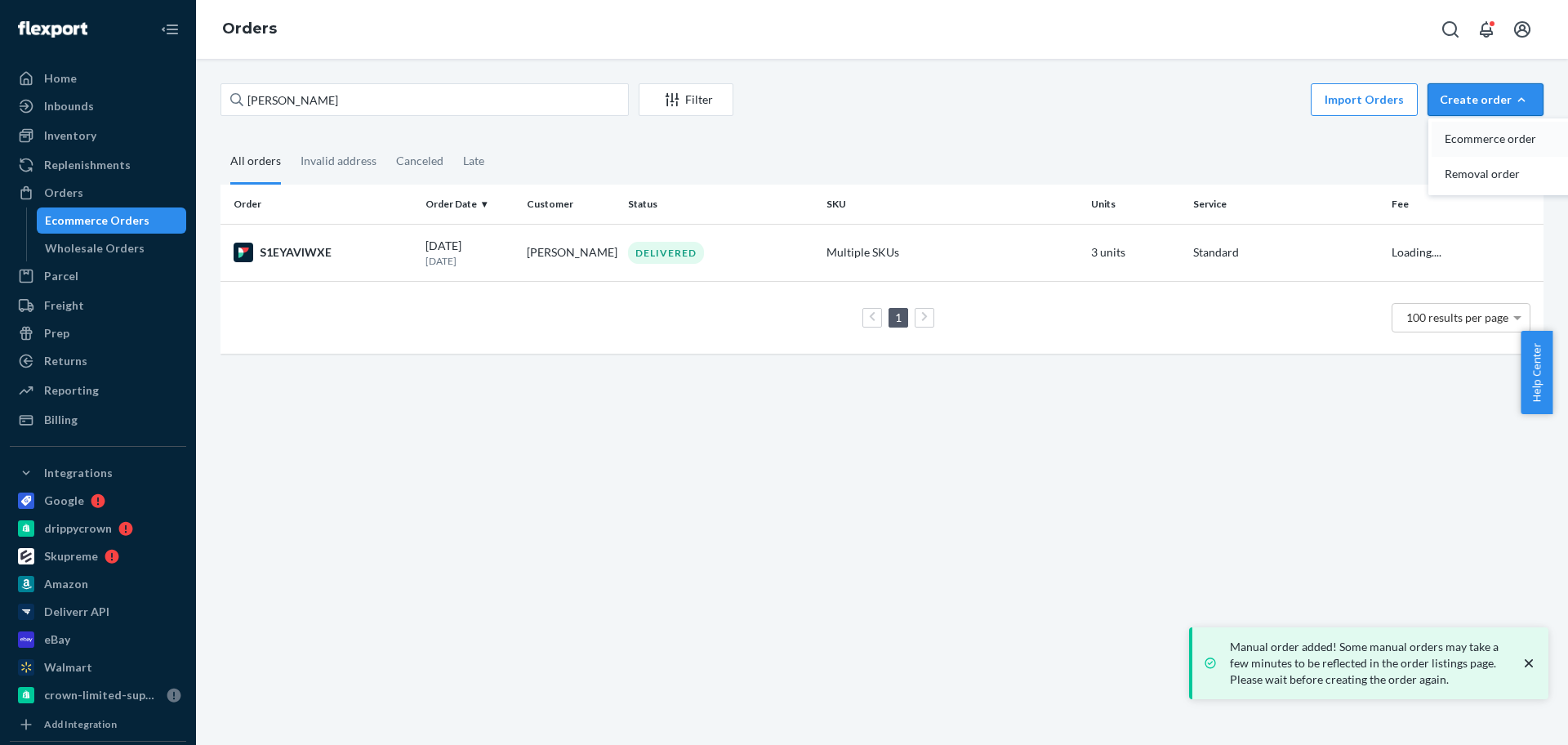
click at [1468, 139] on span "Ecommerce order" at bounding box center [1496, 139] width 101 height 11
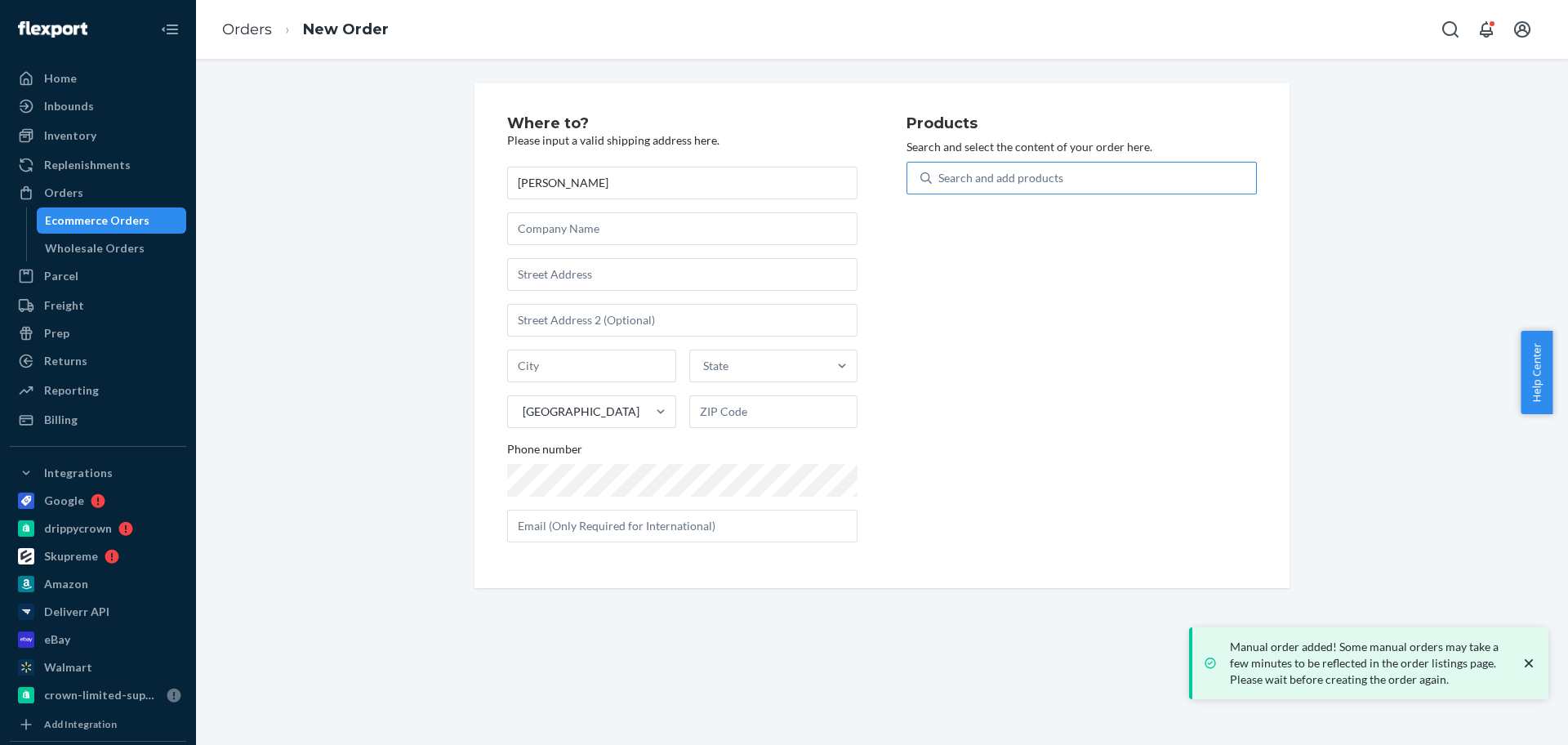
type input "[PERSON_NAME]"
click at [965, 169] on div "Search and add products" at bounding box center [1094, 177] width 324 height 29
click at [940, 170] on input "Search and add products" at bounding box center [939, 177] width 2 height 16
type input "k11"
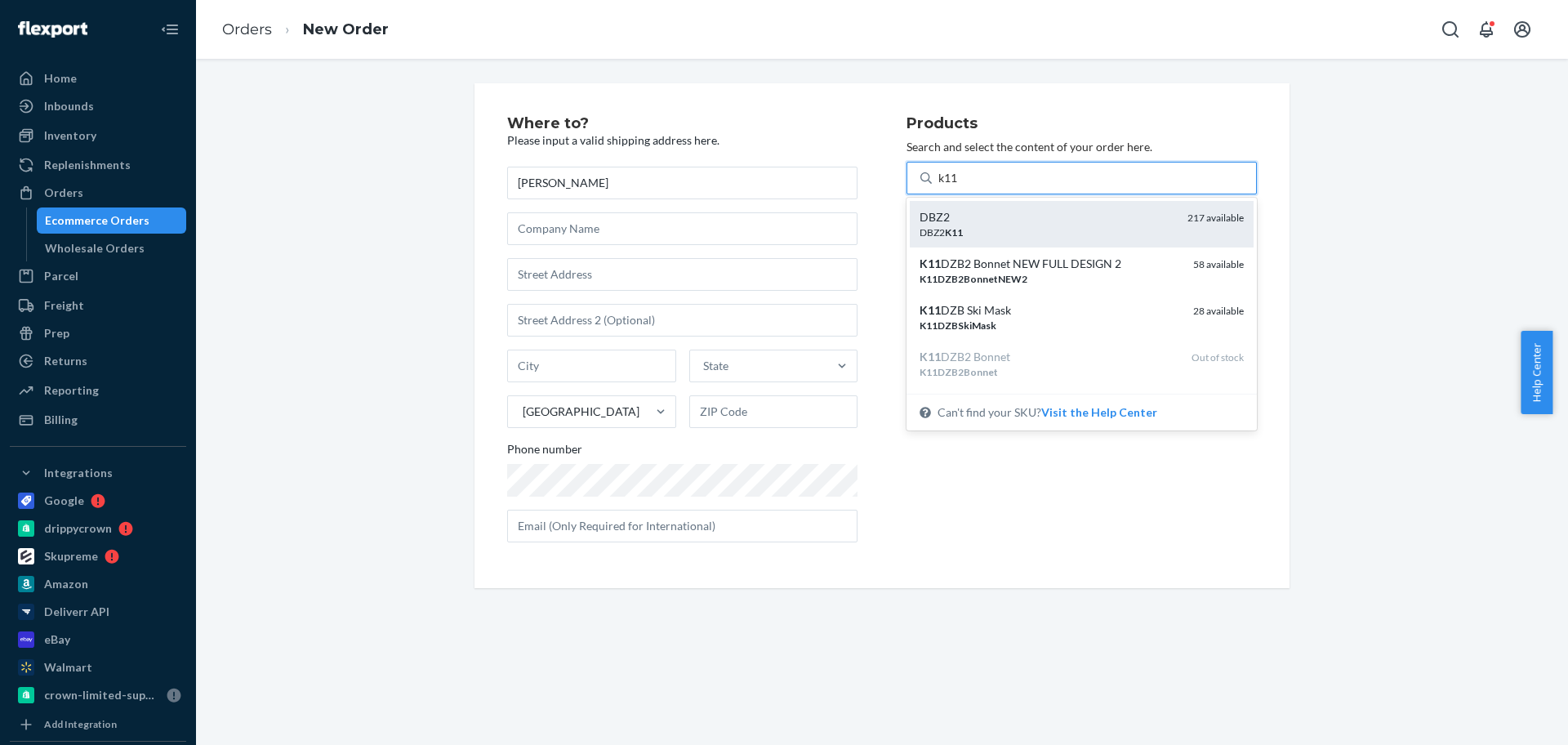
click at [976, 216] on div "DBZ2" at bounding box center [1047, 216] width 255 height 16
click at [960, 186] on input "k11" at bounding box center [949, 177] width 22 height 16
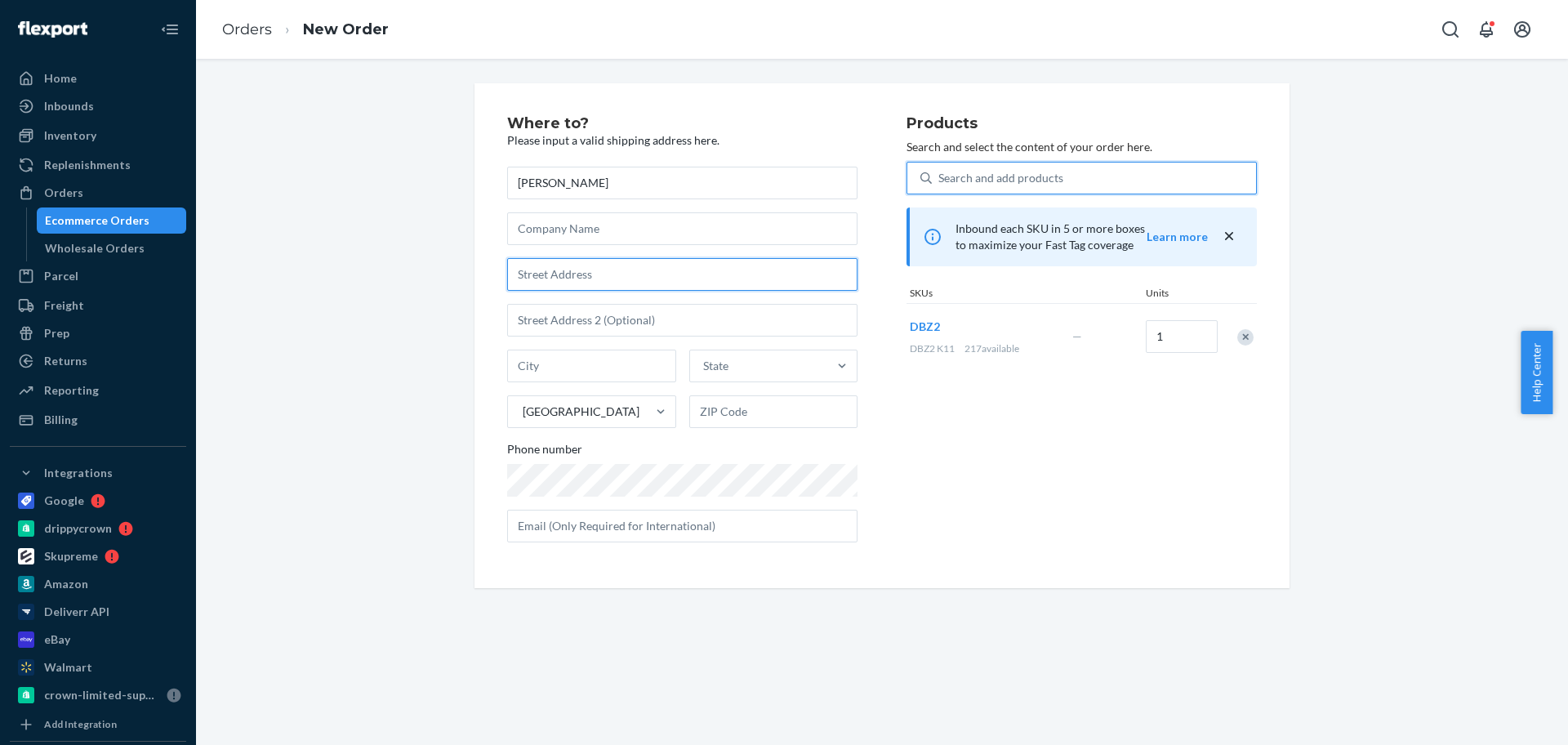
click at [615, 276] on input "text" at bounding box center [683, 275] width 350 height 33
paste input "[STREET_ADDRESS]"
type input "[STREET_ADDRESS]"
type input "[PERSON_NAME]"
type input "30013"
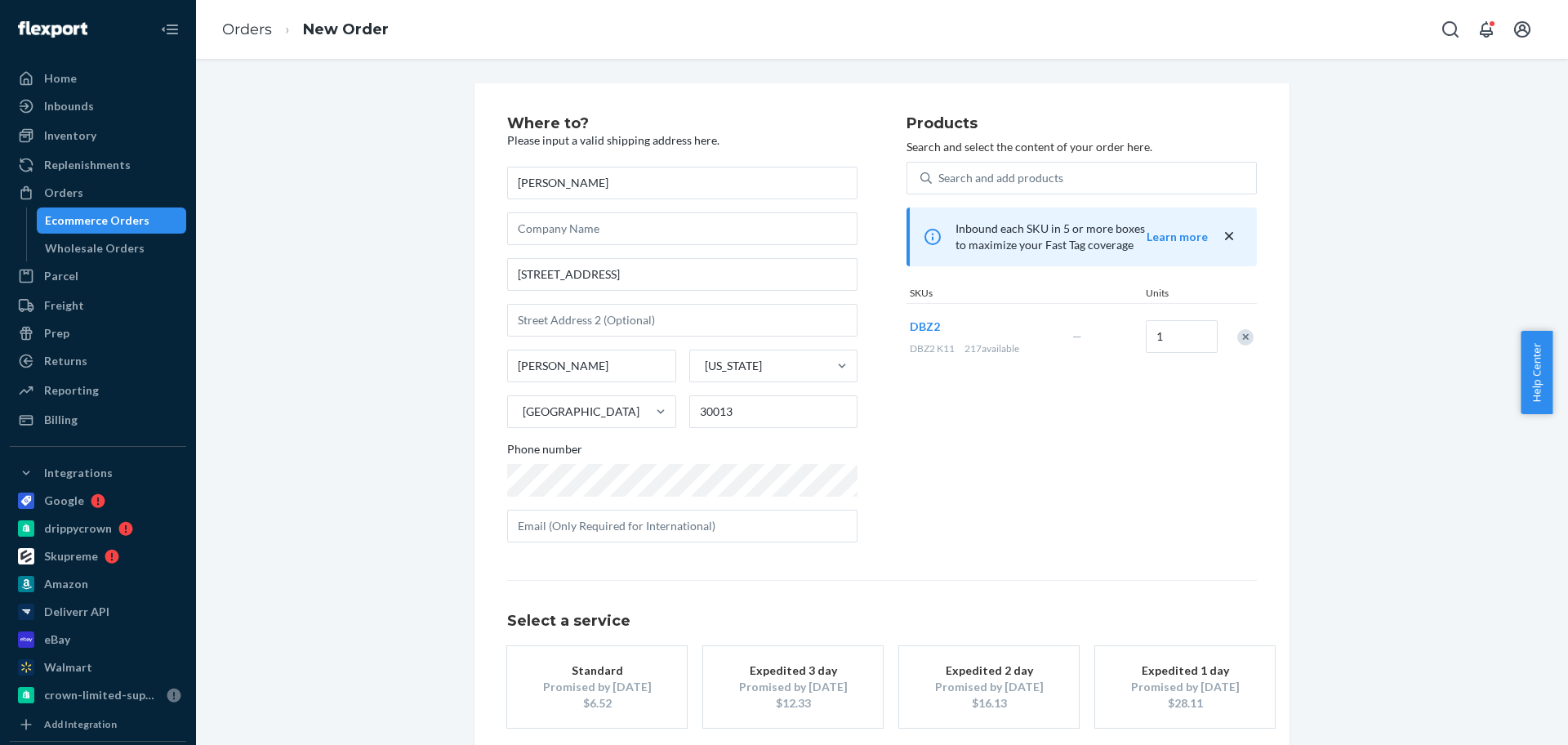
click at [641, 681] on div "Promised by [DATE]" at bounding box center [598, 687] width 131 height 16
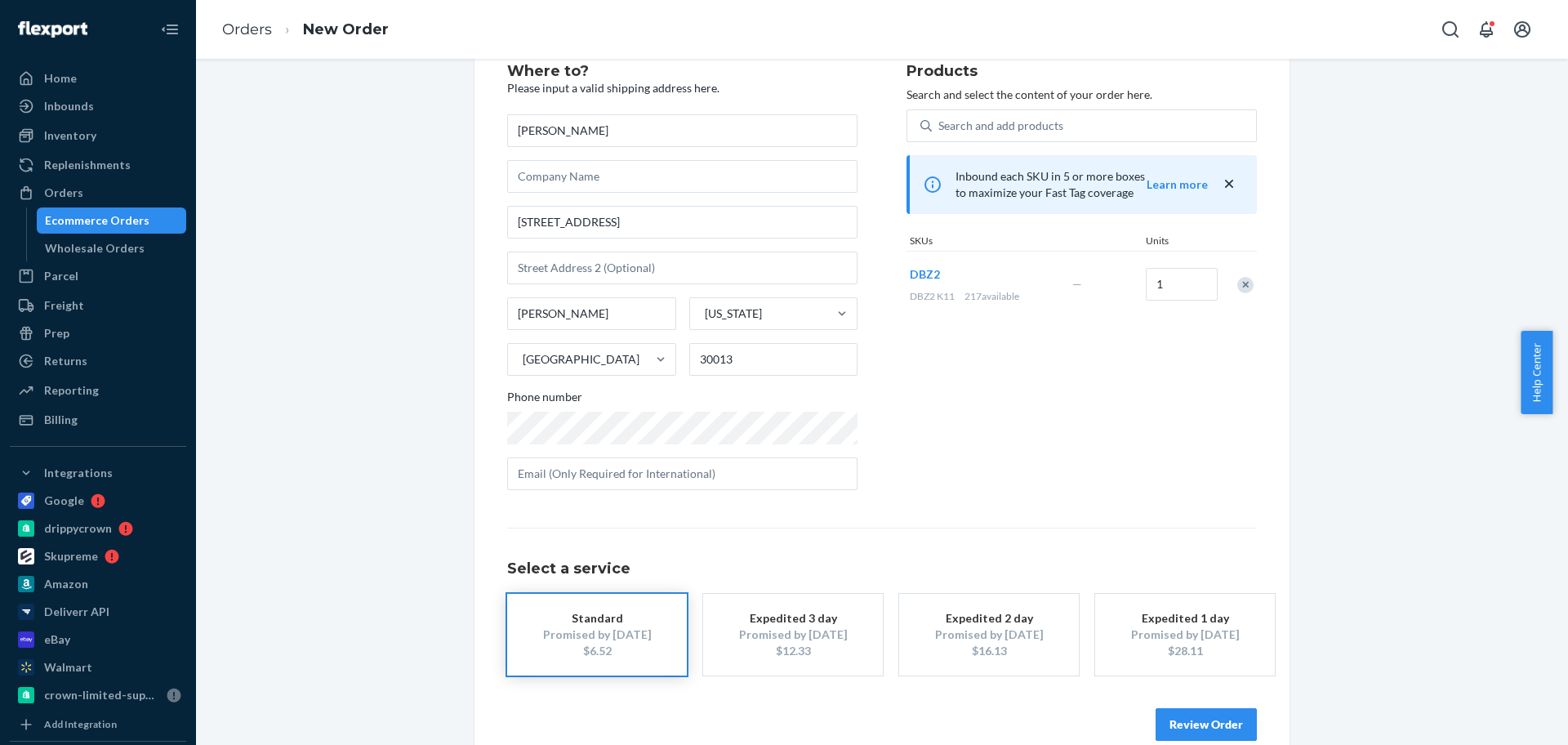
scroll to position [81, 0]
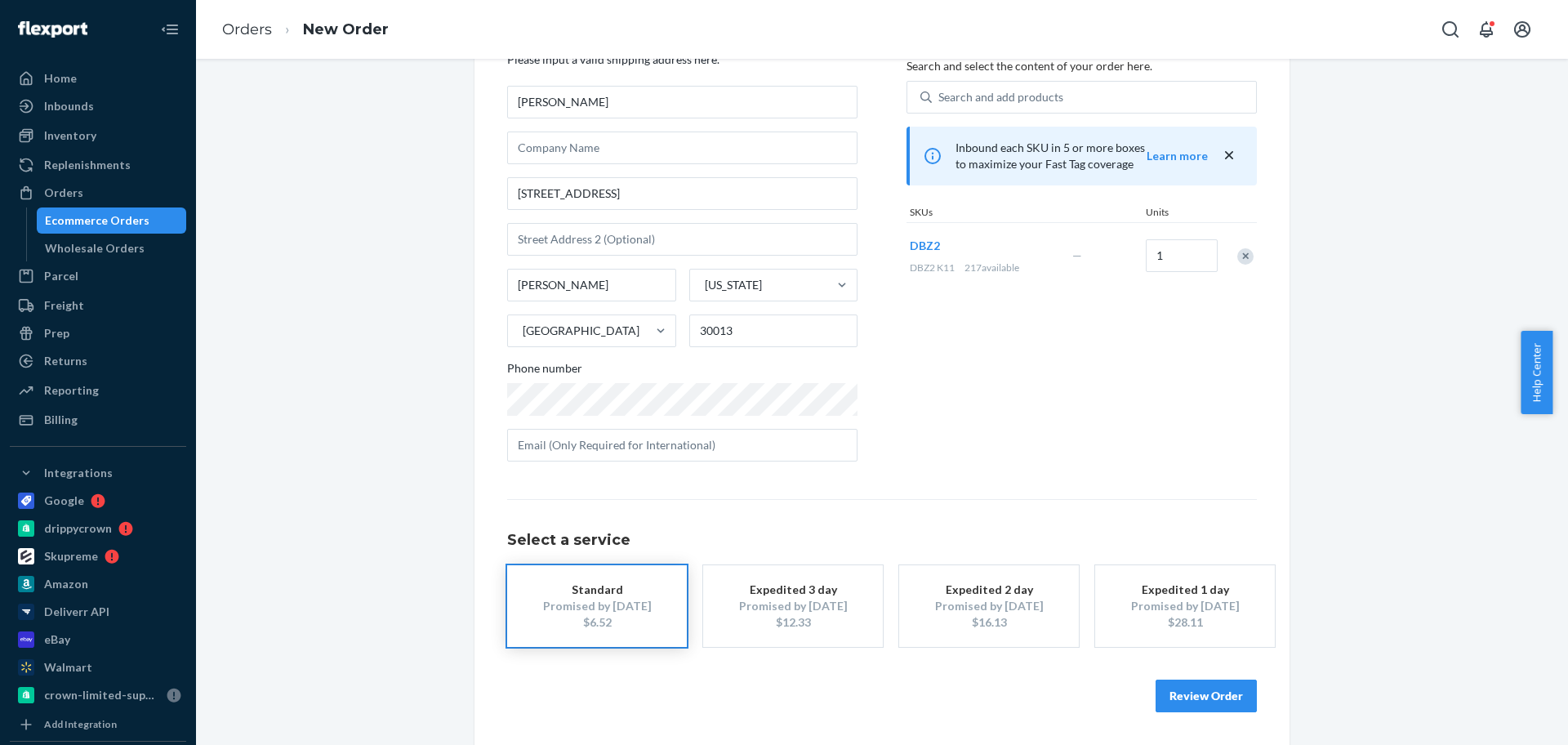
click at [1161, 695] on button "Review Order" at bounding box center [1206, 695] width 101 height 33
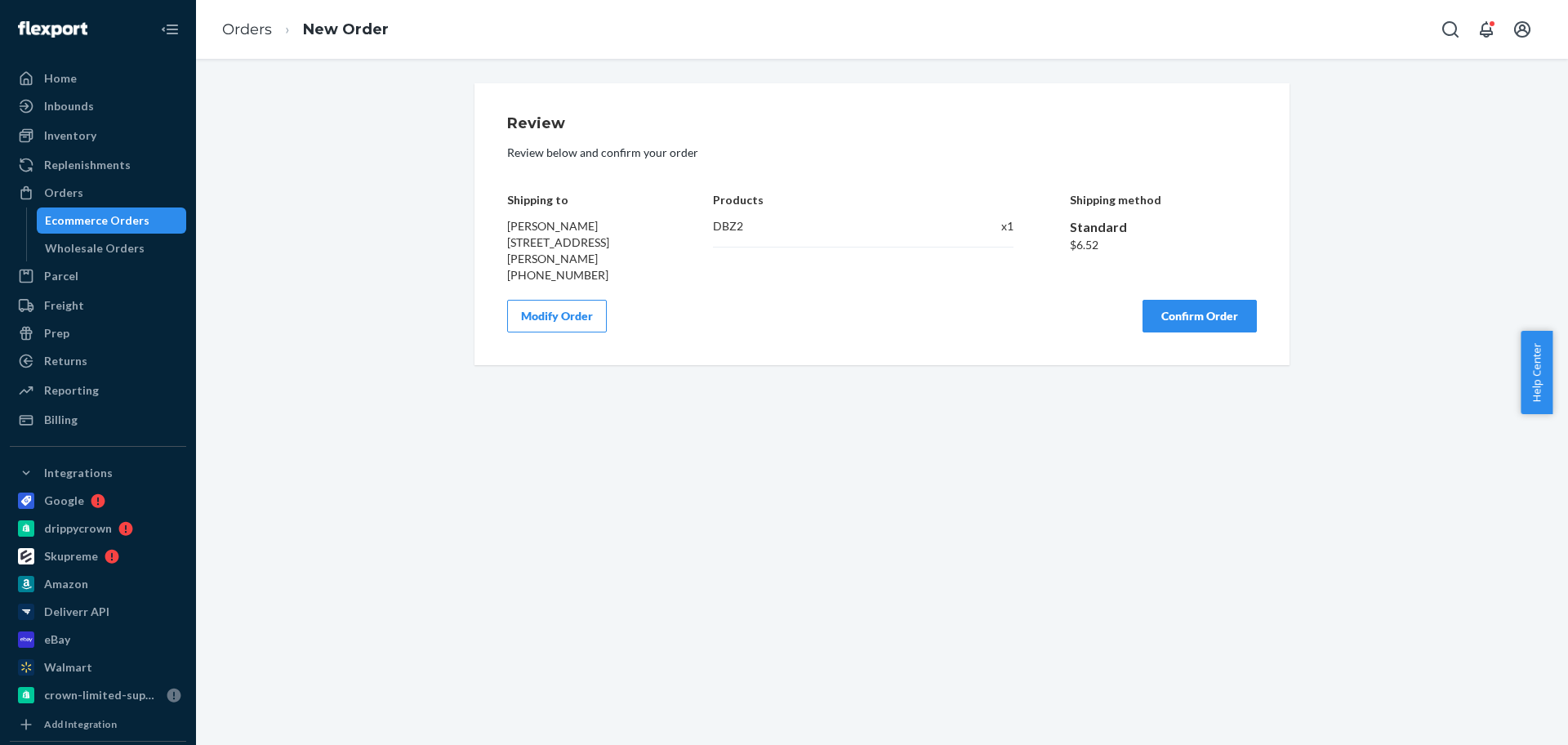
click at [1221, 305] on button "Confirm Order" at bounding box center [1200, 316] width 114 height 33
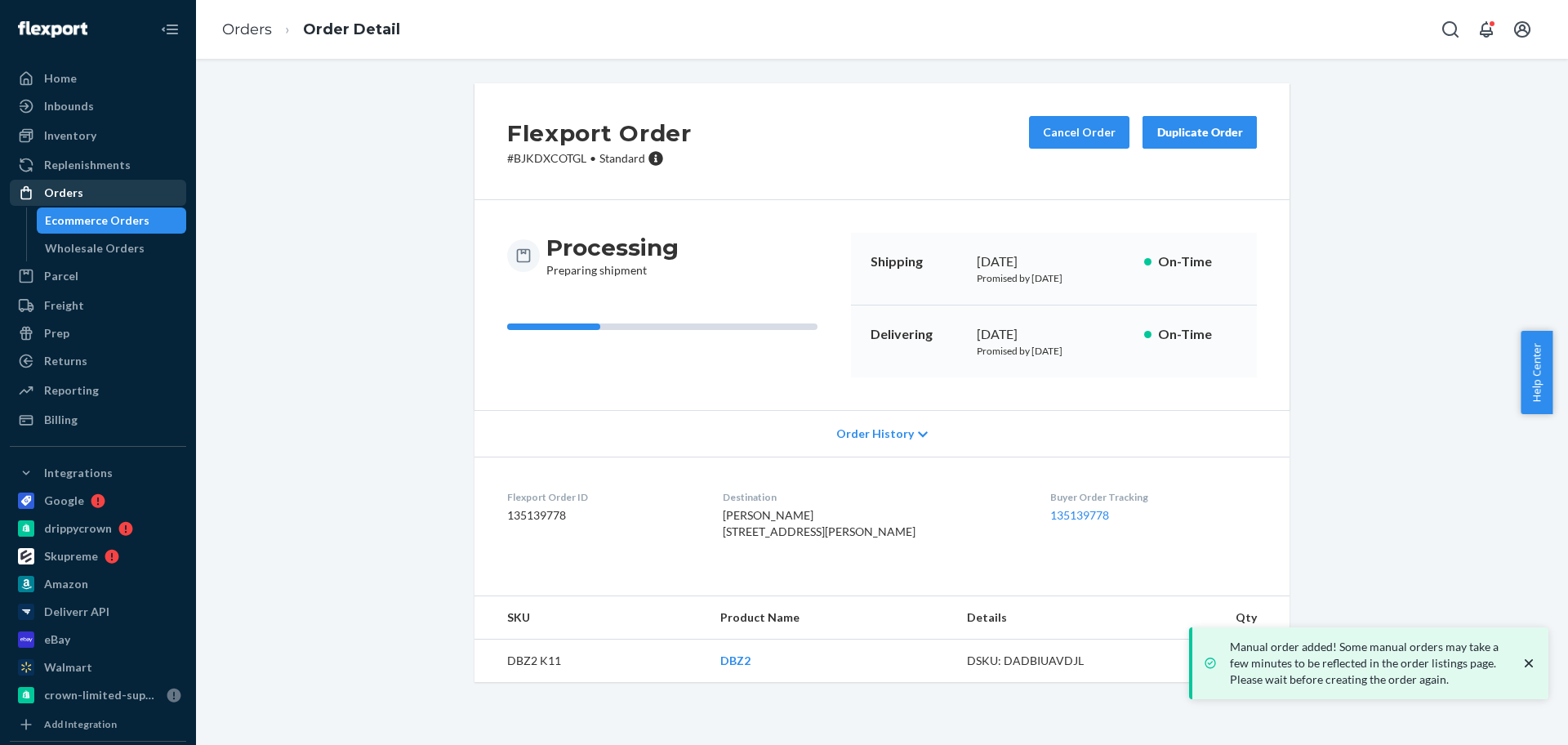
click at [131, 195] on div "Orders" at bounding box center [97, 193] width 173 height 22
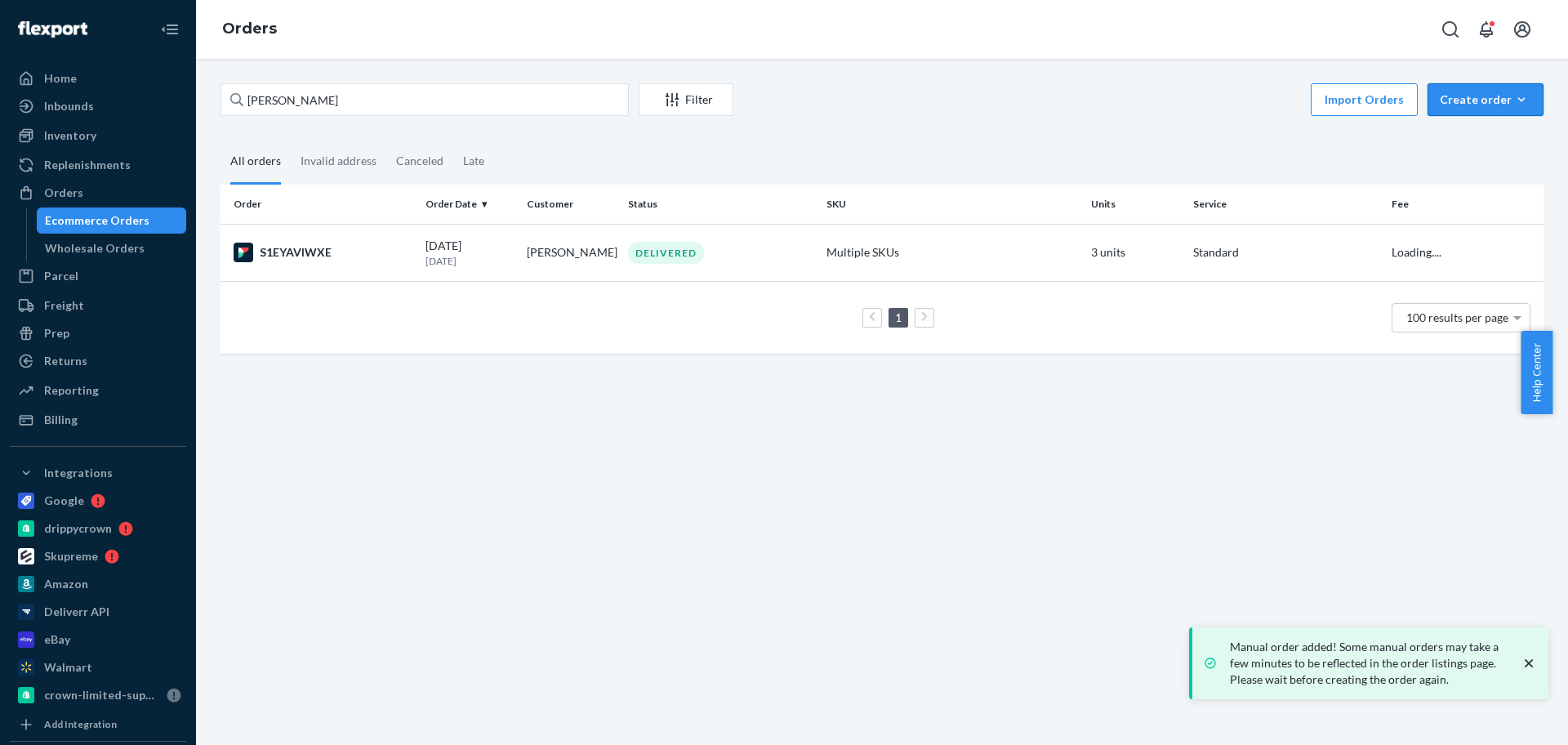
click at [1472, 109] on button "Create order Ecommerce order Removal order" at bounding box center [1486, 99] width 116 height 33
click at [1467, 137] on span "Ecommerce order" at bounding box center [1496, 139] width 101 height 11
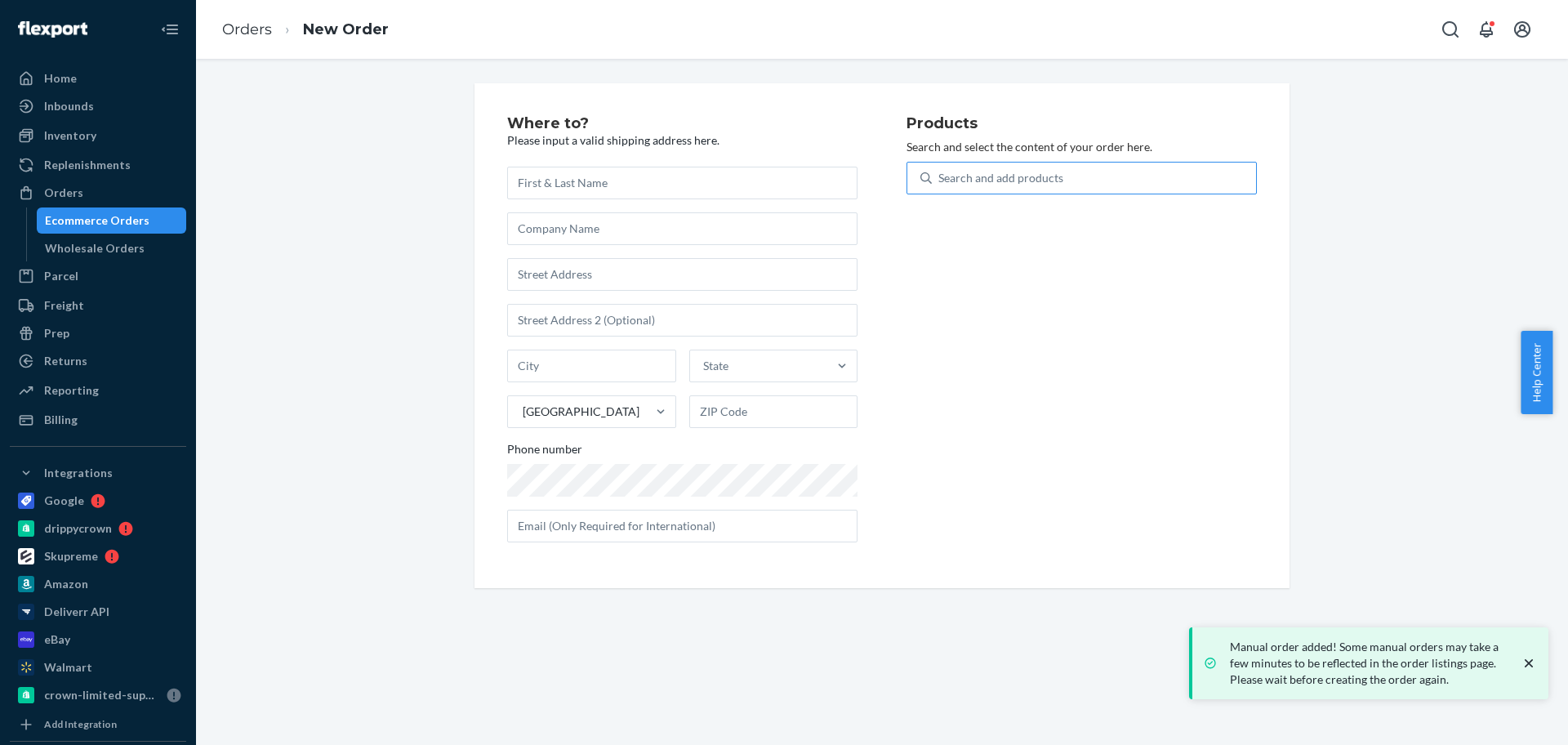
click at [1086, 172] on div "Search and add products" at bounding box center [1094, 177] width 324 height 29
click at [940, 172] on input "Search and add products" at bounding box center [939, 177] width 2 height 16
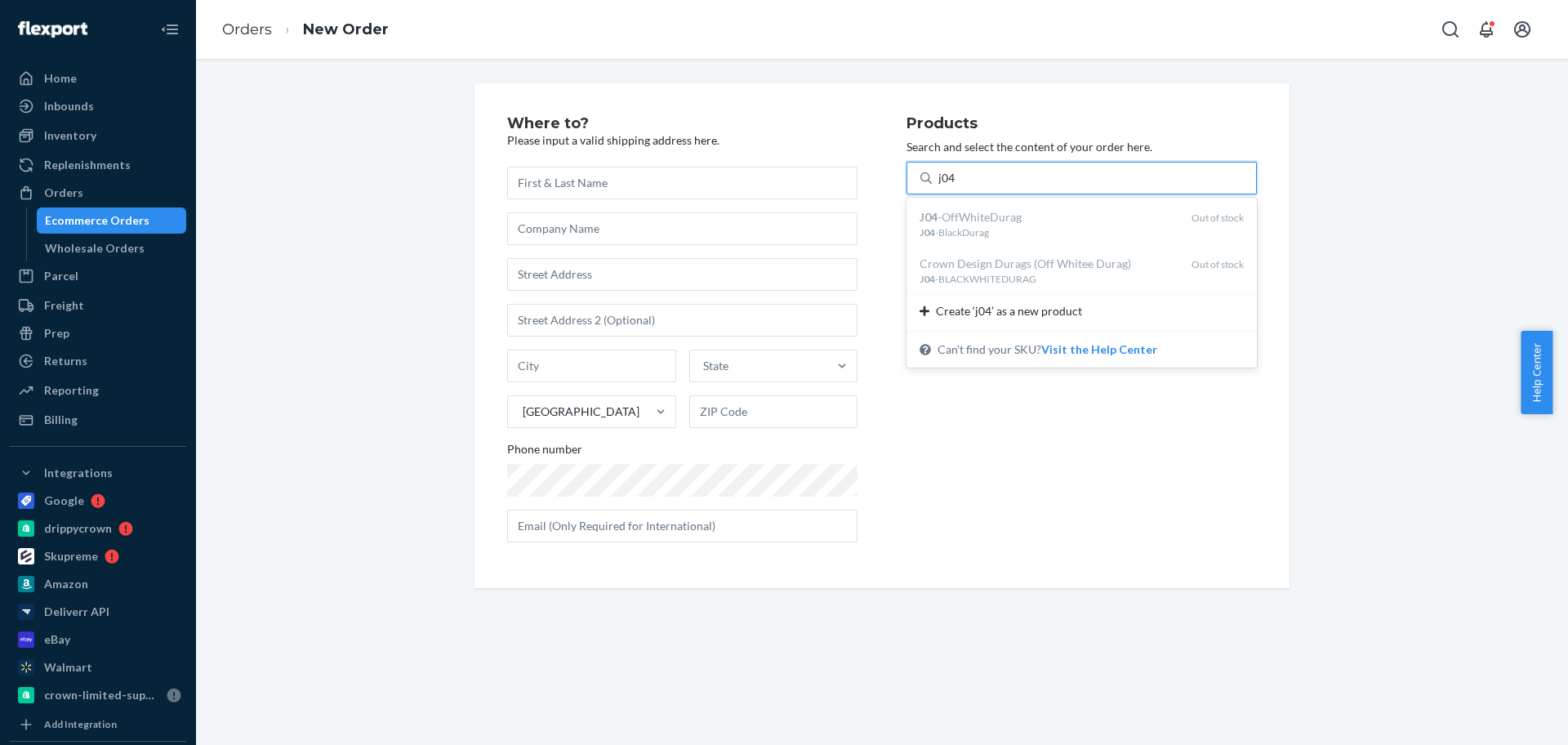
type input "j04"
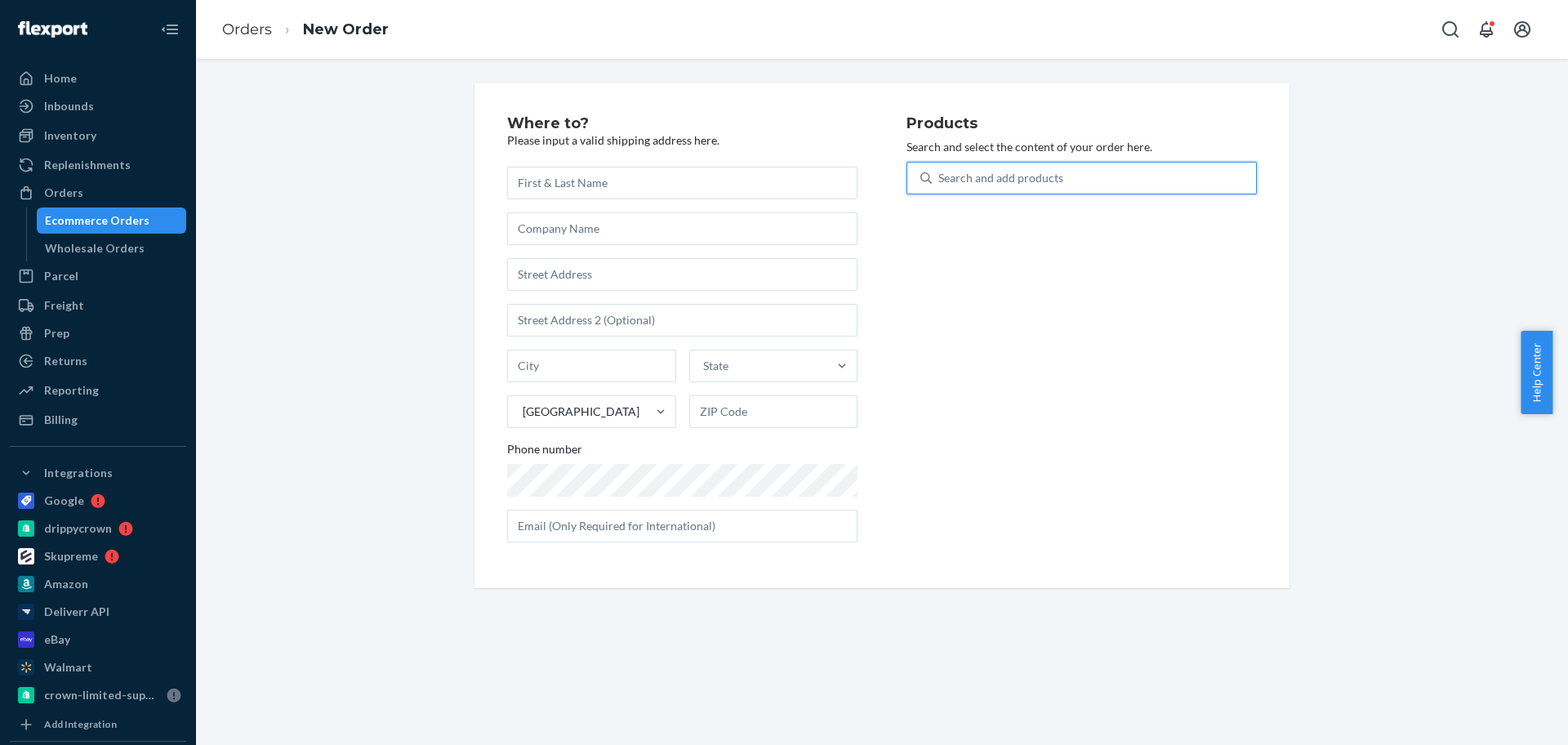
click at [1075, 176] on div "Search and add products" at bounding box center [1094, 177] width 324 height 29
click at [940, 176] on input "0 results available. Use Up and Down to choose options, press Enter to select t…" at bounding box center [939, 177] width 2 height 16
type input "a48"
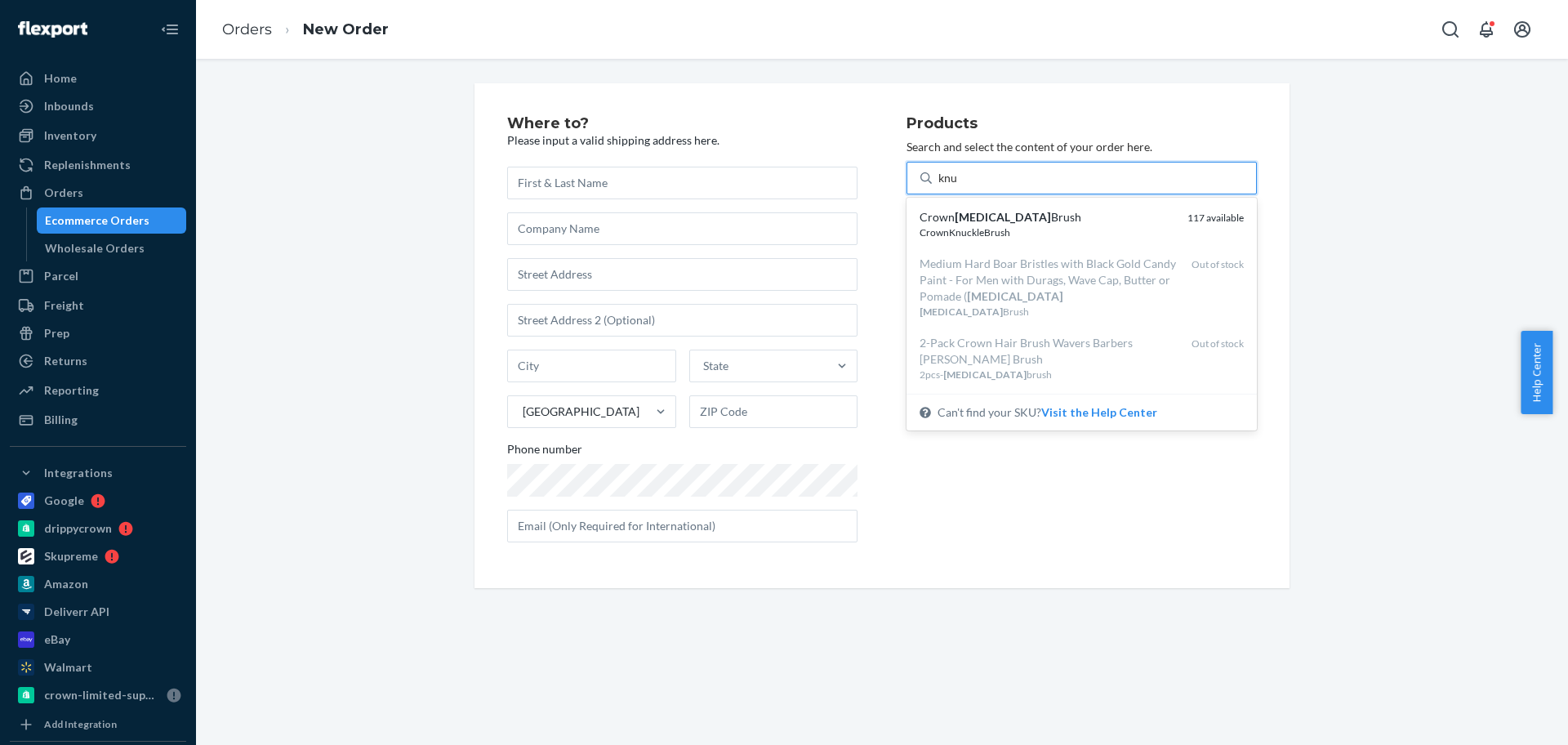
type input "knuc"
click at [1026, 224] on div "Crown [MEDICAL_DATA] Brush" at bounding box center [1047, 216] width 255 height 16
click at [964, 186] on input "knuc" at bounding box center [951, 177] width 25 height 16
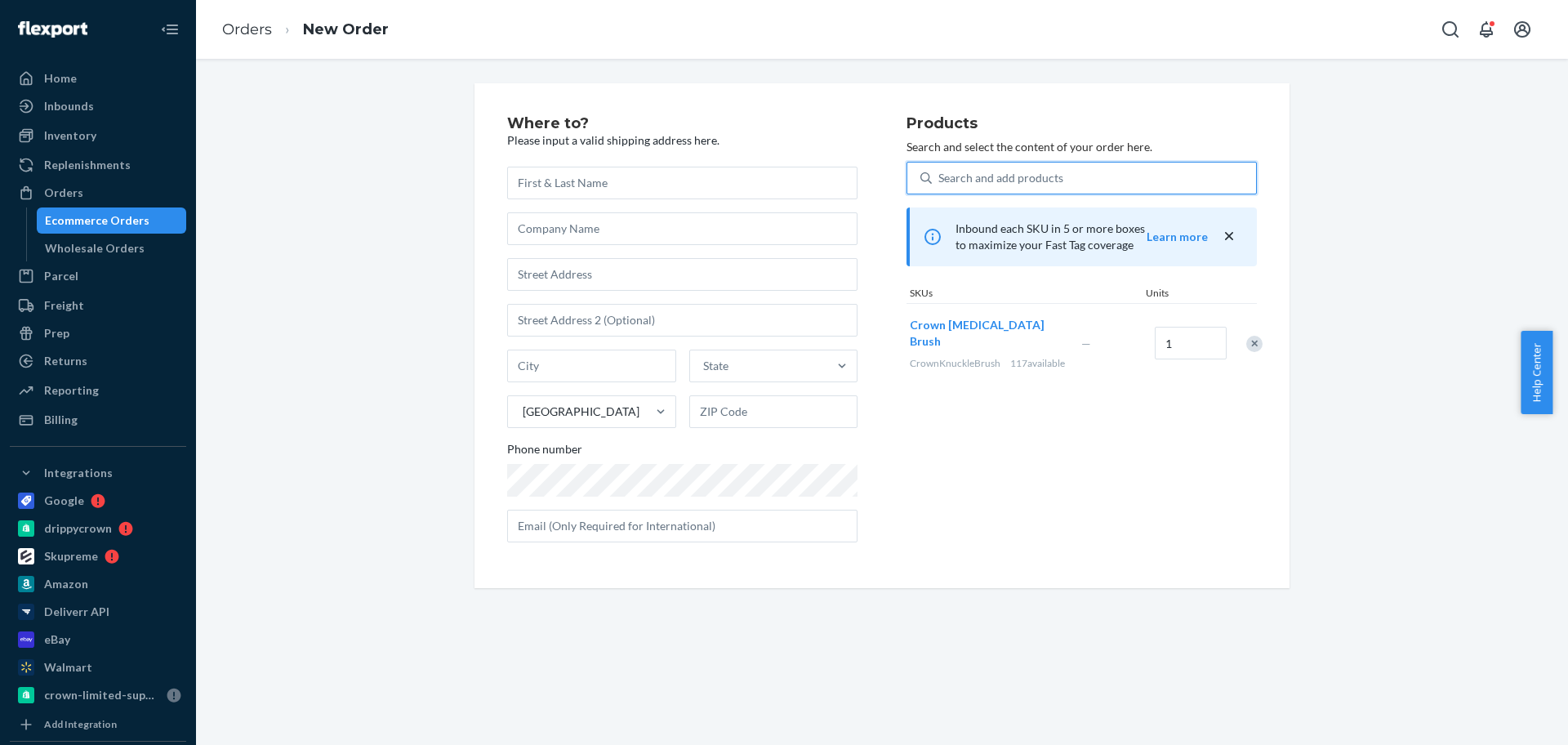
click at [973, 175] on div "Search and add products" at bounding box center [1000, 177] width 125 height 16
click at [940, 175] on input "0 results available. Use Up and Down to choose options, press Enter to select t…" at bounding box center [939, 177] width 2 height 16
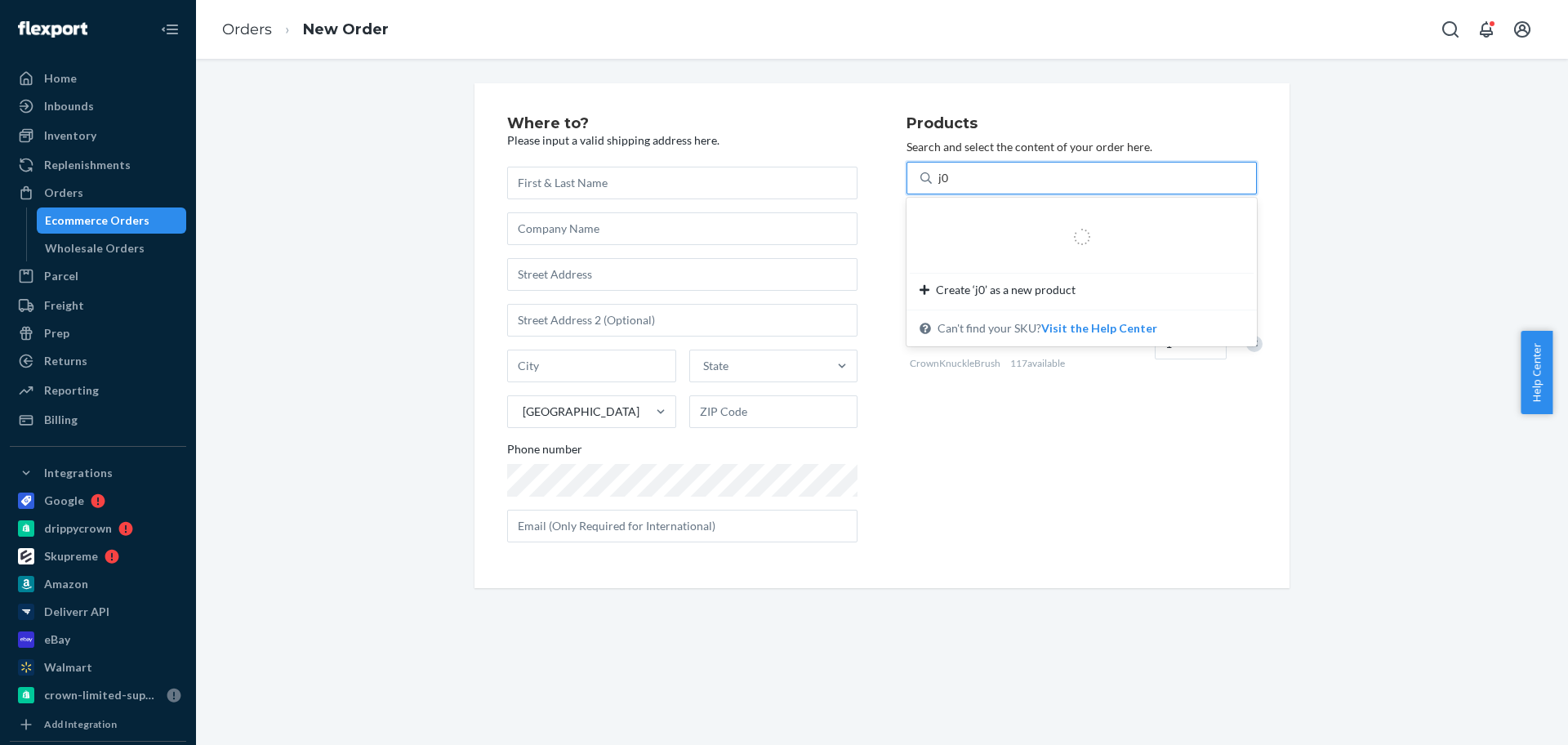
type input "j08"
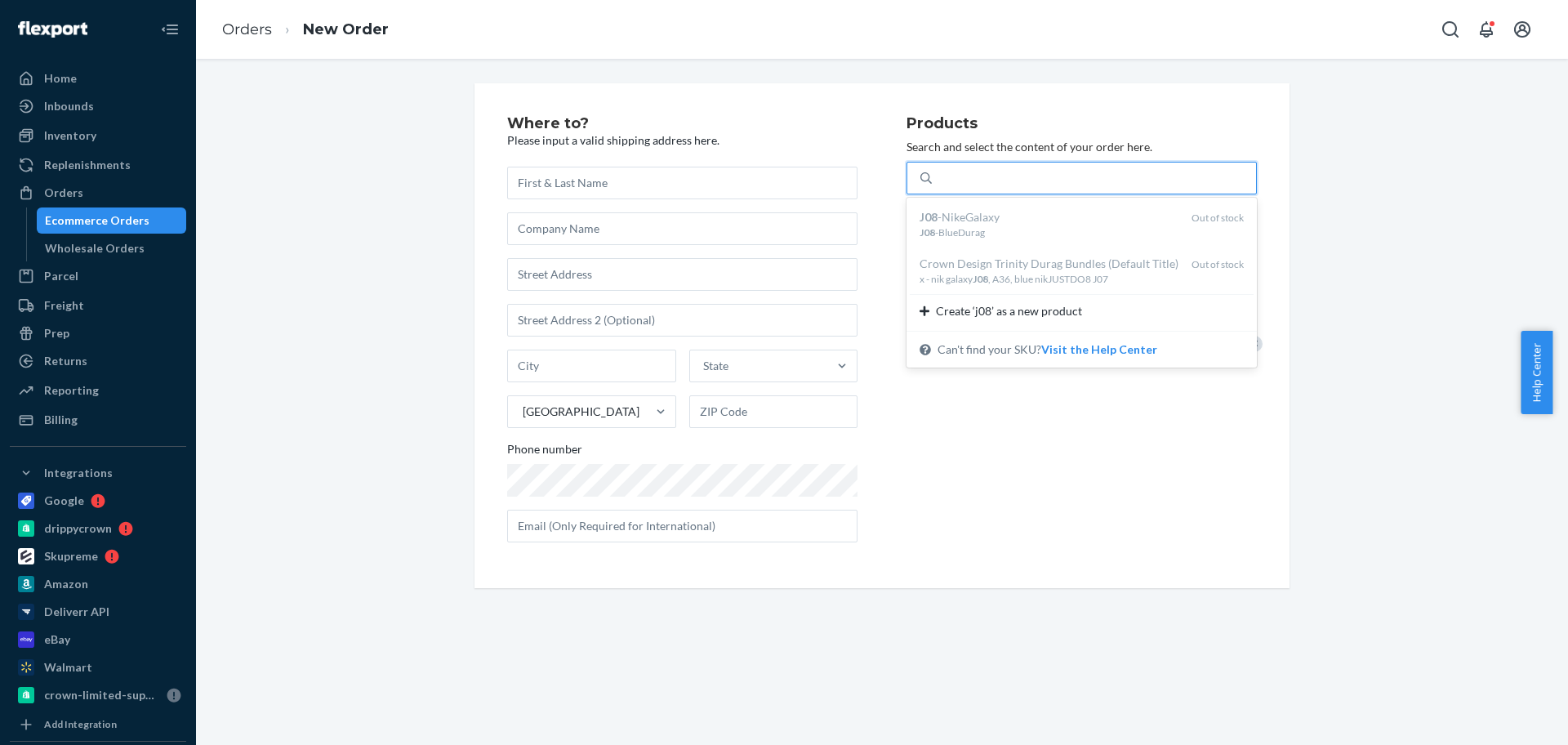
click at [973, 175] on div "j08" at bounding box center [1094, 177] width 324 height 29
click at [956, 175] on input "option undefined focused, 1 of 2. 2 results available for search term j08. Use …" at bounding box center [947, 177] width 18 height 16
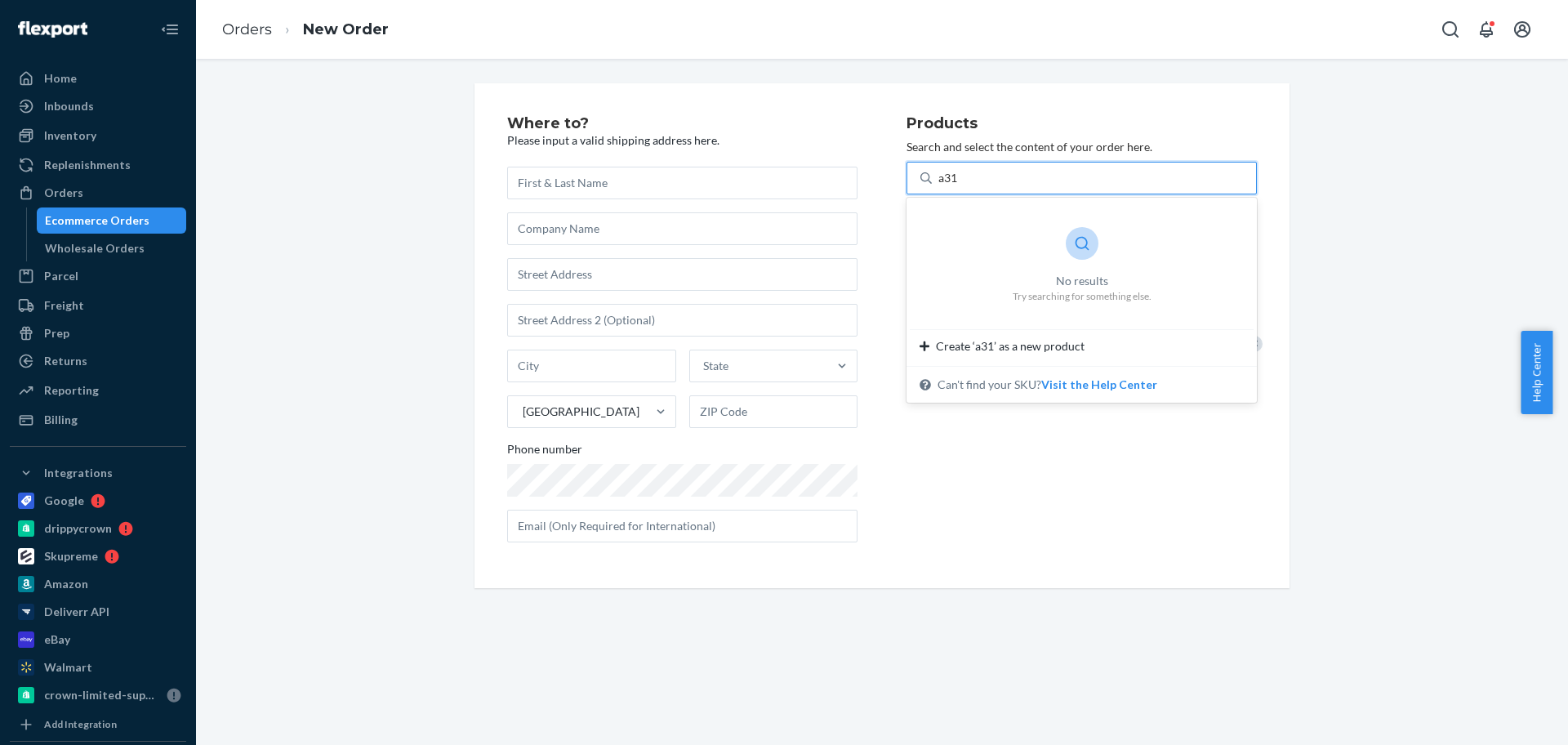
type input "a31"
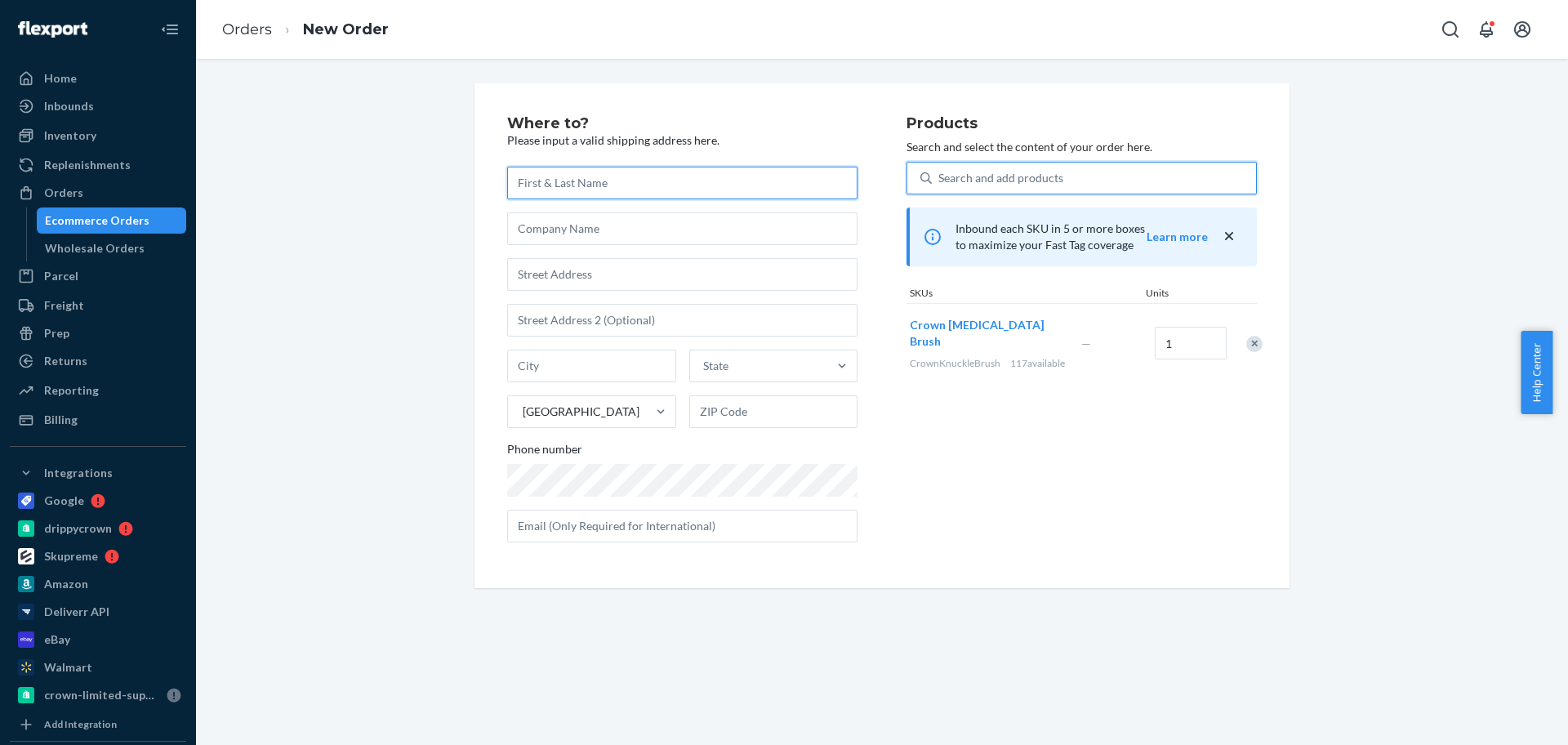
click at [622, 185] on input "text" at bounding box center [683, 183] width 350 height 33
paste input "[PERSON_NAME]"
type input "[PERSON_NAME]"
click at [639, 290] on input "text" at bounding box center [683, 275] width 350 height 33
paste input "817 Summer Ln"
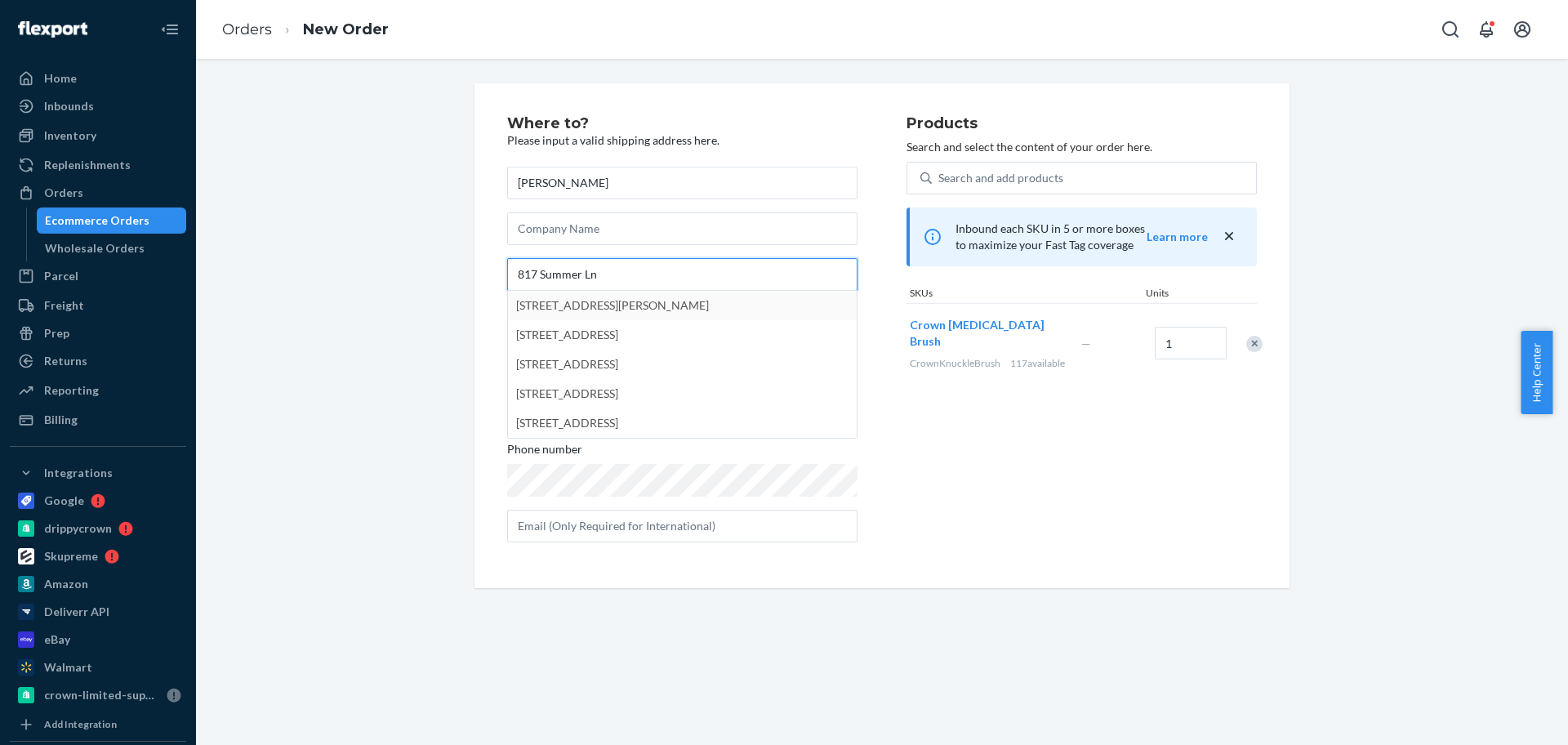
type input "817 Summer Ln"
type input "[PERSON_NAME]"
type input "75071"
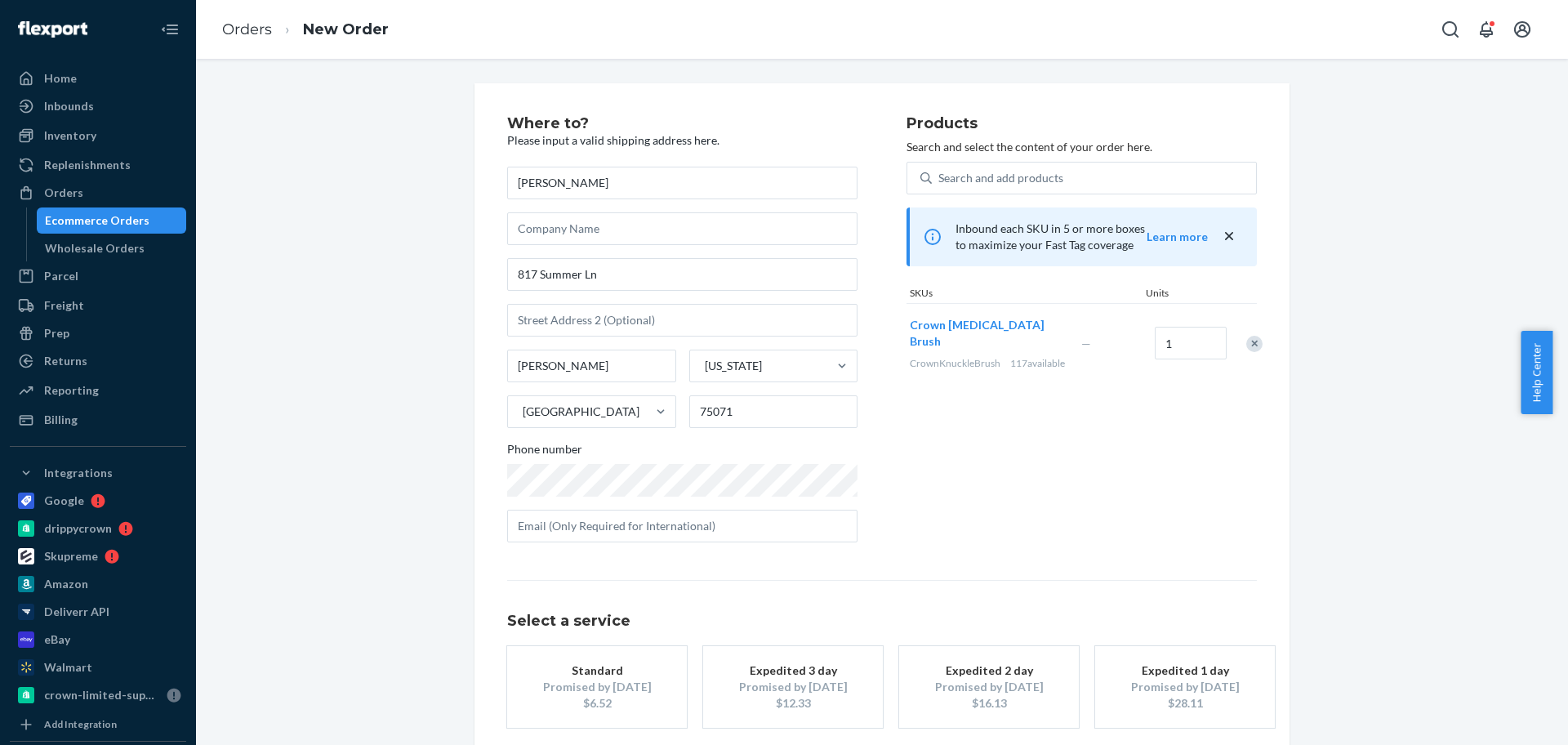
click at [615, 688] on div "Promised by [DATE]" at bounding box center [598, 687] width 131 height 16
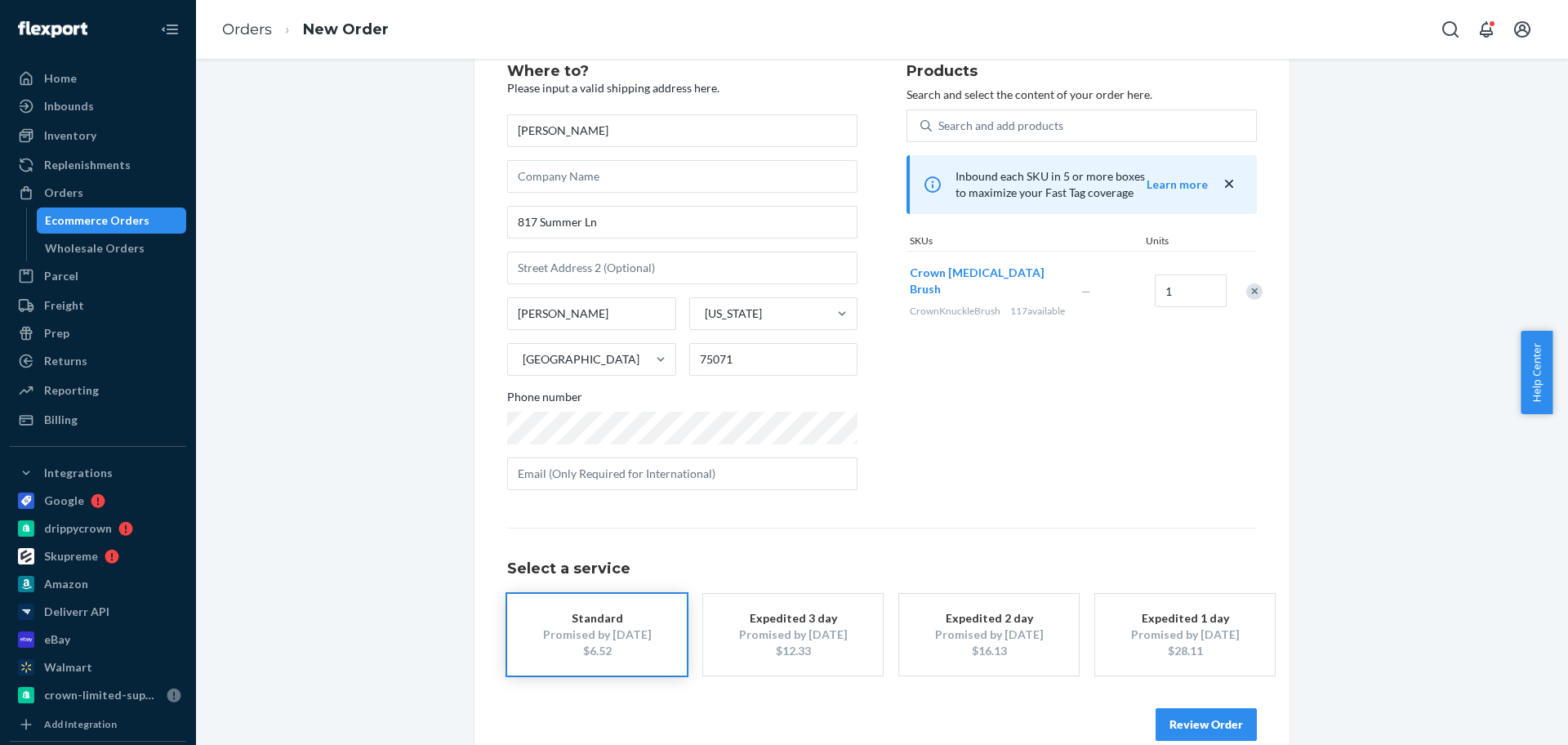
scroll to position [81, 0]
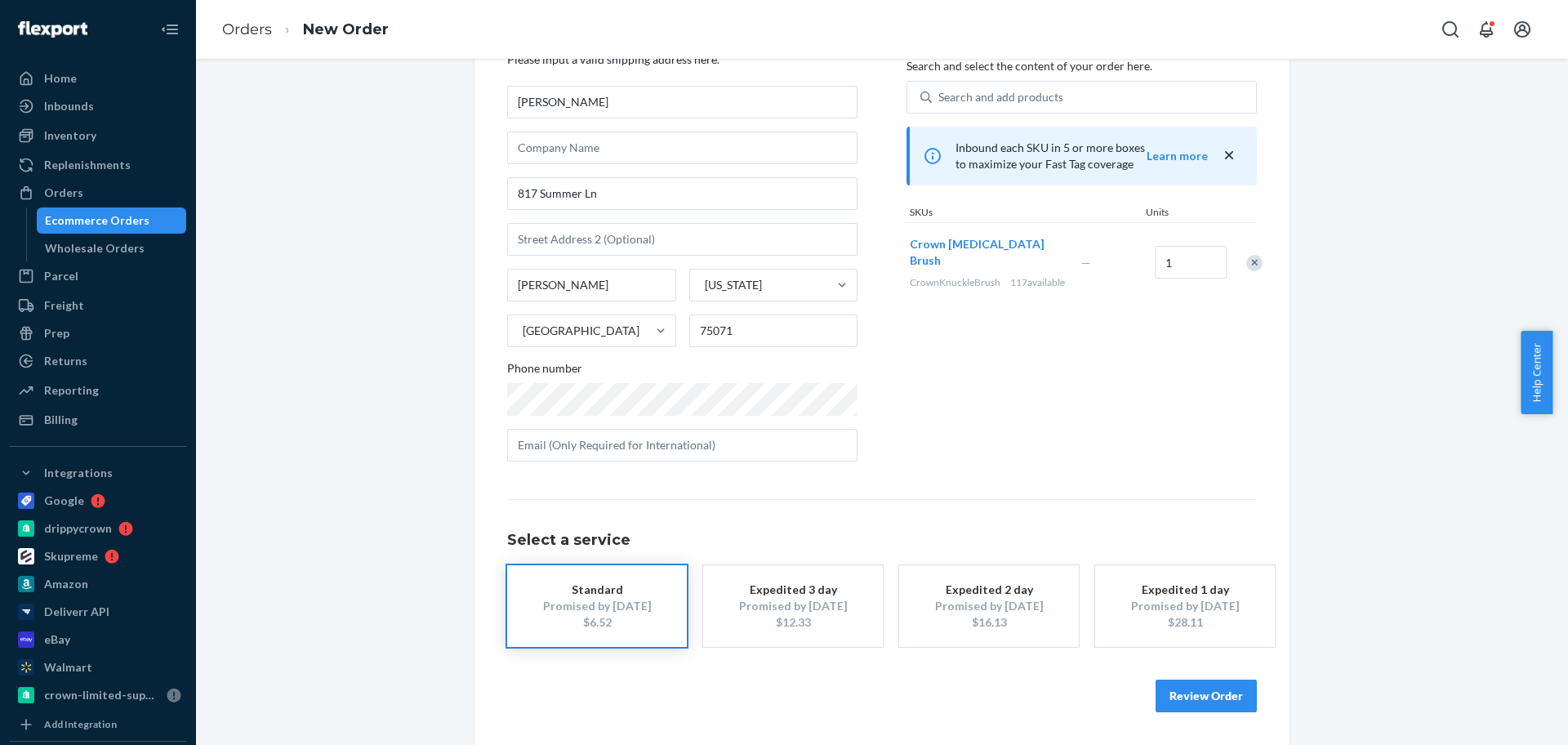
click at [1188, 693] on button "Review Order" at bounding box center [1206, 695] width 101 height 33
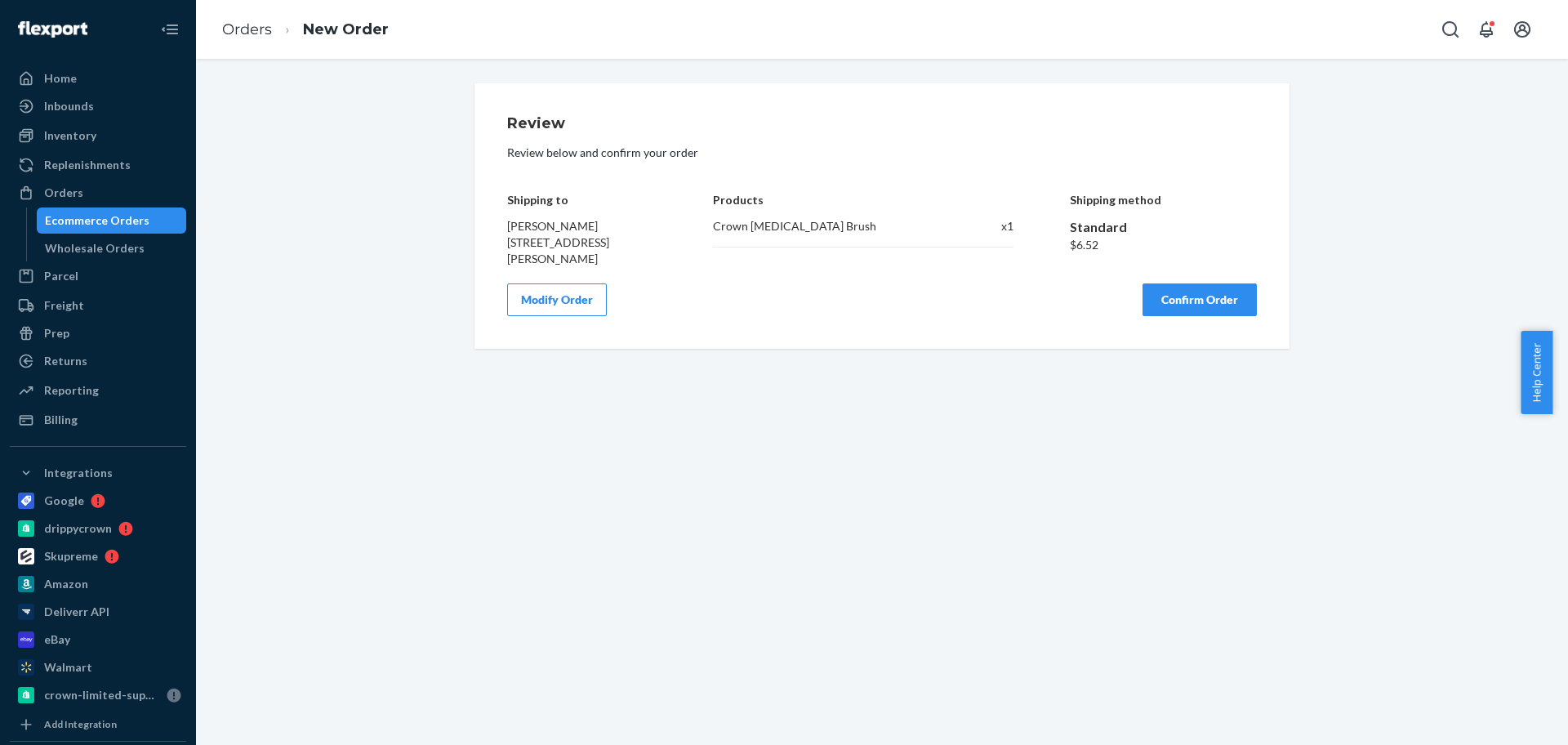
scroll to position [0, 0]
click at [1191, 281] on div "Review Review below and confirm your order Shipping to [PERSON_NAME] [STREET_AD…" at bounding box center [882, 216] width 749 height 201
click at [1192, 300] on button "Confirm Order" at bounding box center [1200, 300] width 114 height 33
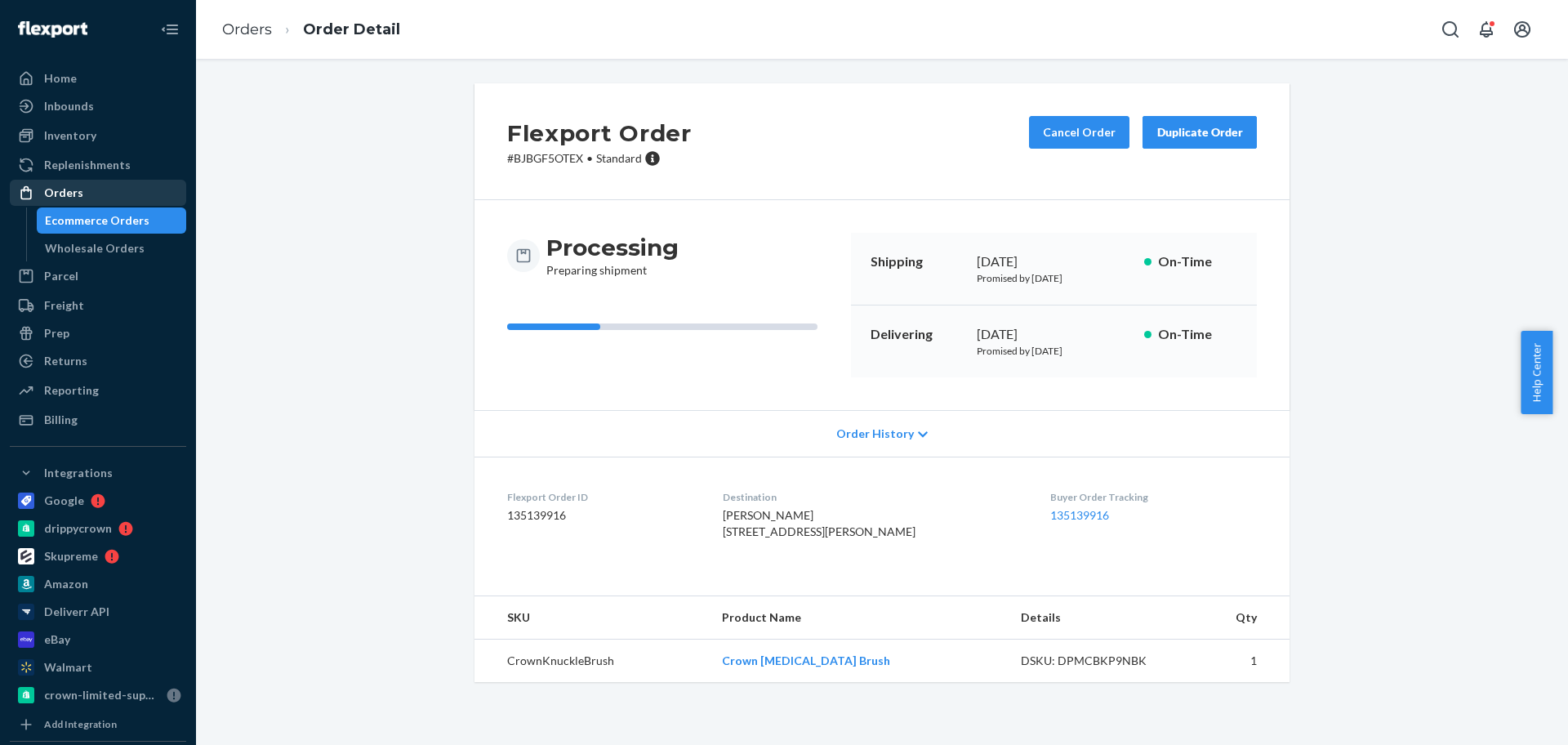
click at [113, 189] on div "Orders" at bounding box center [97, 193] width 173 height 22
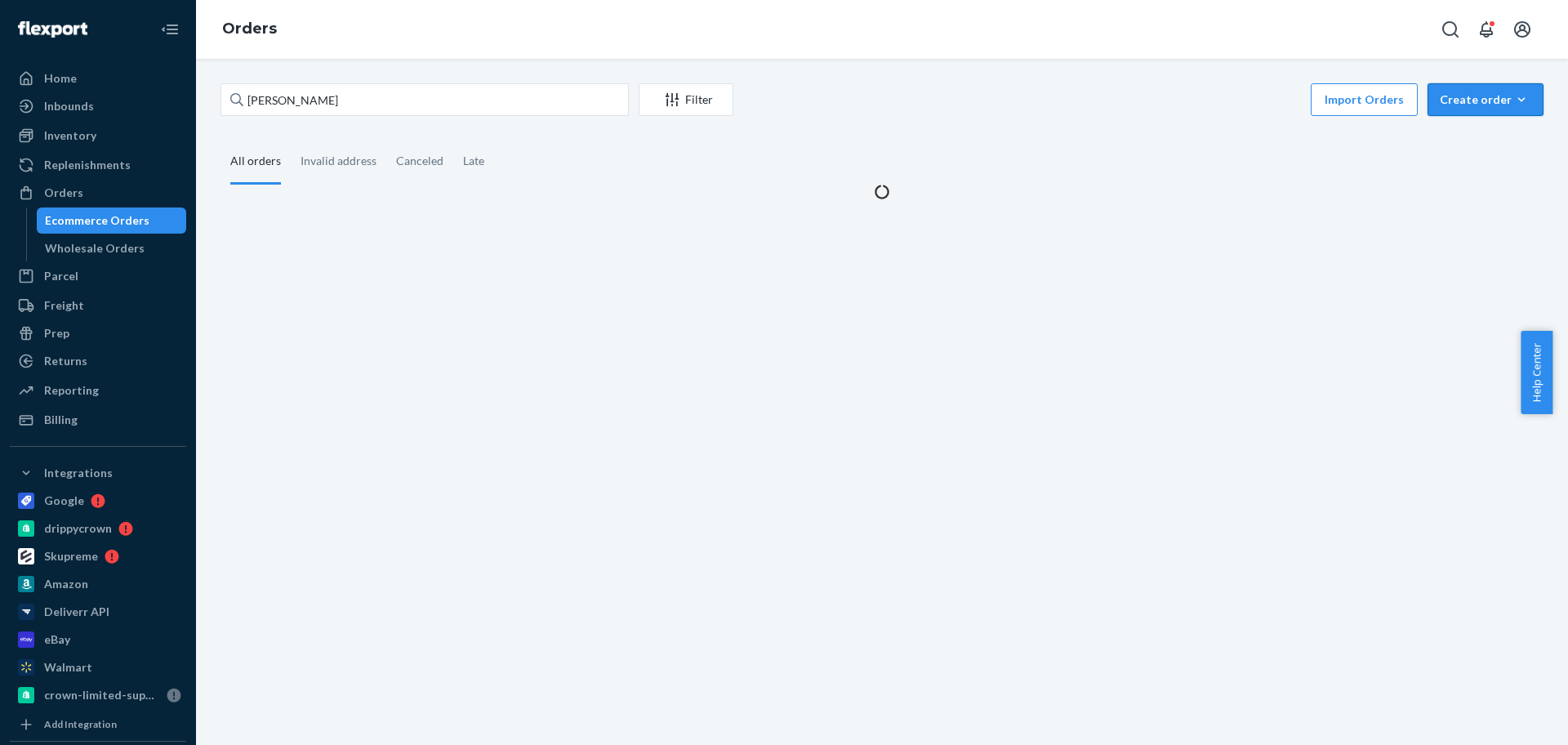
click at [1440, 89] on button "Create order Ecommerce order Removal order" at bounding box center [1486, 99] width 116 height 33
click at [1452, 128] on button "Ecommerce order" at bounding box center [1510, 139] width 156 height 35
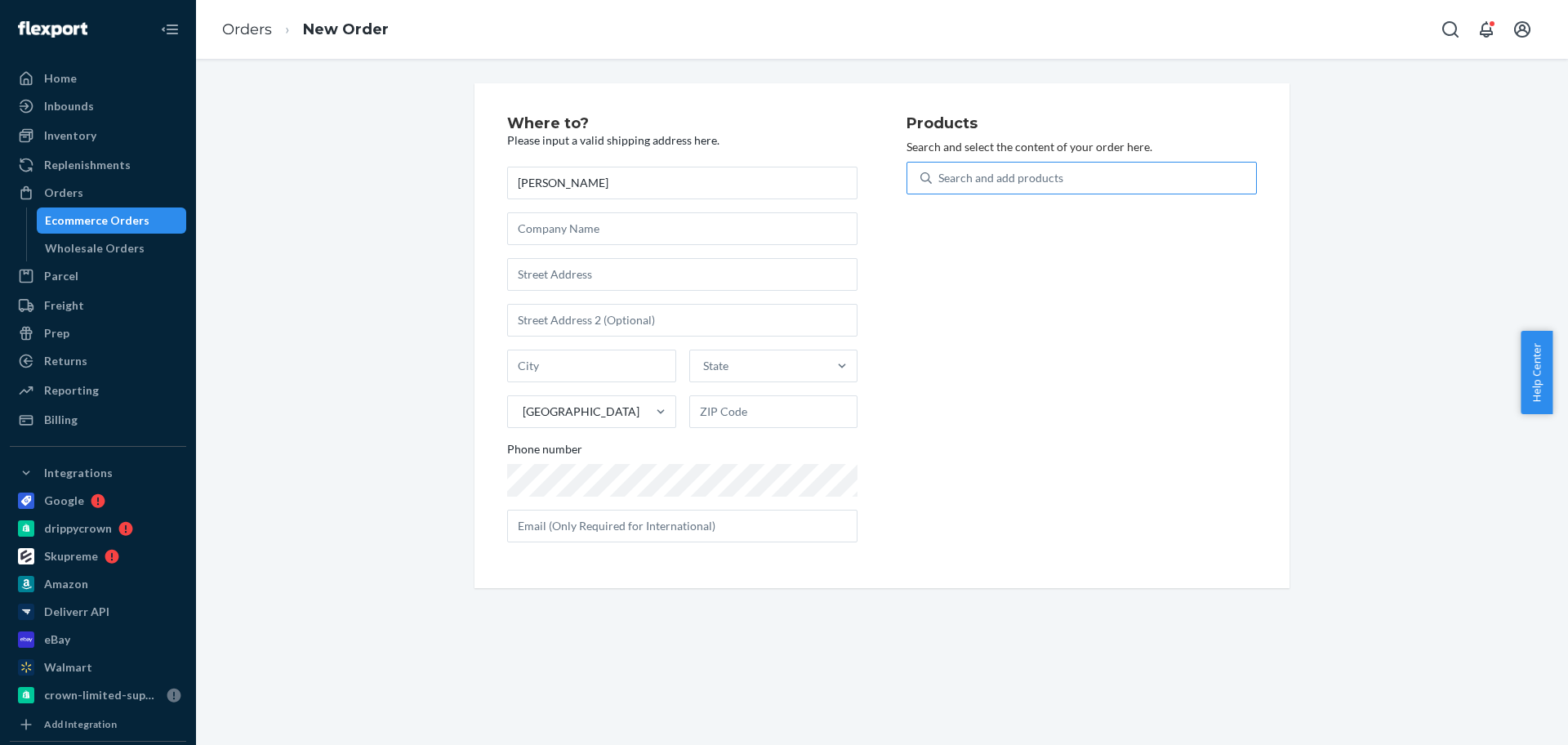
type input "[PERSON_NAME]"
click at [968, 172] on div "Search and add products" at bounding box center [1000, 177] width 125 height 16
click at [940, 172] on input "0 results available. Use Up and Down to choose options, press Enter to select t…" at bounding box center [939, 177] width 2 height 16
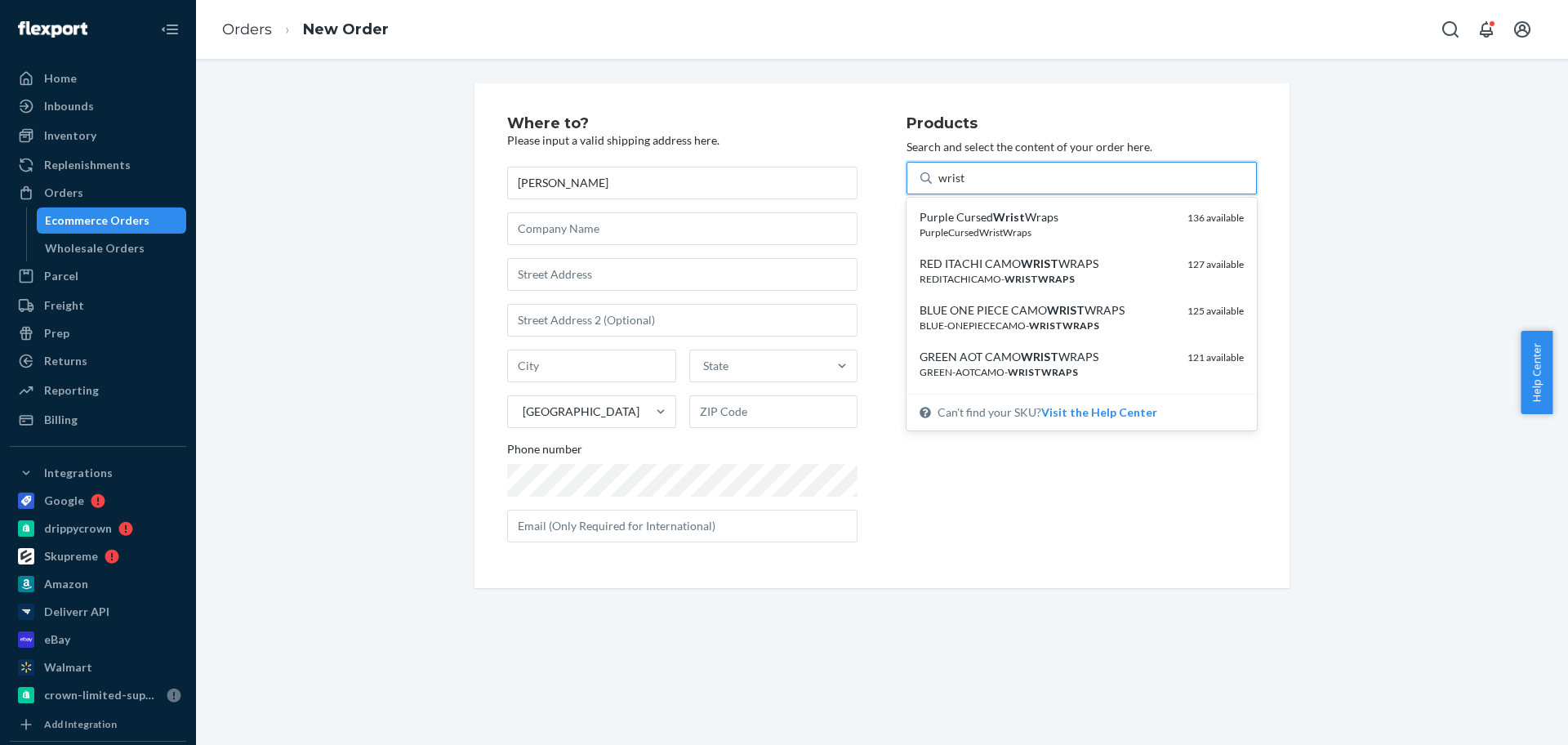
type input "wrist"
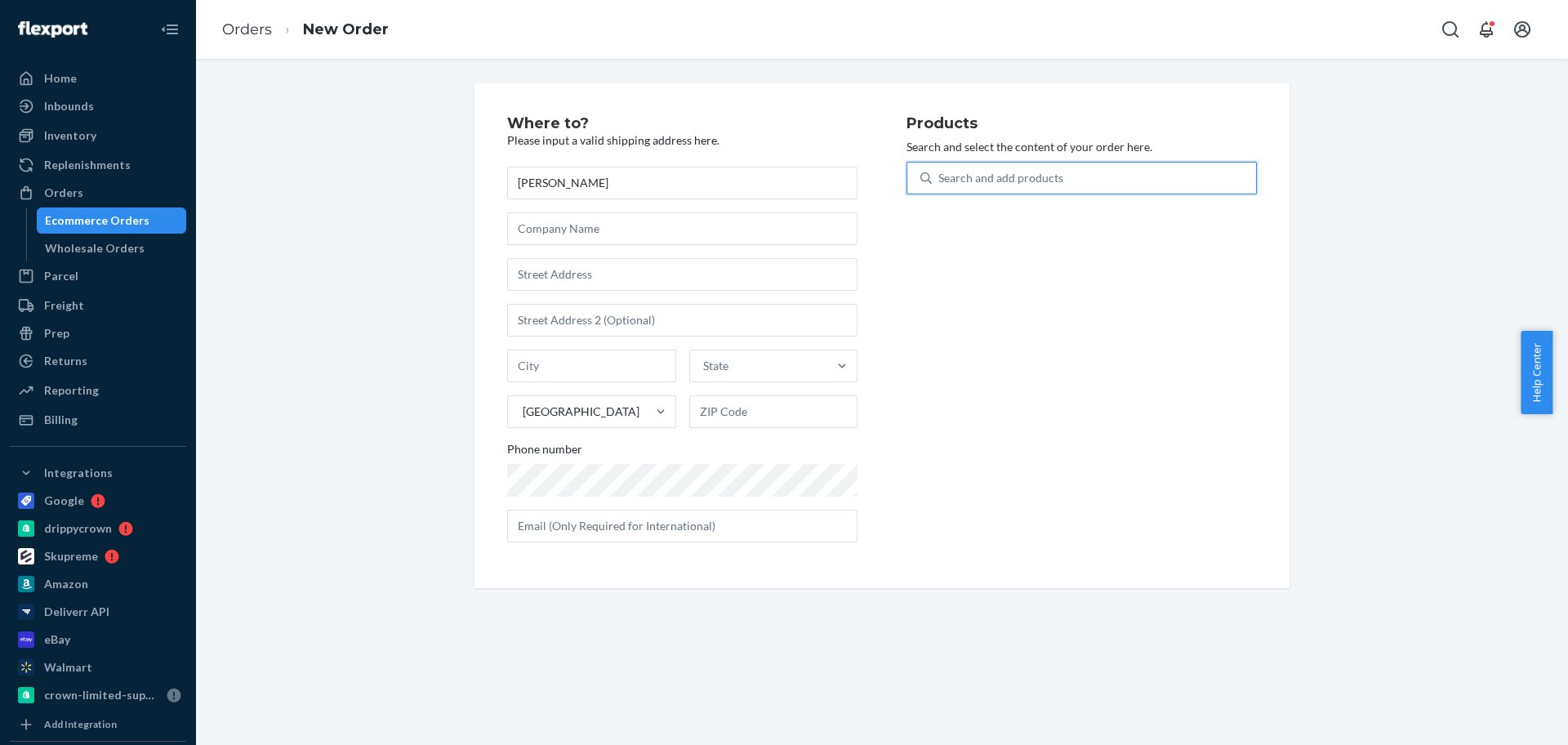
paste input "Pink [PERSON_NAME]"
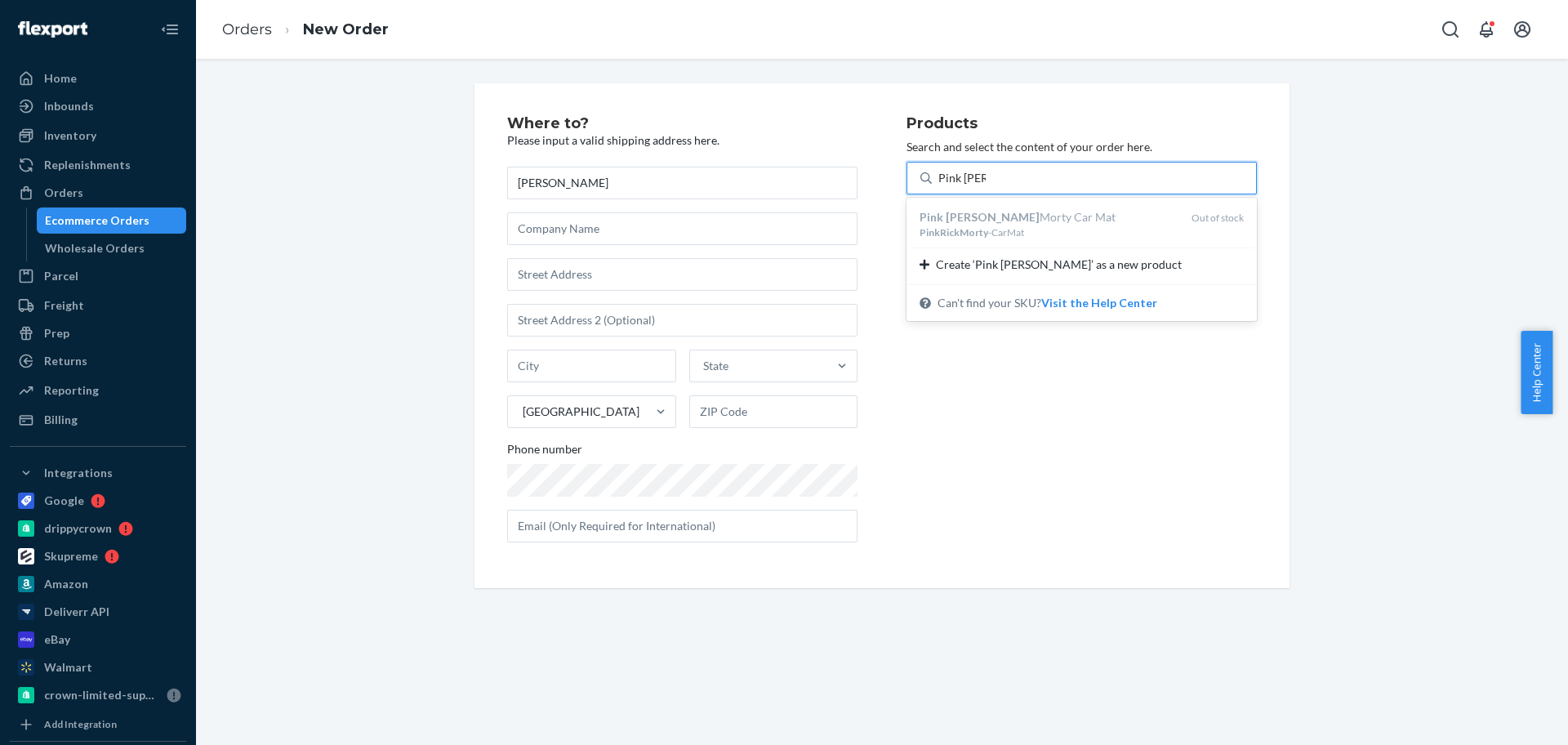
type input "Pink [PERSON_NAME]"
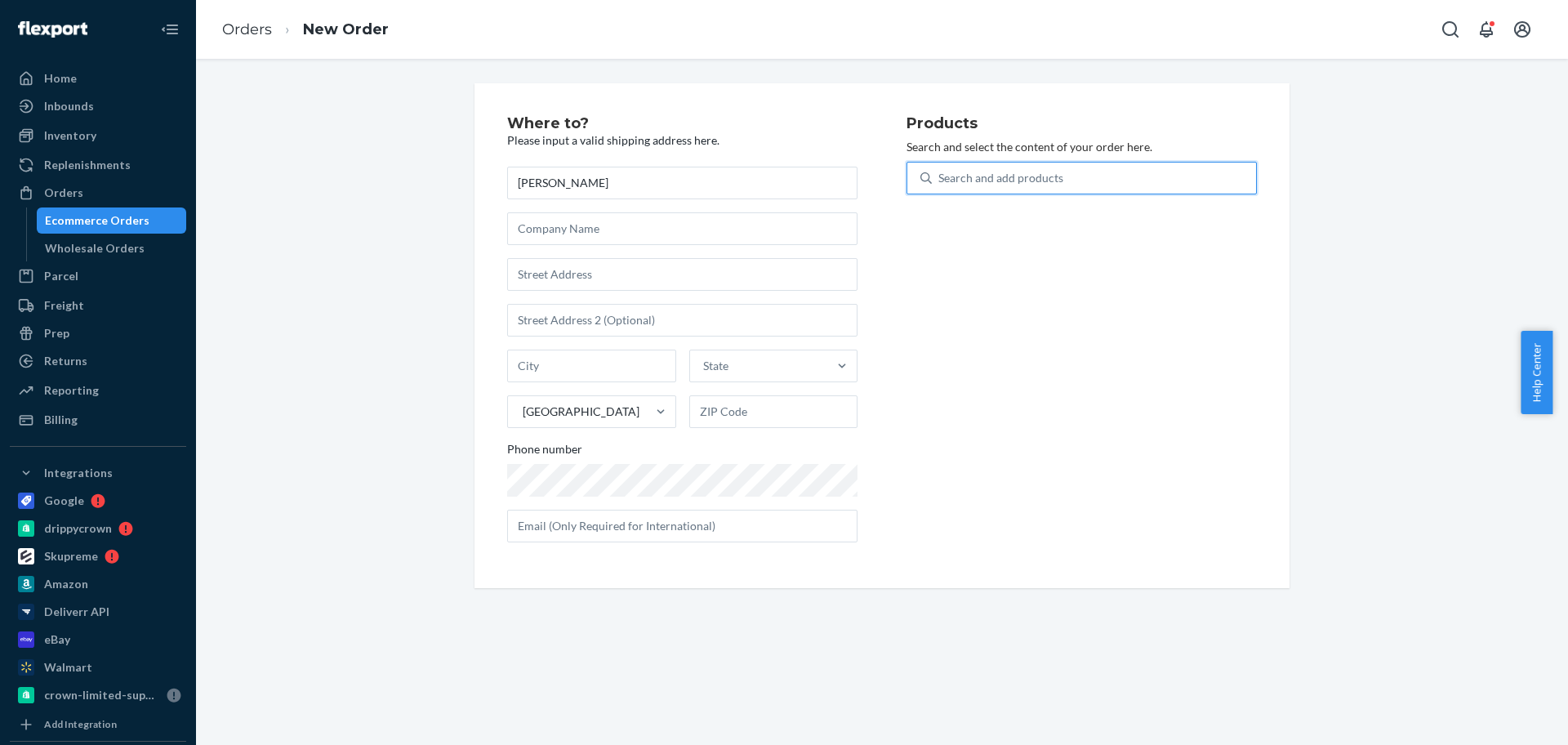
paste input "BLACKBERSERK-LIFTINGSTR"
type input "BLACKBERSERK-LIFTINGSTR"
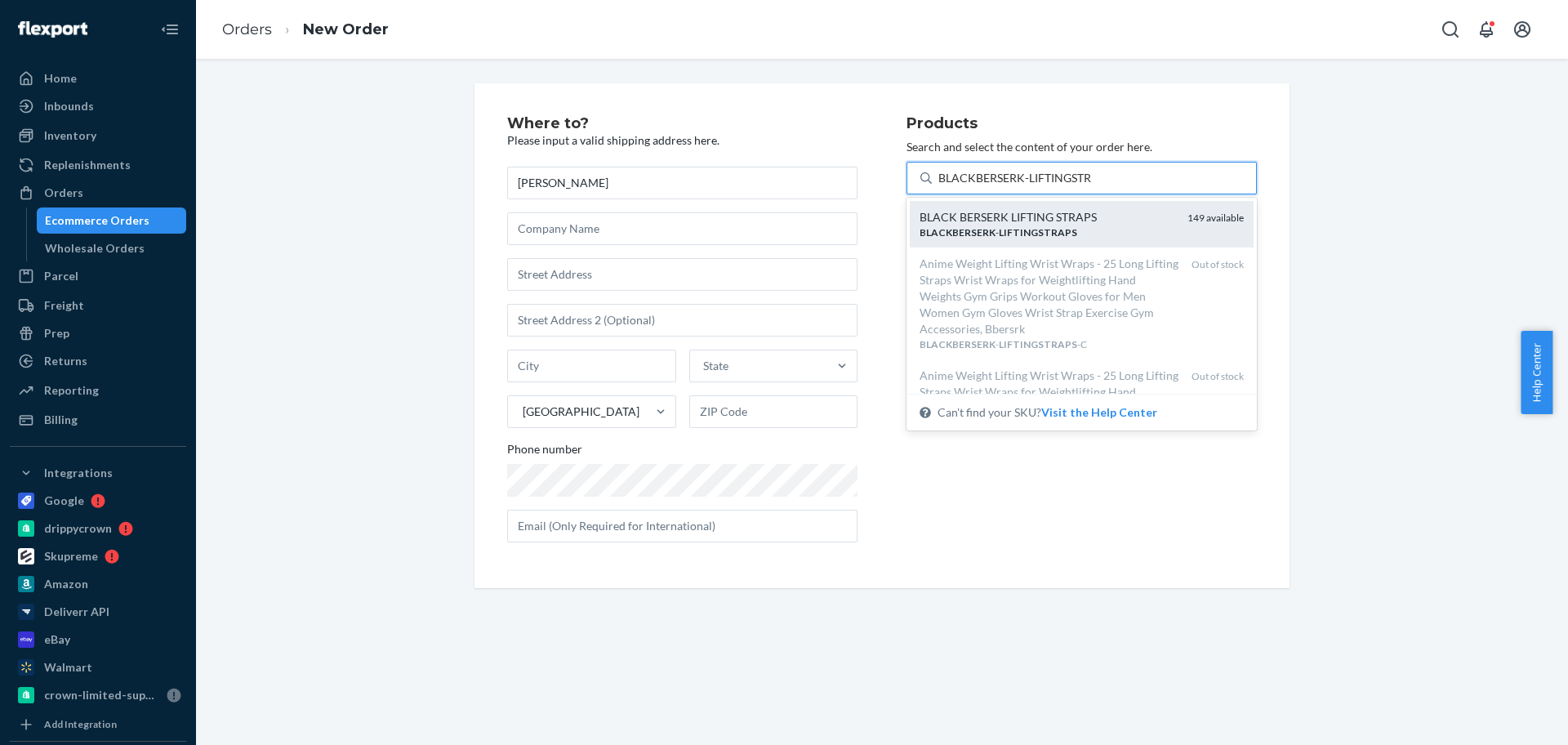
click at [1092, 218] on div "BLACK BERSERK LIFTING STRAPS" at bounding box center [1047, 216] width 255 height 16
click at [1092, 186] on input "BLACKBERSERK-LIFTINGSTR" at bounding box center [1015, 177] width 155 height 16
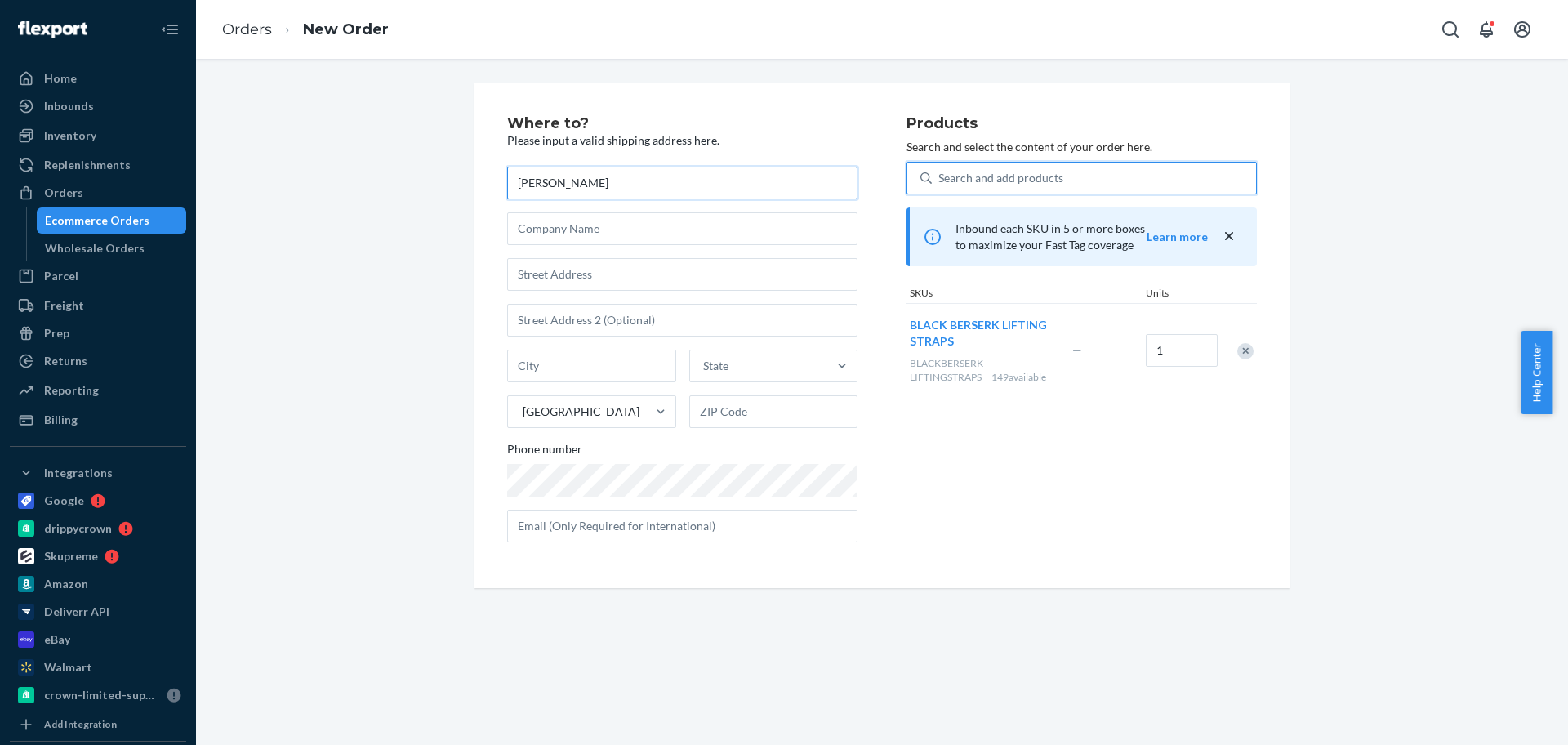
click at [572, 186] on input "[PERSON_NAME]" at bounding box center [683, 183] width 350 height 33
paste input "[PERSON_NAME]"
type input "[PERSON_NAME]"
click at [651, 276] on input "text" at bounding box center [683, 275] width 350 height 33
paste input "[STREET_ADDRESS]"
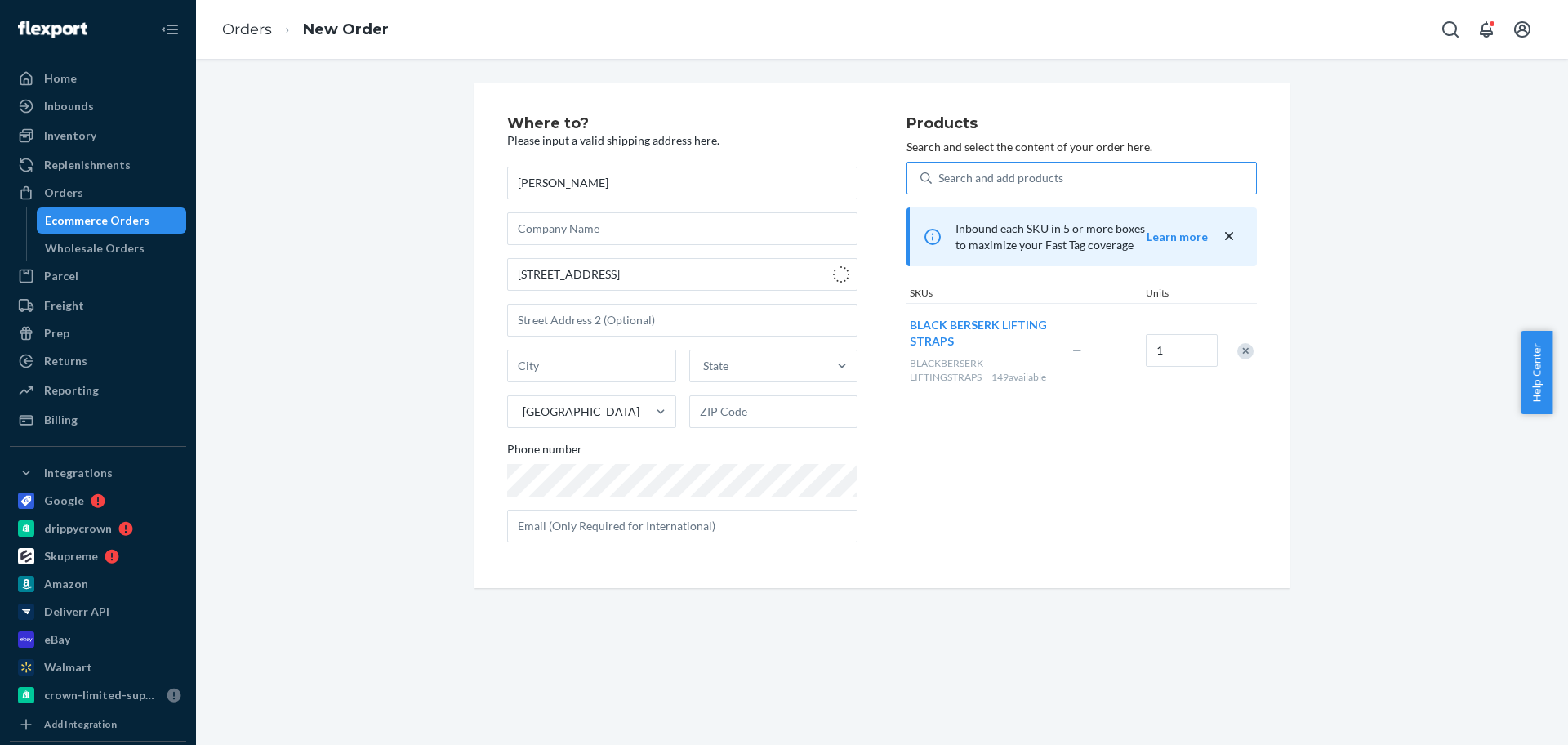
type input "[STREET_ADDRESS]"
type input "[PERSON_NAME]"
type input "45013"
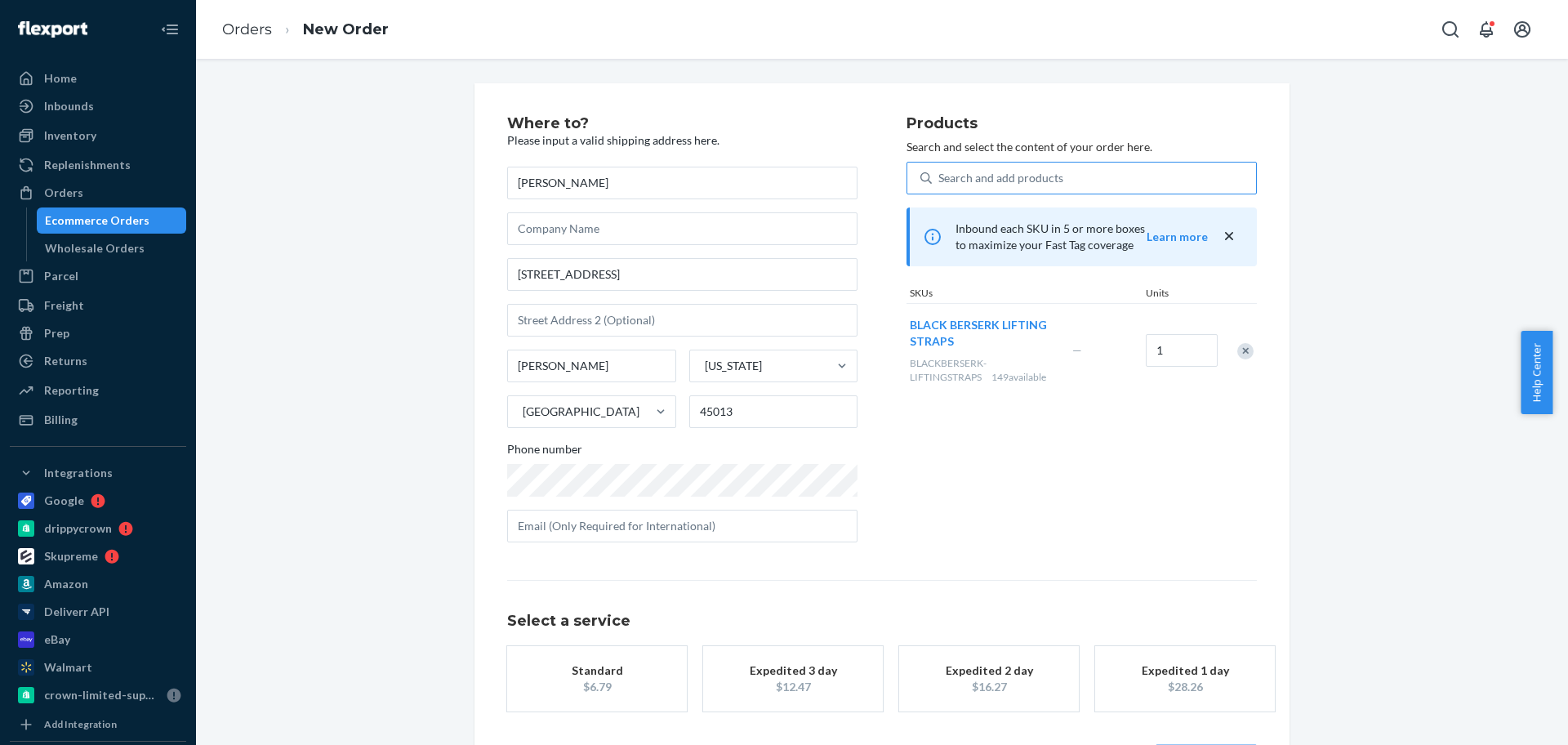
click at [620, 638] on div "Select a service Standard $6.79 Expedited 3 day $12.47 Expedited 2 day $16.27 E…" at bounding box center [882, 646] width 749 height 131
drag, startPoint x: 635, startPoint y: 669, endPoint x: 997, endPoint y: 645, distance: 362.8
click at [635, 670] on div "Standard" at bounding box center [598, 670] width 131 height 16
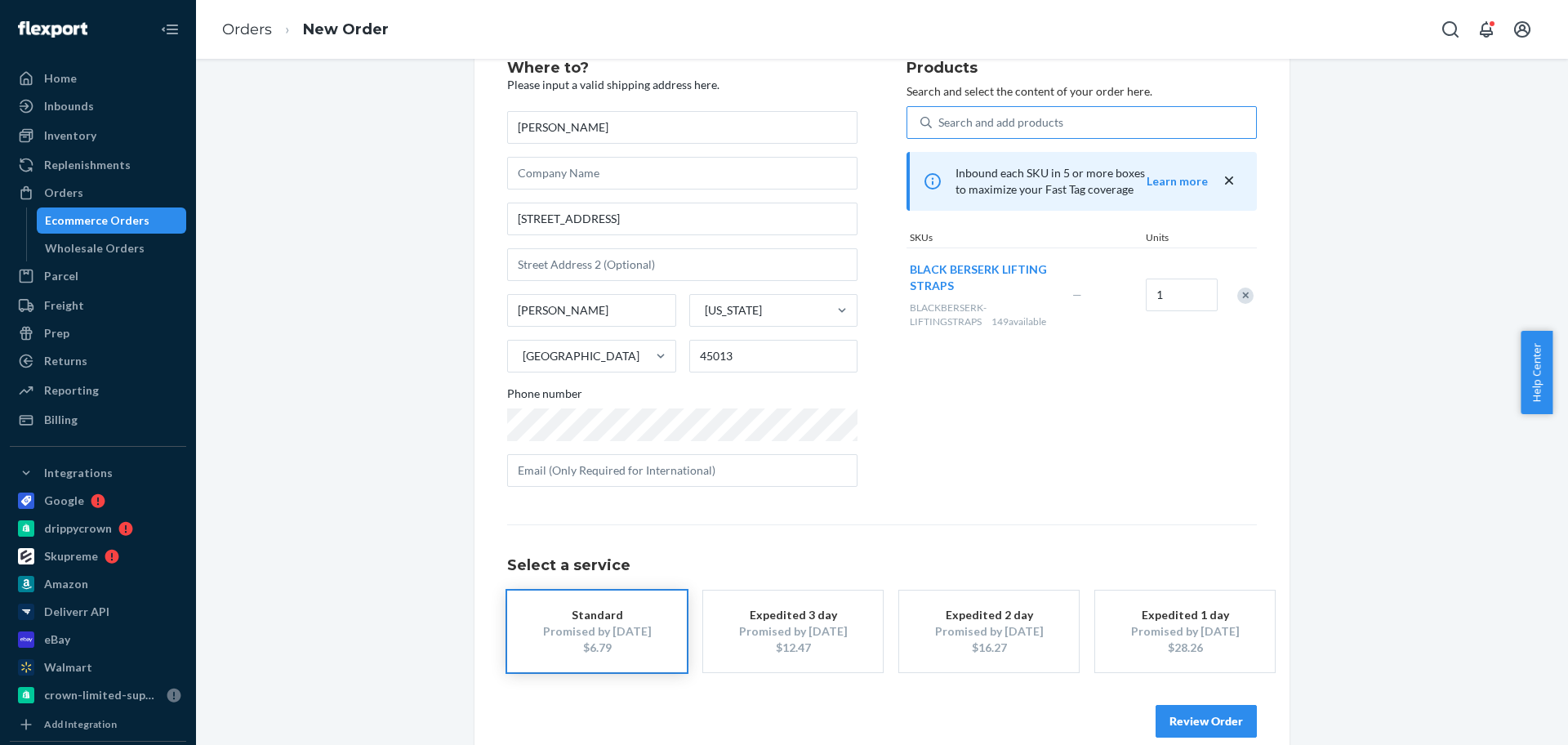
scroll to position [81, 0]
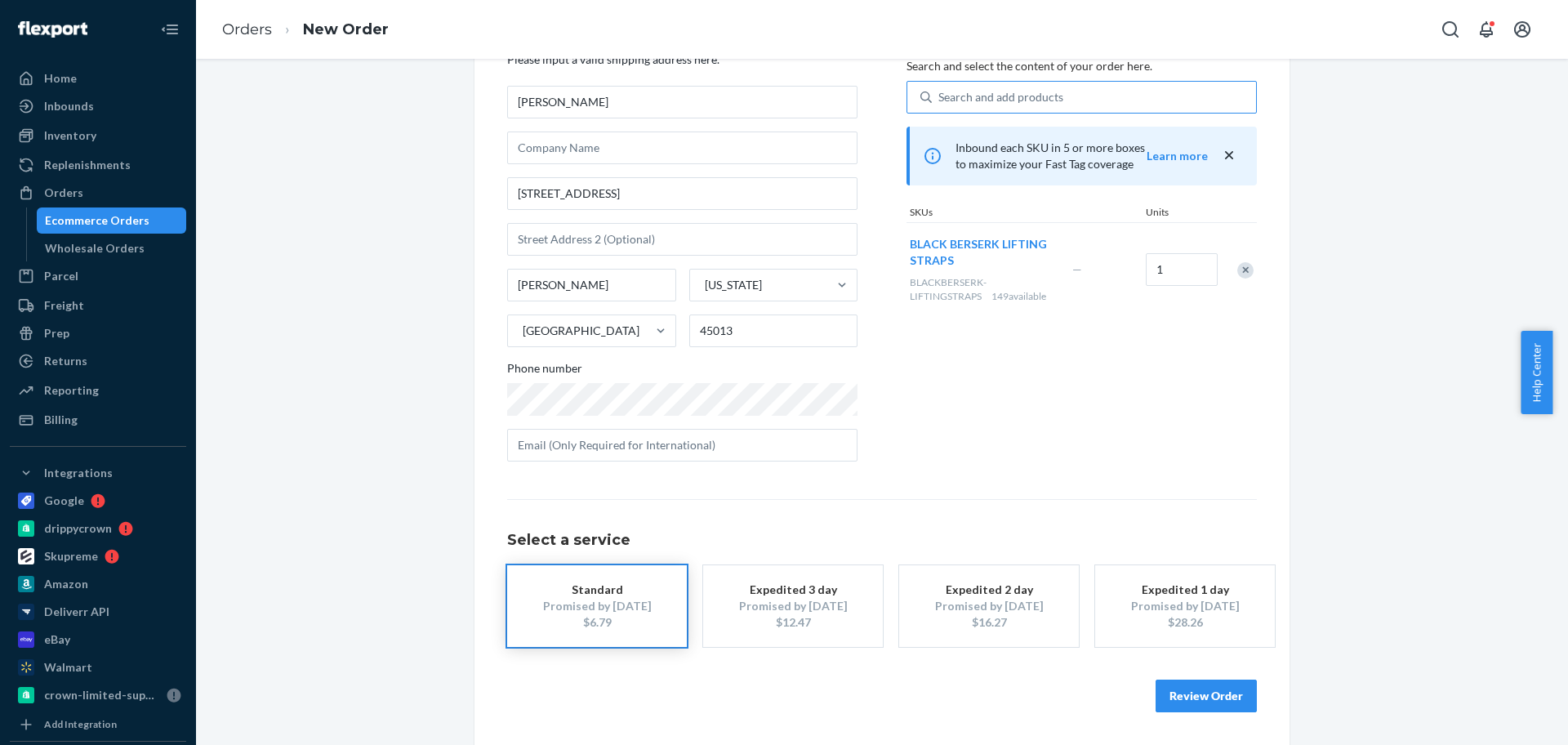
click at [1230, 696] on button "Review Order" at bounding box center [1206, 695] width 101 height 33
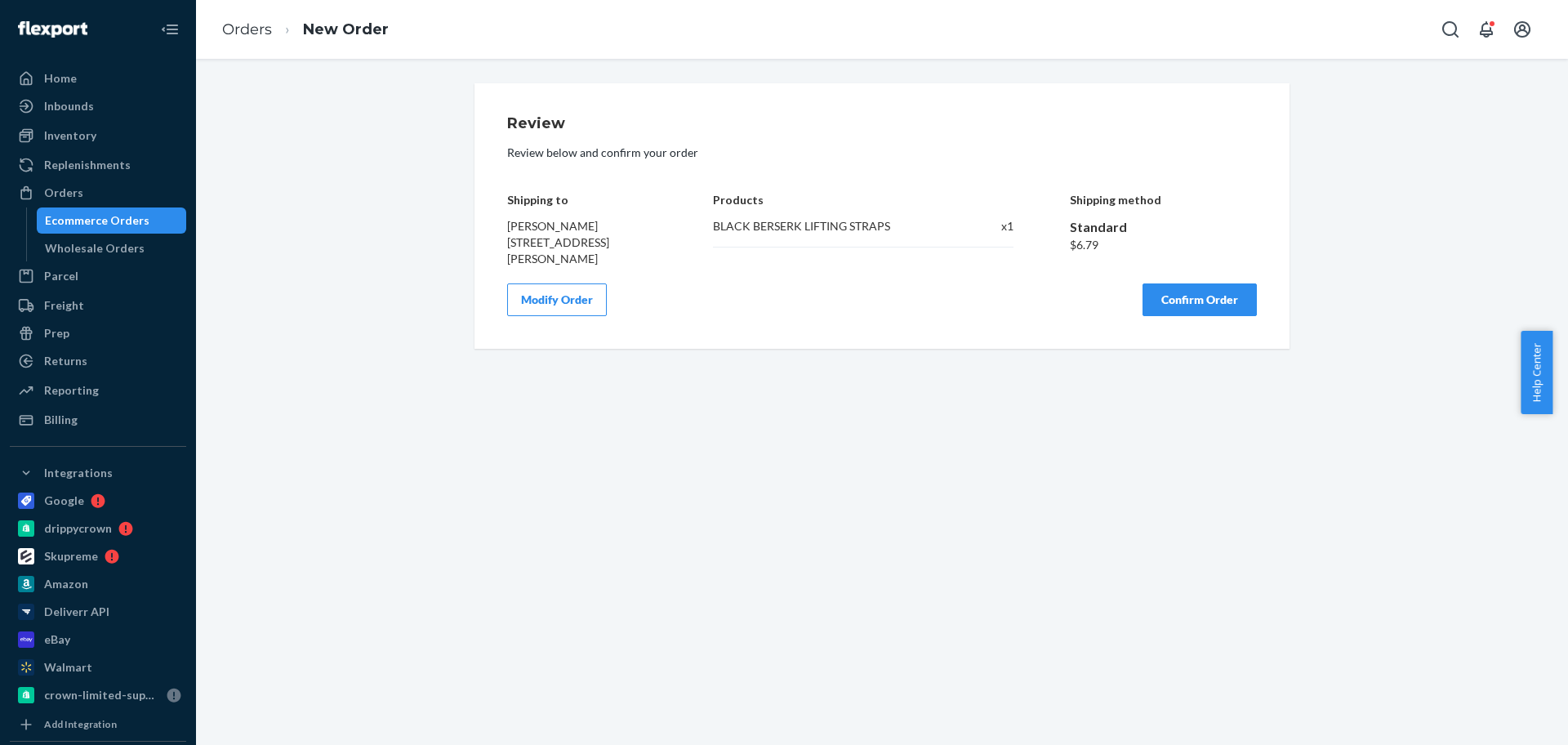
scroll to position [0, 0]
click at [1199, 297] on button "Confirm Order" at bounding box center [1200, 300] width 114 height 33
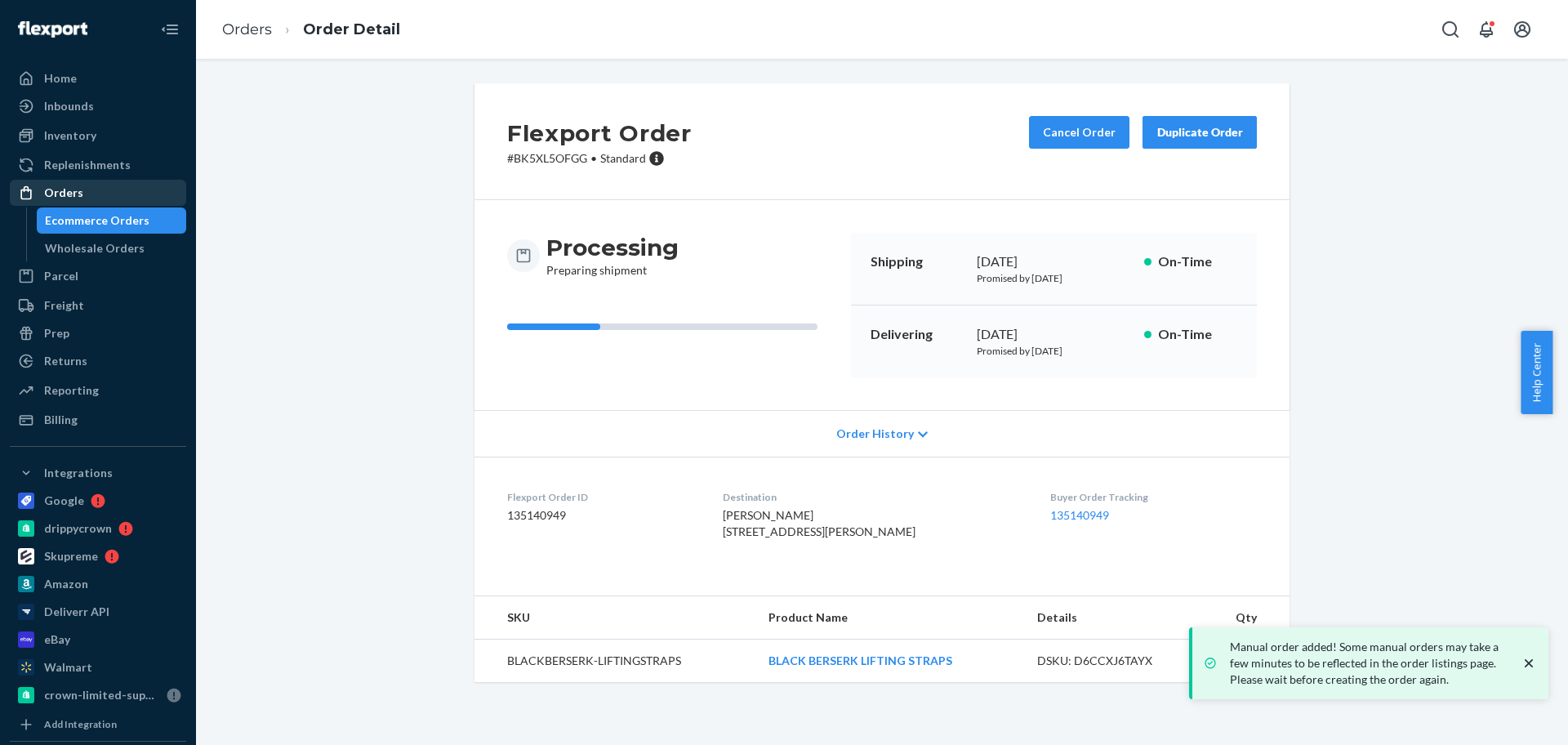
click at [87, 195] on div "Orders" at bounding box center [97, 193] width 173 height 22
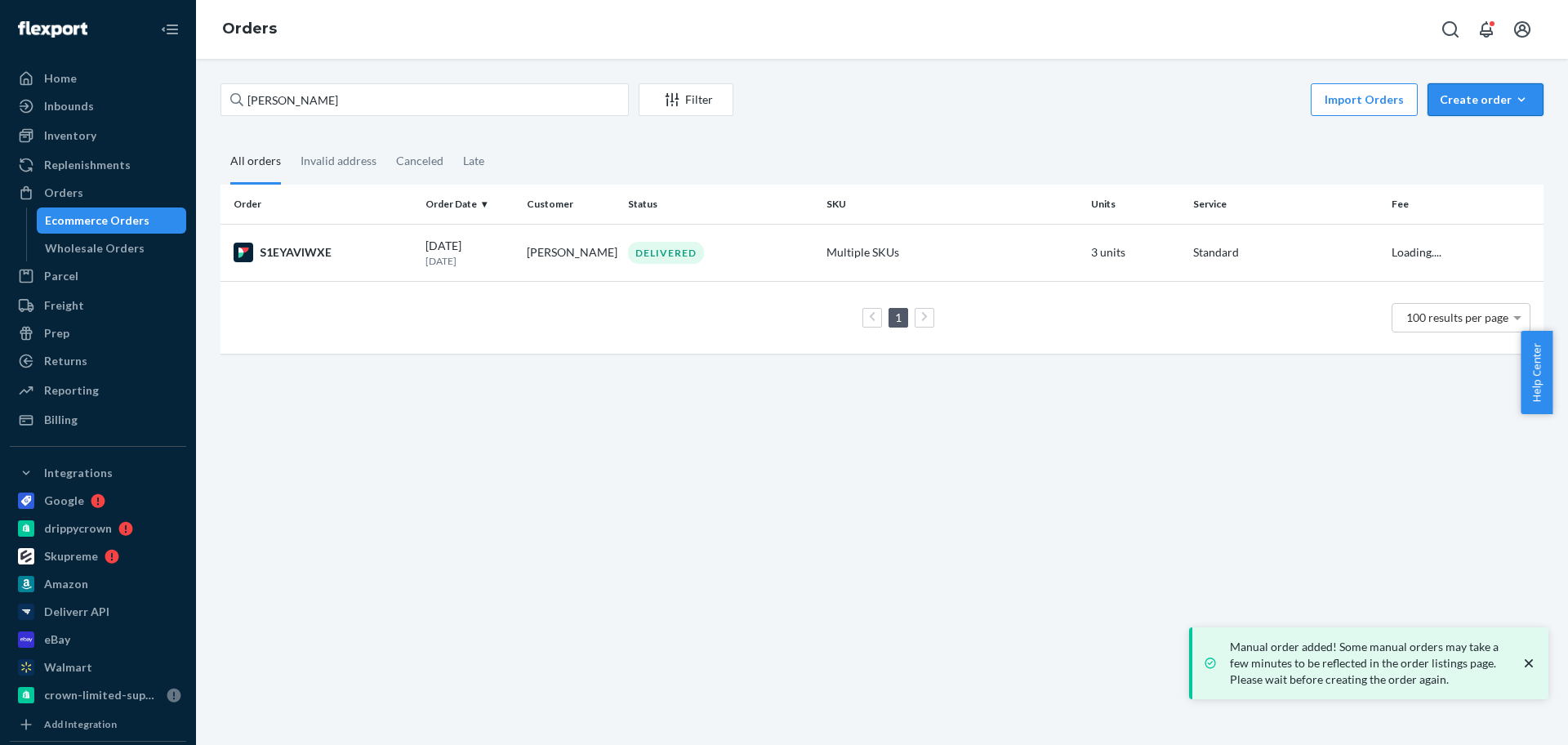
click at [1464, 95] on div "Create order" at bounding box center [1486, 99] width 92 height 16
click at [1468, 137] on span "Ecommerce order" at bounding box center [1496, 139] width 101 height 11
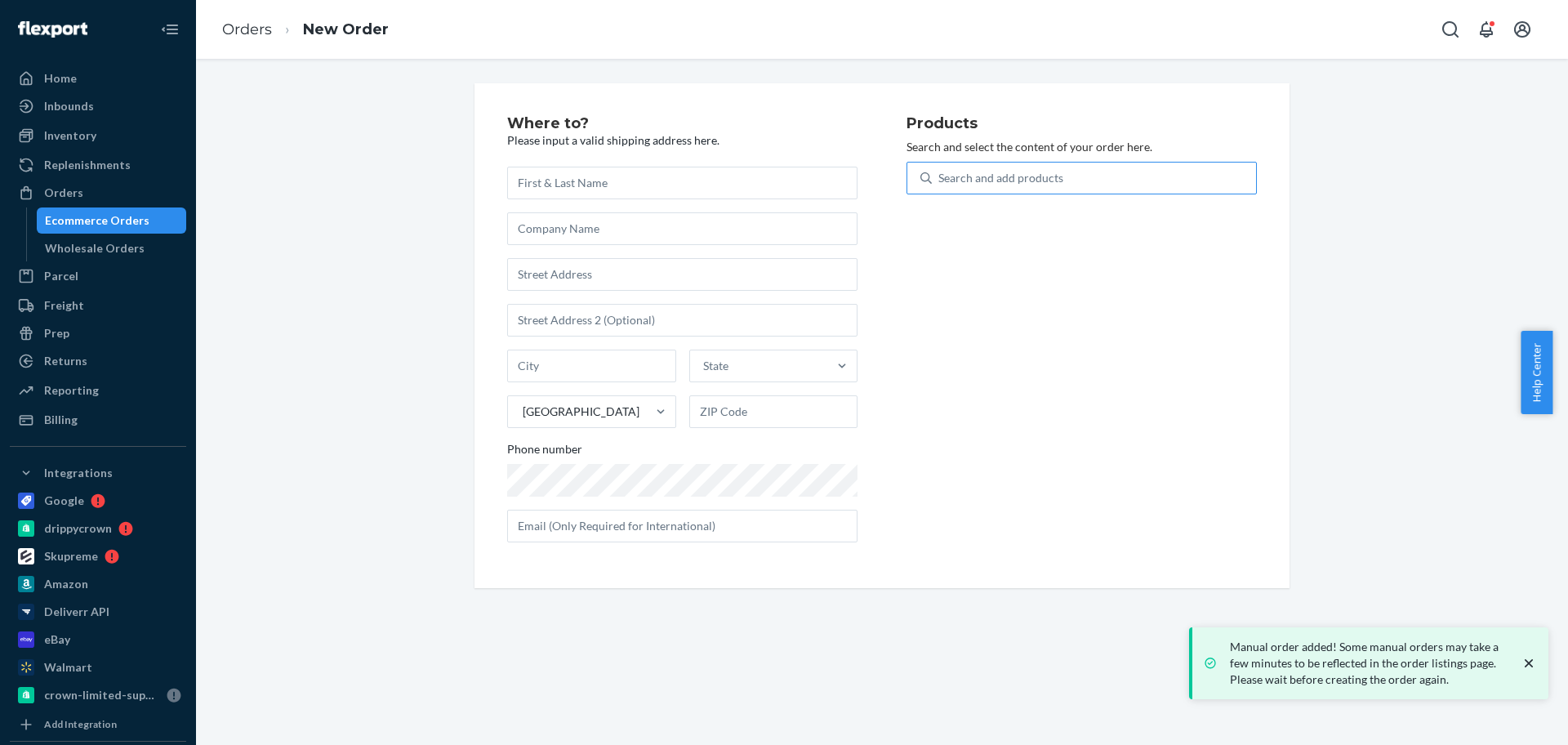
click at [1104, 174] on div "Search and add products" at bounding box center [1094, 177] width 324 height 29
click at [940, 174] on input "Search and add products" at bounding box center [939, 177] width 2 height 16
paste input "BLACKBERSERK-LIFTINGSTRA"
type input "BLACKBERSERK-LIFTINGSTRA"
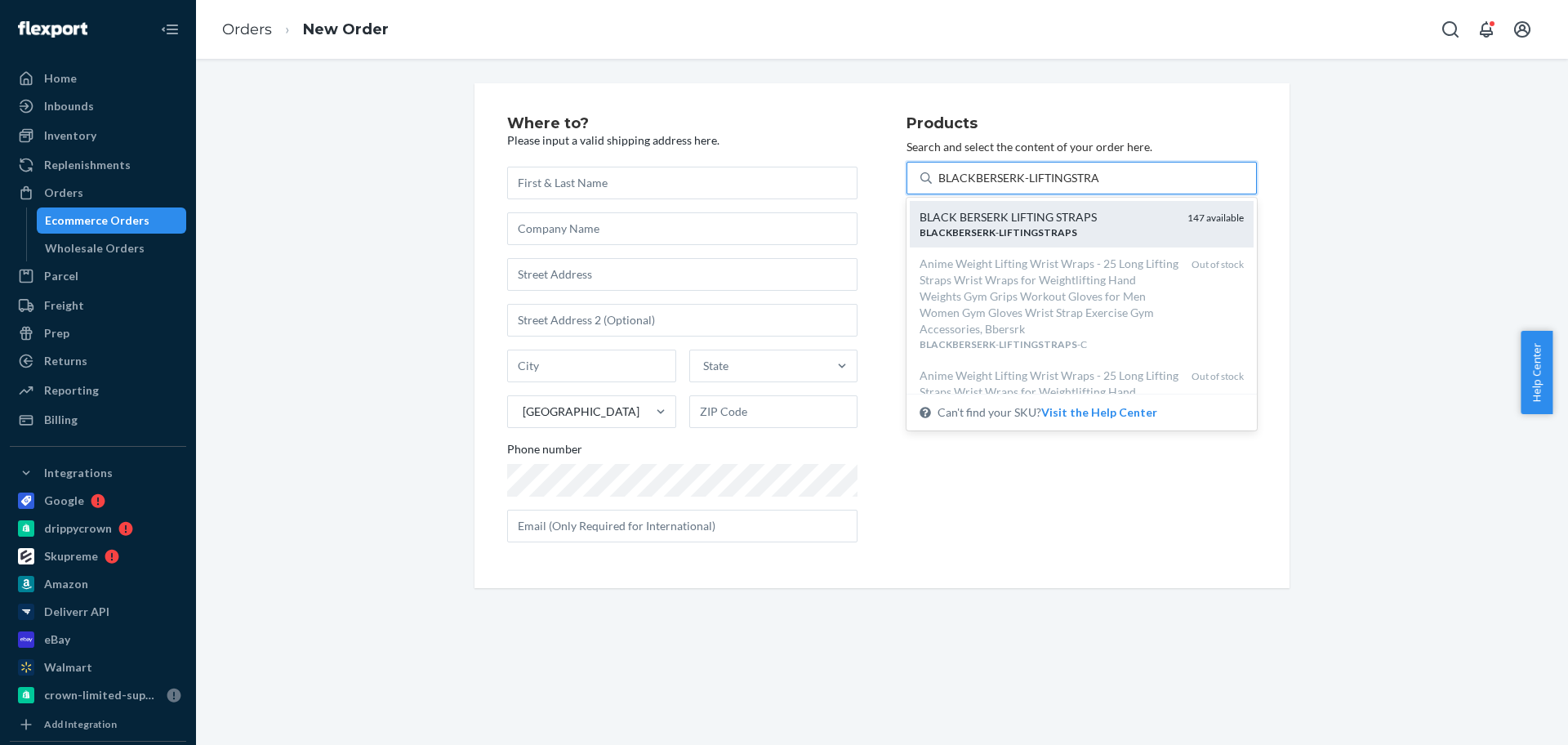
click at [1075, 226] on div "BLACKBERSERK - LIFTINGSTRAPS" at bounding box center [1047, 232] width 255 height 14
click at [1075, 186] on input "BLACKBERSERK-LIFTINGSTRA" at bounding box center [1019, 177] width 162 height 16
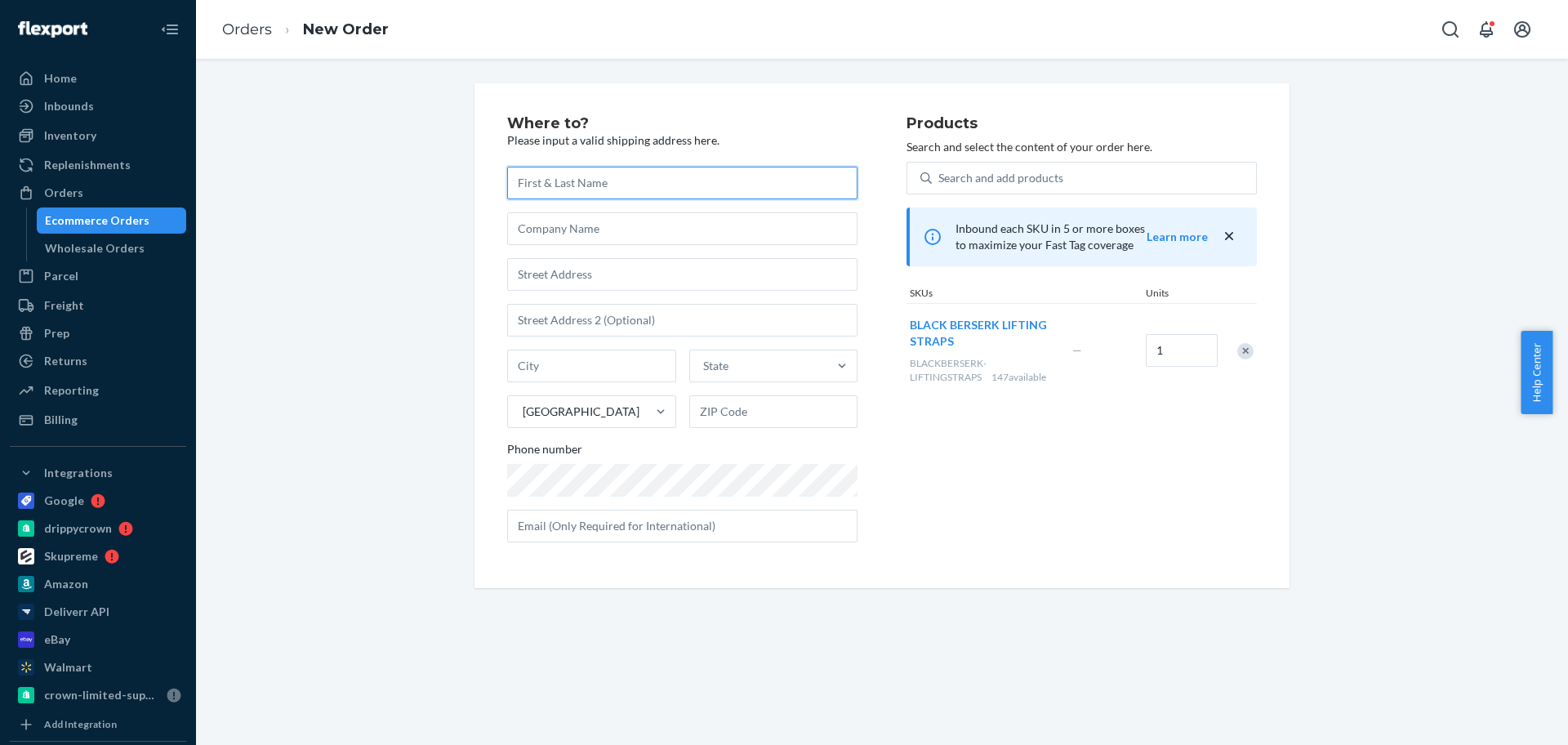
click at [602, 178] on input "text" at bounding box center [683, 183] width 350 height 33
paste input "[DEMOGRAPHIC_DATA][PERSON_NAME][MEDICAL_DATA]"
type input "[DEMOGRAPHIC_DATA][PERSON_NAME][MEDICAL_DATA]"
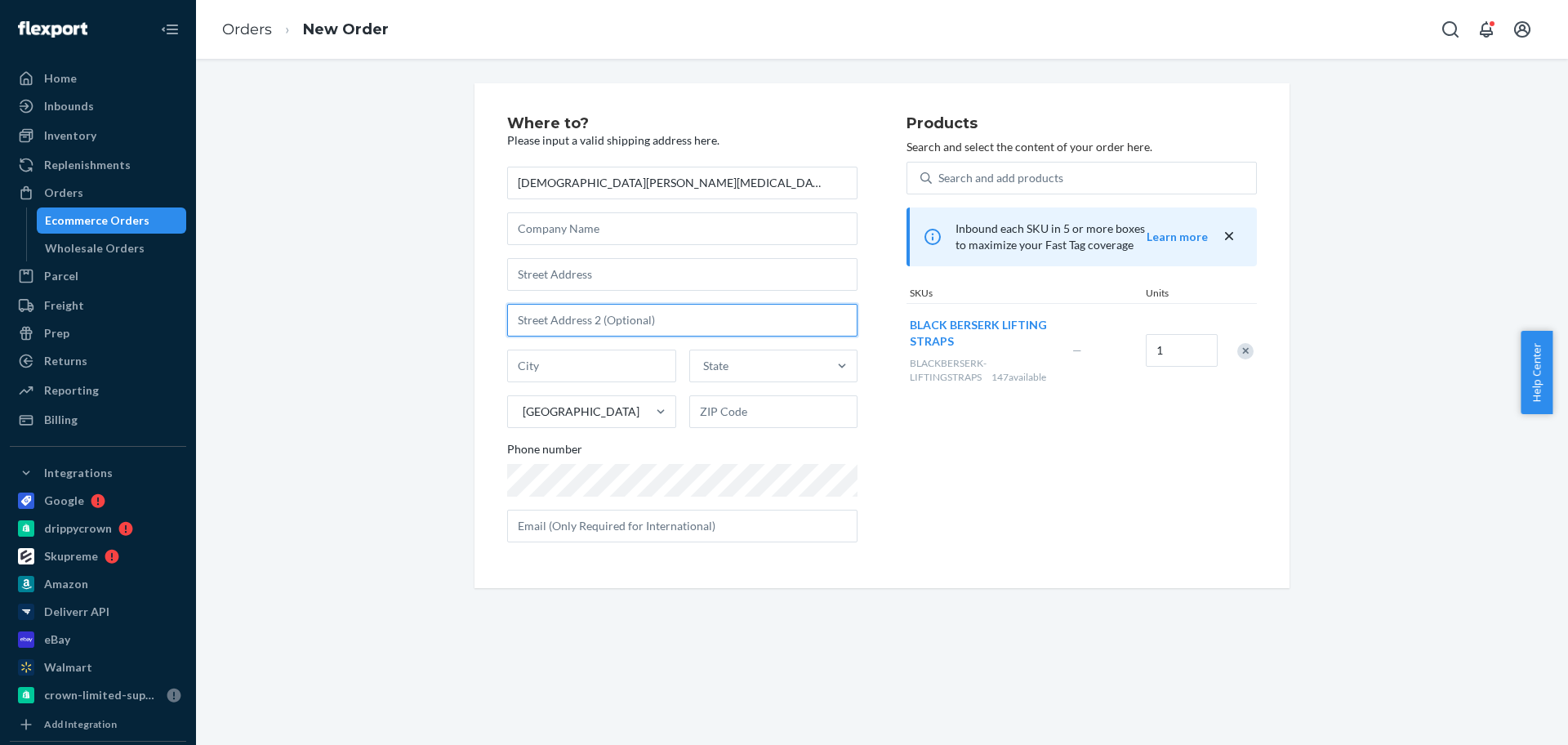
click at [597, 315] on input "text" at bounding box center [683, 320] width 350 height 33
click at [599, 286] on input "text" at bounding box center [683, 275] width 350 height 33
paste input "[STREET_ADDRESS][US_STATE]"
type input "[STREET_ADDRESS][US_STATE]"
type input "Lakewood"
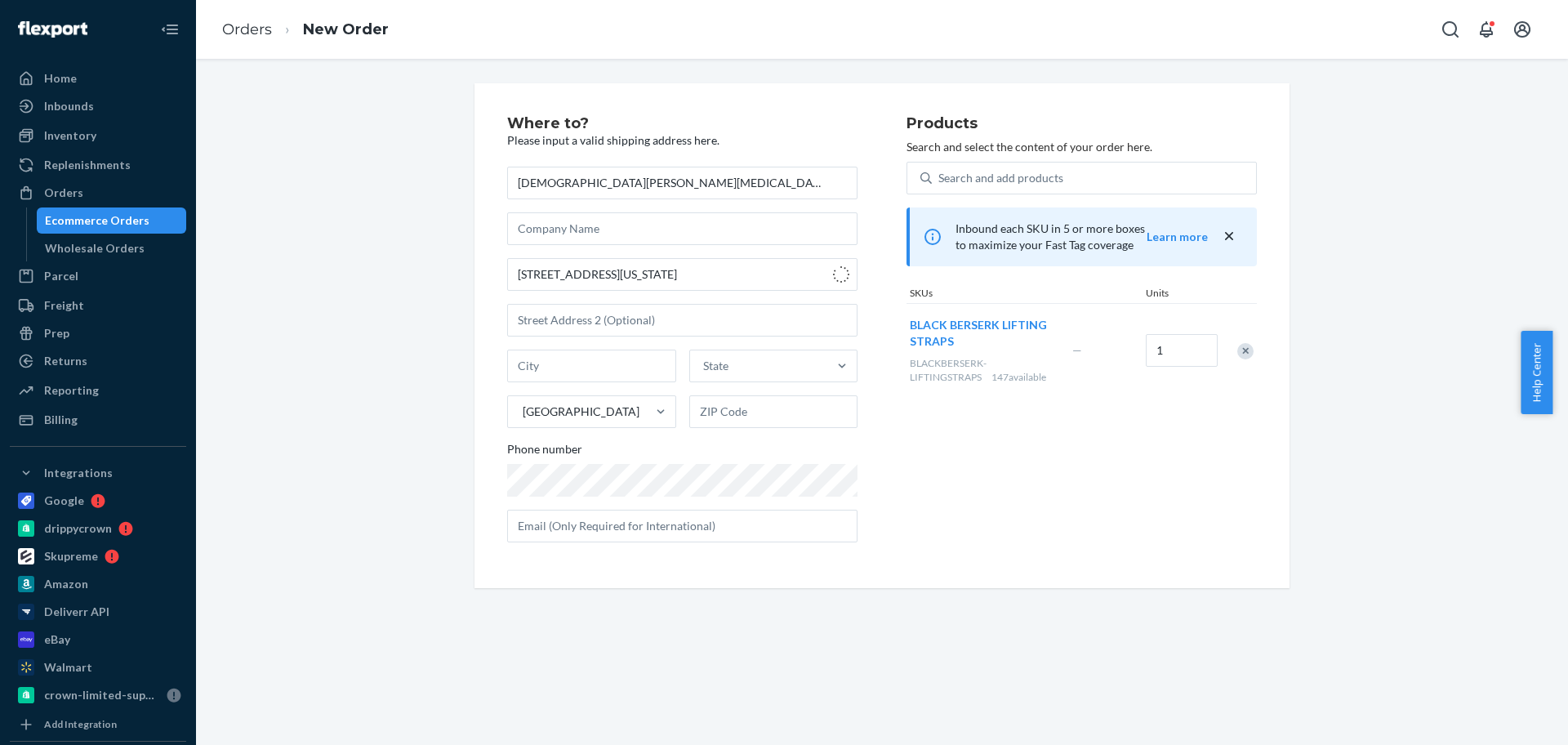
type input "80226"
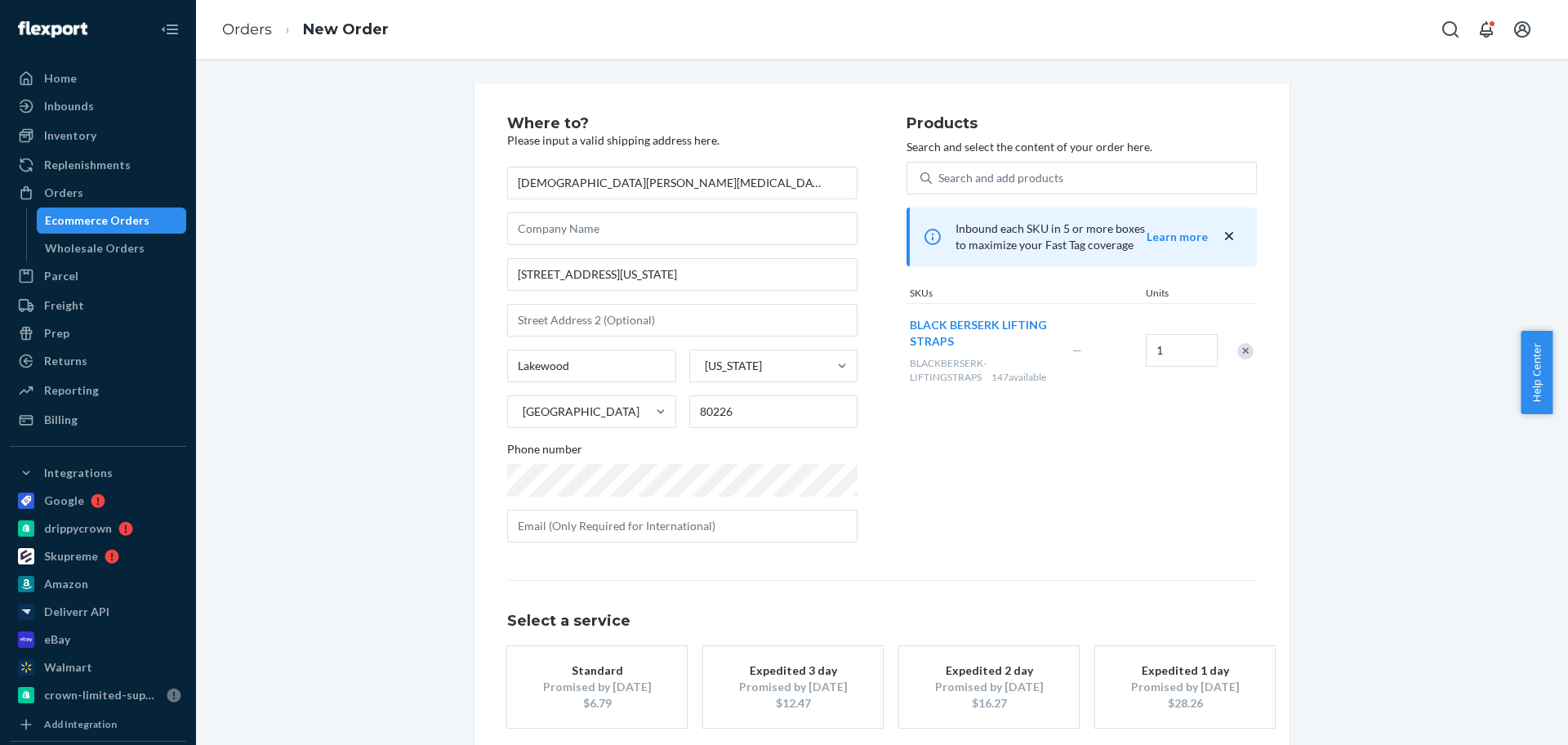
click at [653, 671] on div "Standard" at bounding box center [598, 670] width 131 height 16
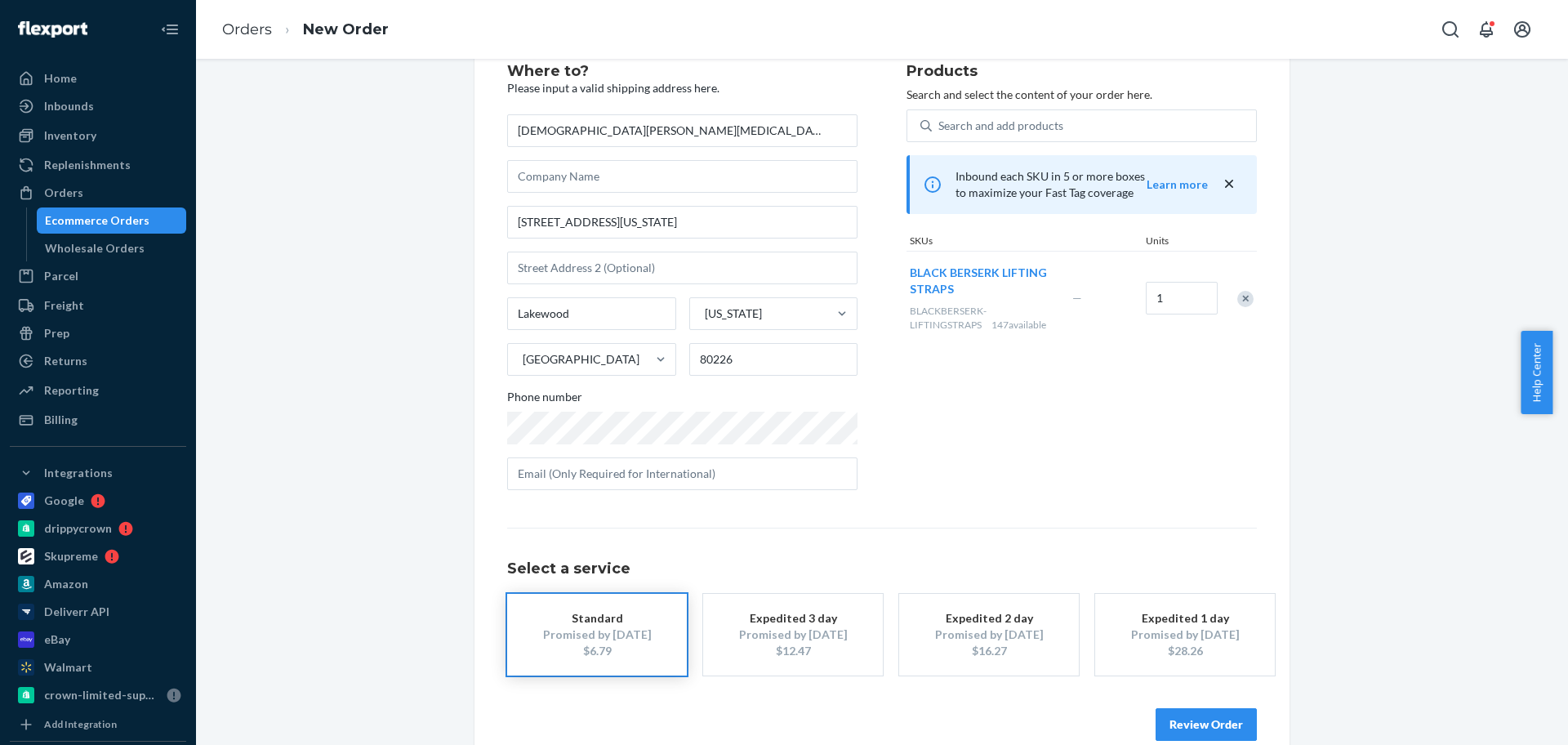
scroll to position [81, 0]
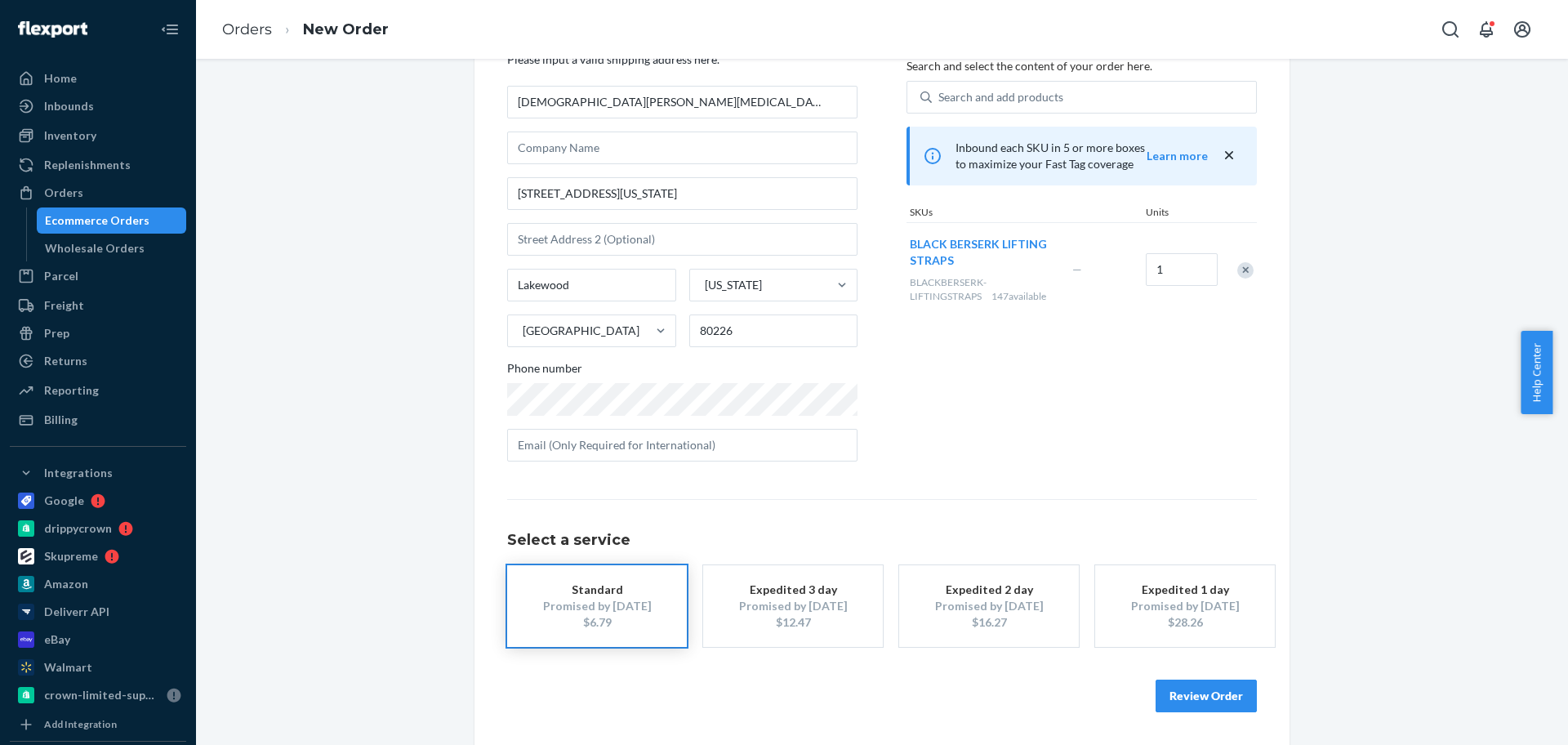
click at [1208, 695] on button "Review Order" at bounding box center [1206, 695] width 101 height 33
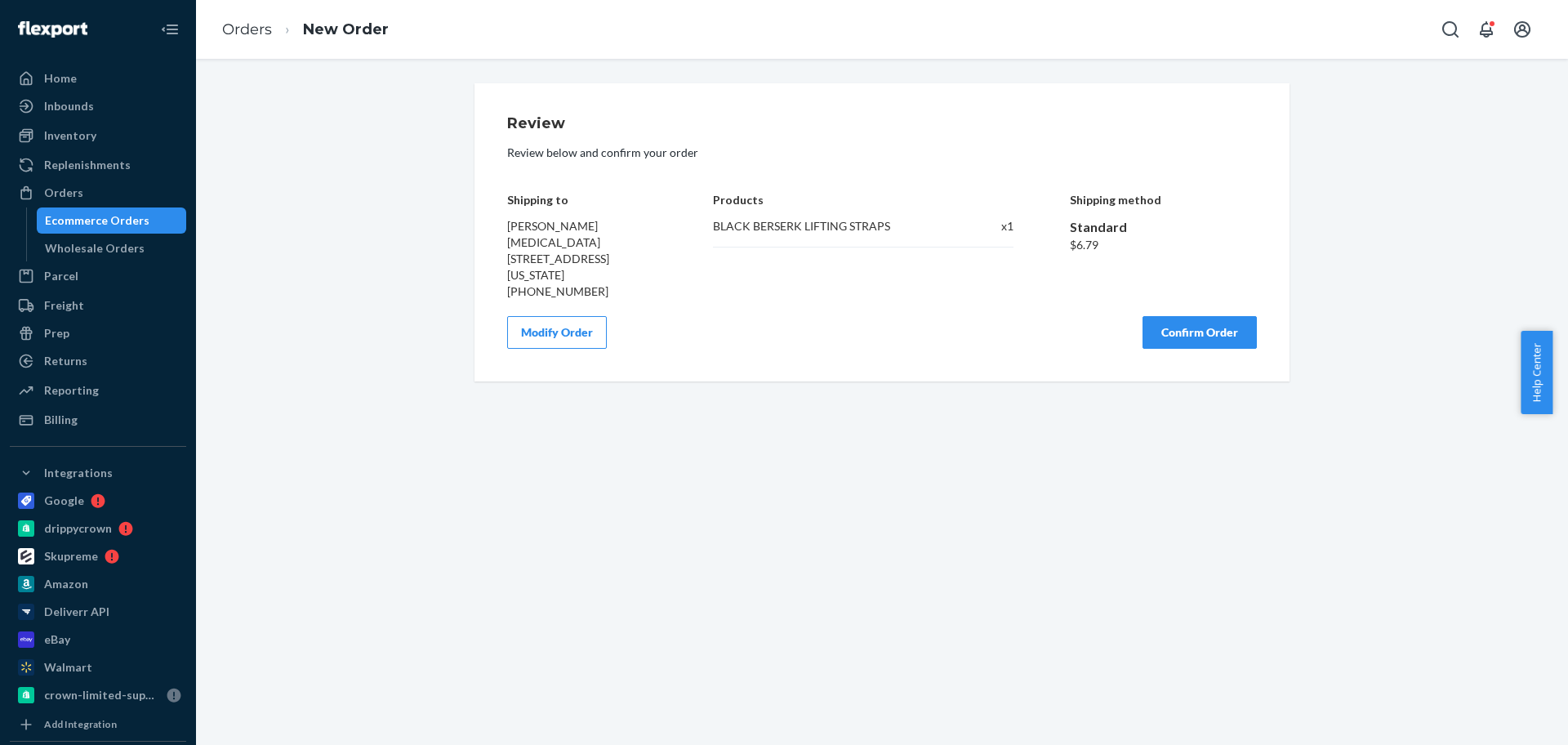
scroll to position [0, 0]
click at [1180, 317] on button "Confirm Order" at bounding box center [1200, 332] width 114 height 33
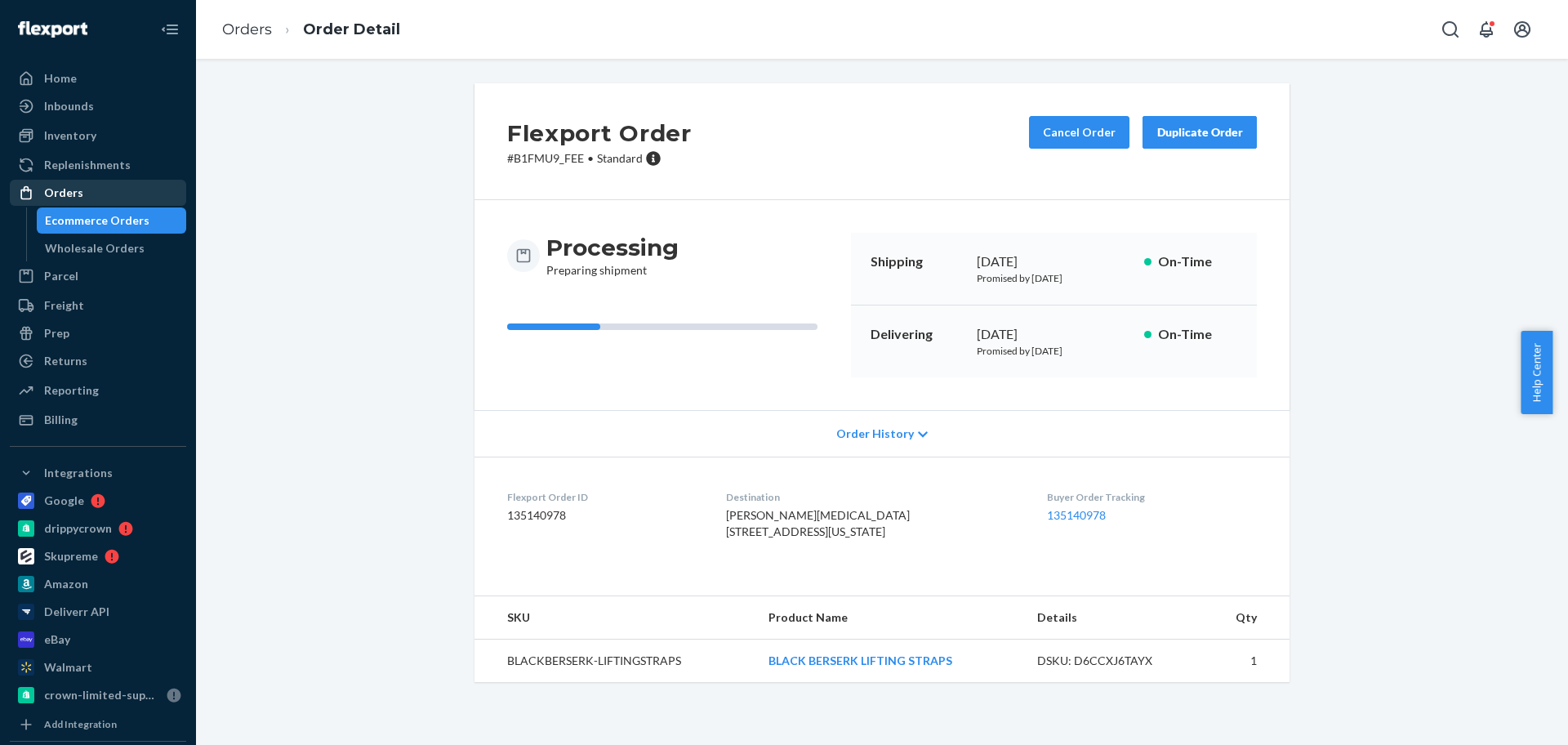
click at [82, 191] on div "Orders" at bounding box center [97, 193] width 173 height 22
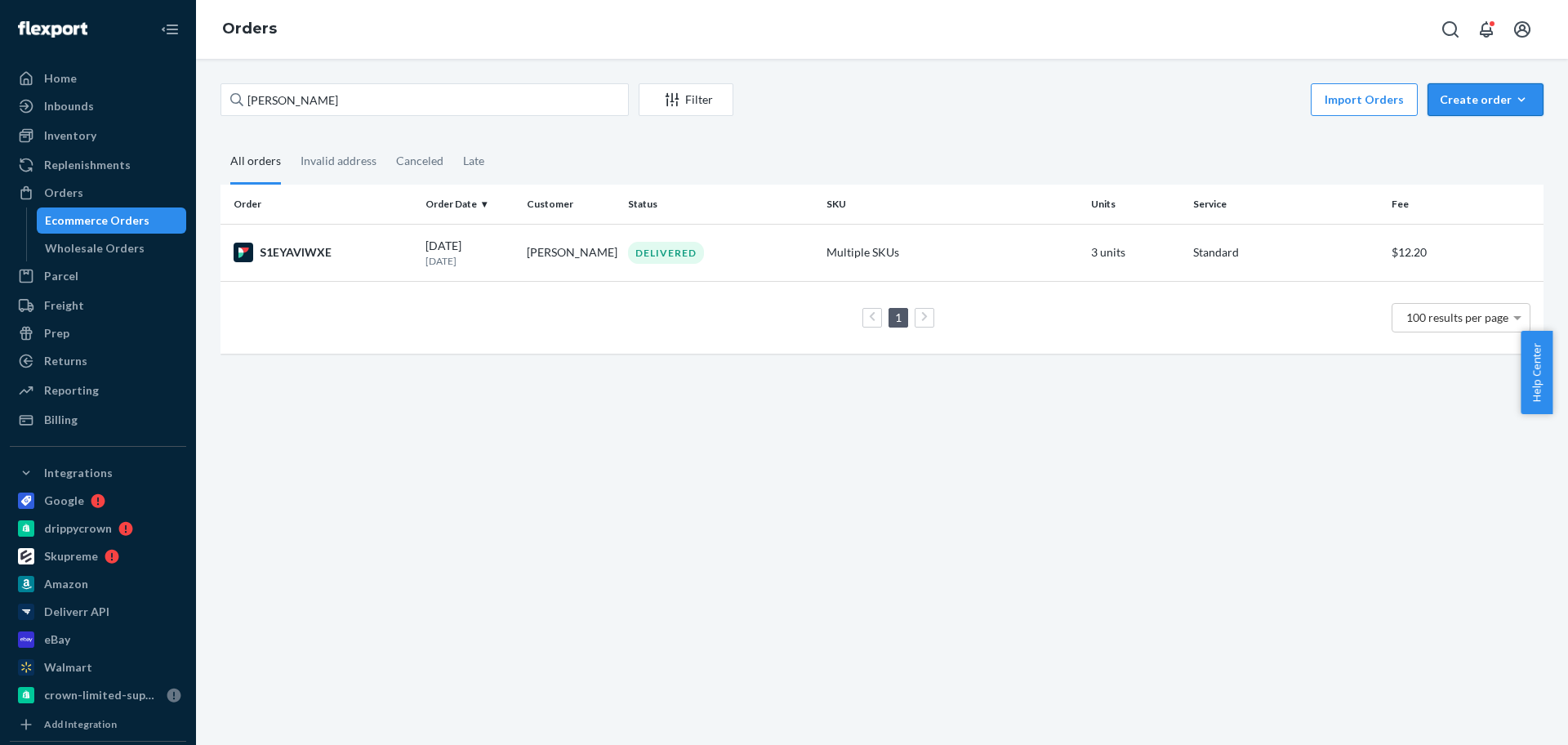
click at [1466, 111] on button "Create order Ecommerce order Removal order" at bounding box center [1486, 99] width 116 height 33
click at [1445, 133] on span "Ecommerce order" at bounding box center [1496, 139] width 101 height 11
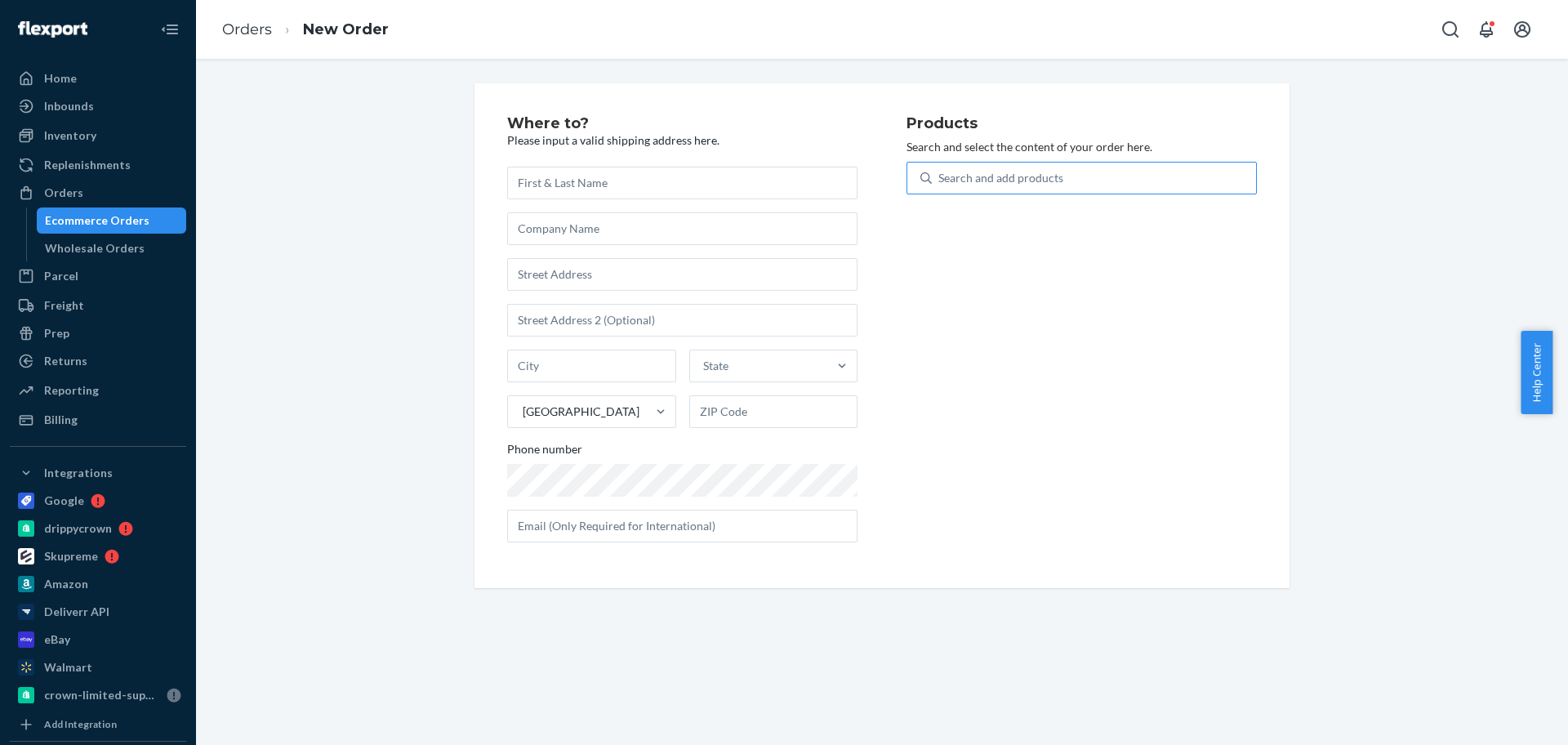
click at [1135, 176] on div "Search and add products" at bounding box center [1094, 177] width 324 height 29
click at [940, 176] on input "Search and add products" at bounding box center [939, 177] width 2 height 16
paste input "M-REDCLOUD-BOXINGSHO"
type input "M-REDCLOUD-BOXINGSHO"
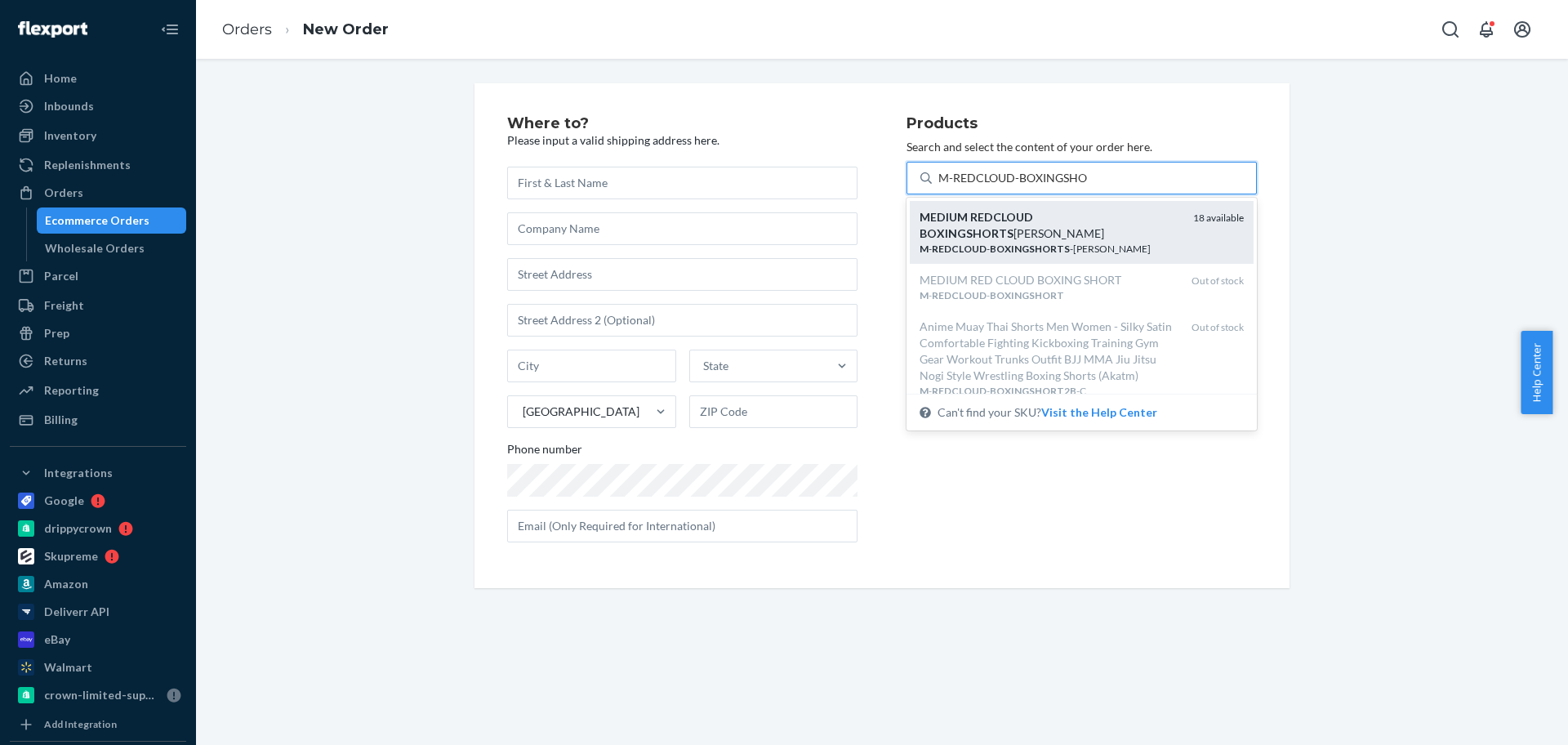
click at [1013, 227] on em "BOXINGSHORTS" at bounding box center [967, 233] width 94 height 14
click at [1088, 186] on input "M-REDCLOUD-BOXINGSHO" at bounding box center [1013, 177] width 150 height 16
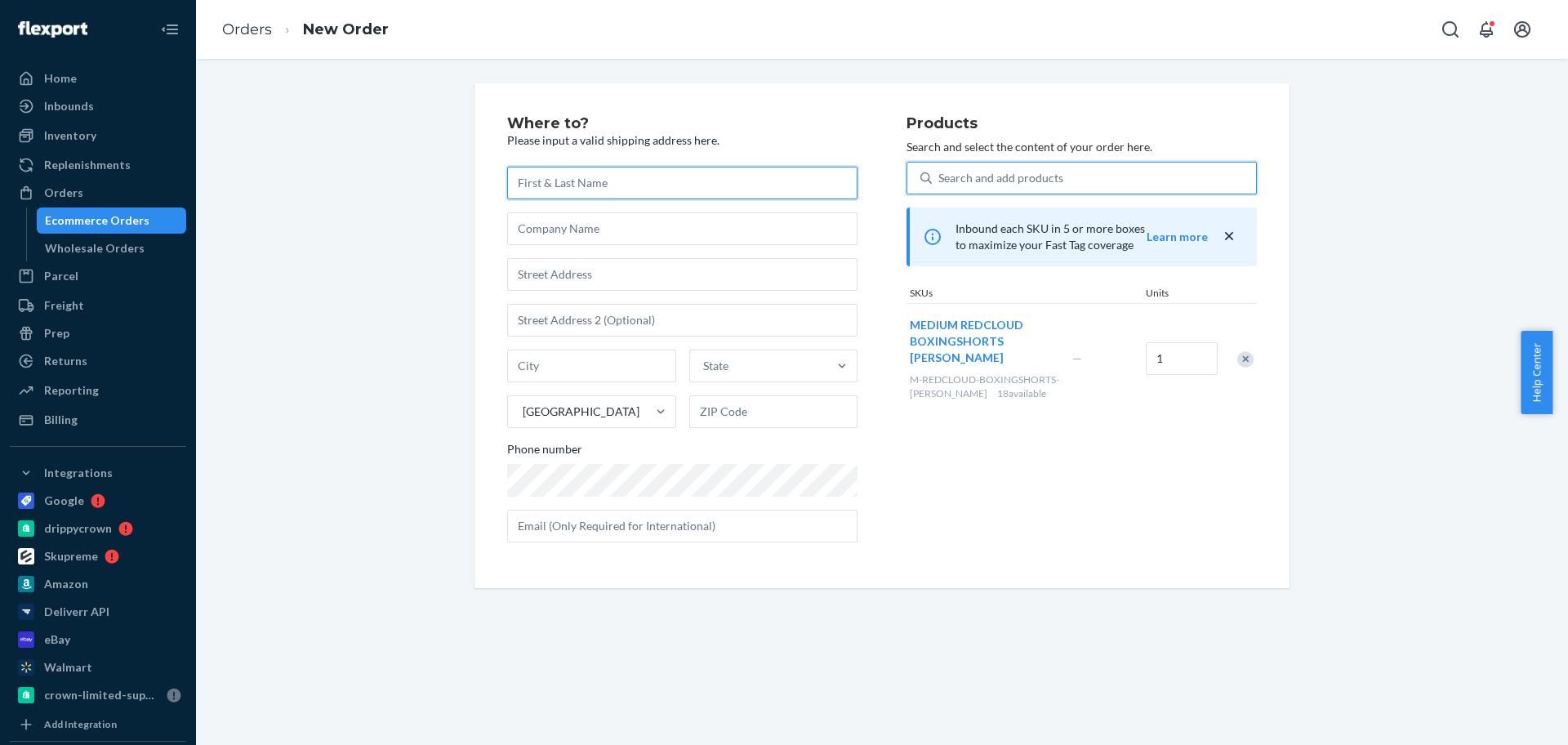
click at [681, 192] on input "text" at bounding box center [683, 183] width 350 height 33
paste input "[PERSON_NAME]"
type input "[PERSON_NAME]"
click at [593, 272] on input "text" at bounding box center [683, 275] width 350 height 33
paste input "[STREET_ADDRESS][PERSON_NAME]"
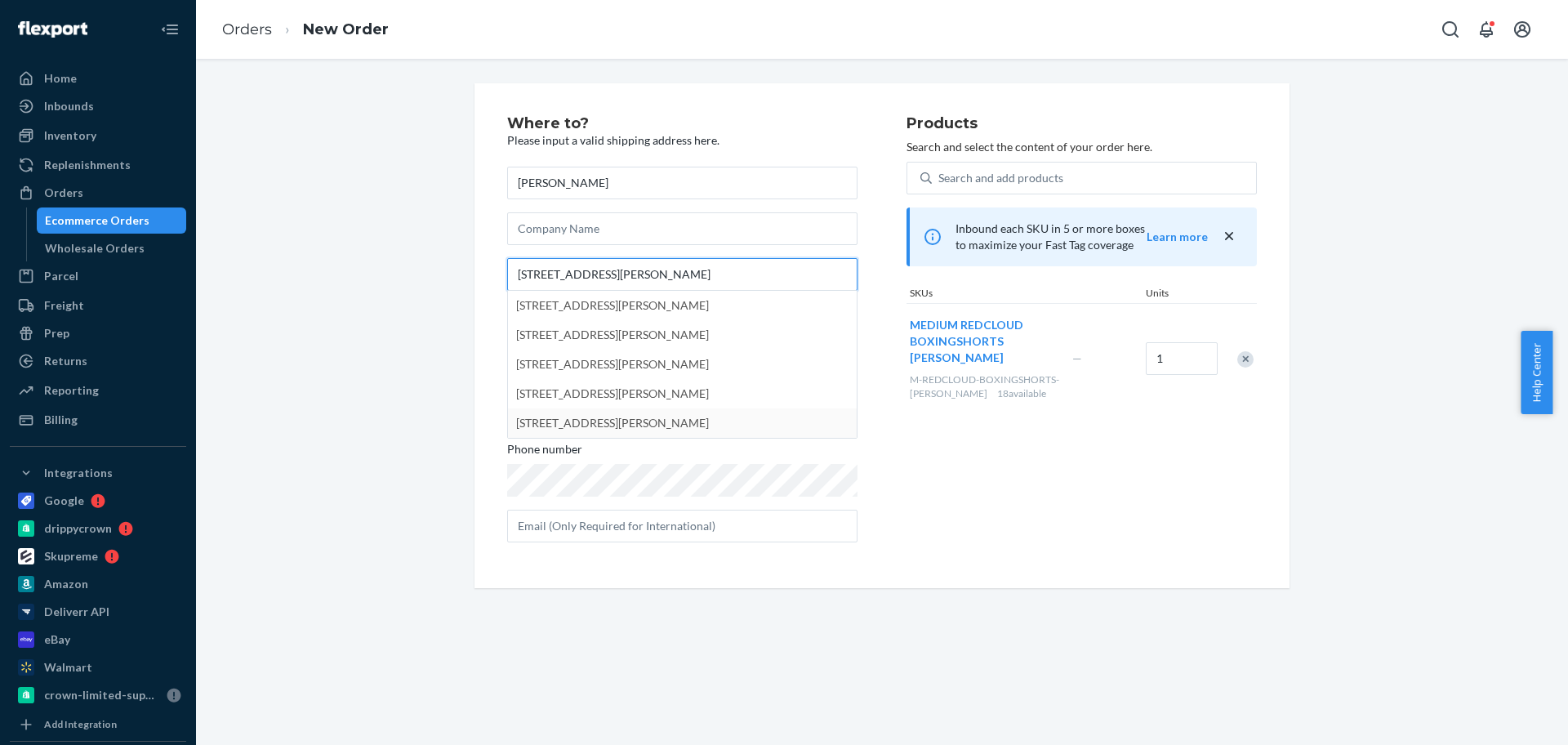
type input "[STREET_ADDRESS][PERSON_NAME]"
type input "Aurora"
type input "60505"
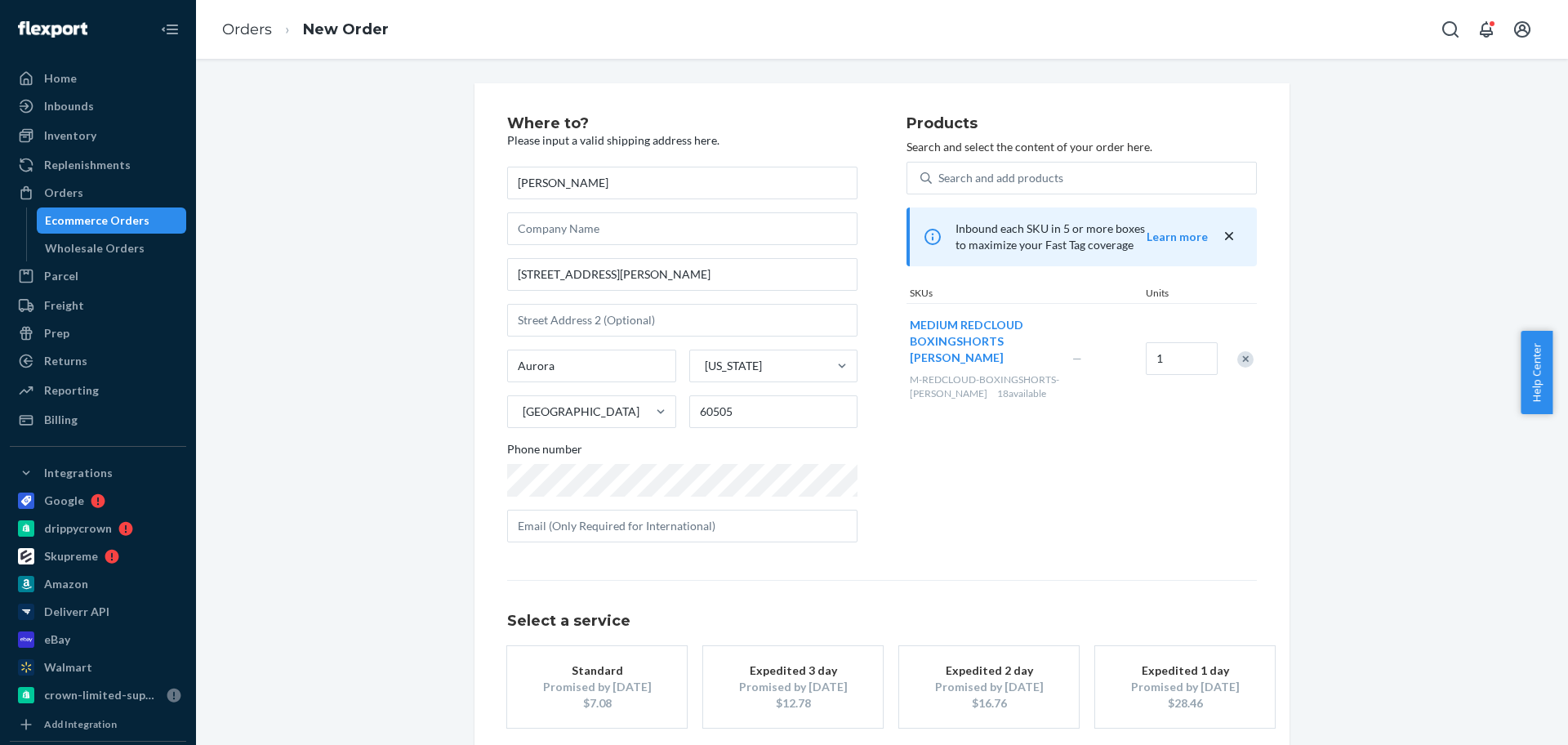
click at [632, 648] on button "Standard Promised by [DATE] $7.08" at bounding box center [598, 687] width 180 height 82
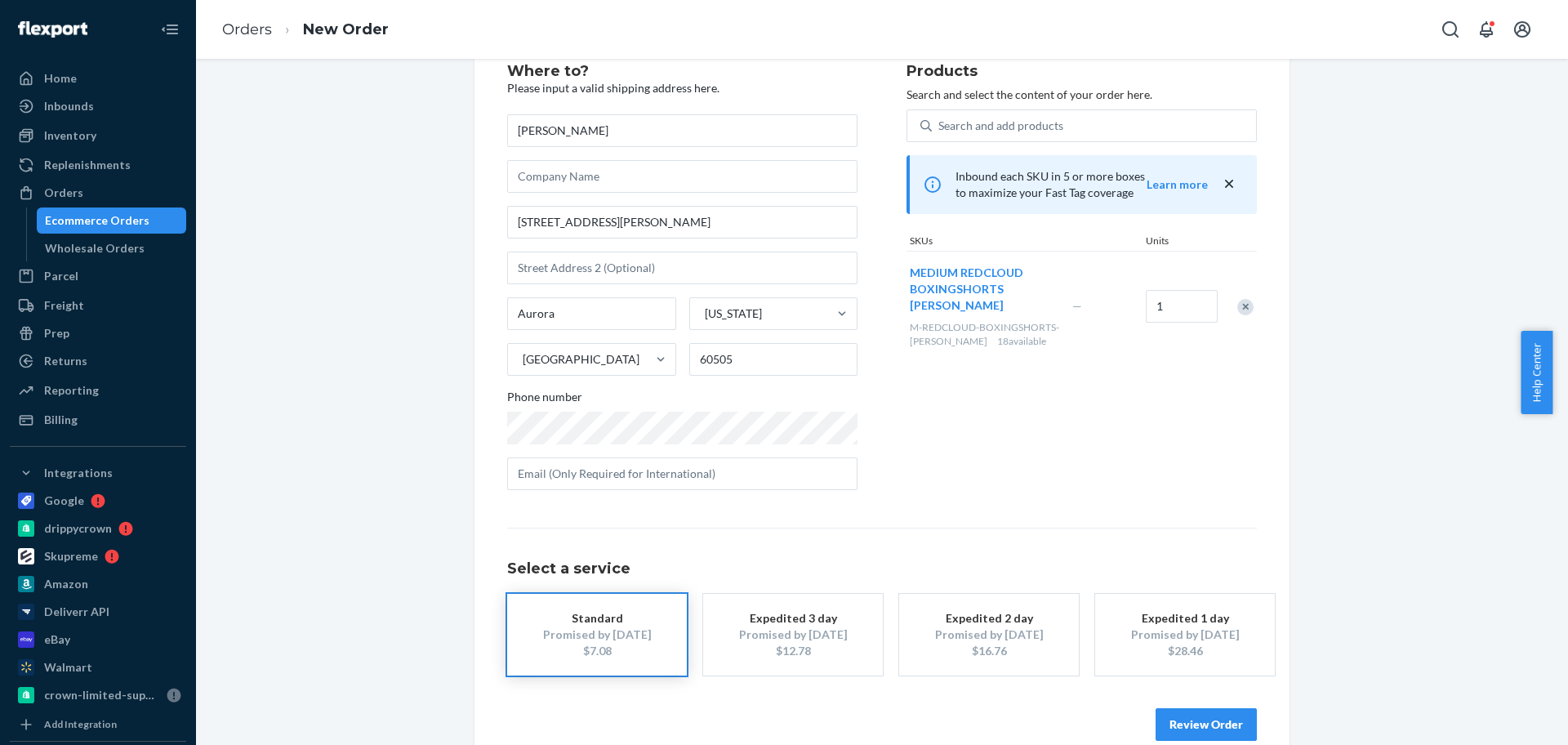
scroll to position [81, 0]
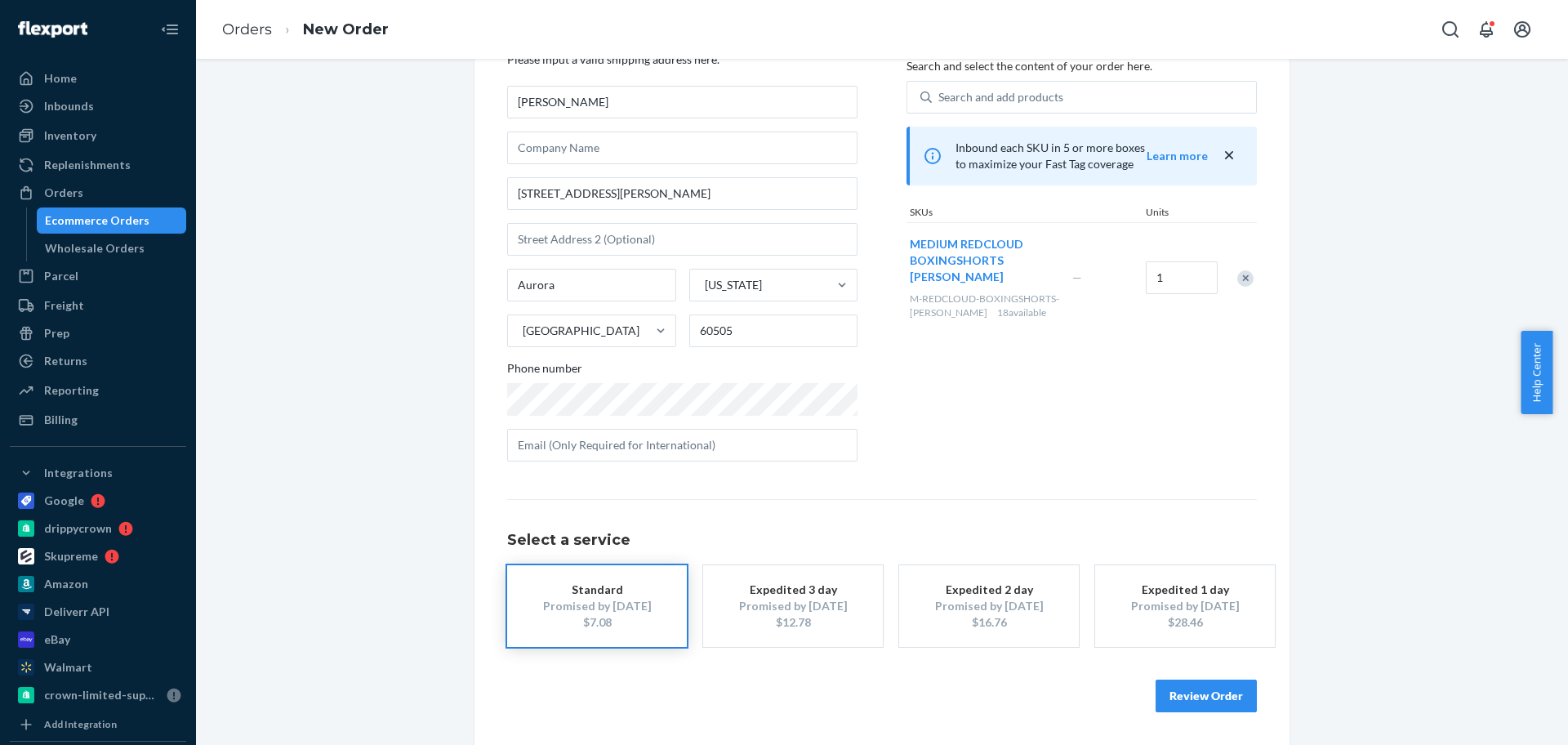
click at [1172, 702] on button "Review Order" at bounding box center [1206, 695] width 101 height 33
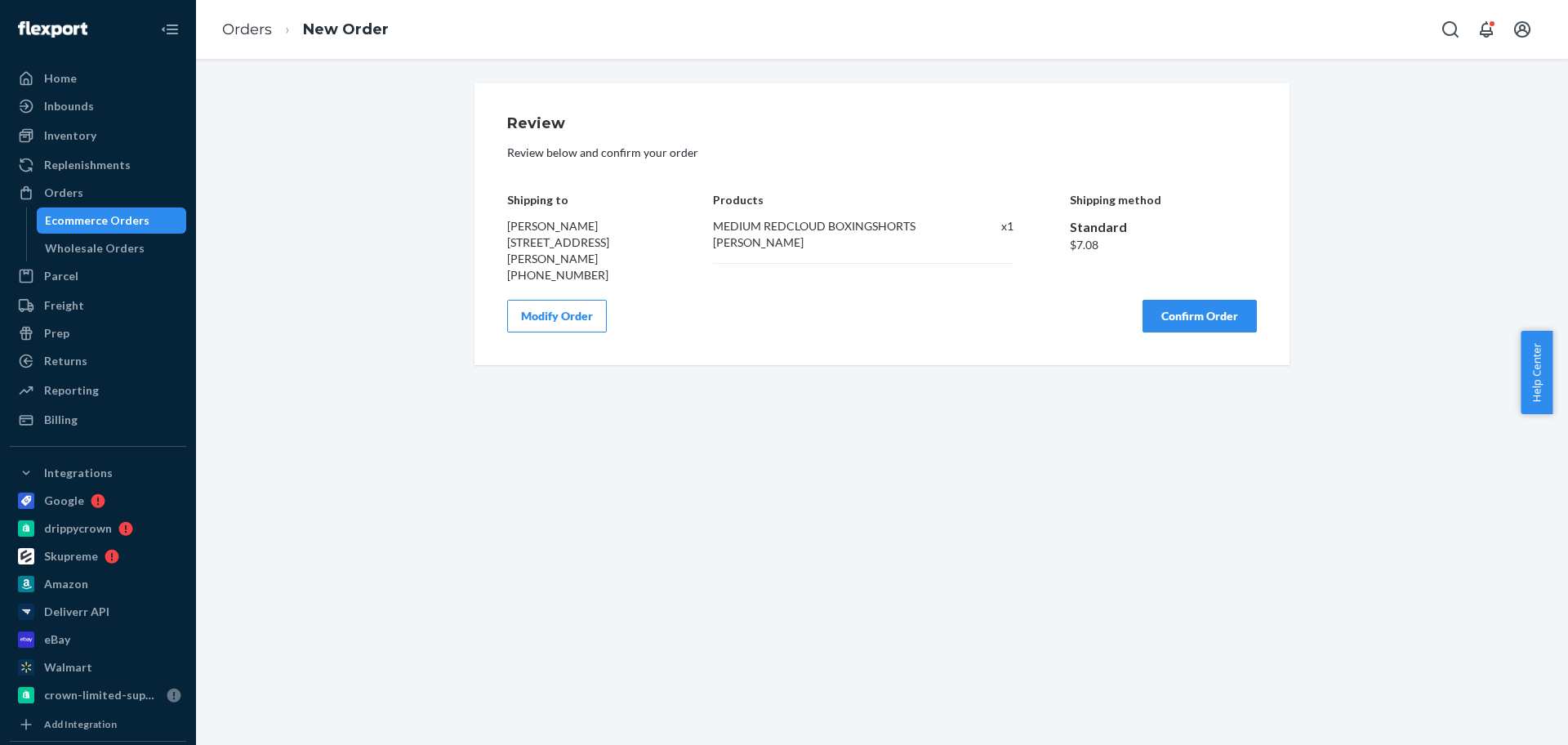
scroll to position [0, 0]
click at [1183, 321] on button "Confirm Order" at bounding box center [1200, 316] width 114 height 33
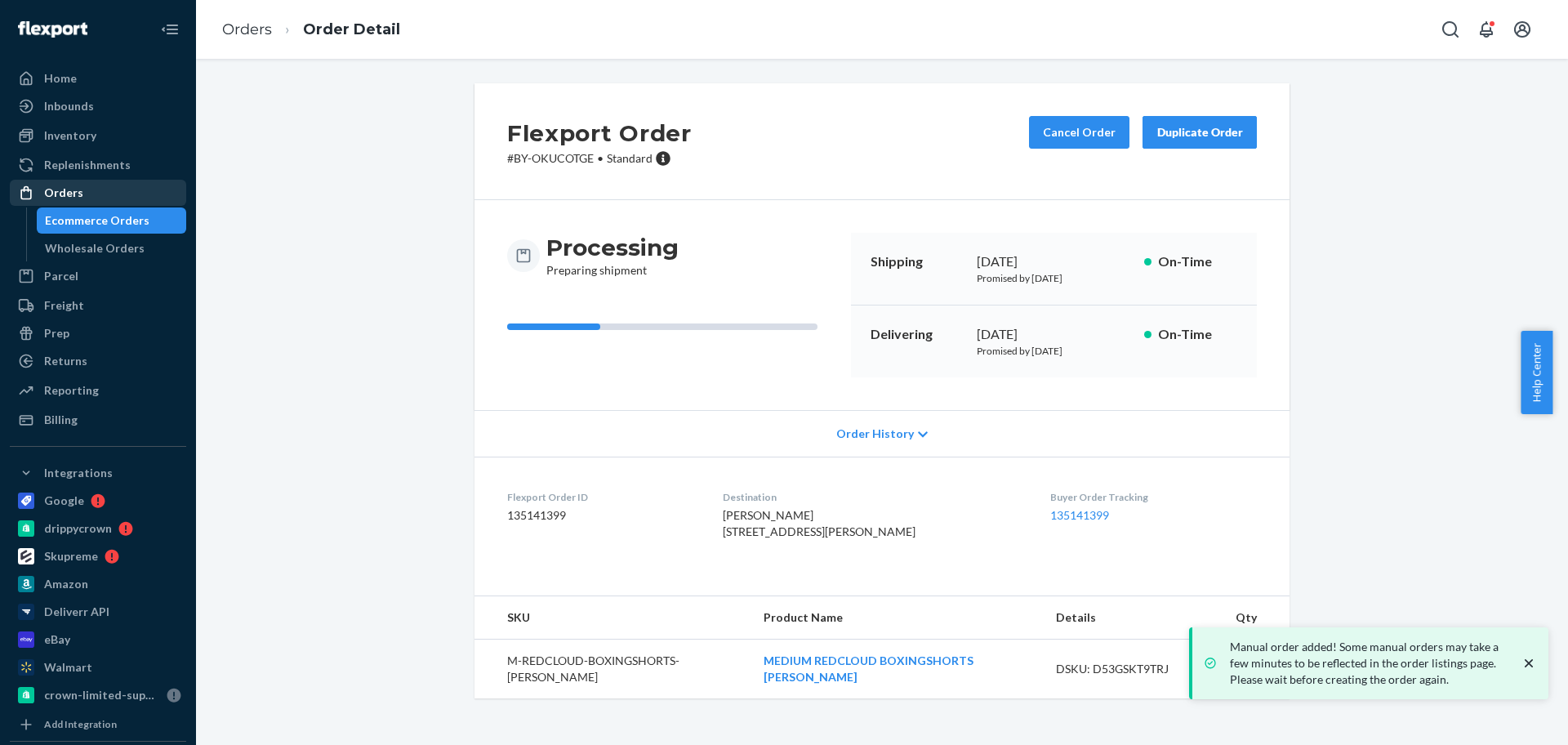
click at [102, 193] on div "Orders" at bounding box center [97, 193] width 173 height 22
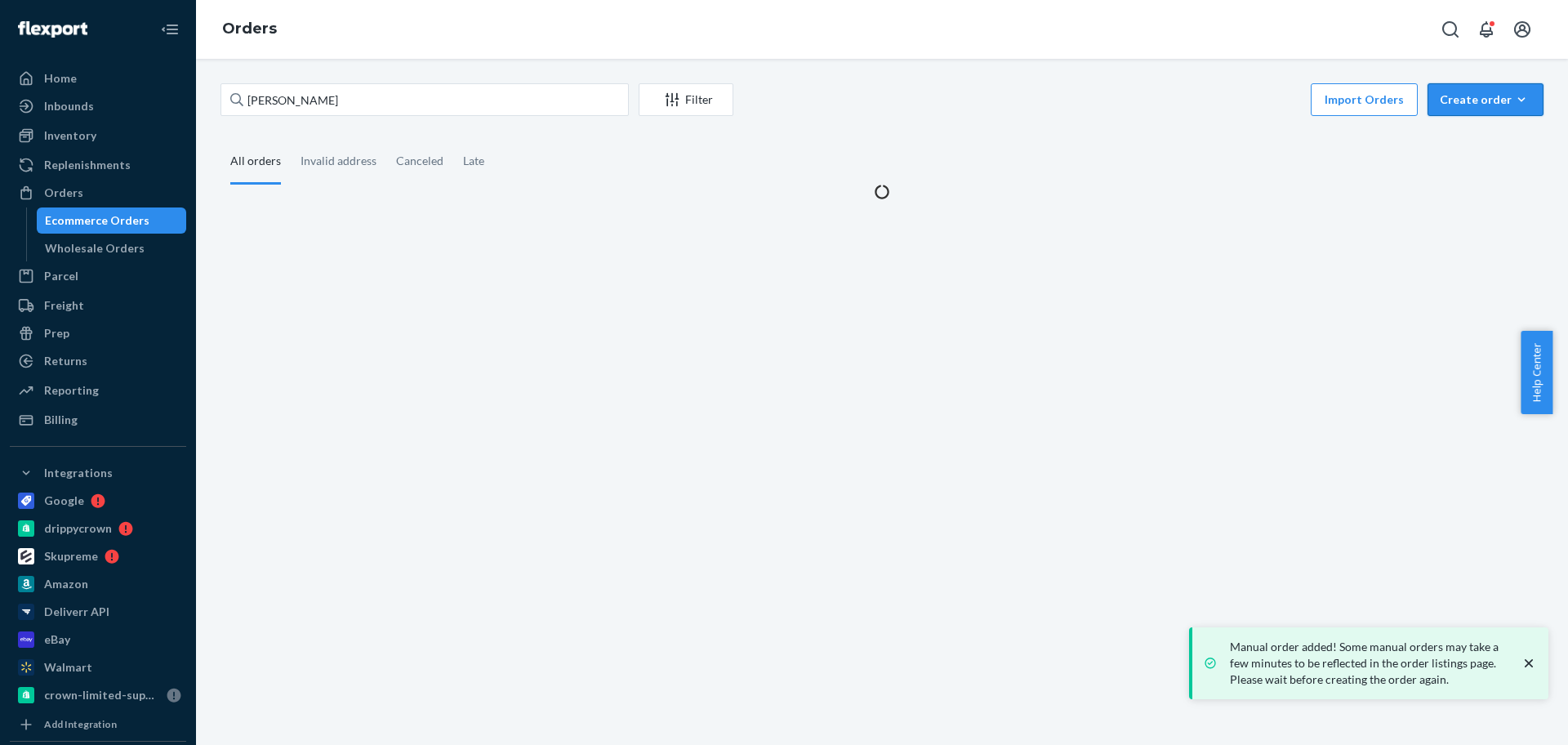
click at [1464, 102] on div "Create order" at bounding box center [1486, 99] width 92 height 16
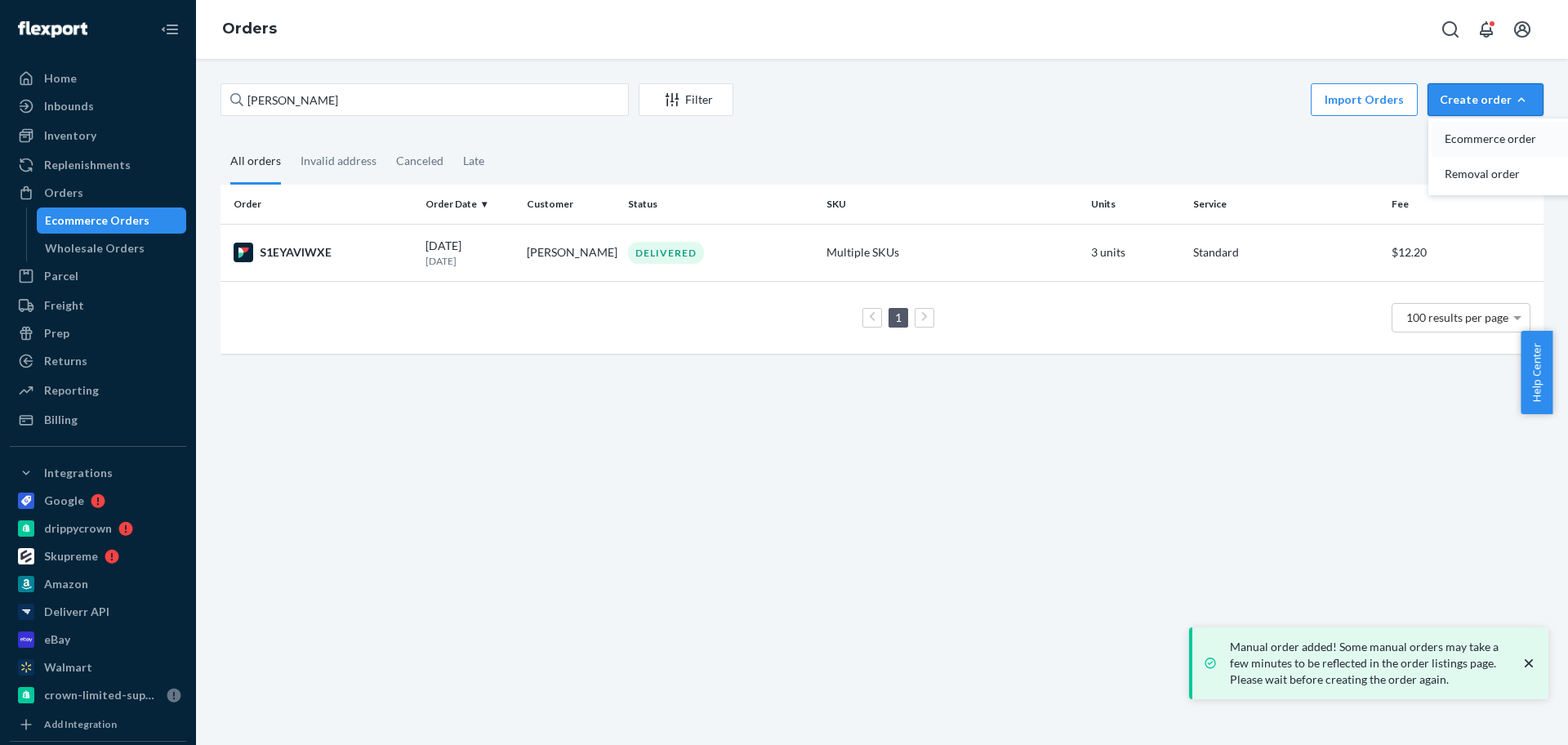
click at [1467, 127] on button "Ecommerce order" at bounding box center [1510, 139] width 156 height 35
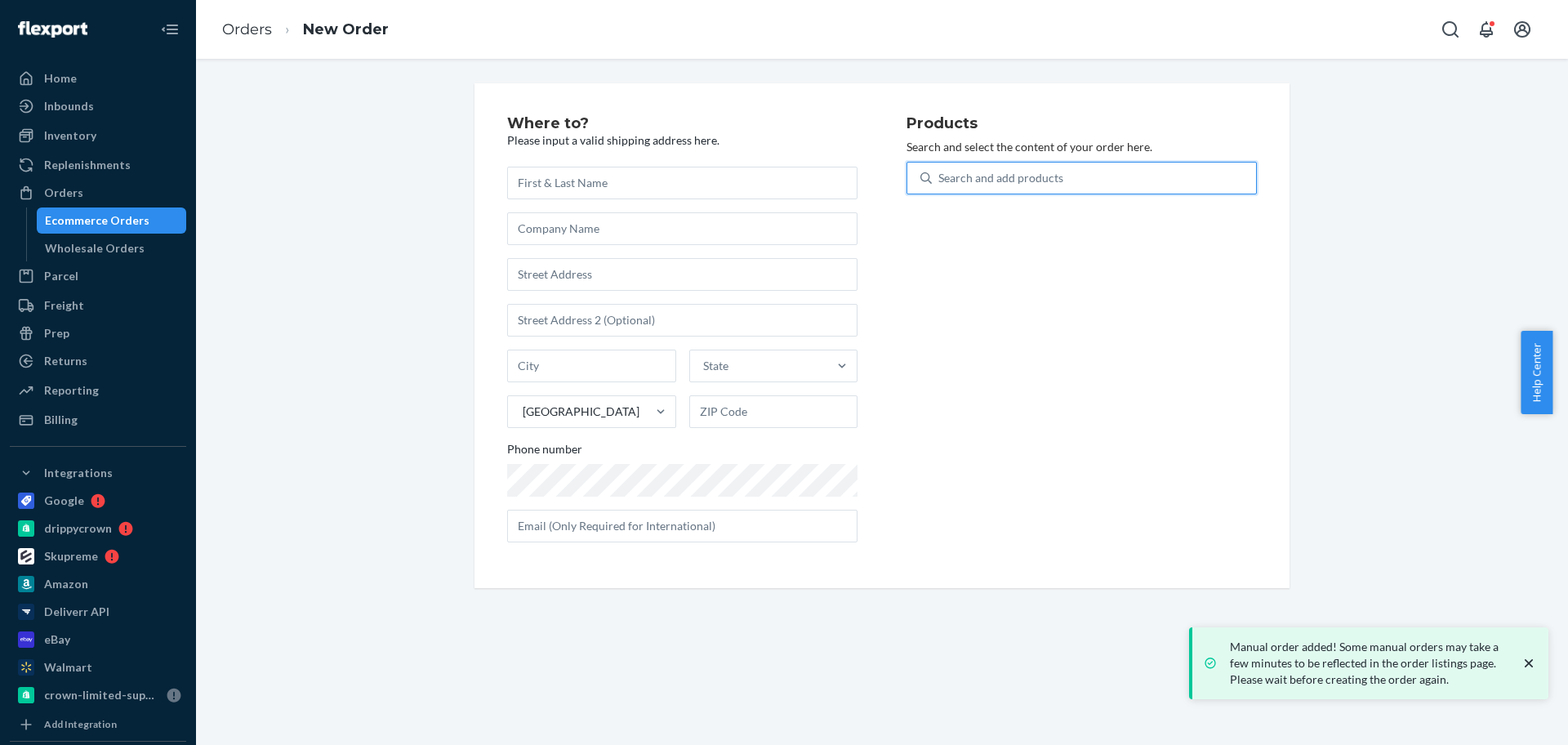
click at [1011, 173] on div "Search and add products" at bounding box center [1000, 177] width 125 height 16
click at [940, 173] on input "0 results available. Use Up and Down to choose options, press Enter to select t…" at bounding box center [939, 177] width 2 height 16
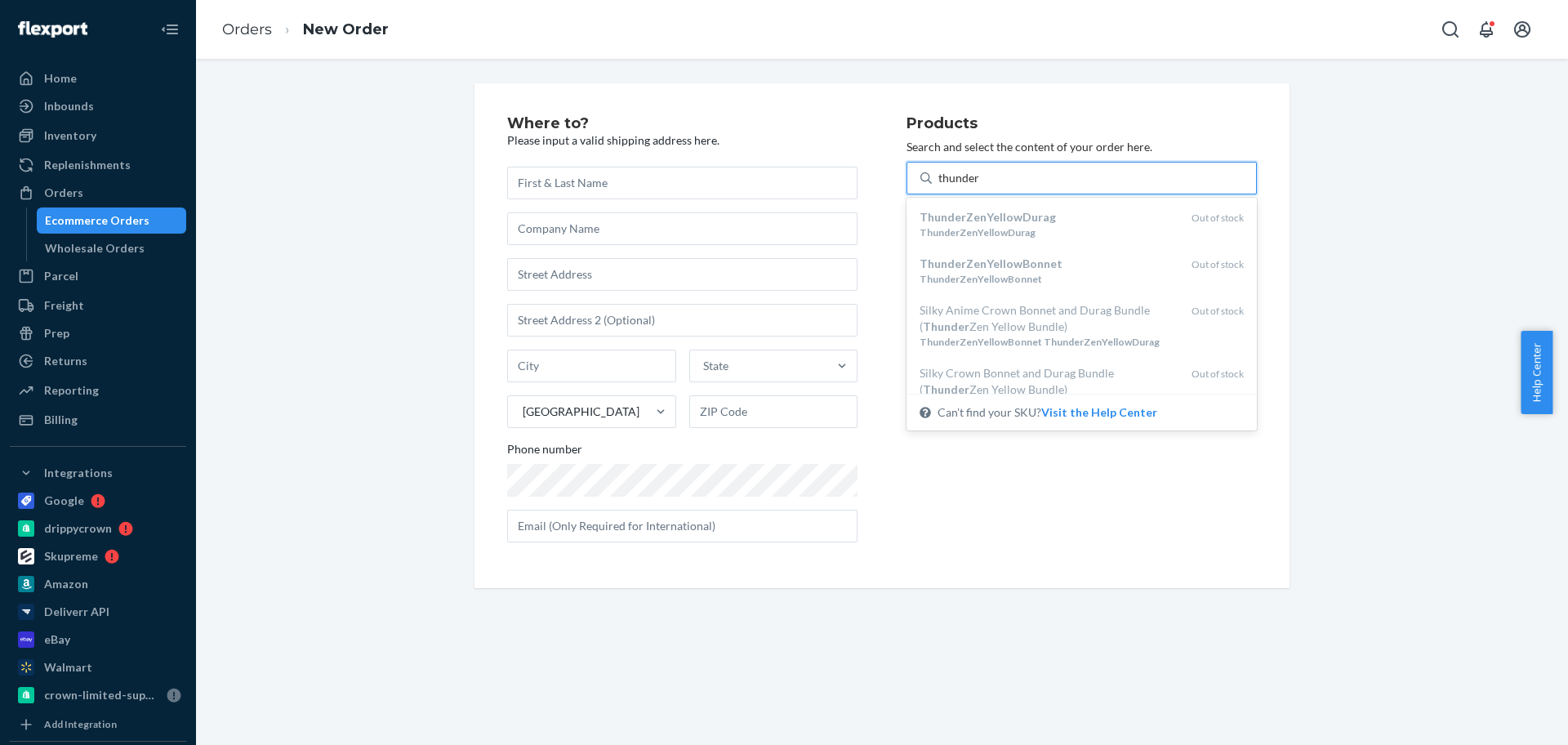
type input "thunder"
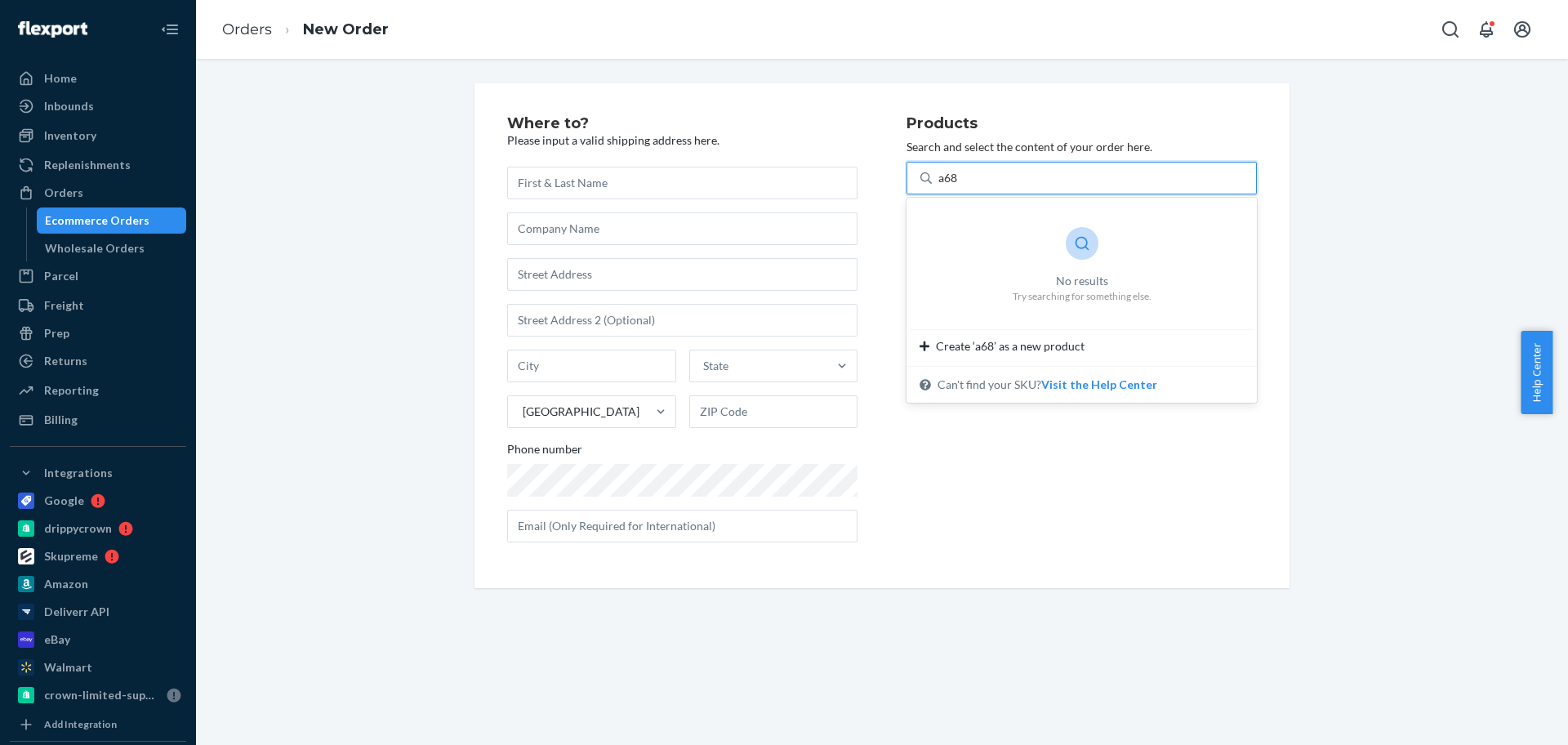
type input "a68"
